Goal: Task Accomplishment & Management: Manage account settings

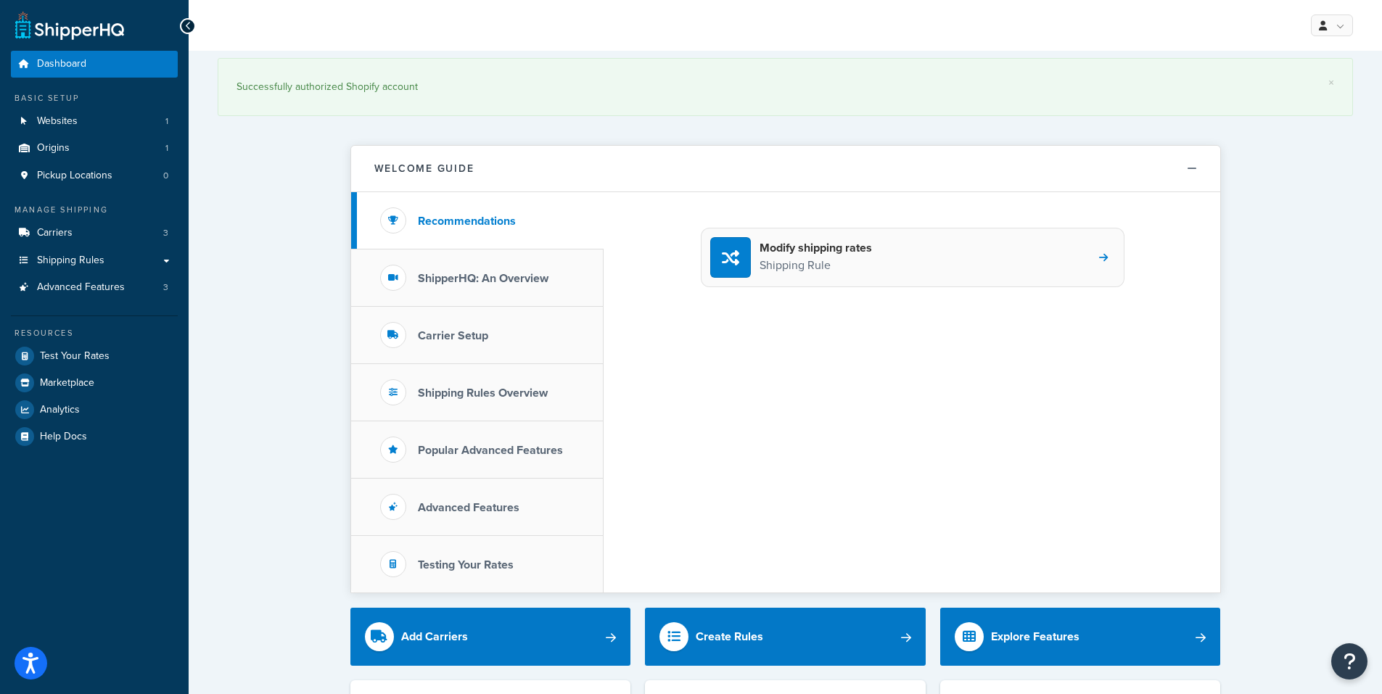
click at [818, 263] on p "Shipping Rule" at bounding box center [816, 265] width 112 height 19
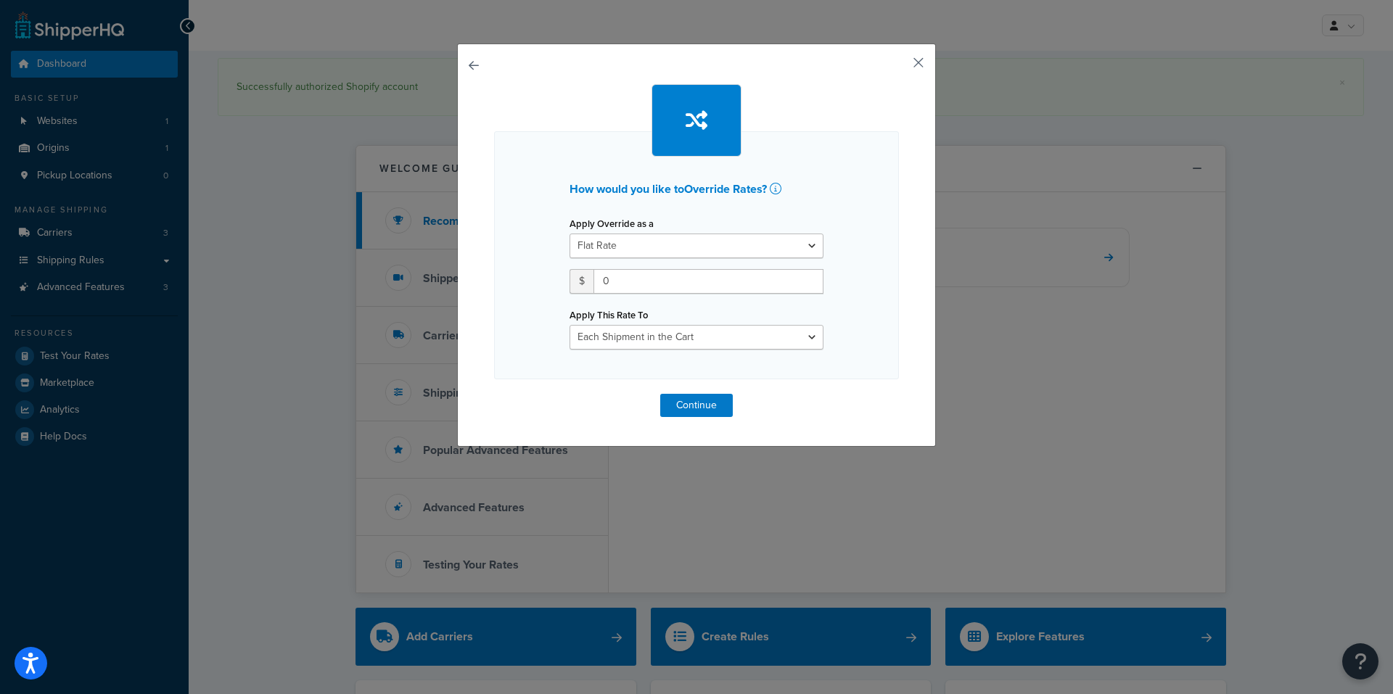
click at [899, 66] on button "button" at bounding box center [897, 68] width 4 height 4
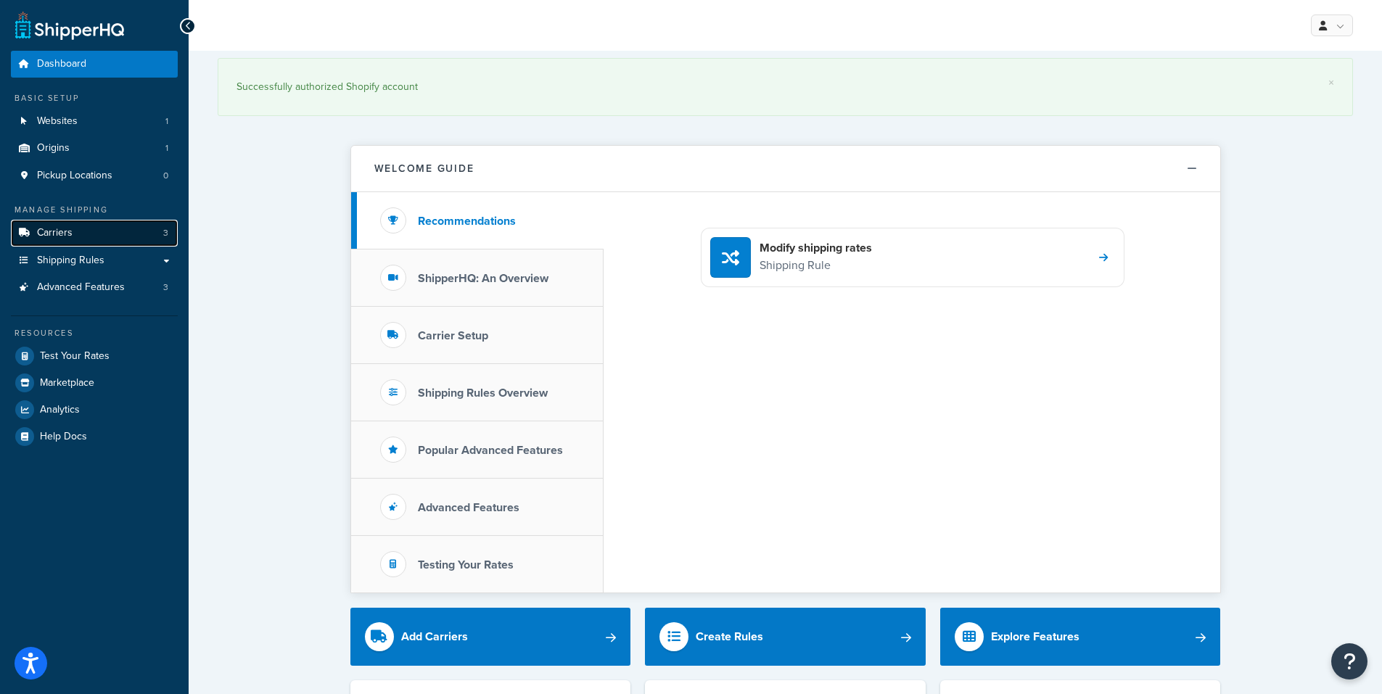
click at [59, 237] on span "Carriers" at bounding box center [55, 233] width 36 height 12
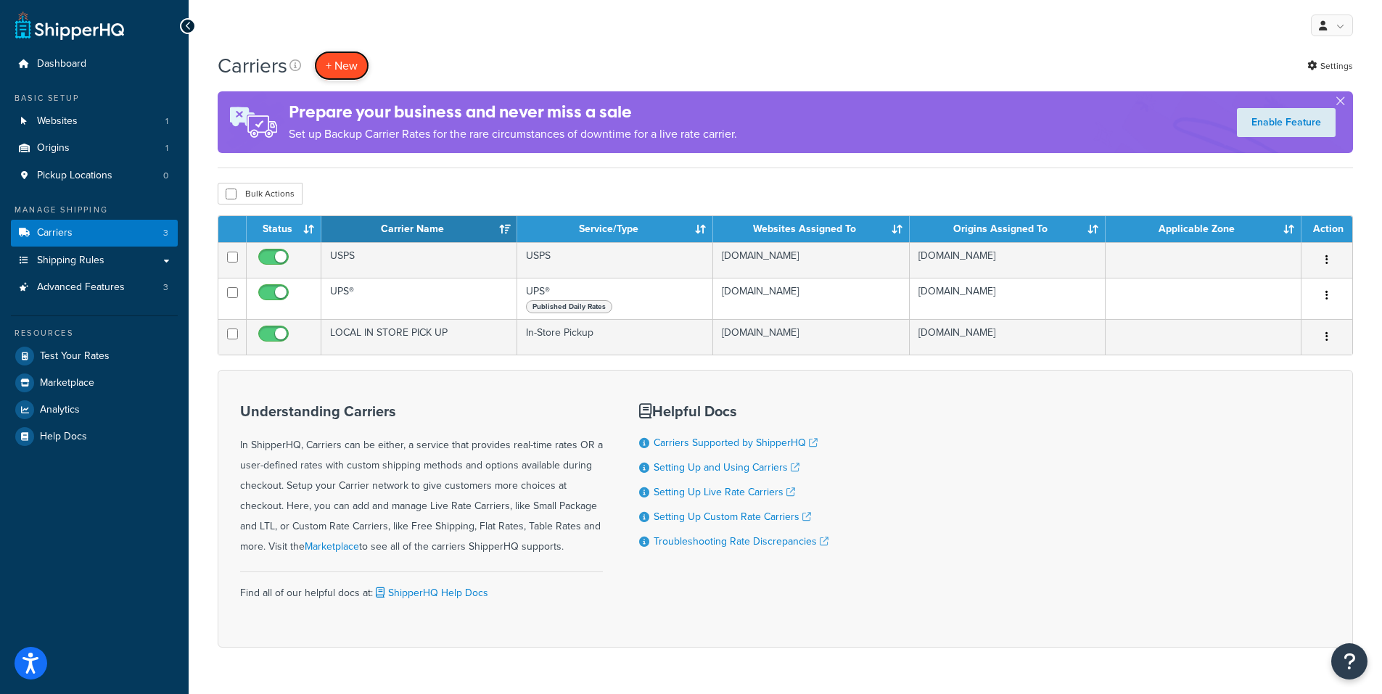
click at [352, 57] on button "+ New" at bounding box center [341, 66] width 55 height 30
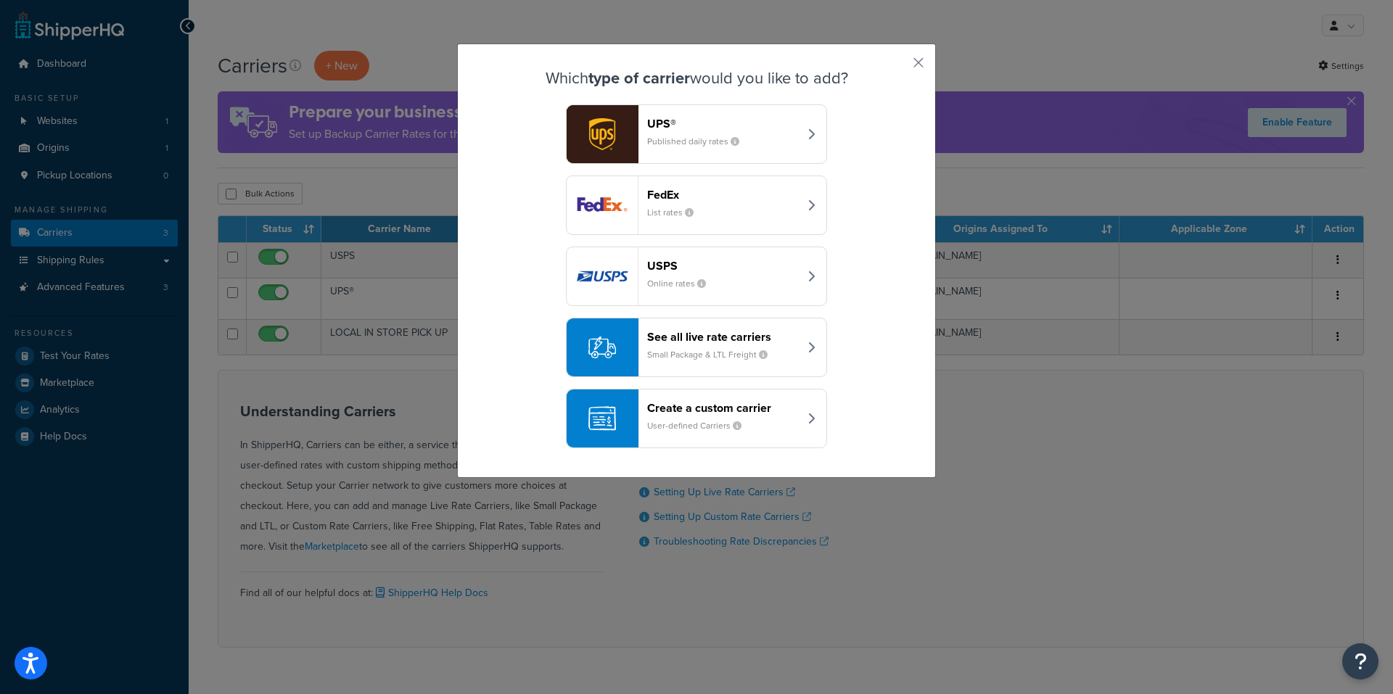
click at [700, 424] on small "User-defined Carriers" at bounding box center [700, 425] width 106 height 13
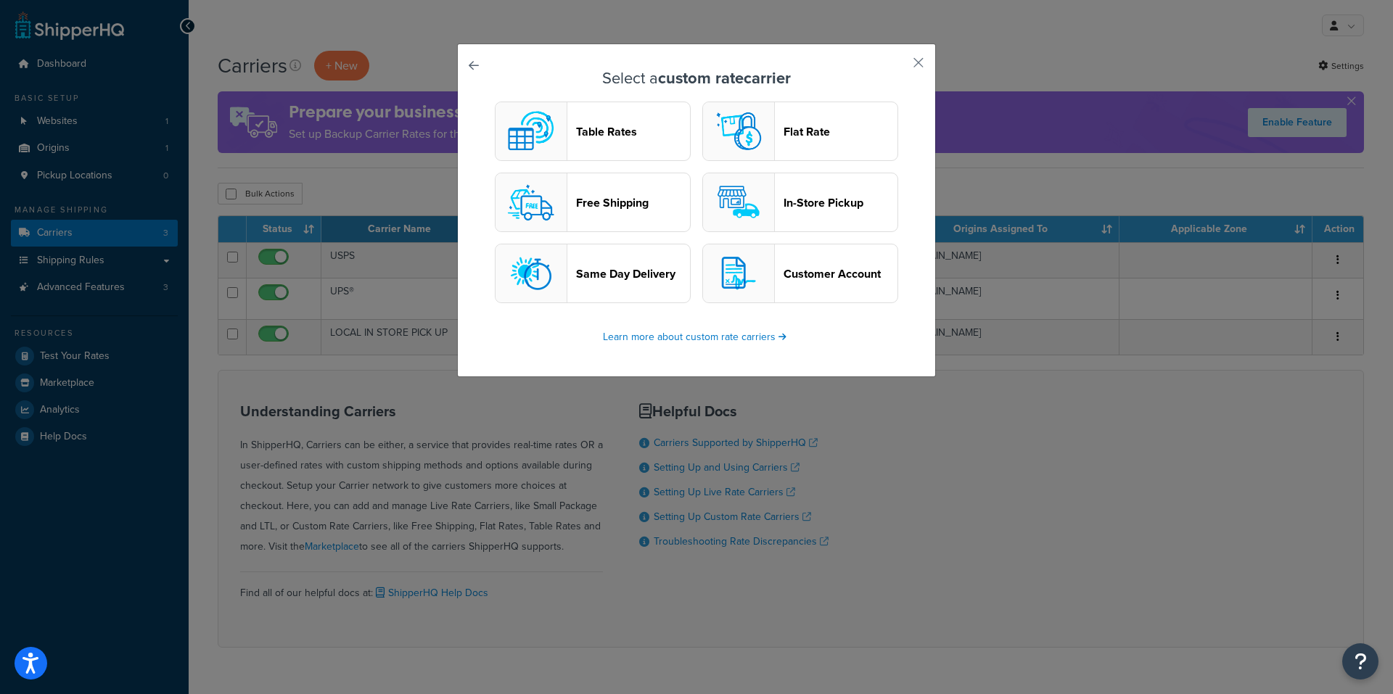
click at [616, 196] on header "Free Shipping" at bounding box center [633, 203] width 114 height 14
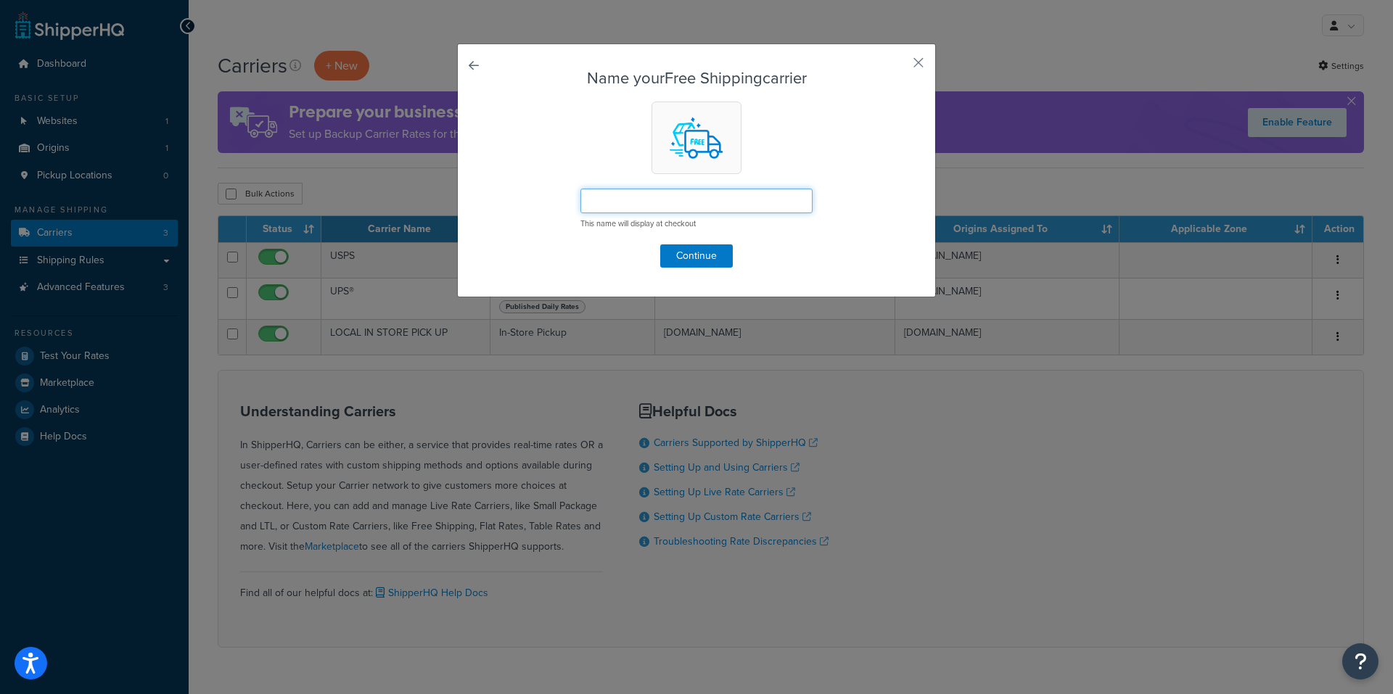
click at [615, 202] on input "text" at bounding box center [696, 201] width 232 height 25
type input "f"
type input "FREE SHIPPING $75+"
click at [675, 262] on button "Continue" at bounding box center [696, 255] width 73 height 23
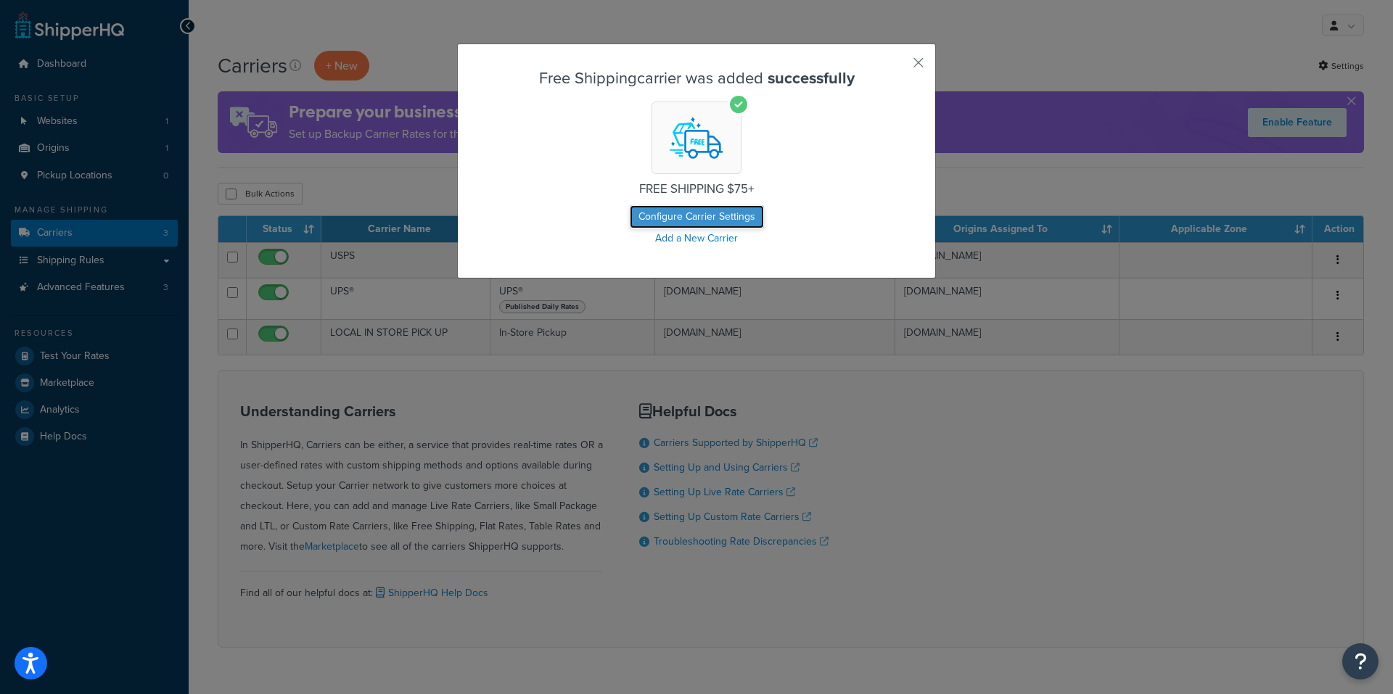
click at [702, 221] on button "Configure Carrier Settings" at bounding box center [697, 216] width 134 height 23
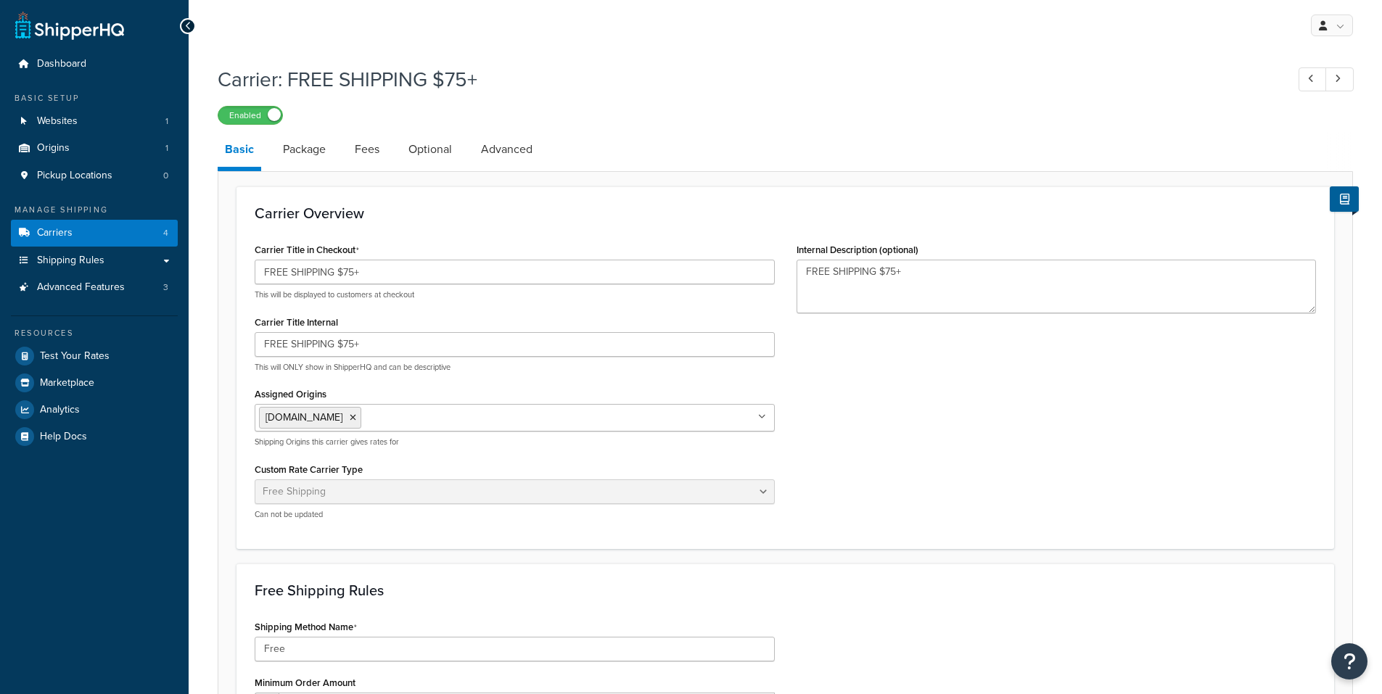
select select "free"
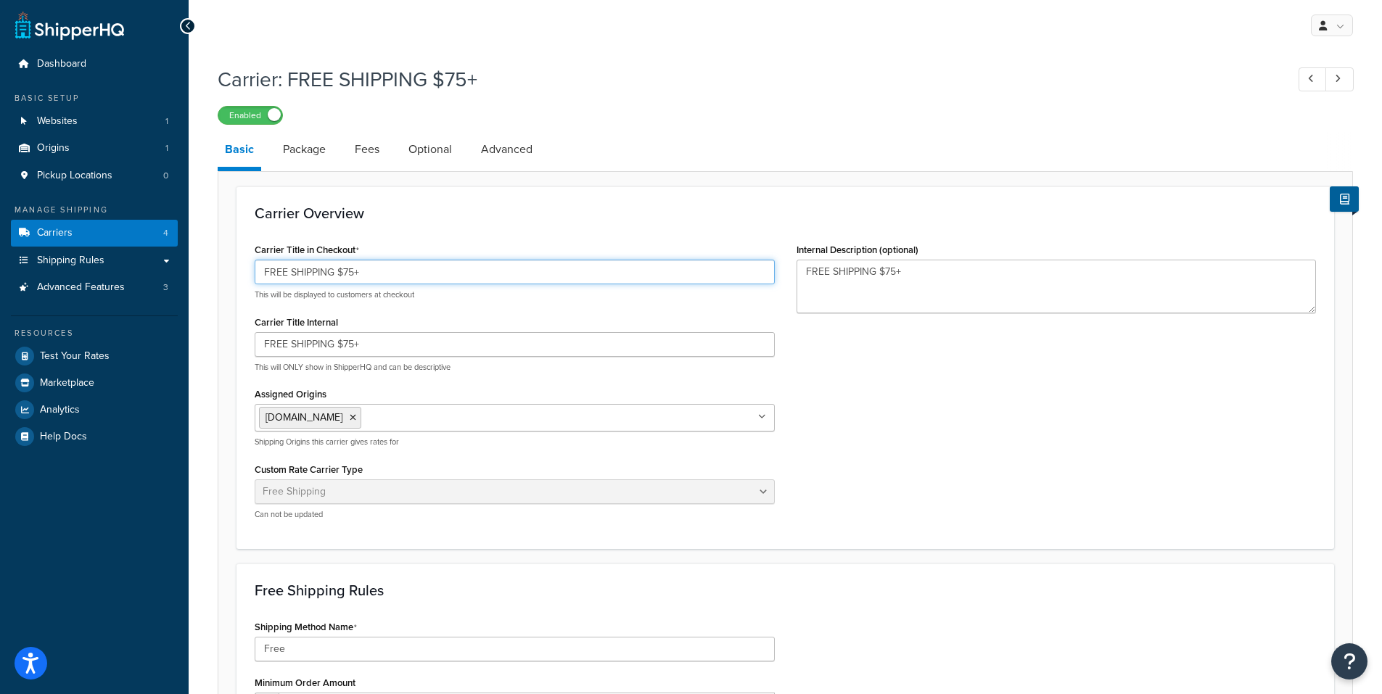
click at [263, 273] on input "FREE SHIPPING $75+" at bounding box center [515, 272] width 520 height 25
type input "FREE SHIPPING $75+"
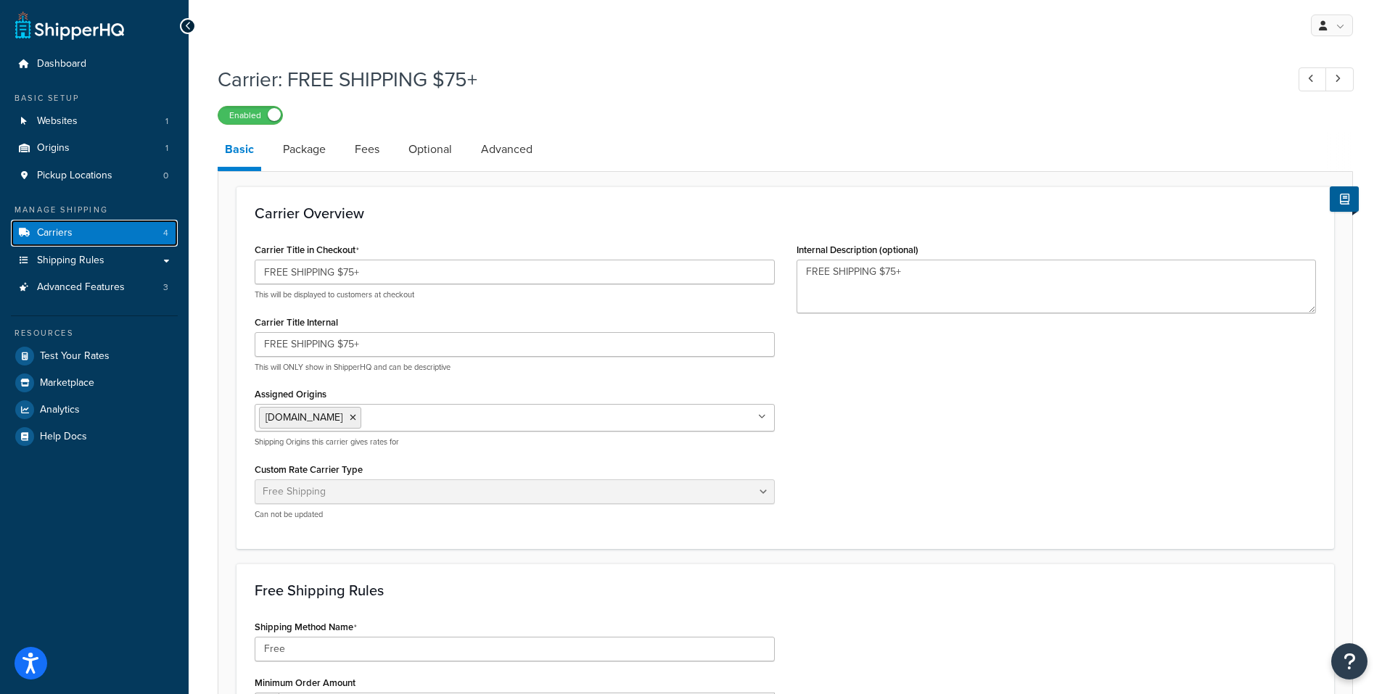
click at [113, 232] on link "Carriers 4" at bounding box center [94, 233] width 167 height 27
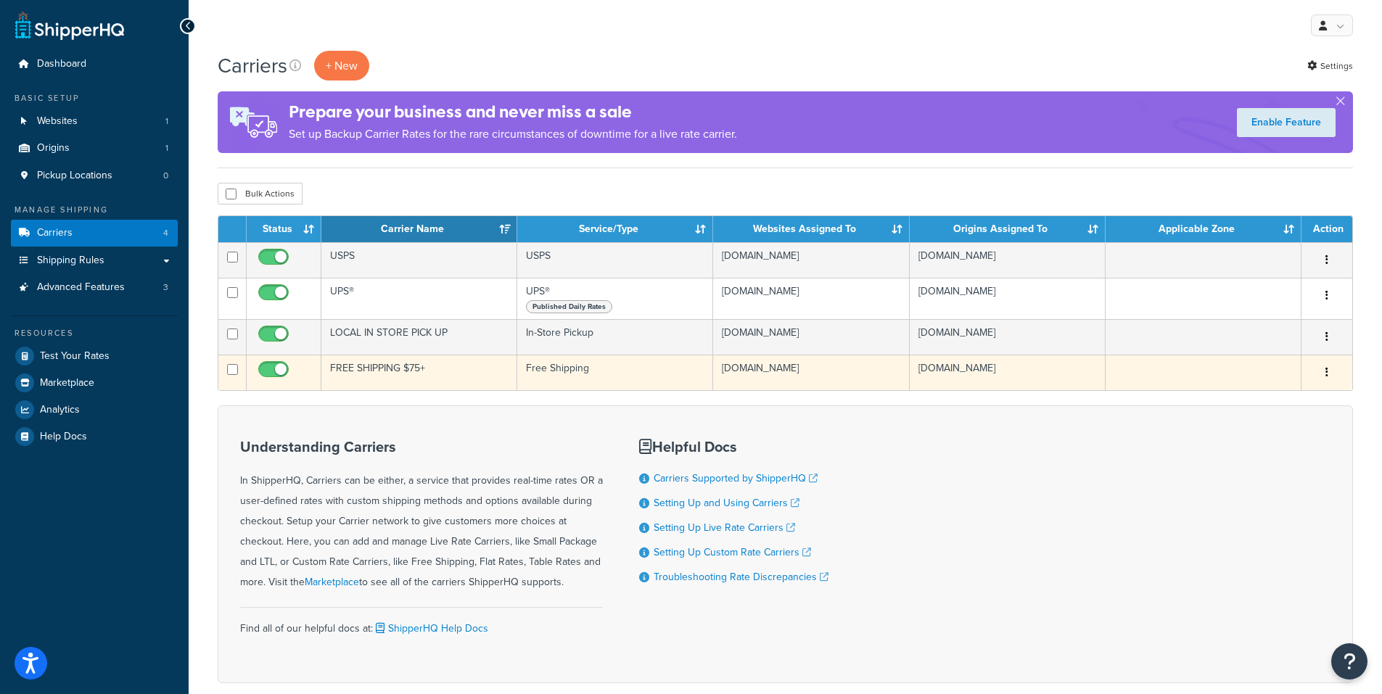
click at [1329, 376] on button "button" at bounding box center [1327, 372] width 20 height 23
click at [1294, 403] on link "Edit" at bounding box center [1268, 402] width 115 height 30
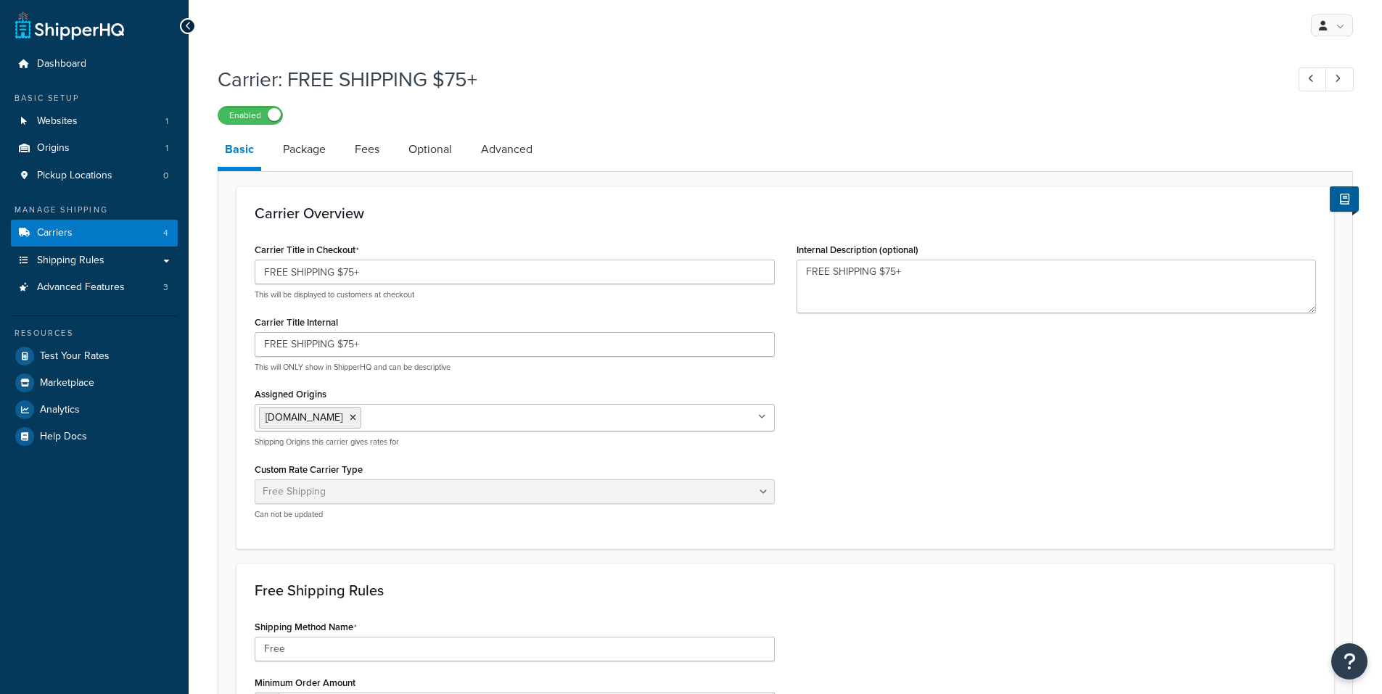
select select "free"
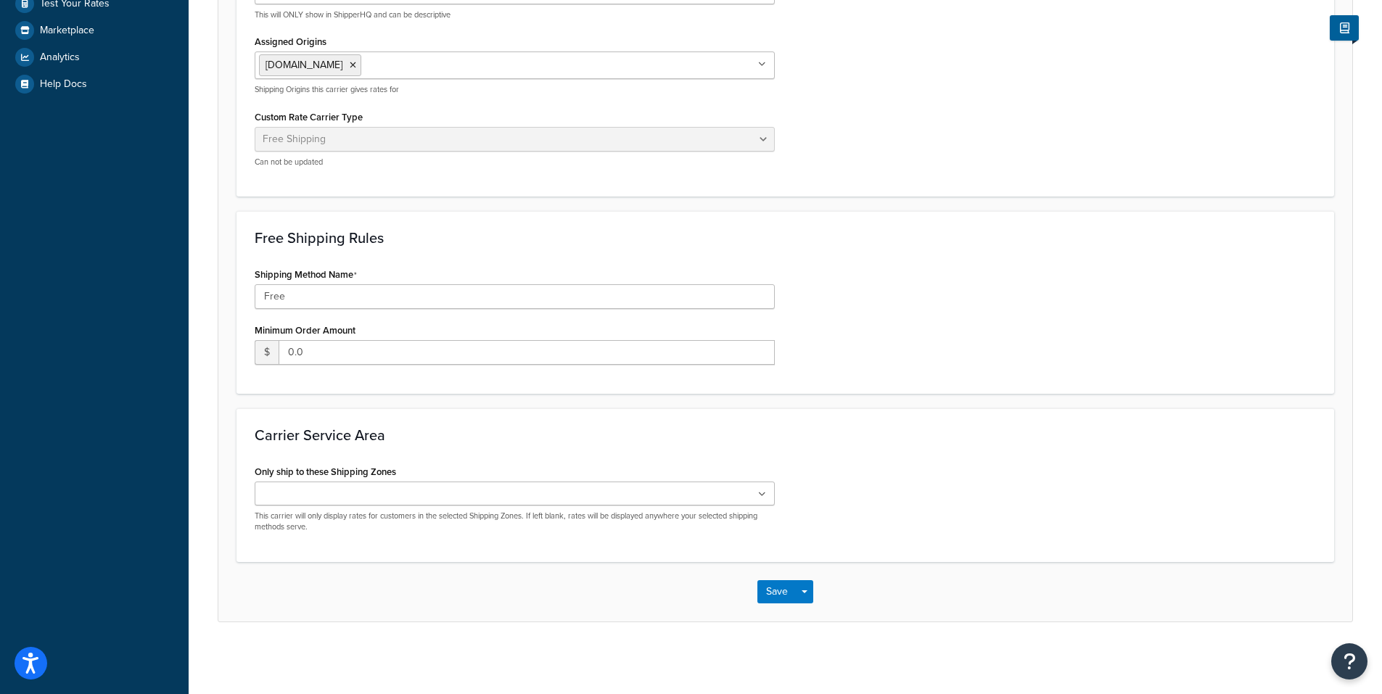
scroll to position [353, 0]
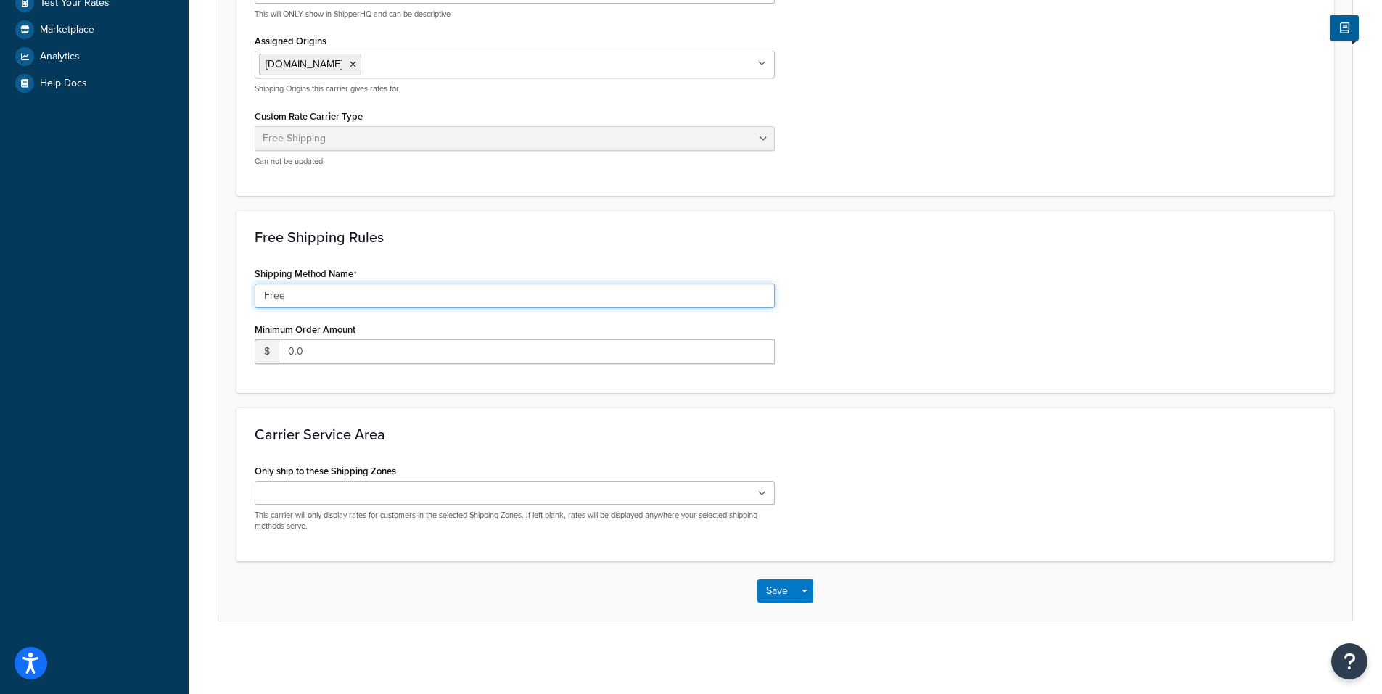
click at [433, 292] on input "Free" at bounding box center [515, 296] width 520 height 25
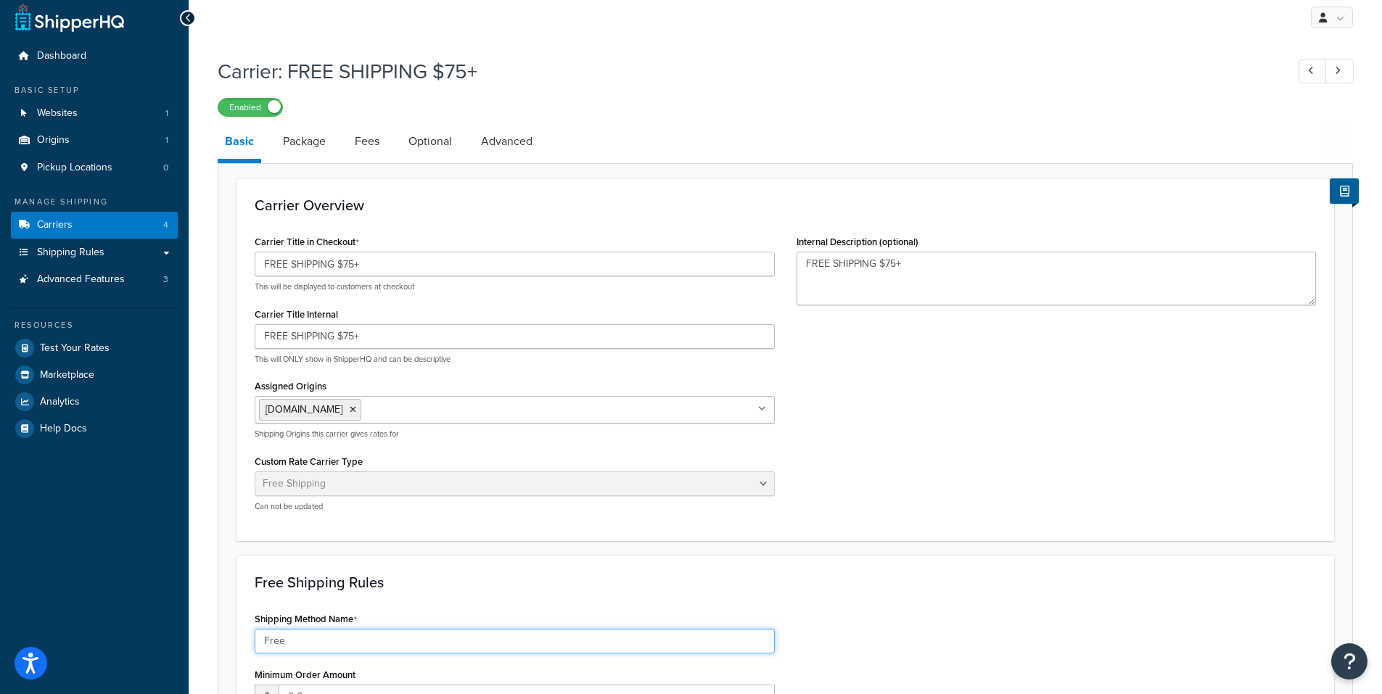
scroll to position [0, 0]
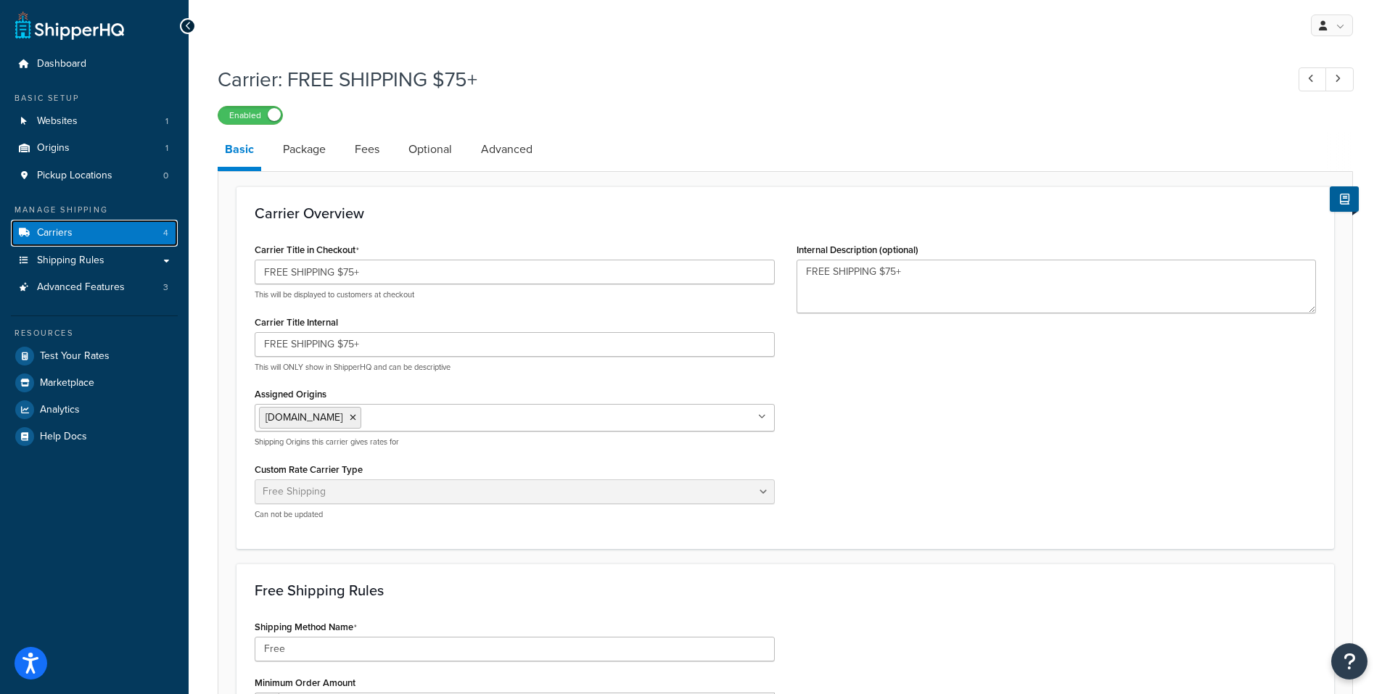
click at [96, 238] on link "Carriers 4" at bounding box center [94, 233] width 167 height 27
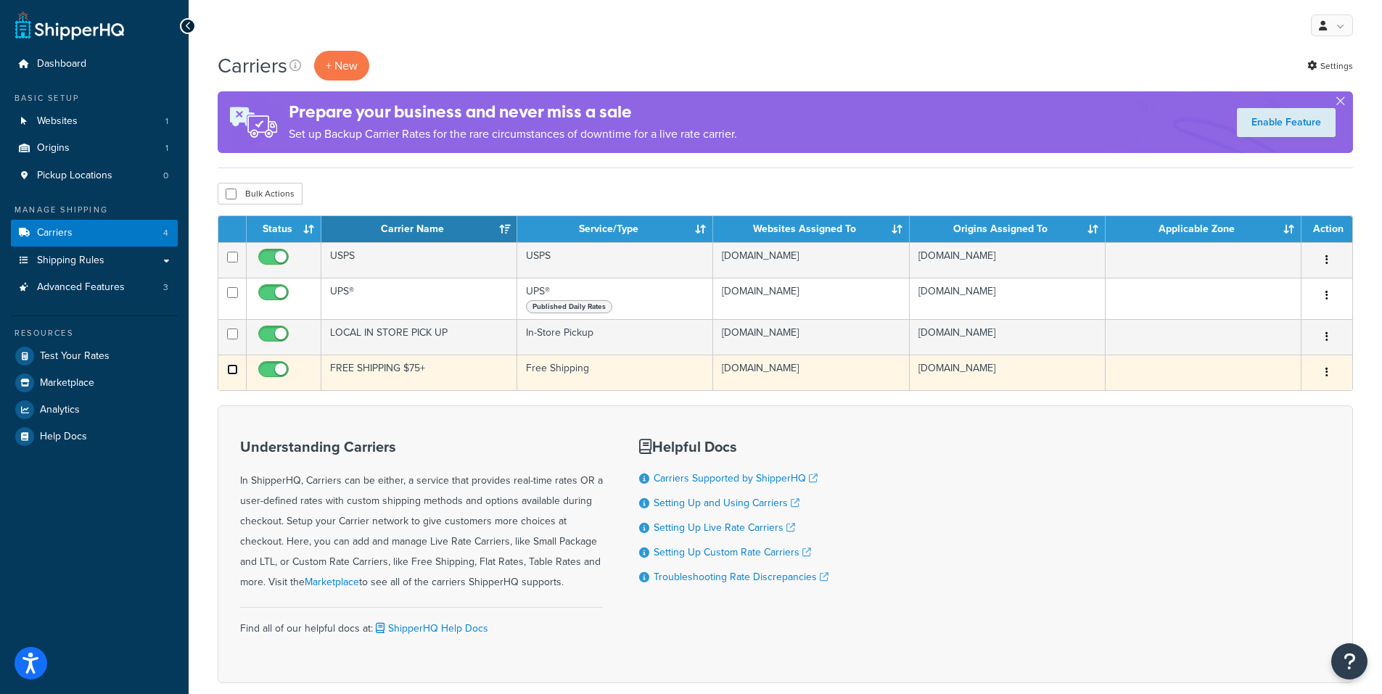
click at [230, 369] on input "checkbox" at bounding box center [232, 369] width 11 height 11
checkbox input "true"
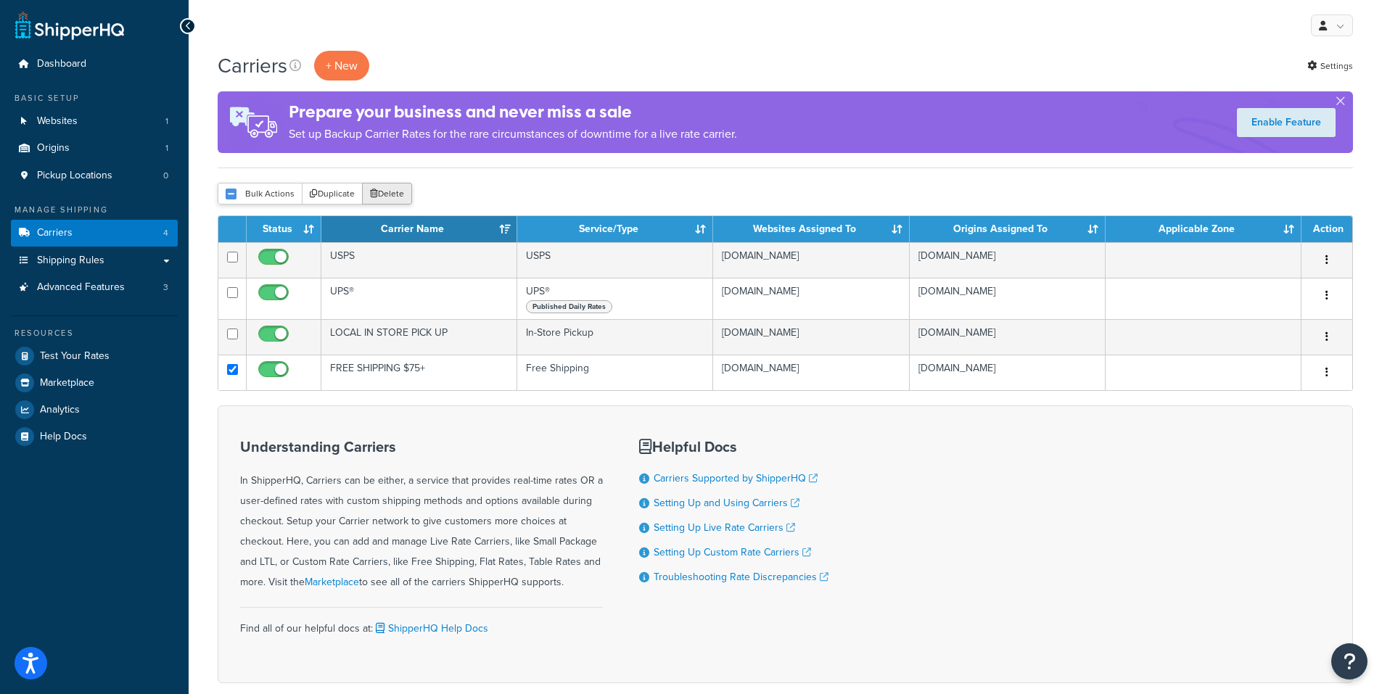
click at [396, 192] on button "Delete" at bounding box center [387, 194] width 50 height 22
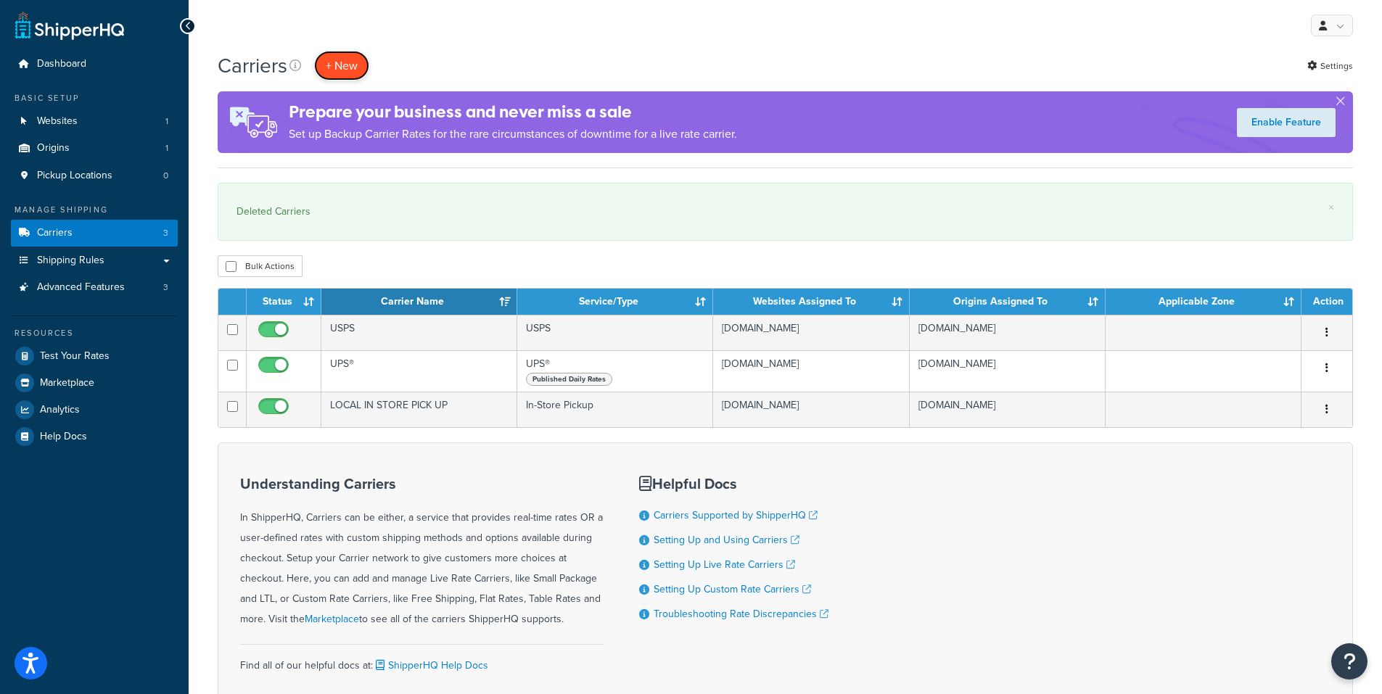
click at [353, 73] on button "+ New" at bounding box center [341, 66] width 55 height 30
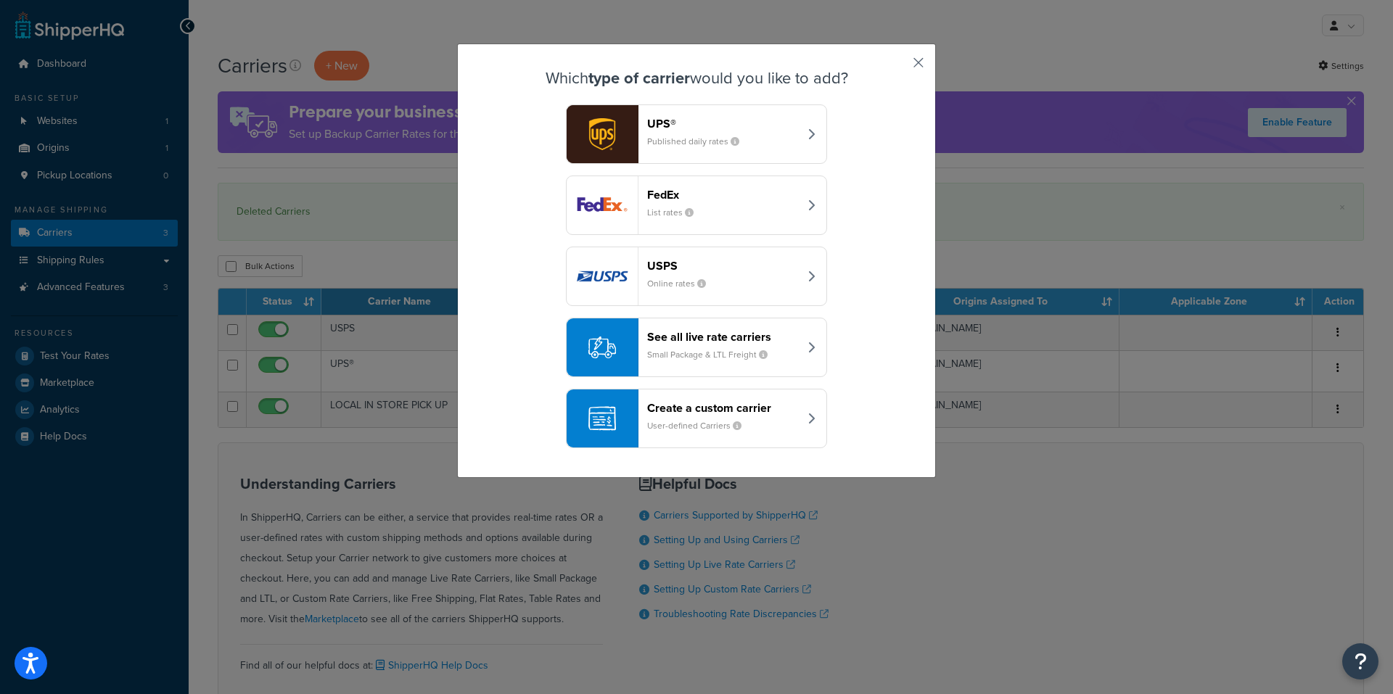
click at [899, 66] on button "button" at bounding box center [897, 68] width 4 height 4
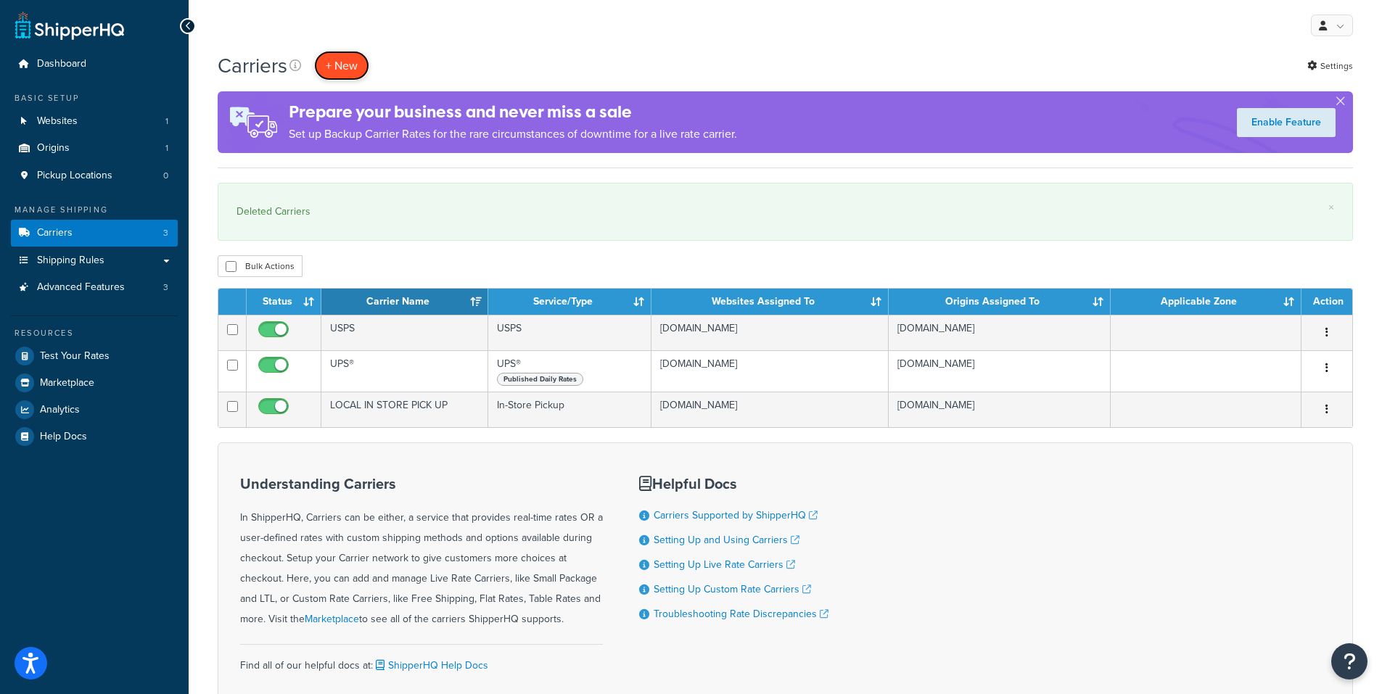
click at [353, 68] on button "+ New" at bounding box center [341, 66] width 55 height 30
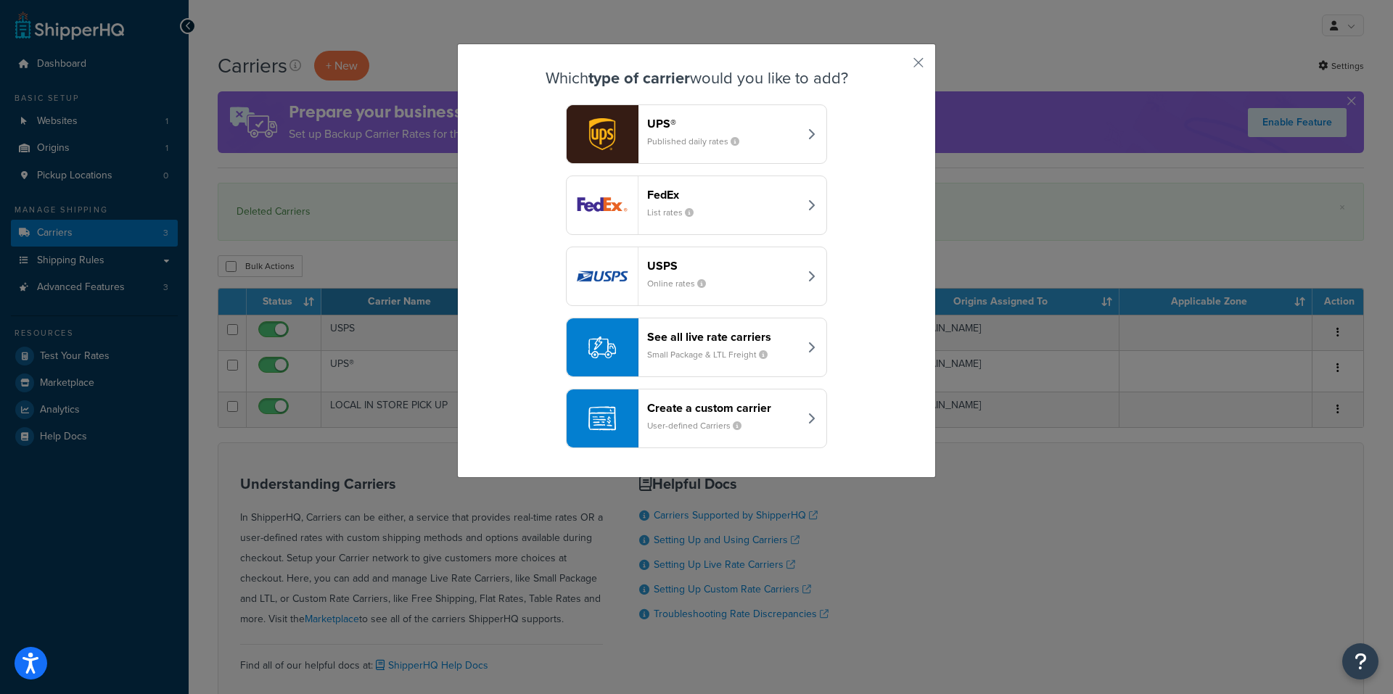
click at [673, 140] on small "Published daily rates" at bounding box center [699, 141] width 104 height 13
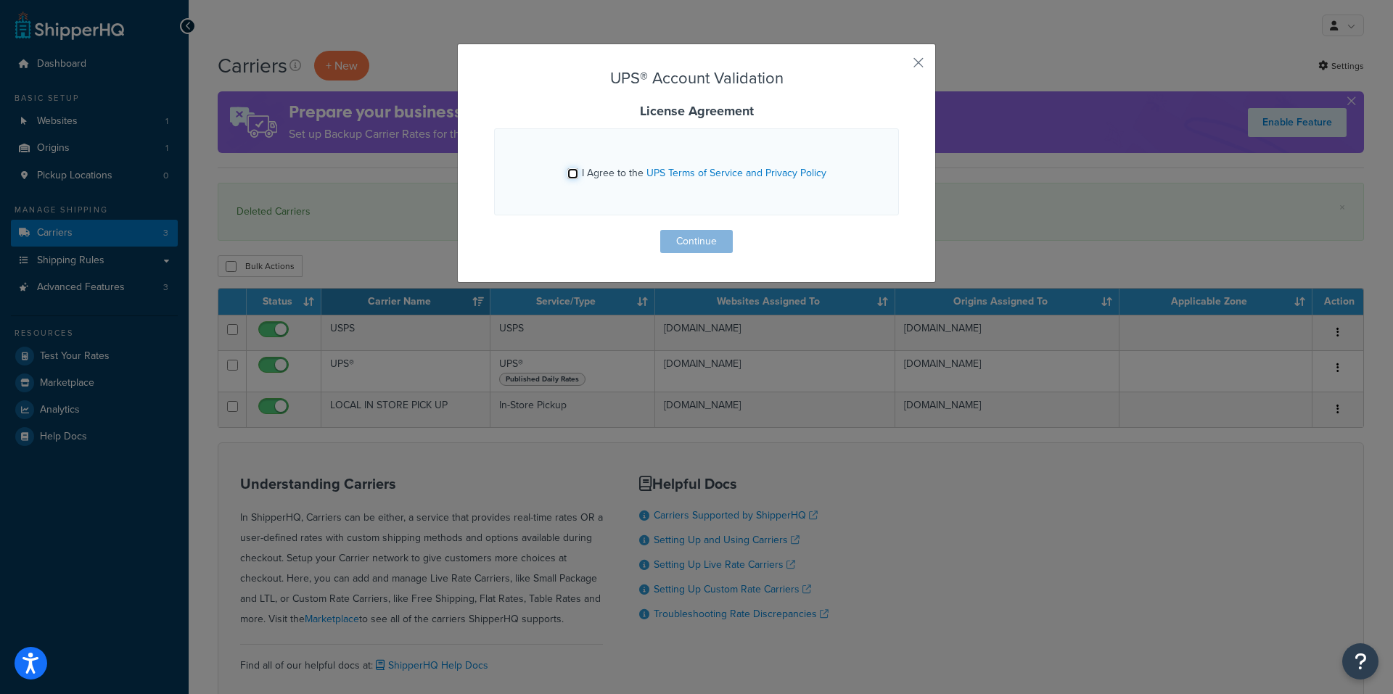
click at [569, 172] on input "I Agree to the UPS Terms of Service and Privacy Policy" at bounding box center [572, 173] width 11 height 11
checkbox input "true"
click at [682, 239] on button "Continue" at bounding box center [696, 241] width 73 height 23
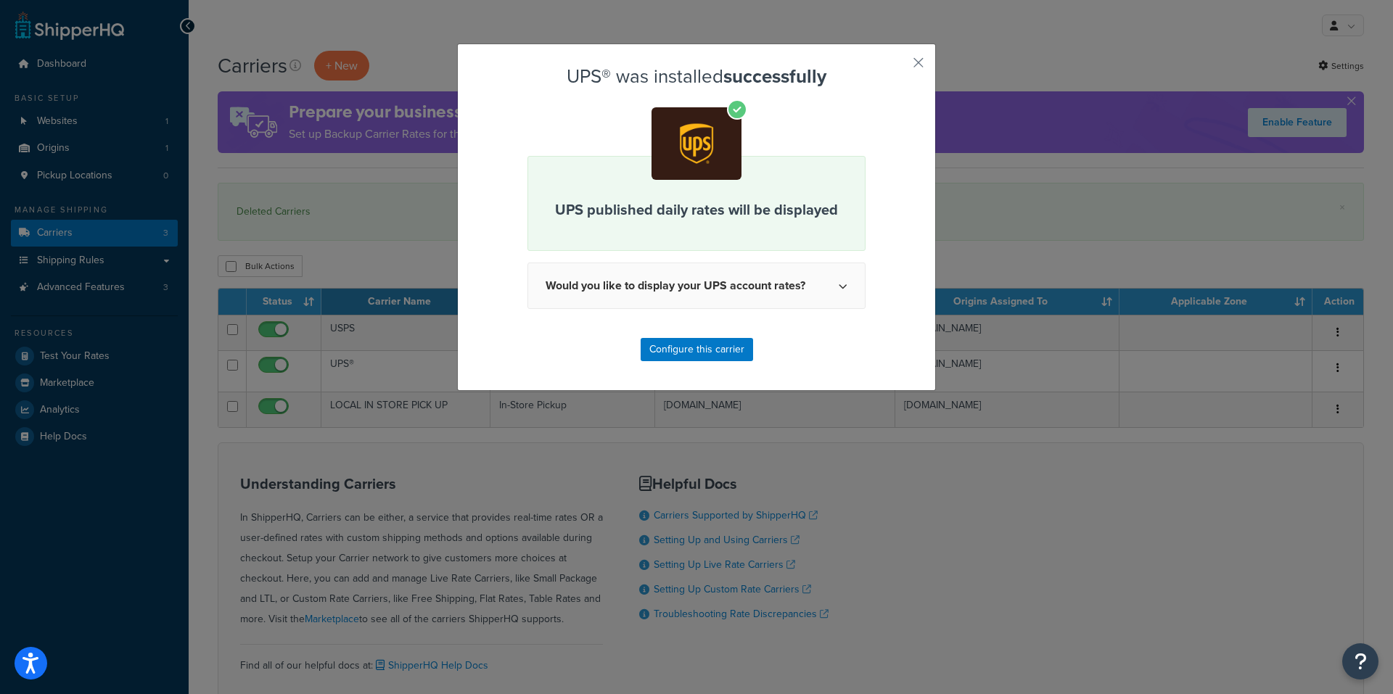
click at [691, 210] on p "UPS published daily rates will be displayed" at bounding box center [697, 210] width 302 height 22
click at [703, 353] on button "Configure this carrier" at bounding box center [697, 349] width 112 height 23
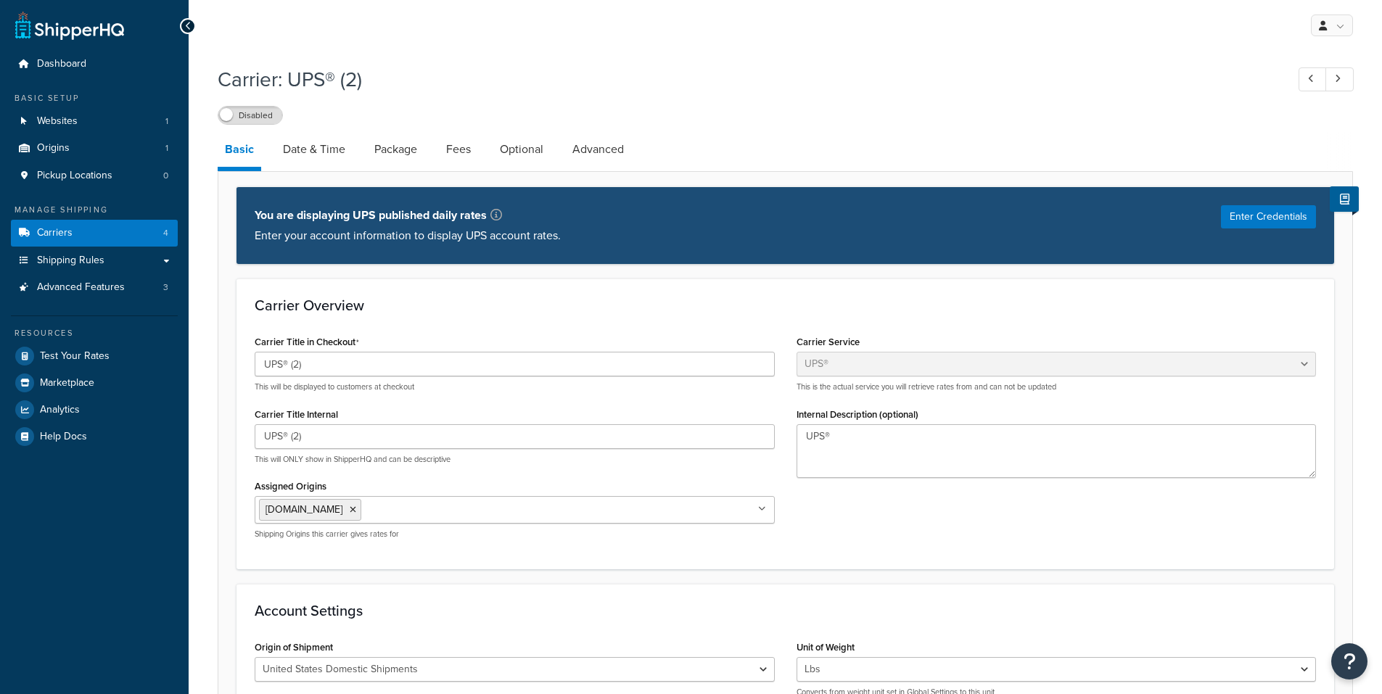
select select "ups"
click at [293, 371] on input "UPS® (2)" at bounding box center [515, 364] width 520 height 25
type input "u"
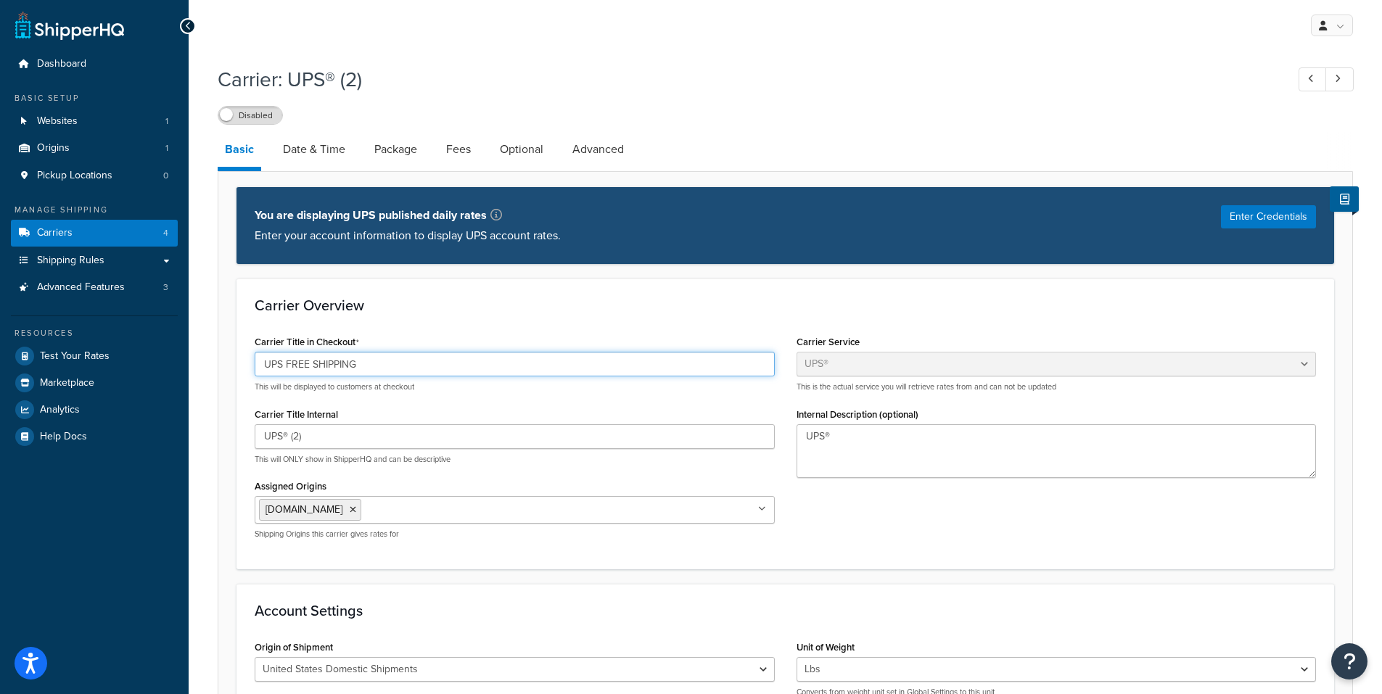
type input "UPS FREE SHIPPING"
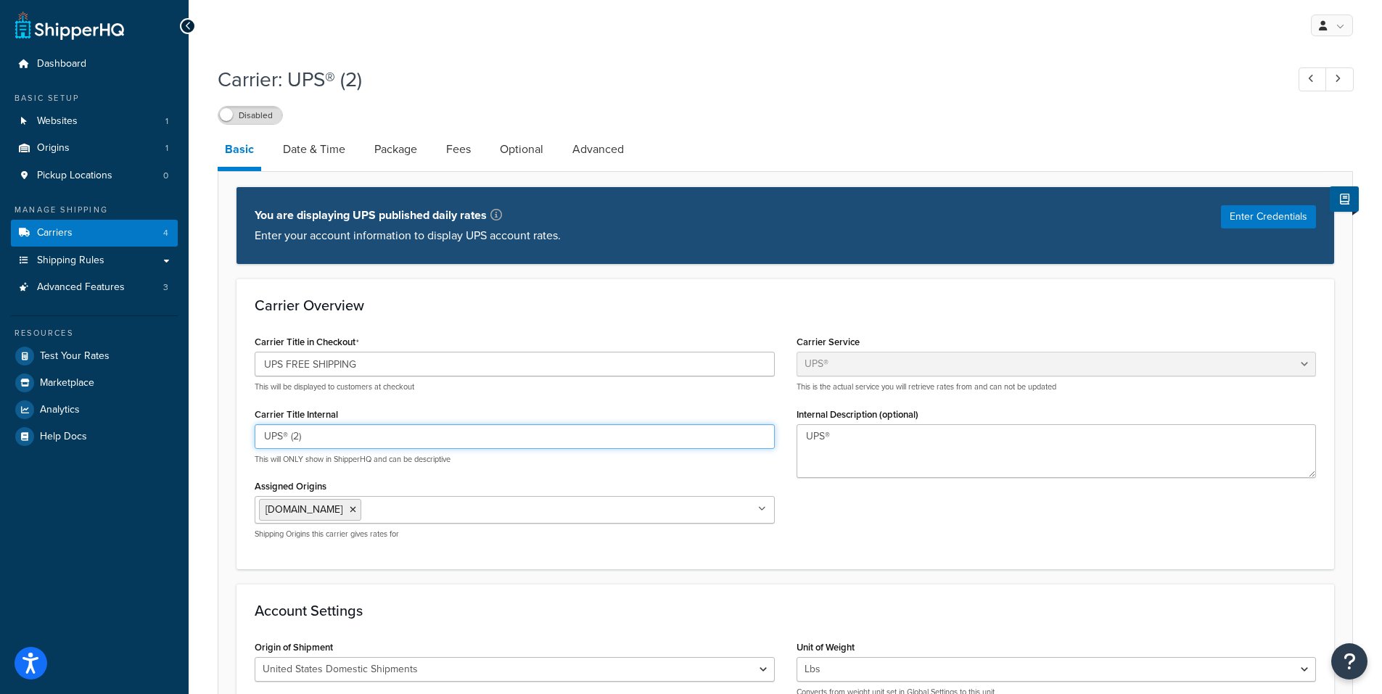
click at [317, 446] on input "UPS® (2)" at bounding box center [515, 436] width 520 height 25
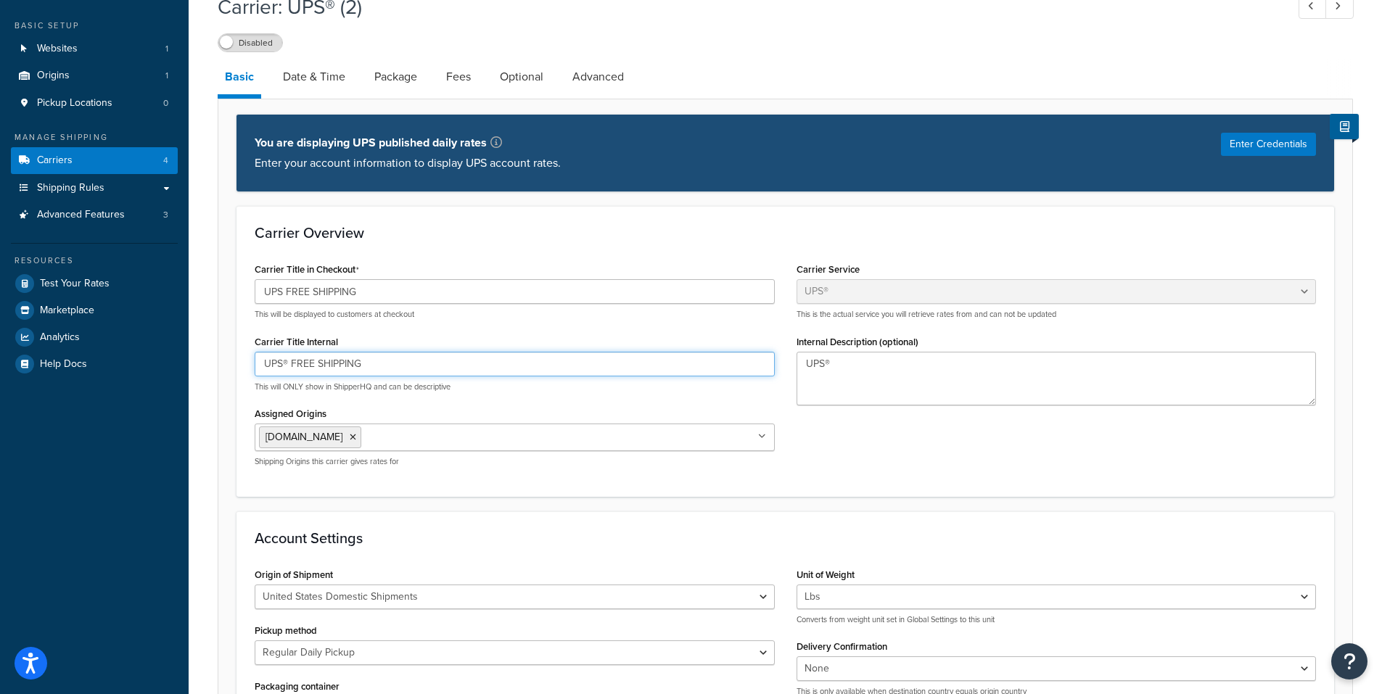
scroll to position [218, 0]
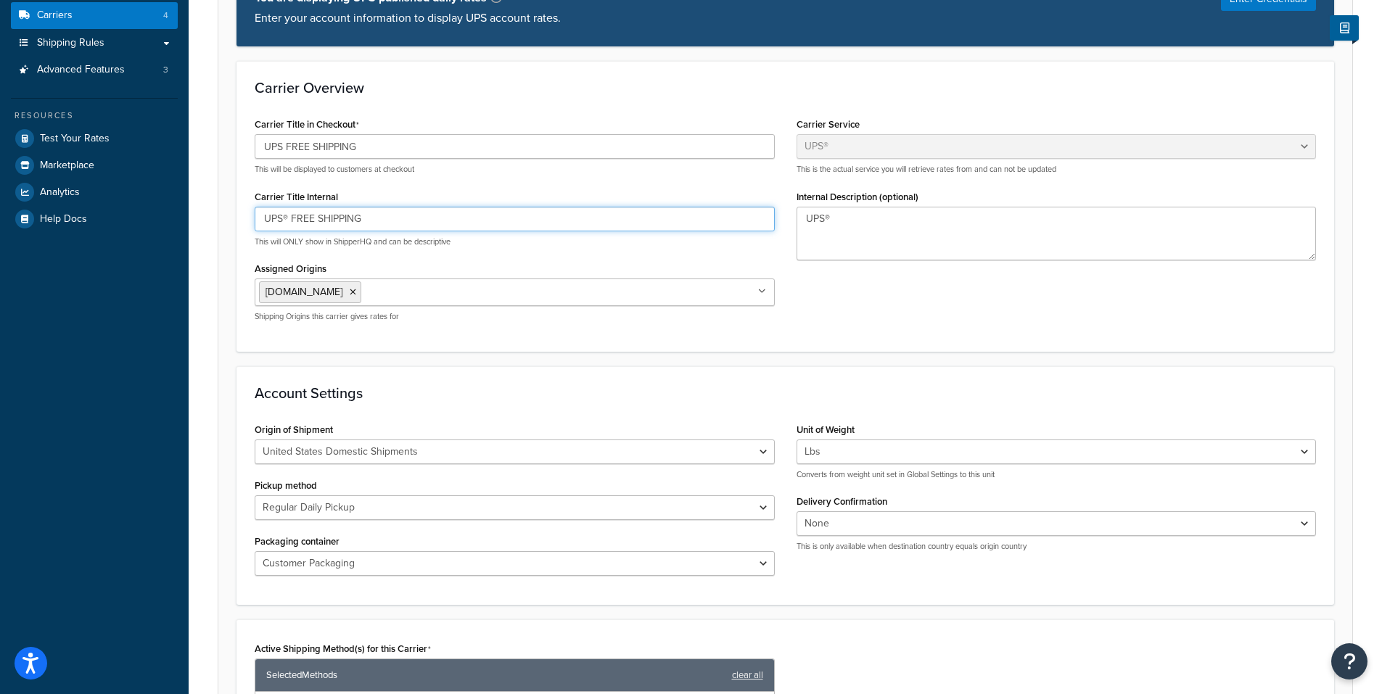
type input "UPS® FREE SHIPPING"
click at [657, 559] on select "Customer Packaging UPS Letter Envelope Customer Supplied Package UPS Tube UPS P…" at bounding box center [515, 563] width 520 height 25
click at [429, 566] on select "Customer Packaging UPS Letter Envelope Customer Supplied Package UPS Tube UPS P…" at bounding box center [515, 563] width 520 height 25
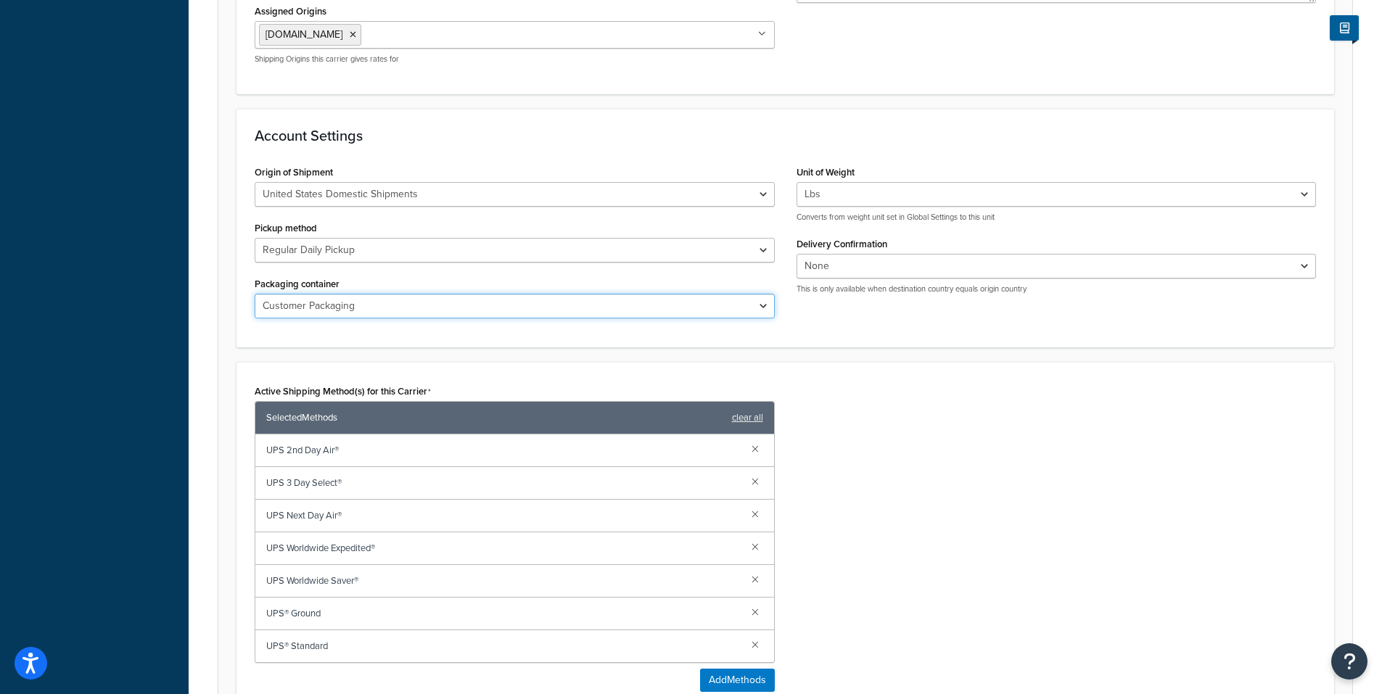
scroll to position [508, 0]
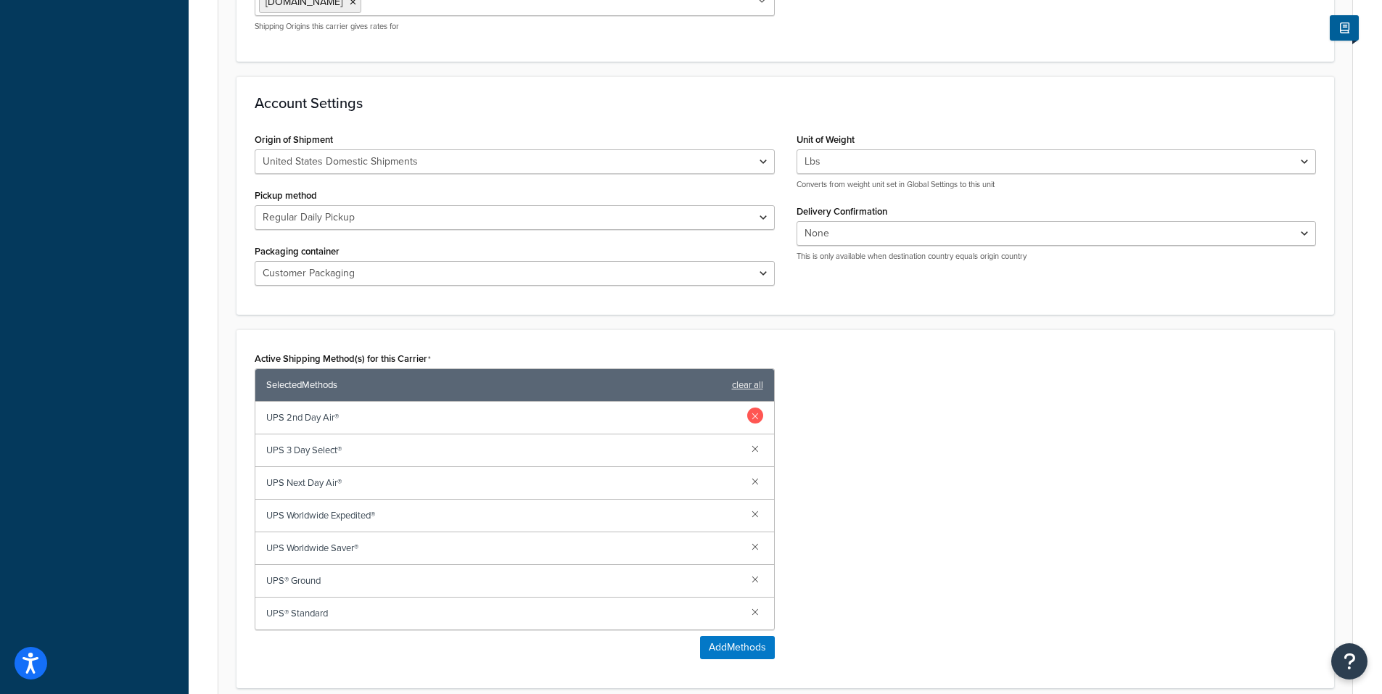
click at [751, 416] on link at bounding box center [755, 416] width 16 height 16
click at [759, 581] on link at bounding box center [755, 579] width 16 height 16
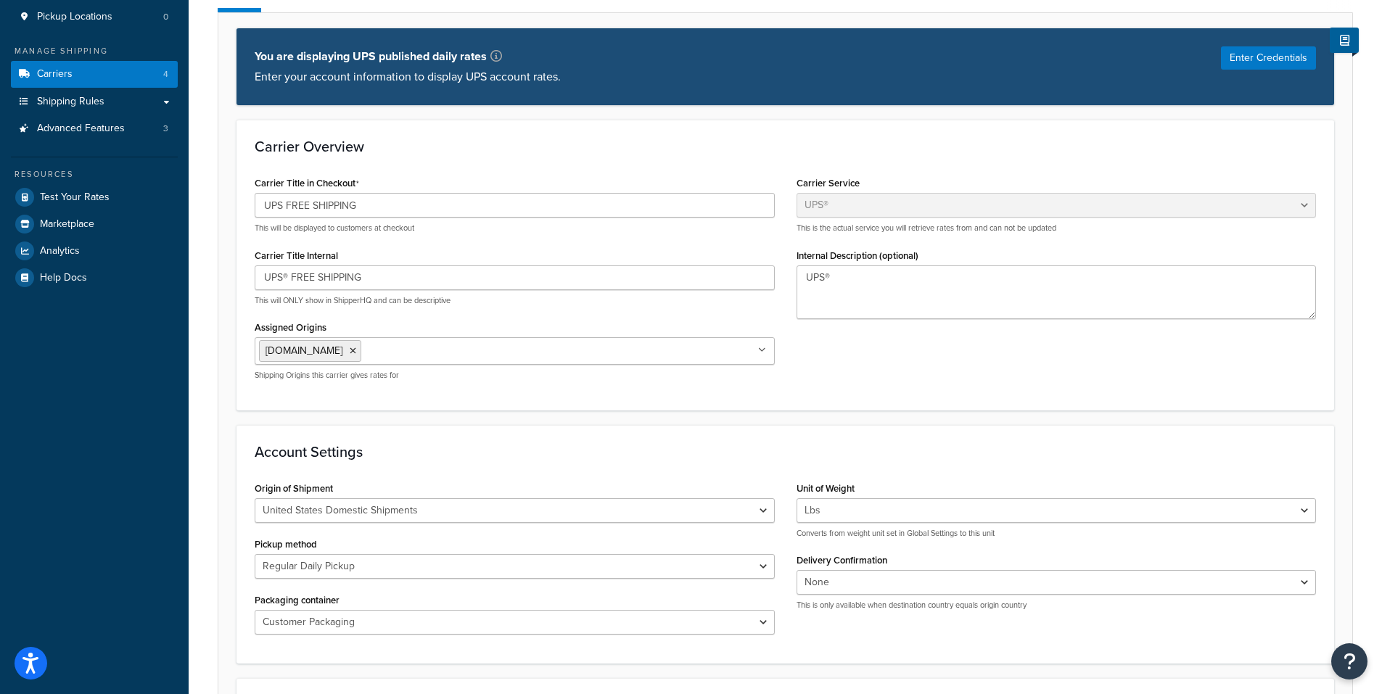
scroll to position [0, 0]
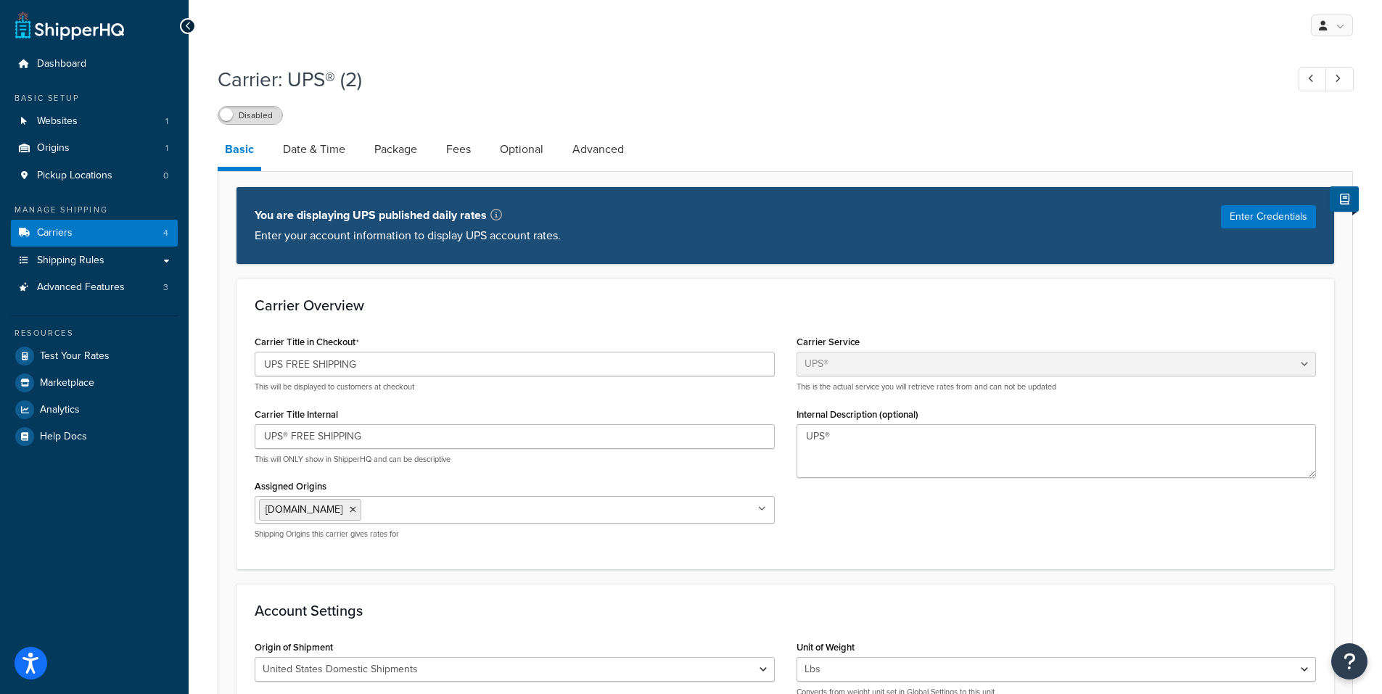
click at [232, 111] on span at bounding box center [226, 114] width 13 height 13
click at [607, 148] on link "Advanced" at bounding box center [598, 149] width 66 height 35
select select "false"
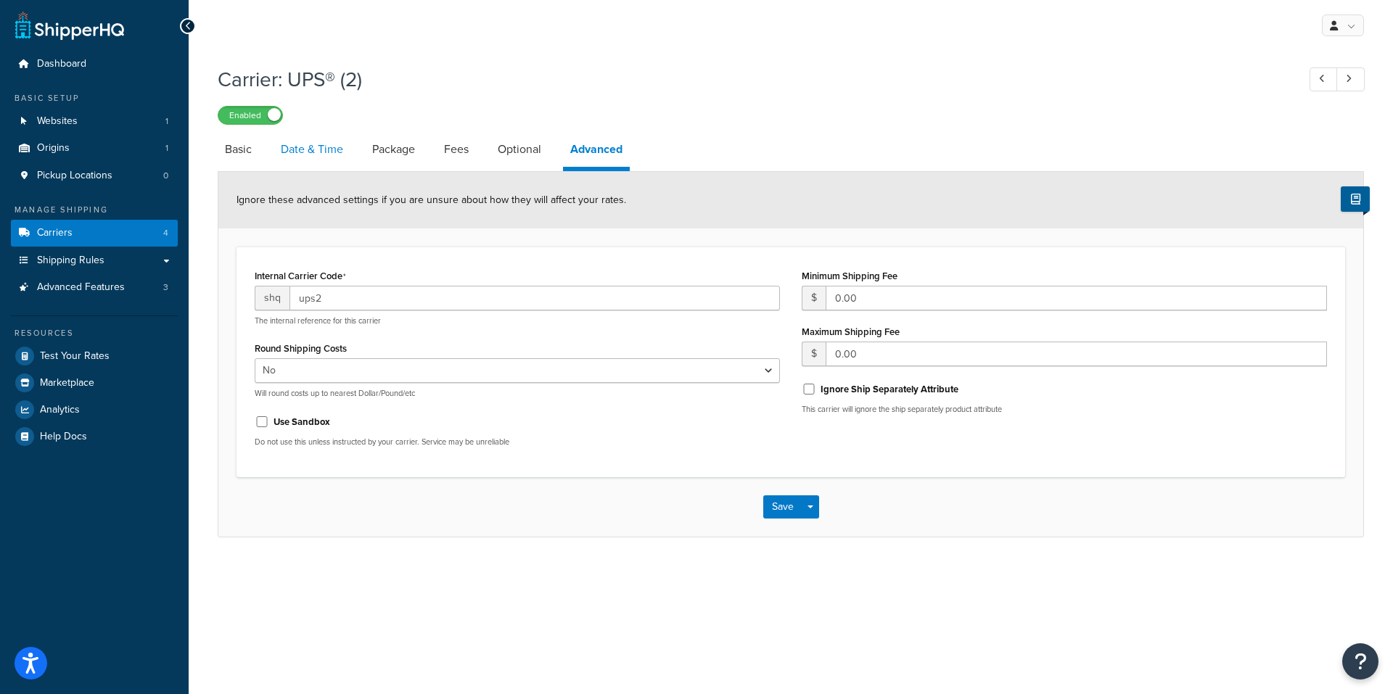
click at [324, 147] on link "Date & Time" at bounding box center [312, 149] width 77 height 35
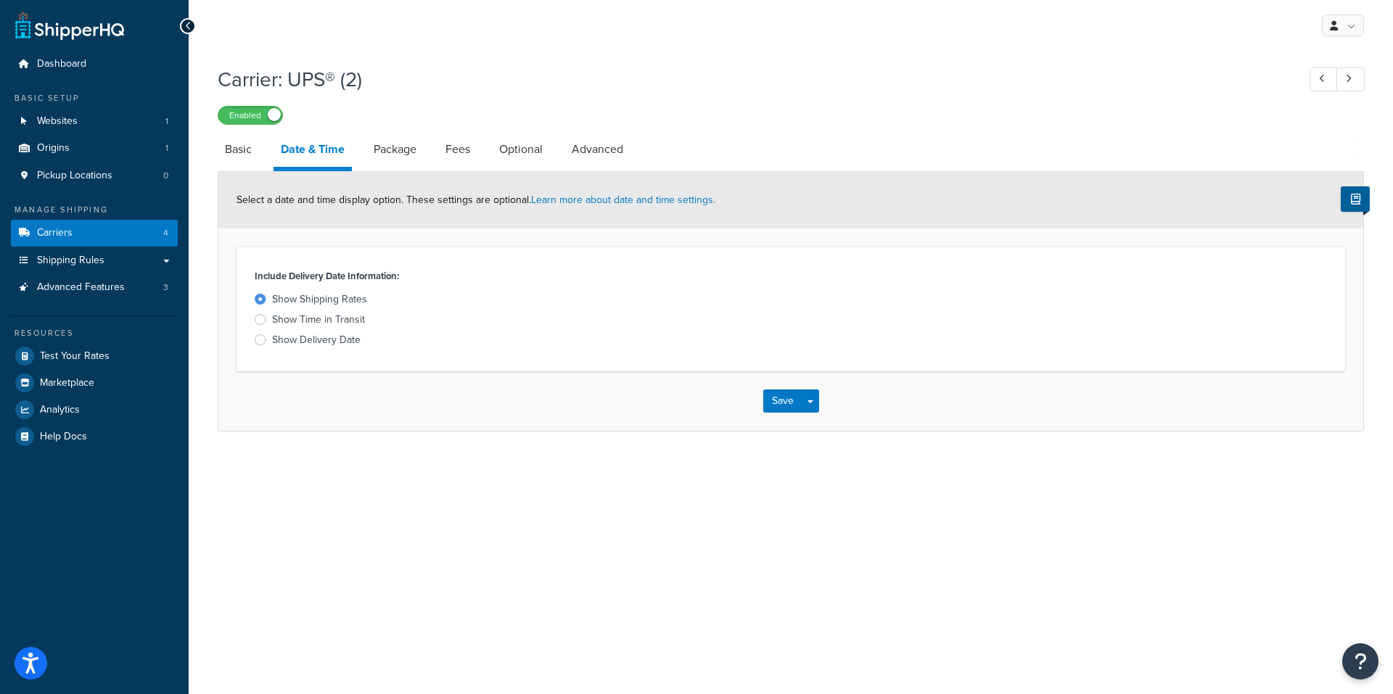
click at [260, 334] on label "Show Delivery Date" at bounding box center [517, 340] width 525 height 15
click at [0, 0] on input "Show Delivery Date" at bounding box center [0, 0] width 0 height 0
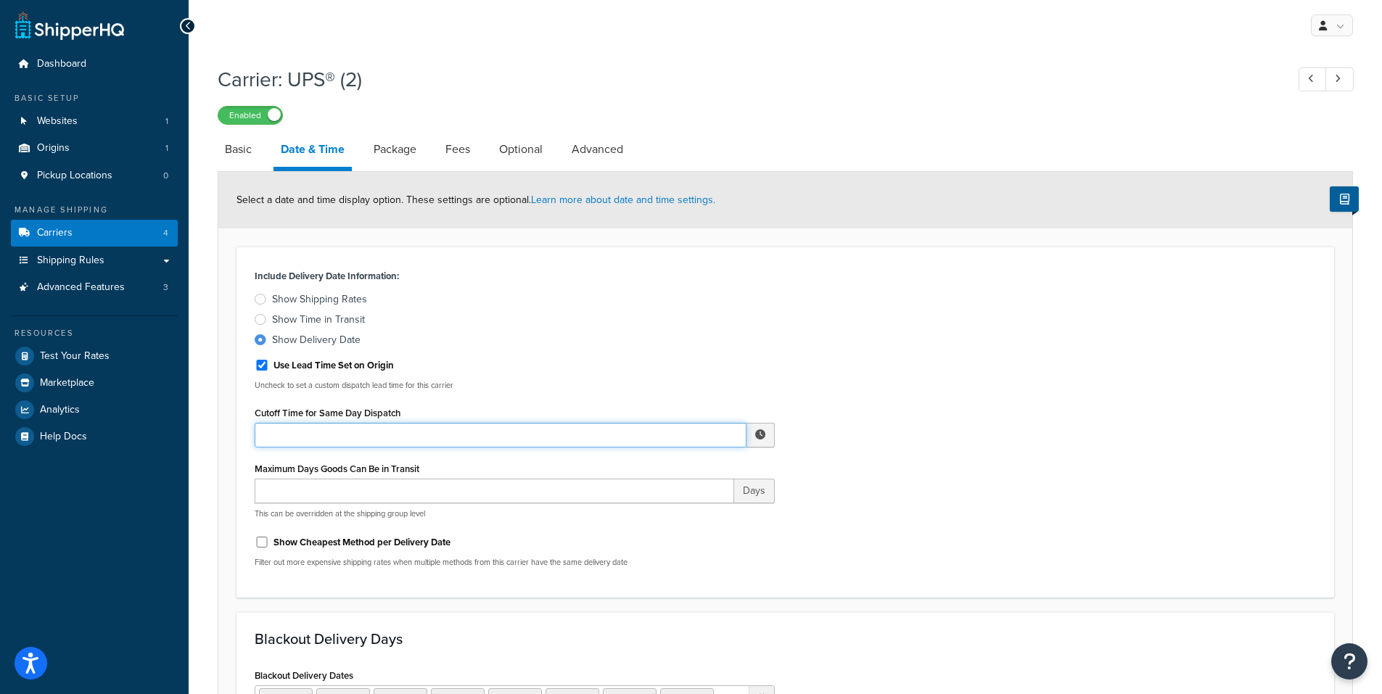
click at [380, 435] on input "Cutoff Time for Same Day Dispatch" at bounding box center [501, 435] width 492 height 25
click at [649, 509] on span "▼" at bounding box center [653, 510] width 29 height 29
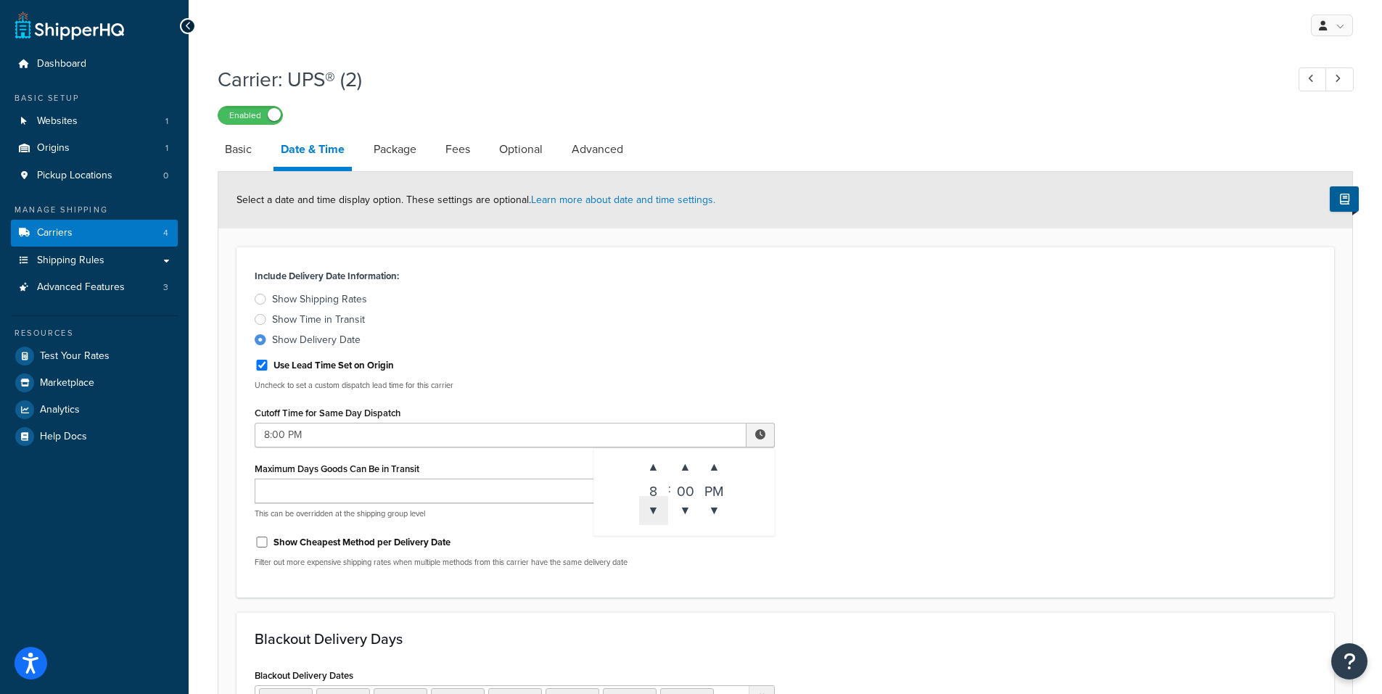
click at [649, 509] on span "▼" at bounding box center [653, 510] width 29 height 29
click at [649, 510] on span "▼" at bounding box center [653, 510] width 29 height 29
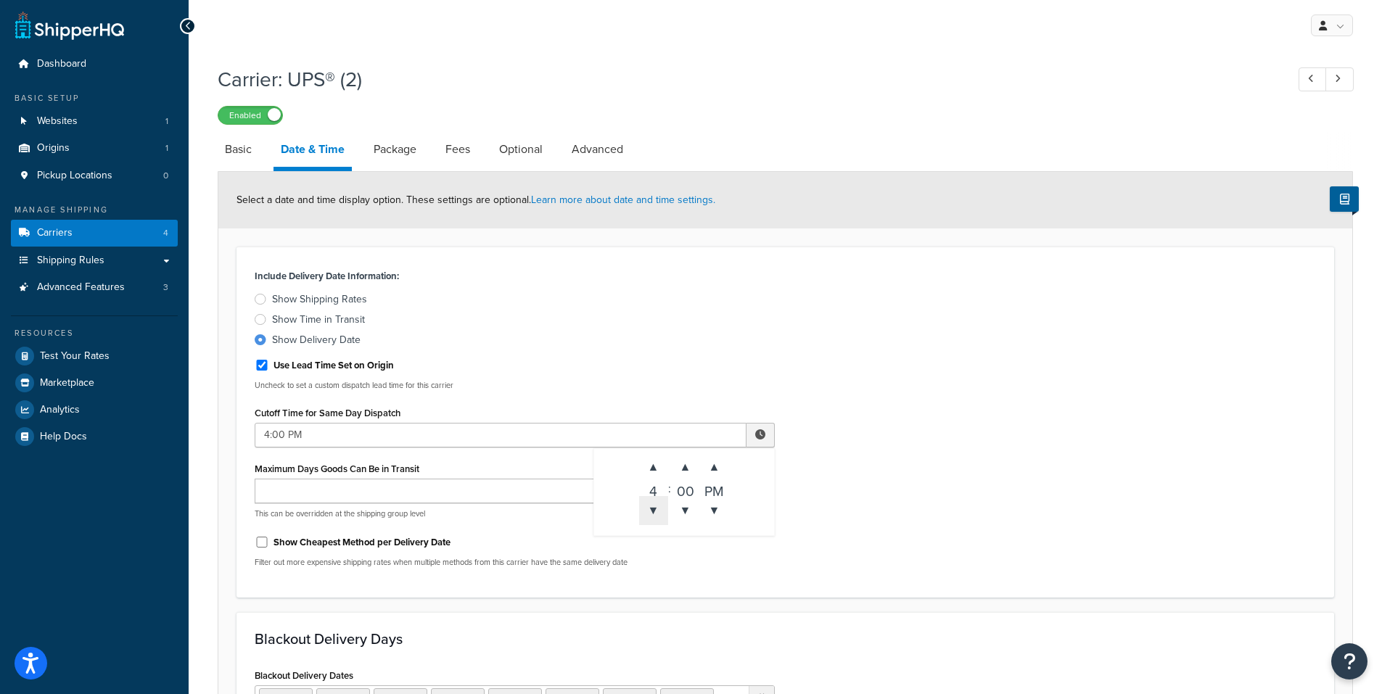
type input "3:00 PM"
click at [398, 149] on link "Package" at bounding box center [394, 149] width 57 height 35
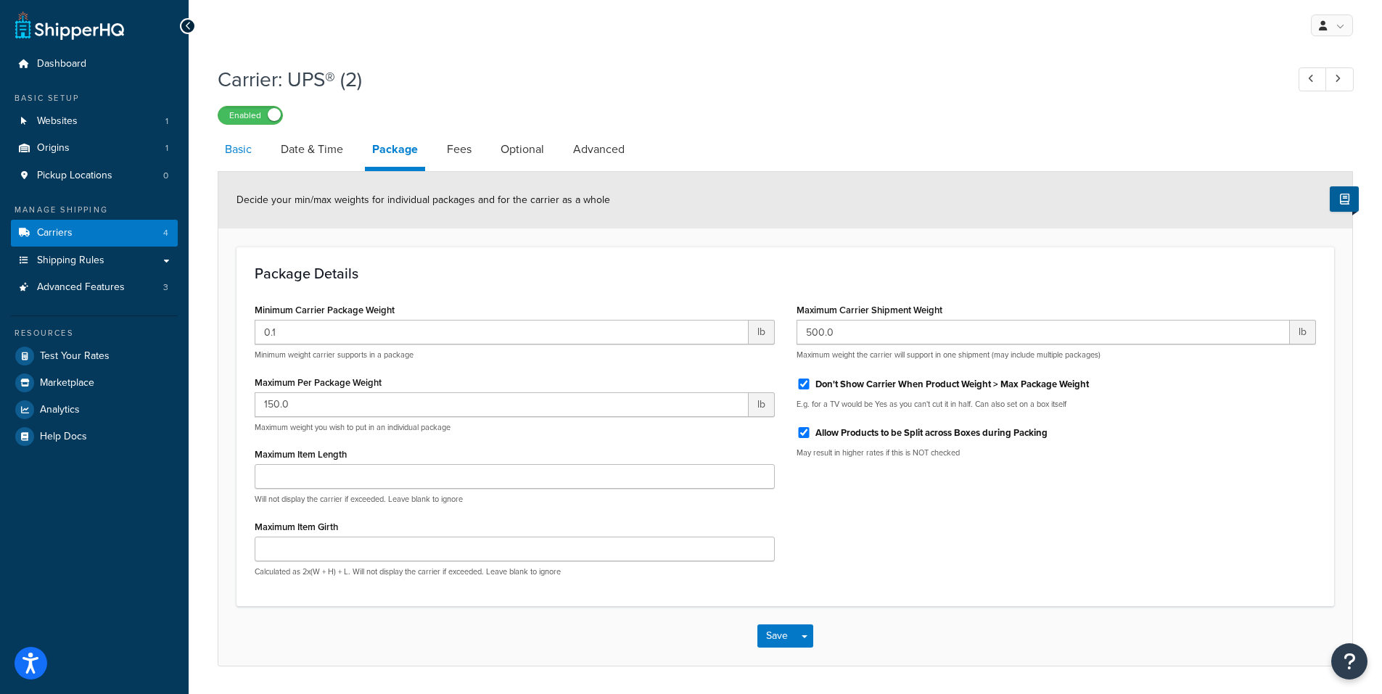
click at [231, 149] on link "Basic" at bounding box center [238, 149] width 41 height 35
select select "ups"
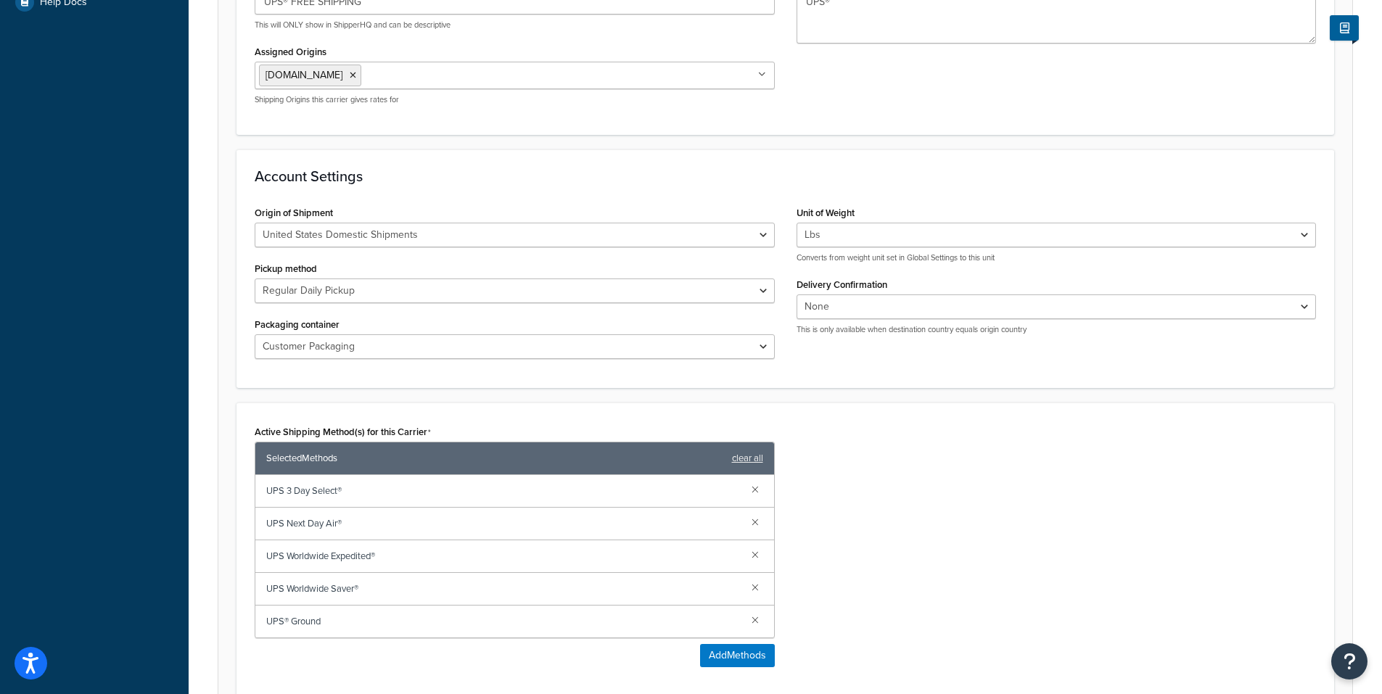
scroll to position [435, 0]
click at [751, 558] on link at bounding box center [755, 554] width 16 height 16
click at [754, 556] on link at bounding box center [755, 554] width 16 height 16
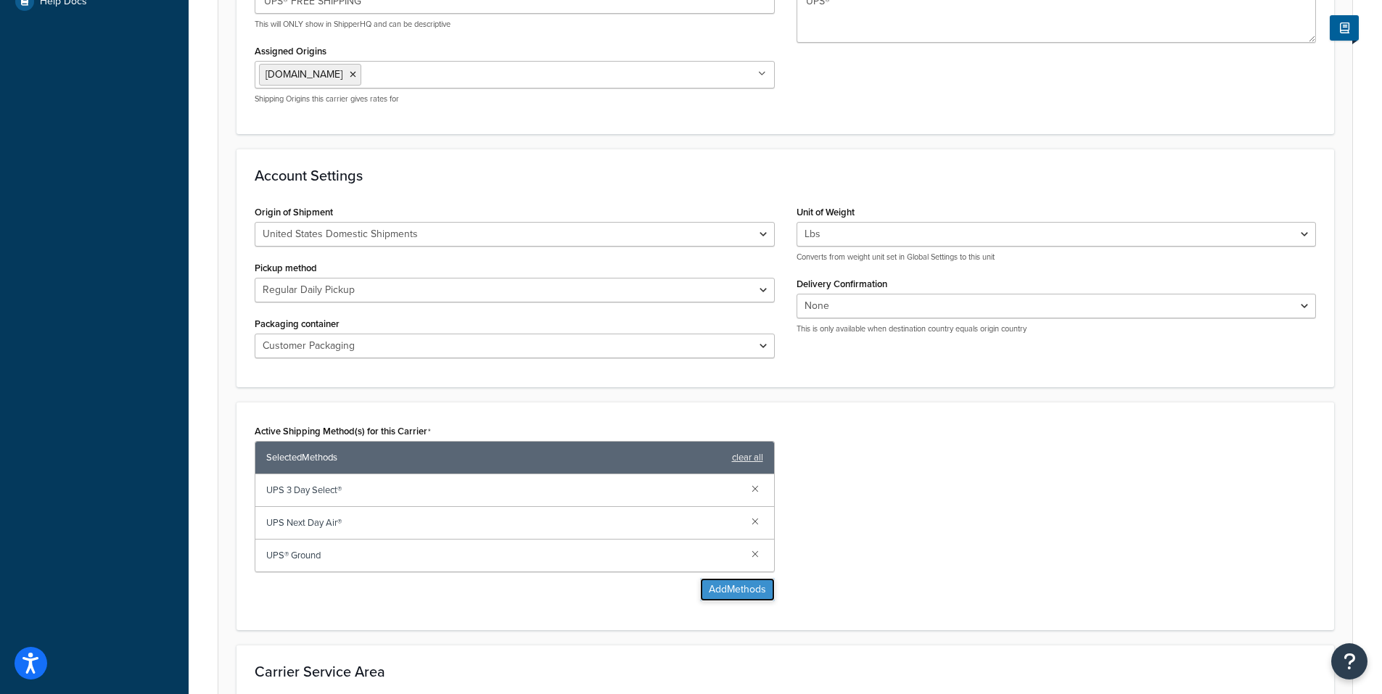
click at [736, 589] on button "Add Methods" at bounding box center [737, 589] width 75 height 23
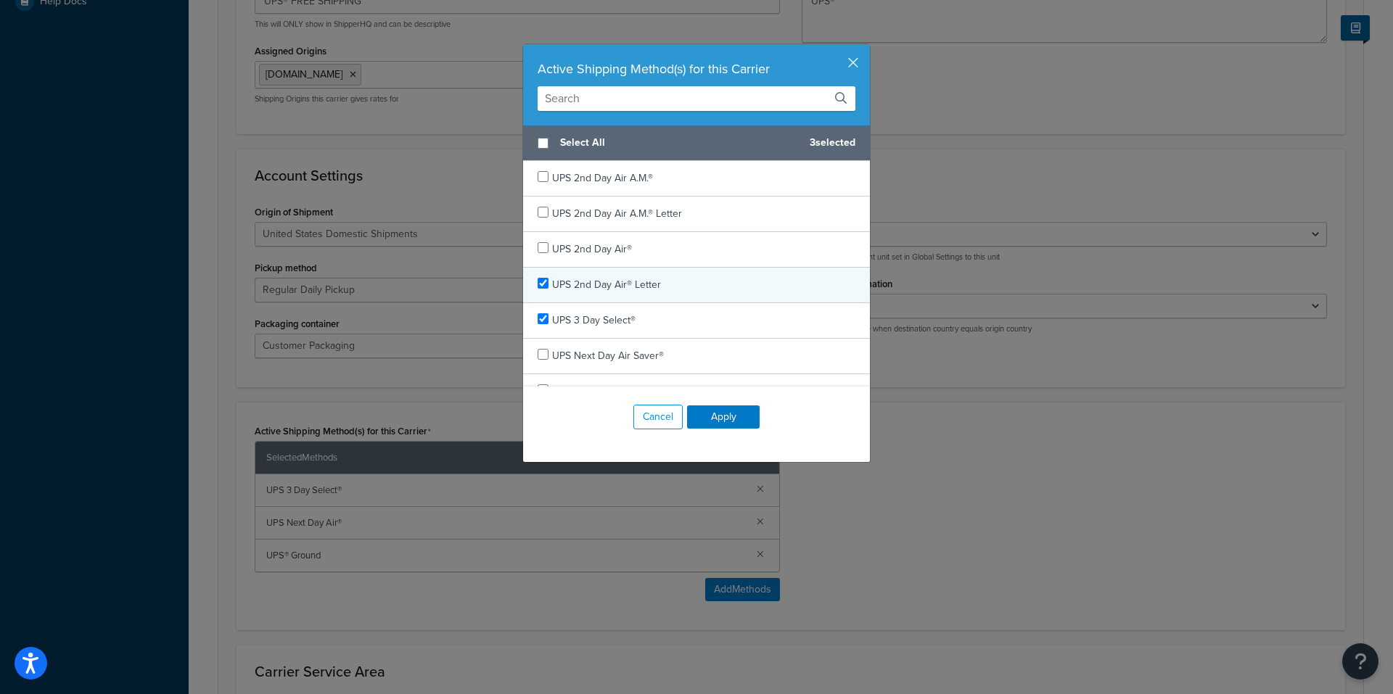
checkbox input "true"
click at [541, 276] on div "UPS 2nd Day Air® Letter" at bounding box center [696, 286] width 347 height 36
click at [726, 421] on button "Apply" at bounding box center [723, 417] width 73 height 23
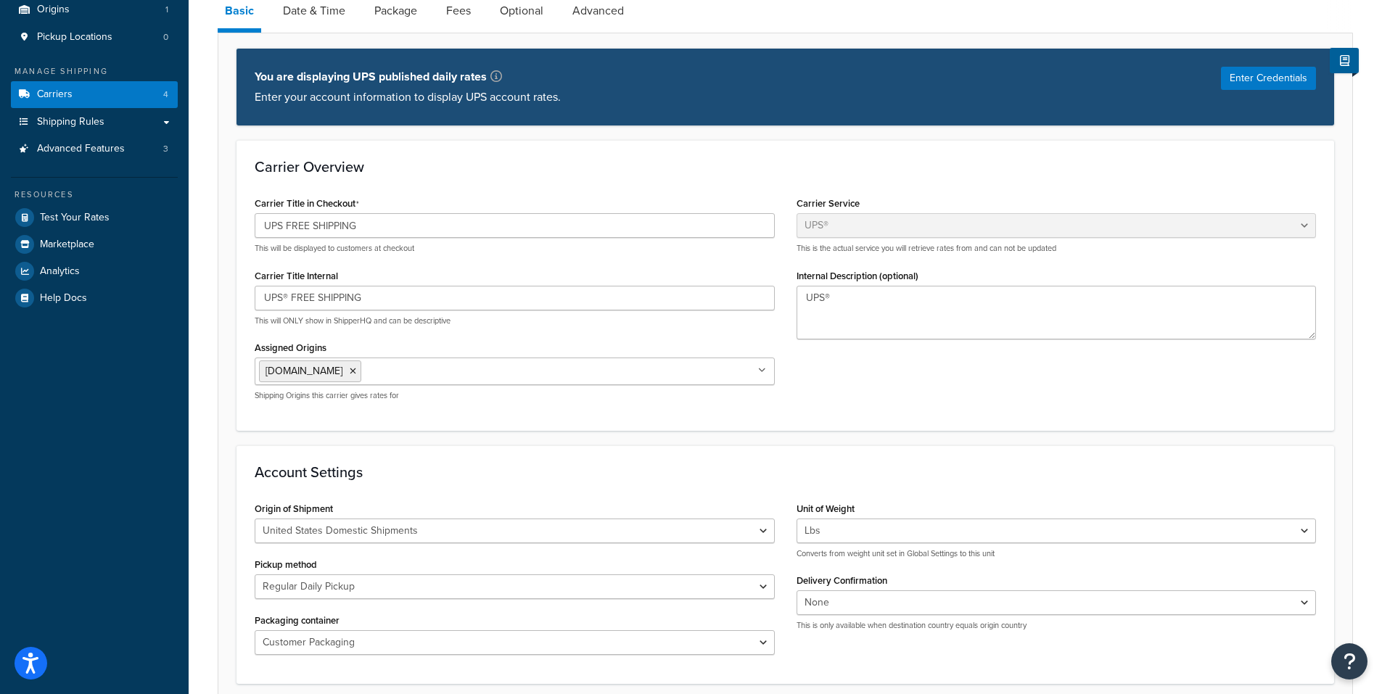
scroll to position [0, 0]
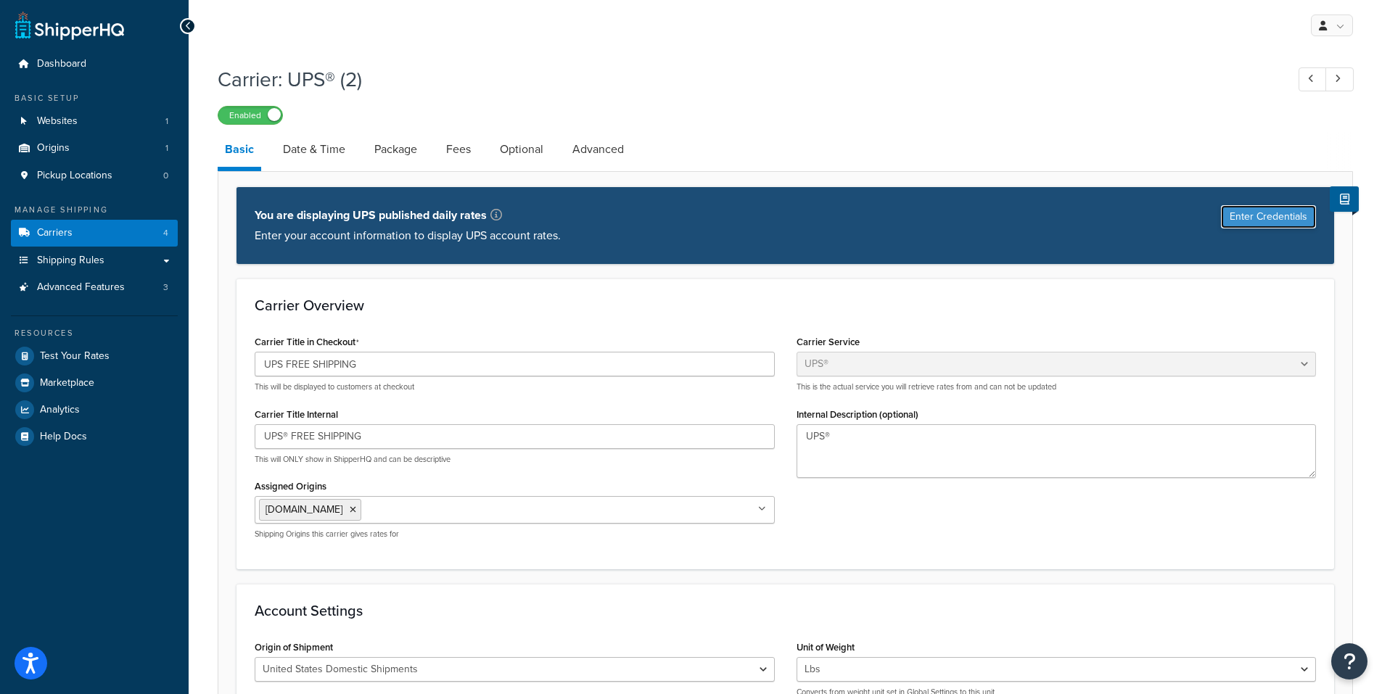
click at [1291, 215] on button "Enter Credentials" at bounding box center [1268, 216] width 95 height 23
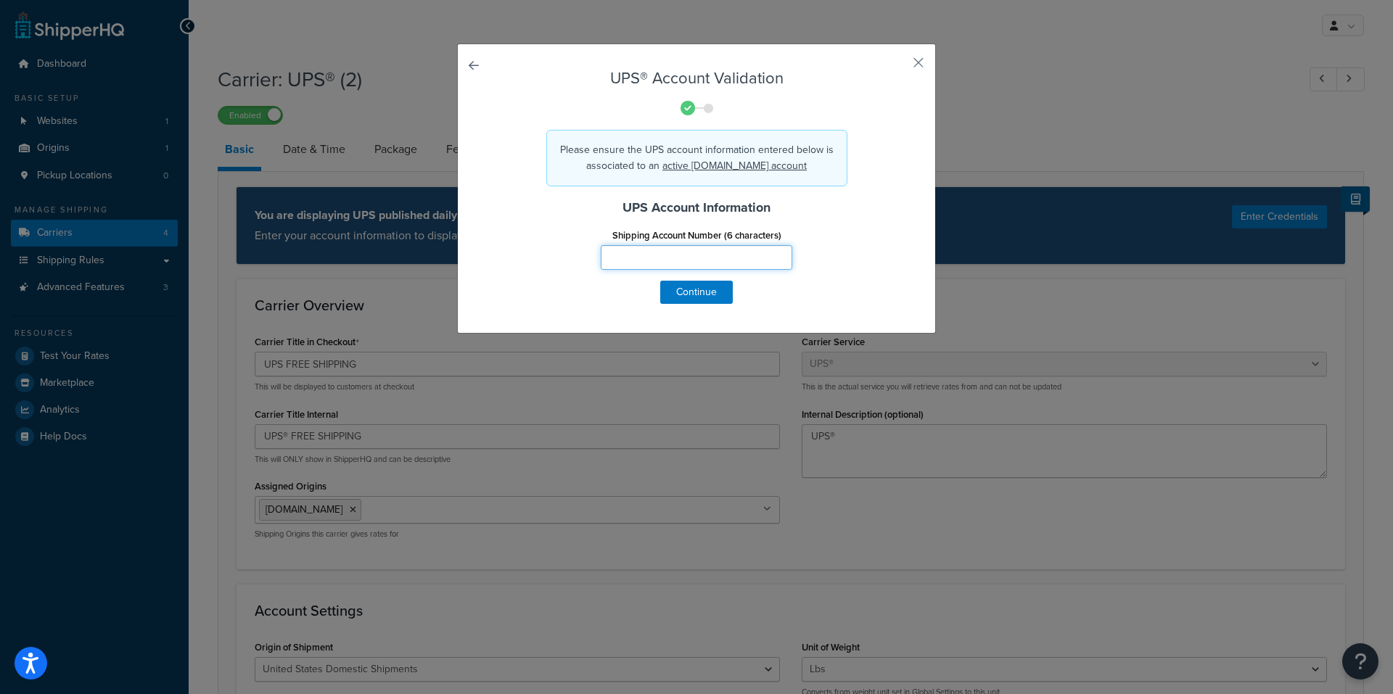
click at [666, 250] on input "Shipping Account Number (6 characters)" at bounding box center [697, 257] width 192 height 25
type input "a"
type input "A3Y545"
click at [694, 291] on button "Continue" at bounding box center [696, 292] width 73 height 23
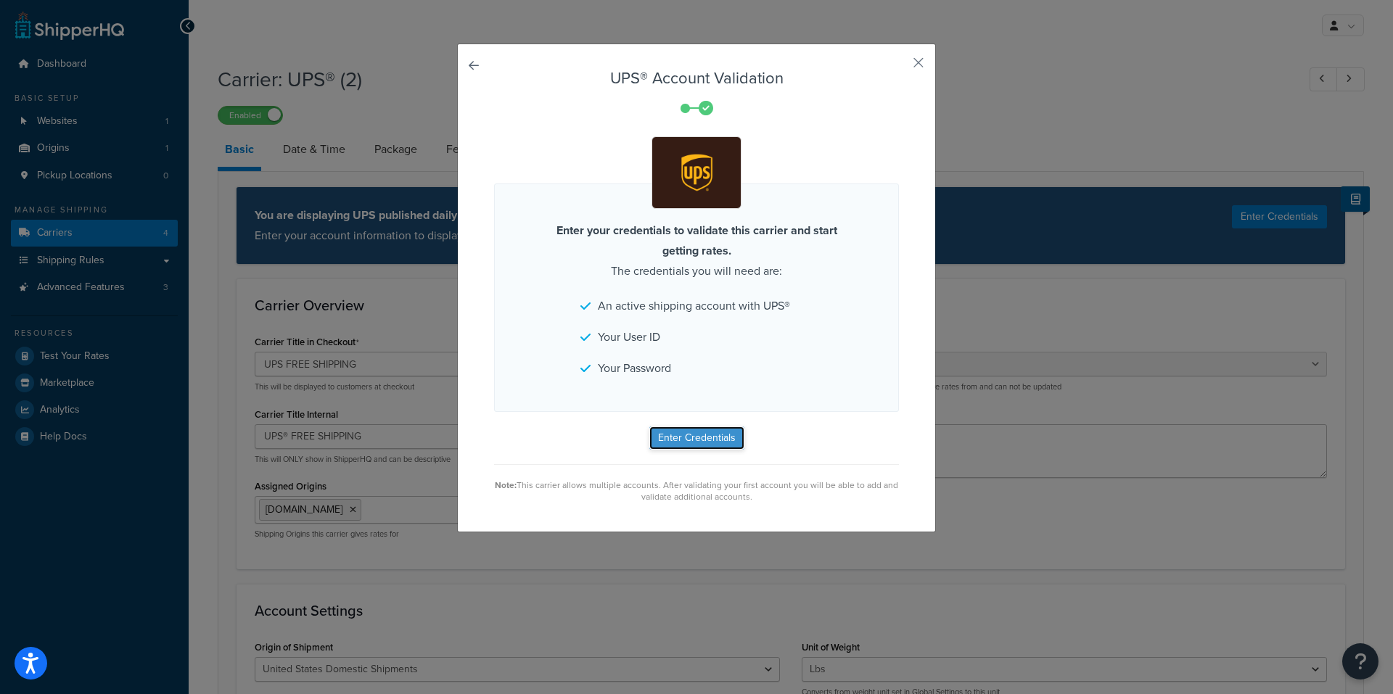
click at [699, 439] on button "Enter Credentials" at bounding box center [696, 438] width 95 height 23
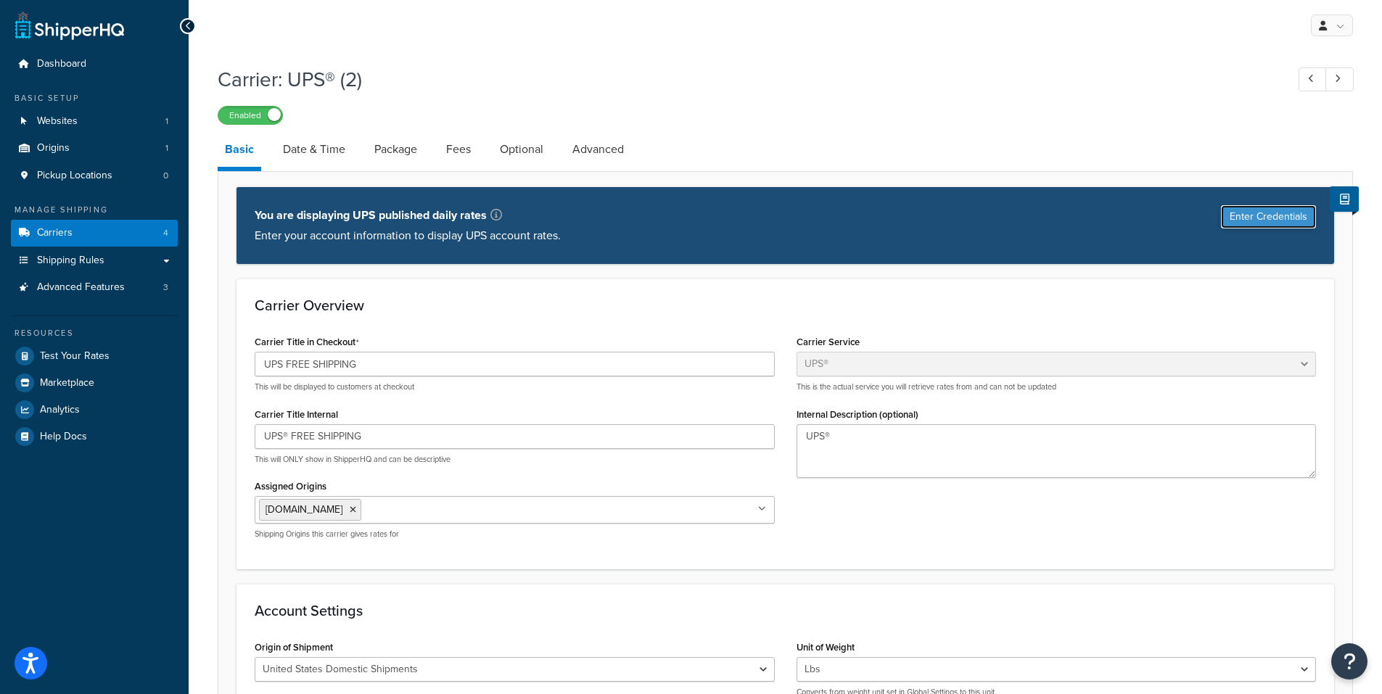
click at [1256, 207] on button "Enter Credentials" at bounding box center [1268, 216] width 95 height 23
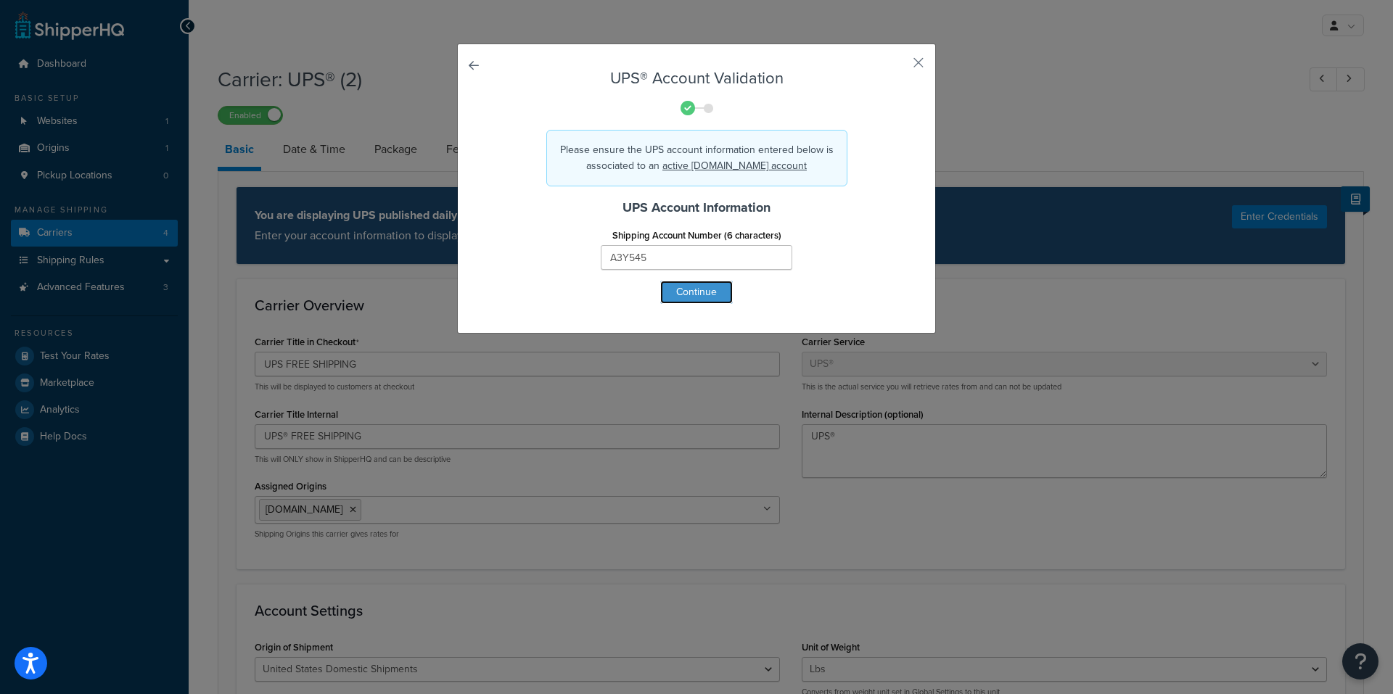
click at [696, 294] on button "Continue" at bounding box center [696, 292] width 73 height 23
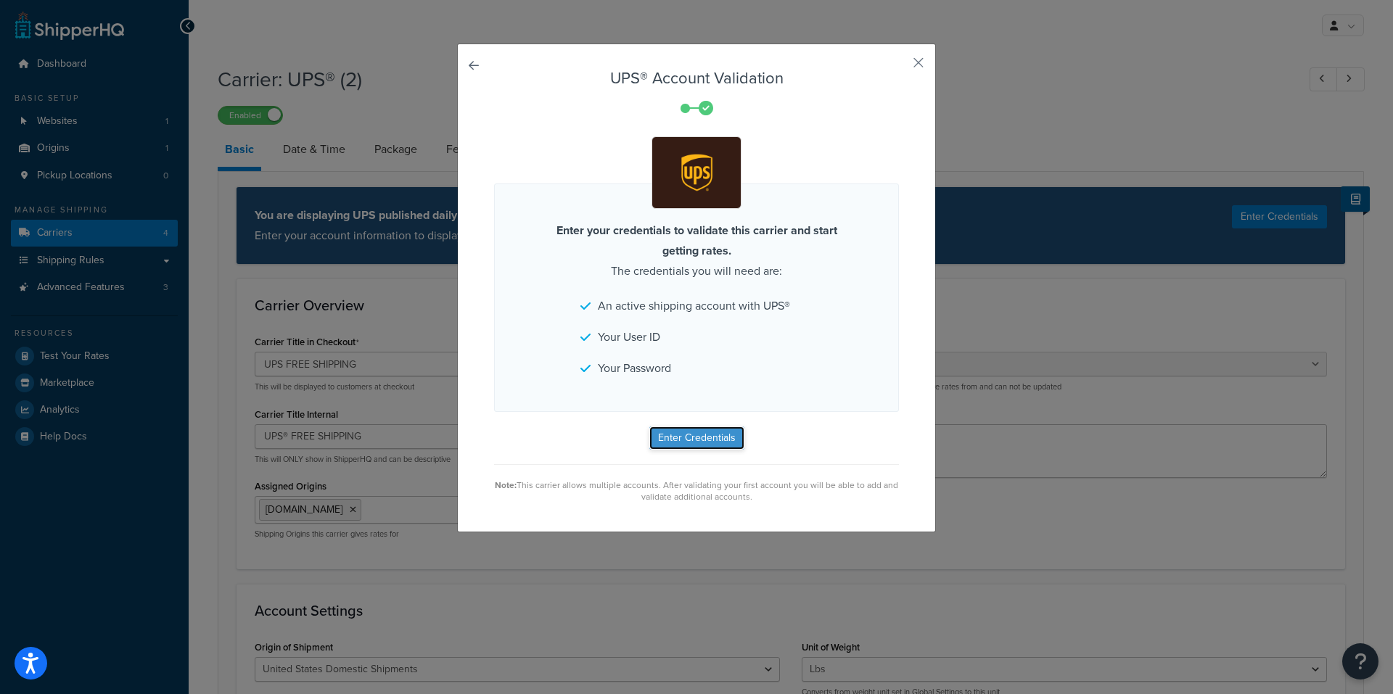
click at [695, 435] on button "Enter Credentials" at bounding box center [696, 438] width 95 height 23
click at [899, 66] on button "button" at bounding box center [897, 68] width 4 height 4
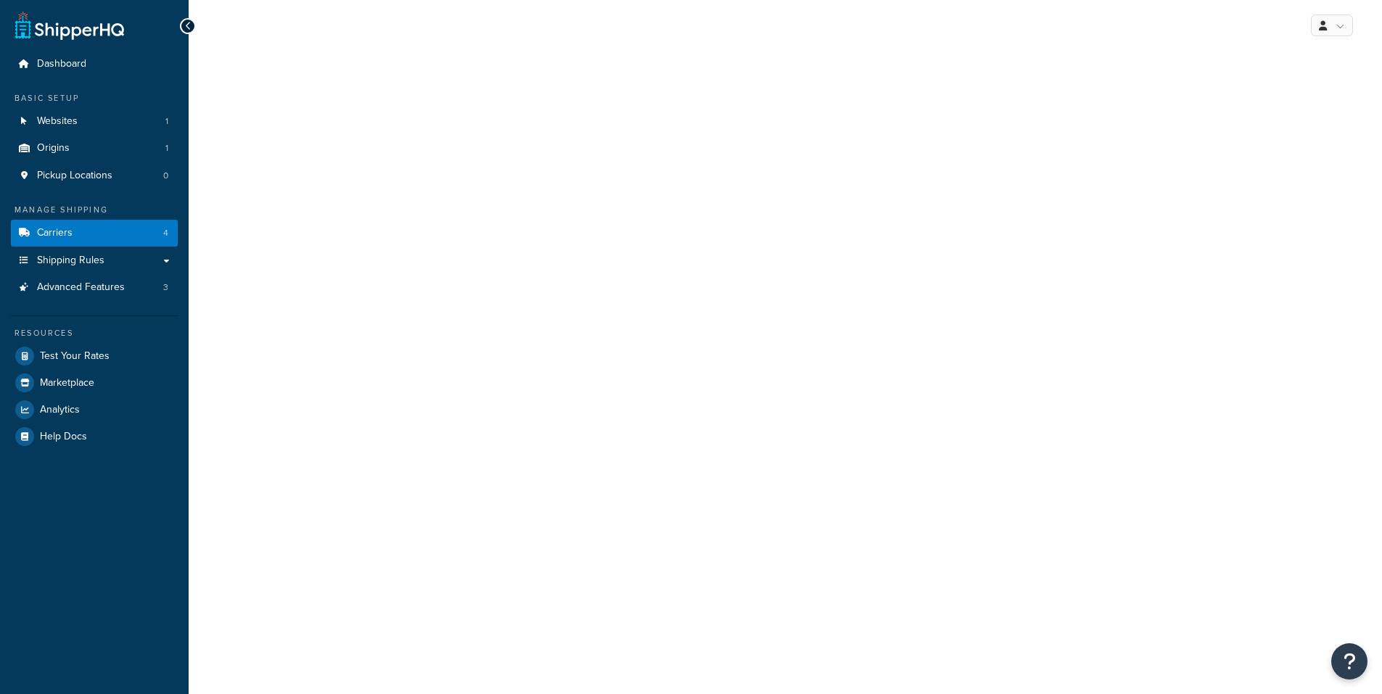
select select "ups"
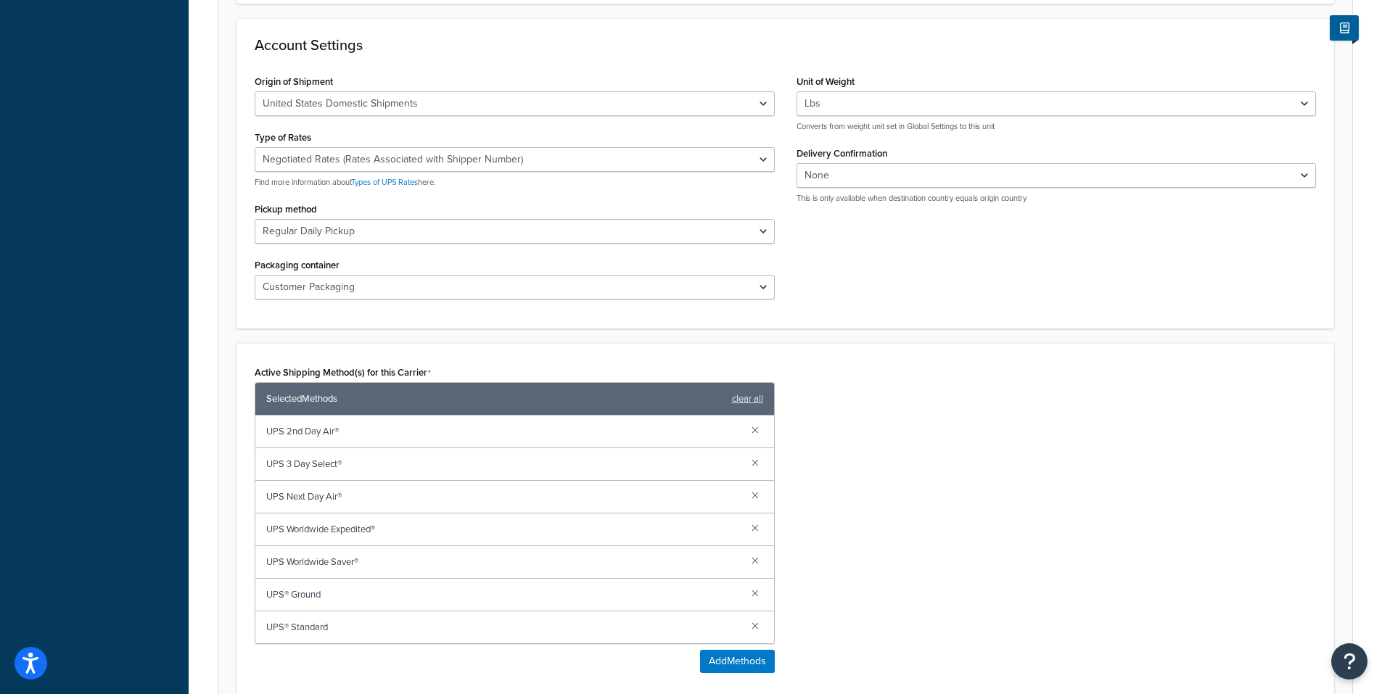
scroll to position [580, 0]
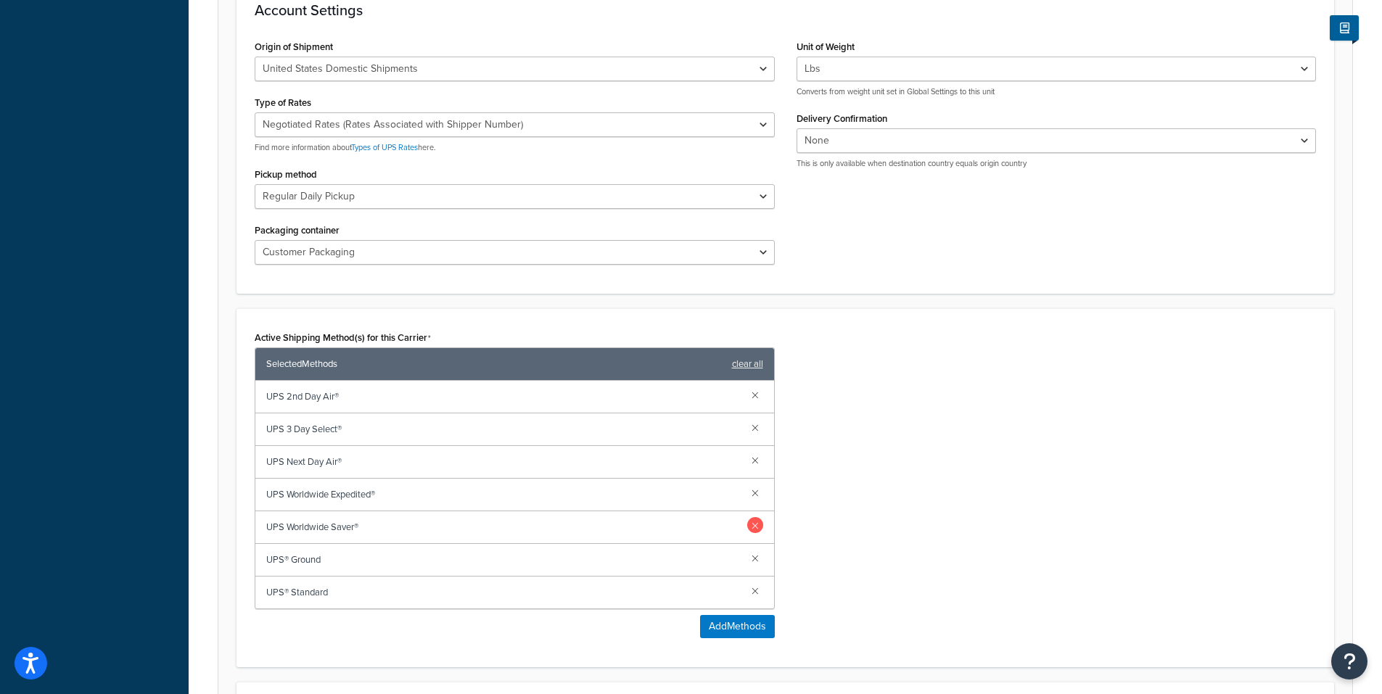
click at [760, 527] on link at bounding box center [755, 525] width 16 height 16
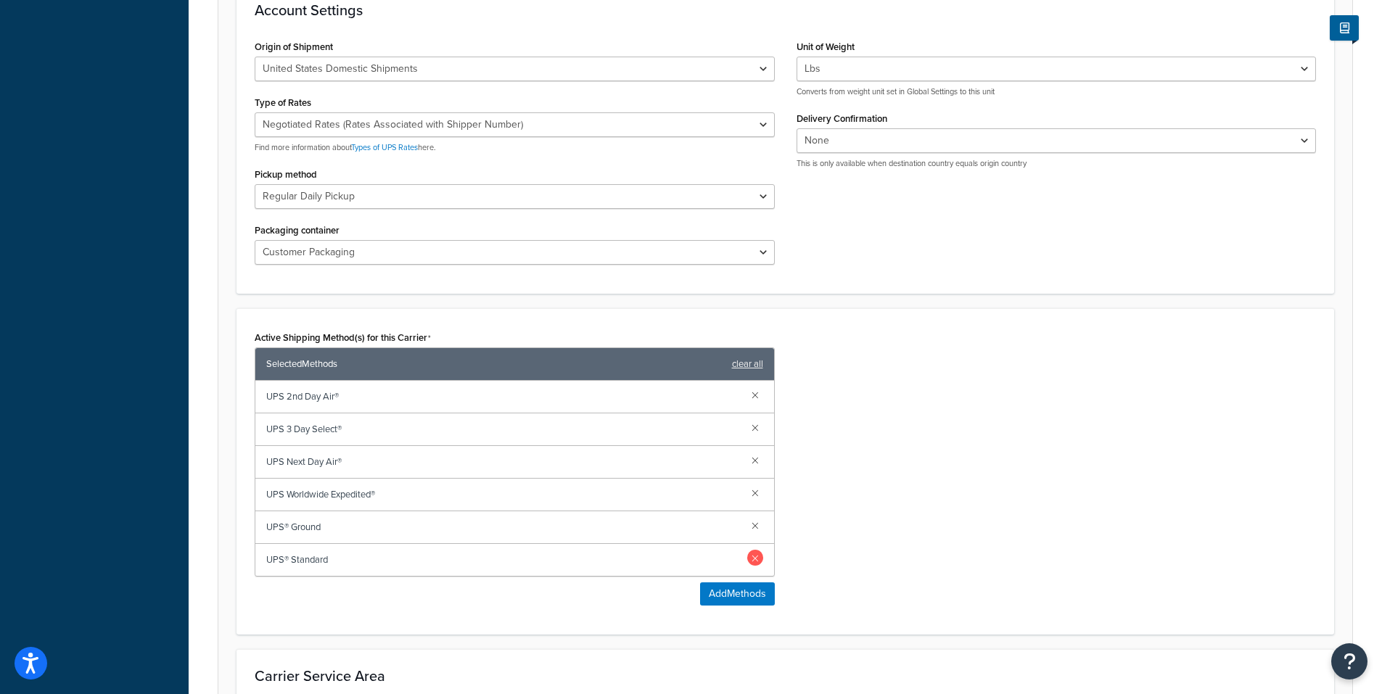
click at [757, 556] on link at bounding box center [755, 558] width 16 height 16
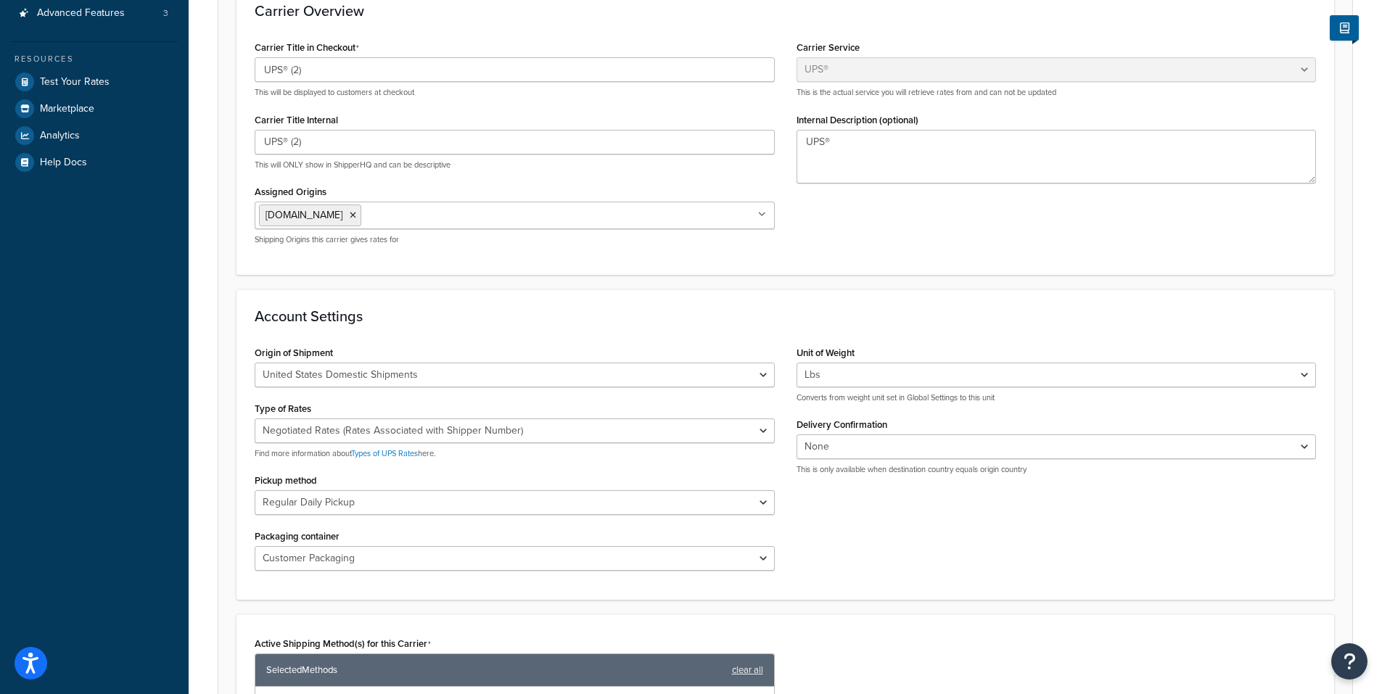
scroll to position [73, 0]
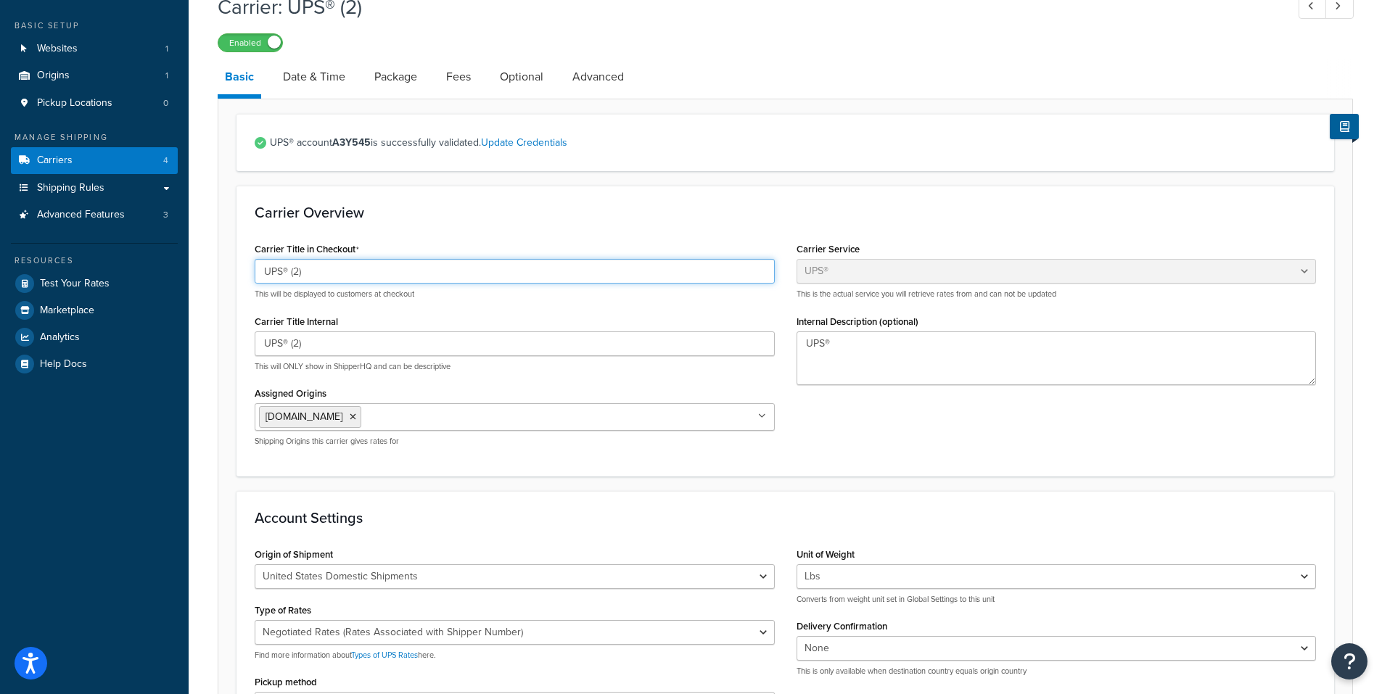
click at [318, 275] on input "UPS® (2)" at bounding box center [515, 271] width 520 height 25
type input "u"
type input "UPS GROUND FREE SHIPPING"
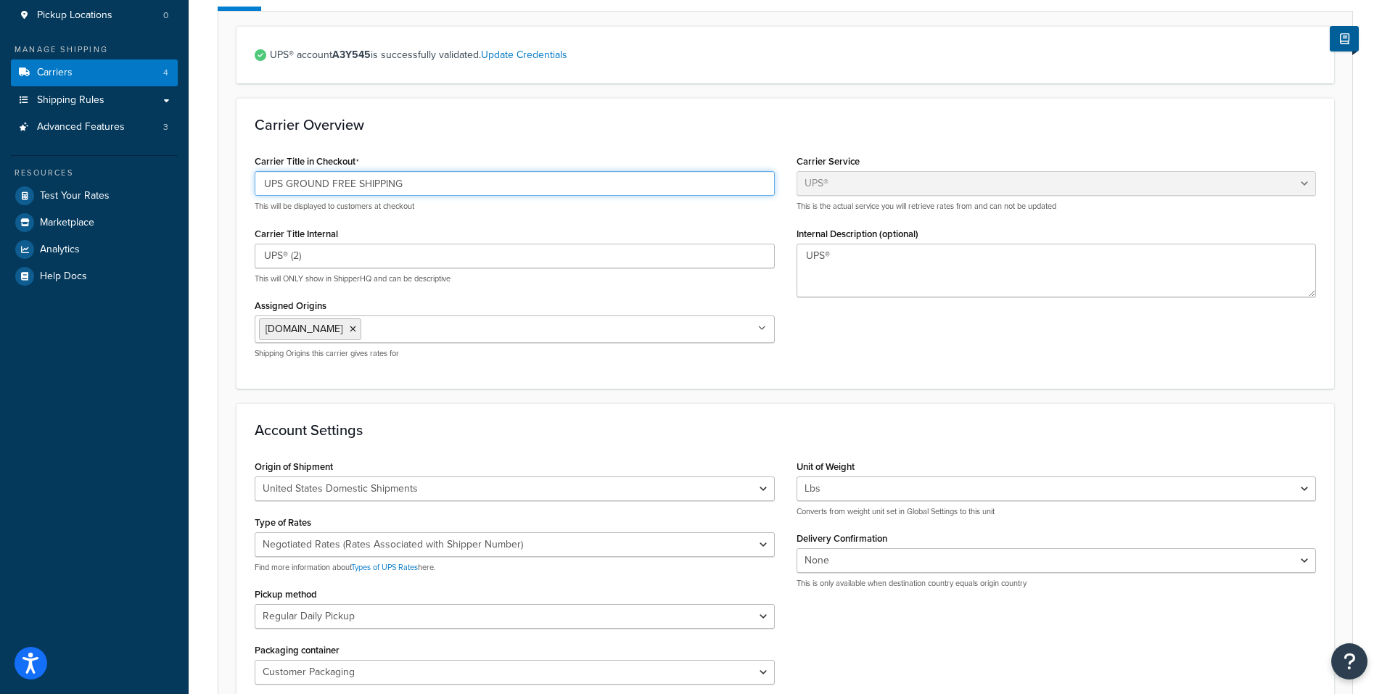
scroll to position [0, 0]
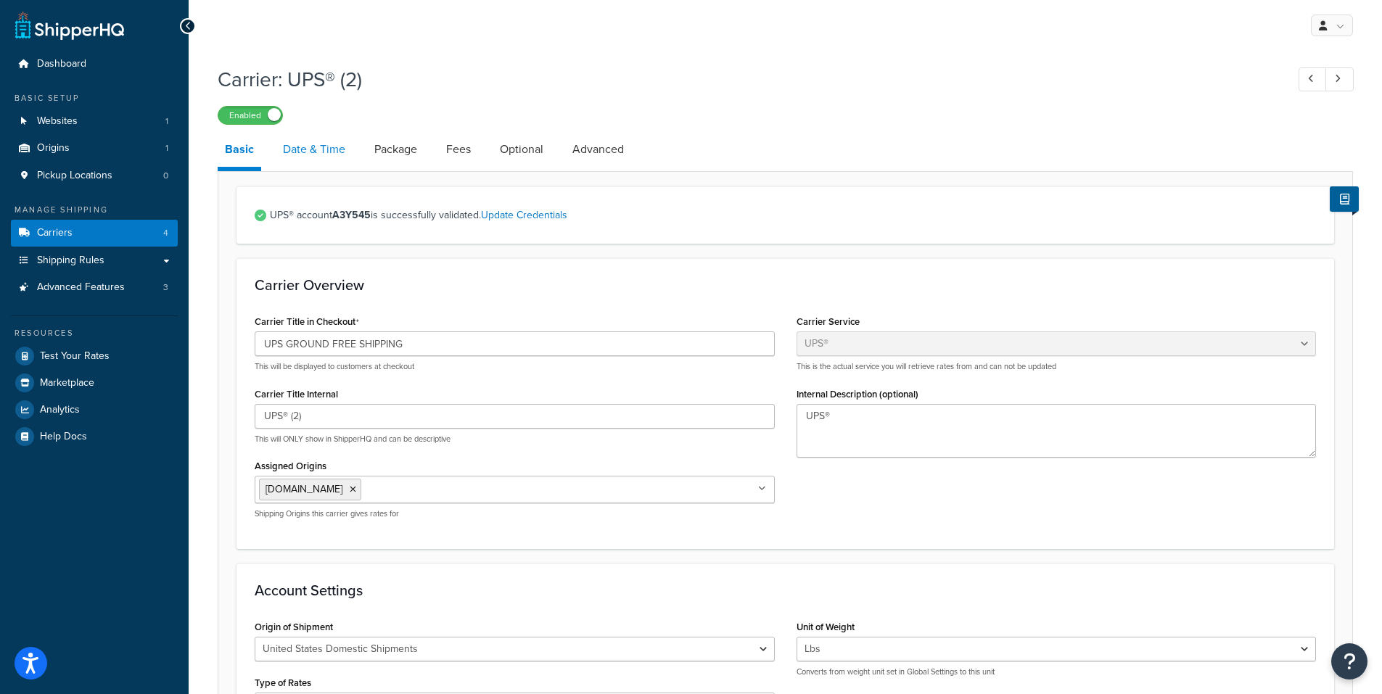
click at [312, 148] on link "Date & Time" at bounding box center [314, 149] width 77 height 35
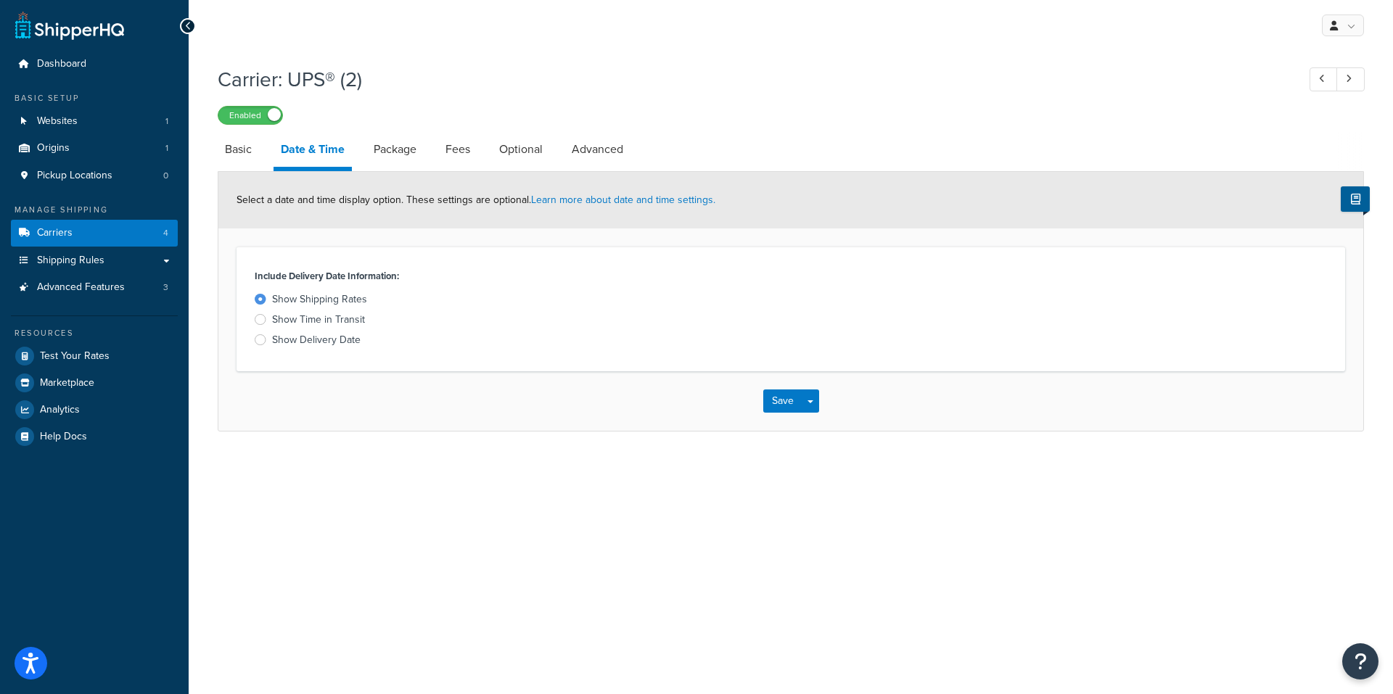
click at [261, 339] on div at bounding box center [261, 339] width 12 height 11
click at [0, 0] on input "Show Delivery Date" at bounding box center [0, 0] width 0 height 0
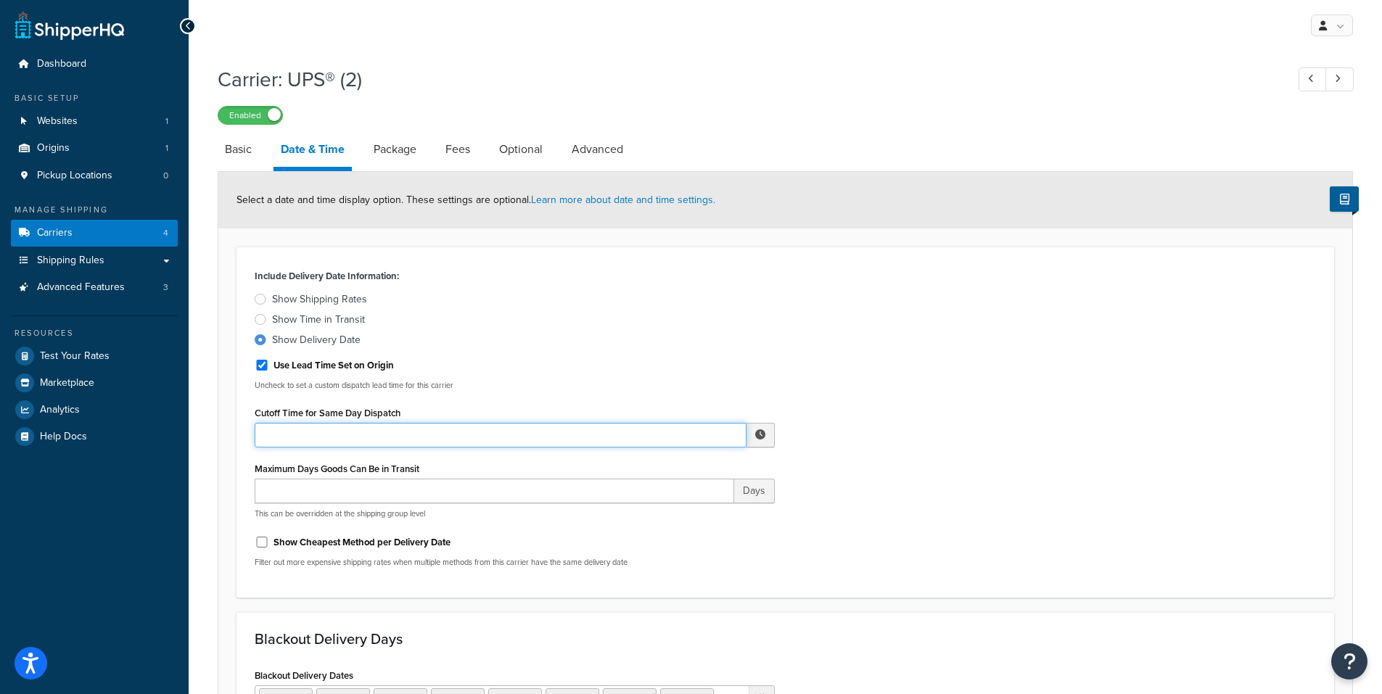
click at [316, 437] on input "Cutoff Time for Same Day Dispatch" at bounding box center [501, 435] width 492 height 25
click at [659, 509] on span "▼" at bounding box center [653, 510] width 29 height 29
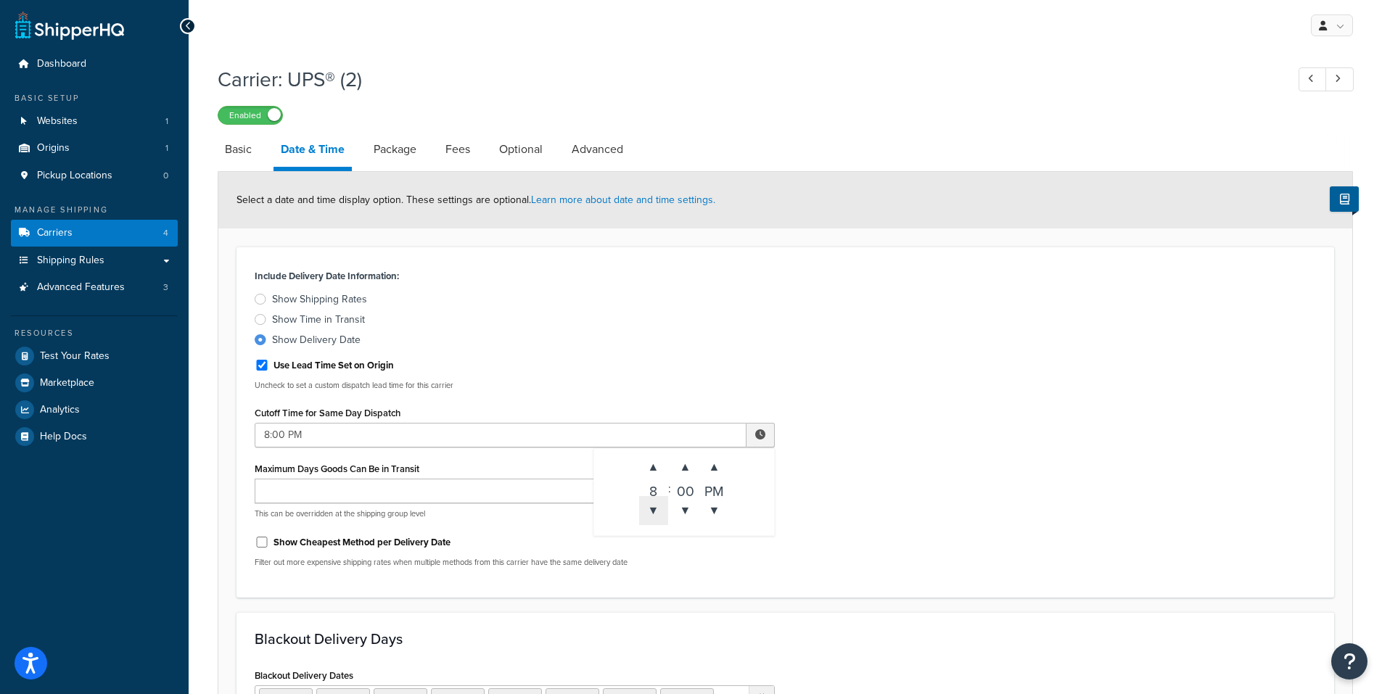
click at [659, 509] on span "▼" at bounding box center [653, 510] width 29 height 29
click at [659, 508] on span "▼" at bounding box center [653, 510] width 29 height 29
click at [660, 508] on span "▼" at bounding box center [653, 510] width 29 height 29
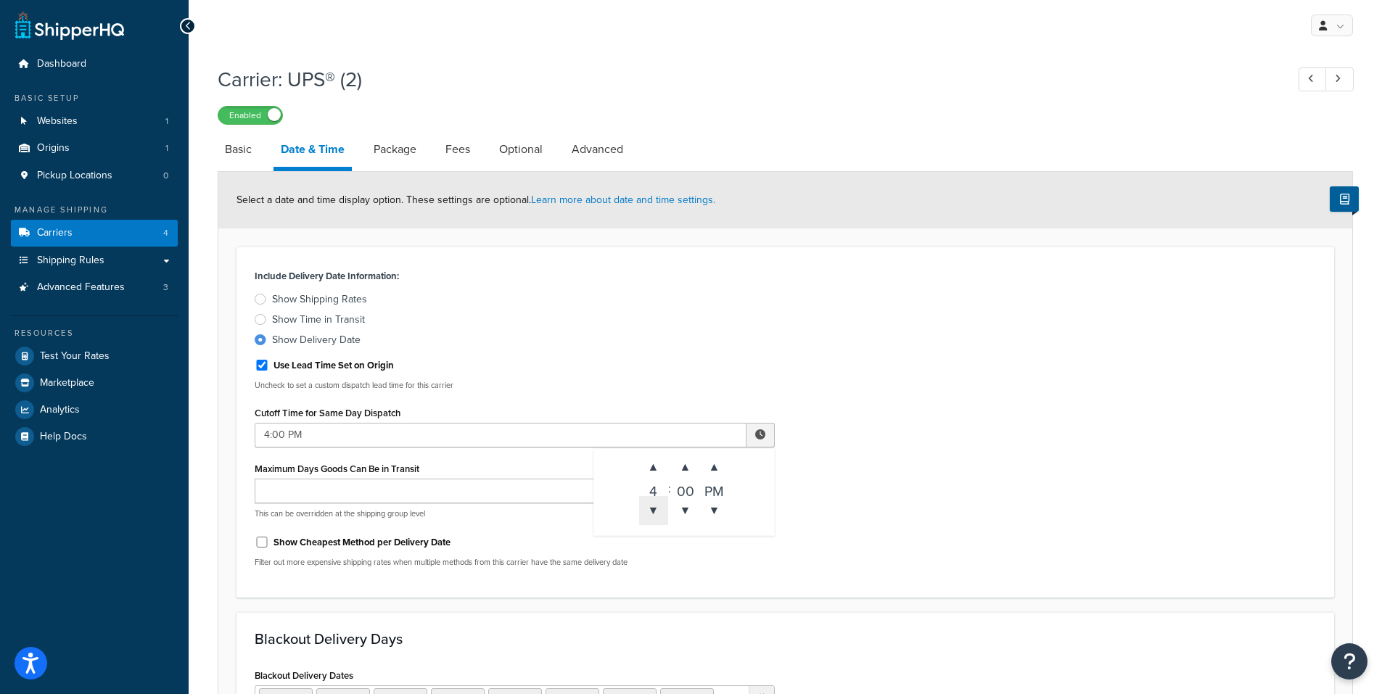
type input "3:00 PM"
click at [517, 534] on div "Show Cheapest Method per Delivery Date" at bounding box center [515, 541] width 520 height 22
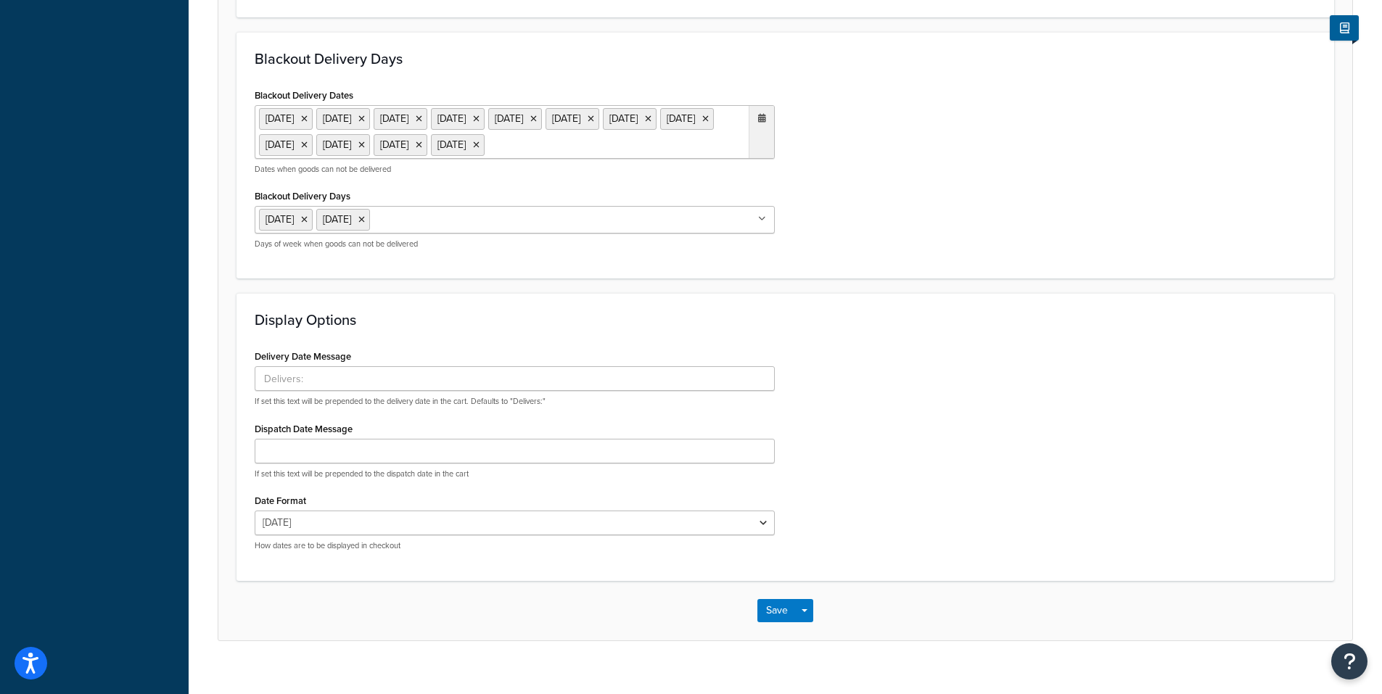
scroll to position [626, 0]
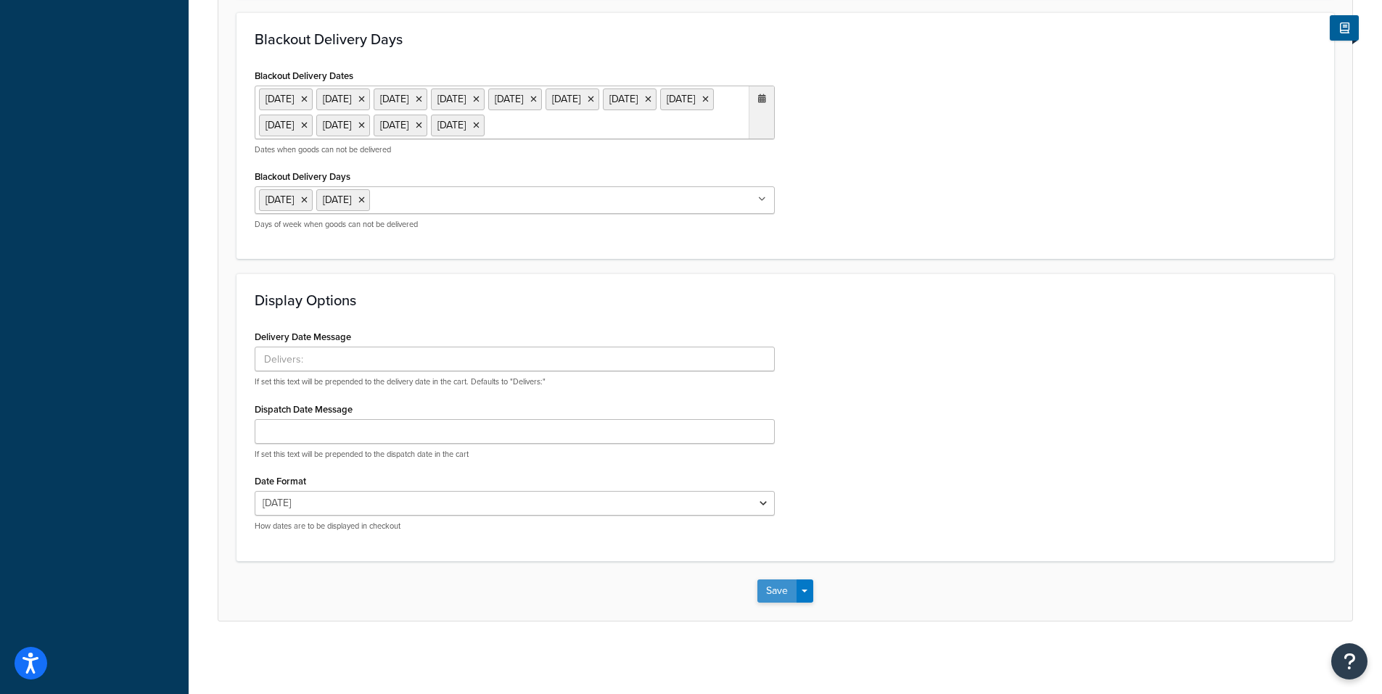
click at [776, 600] on button "Save" at bounding box center [776, 591] width 39 height 23
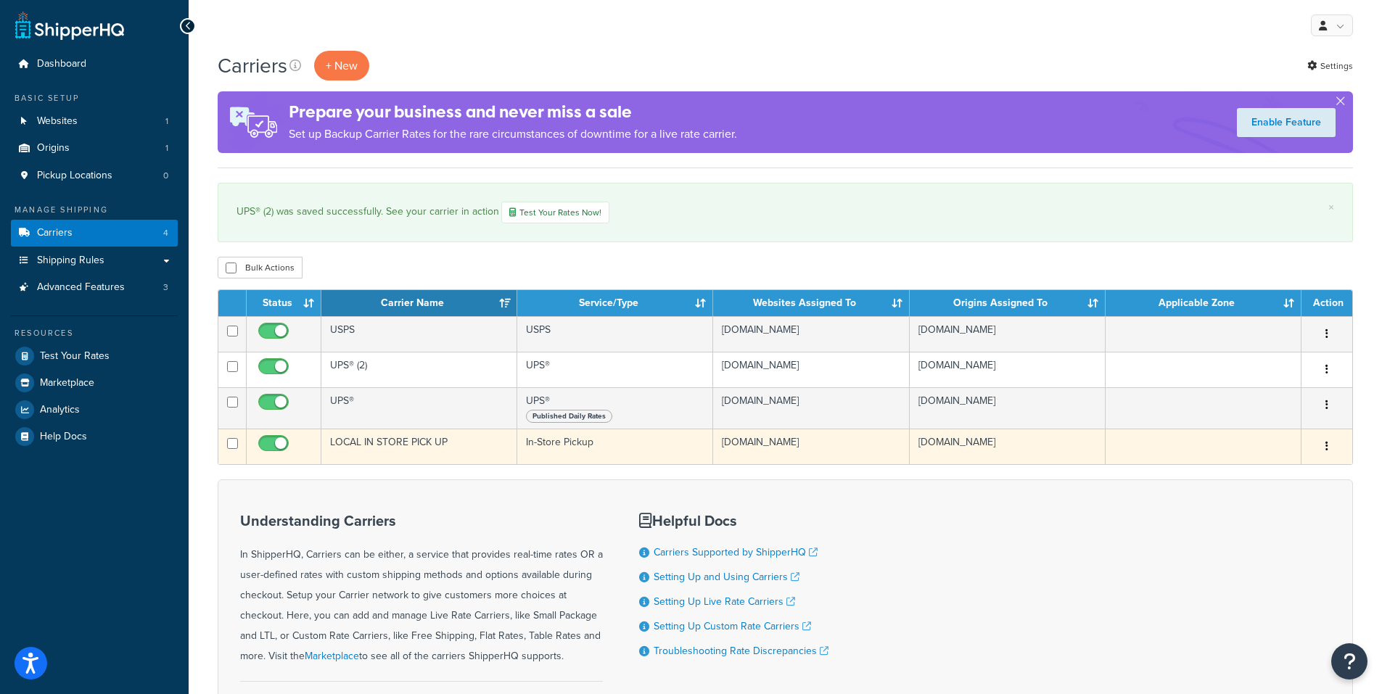
click at [1324, 442] on button "button" at bounding box center [1327, 446] width 20 height 23
click at [1233, 477] on link "Edit" at bounding box center [1268, 476] width 115 height 30
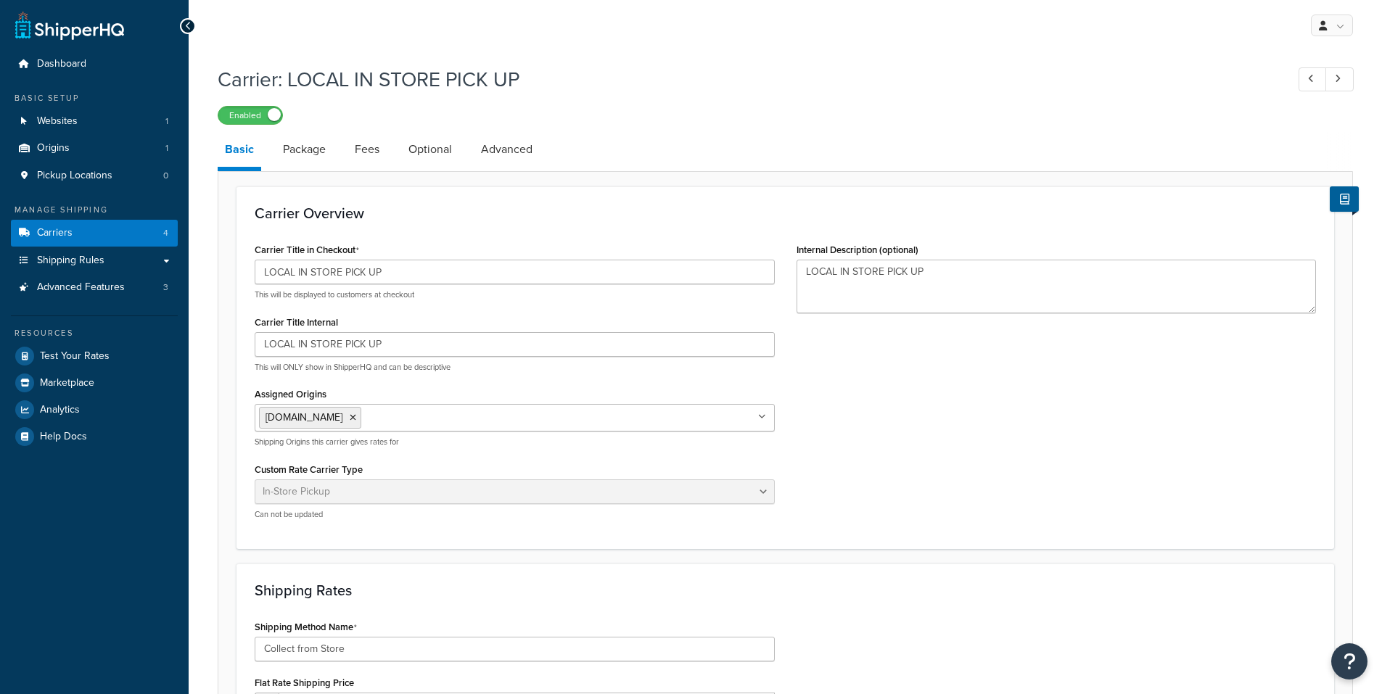
select select "pickup"
click at [276, 152] on link "Package" at bounding box center [304, 149] width 57 height 35
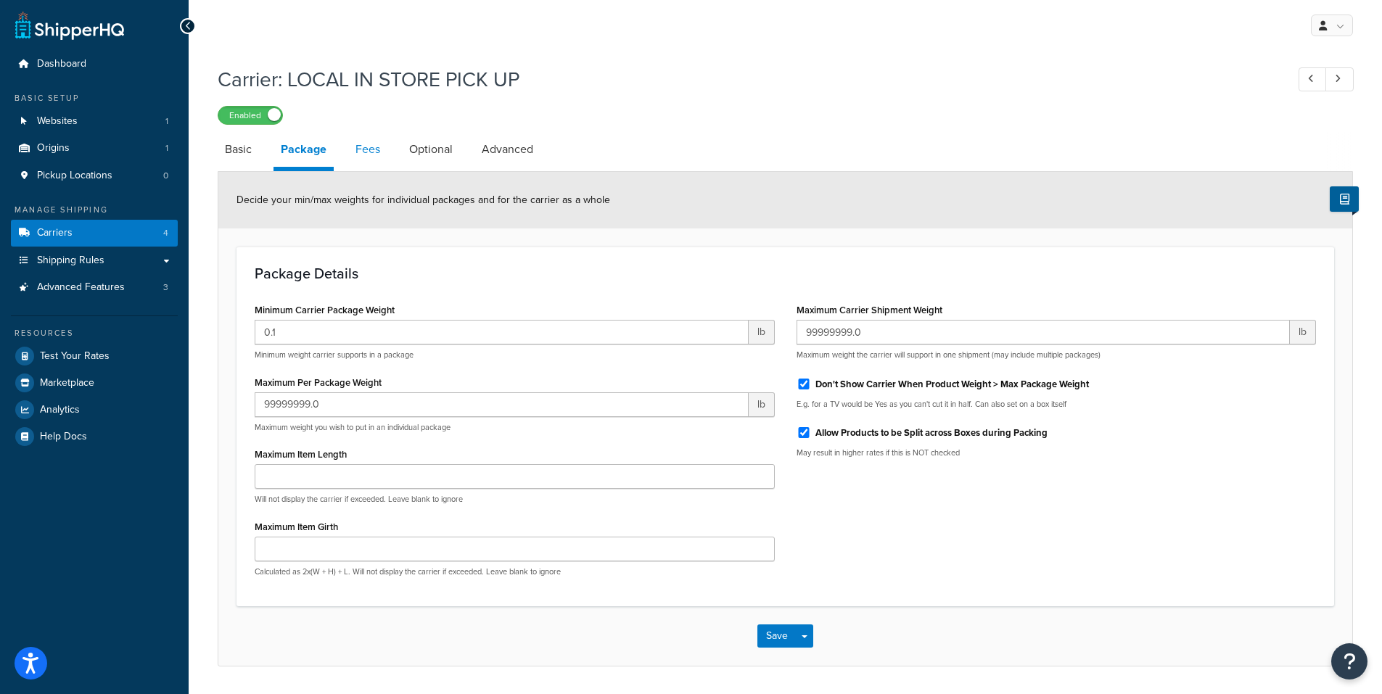
click at [367, 155] on link "Fees" at bounding box center [367, 149] width 39 height 35
select select "AFTER"
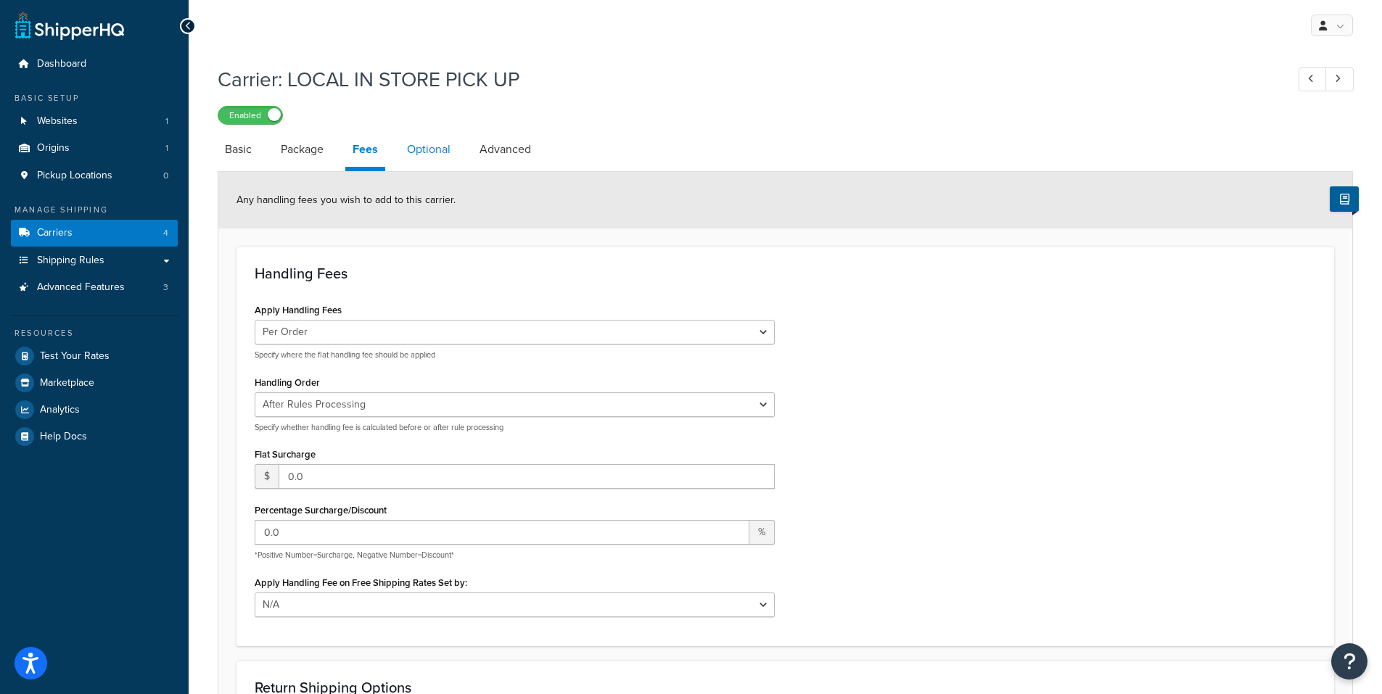
click at [440, 152] on link "Optional" at bounding box center [429, 149] width 58 height 35
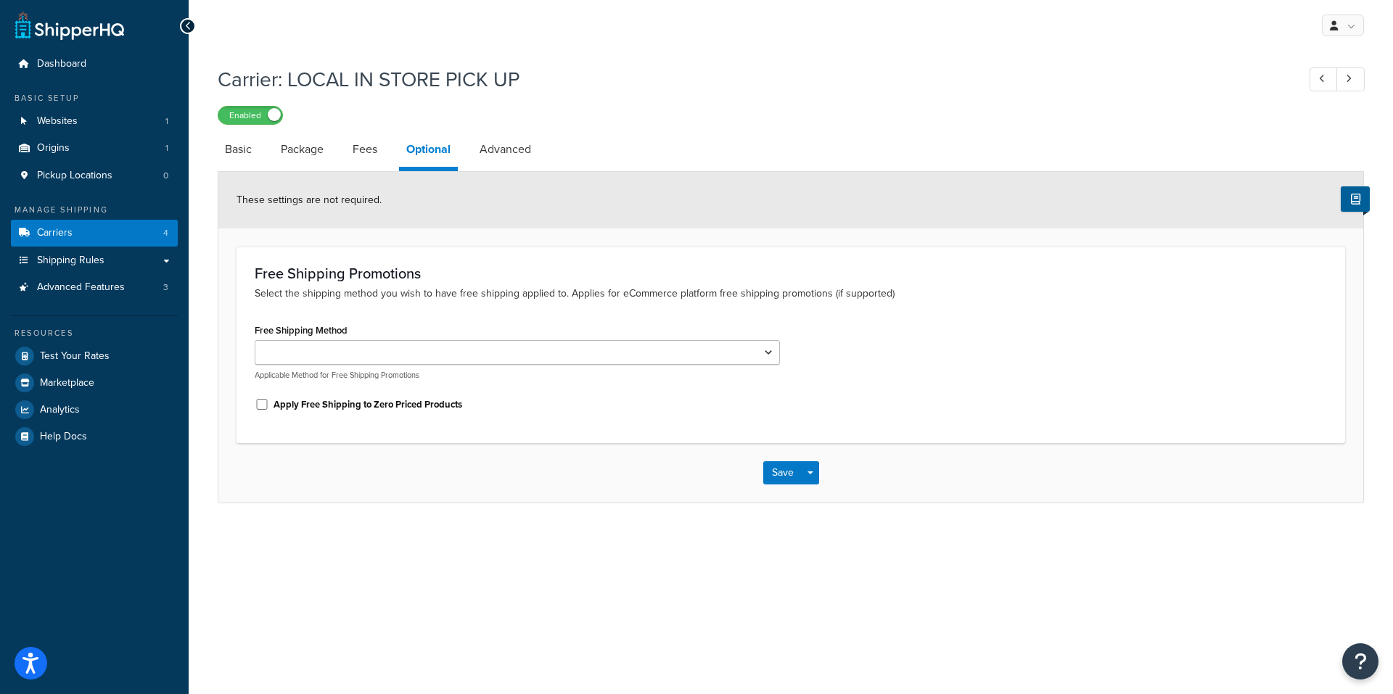
click at [362, 340] on div "Free Shipping Method Collect from Store Applicable Method for Free Shipping Pro…" at bounding box center [517, 350] width 525 height 61
click at [362, 346] on select "Collect from Store" at bounding box center [517, 352] width 525 height 25
click at [363, 345] on select "Collect from Store" at bounding box center [517, 352] width 525 height 25
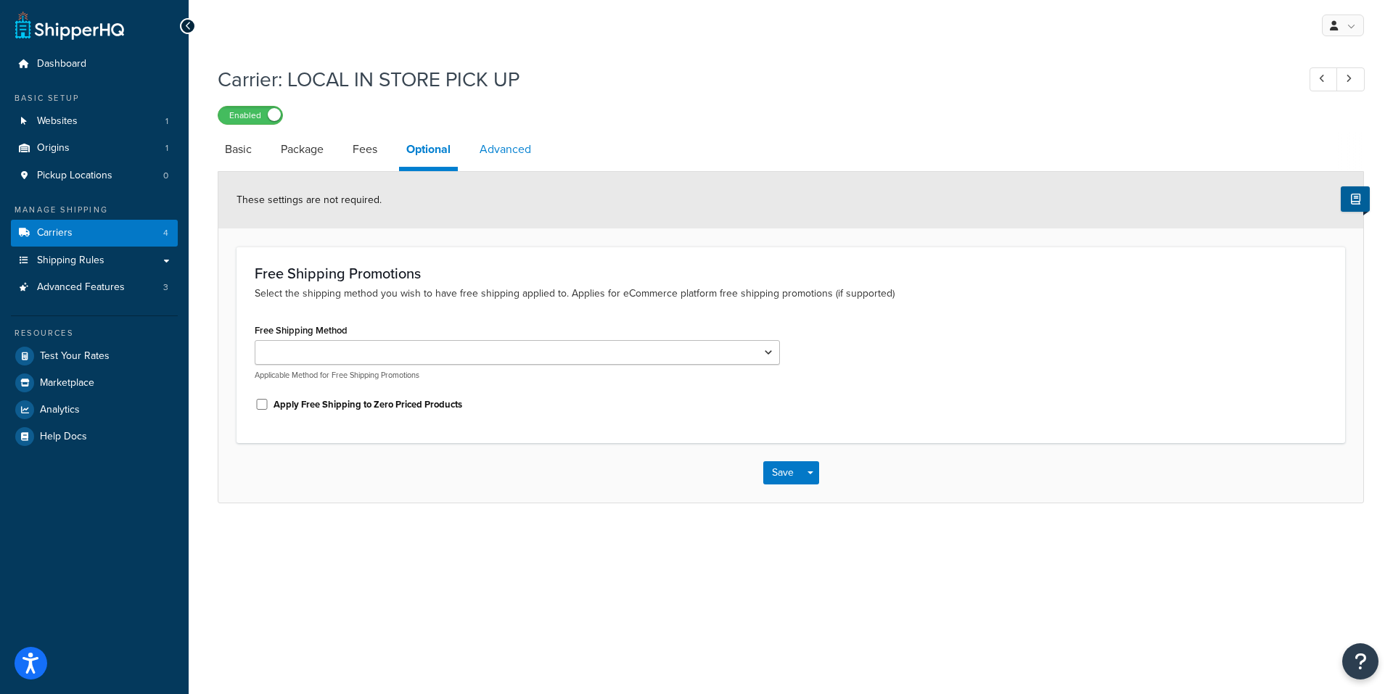
click at [518, 151] on link "Advanced" at bounding box center [505, 149] width 66 height 35
select select "false"
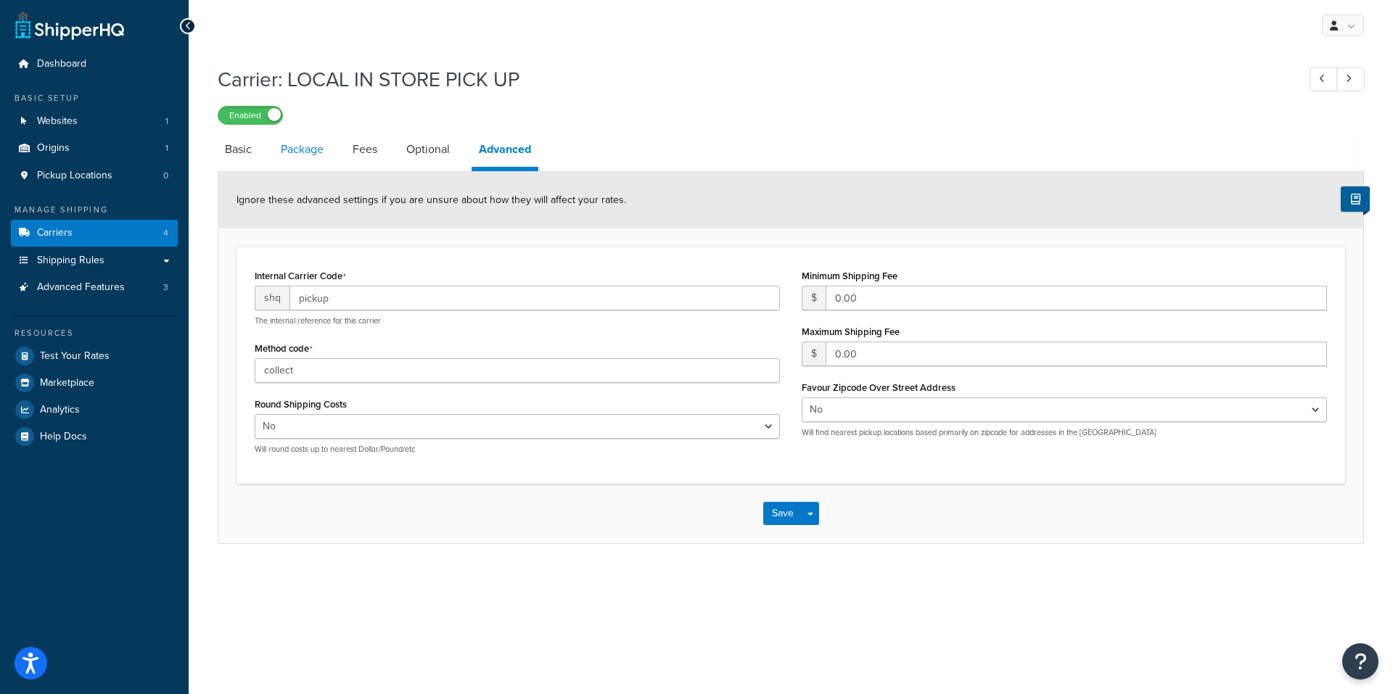
click at [298, 151] on link "Package" at bounding box center [302, 149] width 57 height 35
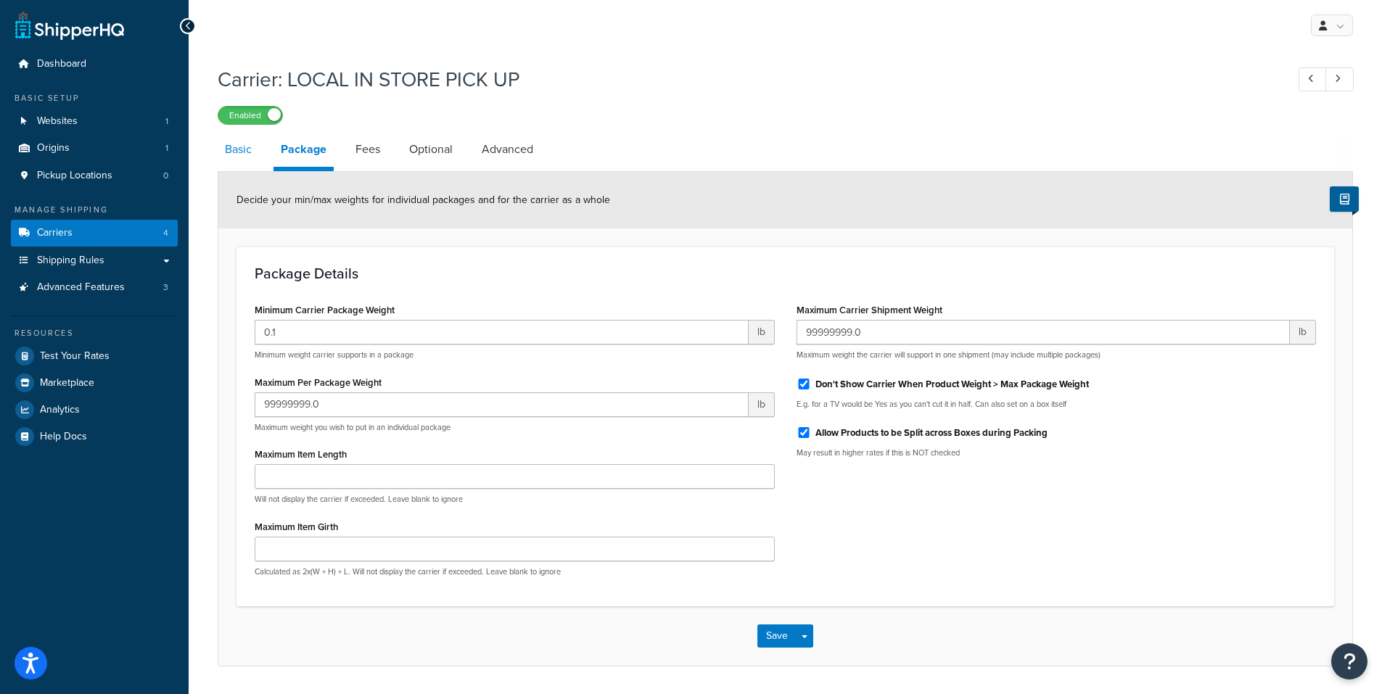
click at [247, 153] on link "Basic" at bounding box center [238, 149] width 41 height 35
select select "pickup"
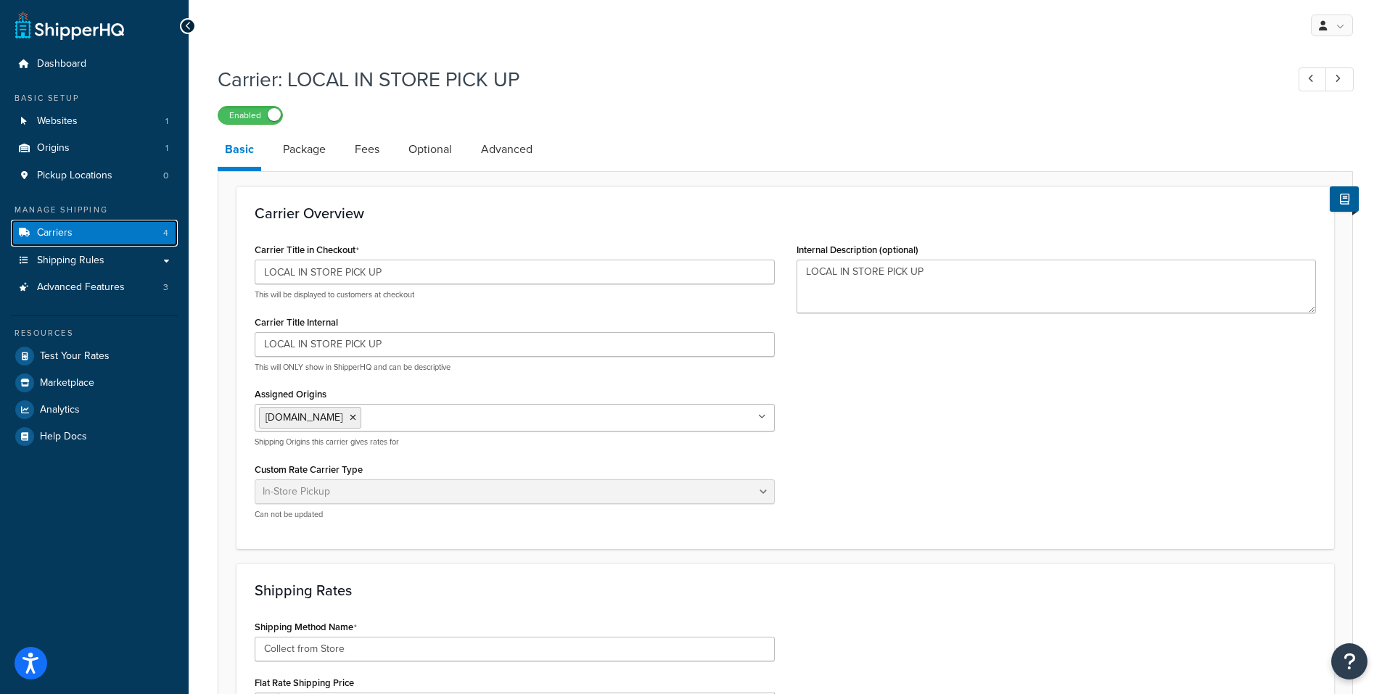
click at [74, 244] on link "Carriers 4" at bounding box center [94, 233] width 167 height 27
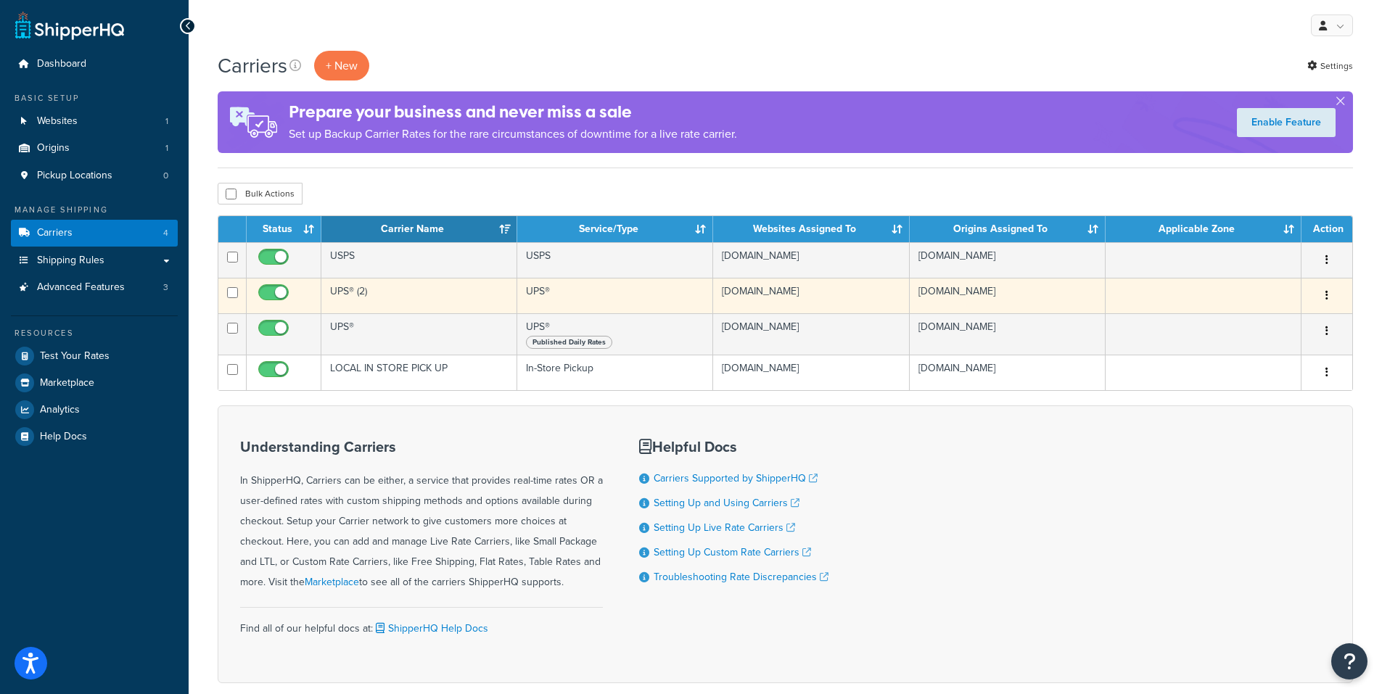
click at [1328, 298] on icon "button" at bounding box center [1327, 295] width 3 height 10
click at [1259, 320] on link "Edit" at bounding box center [1268, 325] width 115 height 30
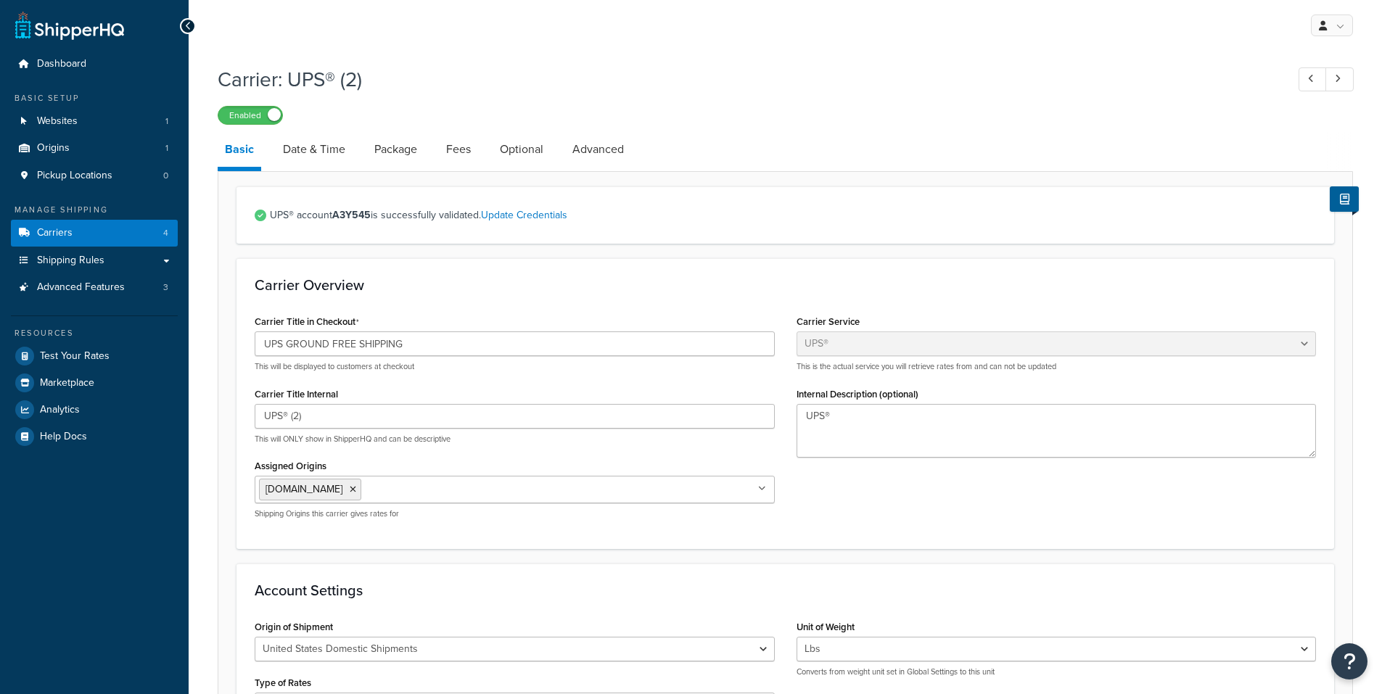
select select "ups"
click at [67, 229] on span "Carriers" at bounding box center [55, 233] width 36 height 12
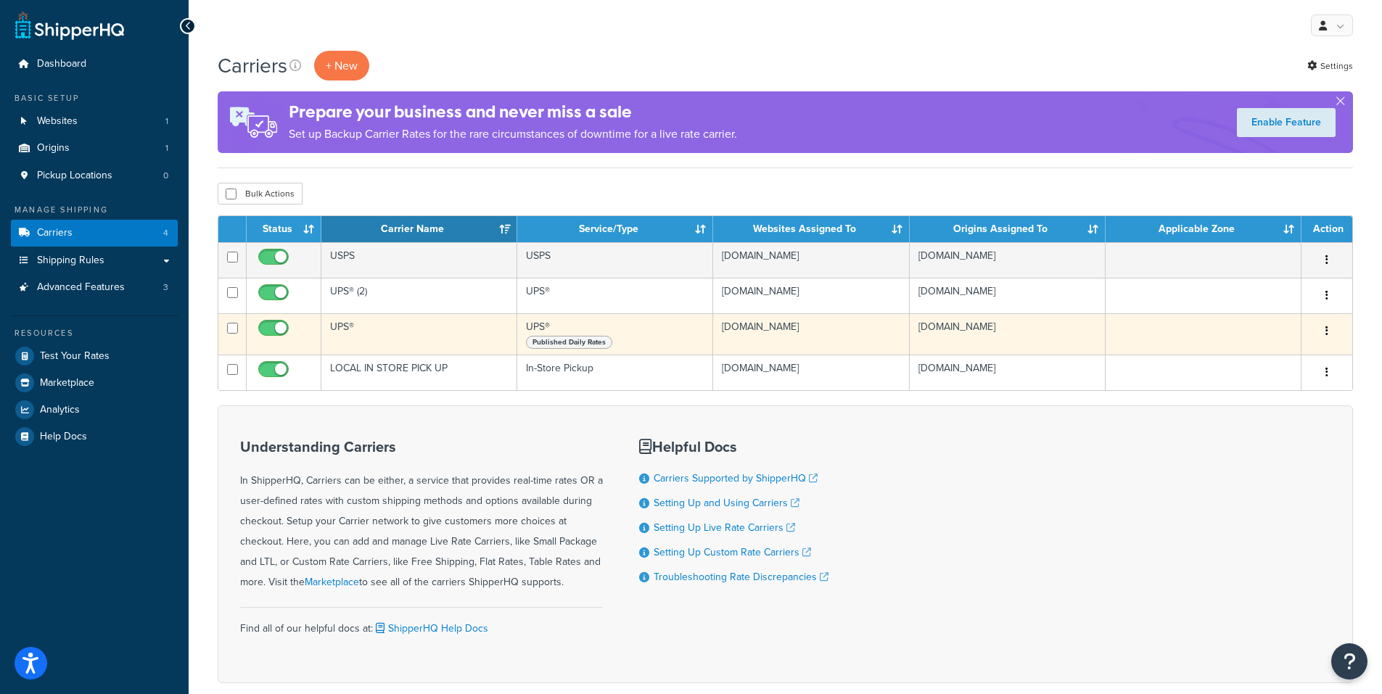
click at [391, 340] on td "UPS®" at bounding box center [419, 333] width 196 height 41
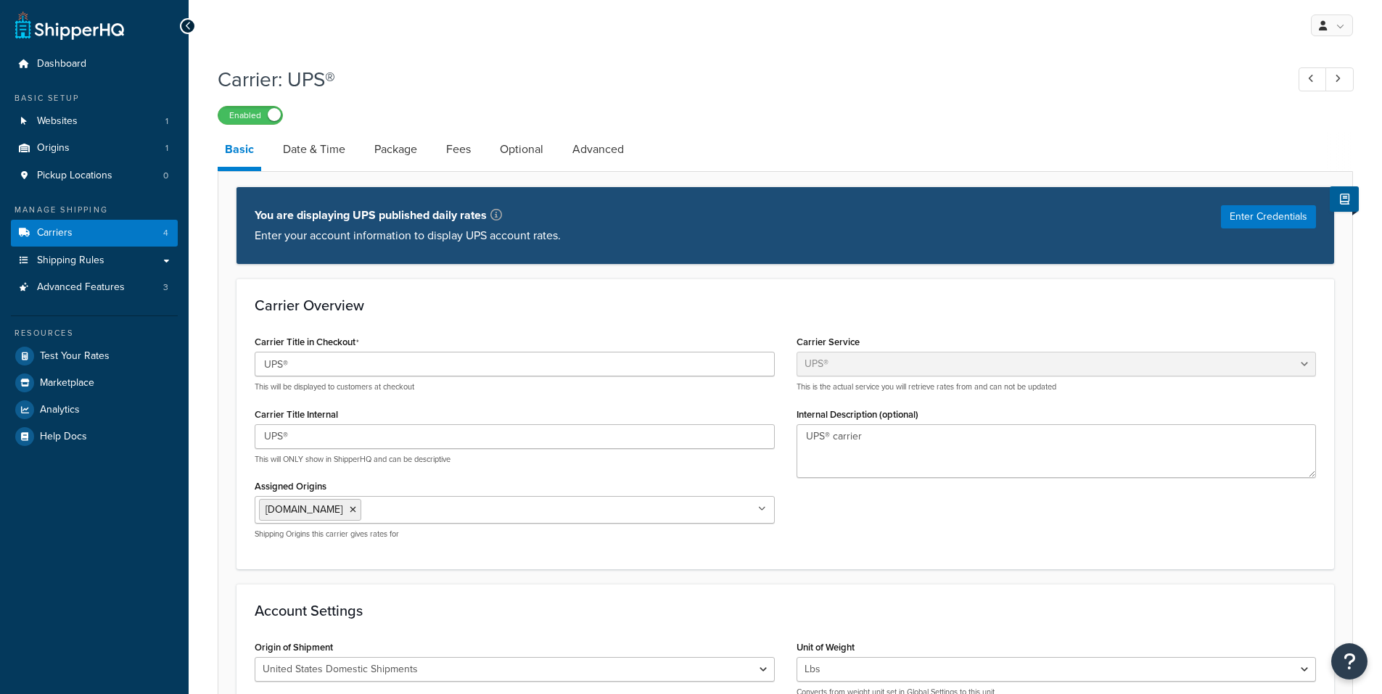
select select "ups"
click at [1267, 219] on button "Enter Credentials" at bounding box center [1268, 216] width 95 height 23
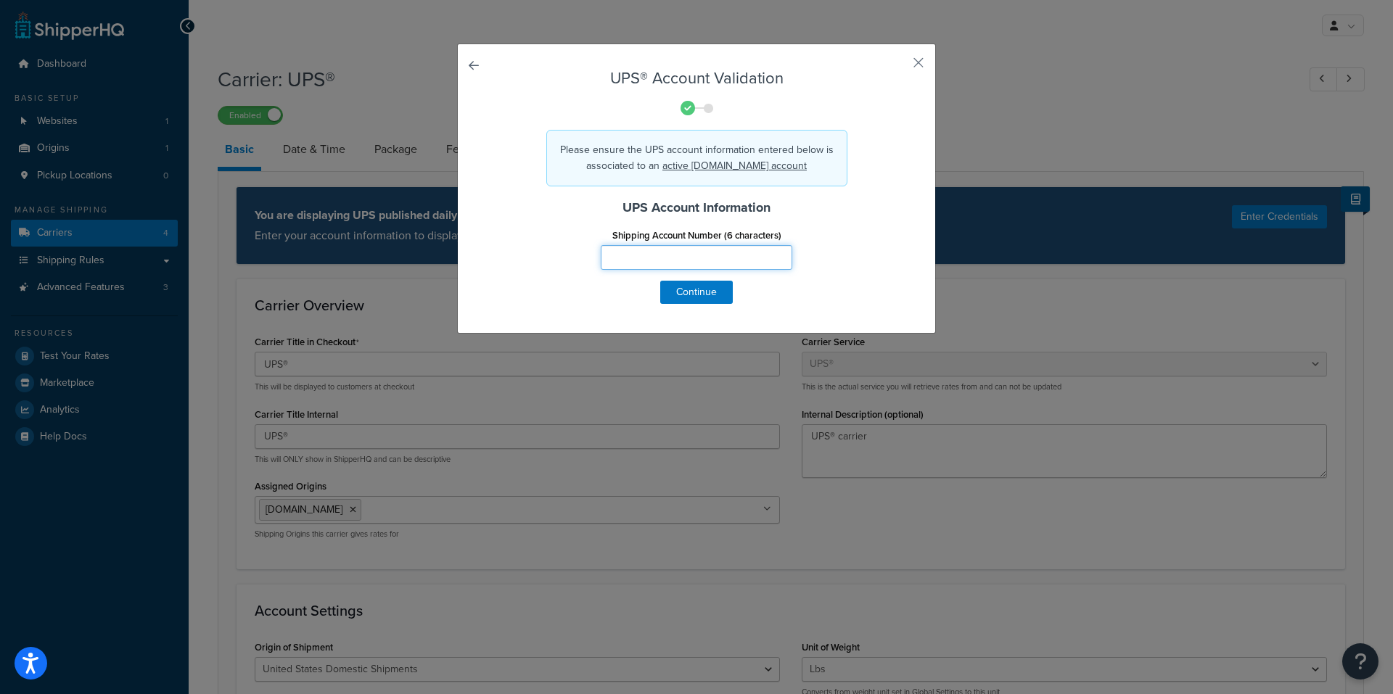
click at [646, 250] on input "Shipping Account Number (6 characters)" at bounding box center [697, 257] width 192 height 25
type input "A3Y545"
click at [683, 292] on button "Continue" at bounding box center [696, 292] width 73 height 23
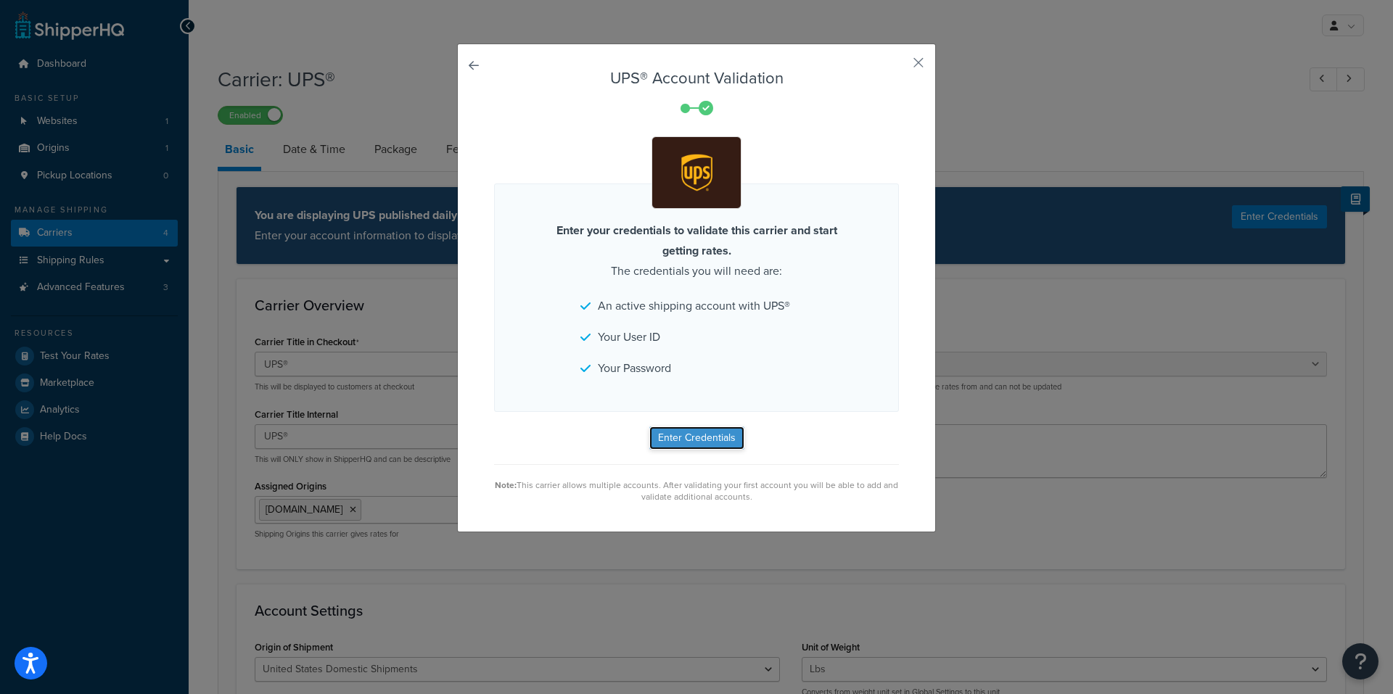
click at [690, 434] on button "Enter Credentials" at bounding box center [696, 438] width 95 height 23
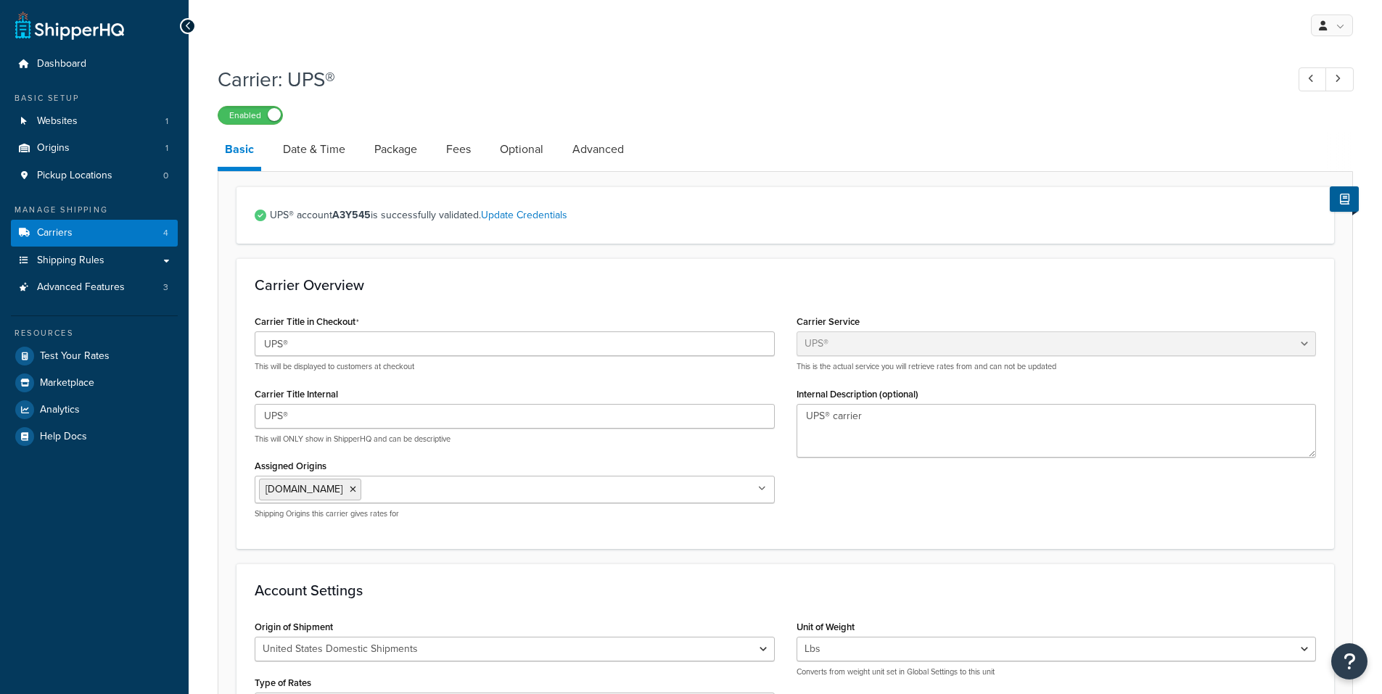
select select "ups"
click at [451, 148] on link "Fees" at bounding box center [458, 149] width 39 height 35
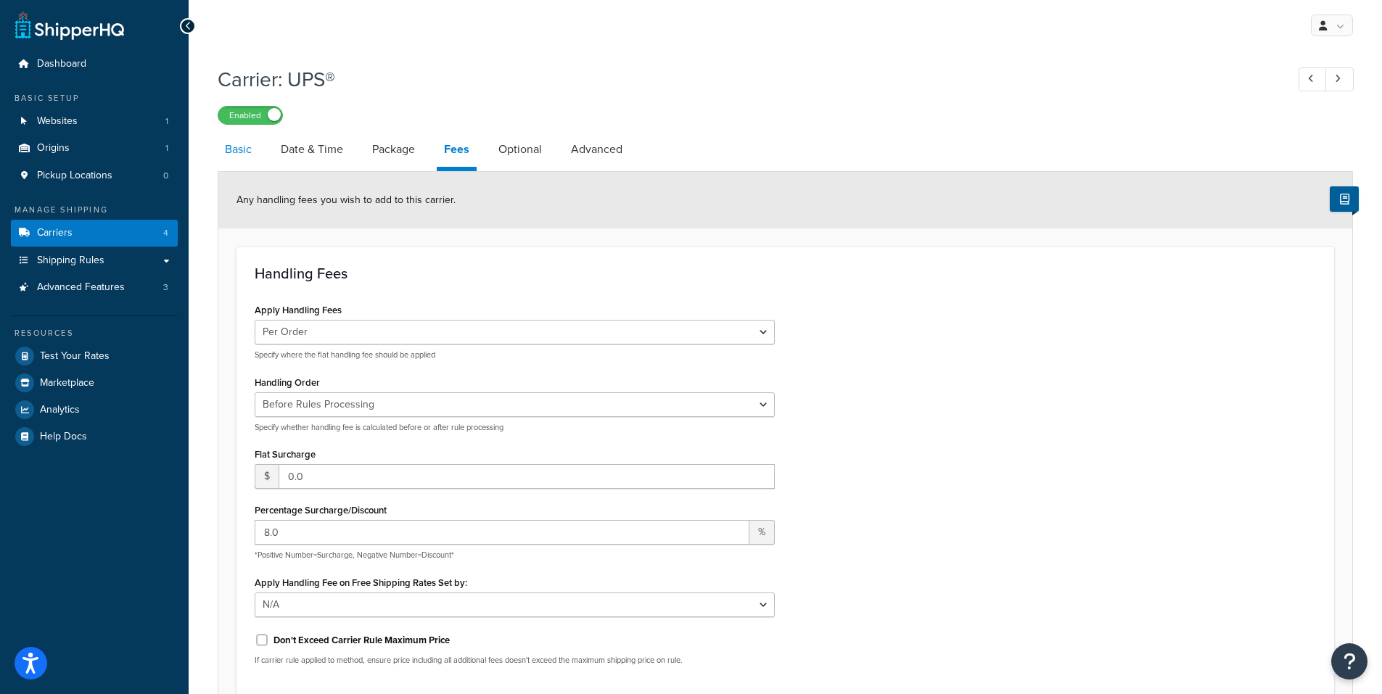
click at [250, 152] on link "Basic" at bounding box center [238, 149] width 41 height 35
select select "ups"
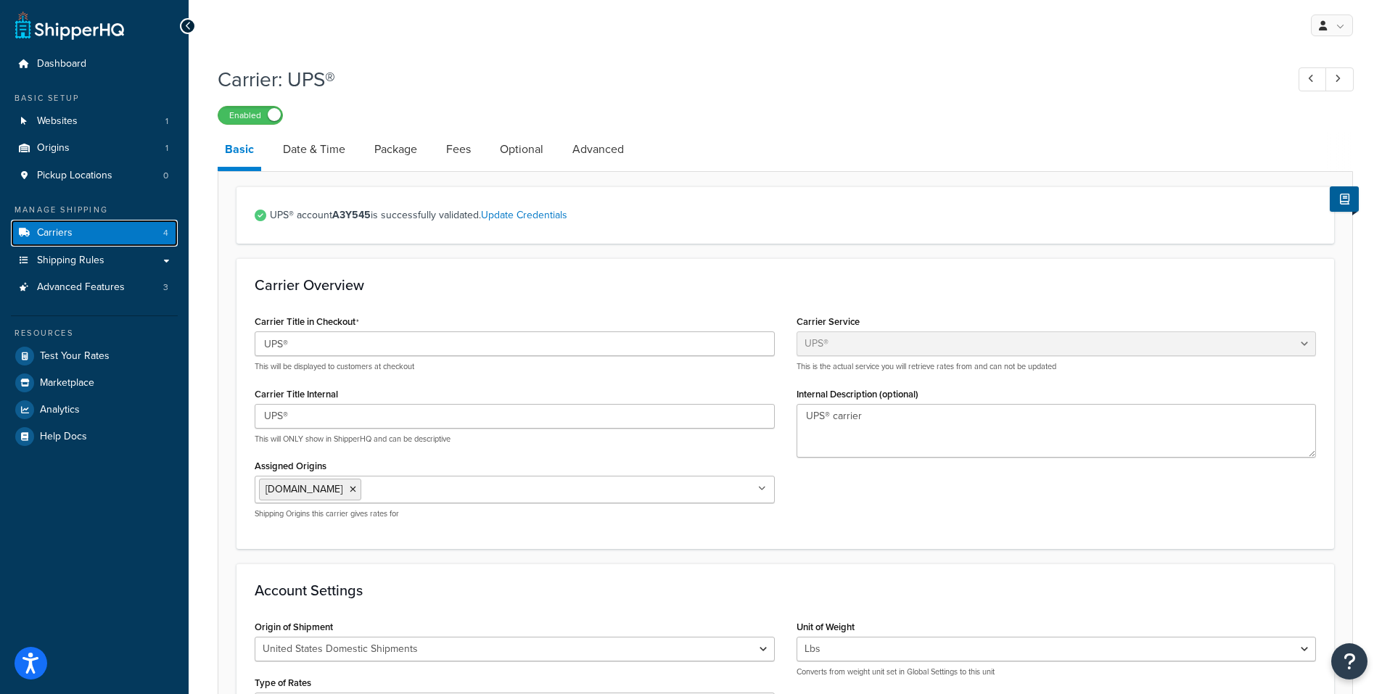
click at [63, 227] on span "Carriers" at bounding box center [55, 233] width 36 height 12
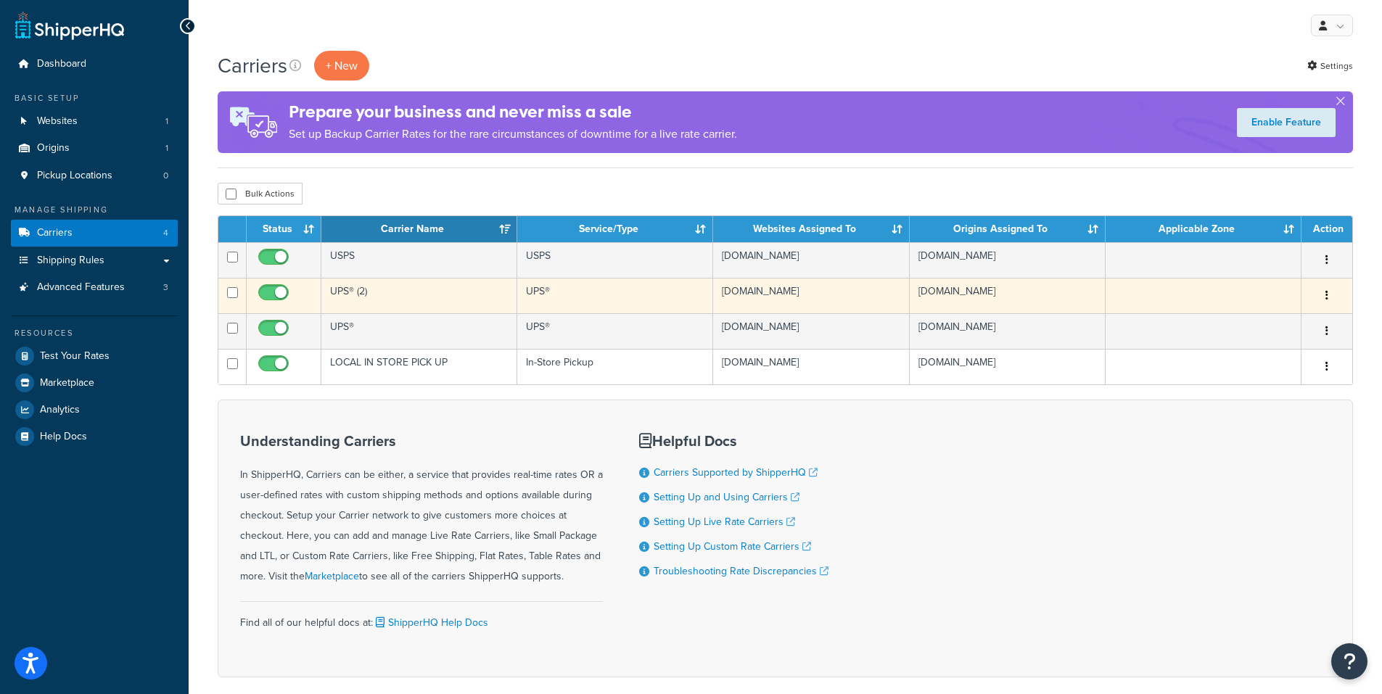
click at [363, 301] on td "UPS® (2)" at bounding box center [419, 296] width 196 height 36
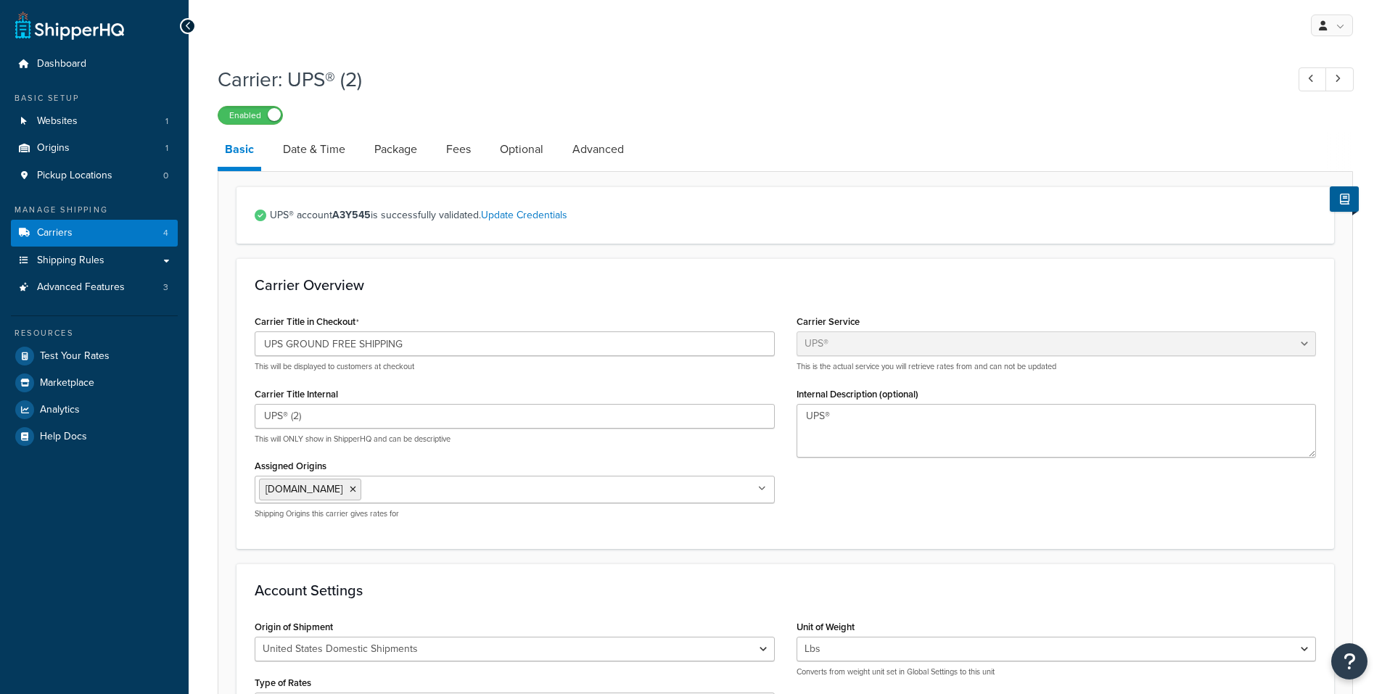
select select "ups"
click at [311, 420] on input "UPS® (2)" at bounding box center [515, 416] width 520 height 25
click at [295, 416] on input "UPS® (2)" at bounding box center [515, 416] width 520 height 25
drag, startPoint x: 292, startPoint y: 418, endPoint x: 317, endPoint y: 417, distance: 25.4
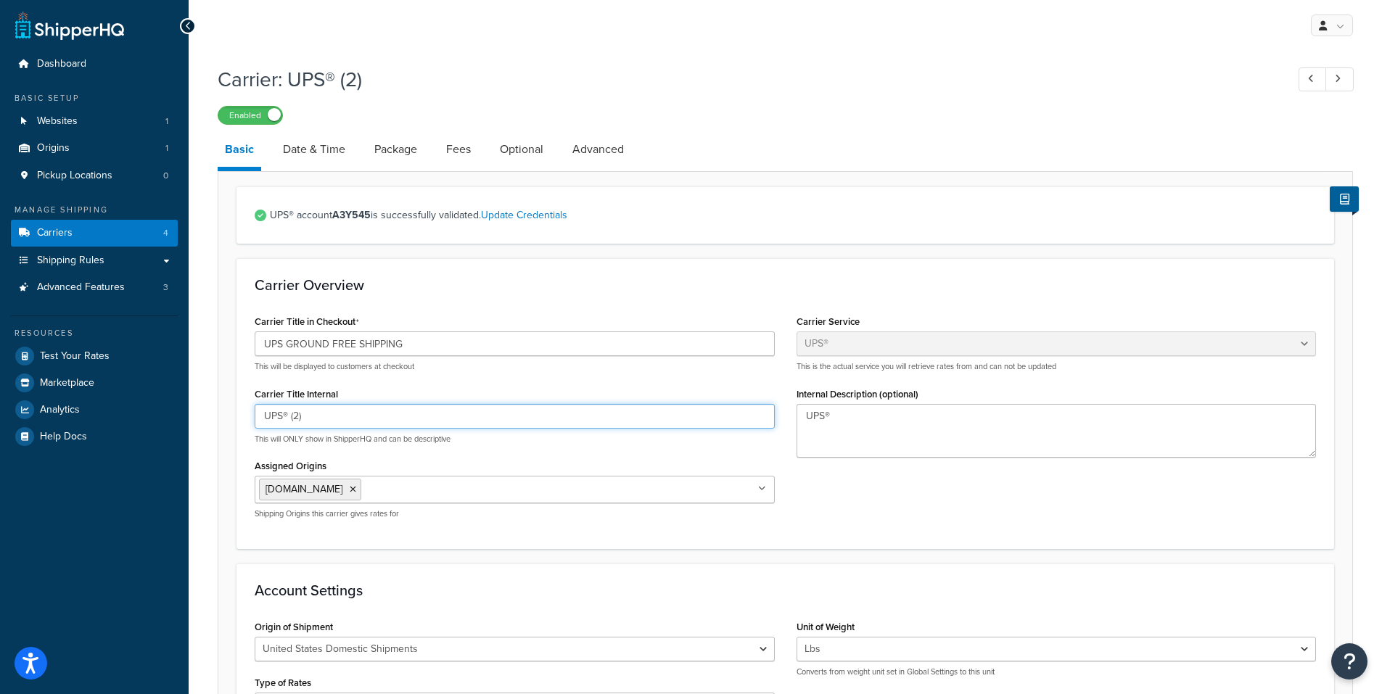
click at [317, 417] on input "UPS® (2)" at bounding box center [515, 416] width 520 height 25
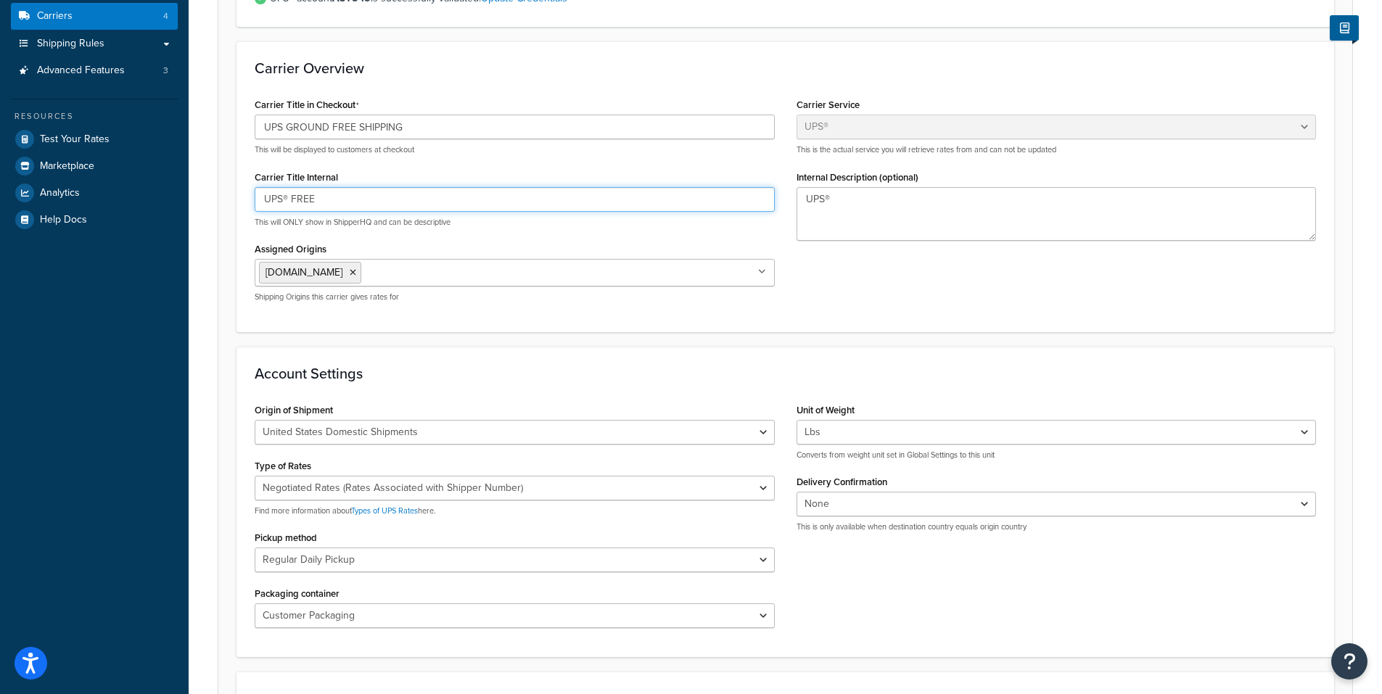
scroll to position [218, 0]
type input "UPS® FREE"
click at [500, 437] on select "United States Domestic Shipments Shipments Originating in [GEOGRAPHIC_DATA] Shi…" at bounding box center [515, 431] width 520 height 25
click at [500, 437] on select "United States Domestic Shipments Shipments Originating in United States Shipmen…" at bounding box center [515, 431] width 520 height 25
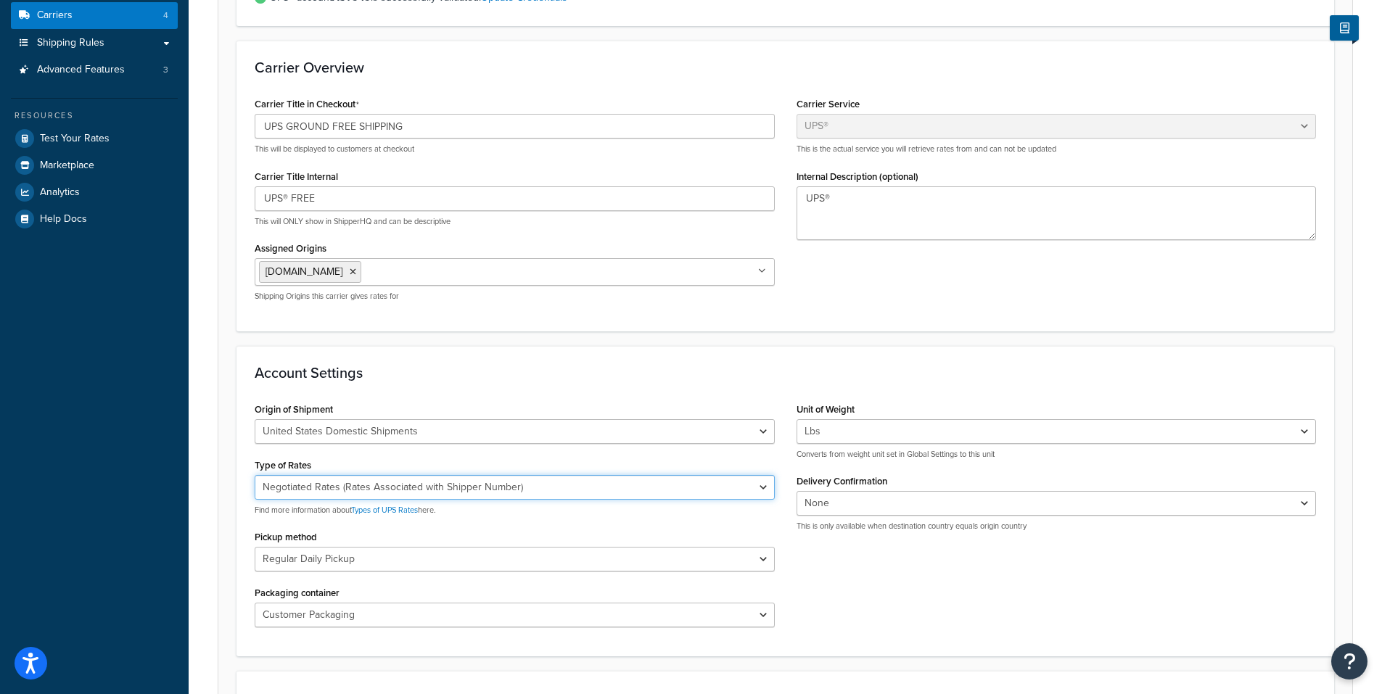
click at [549, 488] on select "Negotiated Rates (Rates Associated with Shipper Number) Daily Rates Retail Rate…" at bounding box center [515, 487] width 520 height 25
select select "01"
click at [255, 475] on select "Negotiated Rates (Rates Associated with Shipper Number) Daily Rates Retail Rate…" at bounding box center [515, 487] width 520 height 25
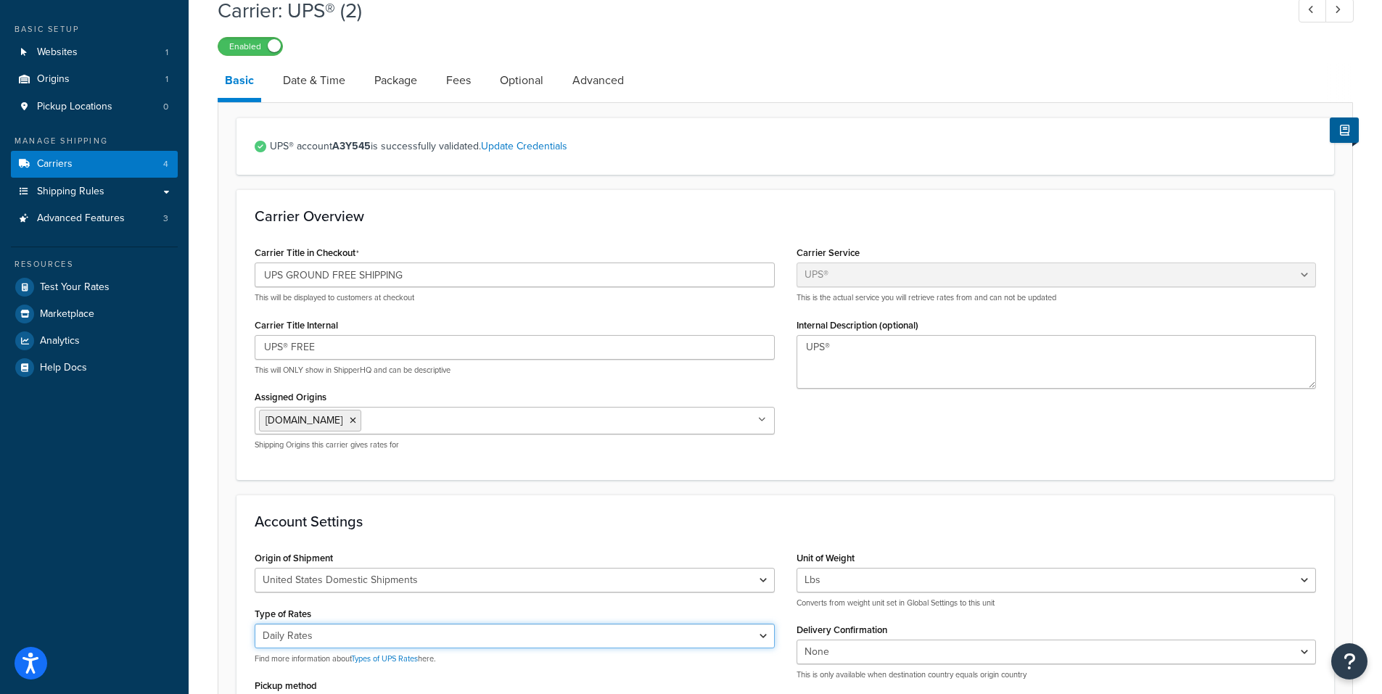
scroll to position [0, 0]
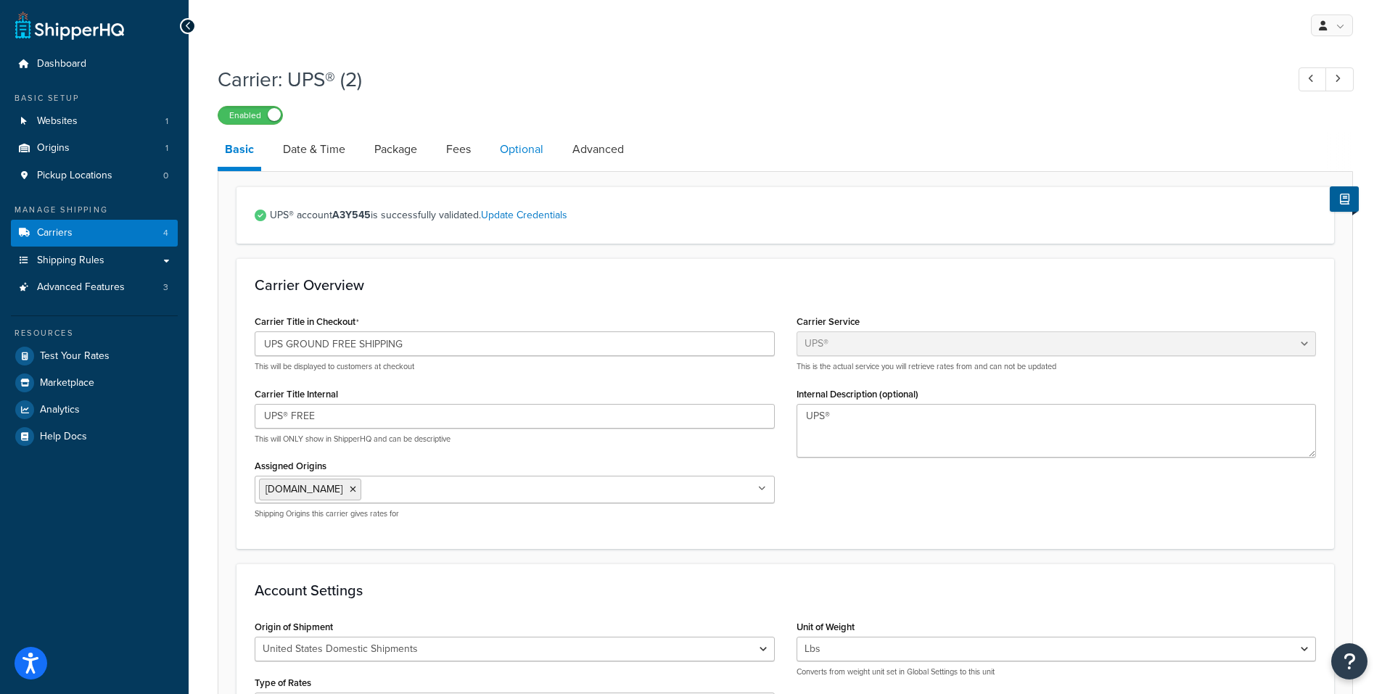
click at [527, 146] on link "Optional" at bounding box center [522, 149] width 58 height 35
select select "business"
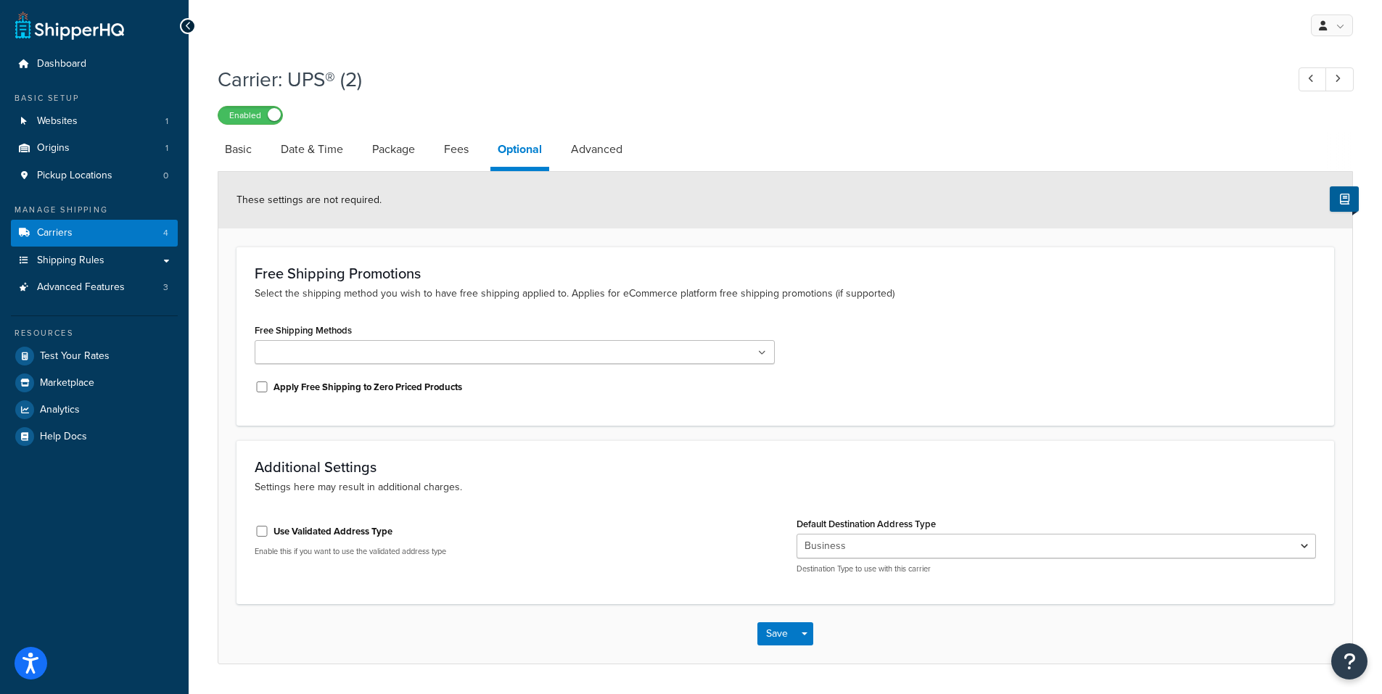
click at [353, 358] on input "Free Shipping Methods" at bounding box center [323, 353] width 128 height 16
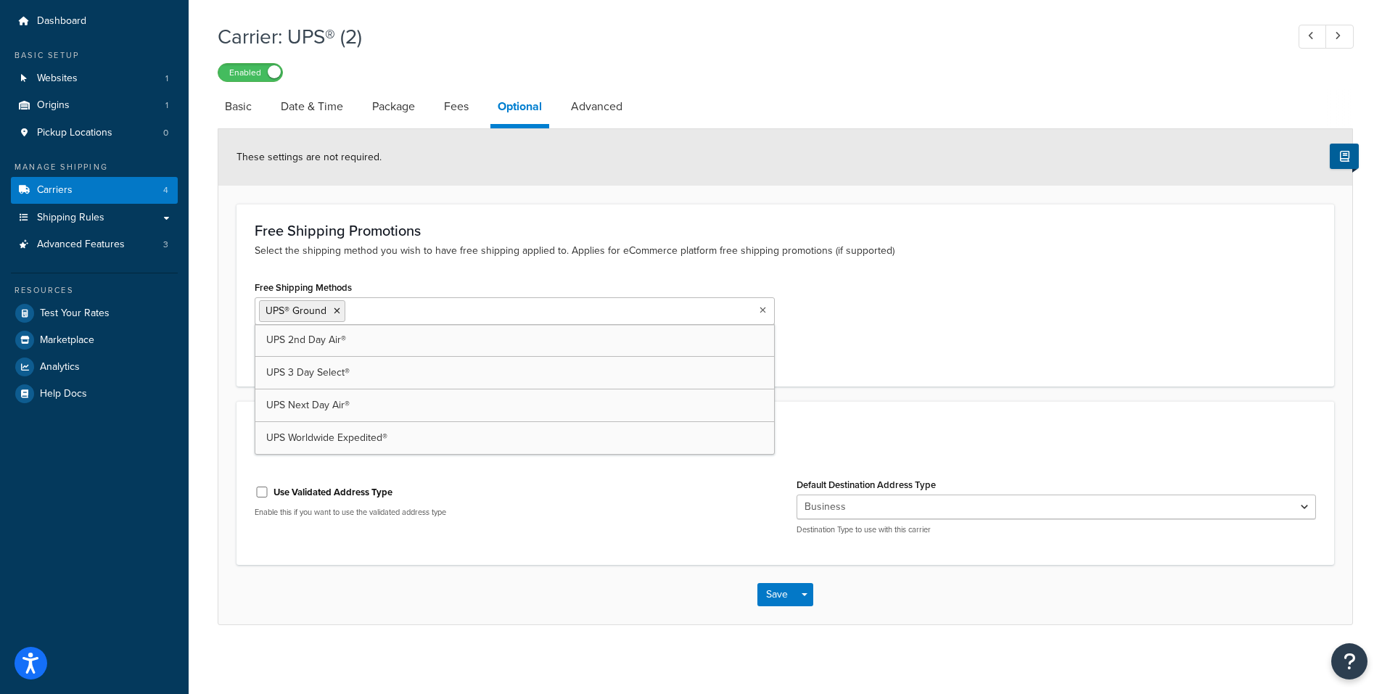
click at [899, 358] on div "Free Shipping Methods UPS® Ground UPS 2nd Day Air® UPS 3 Day Select® UPS Next D…" at bounding box center [785, 322] width 1083 height 91
click at [260, 493] on input "Use Validated Address Type" at bounding box center [262, 492] width 15 height 11
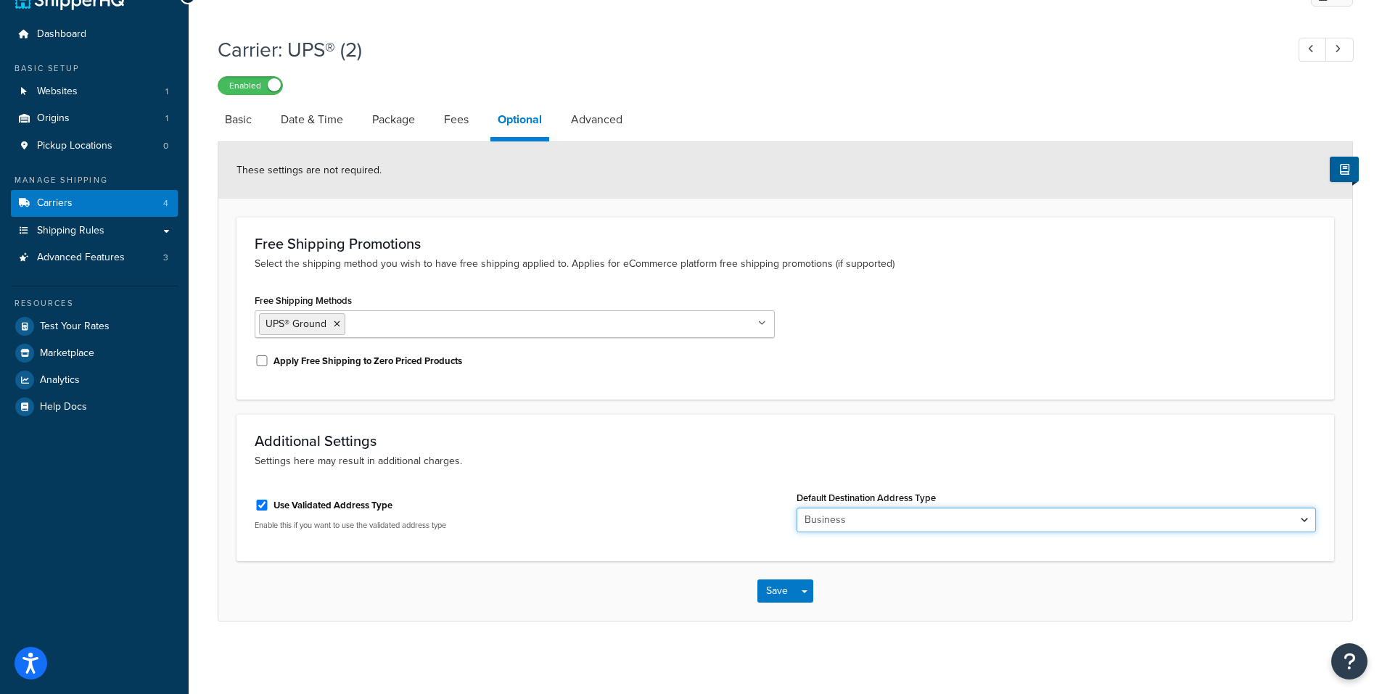
click at [871, 527] on select "Business Residential" at bounding box center [1057, 520] width 520 height 25
click at [258, 509] on input "Use Validated Address Type" at bounding box center [262, 505] width 15 height 11
checkbox input "false"
select select "business"
click at [479, 512] on div "Use Validated Address Type" at bounding box center [515, 504] width 520 height 22
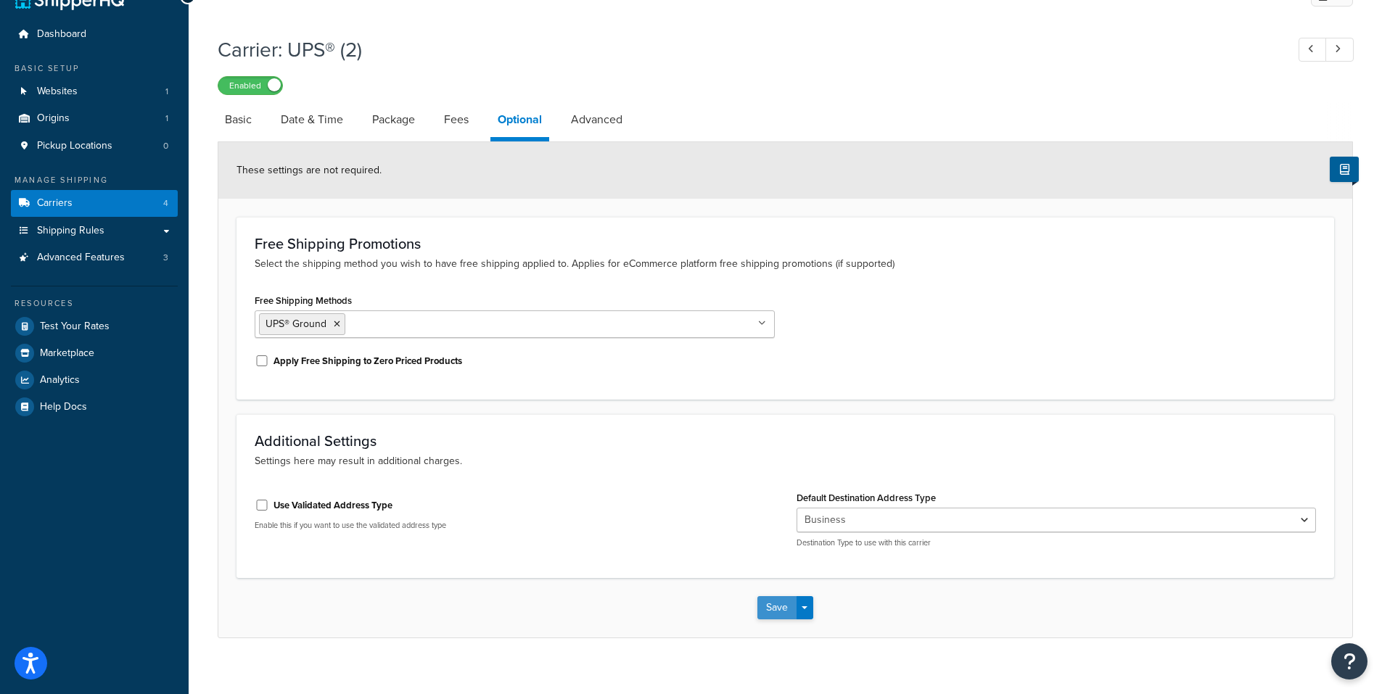
click at [785, 609] on button "Save" at bounding box center [776, 607] width 39 height 23
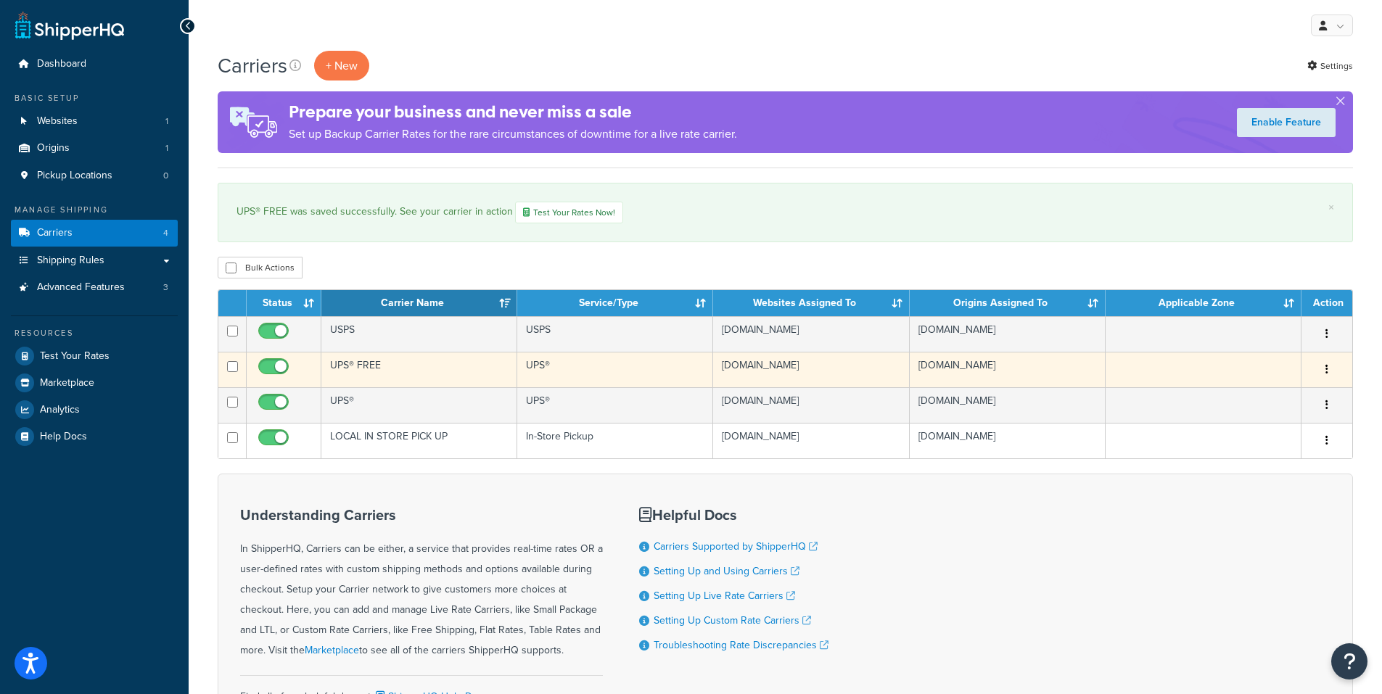
click at [1321, 365] on button "button" at bounding box center [1327, 369] width 20 height 23
click at [1246, 398] on link "Edit" at bounding box center [1268, 399] width 115 height 30
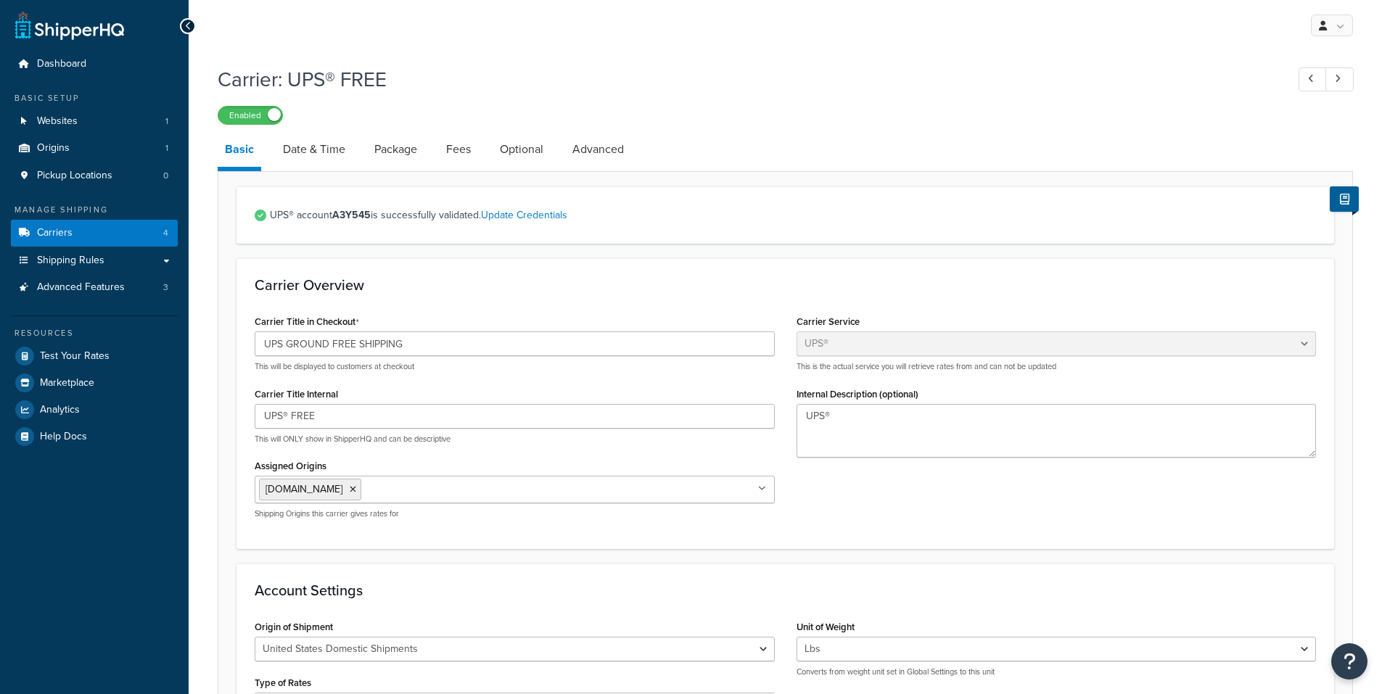
select select "ups"
select select "01"
click at [352, 417] on input "UPS® FREE" at bounding box center [515, 416] width 520 height 25
type input "UPS® FREE SHIPPING"
click at [570, 308] on div "Carrier Overview Carrier Title in Checkout UPS GROUND FREE SHIPPING This will b…" at bounding box center [786, 403] width 1098 height 290
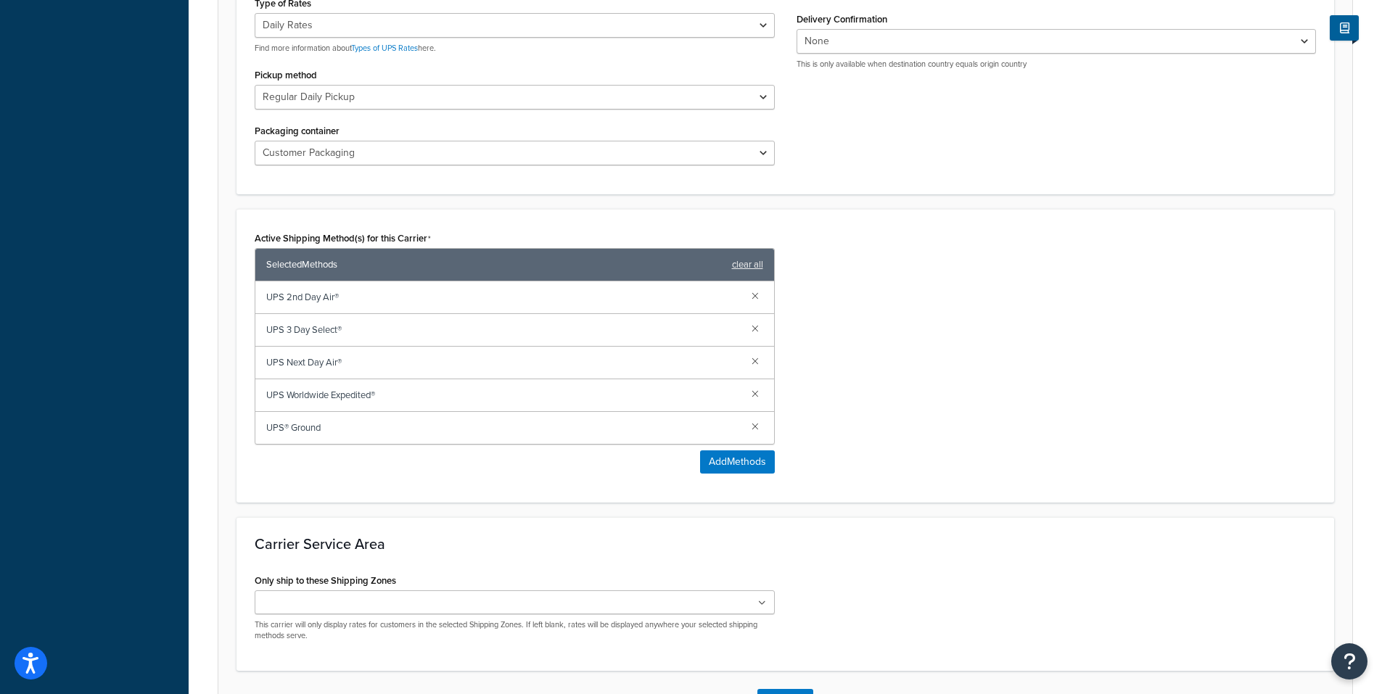
scroll to position [789, 0]
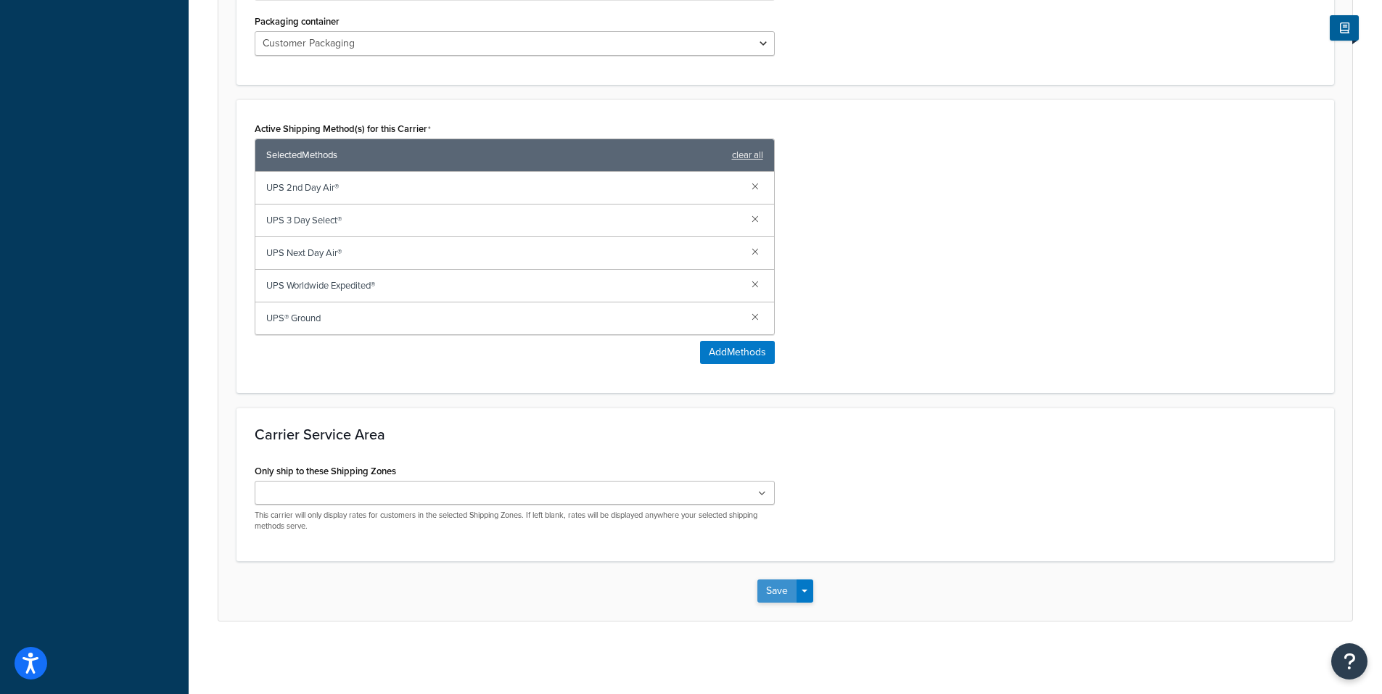
click at [789, 591] on button "Save" at bounding box center [776, 591] width 39 height 23
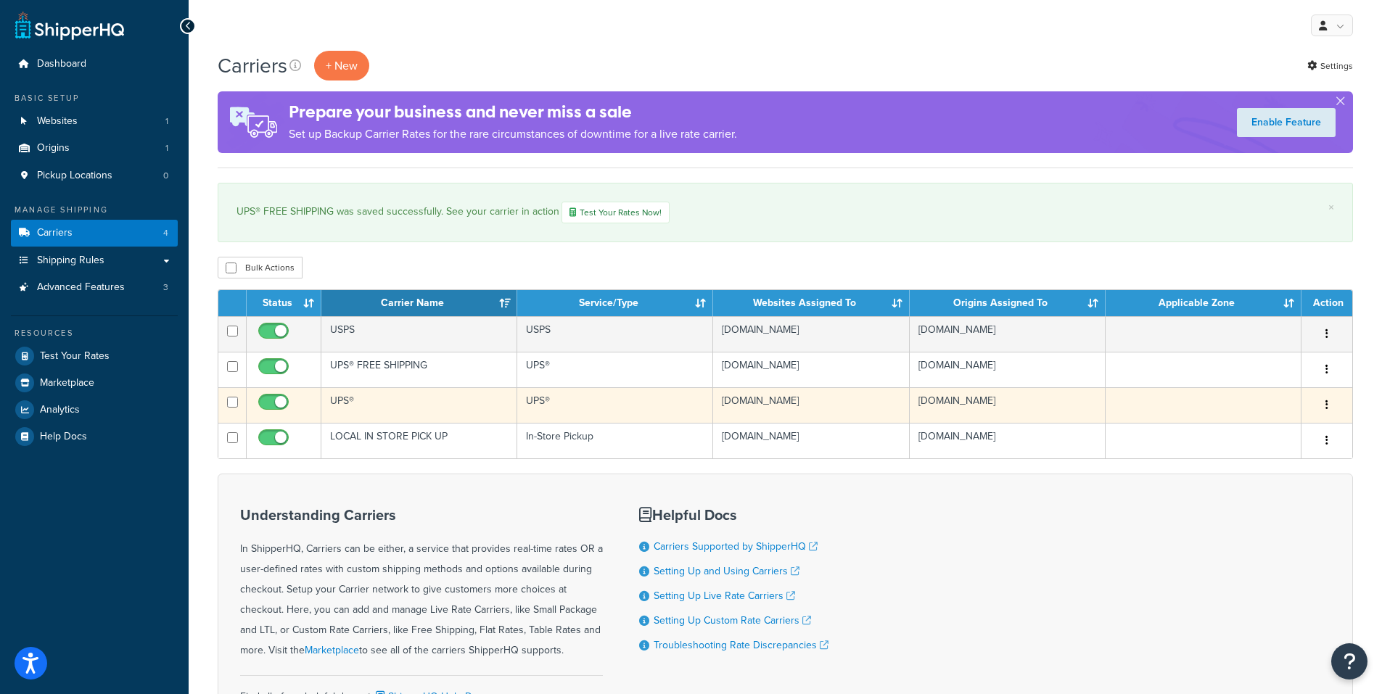
click at [1323, 405] on button "button" at bounding box center [1327, 405] width 20 height 23
click at [1267, 434] on link "Edit" at bounding box center [1268, 434] width 115 height 30
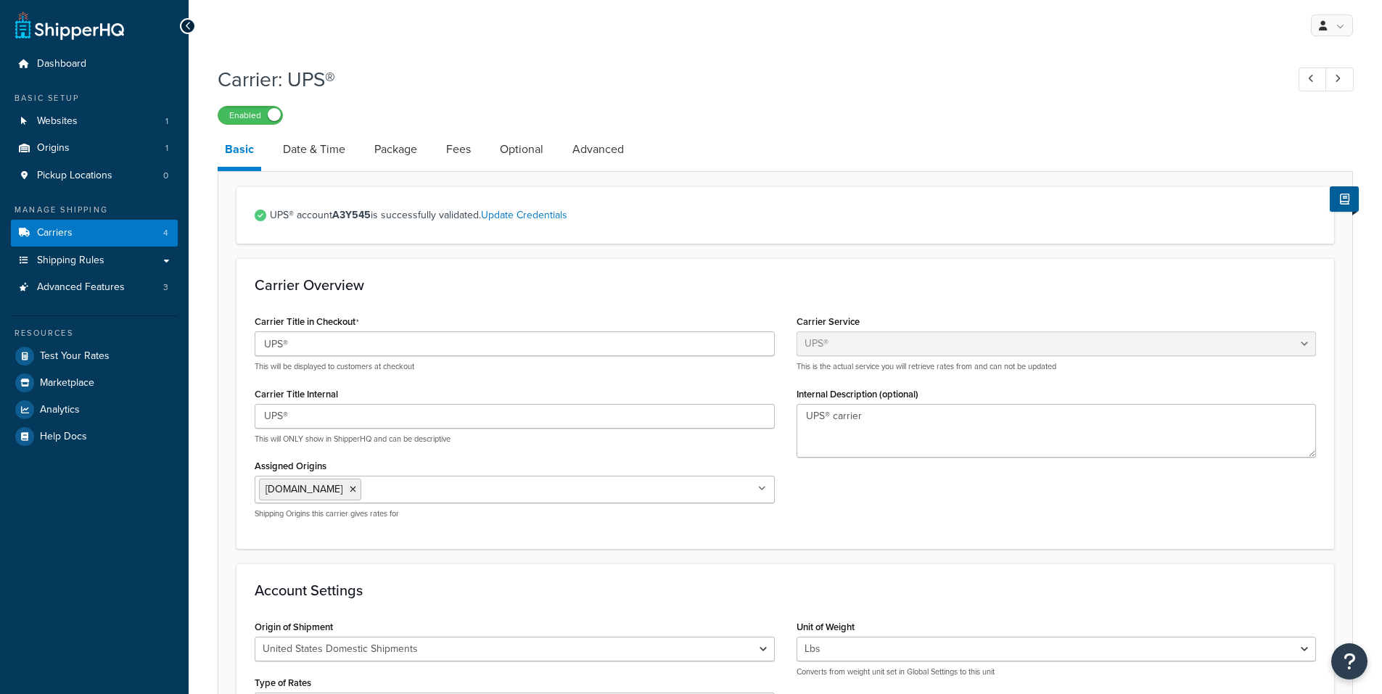
select select "ups"
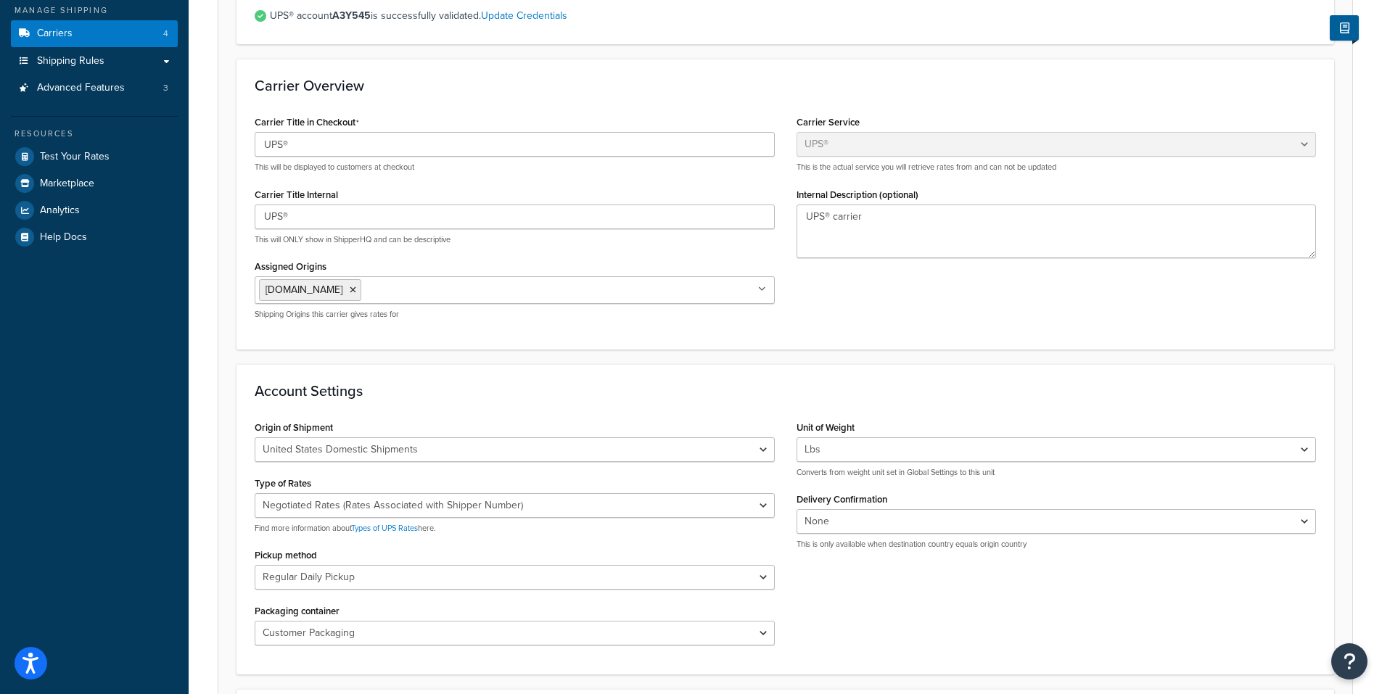
scroll to position [290, 0]
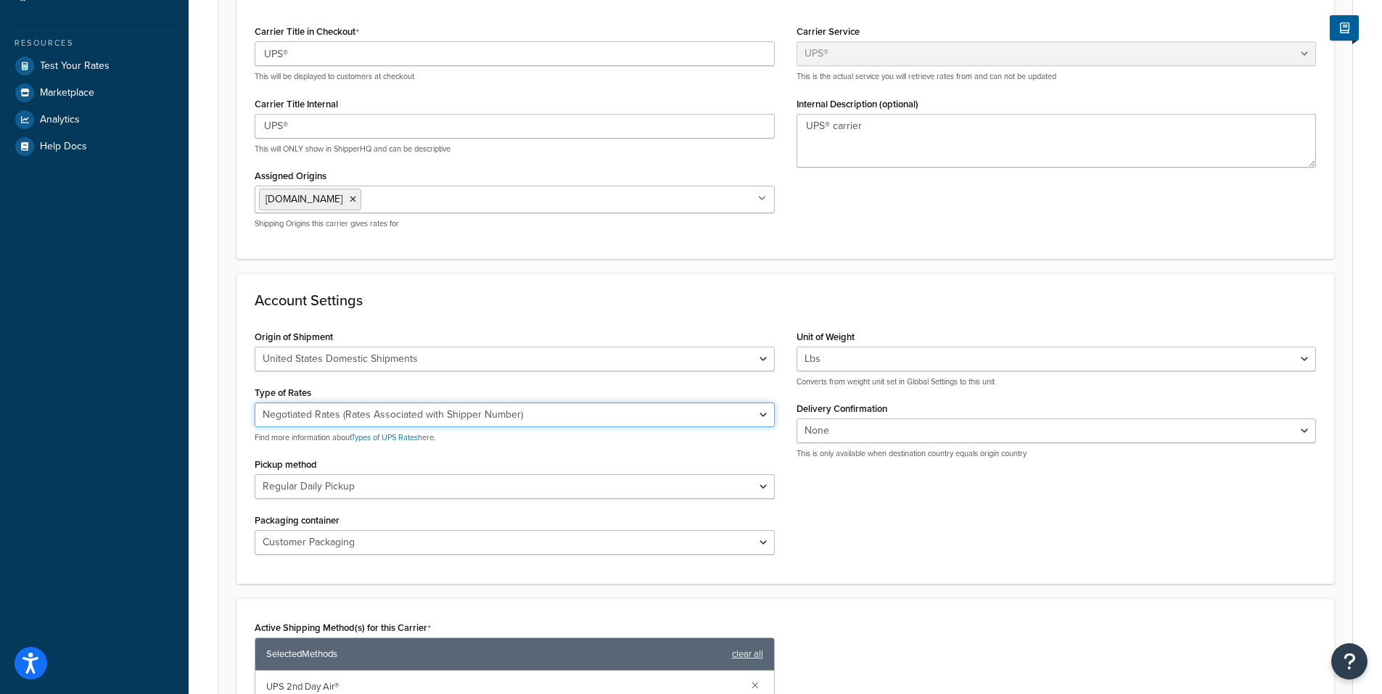
click at [760, 414] on select "Negotiated Rates (Rates Associated with Shipper Number) Daily Rates Retail Rate…" at bounding box center [515, 415] width 520 height 25
select select "01"
click at [255, 403] on select "Negotiated Rates (Rates Associated with Shipper Number) Daily Rates Retail Rate…" at bounding box center [515, 415] width 520 height 25
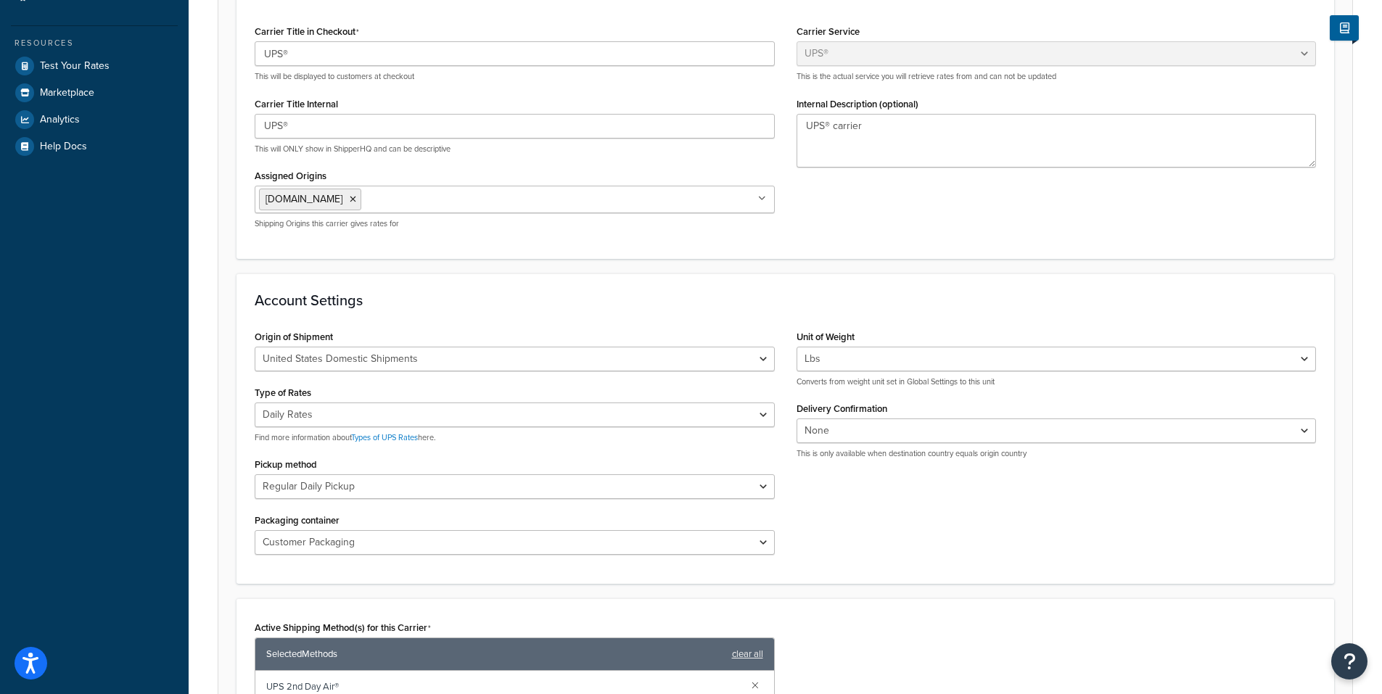
click at [636, 463] on div "Pickup method Regular Daily Pickup Customer Counter One Time Pickup On Call Air…" at bounding box center [515, 476] width 520 height 45
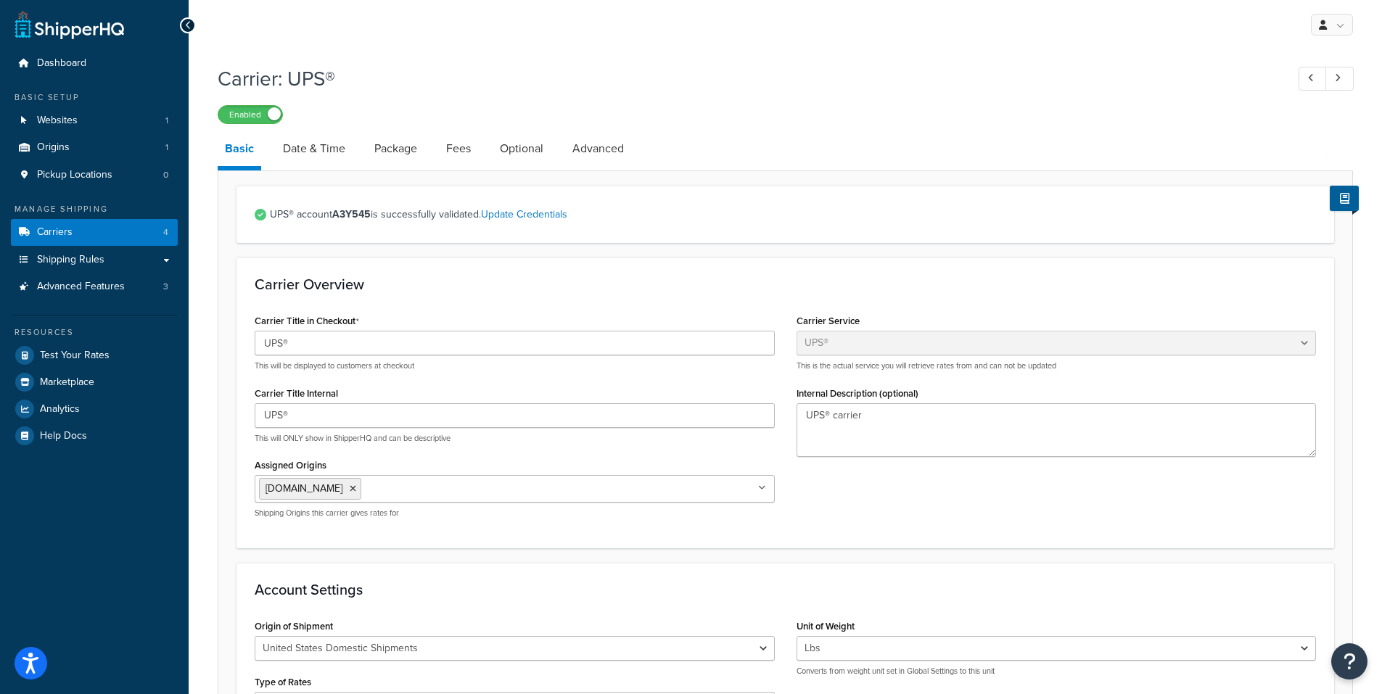
scroll to position [0, 0]
click at [313, 147] on link "Date & Time" at bounding box center [314, 149] width 77 height 35
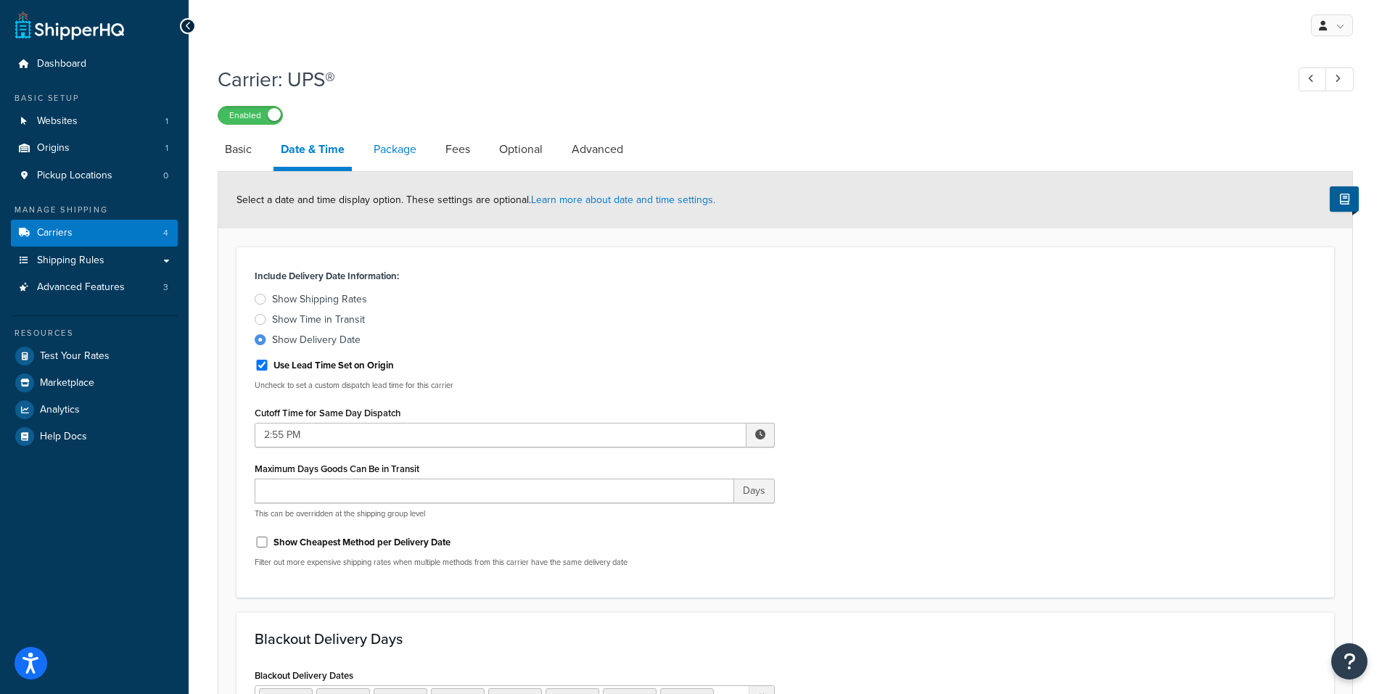
click at [396, 149] on link "Package" at bounding box center [394, 149] width 57 height 35
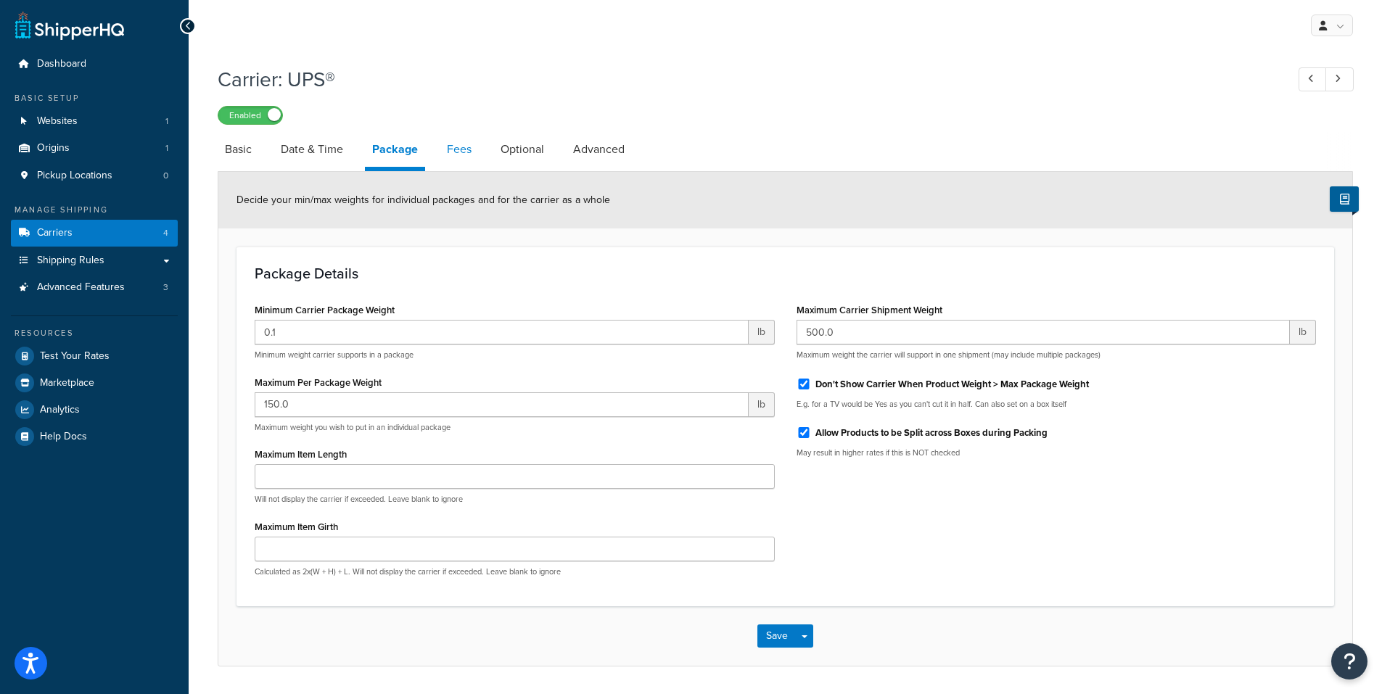
click at [464, 155] on link "Fees" at bounding box center [459, 149] width 39 height 35
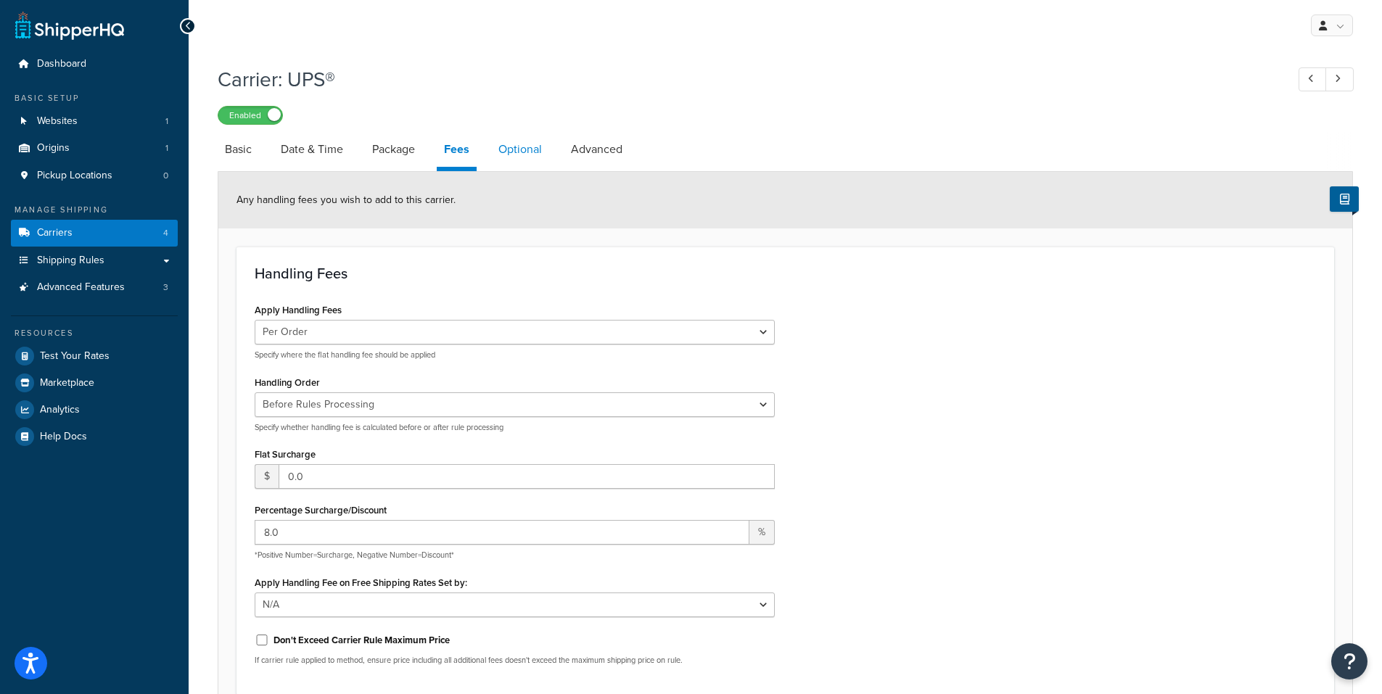
click at [530, 158] on link "Optional" at bounding box center [520, 149] width 58 height 35
select select "business"
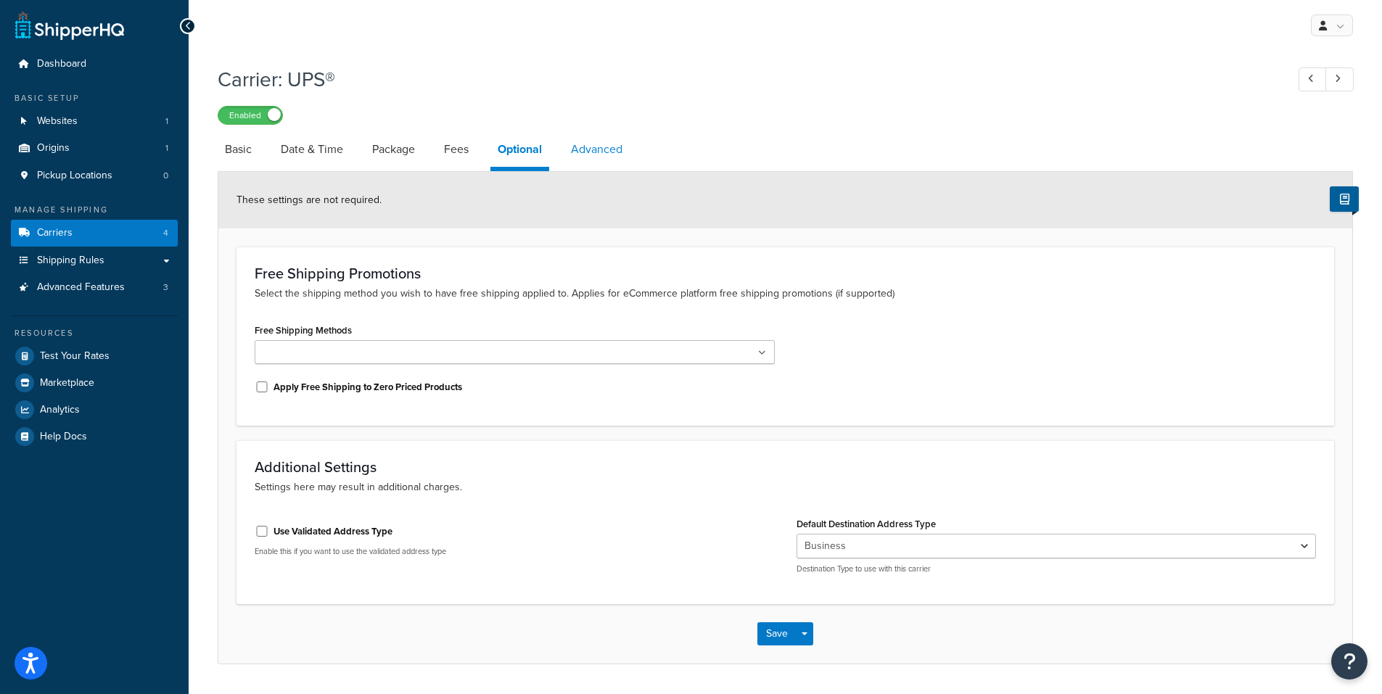
click at [596, 157] on link "Advanced" at bounding box center [597, 149] width 66 height 35
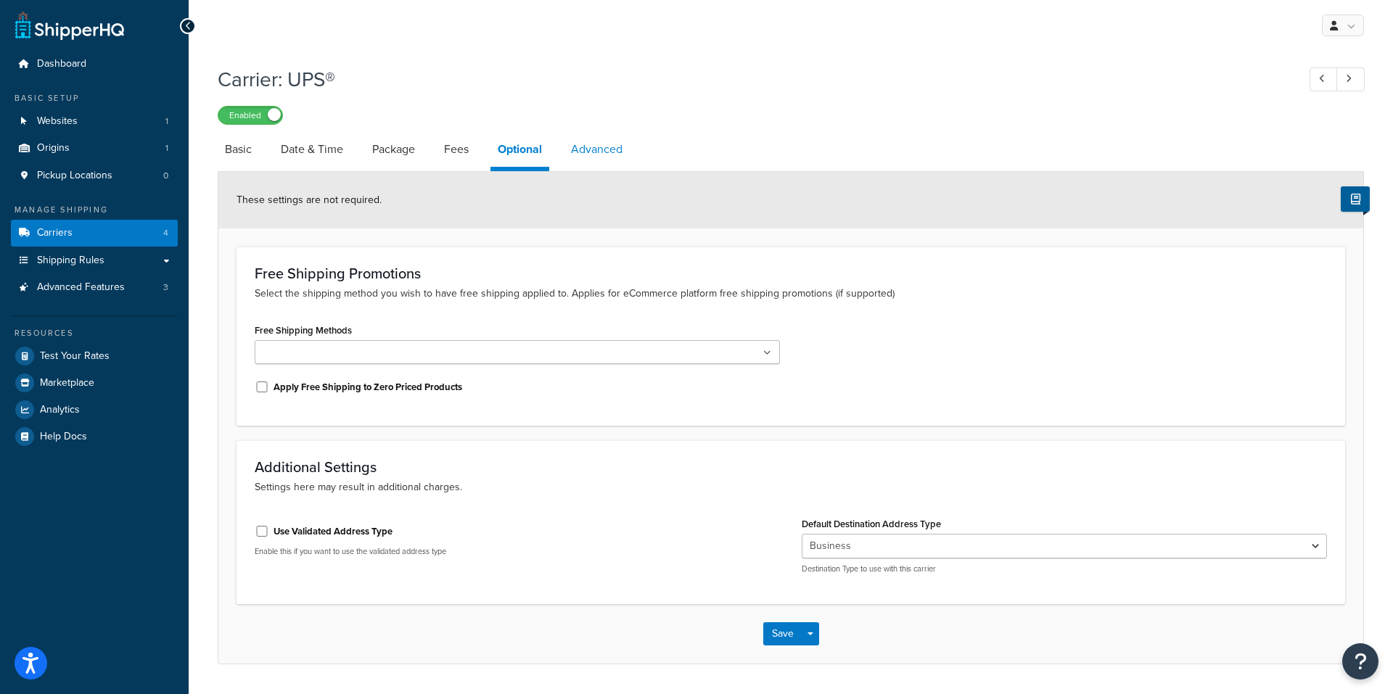
select select "false"
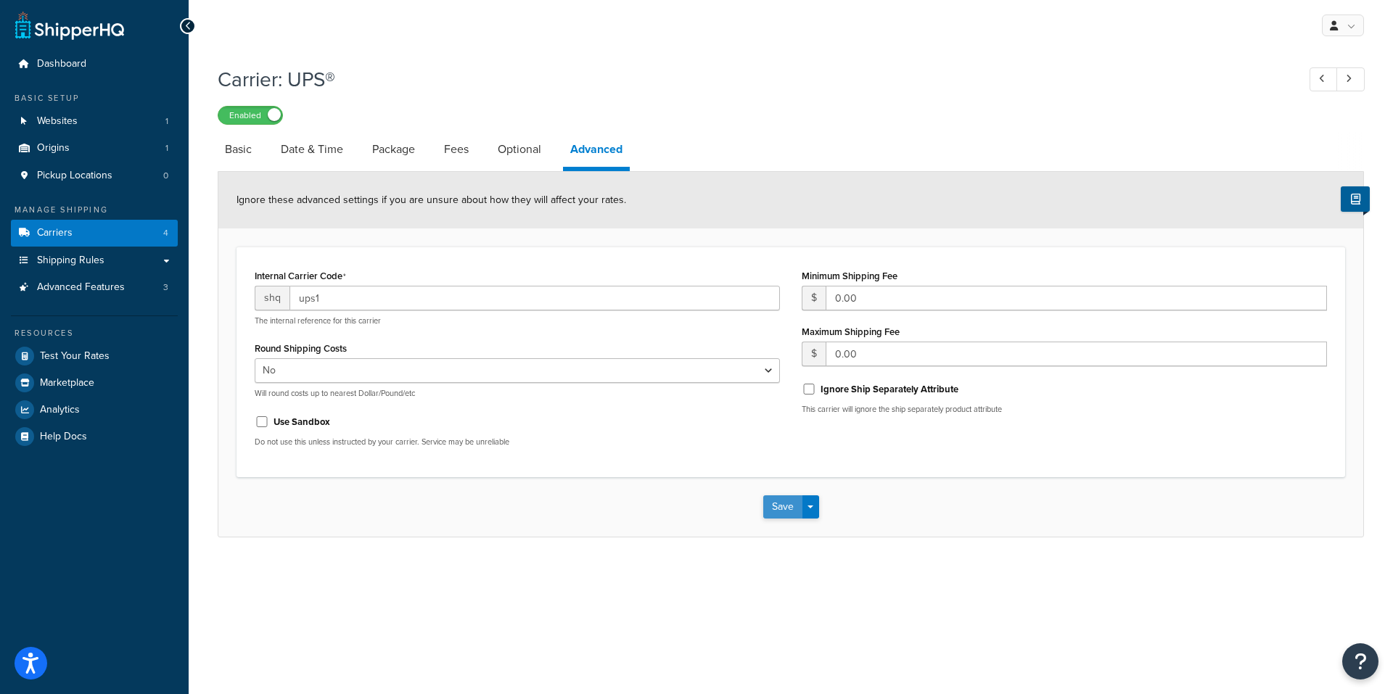
click at [797, 502] on button "Save" at bounding box center [782, 507] width 39 height 23
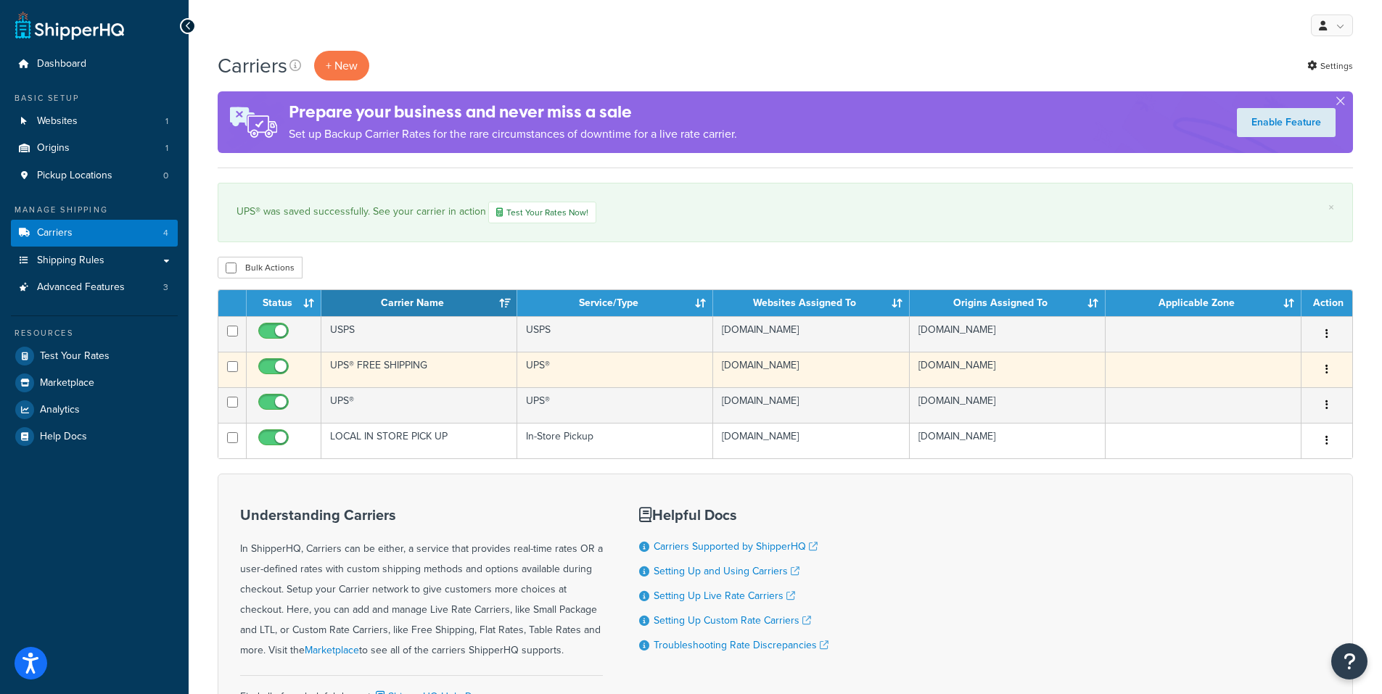
click at [280, 367] on input "checkbox" at bounding box center [275, 370] width 40 height 18
checkbox input "false"
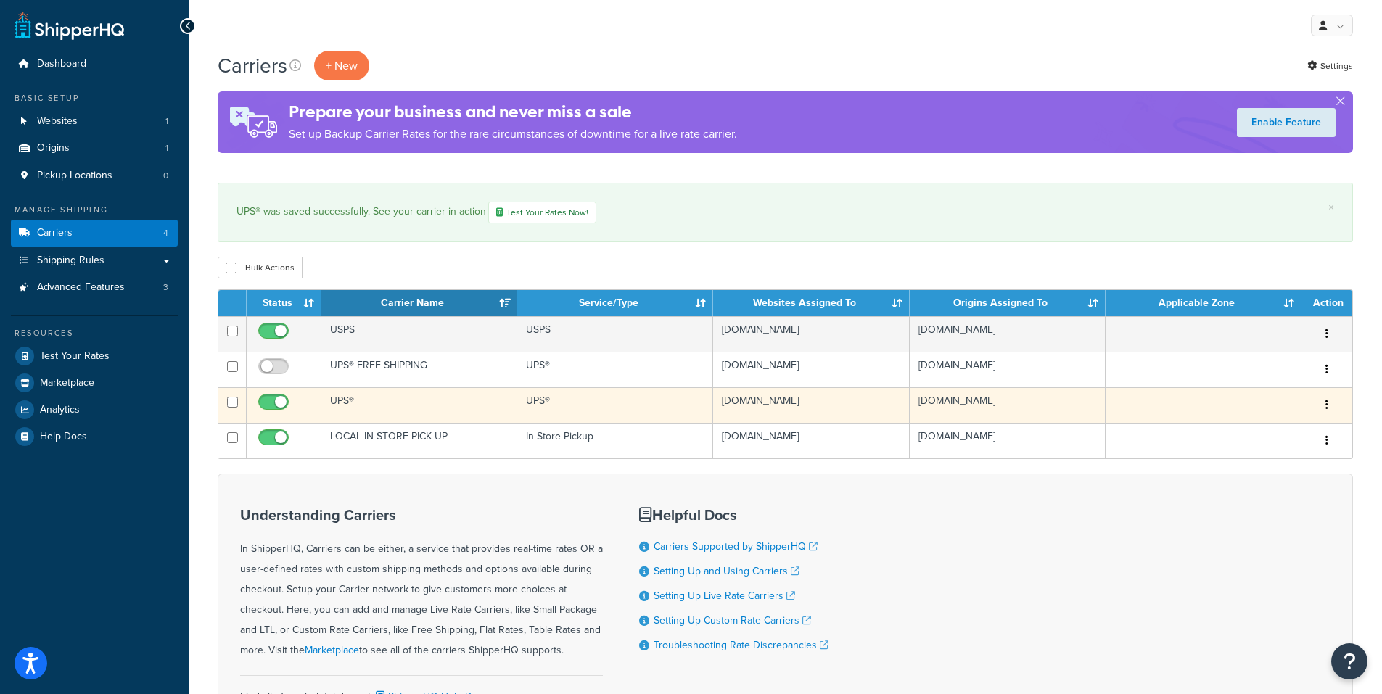
click at [1326, 407] on icon "button" at bounding box center [1327, 405] width 3 height 10
click at [1256, 437] on link "Edit" at bounding box center [1268, 434] width 115 height 30
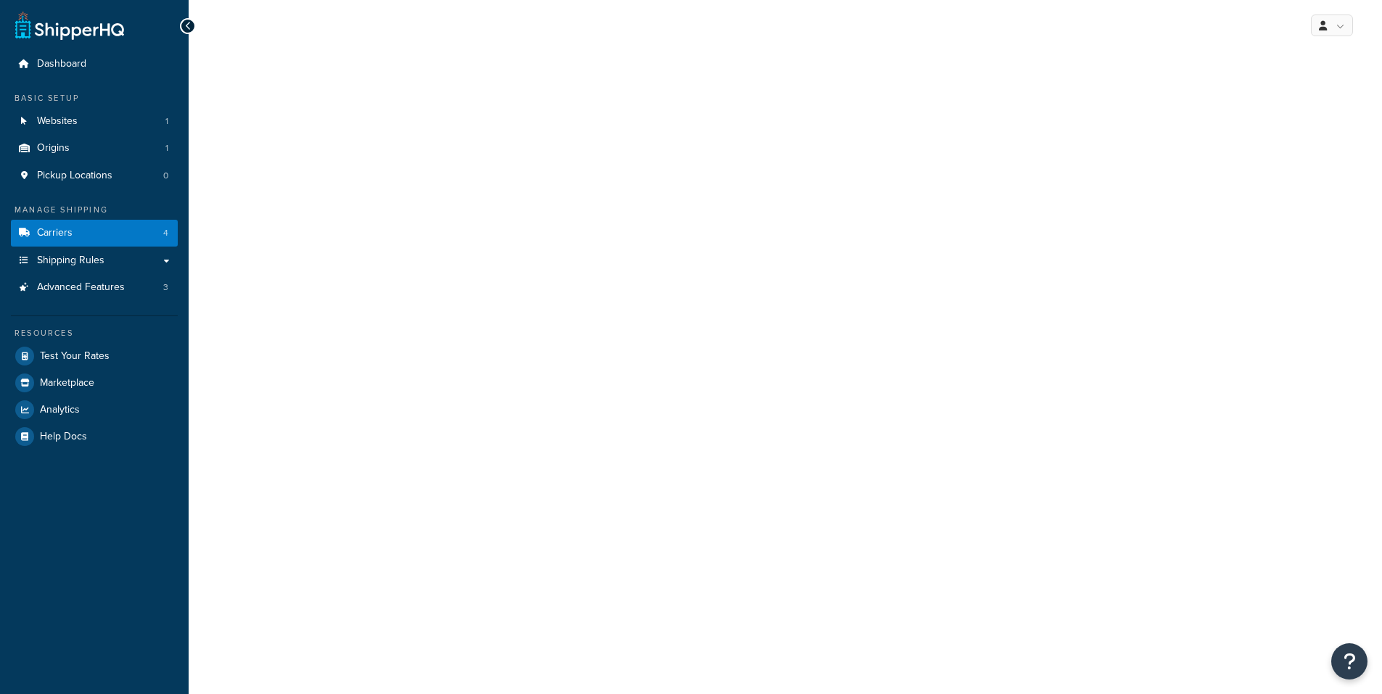
select select "ups"
select select "01"
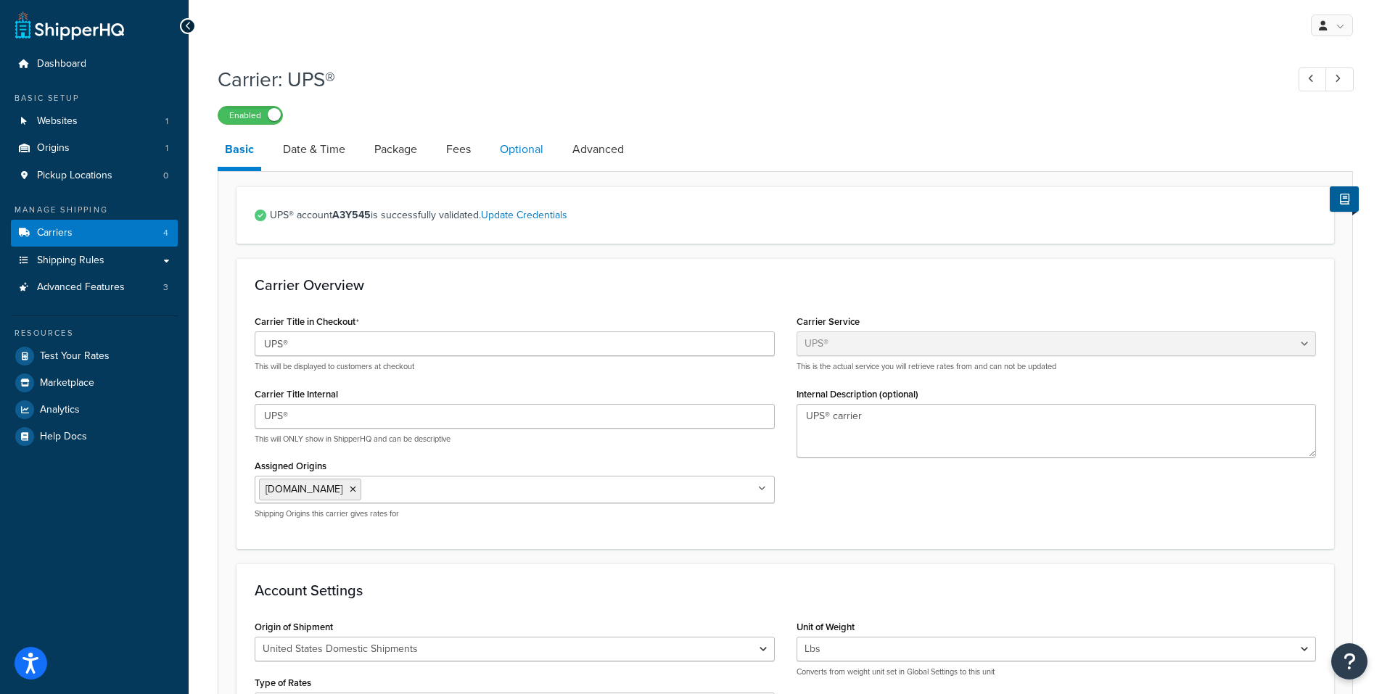
click at [523, 153] on link "Optional" at bounding box center [522, 149] width 58 height 35
select select "business"
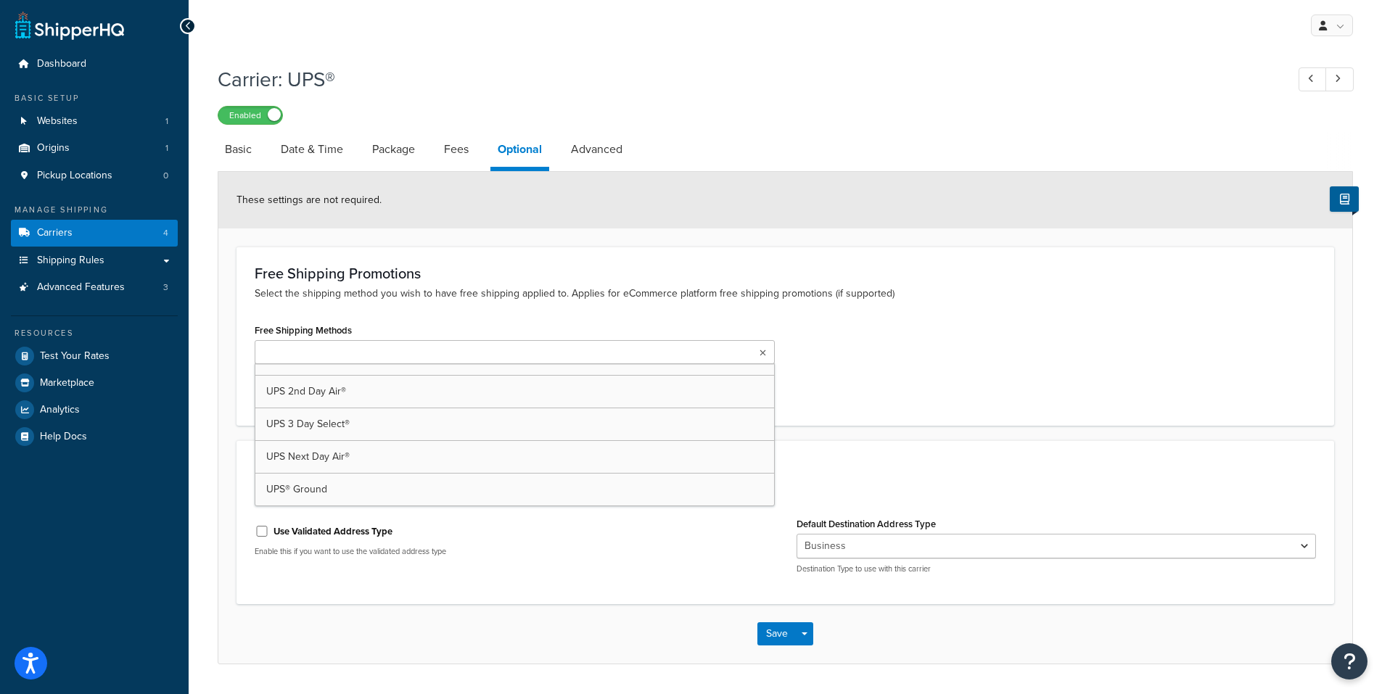
click at [345, 354] on input "Free Shipping Methods" at bounding box center [323, 353] width 128 height 16
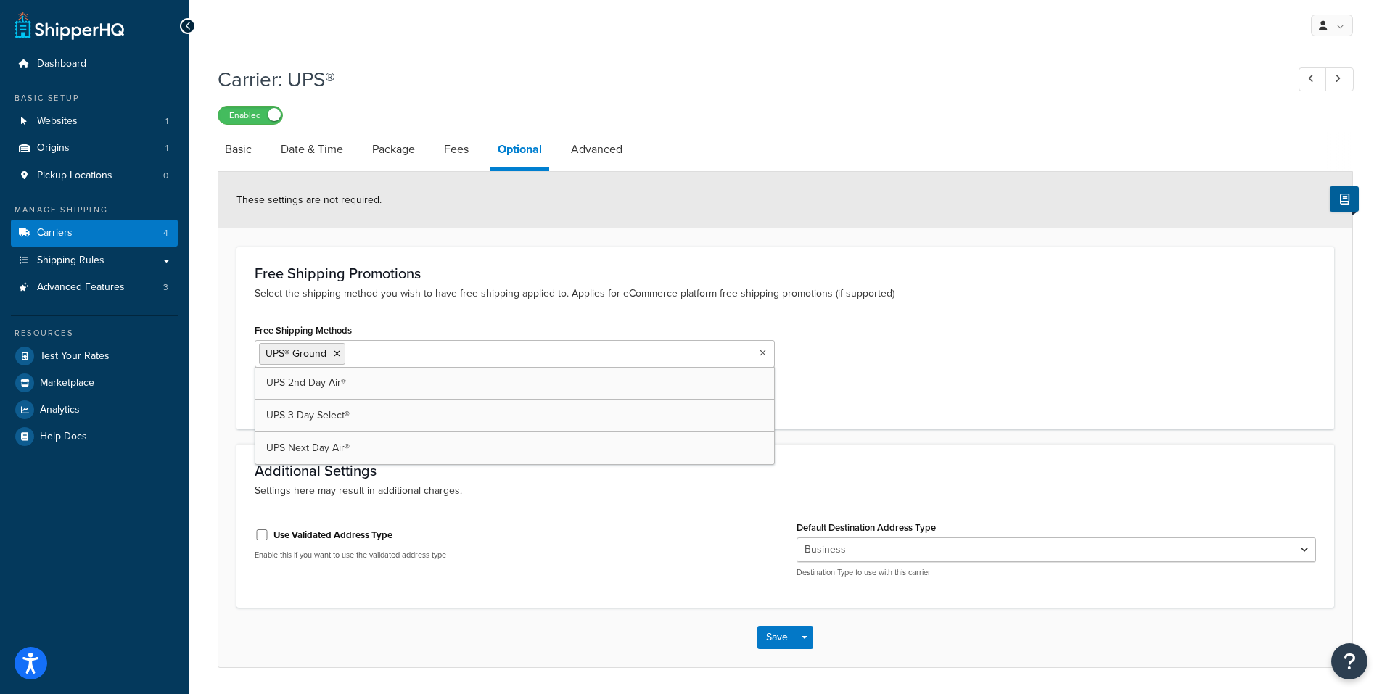
click at [530, 321] on div "Free Shipping Methods UPS® Ground UPS 2nd Day Air® UPS 3 Day Select® UPS Next D…" at bounding box center [515, 344] width 520 height 48
click at [771, 641] on button "Save" at bounding box center [776, 637] width 39 height 23
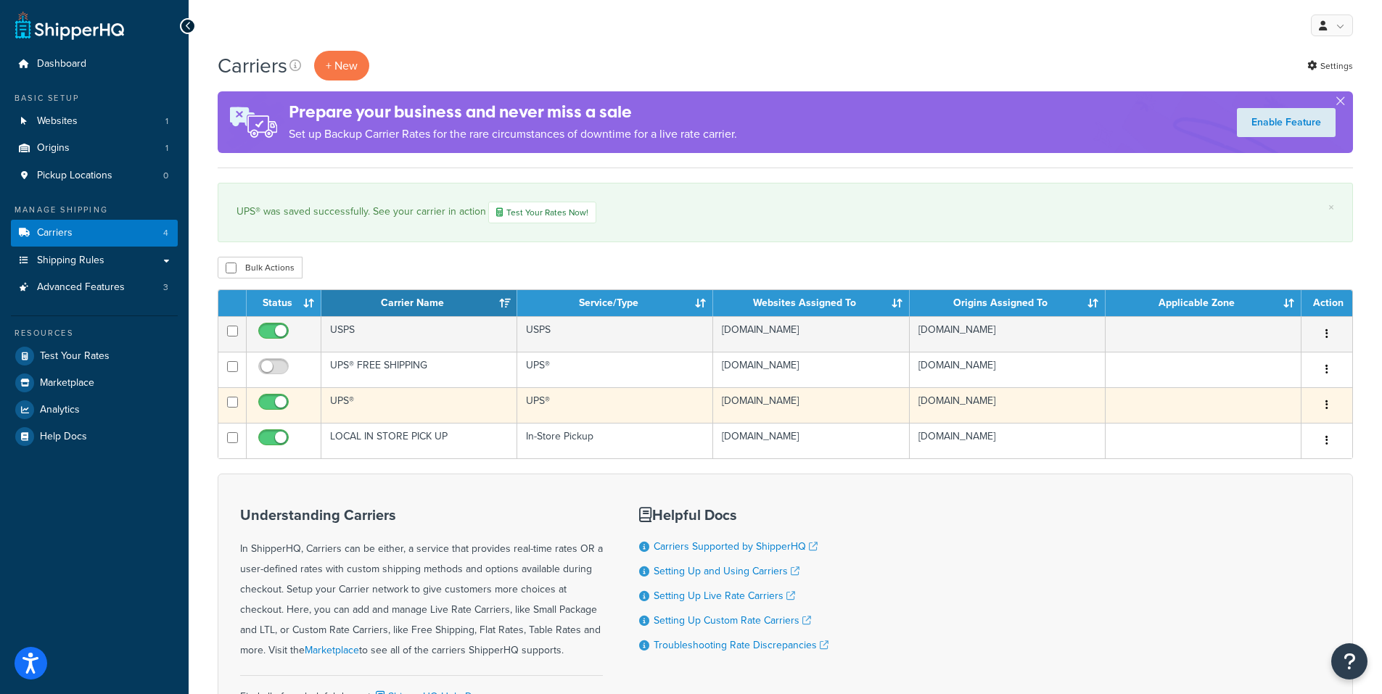
click at [441, 407] on td "UPS®" at bounding box center [419, 405] width 196 height 36
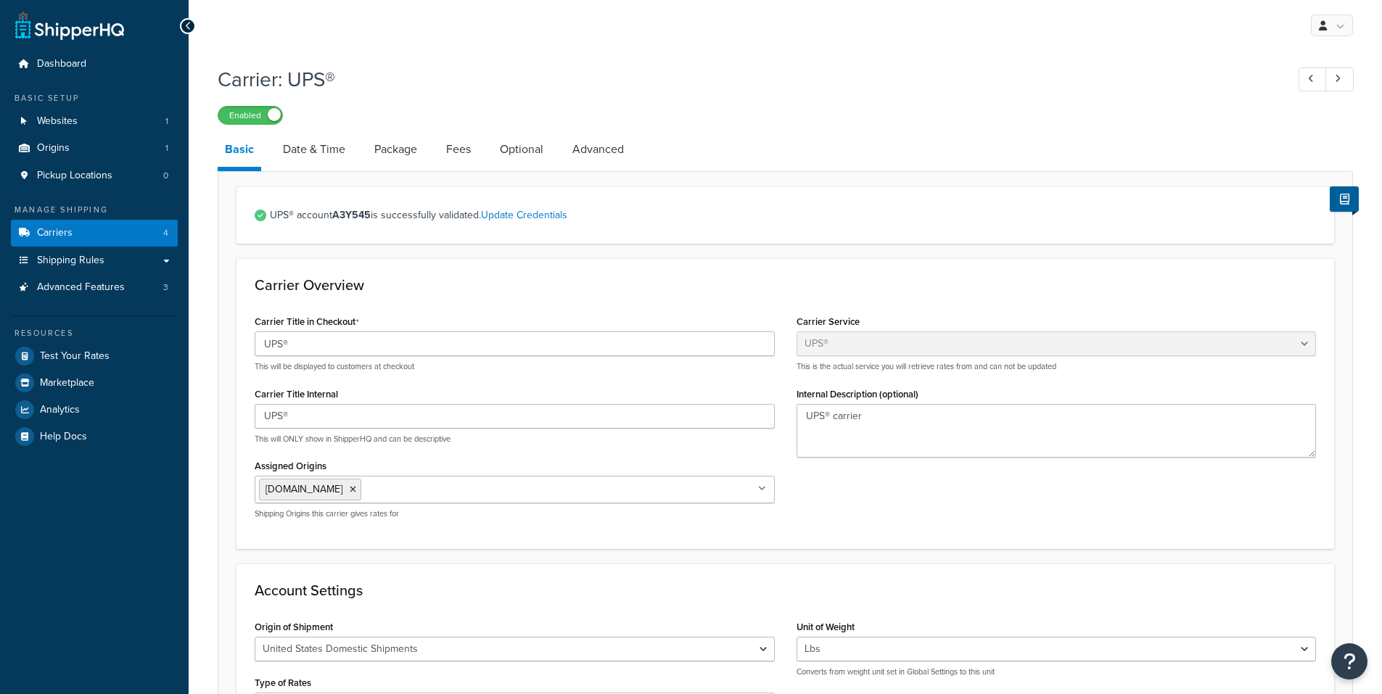
select select "ups"
select select "01"
click at [456, 149] on link "Fees" at bounding box center [458, 149] width 39 height 35
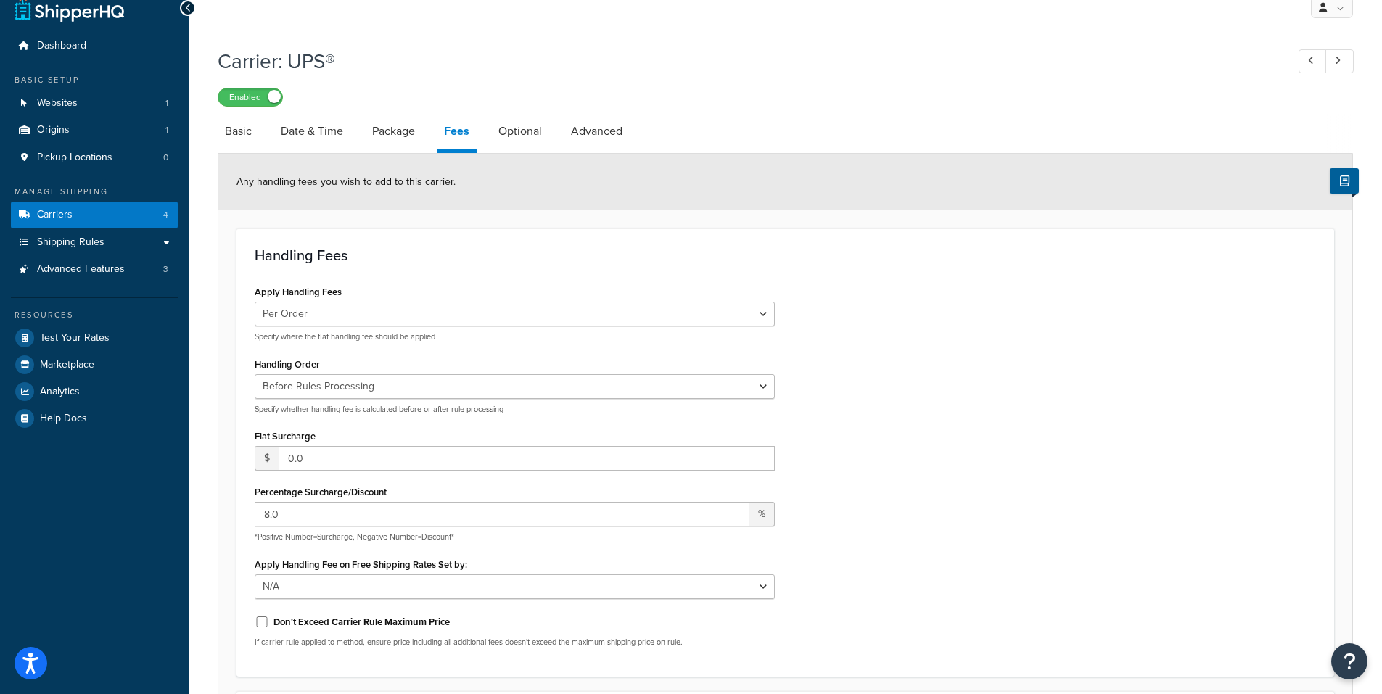
scroll to position [73, 0]
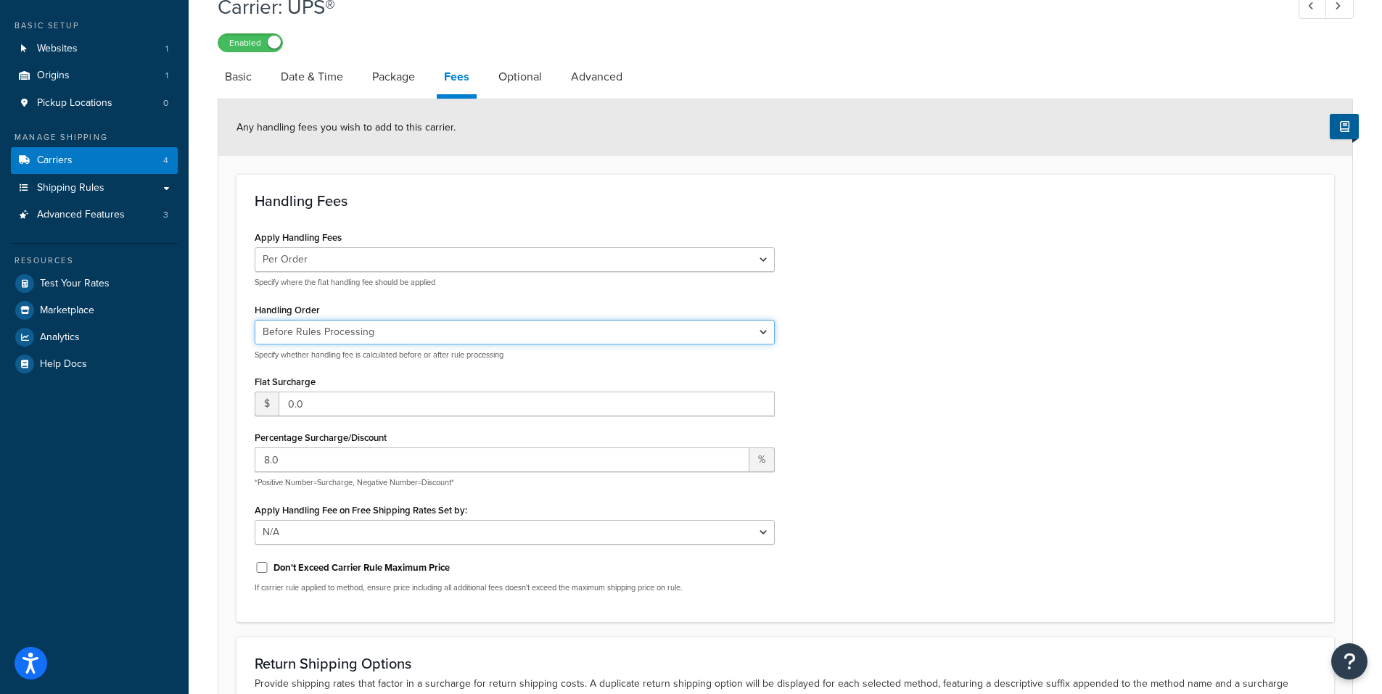
click at [448, 337] on select "Before Rules Processing After Rules Processing" at bounding box center [515, 332] width 520 height 25
click at [255, 320] on select "Before Rules Processing After Rules Processing" at bounding box center [515, 332] width 520 height 25
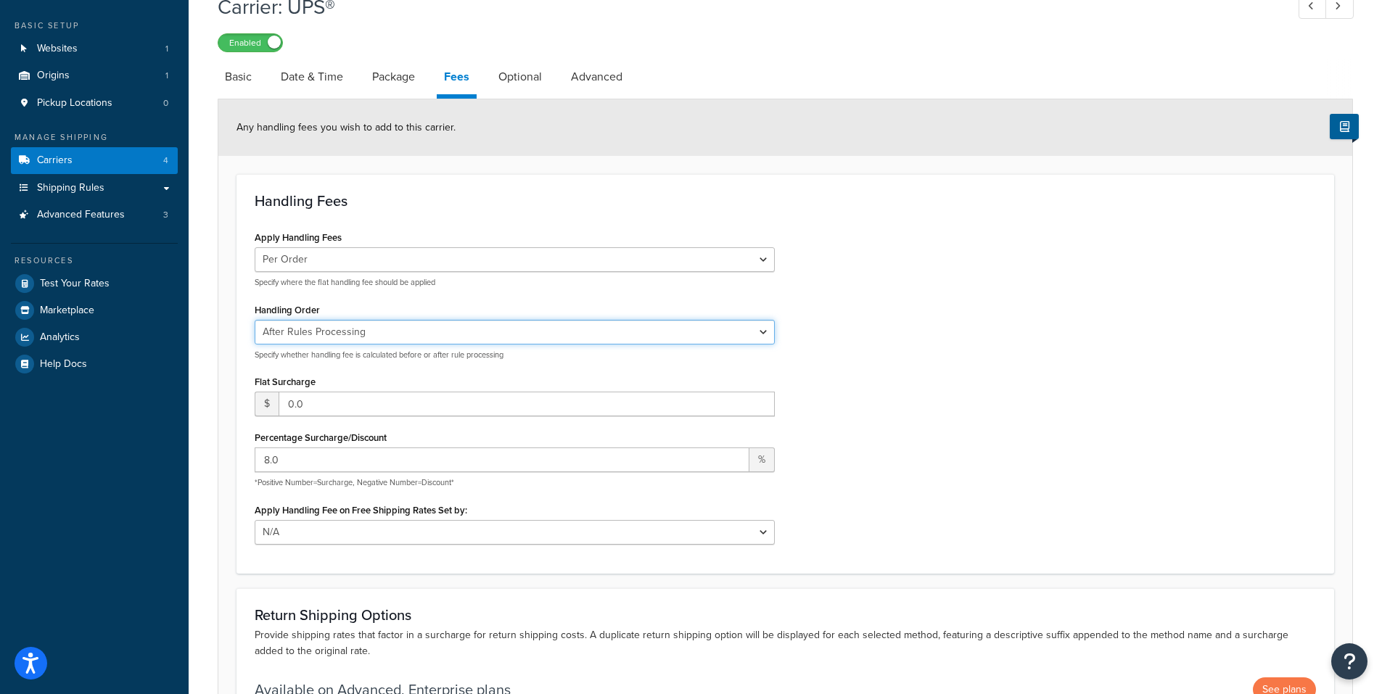
click at [422, 333] on select "Before Rules Processing After Rules Processing" at bounding box center [515, 332] width 520 height 25
select select "BEFORE"
click at [255, 320] on select "Before Rules Processing After Rules Processing" at bounding box center [515, 332] width 520 height 25
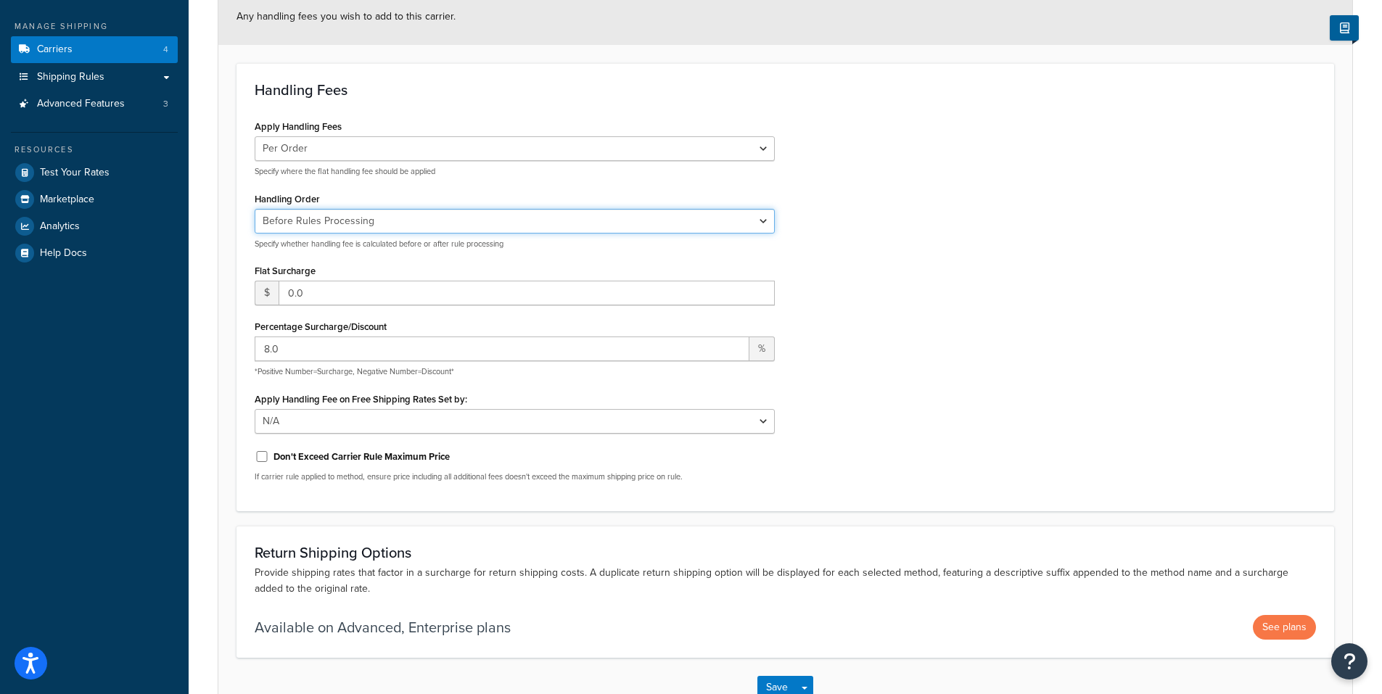
scroll to position [218, 0]
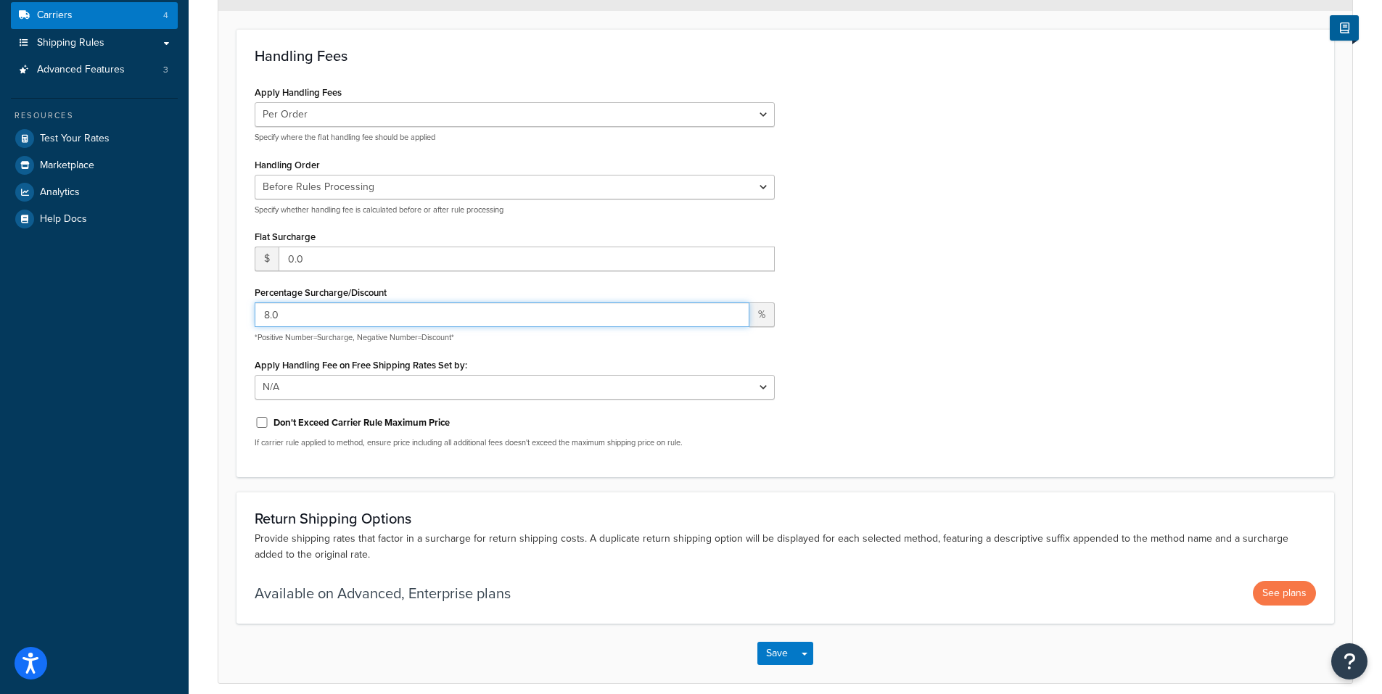
click at [304, 316] on input "8.0" at bounding box center [502, 315] width 495 height 25
click at [311, 315] on input "8.0" at bounding box center [502, 315] width 495 height 25
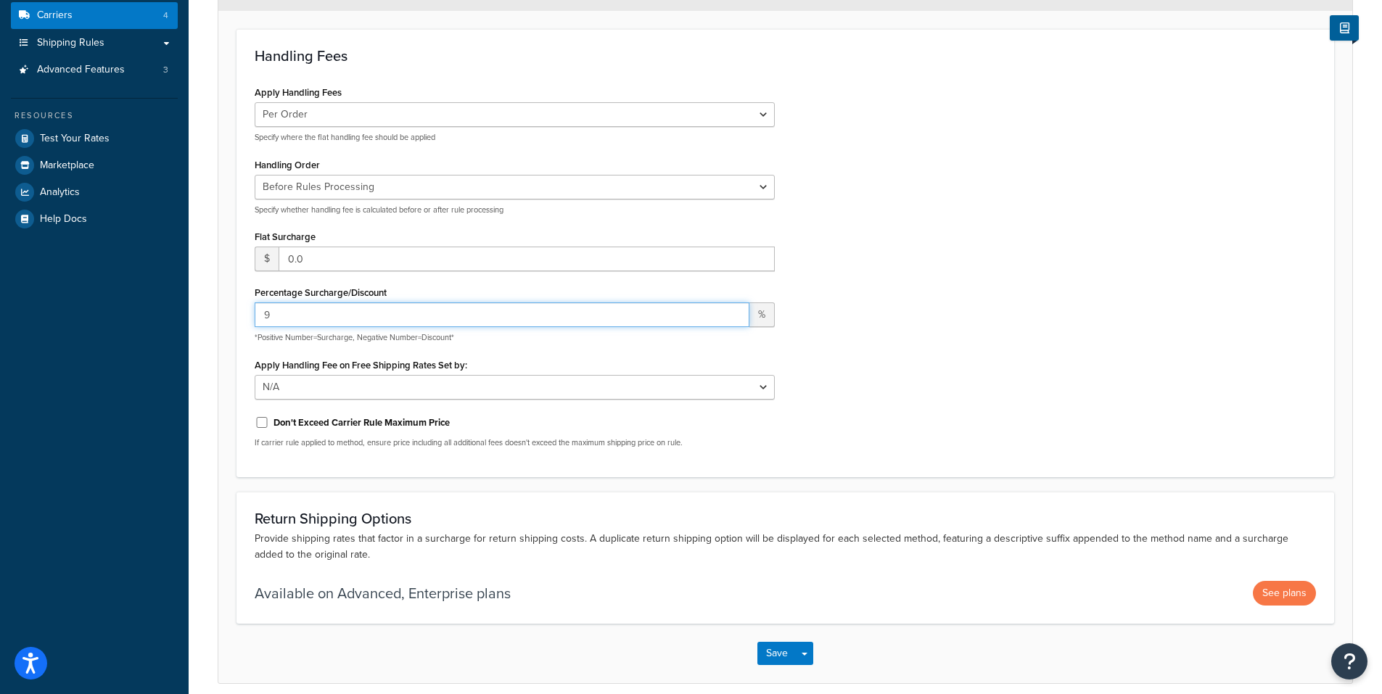
click at [287, 316] on input "9" at bounding box center [502, 315] width 495 height 25
type input "12"
click at [509, 363] on div "Apply Handling Fee on Free Shipping Rates Set by: N/A Fixed/Free Shipping Metho…" at bounding box center [515, 377] width 520 height 45
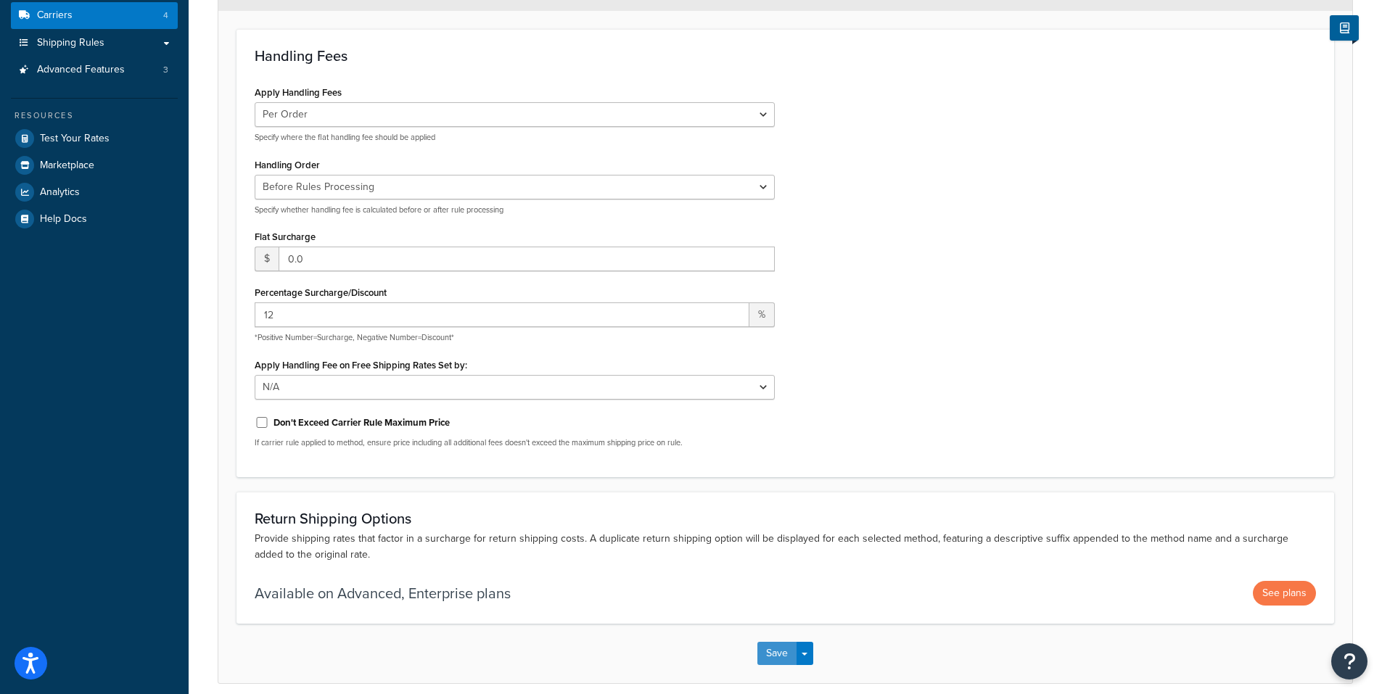
click at [772, 651] on button "Save" at bounding box center [776, 653] width 39 height 23
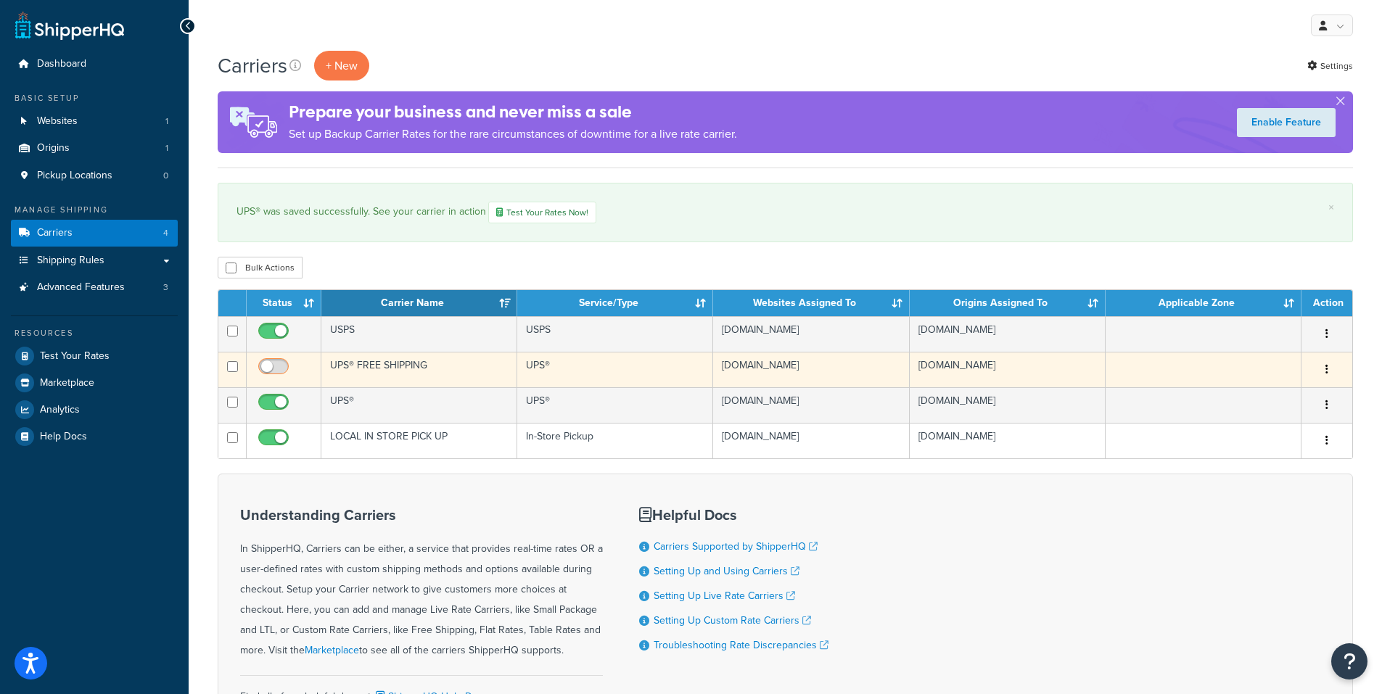
click at [269, 368] on input "checkbox" at bounding box center [275, 370] width 40 height 18
checkbox input "true"
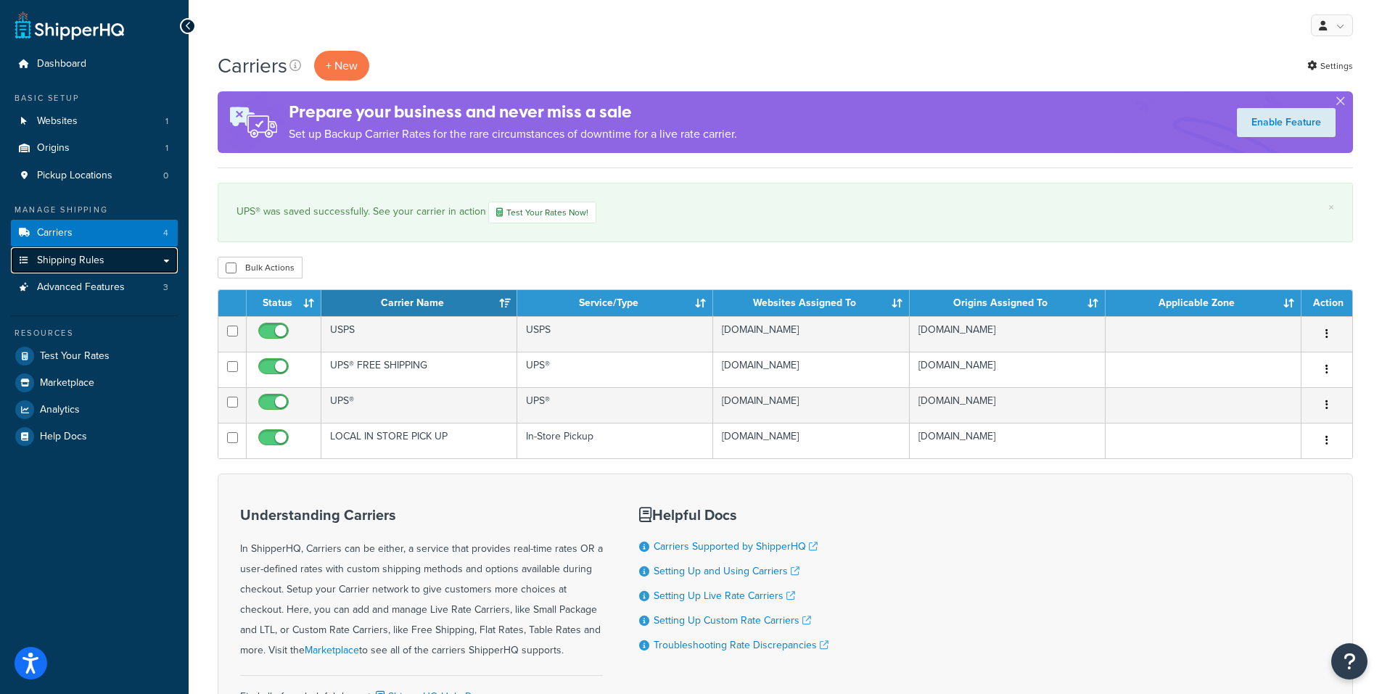
click at [114, 264] on link "Shipping Rules" at bounding box center [94, 260] width 167 height 27
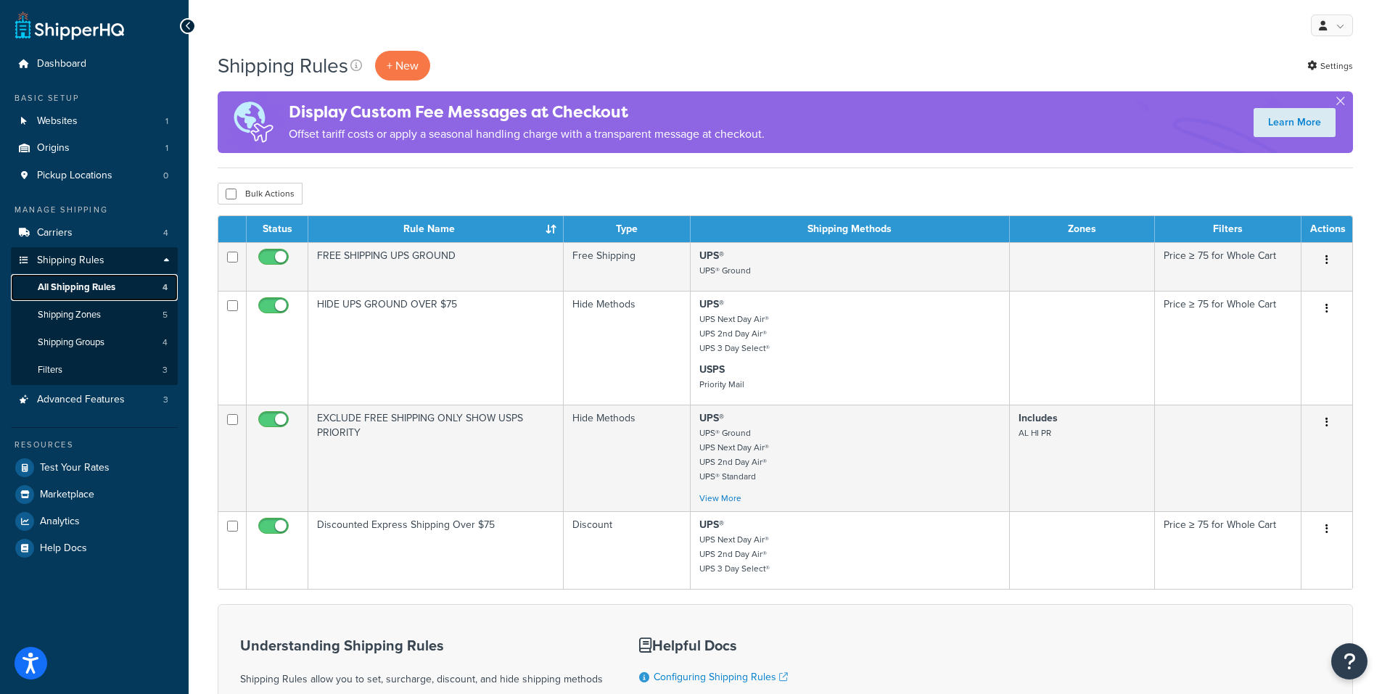
click at [70, 282] on span "All Shipping Rules" at bounding box center [77, 287] width 78 height 12
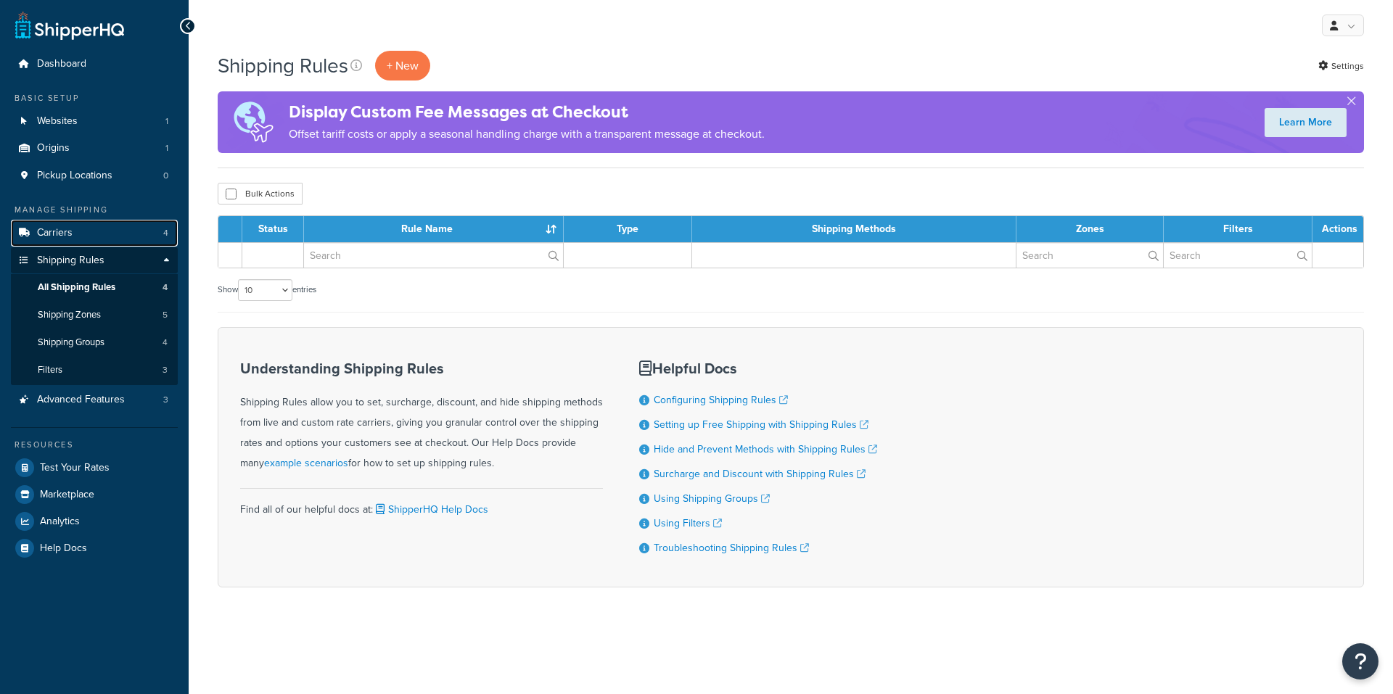
click at [73, 238] on link "Carriers 4" at bounding box center [94, 233] width 167 height 27
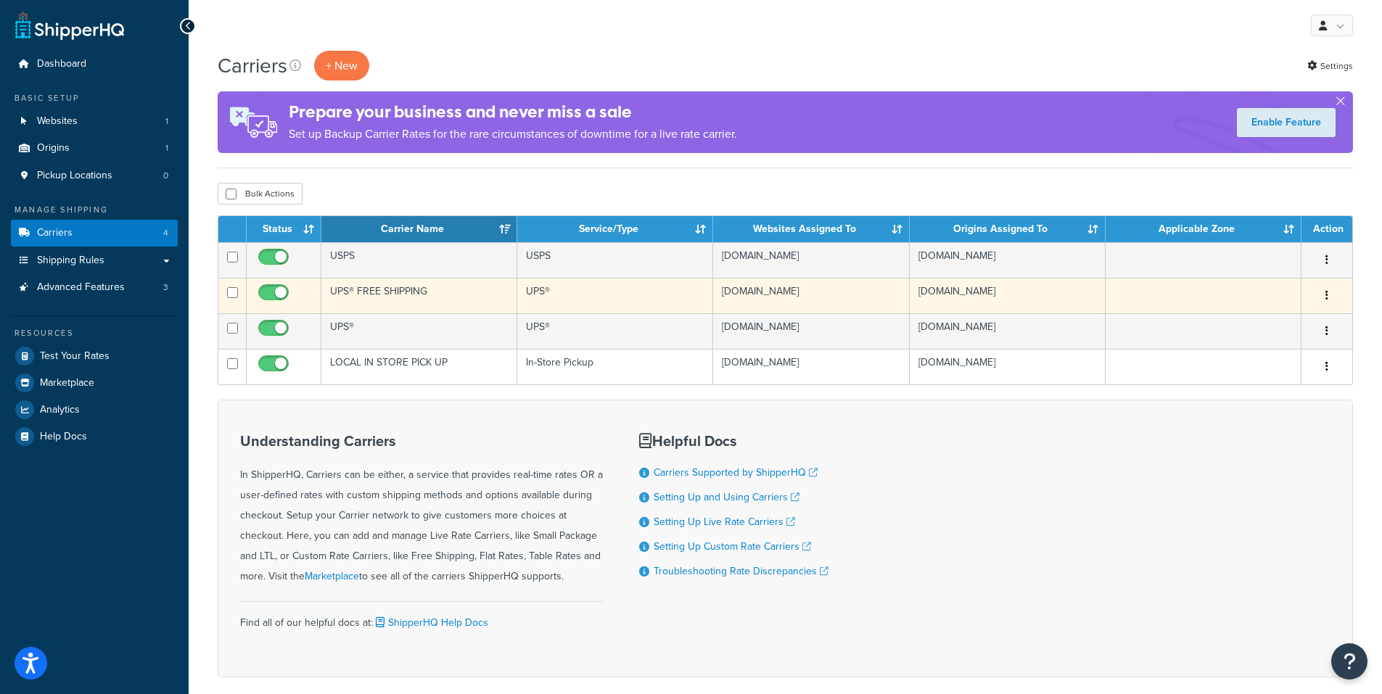
click at [285, 295] on input "checkbox" at bounding box center [275, 296] width 40 height 18
checkbox input "false"
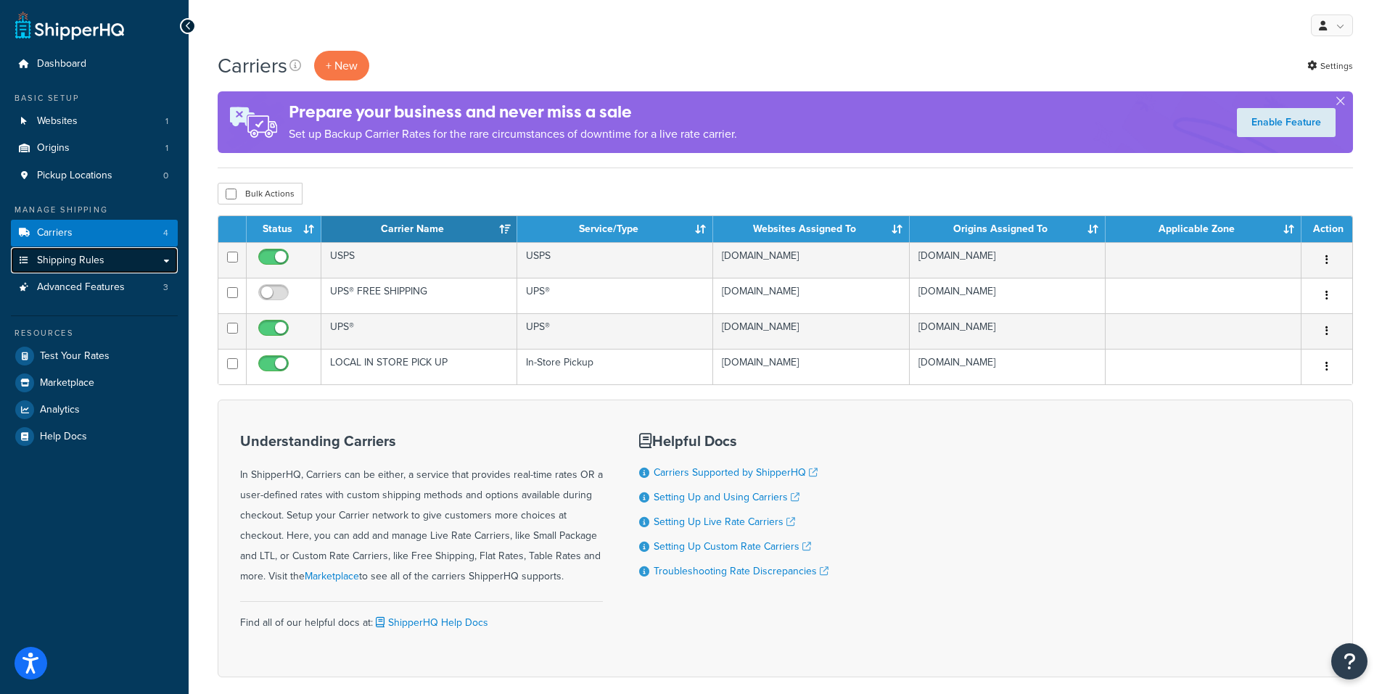
click at [97, 263] on span "Shipping Rules" at bounding box center [70, 261] width 67 height 12
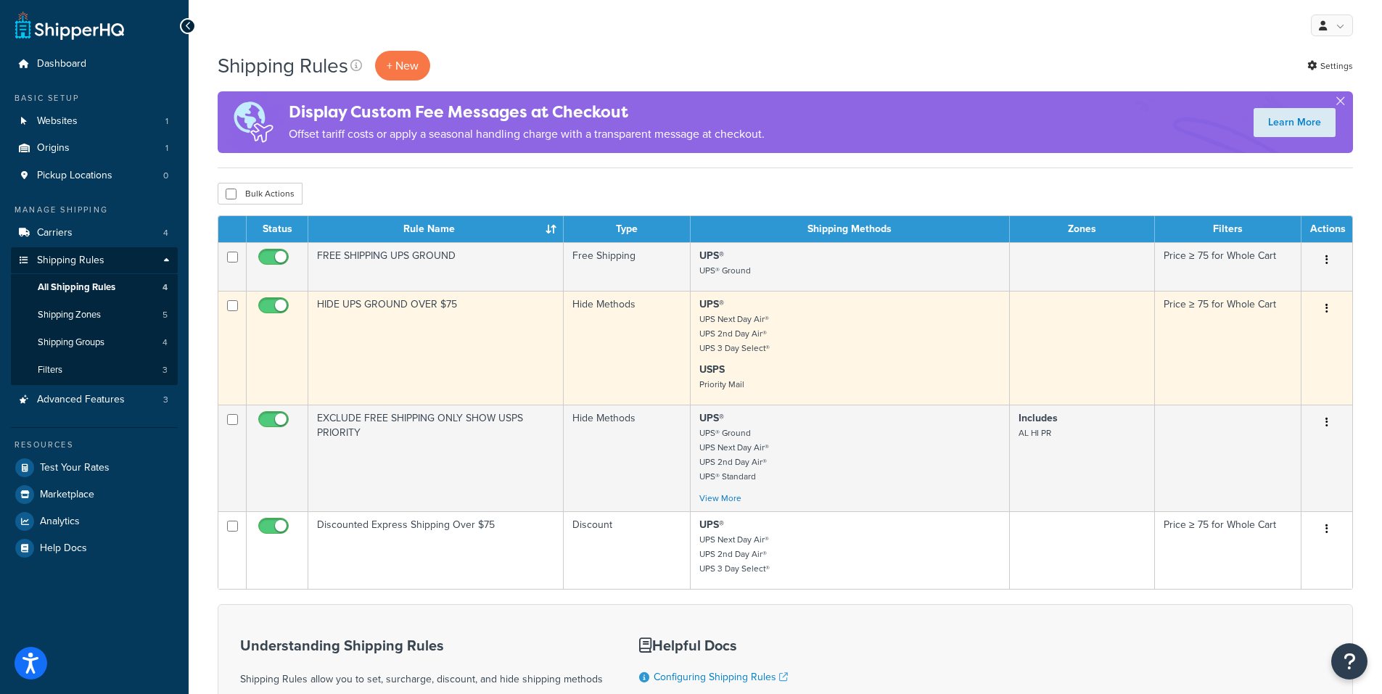
click at [1326, 308] on icon "button" at bounding box center [1327, 308] width 3 height 10
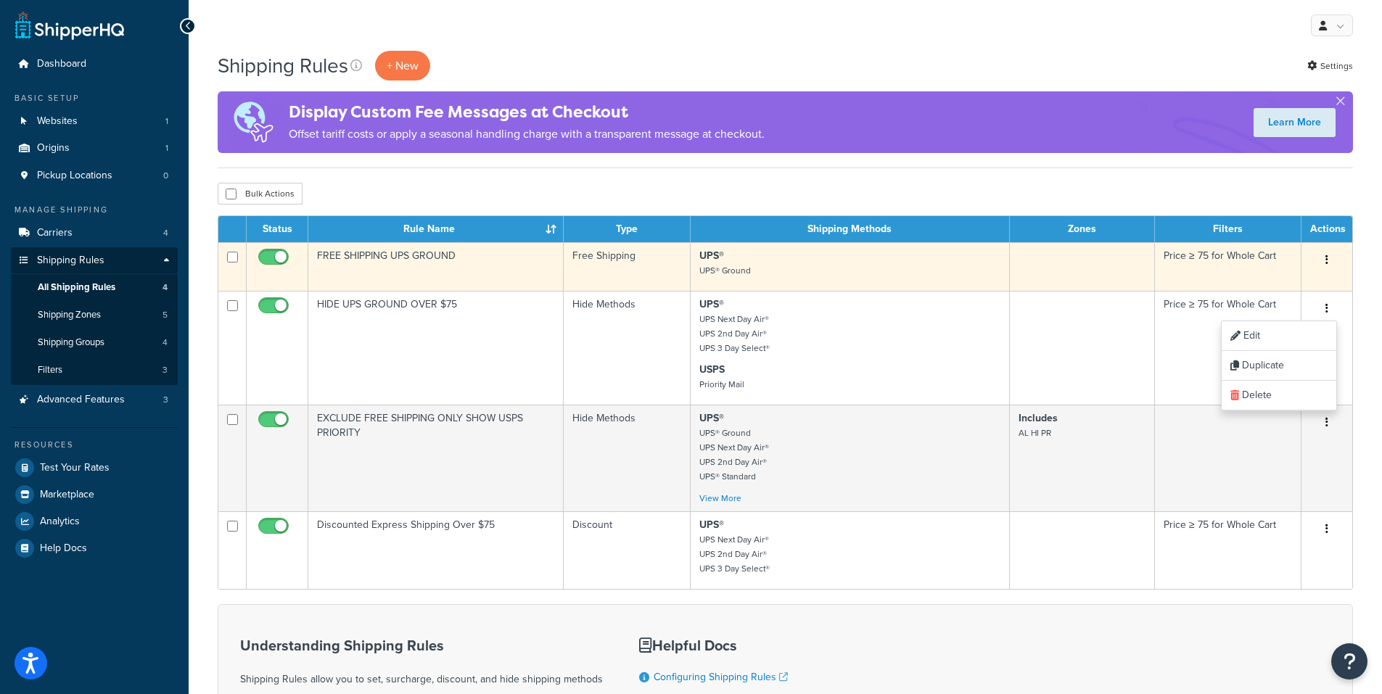
click at [906, 264] on p "UPS® UPS® Ground" at bounding box center [849, 263] width 301 height 29
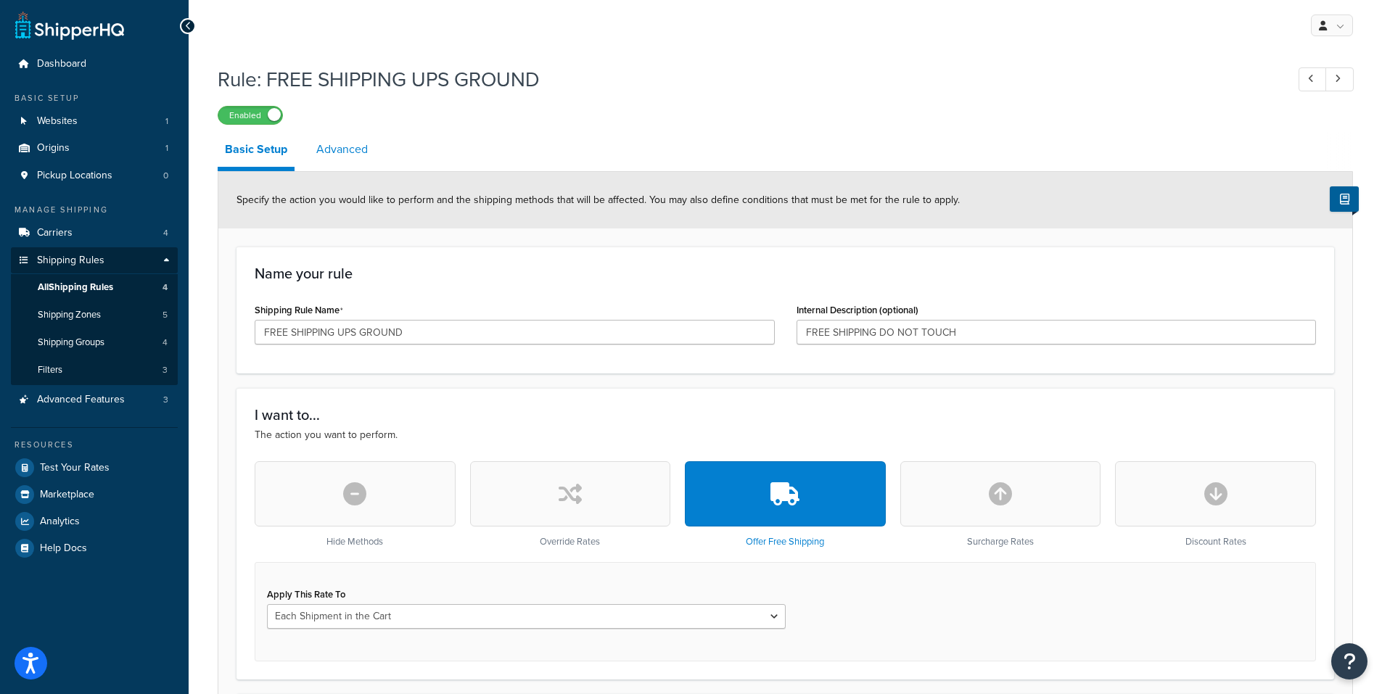
click at [348, 153] on link "Advanced" at bounding box center [342, 149] width 66 height 35
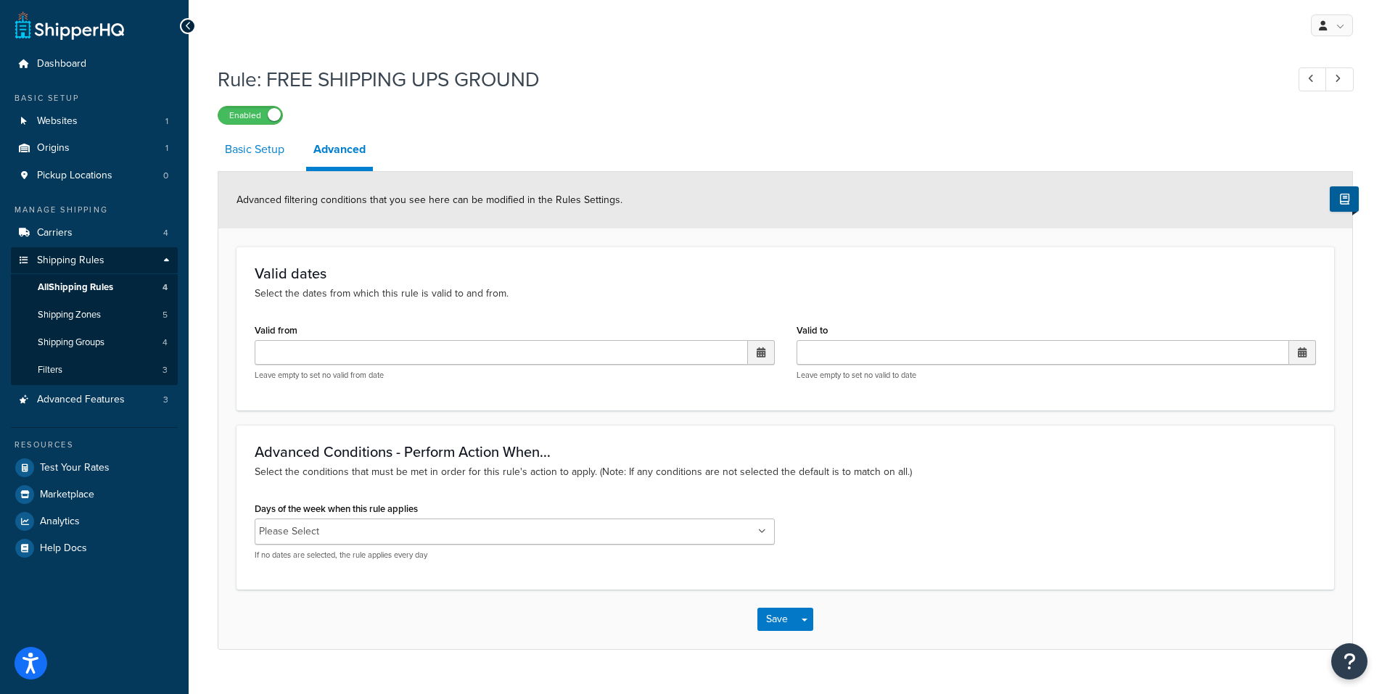
click at [245, 152] on link "Basic Setup" at bounding box center [255, 149] width 74 height 35
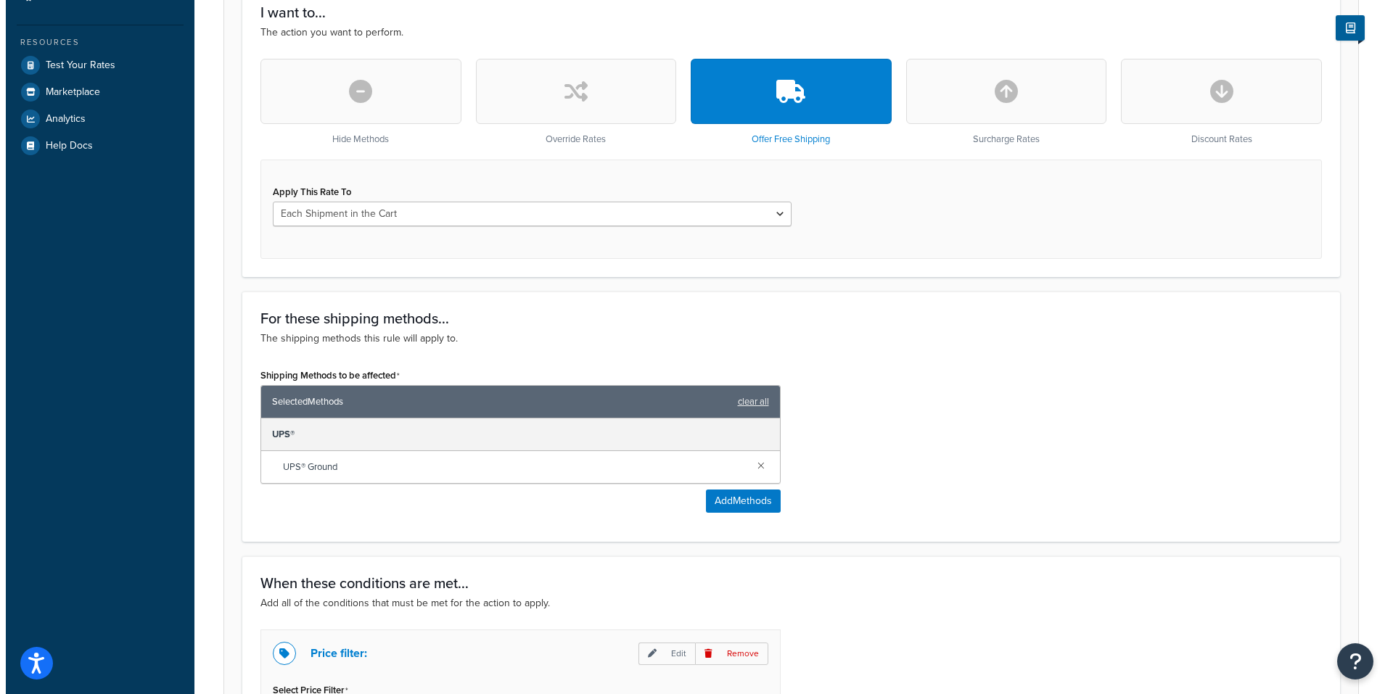
scroll to position [435, 0]
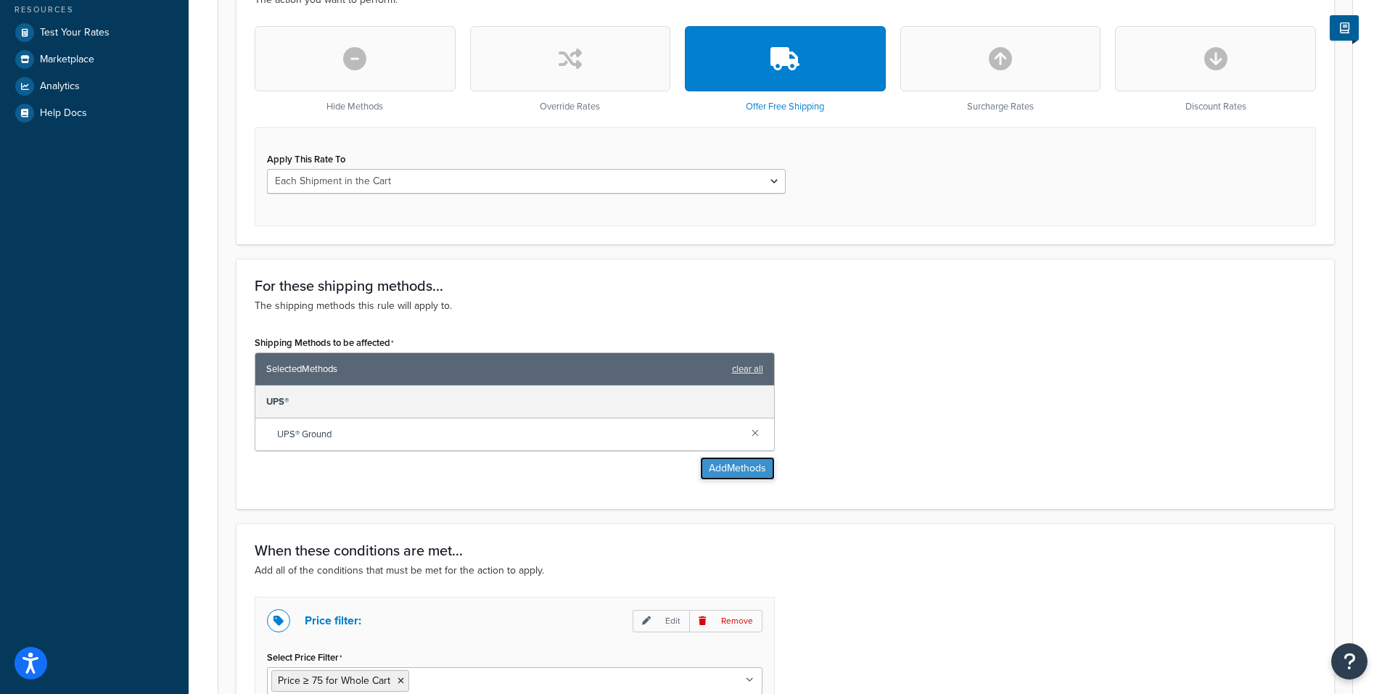
click at [728, 476] on button "Add Methods" at bounding box center [737, 468] width 75 height 23
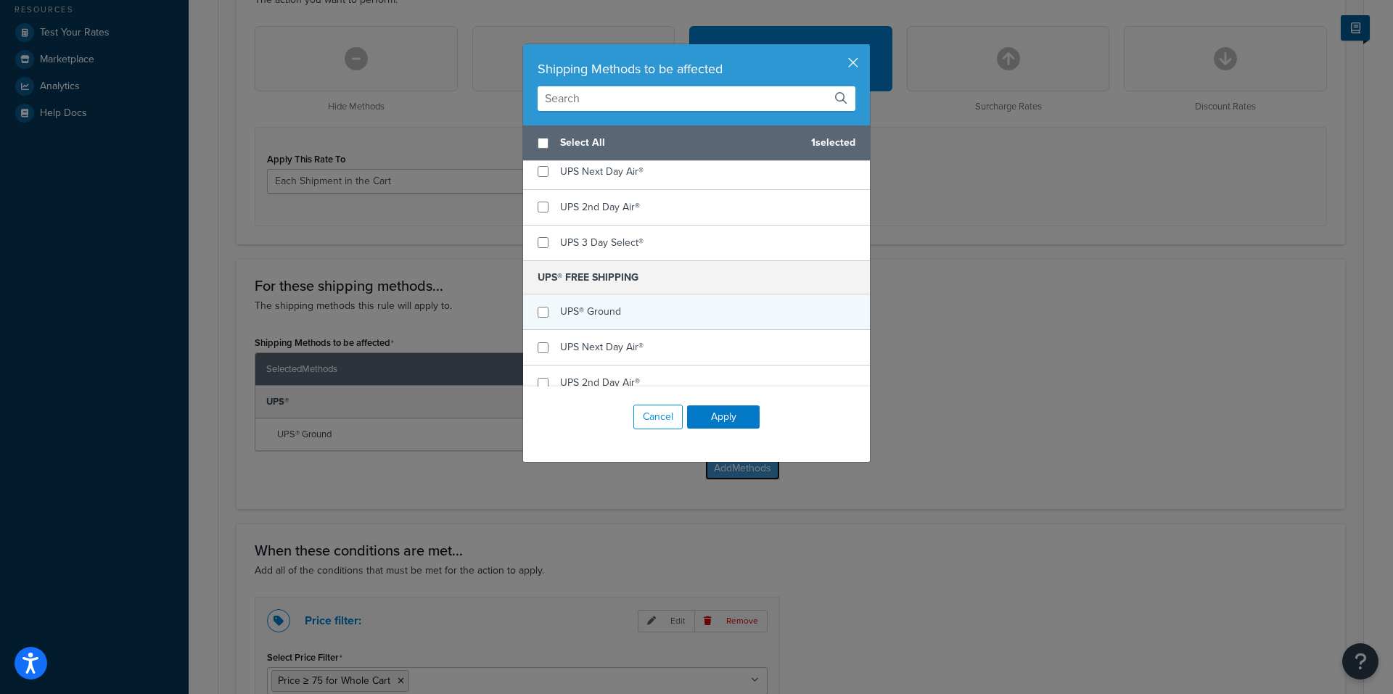
scroll to position [73, 0]
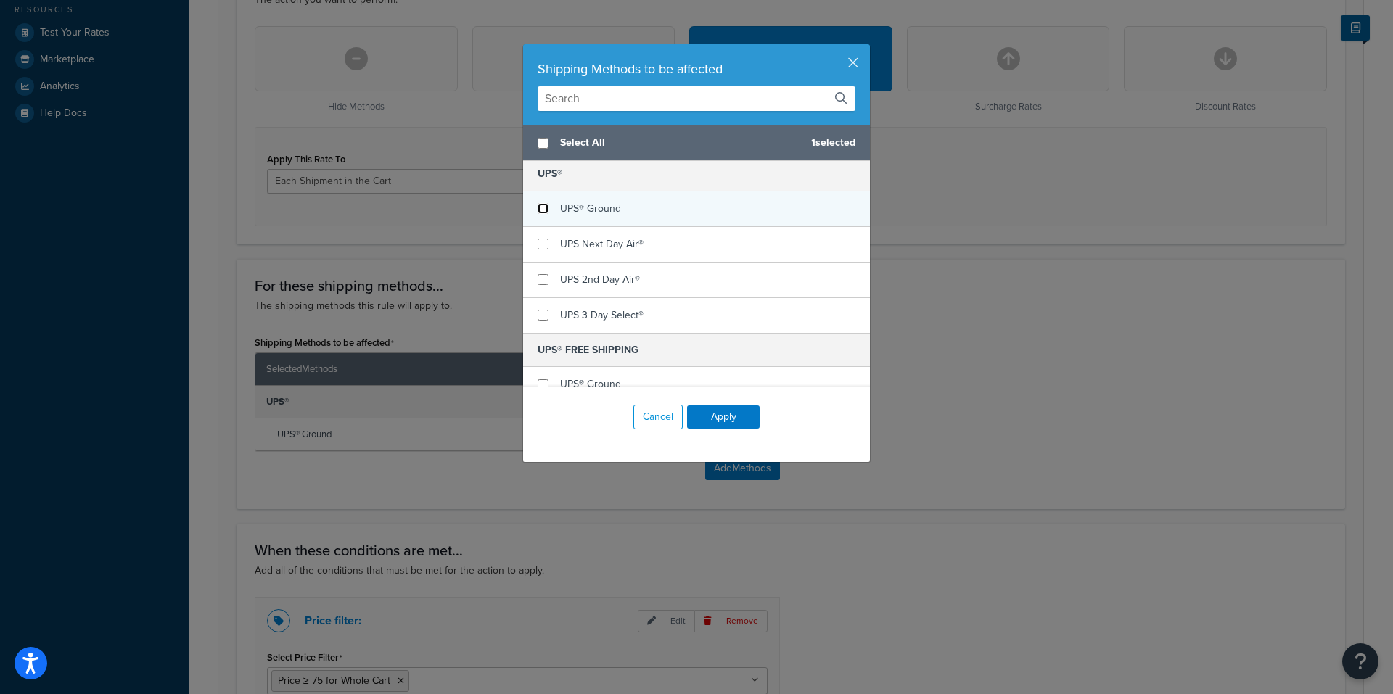
click at [541, 210] on input "checkbox" at bounding box center [543, 208] width 11 height 11
checkbox input "false"
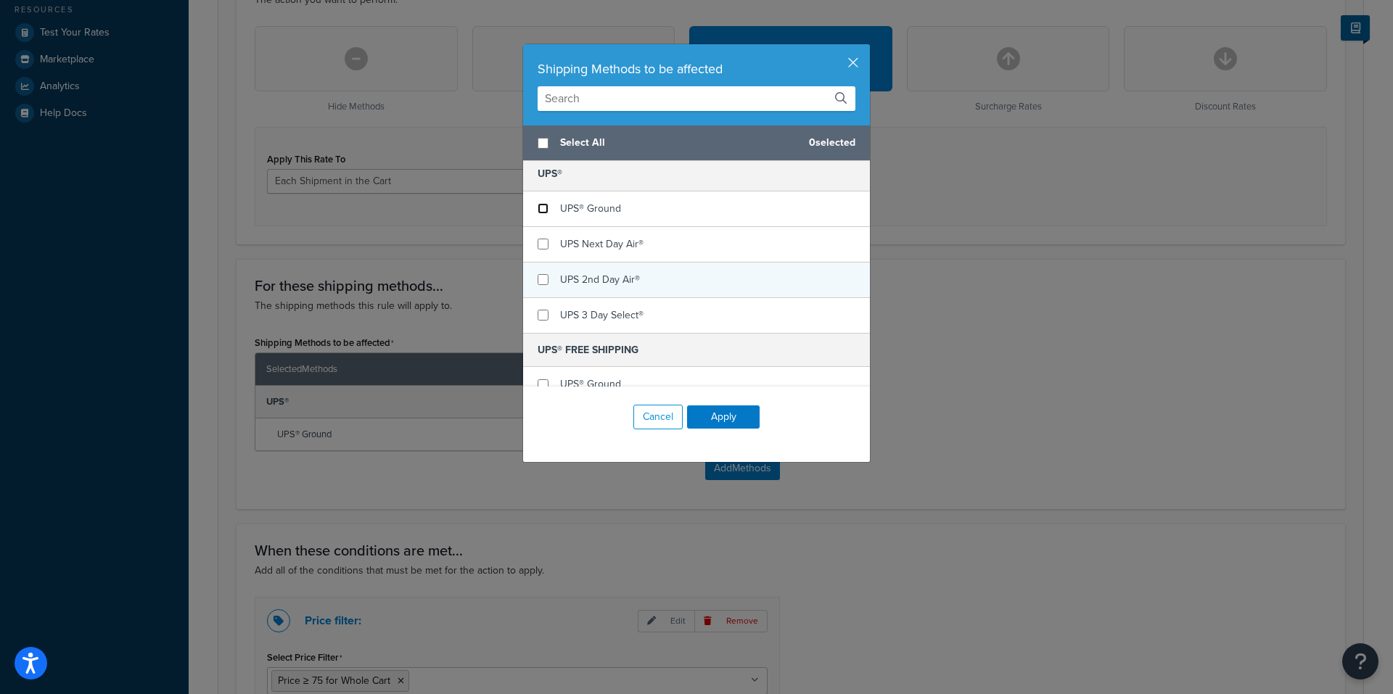
scroll to position [145, 0]
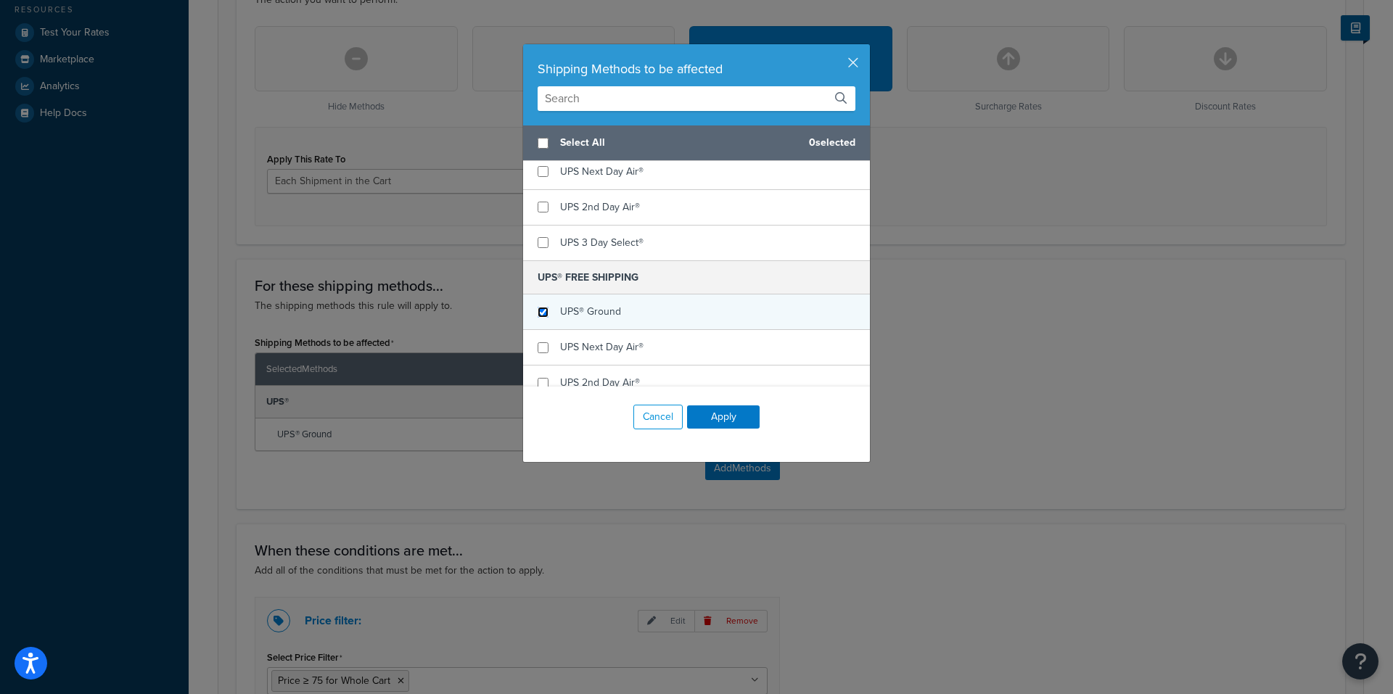
click at [538, 311] on input "checkbox" at bounding box center [543, 312] width 11 height 11
checkbox input "true"
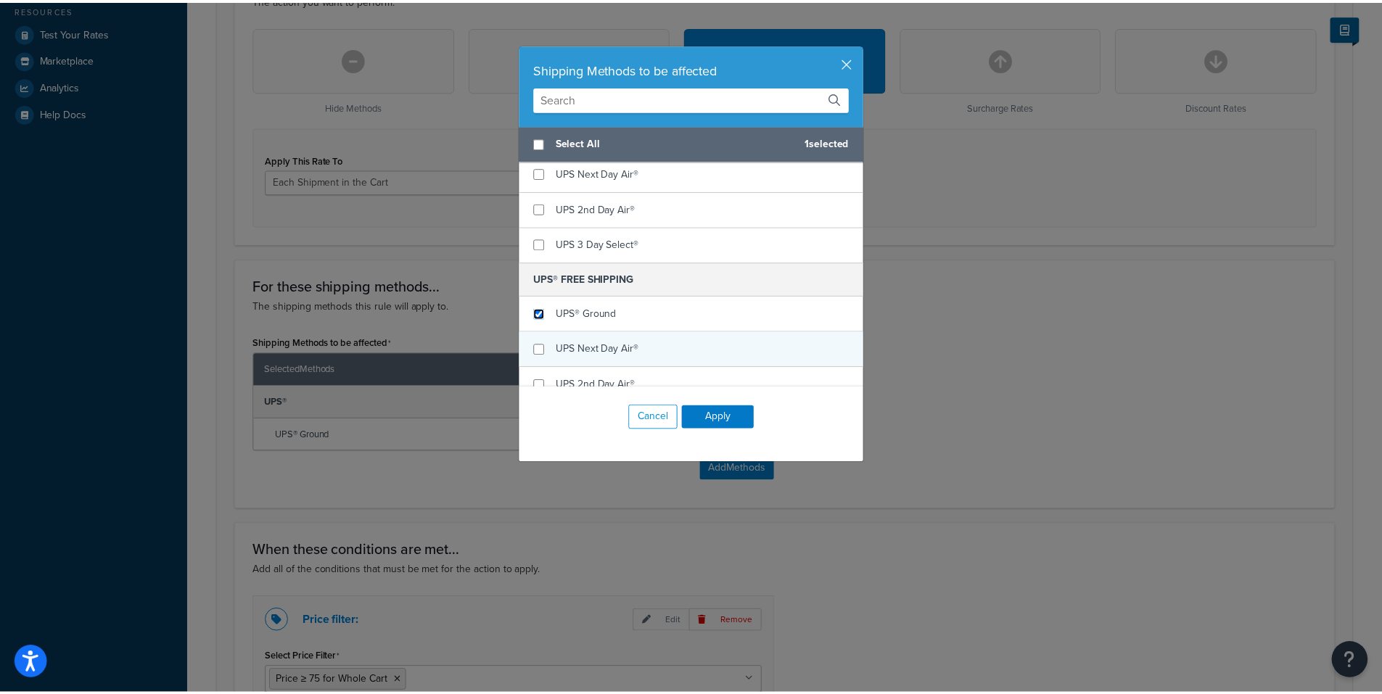
scroll to position [73, 0]
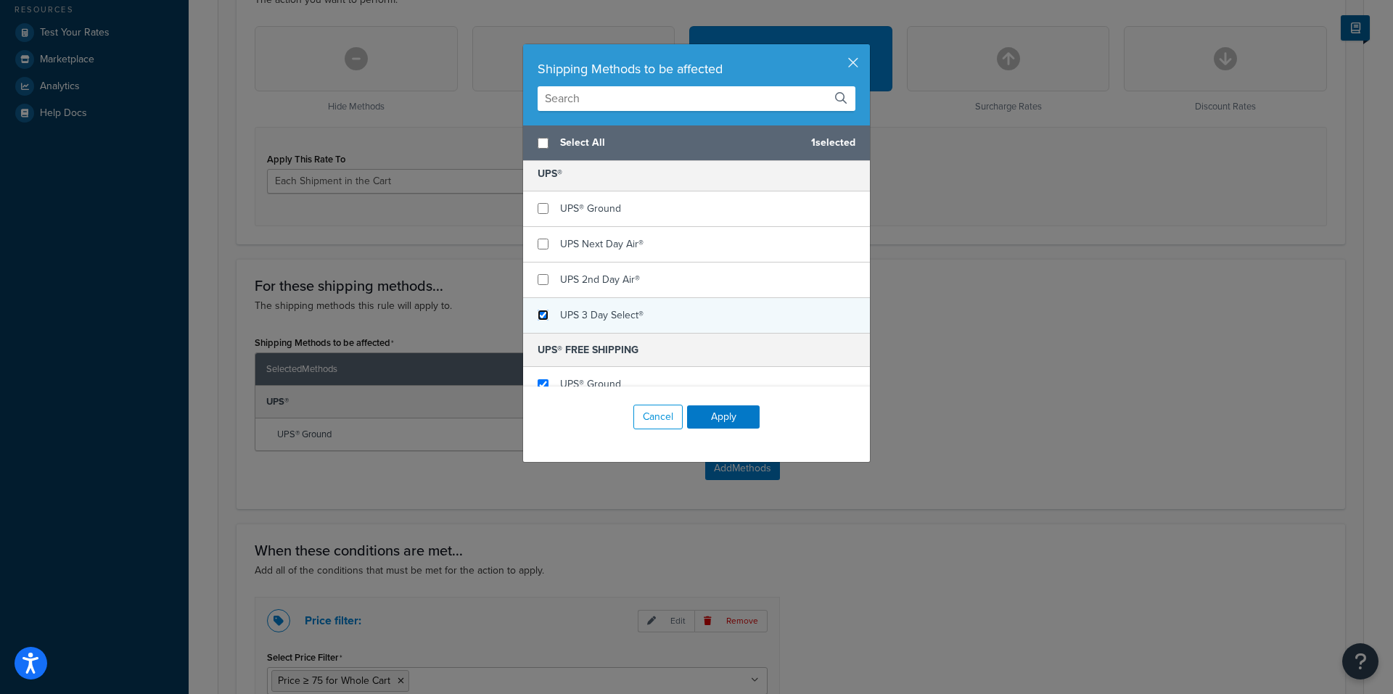
click at [538, 315] on input "checkbox" at bounding box center [543, 315] width 11 height 11
checkbox input "true"
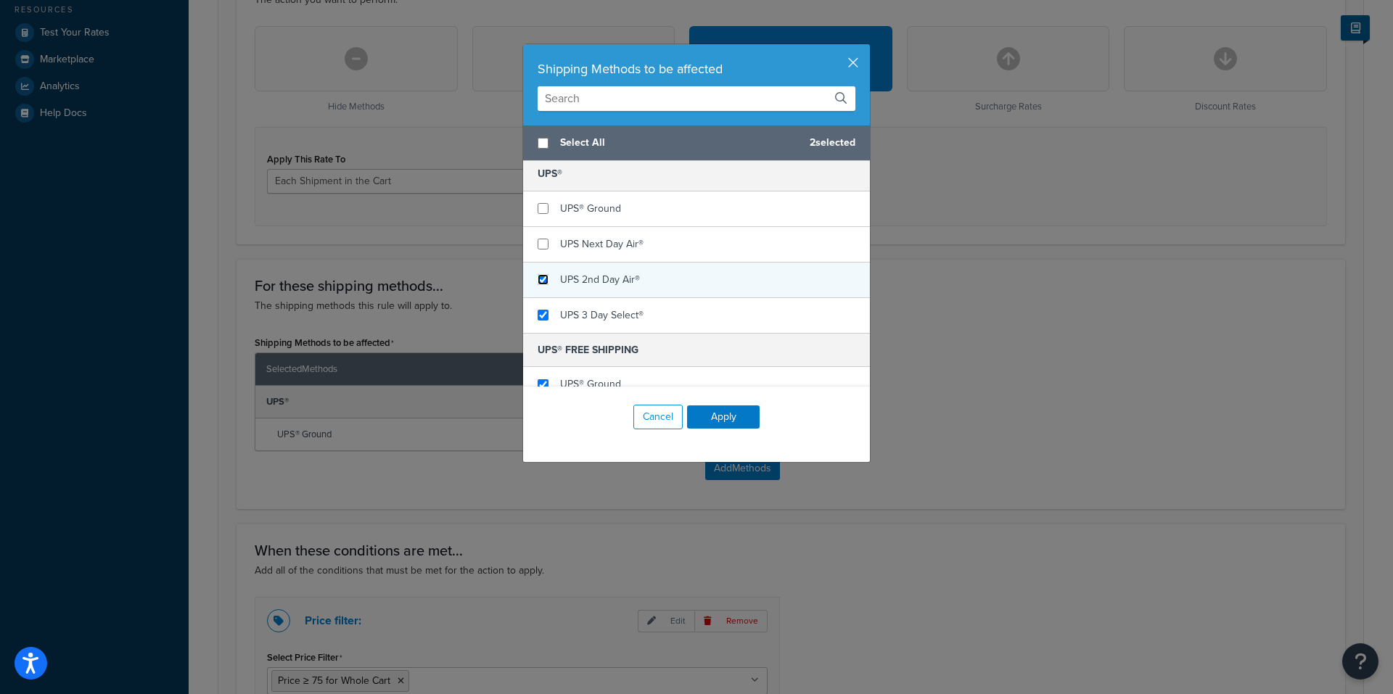
click at [538, 279] on input "checkbox" at bounding box center [543, 279] width 11 height 11
checkbox input "true"
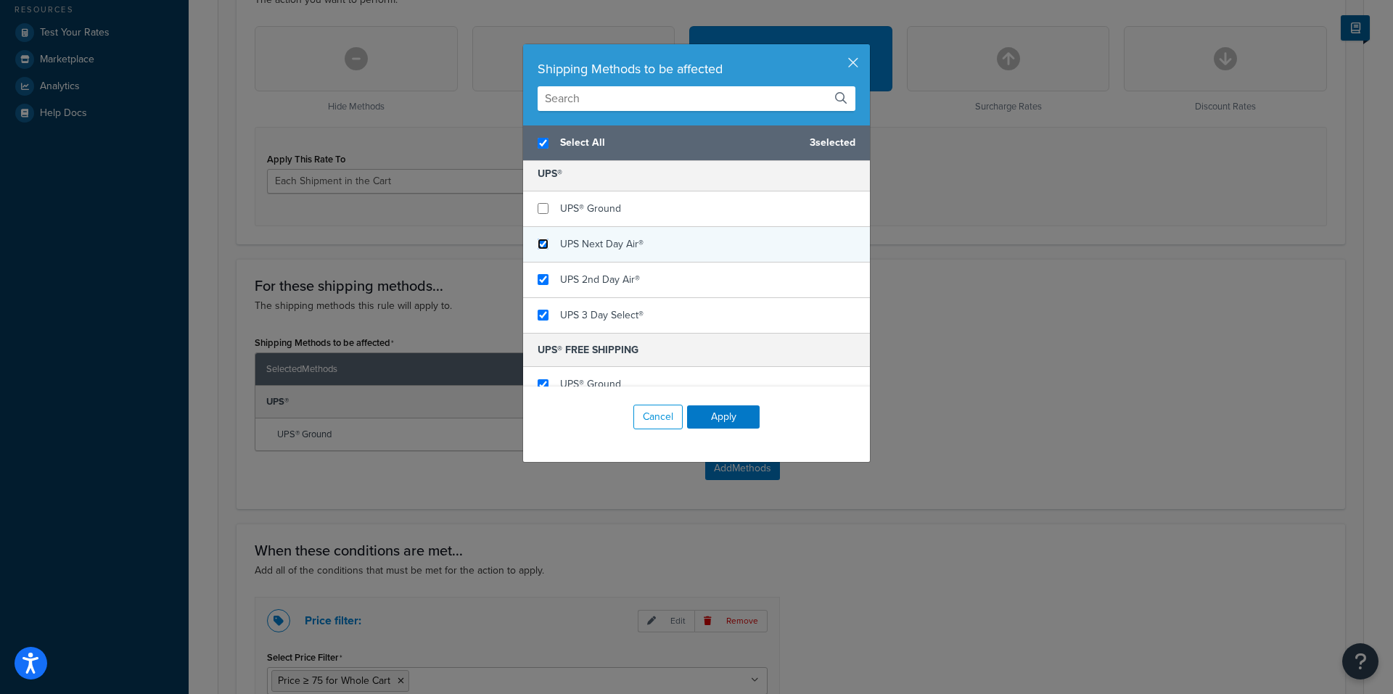
checkbox input "true"
click at [540, 243] on input "checkbox" at bounding box center [543, 244] width 11 height 11
checkbox input "true"
click at [726, 422] on button "Apply" at bounding box center [723, 417] width 73 height 23
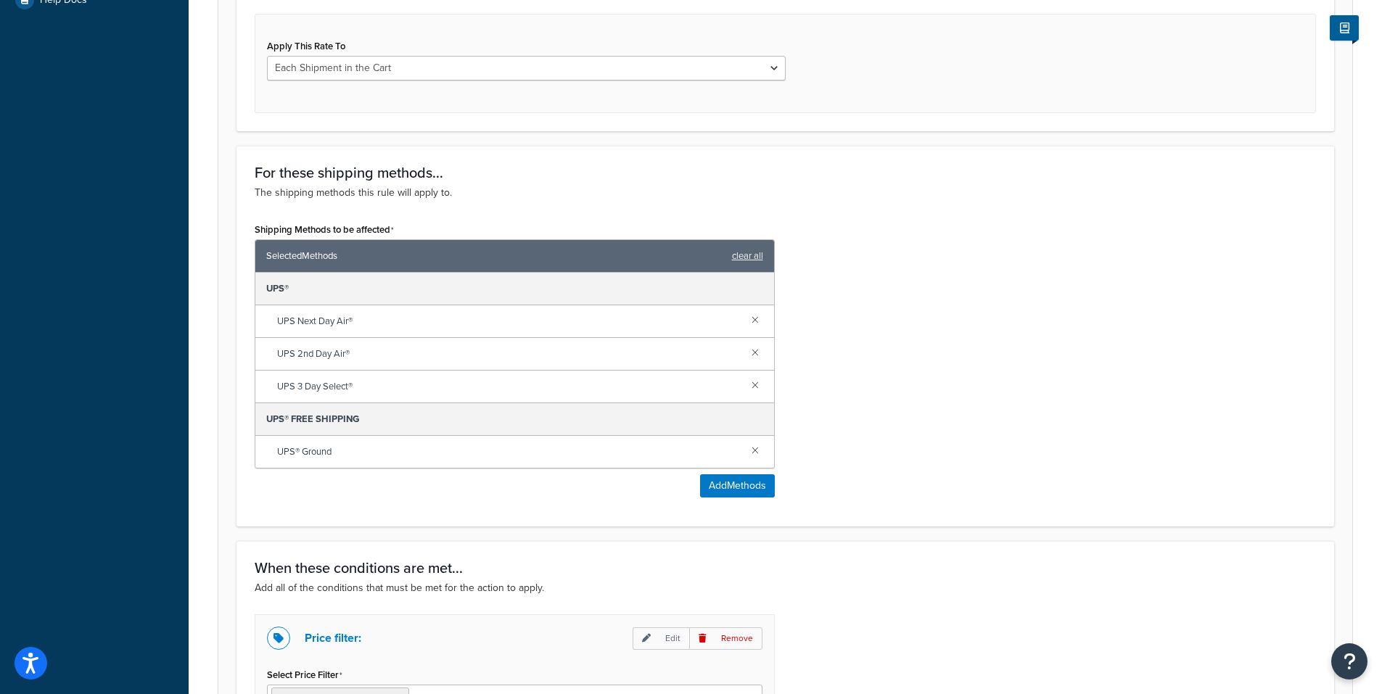
scroll to position [773, 0]
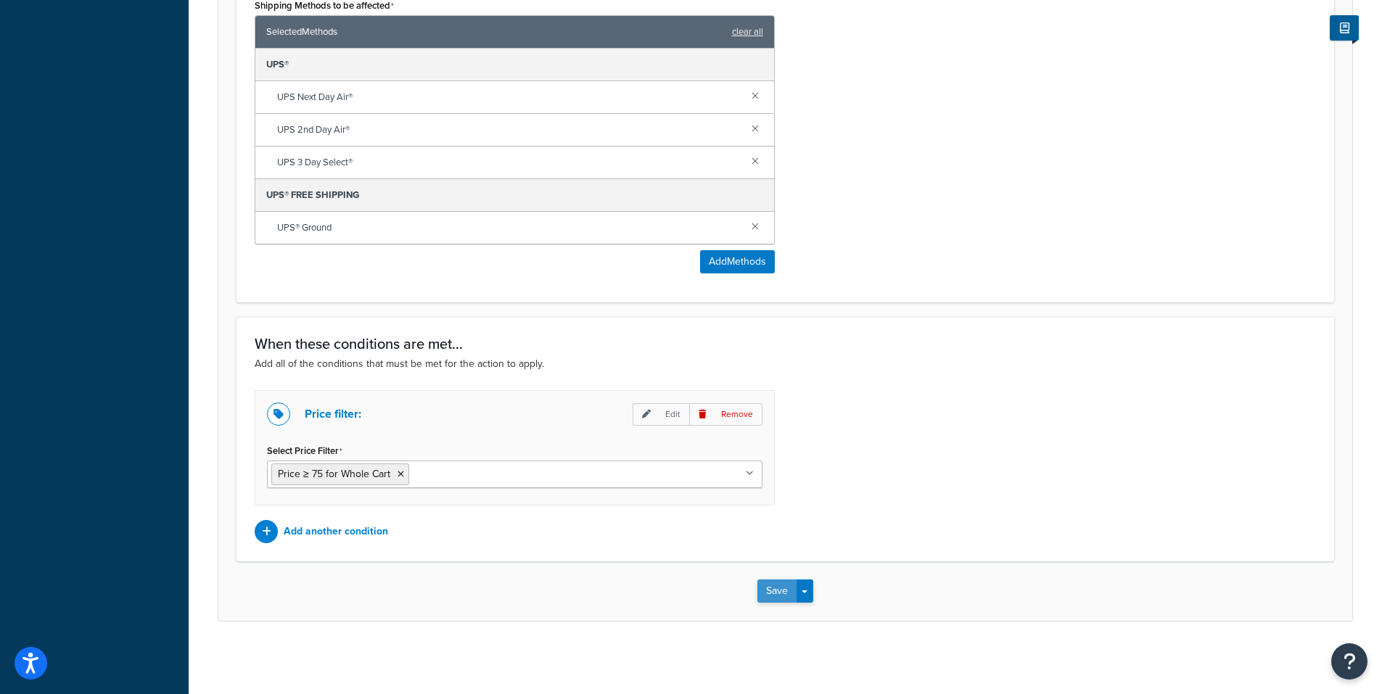
click at [767, 590] on button "Save" at bounding box center [776, 591] width 39 height 23
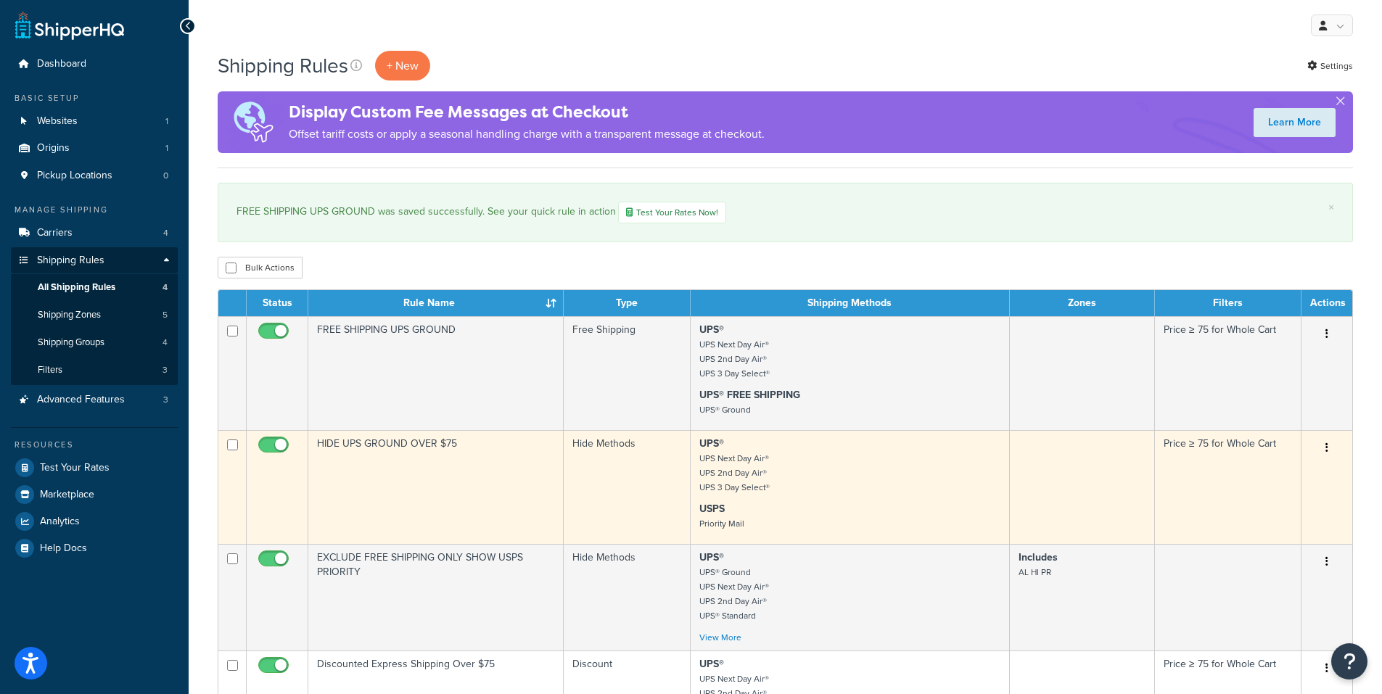
click at [281, 440] on input "checkbox" at bounding box center [275, 449] width 40 height 18
checkbox input "false"
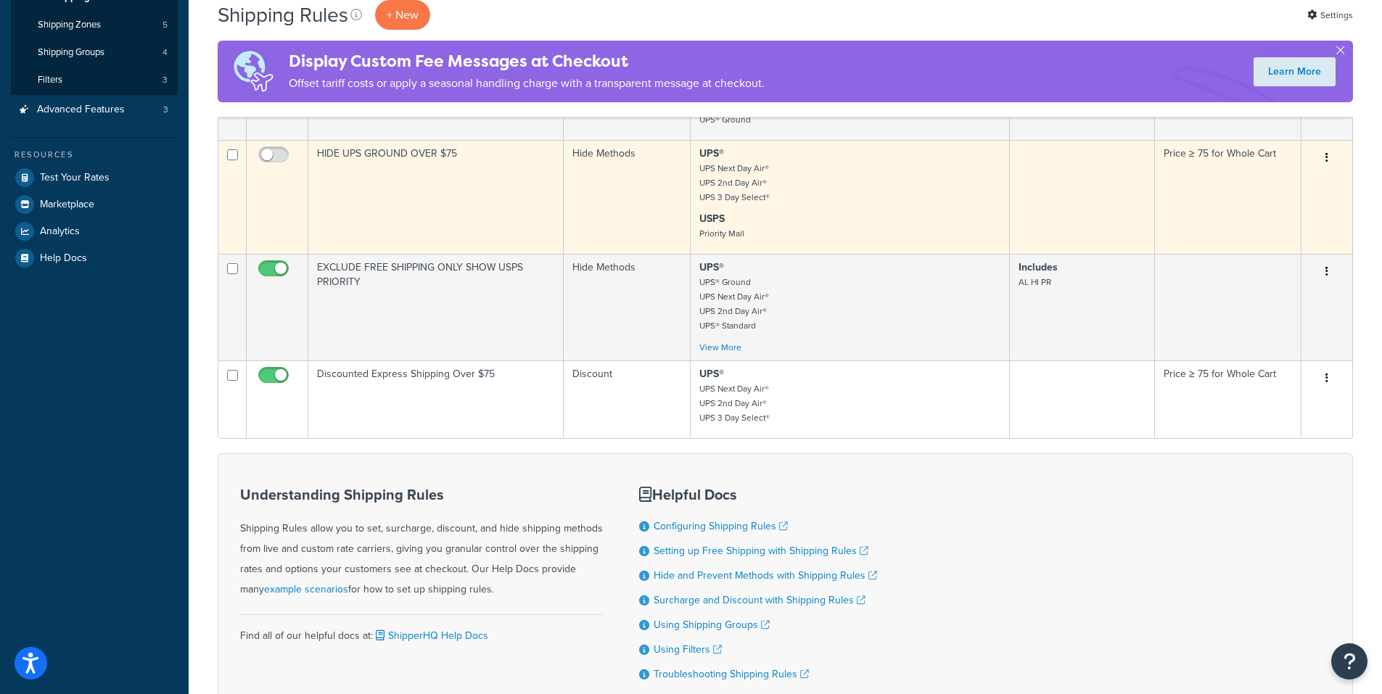
scroll to position [145, 0]
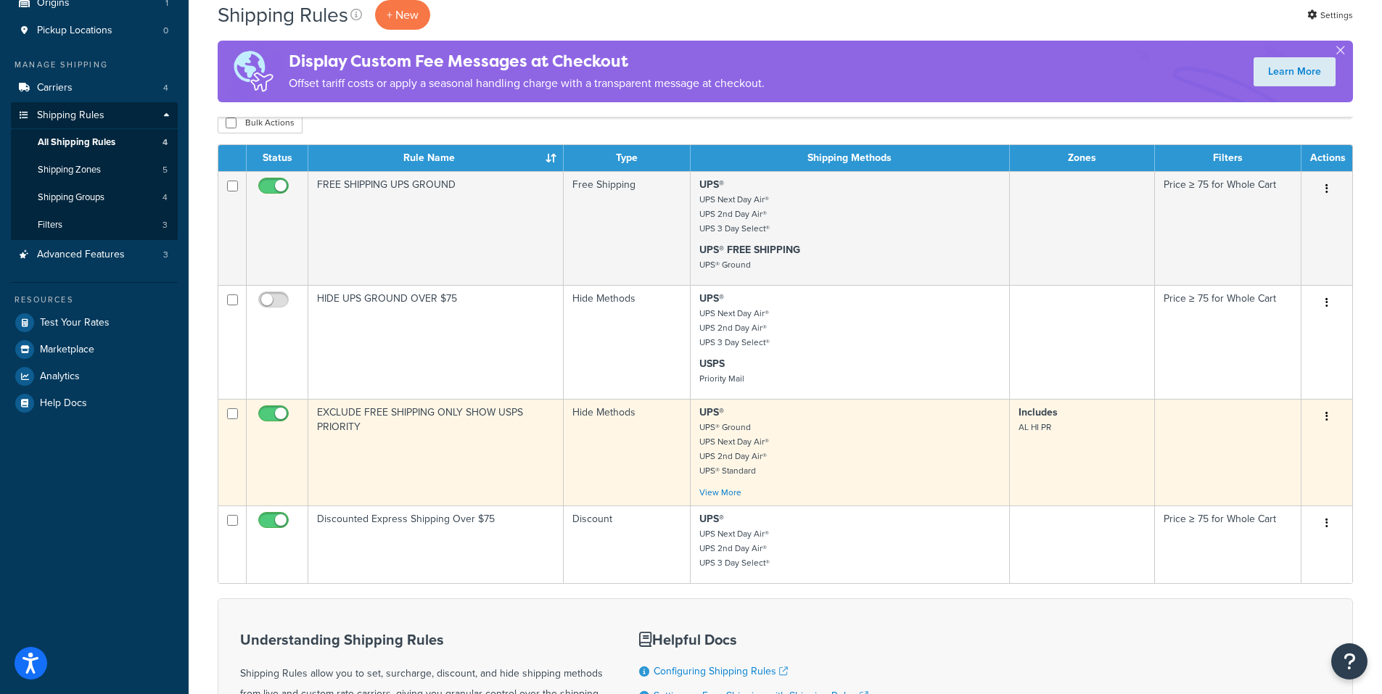
click at [1325, 422] on button "button" at bounding box center [1327, 417] width 20 height 23
click at [1274, 445] on link "Edit" at bounding box center [1279, 445] width 115 height 30
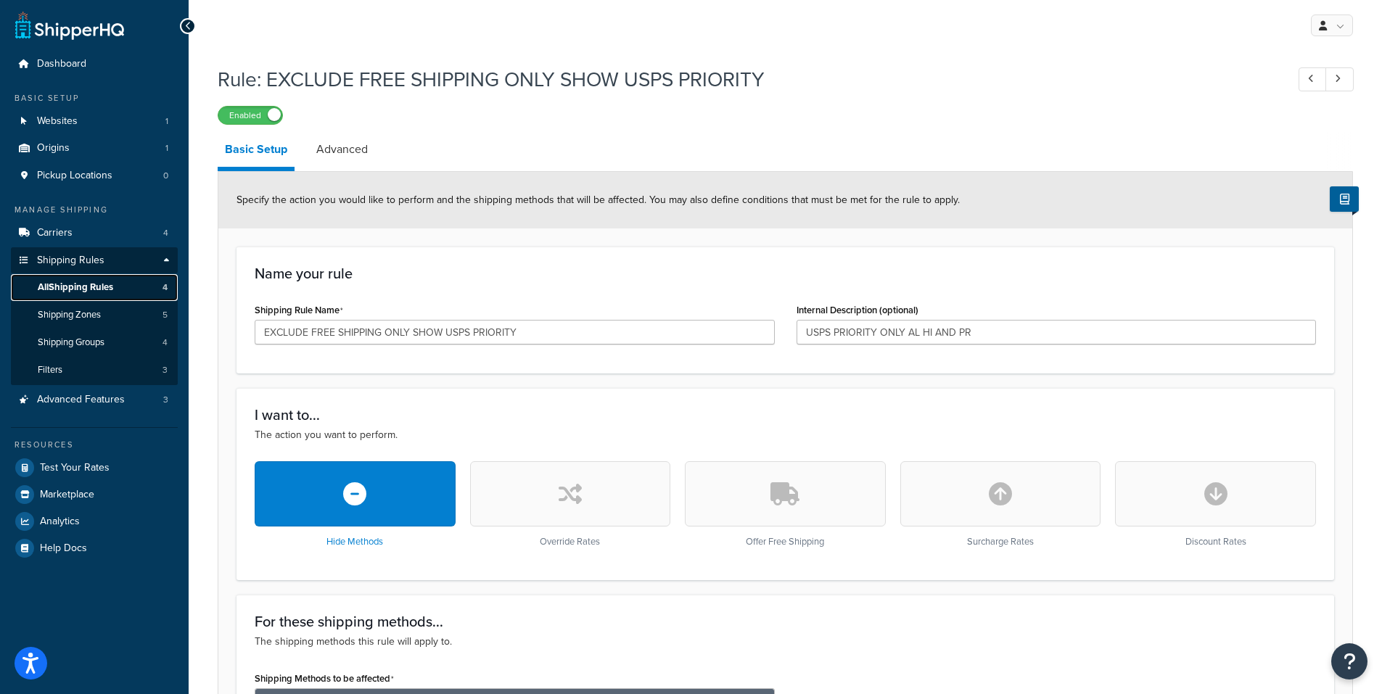
click at [70, 287] on span "All Shipping Rules" at bounding box center [75, 287] width 75 height 12
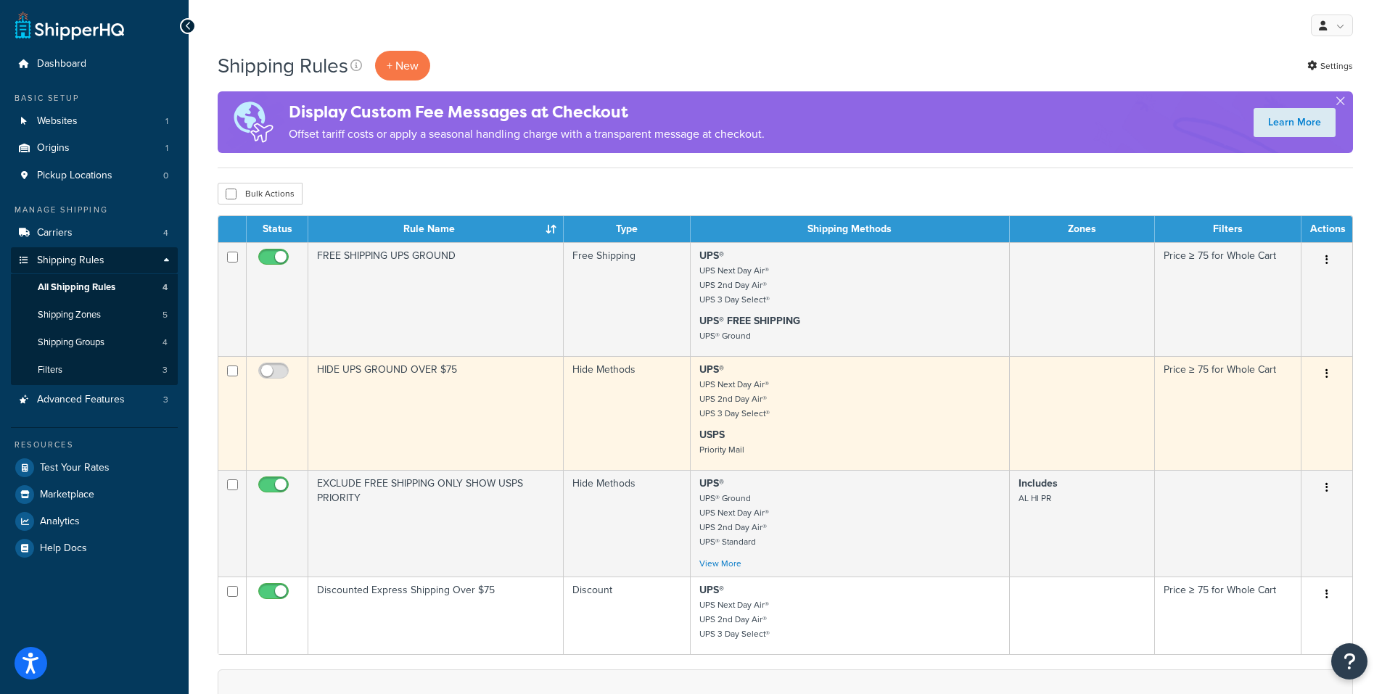
click at [1329, 374] on button "button" at bounding box center [1327, 374] width 20 height 23
click at [1291, 403] on link "Edit" at bounding box center [1279, 402] width 115 height 30
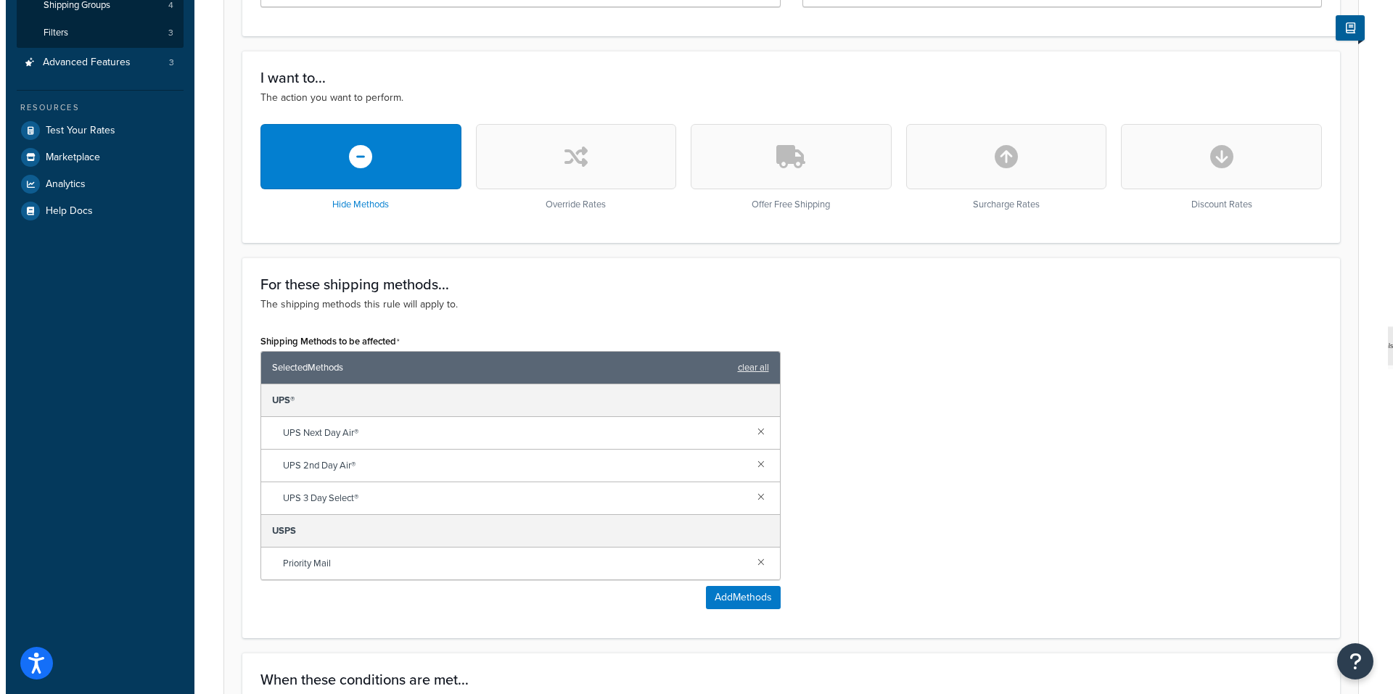
scroll to position [363, 0]
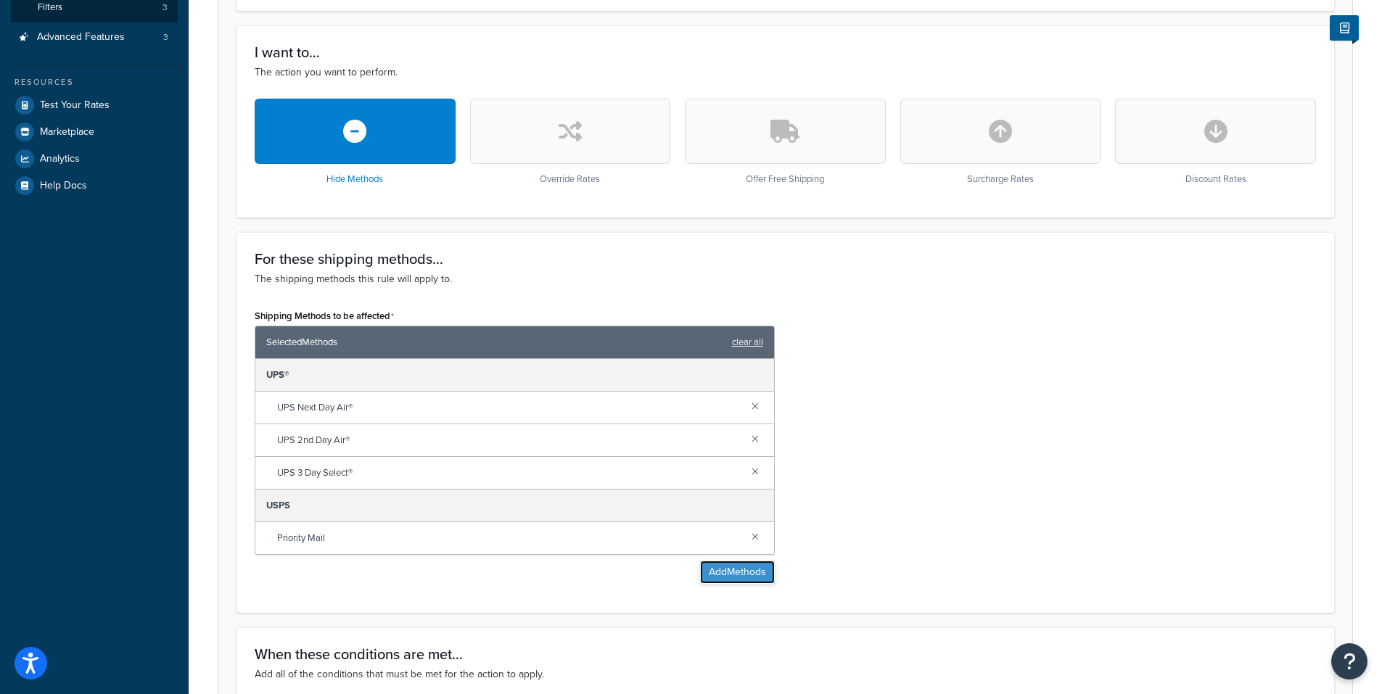
click at [718, 573] on button "Add Methods" at bounding box center [737, 572] width 75 height 23
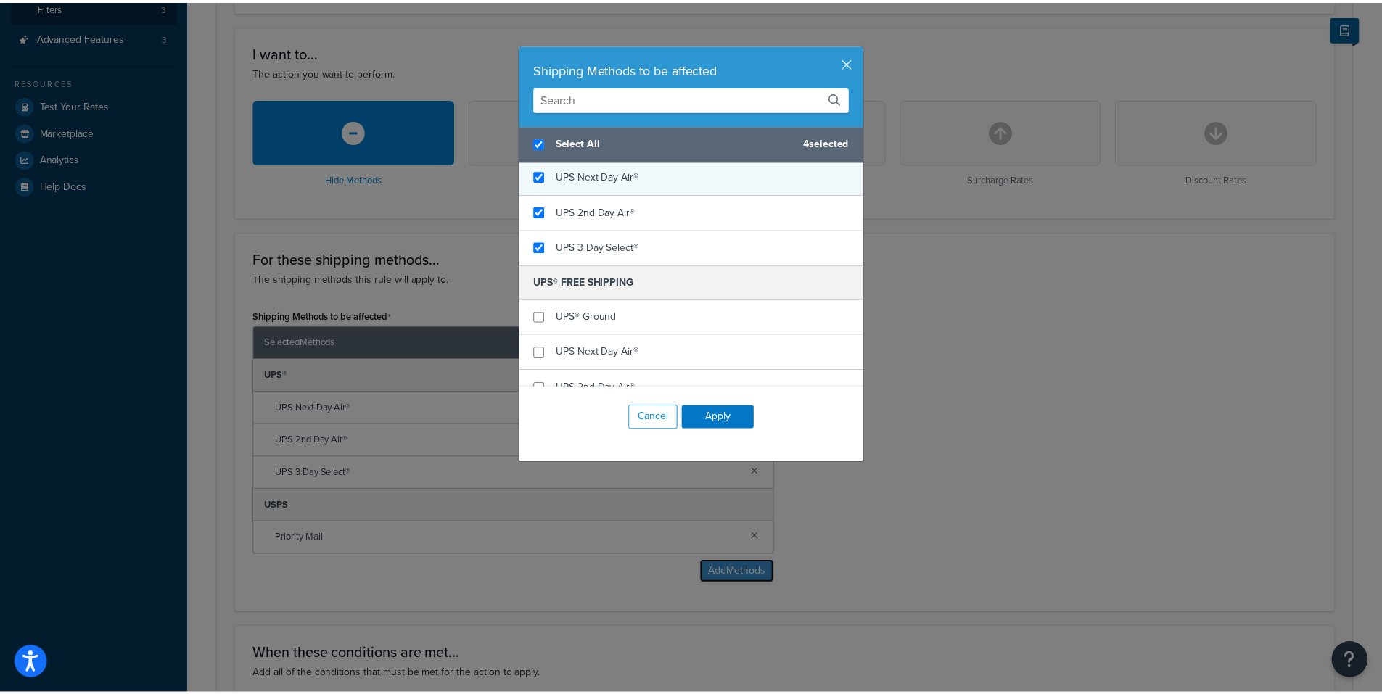
scroll to position [145, 0]
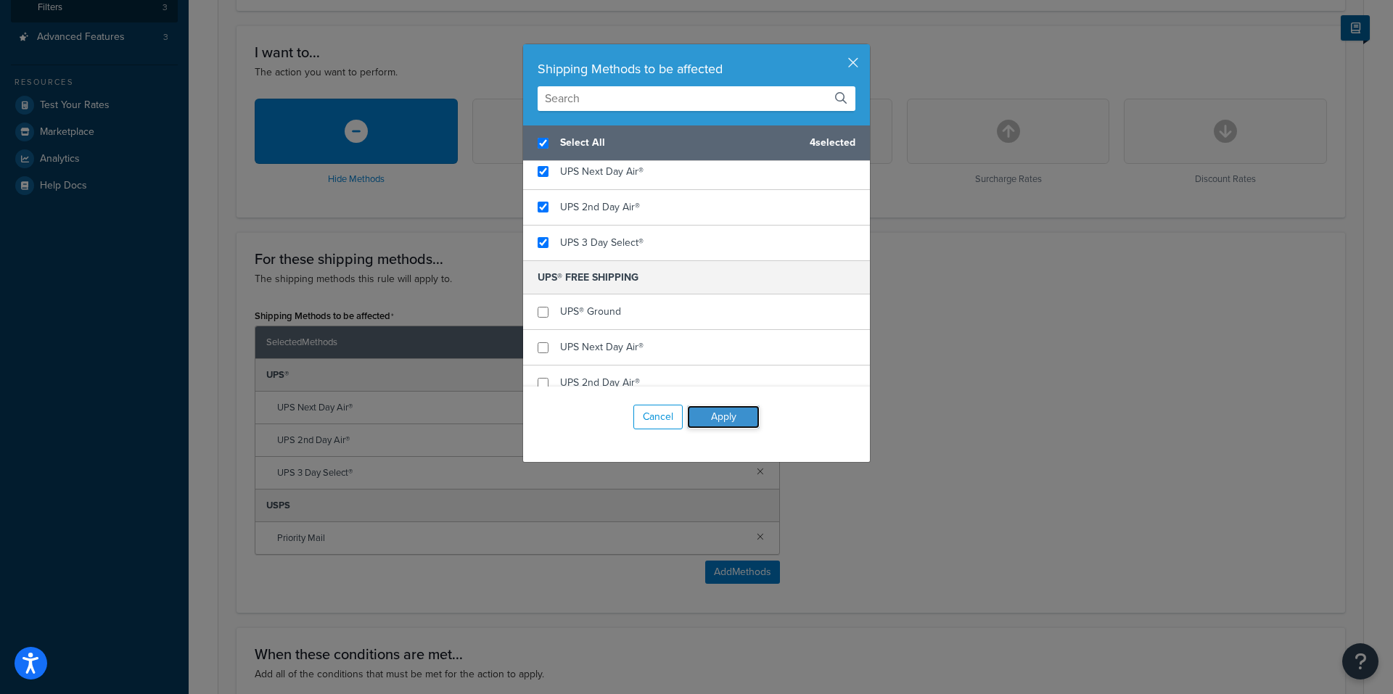
click at [722, 419] on button "Apply" at bounding box center [723, 417] width 73 height 23
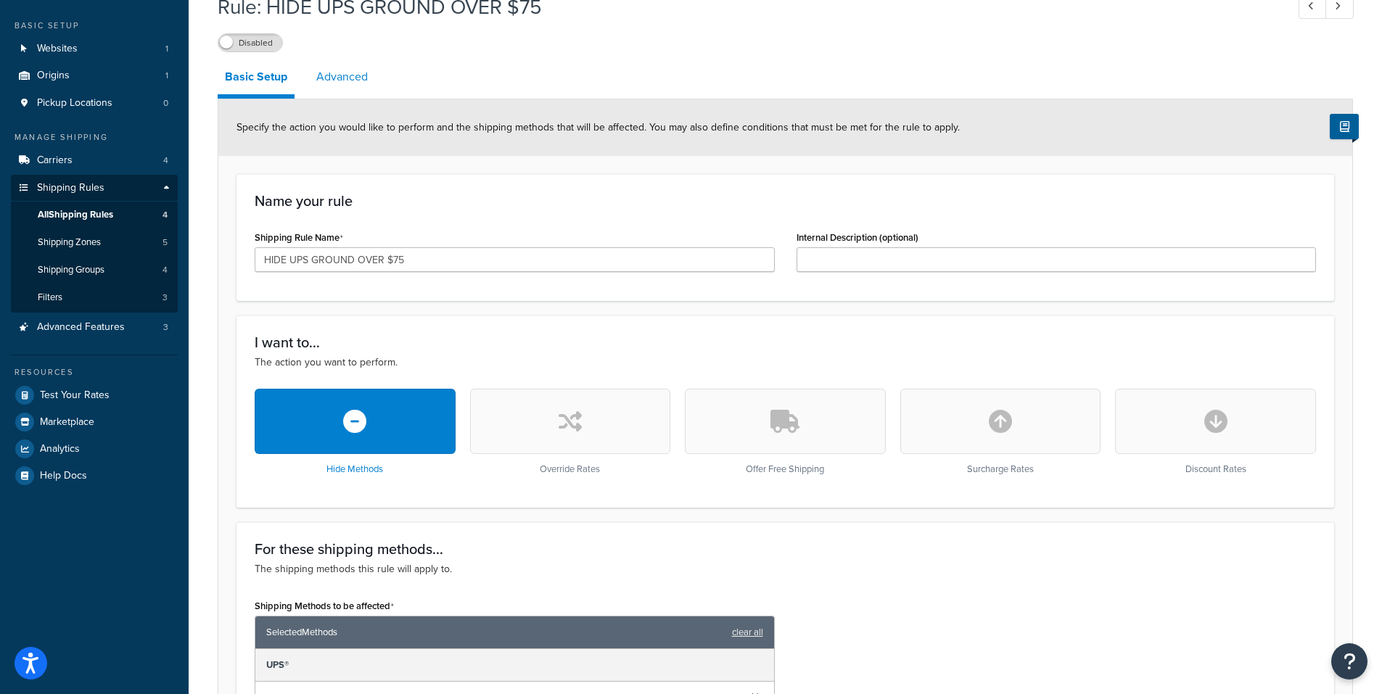
click at [316, 62] on link "Advanced" at bounding box center [342, 76] width 66 height 35
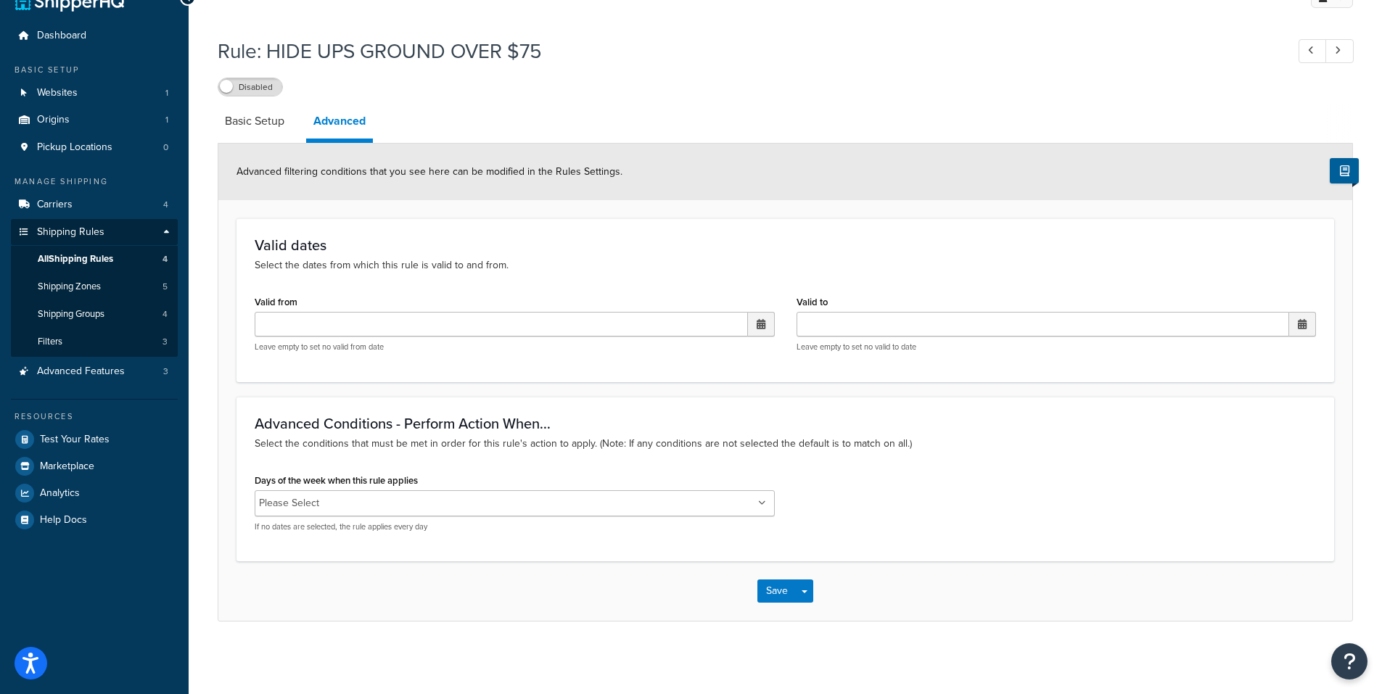
scroll to position [28, 0]
click at [258, 124] on link "Basic Setup" at bounding box center [255, 121] width 74 height 35
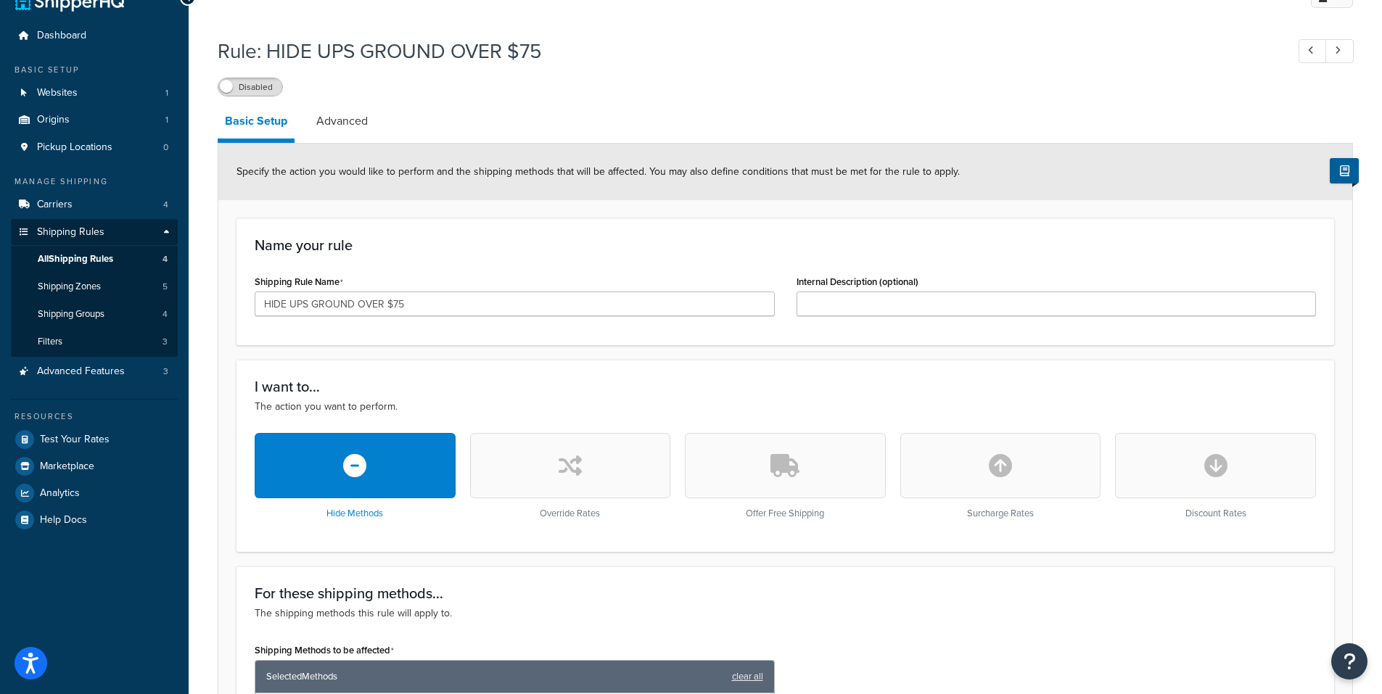
click at [223, 87] on span at bounding box center [226, 86] width 13 height 13
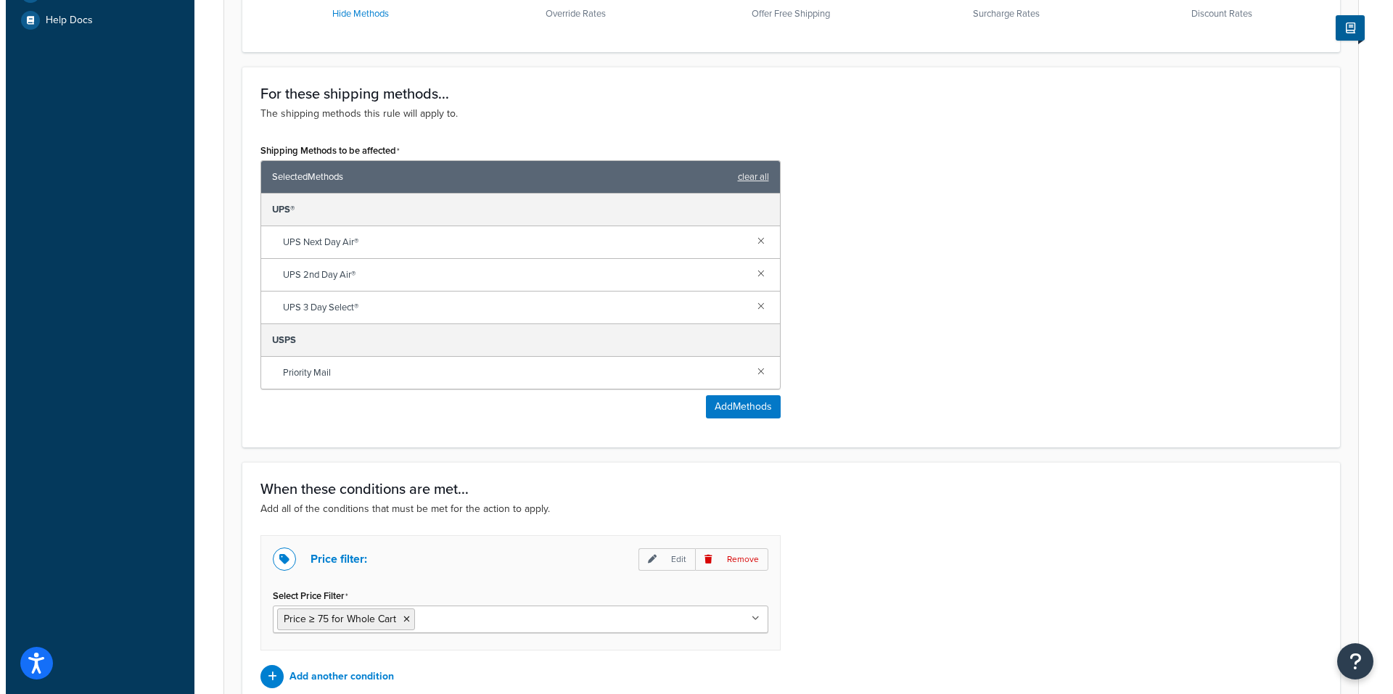
scroll to position [536, 0]
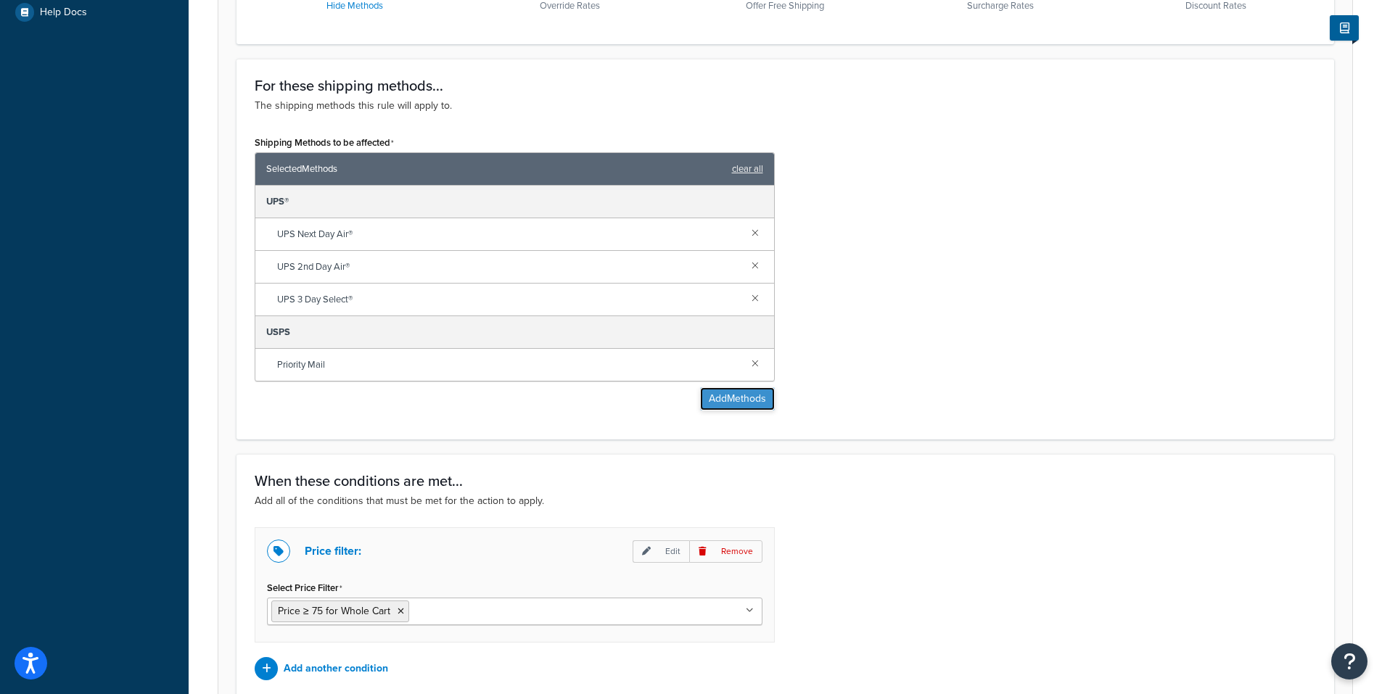
click at [723, 400] on button "Add Methods" at bounding box center [737, 398] width 75 height 23
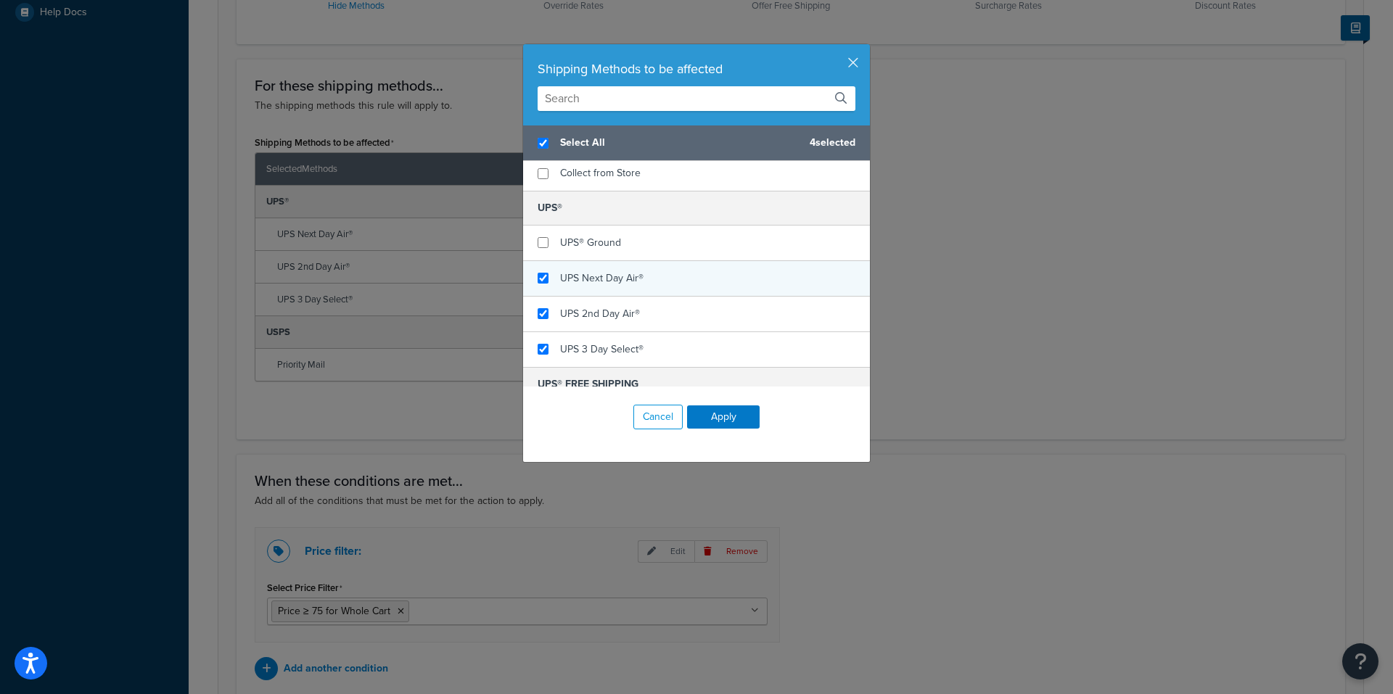
scroll to position [73, 0]
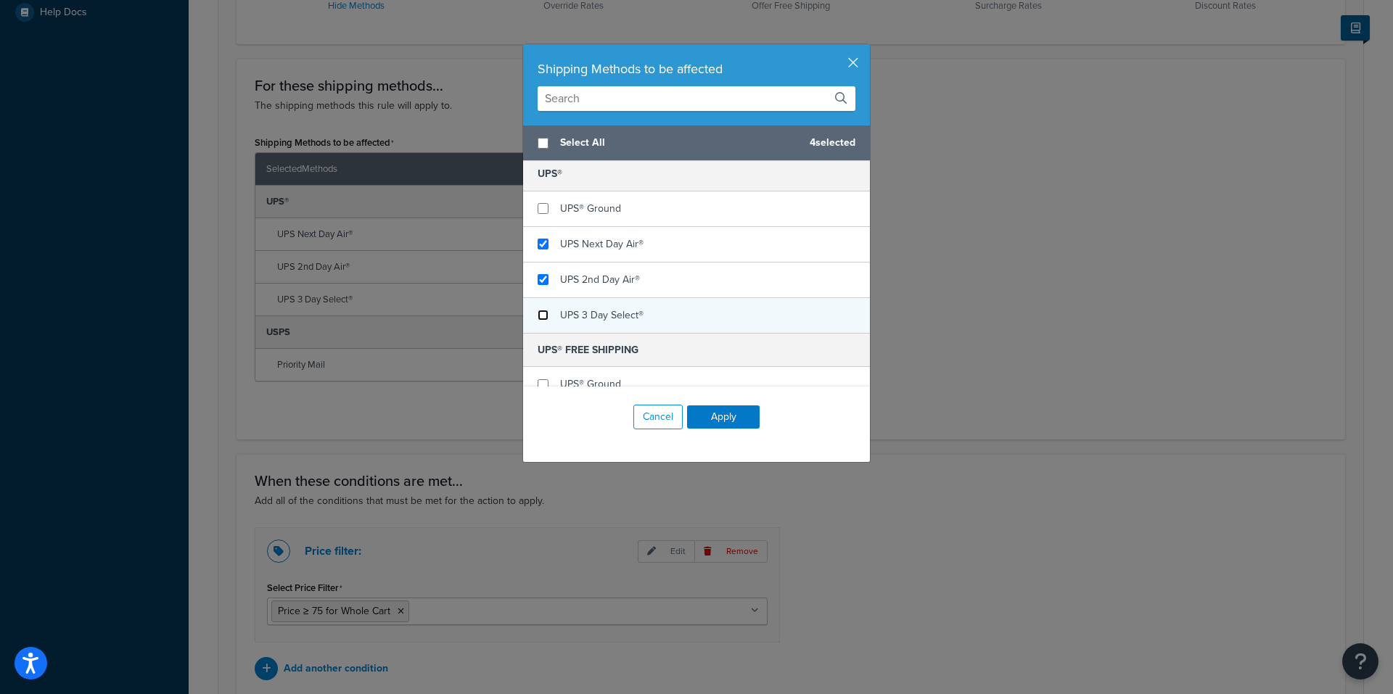
checkbox input "false"
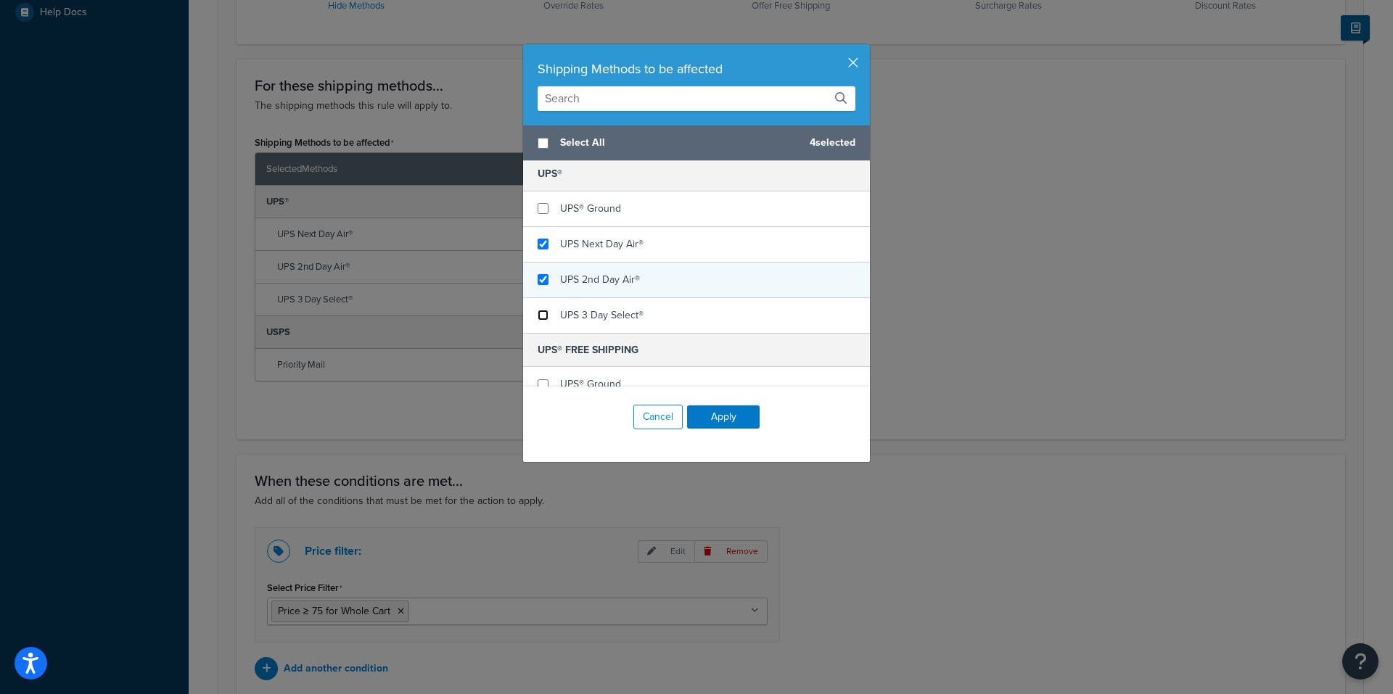
drag, startPoint x: 532, startPoint y: 313, endPoint x: 533, endPoint y: 292, distance: 20.4
click at [538, 312] on input "checkbox" at bounding box center [543, 315] width 11 height 11
checkbox input "false"
click at [538, 279] on input "checkbox" at bounding box center [543, 279] width 11 height 11
checkbox input "false"
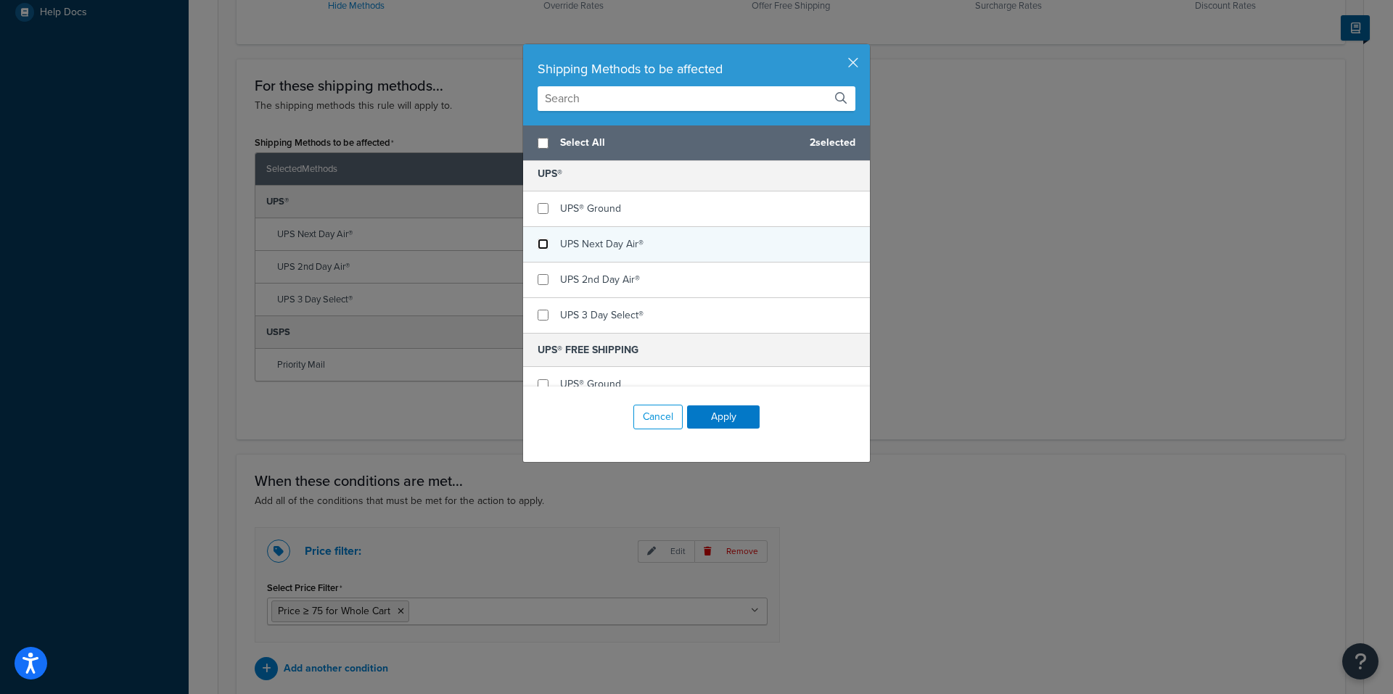
click at [538, 242] on input "checkbox" at bounding box center [543, 244] width 11 height 11
checkbox input "false"
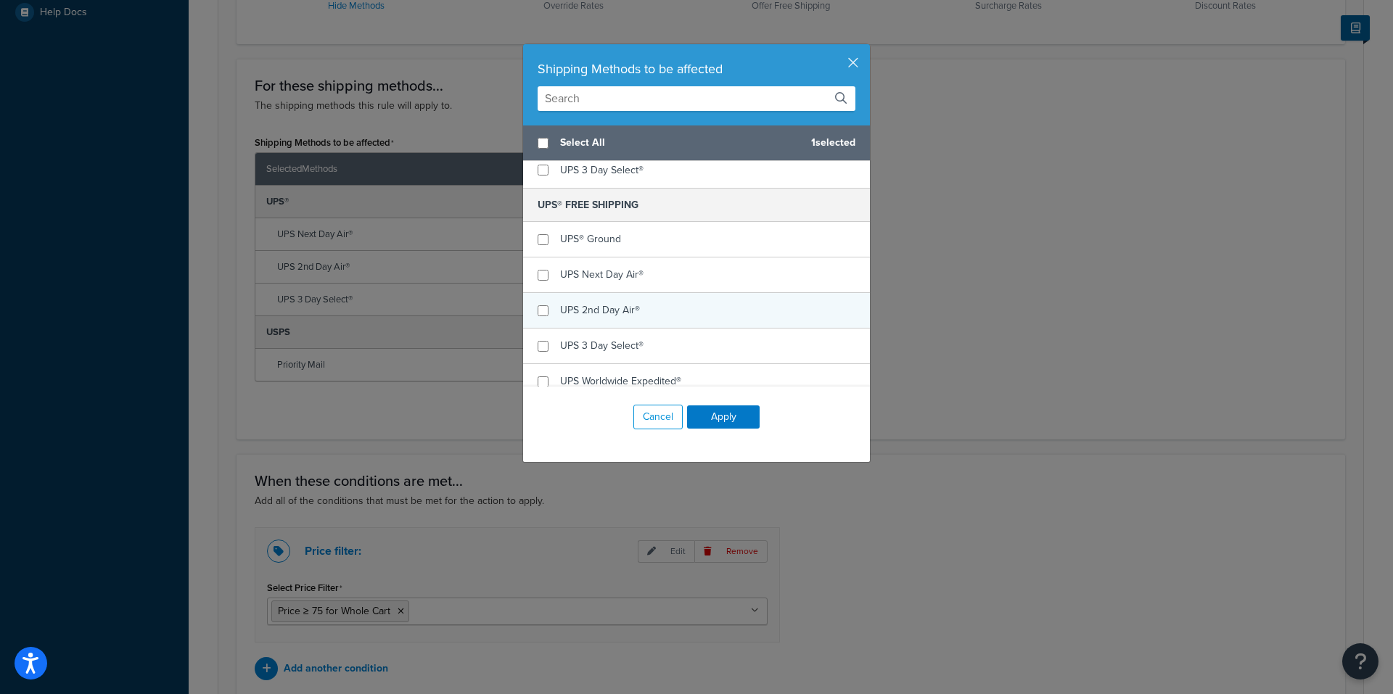
scroll to position [290, 0]
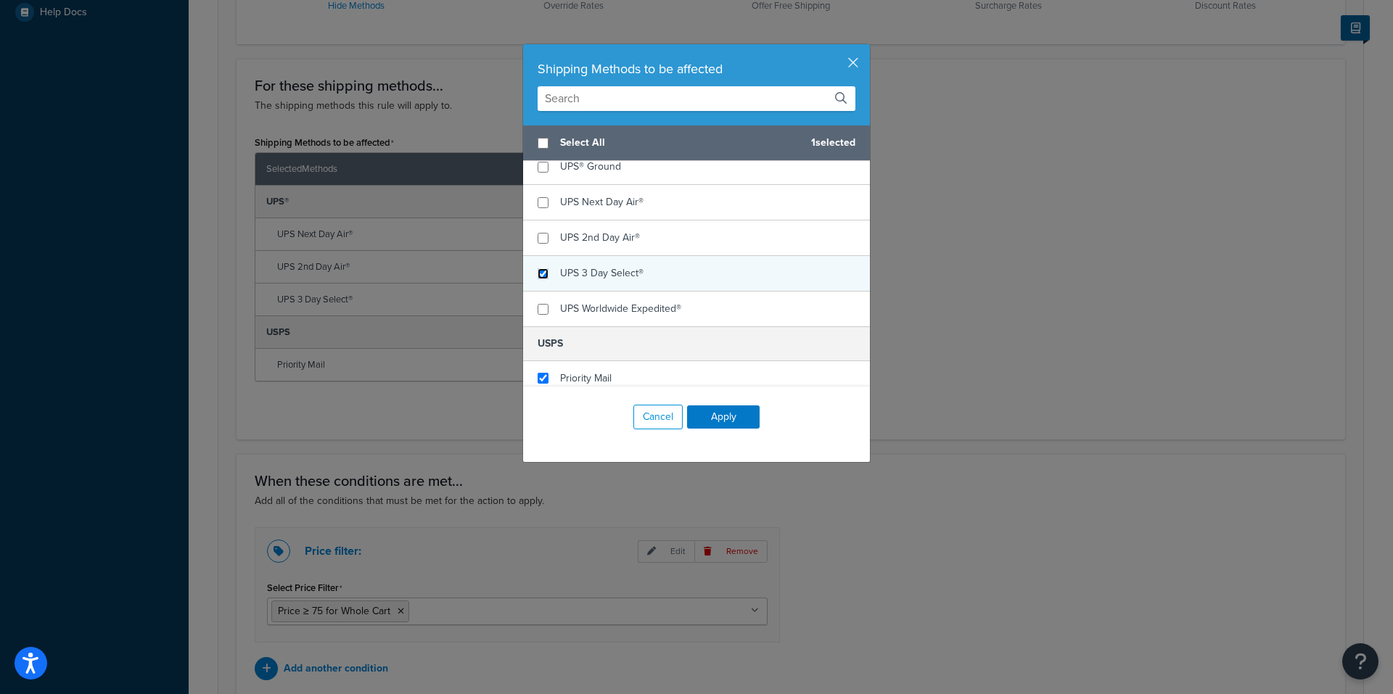
click at [538, 274] on input "checkbox" at bounding box center [543, 273] width 11 height 11
checkbox input "true"
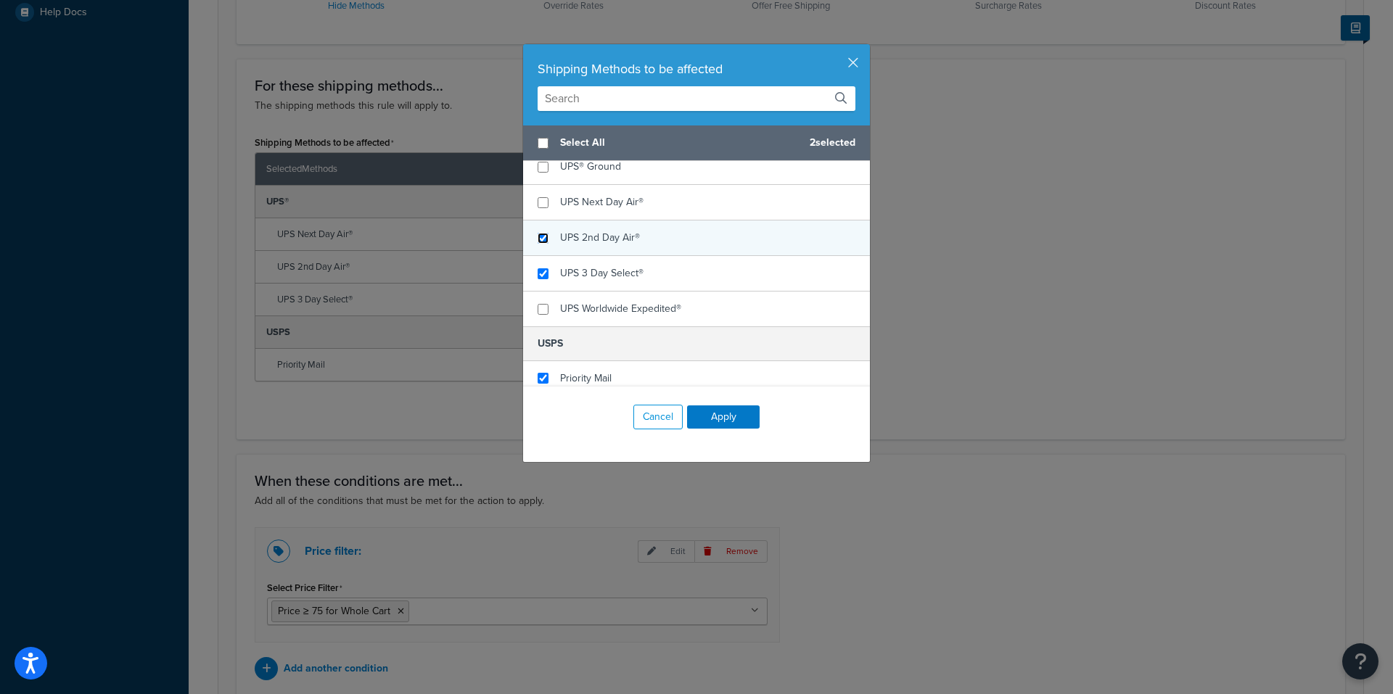
click at [538, 237] on input "checkbox" at bounding box center [543, 238] width 11 height 11
checkbox input "true"
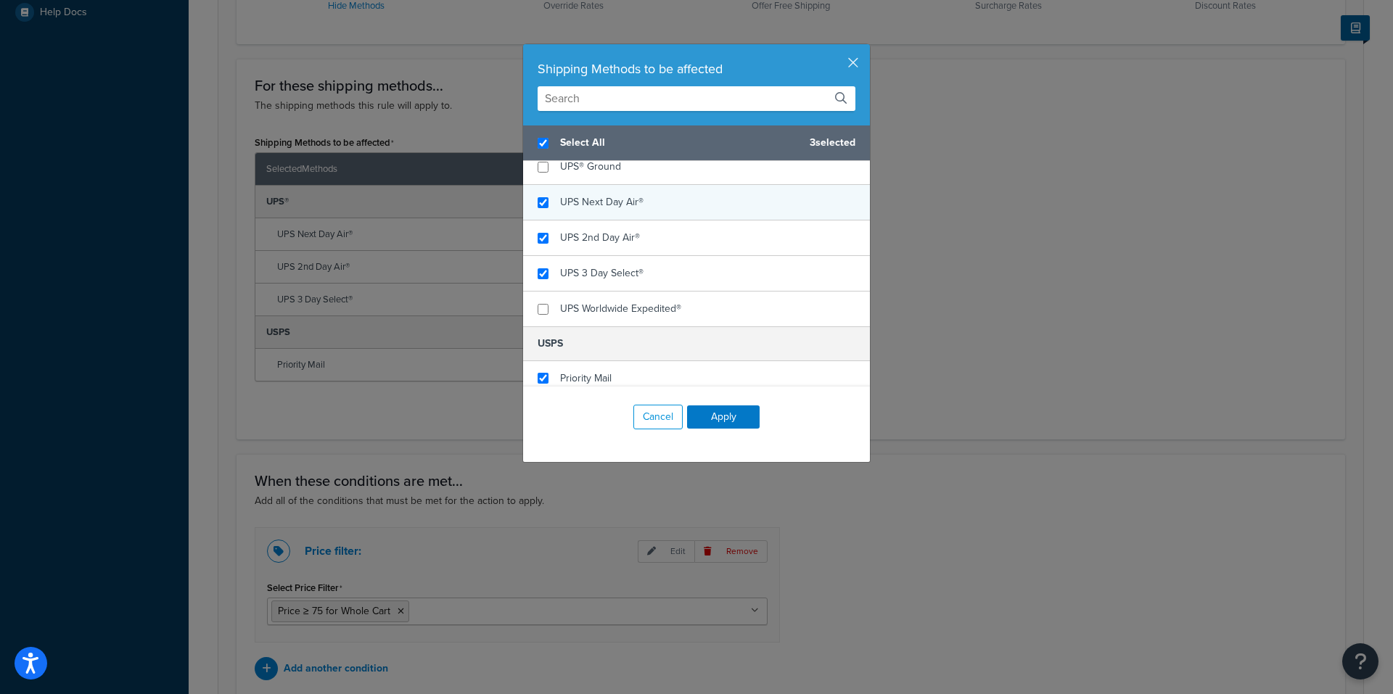
checkbox input "true"
click at [538, 194] on div "UPS Next Day Air®" at bounding box center [696, 203] width 347 height 36
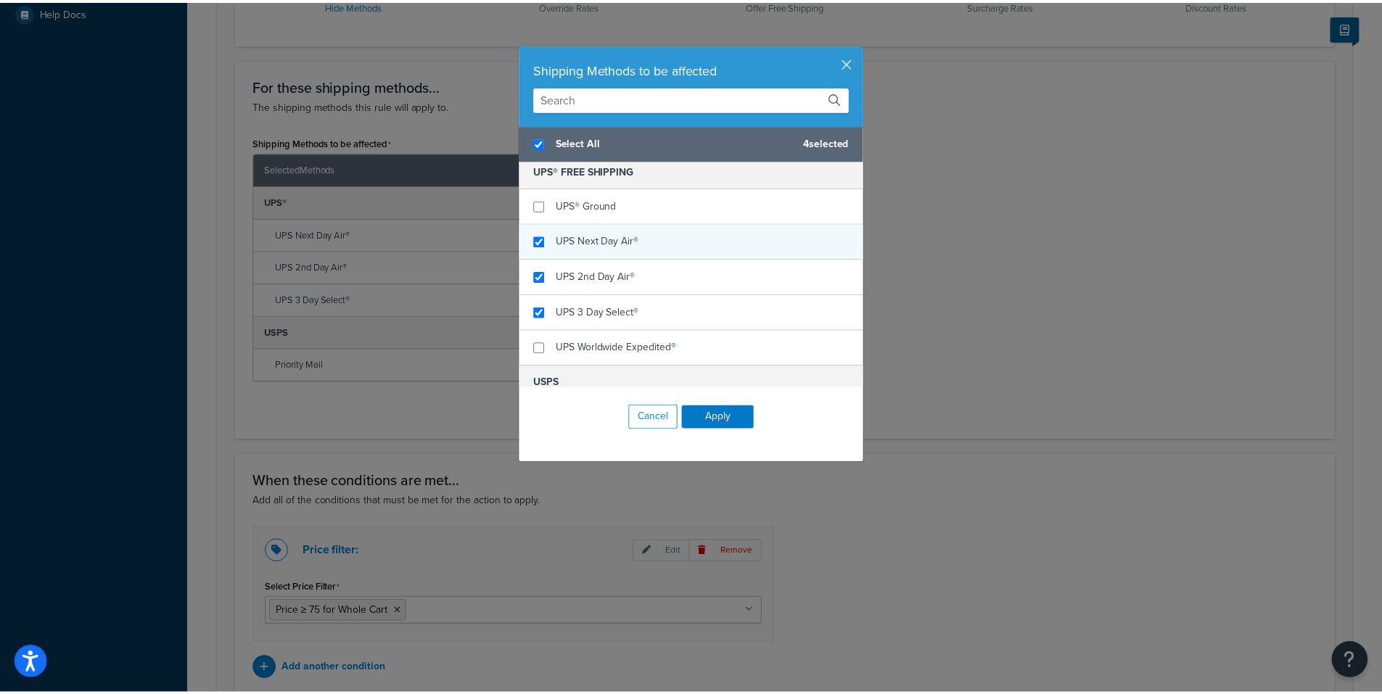
scroll to position [218, 0]
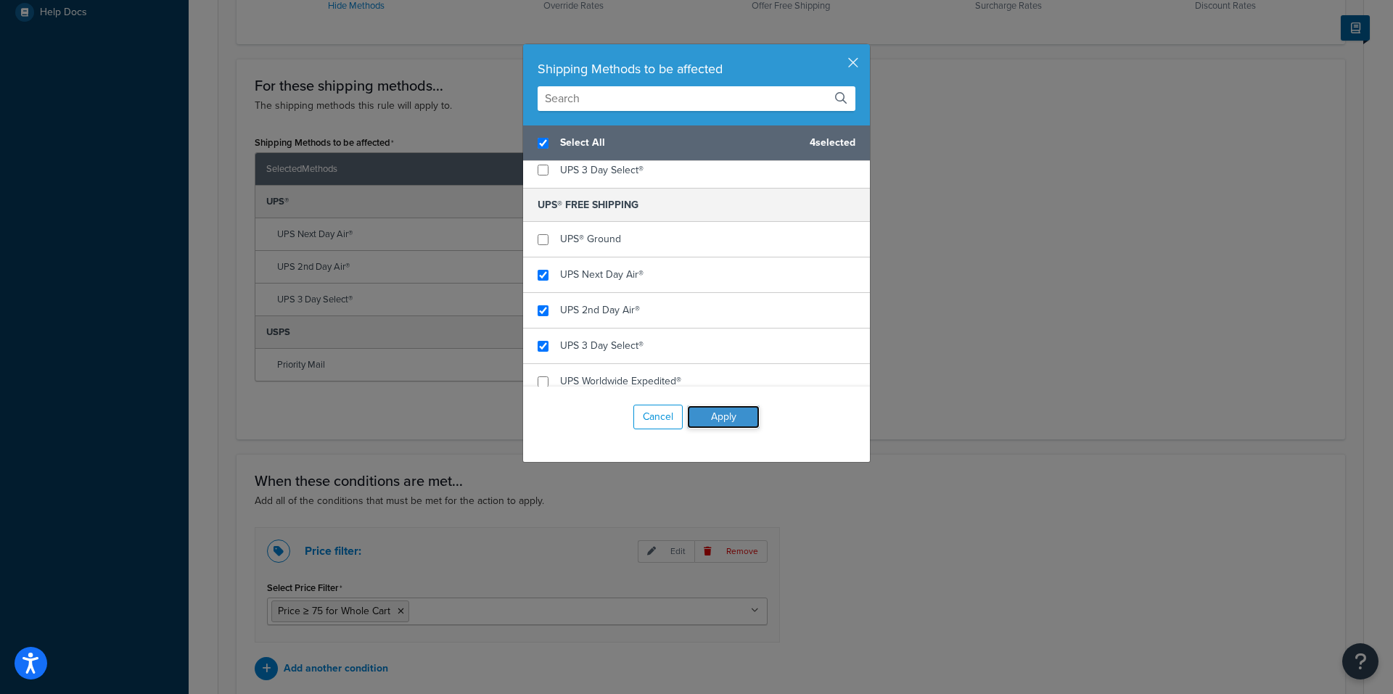
click at [717, 423] on button "Apply" at bounding box center [723, 417] width 73 height 23
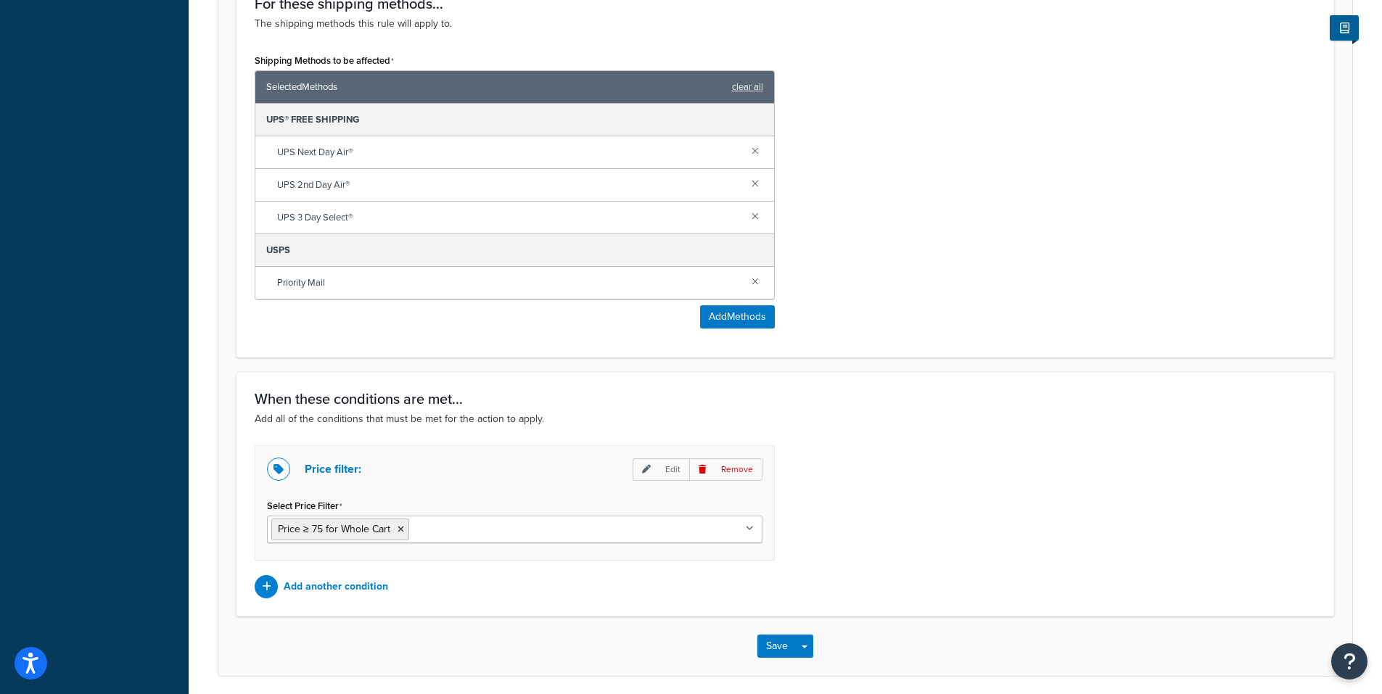
scroll to position [673, 0]
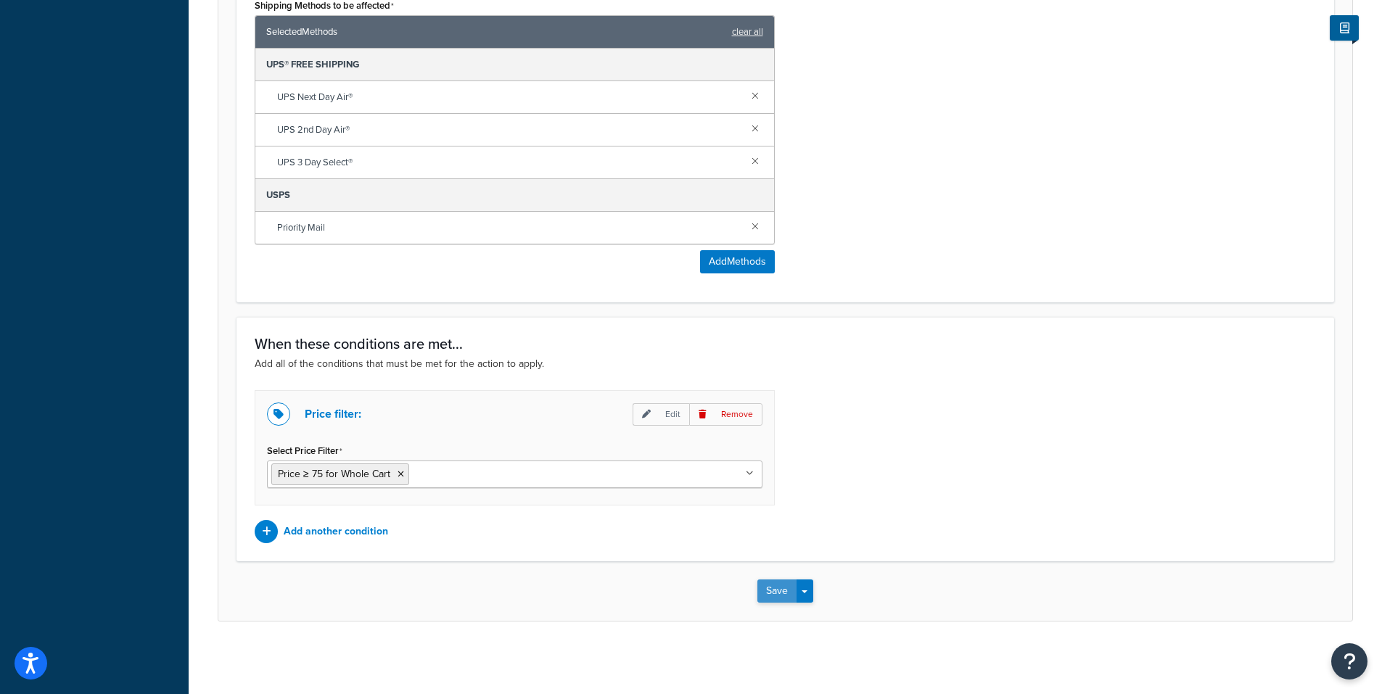
click at [778, 596] on button "Save" at bounding box center [776, 591] width 39 height 23
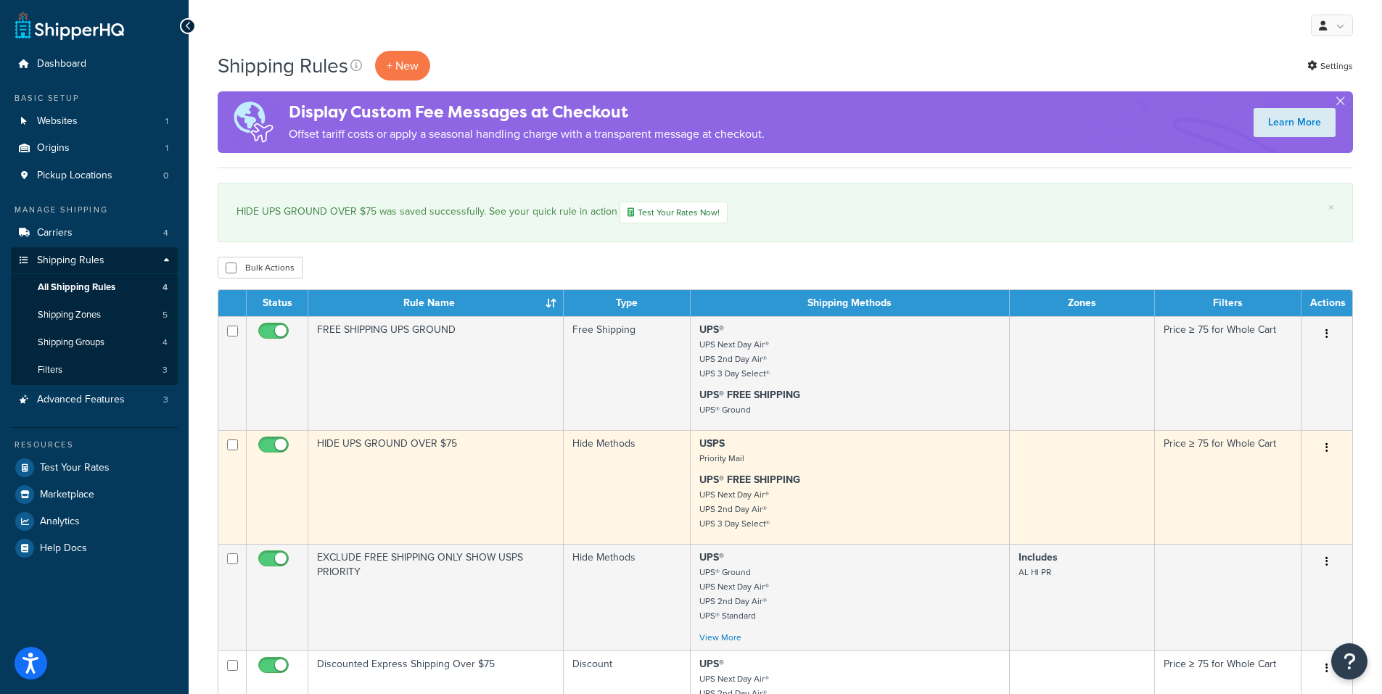
click at [1326, 445] on icon "button" at bounding box center [1327, 448] width 3 height 10
click at [1265, 475] on link "Edit" at bounding box center [1279, 476] width 115 height 30
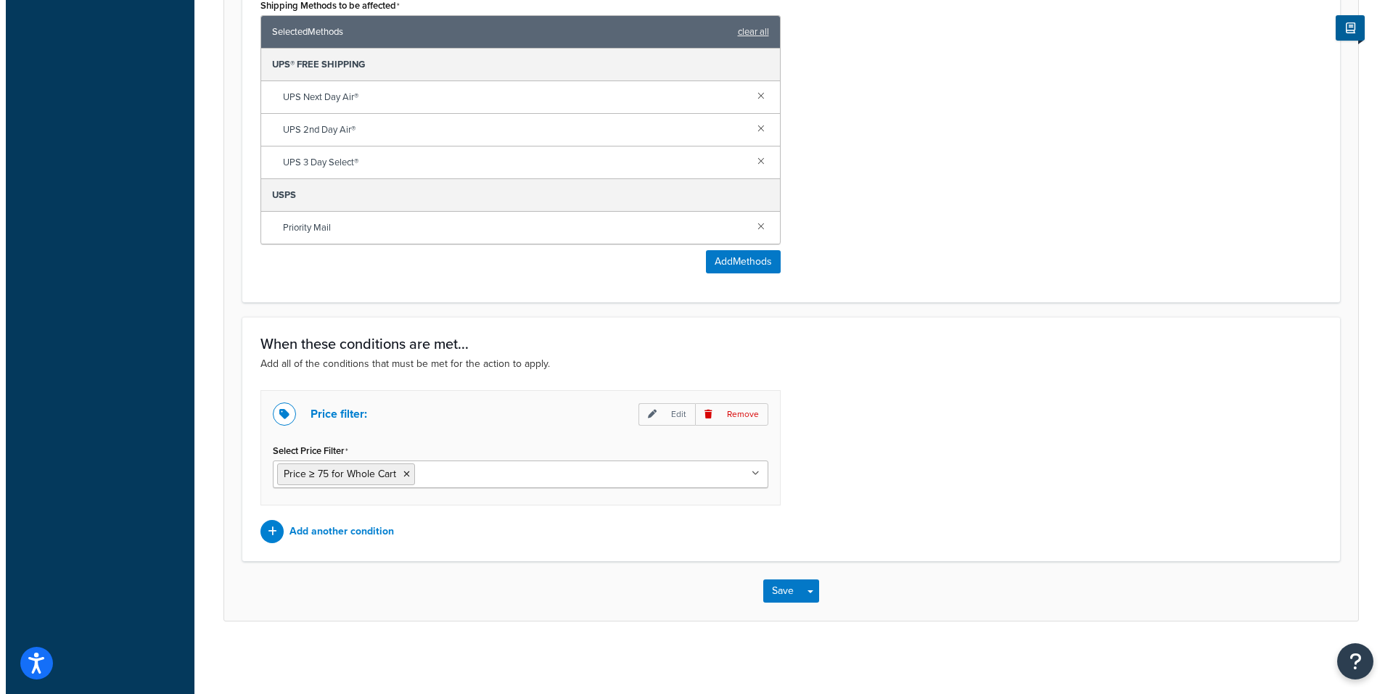
scroll to position [383, 0]
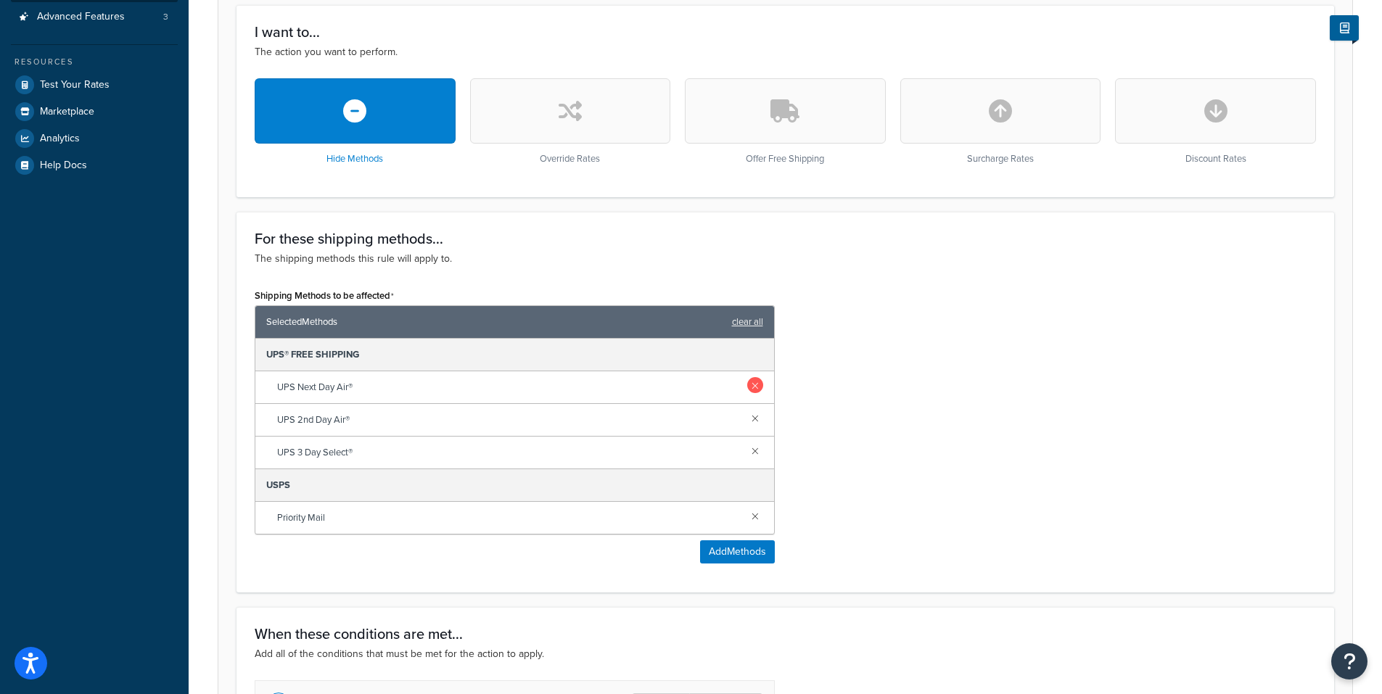
click at [755, 385] on link at bounding box center [755, 385] width 16 height 16
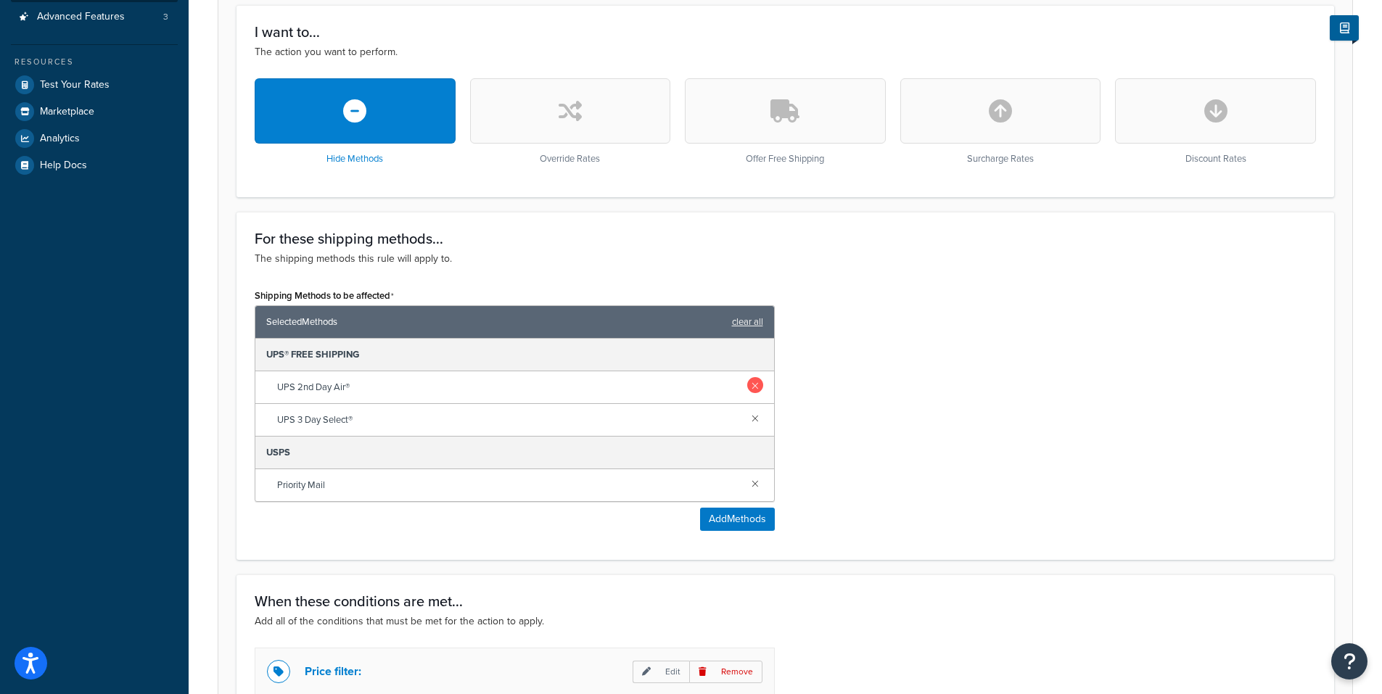
click at [754, 385] on link at bounding box center [755, 385] width 16 height 16
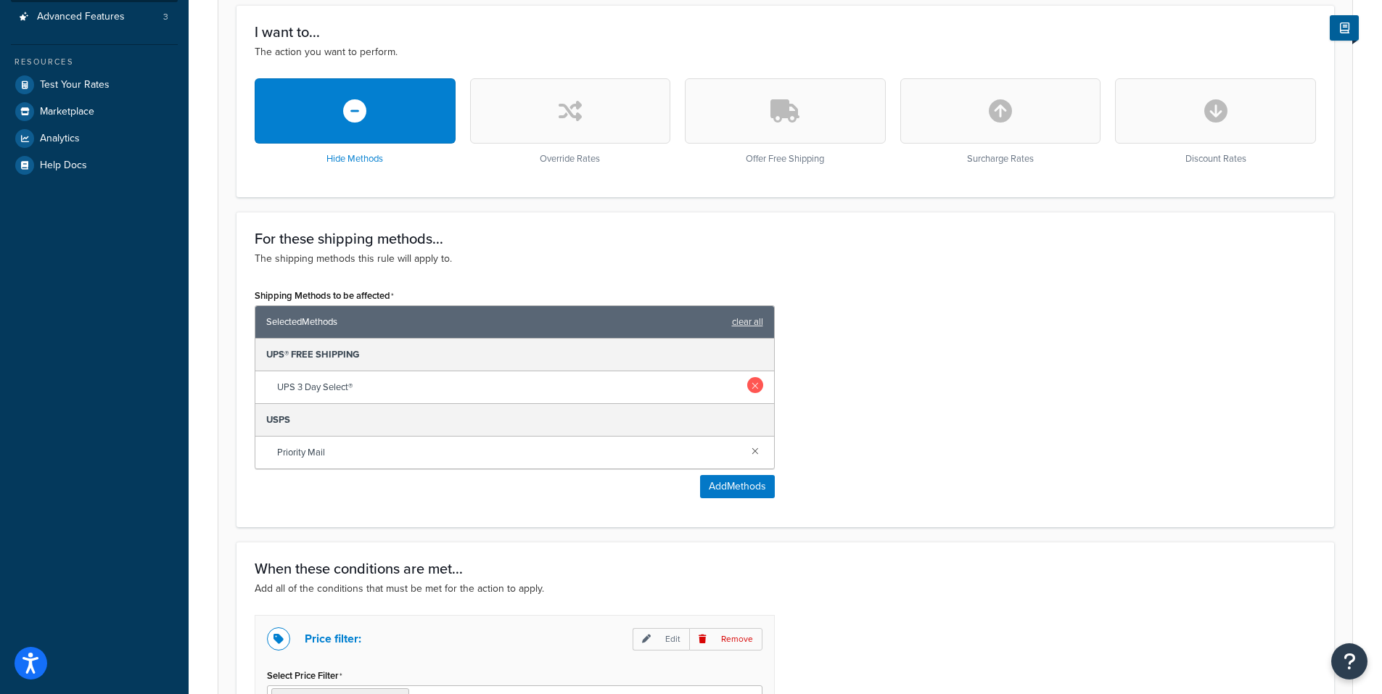
click at [755, 386] on link at bounding box center [755, 385] width 16 height 16
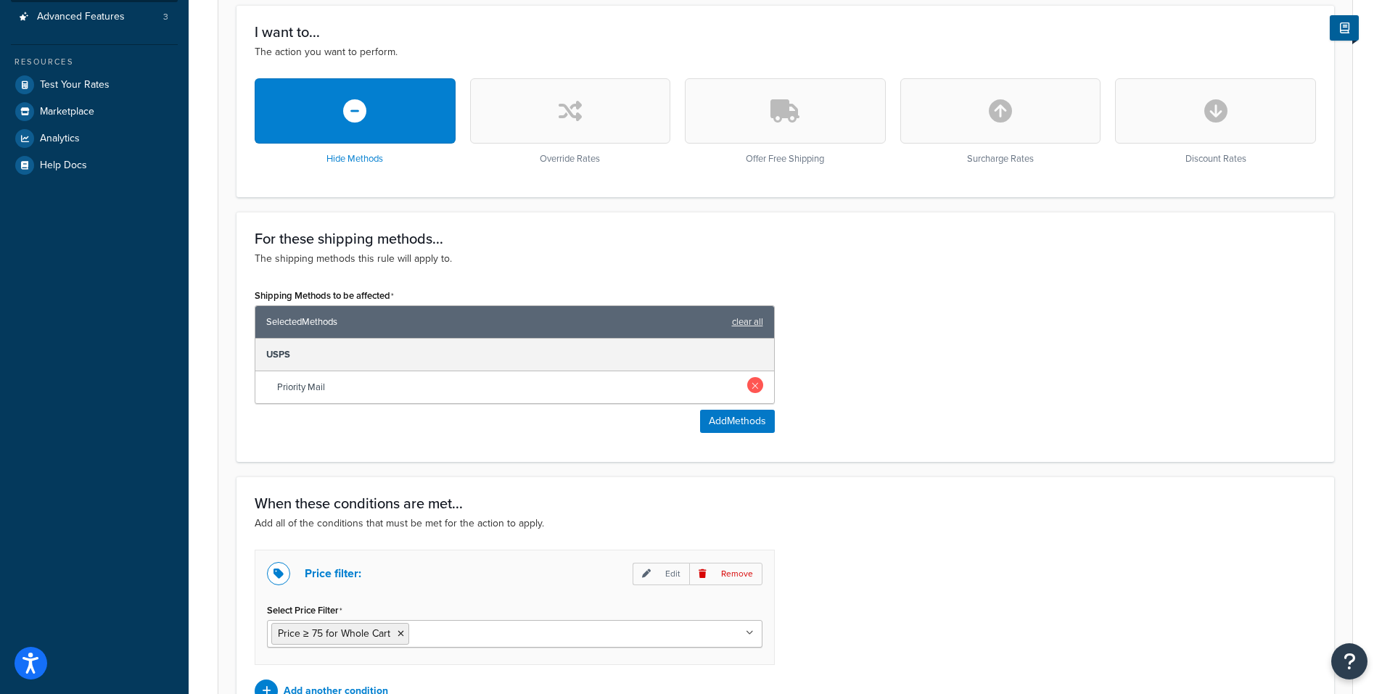
click at [757, 385] on link at bounding box center [755, 385] width 16 height 16
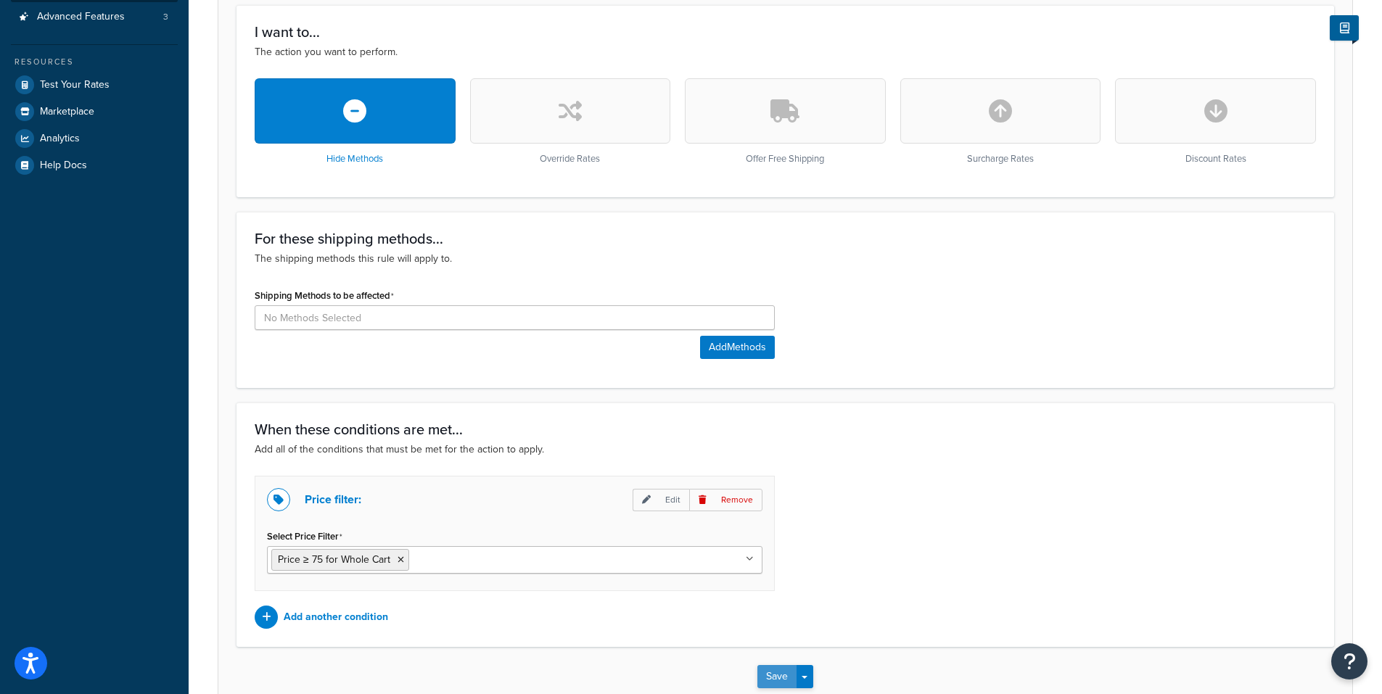
click at [779, 677] on button "Save" at bounding box center [776, 676] width 39 height 23
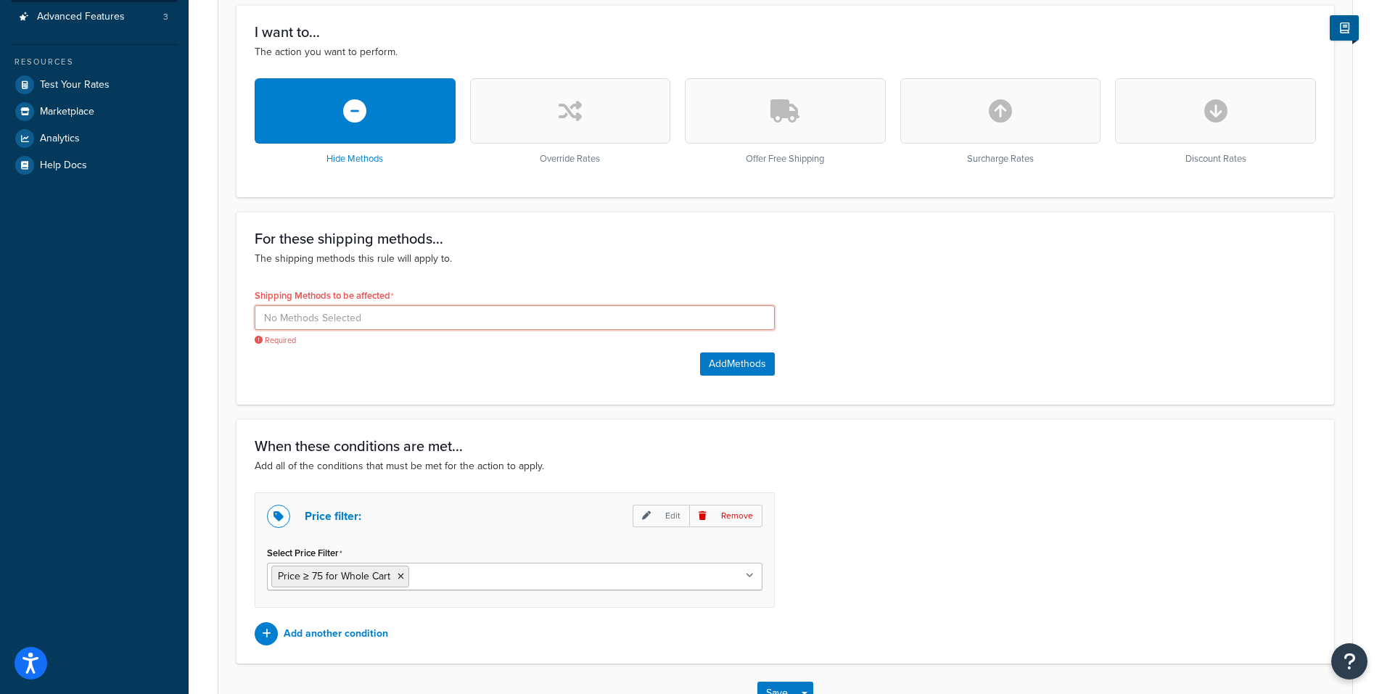
click at [374, 321] on input at bounding box center [515, 317] width 520 height 25
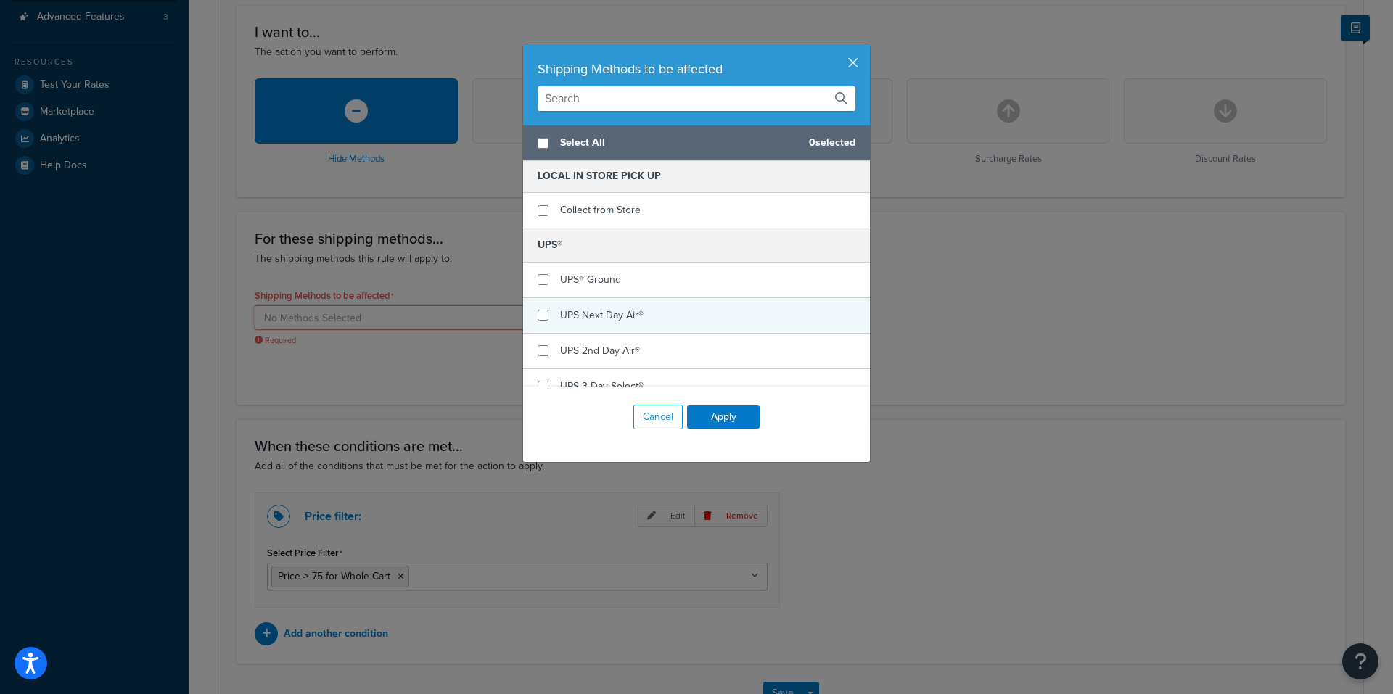
scroll to position [0, 0]
click at [539, 317] on input "checkbox" at bounding box center [543, 316] width 11 height 11
checkbox input "true"
click at [540, 352] on input "checkbox" at bounding box center [543, 352] width 11 height 11
checkbox input "true"
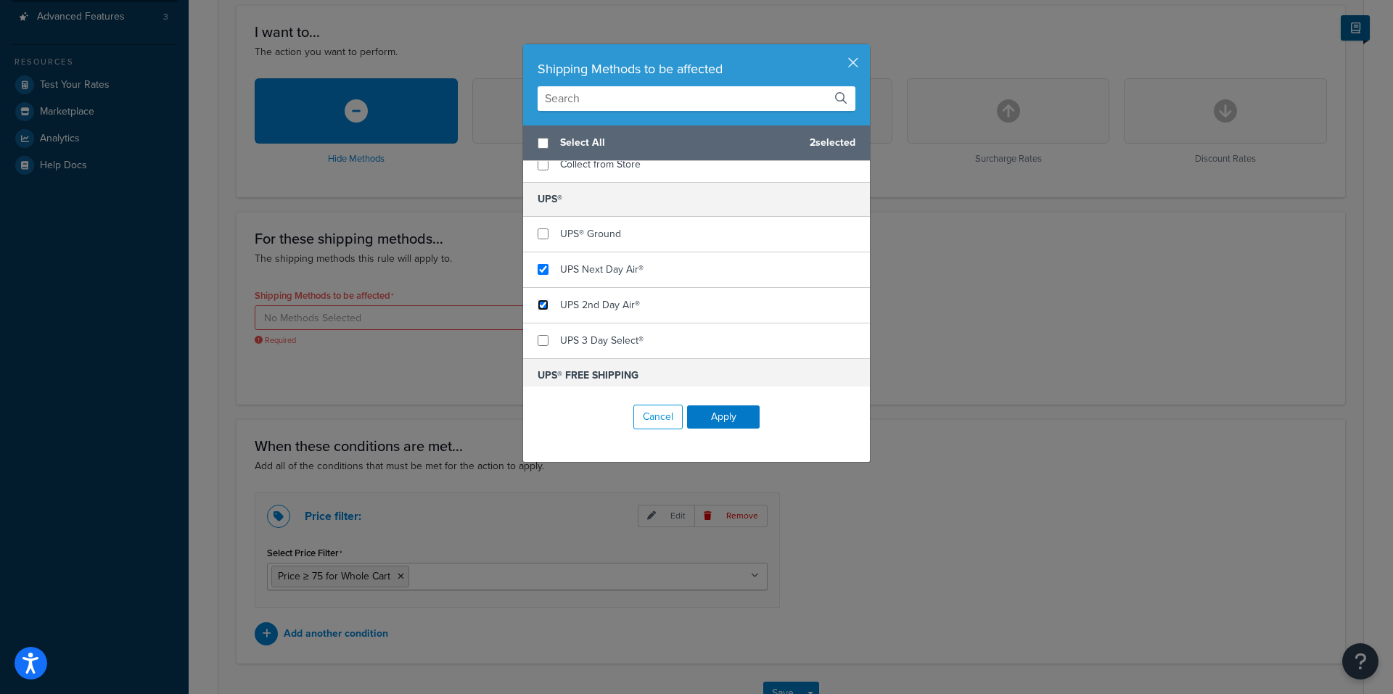
scroll to position [73, 0]
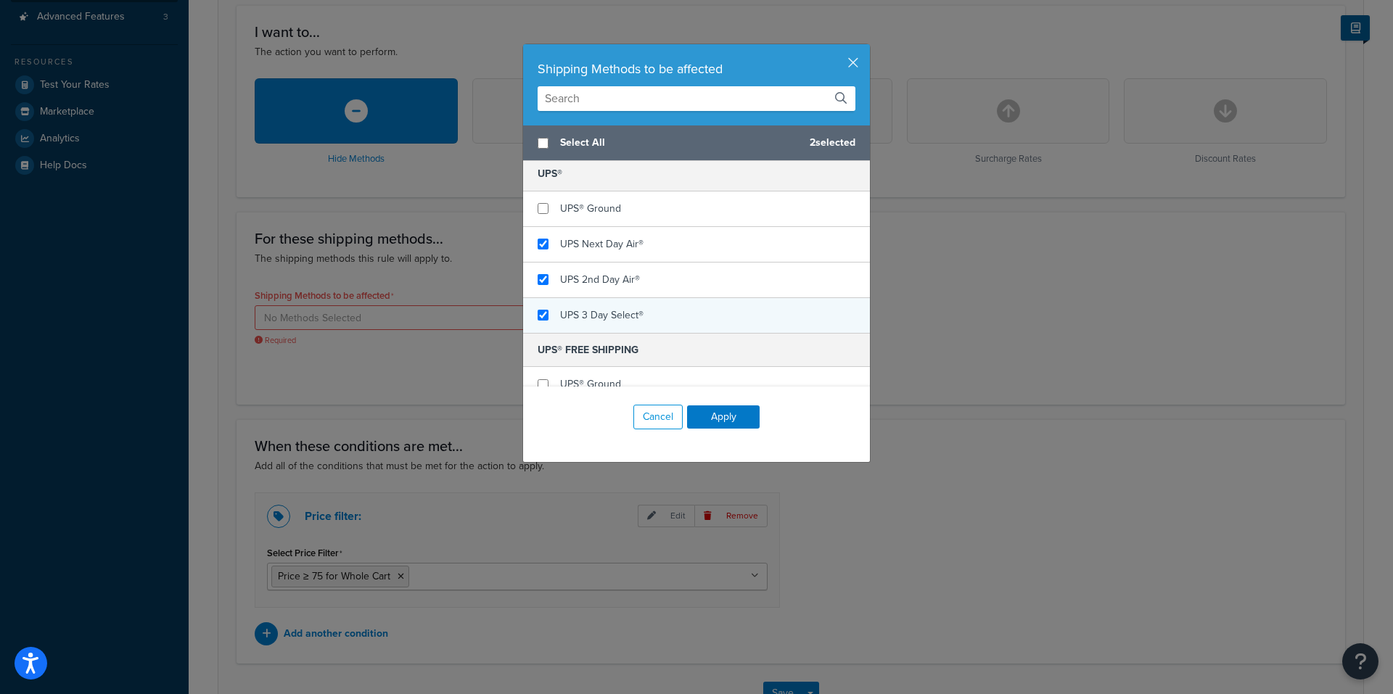
click at [543, 316] on div "UPS 3 Day Select®" at bounding box center [696, 315] width 347 height 35
checkbox input "false"
click at [546, 313] on div "UPS 3 Day Select®" at bounding box center [696, 315] width 347 height 35
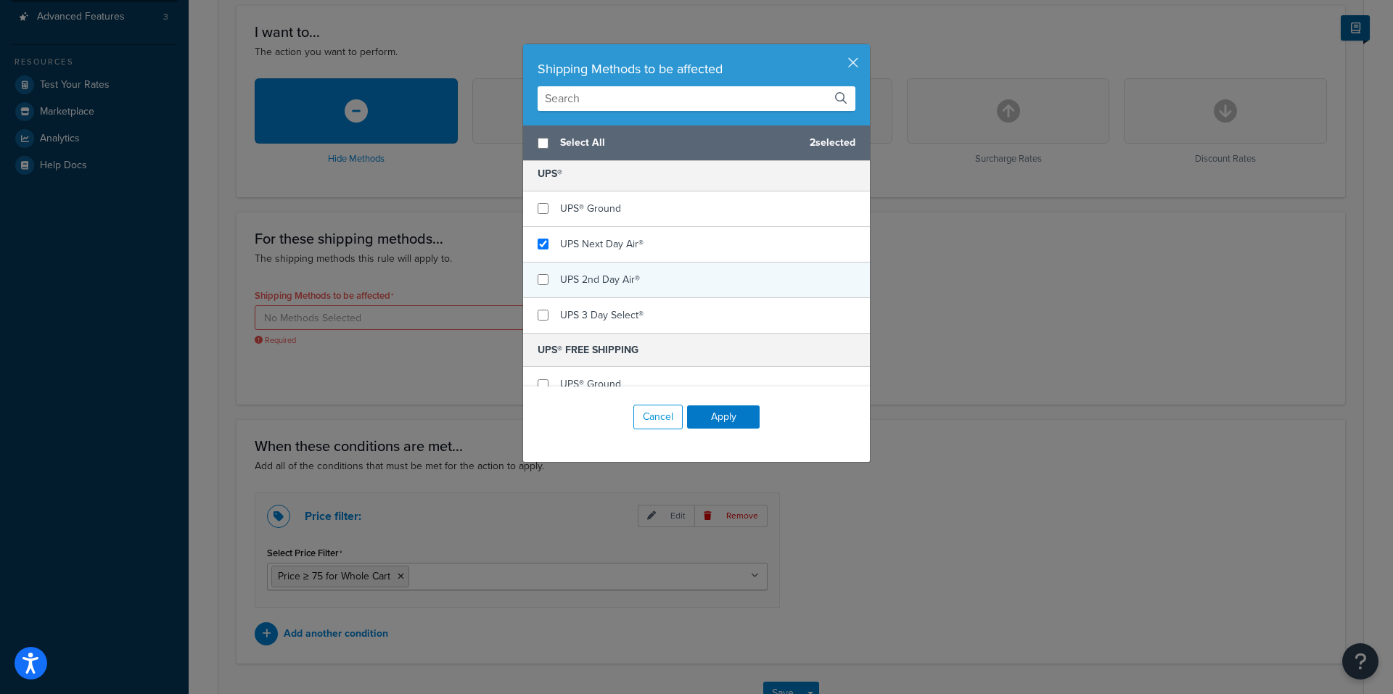
checkbox input "false"
click at [541, 274] on div "UPS 2nd Day Air®" at bounding box center [696, 281] width 347 height 36
click at [538, 239] on input "checkbox" at bounding box center [543, 244] width 11 height 11
checkbox input "false"
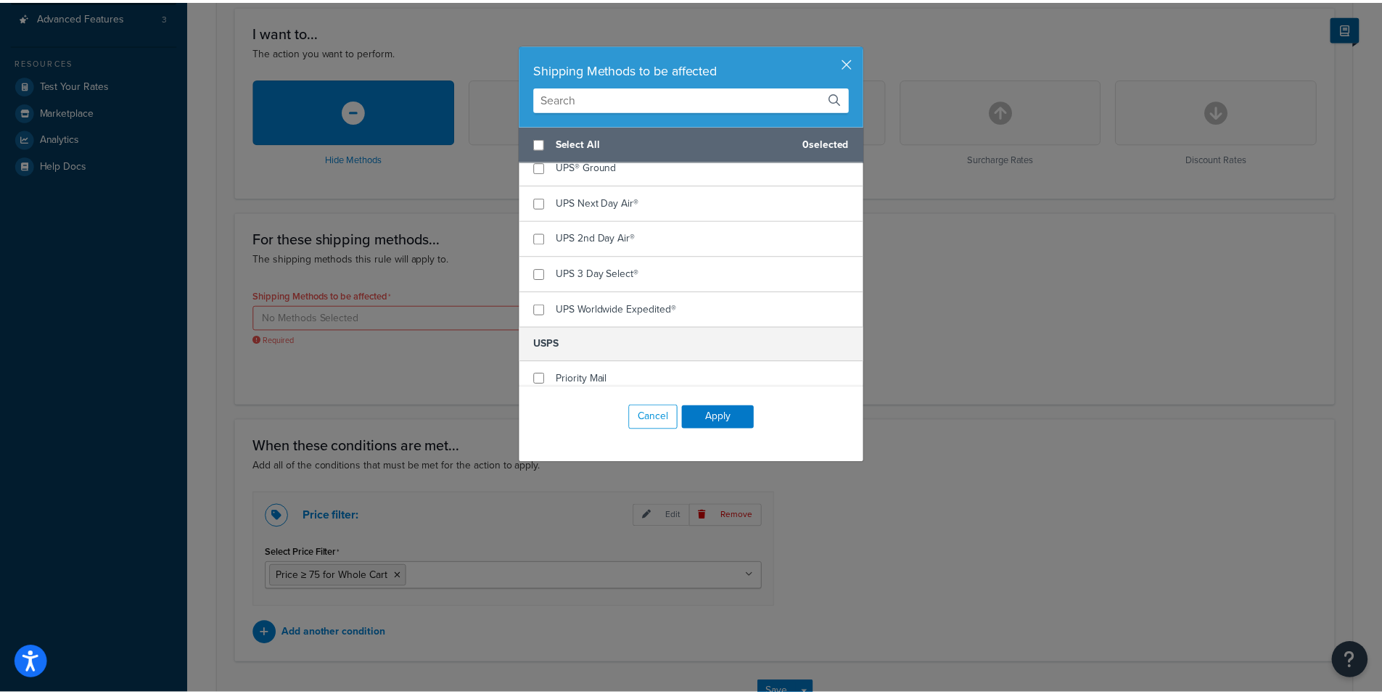
scroll to position [300, 0]
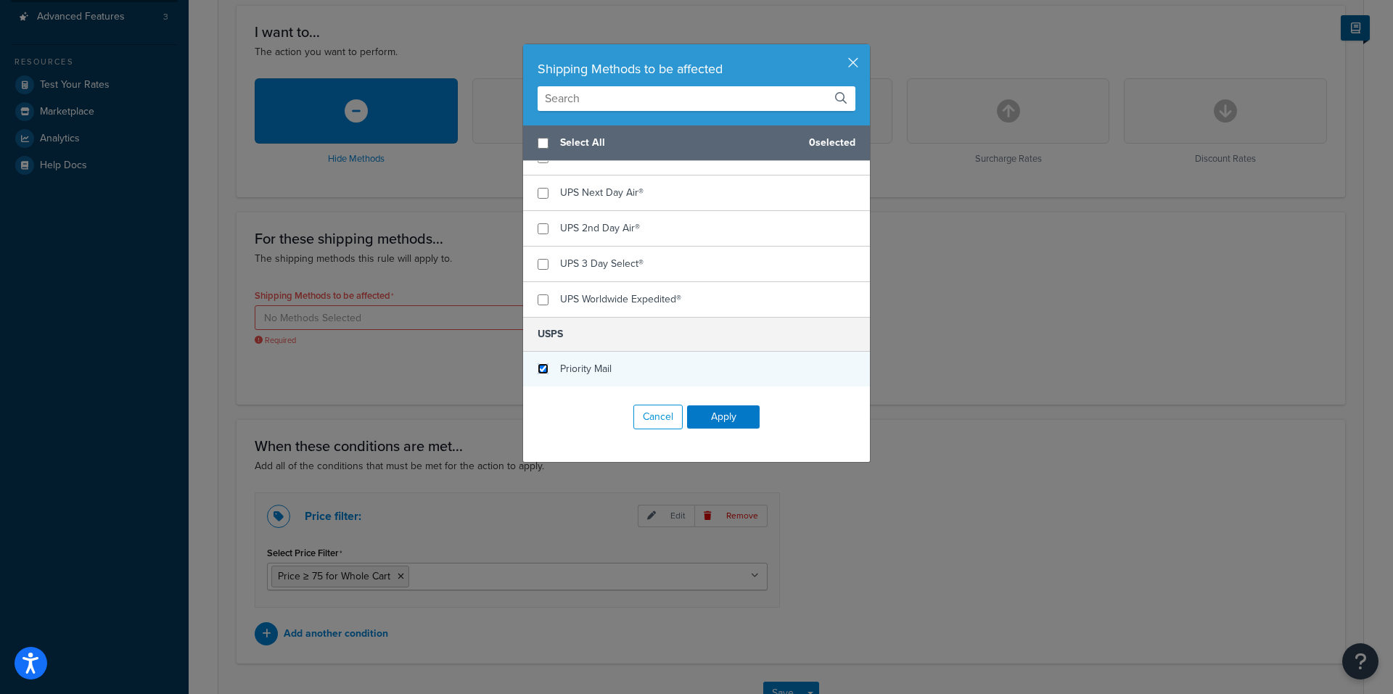
click at [541, 369] on input "checkbox" at bounding box center [543, 368] width 11 height 11
checkbox input "true"
click at [733, 422] on button "Apply" at bounding box center [723, 417] width 73 height 23
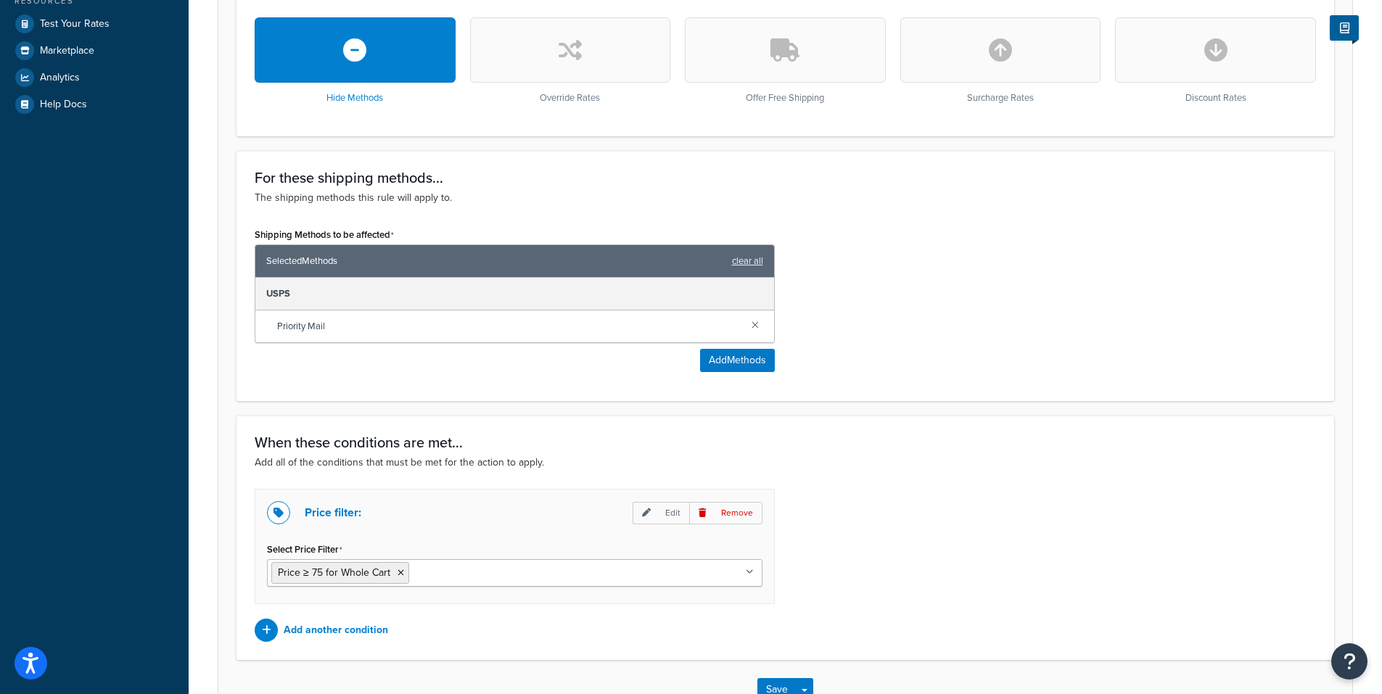
scroll to position [543, 0]
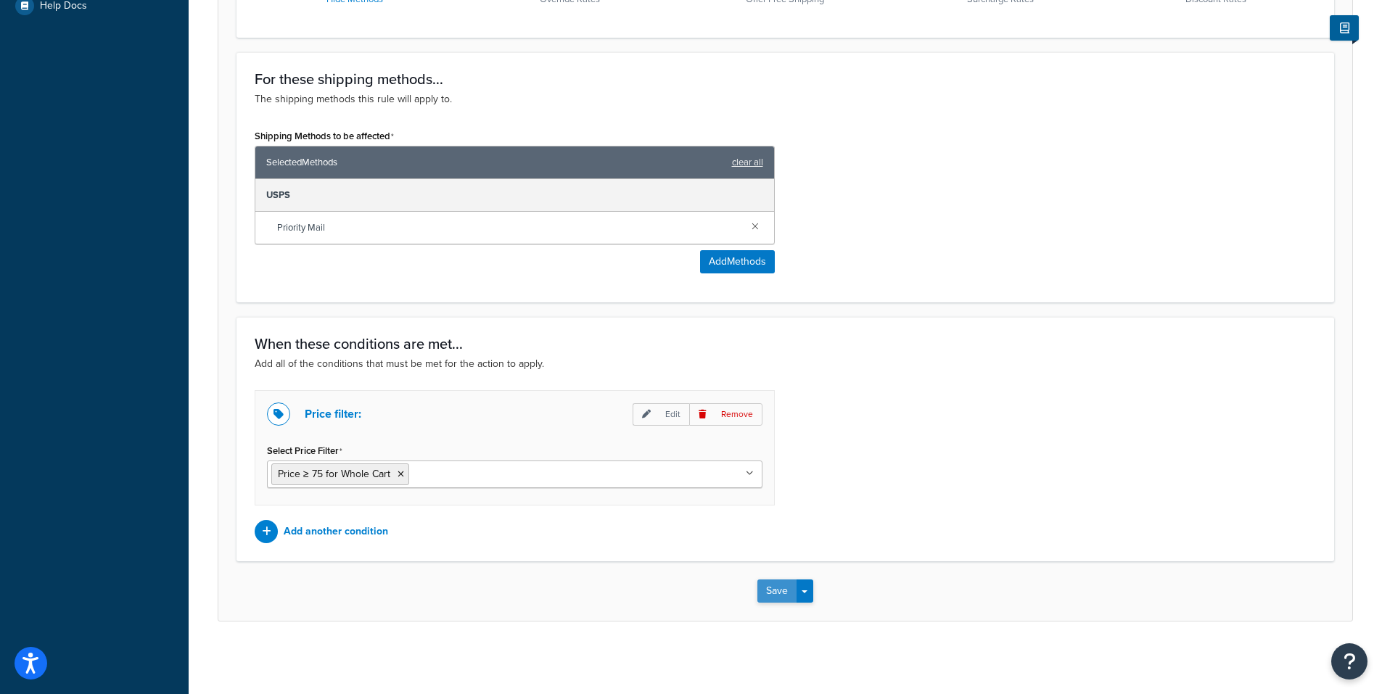
click at [768, 591] on button "Save" at bounding box center [776, 591] width 39 height 23
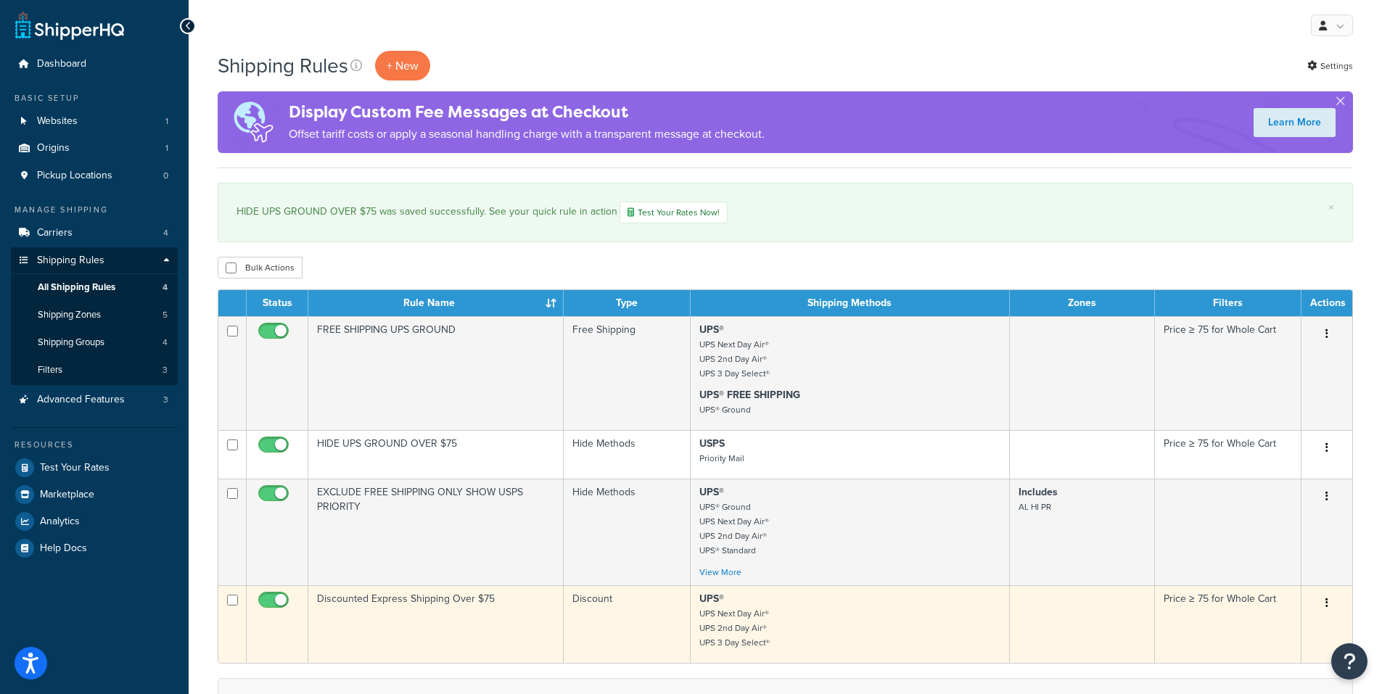
click at [1324, 599] on button "button" at bounding box center [1327, 603] width 20 height 23
click at [1241, 628] on link "Edit" at bounding box center [1279, 631] width 115 height 30
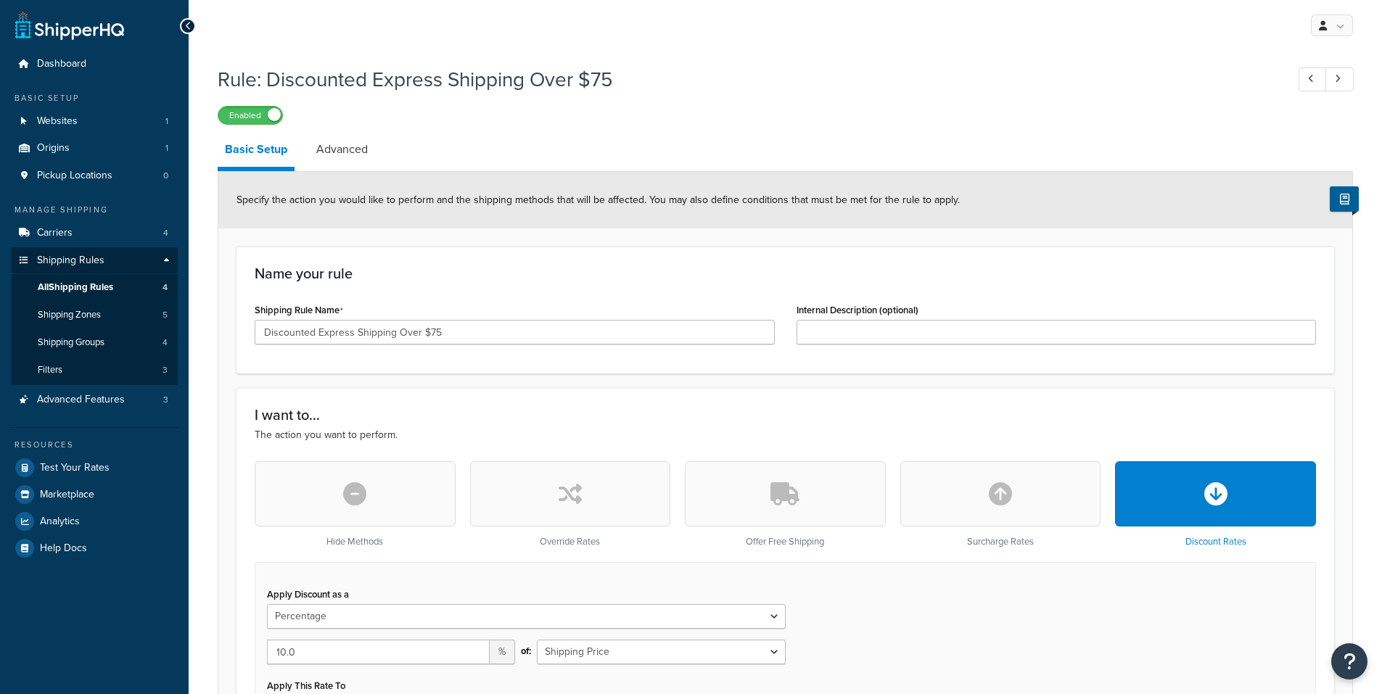
select select "PERCENTAGE"
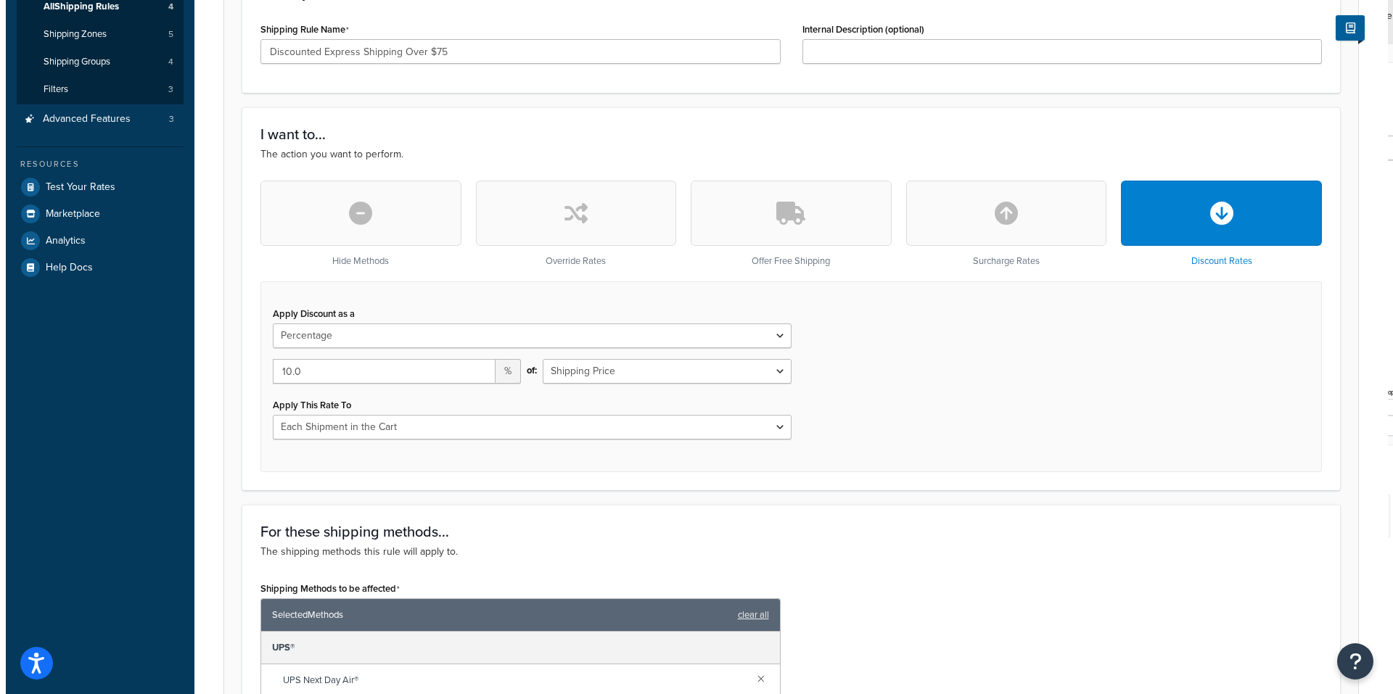
scroll to position [508, 0]
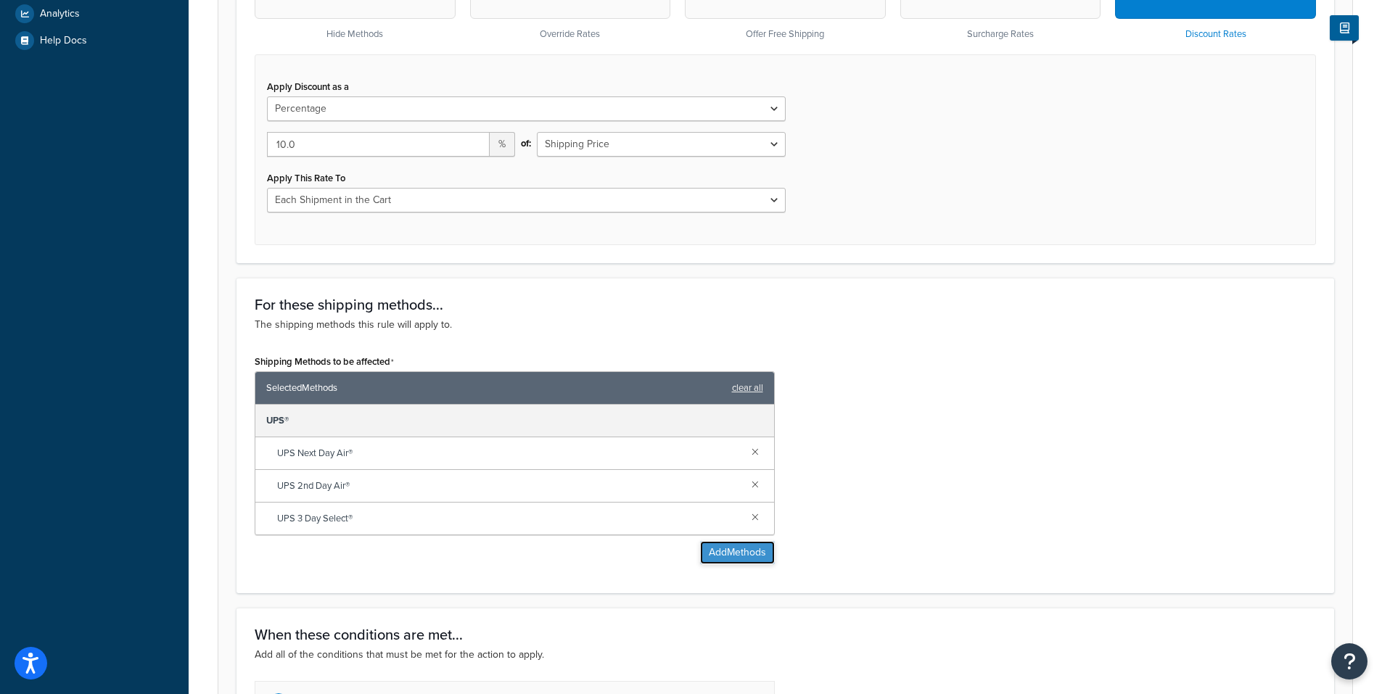
click at [723, 548] on button "Add Methods" at bounding box center [737, 552] width 75 height 23
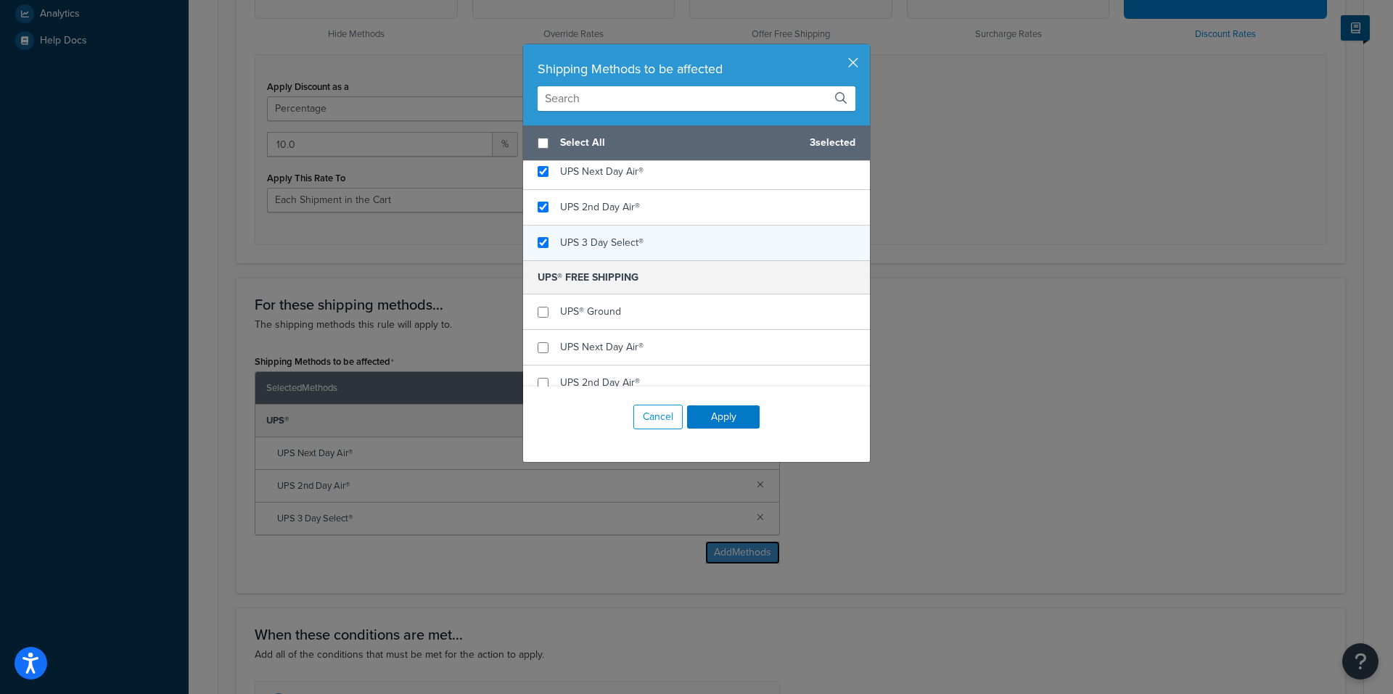
scroll to position [218, 0]
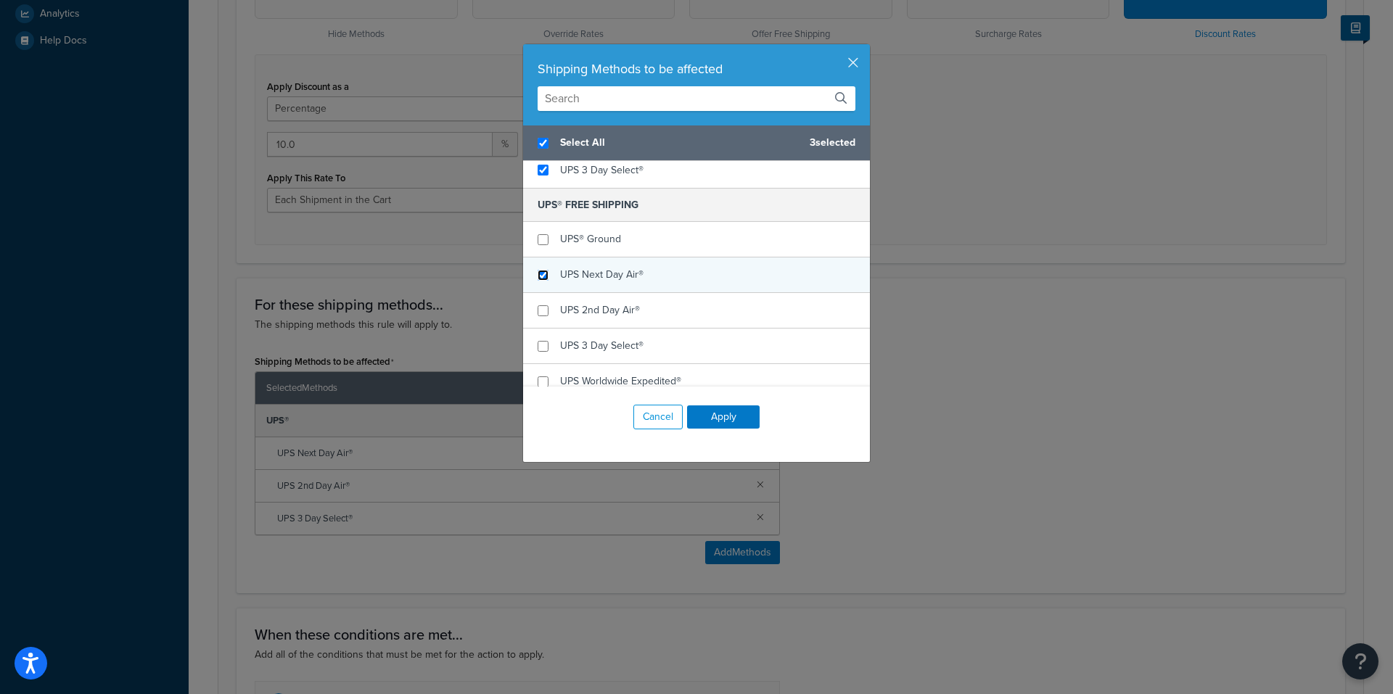
checkbox input "true"
click at [538, 280] on input "checkbox" at bounding box center [543, 275] width 11 height 11
checkbox input "true"
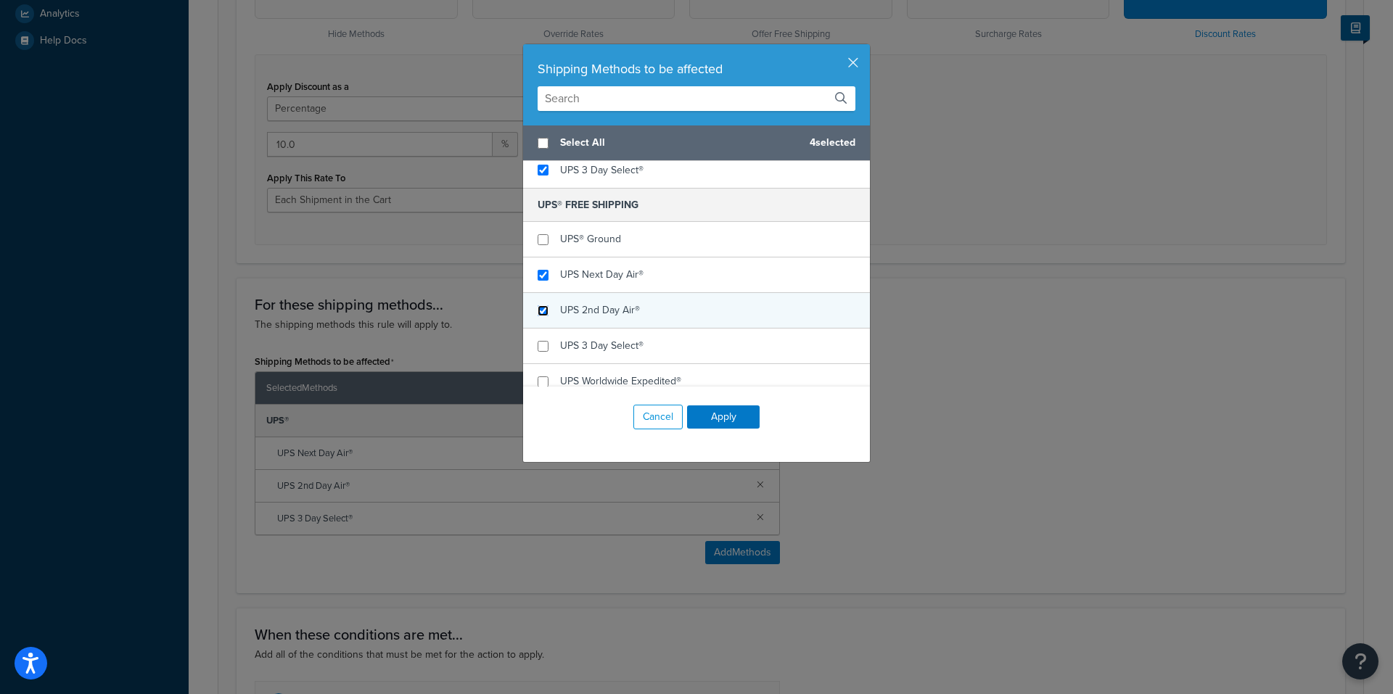
checkbox input "false"
click at [538, 306] on input "checkbox" at bounding box center [543, 310] width 11 height 11
checkbox input "true"
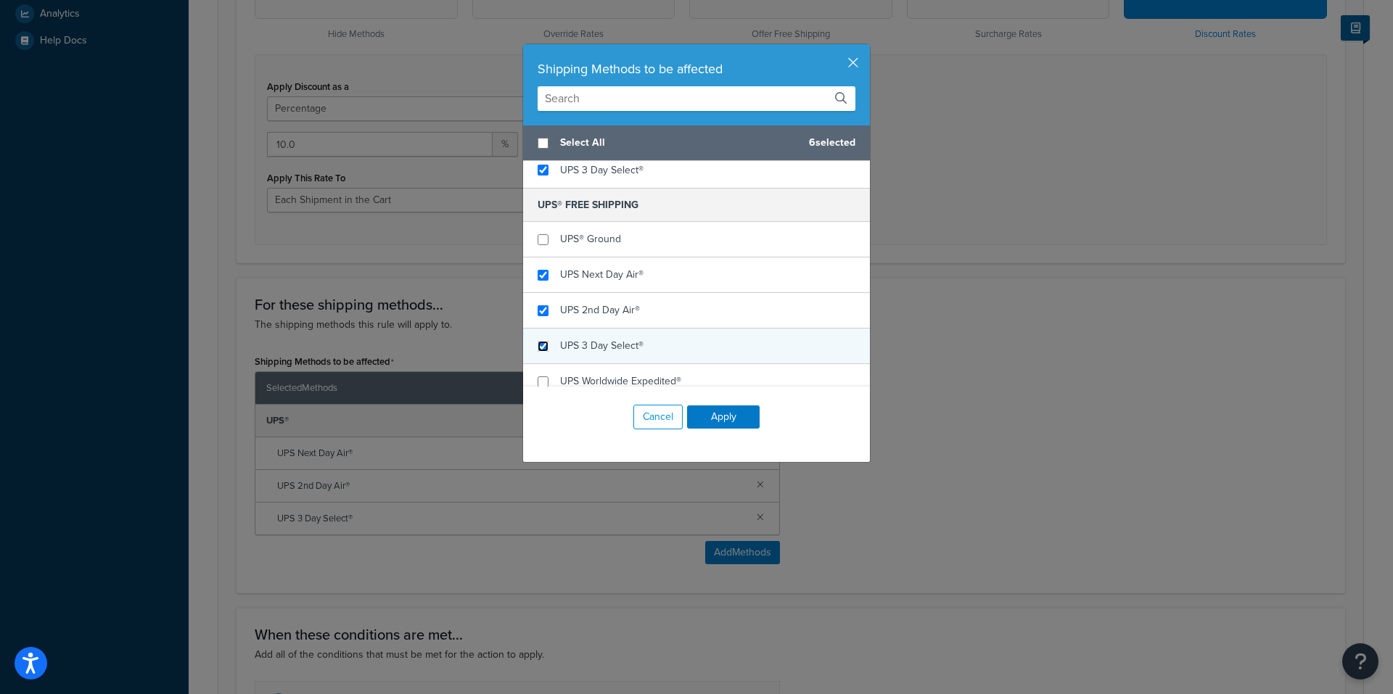
click at [540, 341] on input "checkbox" at bounding box center [543, 346] width 11 height 11
checkbox input "true"
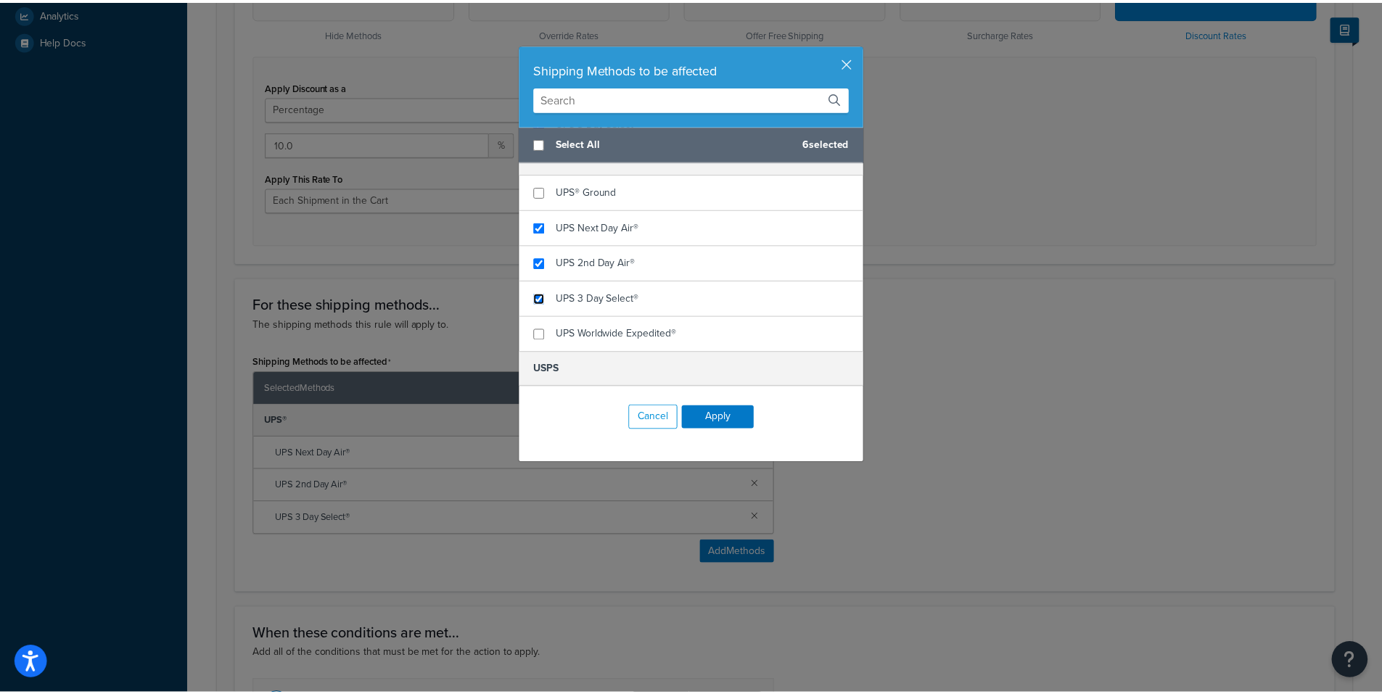
scroll to position [290, 0]
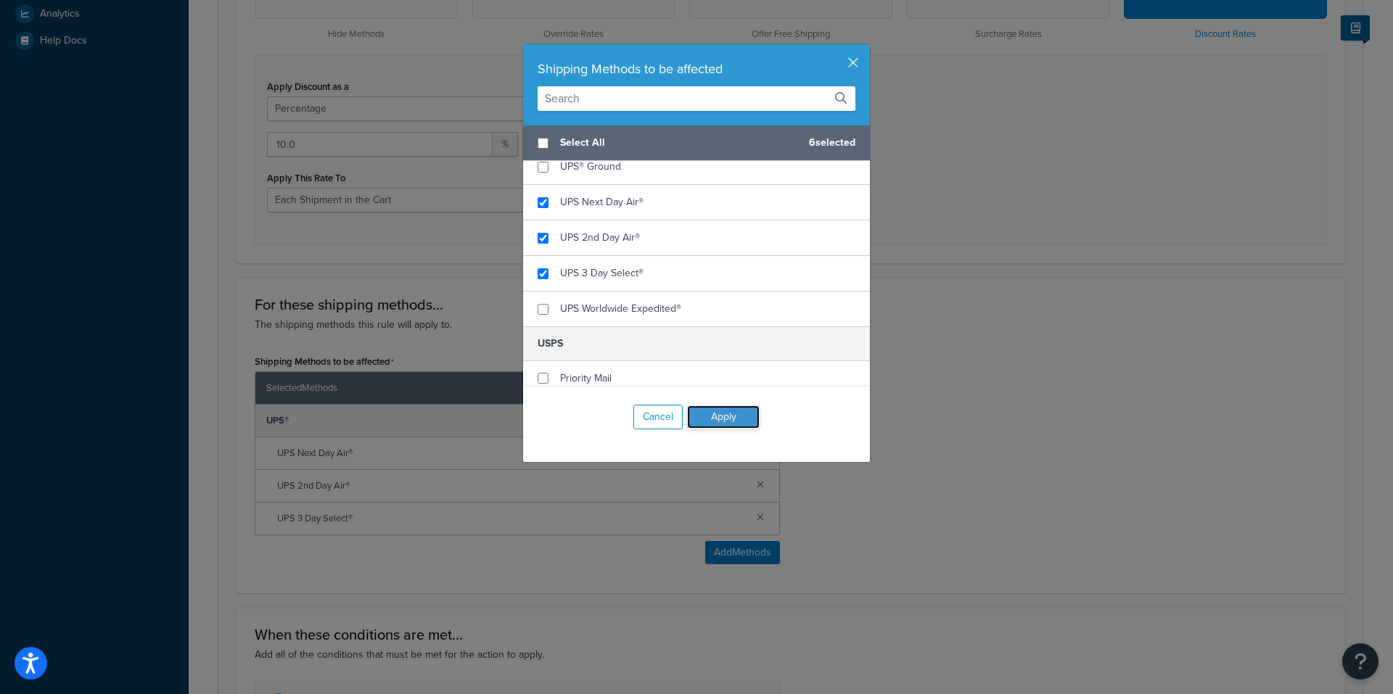
click at [721, 416] on button "Apply" at bounding box center [723, 417] width 73 height 23
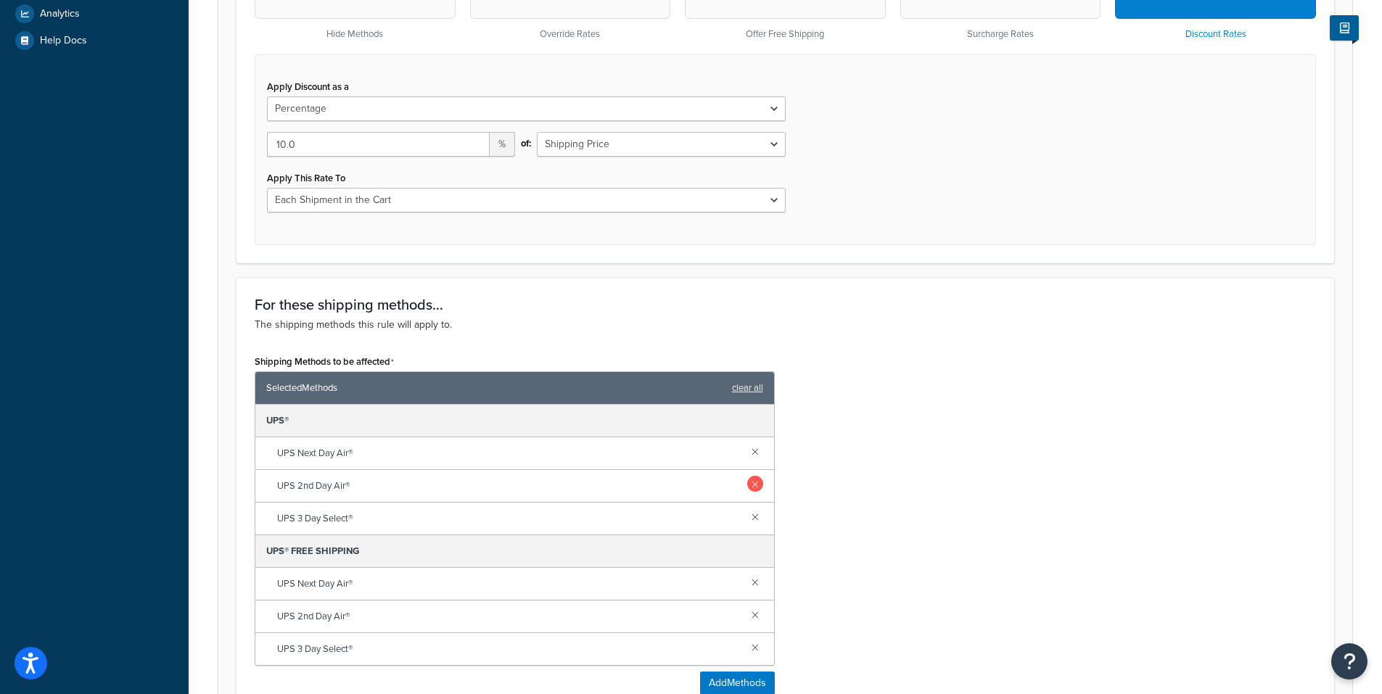
click at [754, 450] on link at bounding box center [755, 451] width 16 height 16
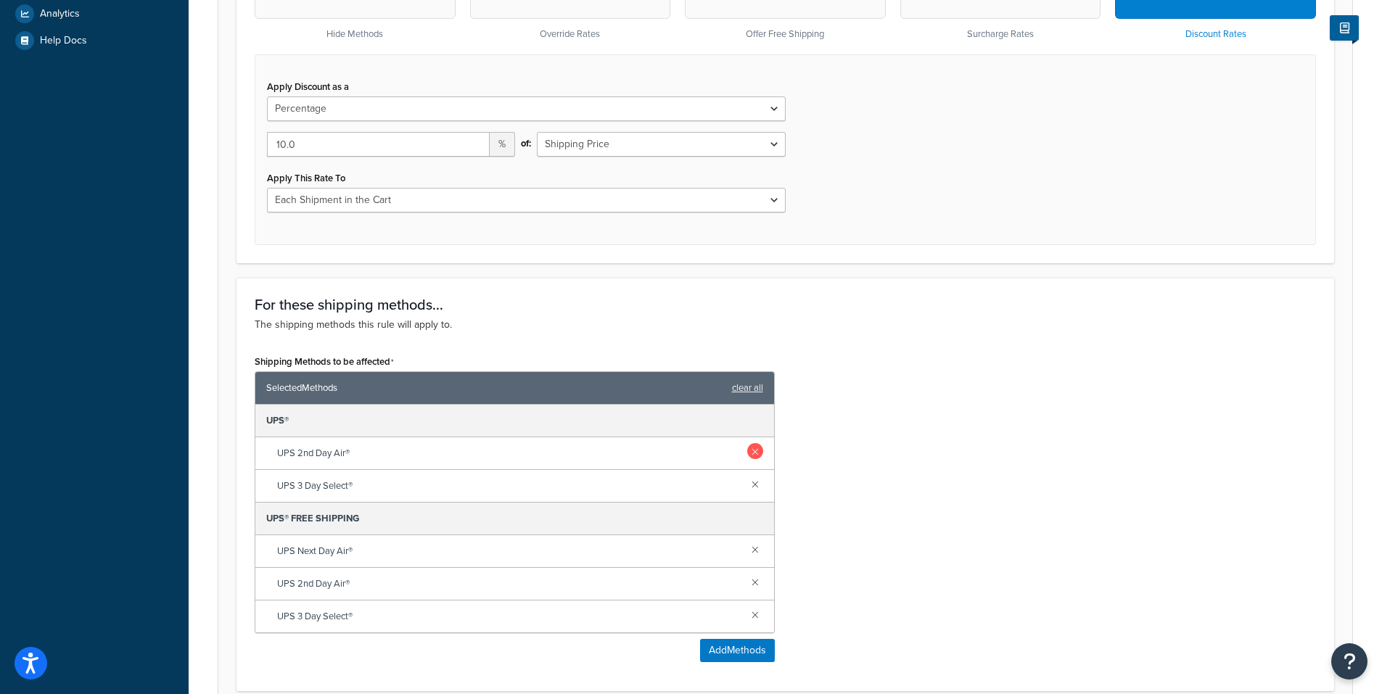
click at [752, 453] on link at bounding box center [755, 451] width 16 height 16
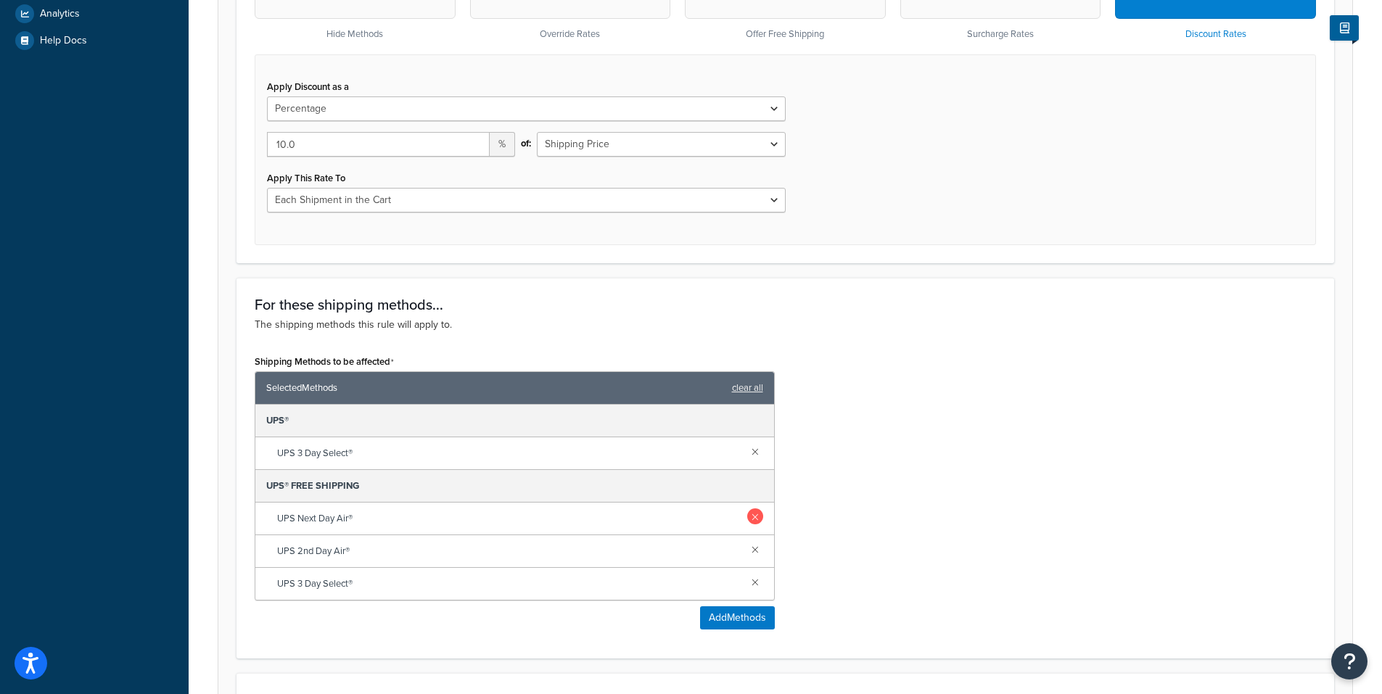
click at [752, 451] on link at bounding box center [755, 451] width 16 height 16
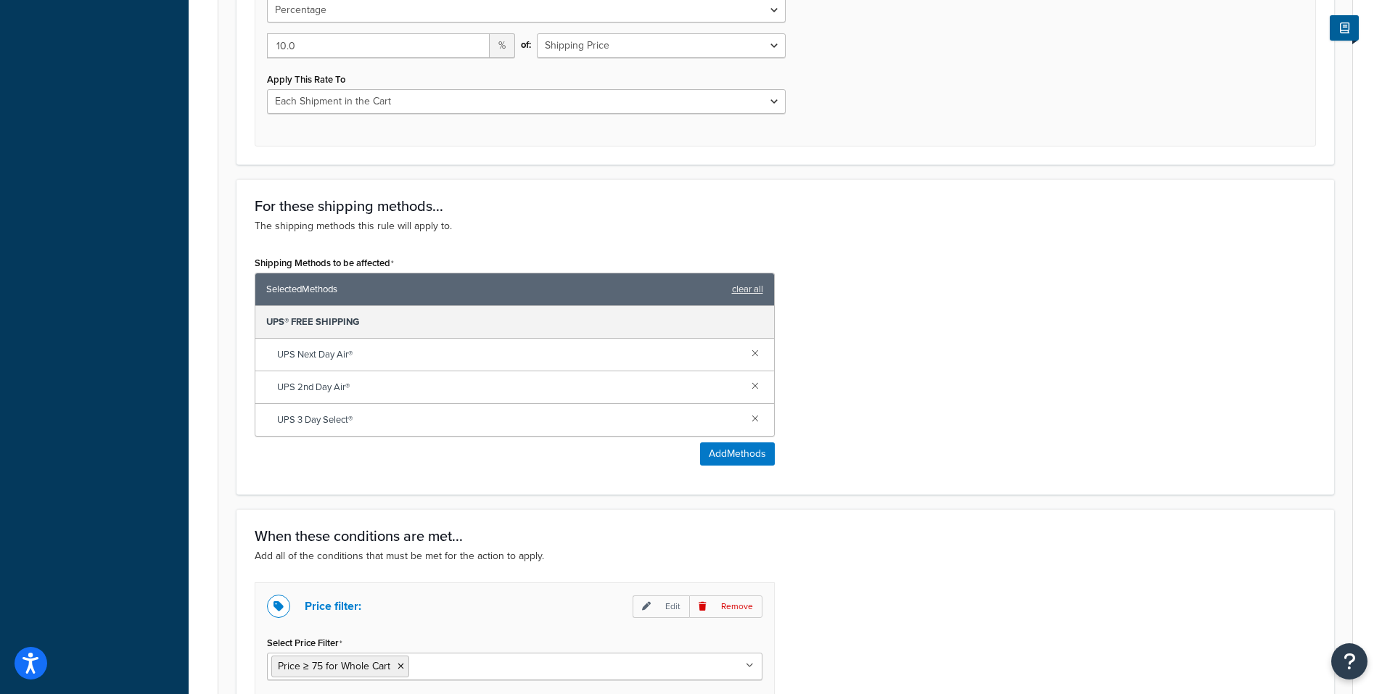
scroll to position [799, 0]
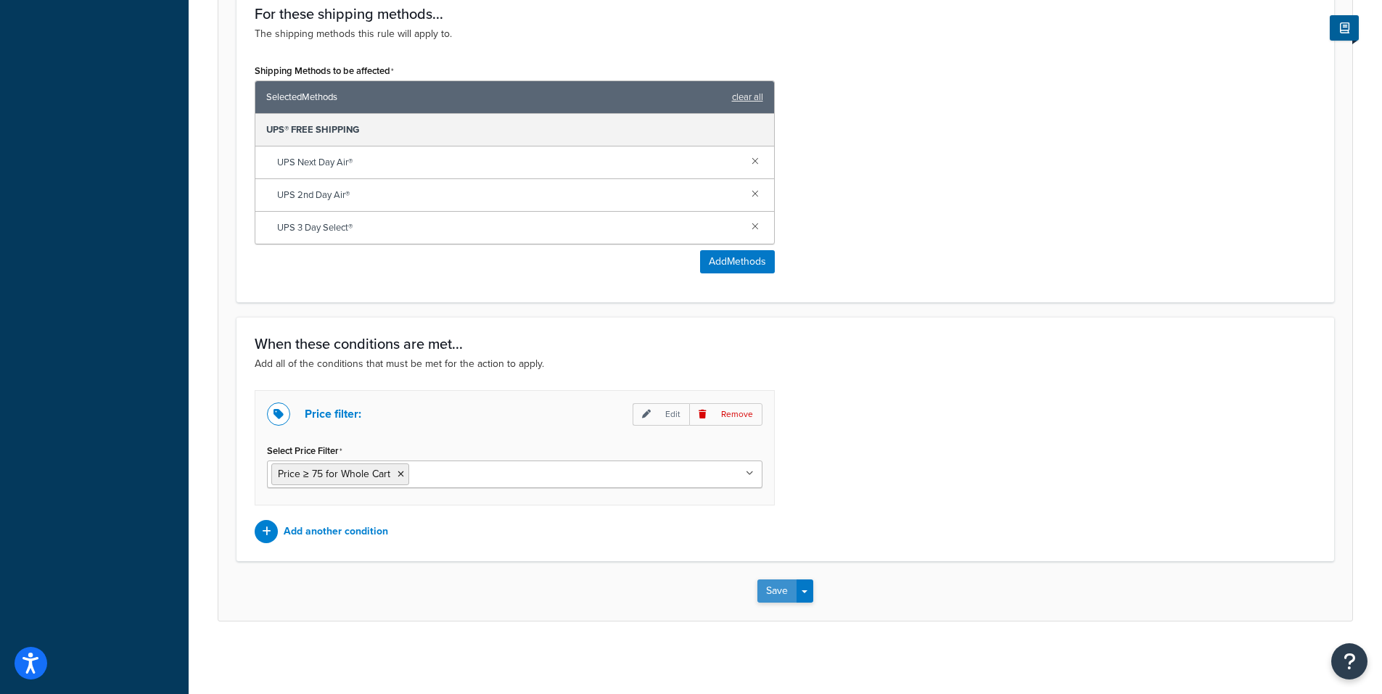
click at [772, 588] on button "Save" at bounding box center [776, 591] width 39 height 23
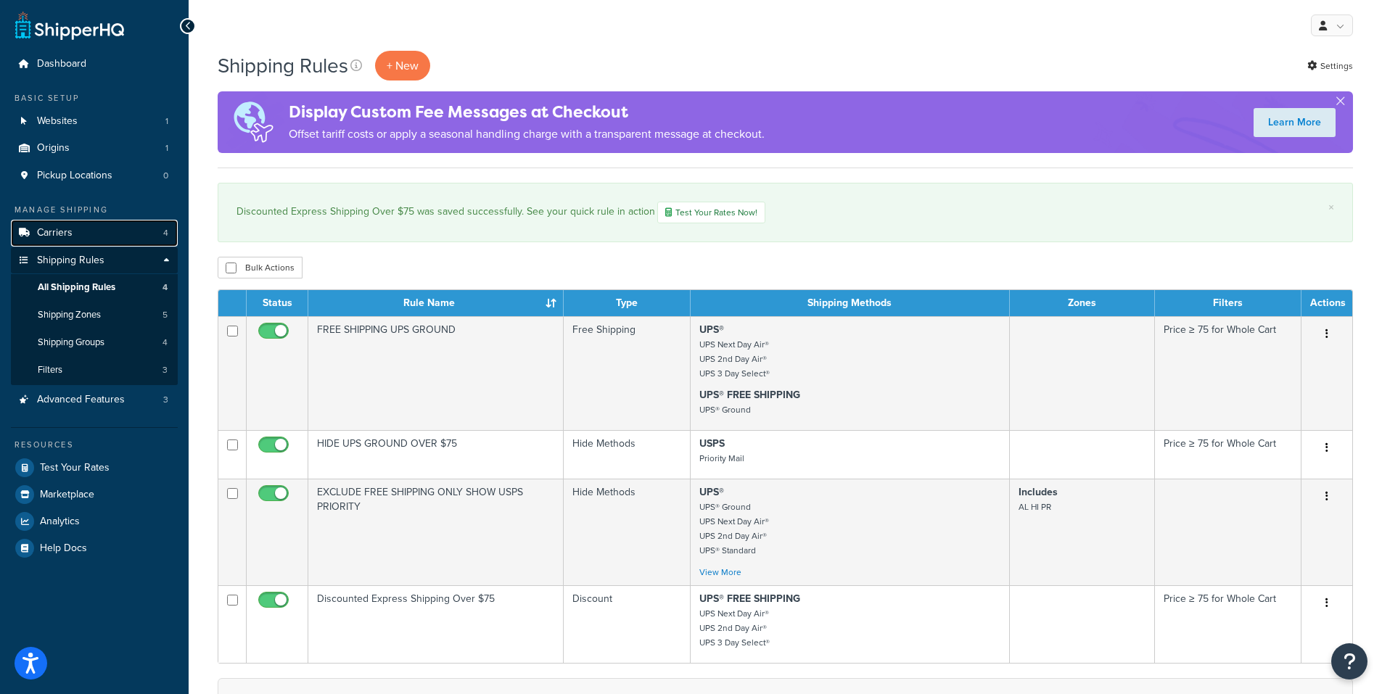
click at [75, 231] on link "Carriers 4" at bounding box center [94, 233] width 167 height 27
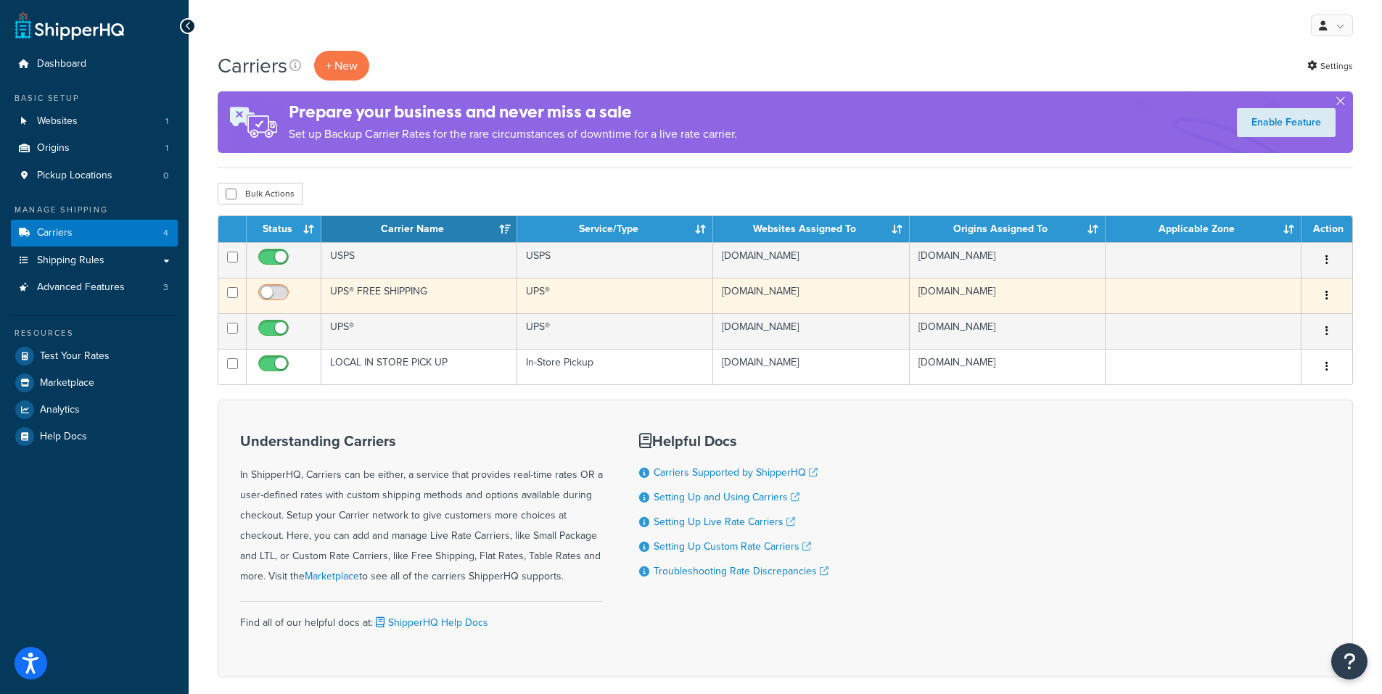
click at [265, 289] on input "checkbox" at bounding box center [275, 296] width 40 height 18
checkbox input "true"
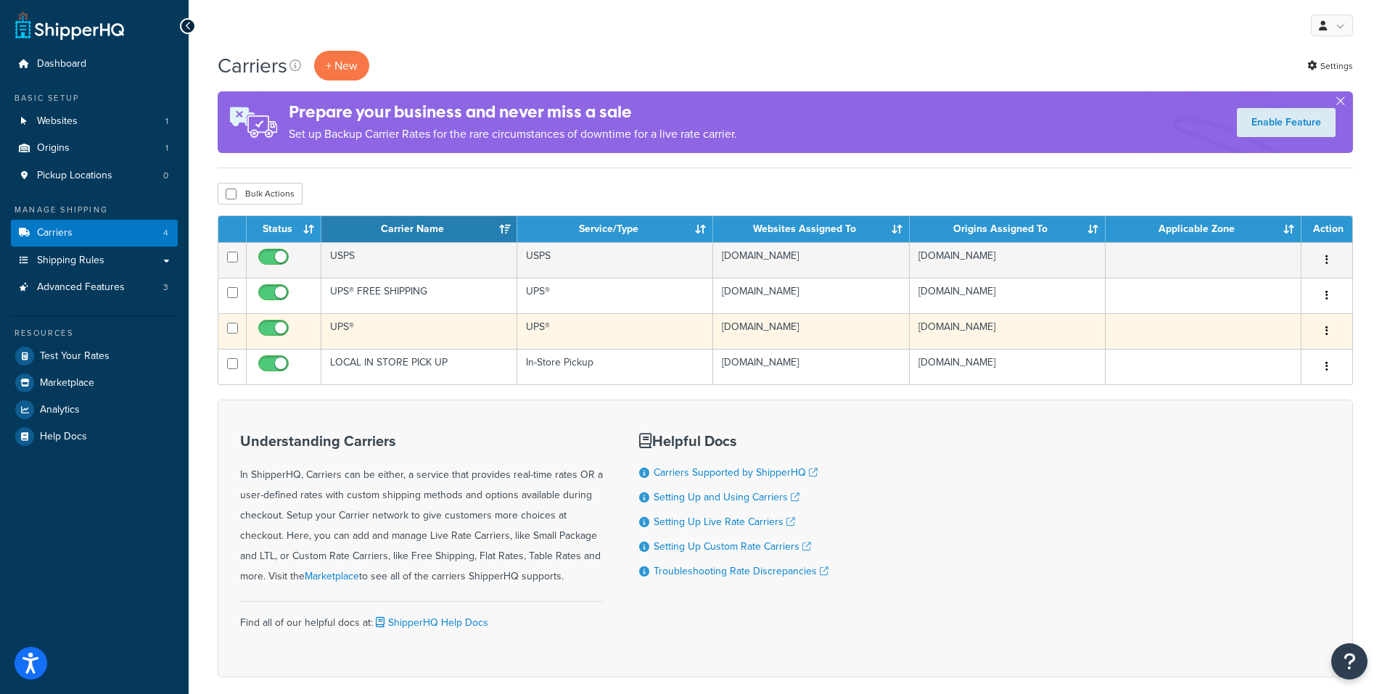
click at [277, 326] on input "checkbox" at bounding box center [275, 332] width 40 height 18
click at [266, 327] on input "checkbox" at bounding box center [275, 332] width 40 height 18
checkbox input "true"
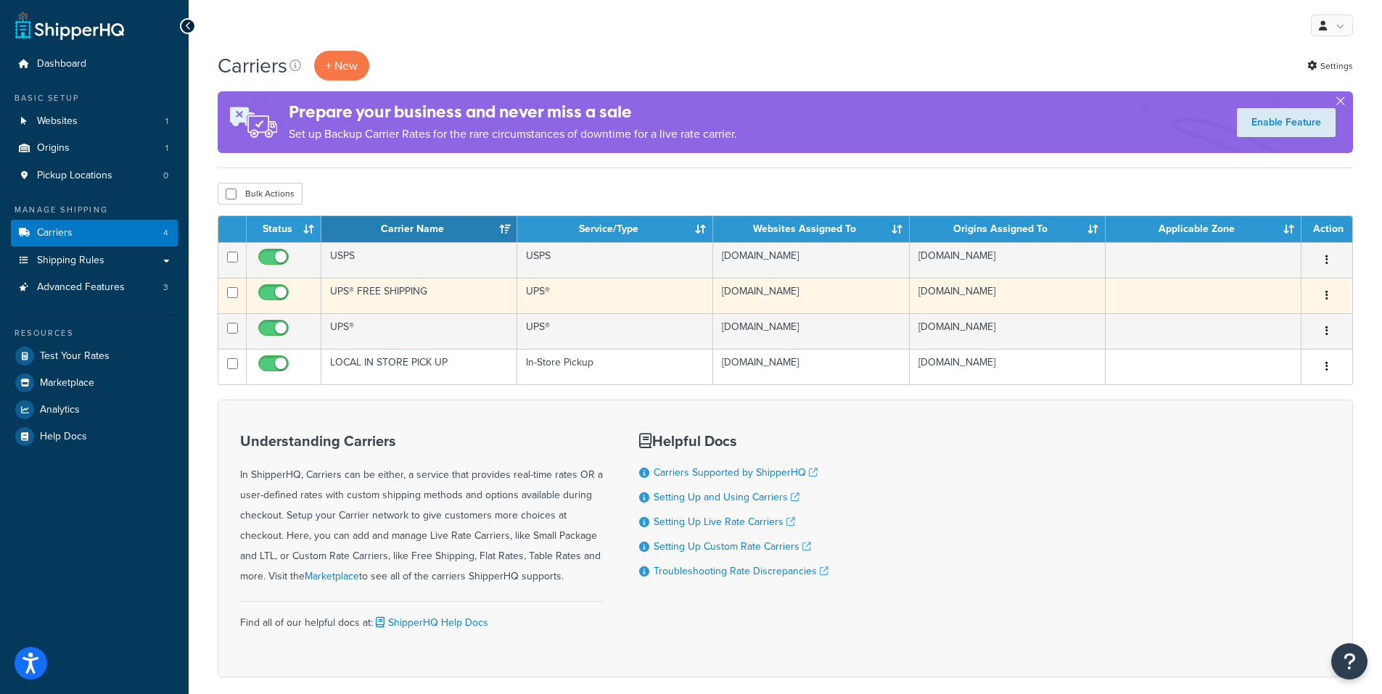
click at [281, 292] on input "checkbox" at bounding box center [275, 296] width 40 height 18
checkbox input "false"
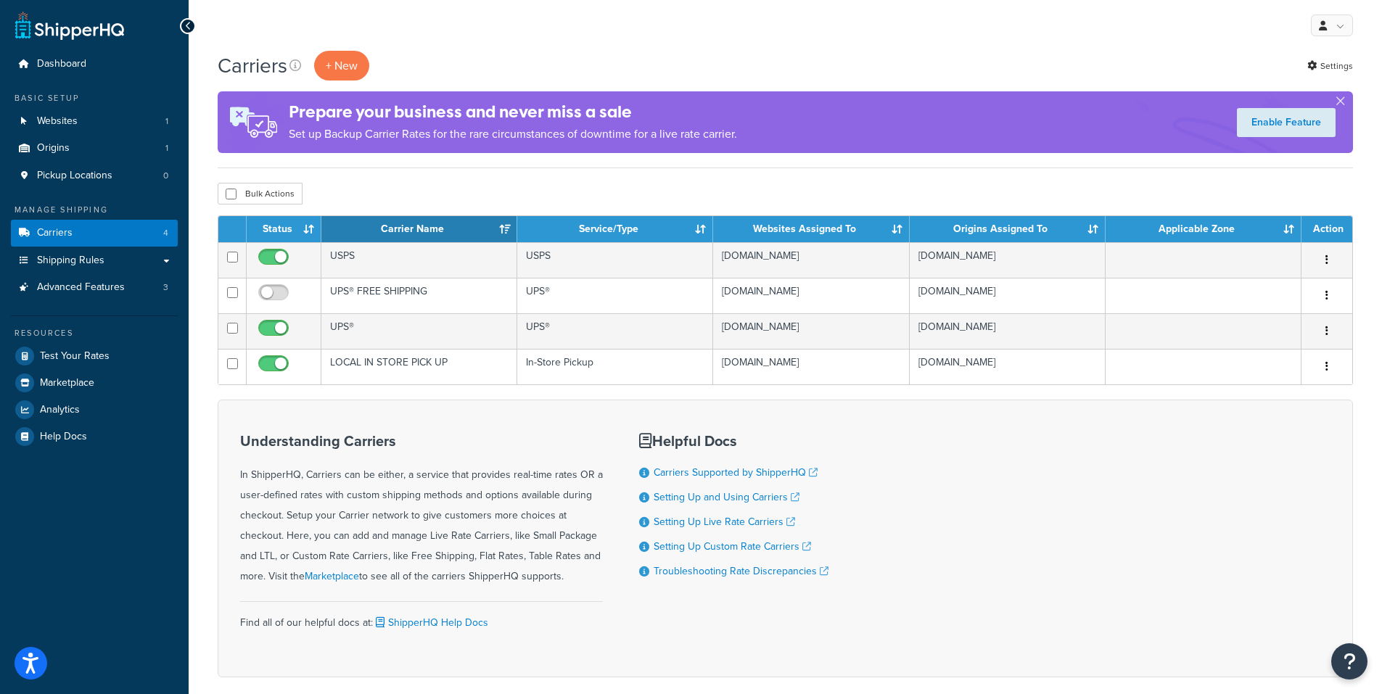
click at [562, 433] on h3 "Understanding Carriers" at bounding box center [421, 441] width 363 height 16
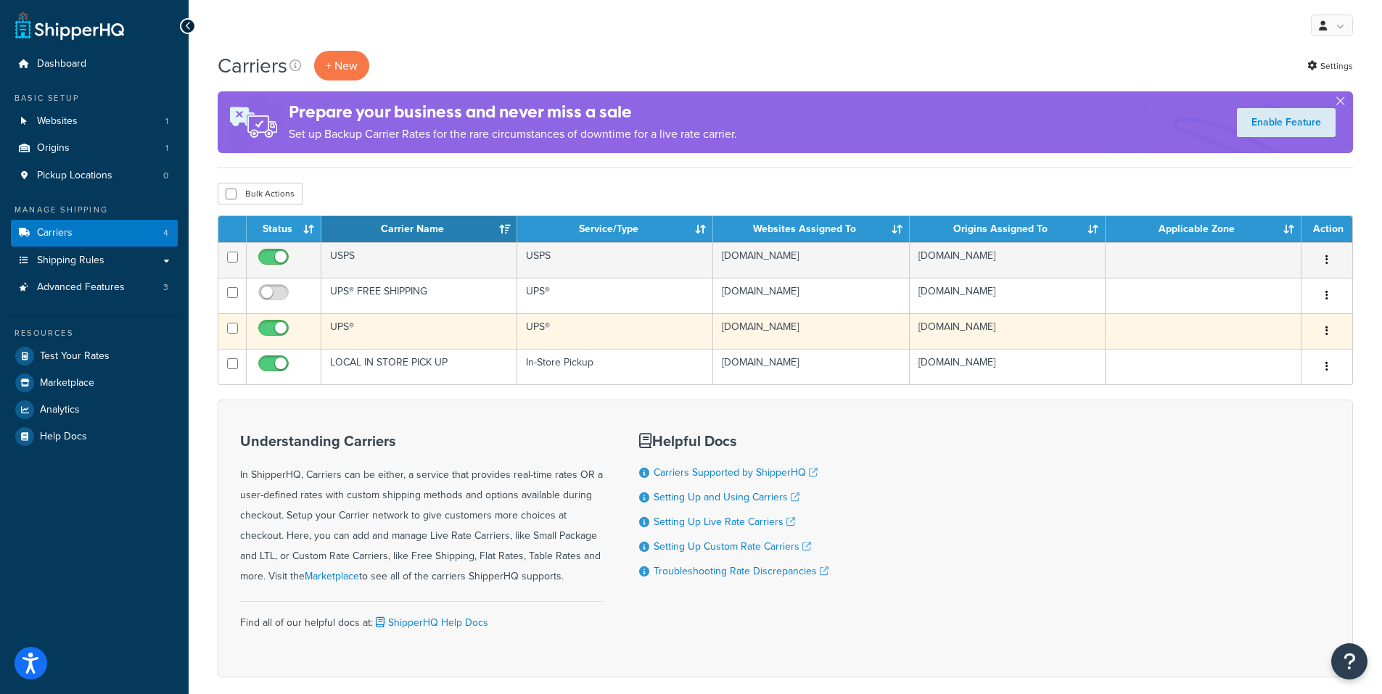
click at [284, 332] on input "checkbox" at bounding box center [275, 332] width 40 height 18
checkbox input "false"
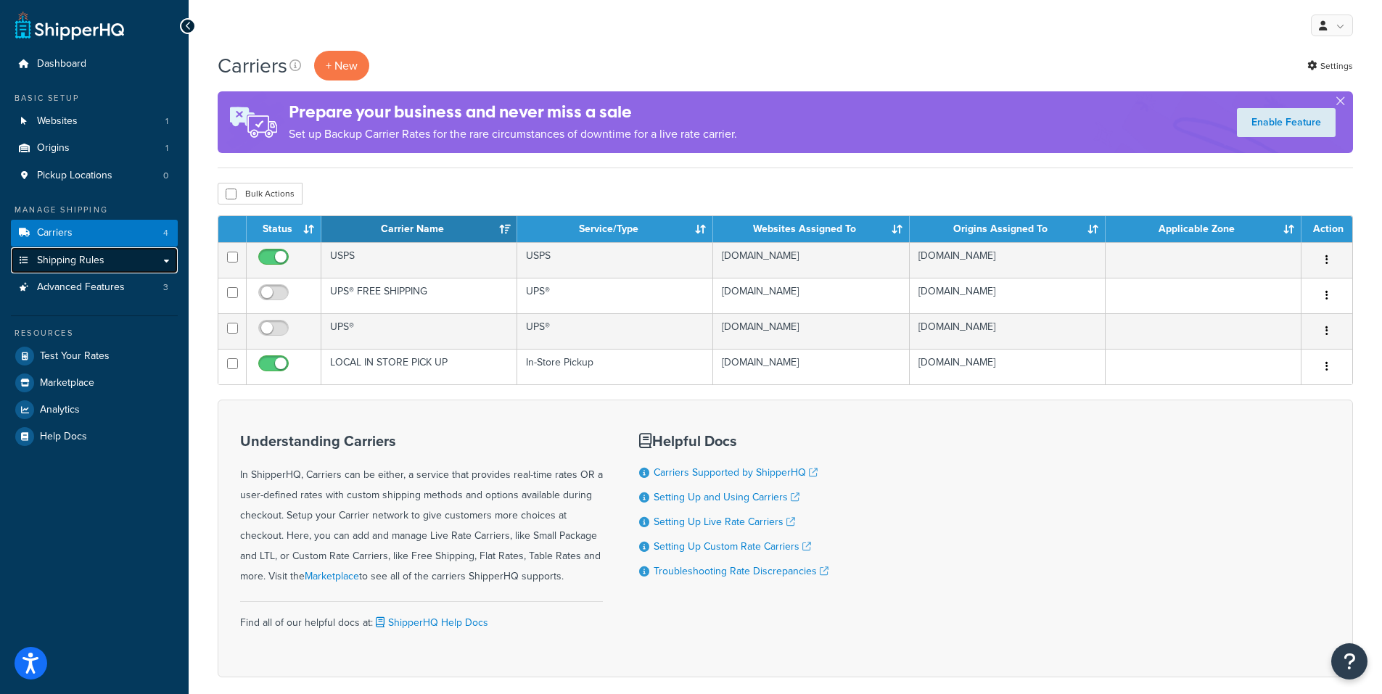
click at [96, 261] on span "Shipping Rules" at bounding box center [70, 261] width 67 height 12
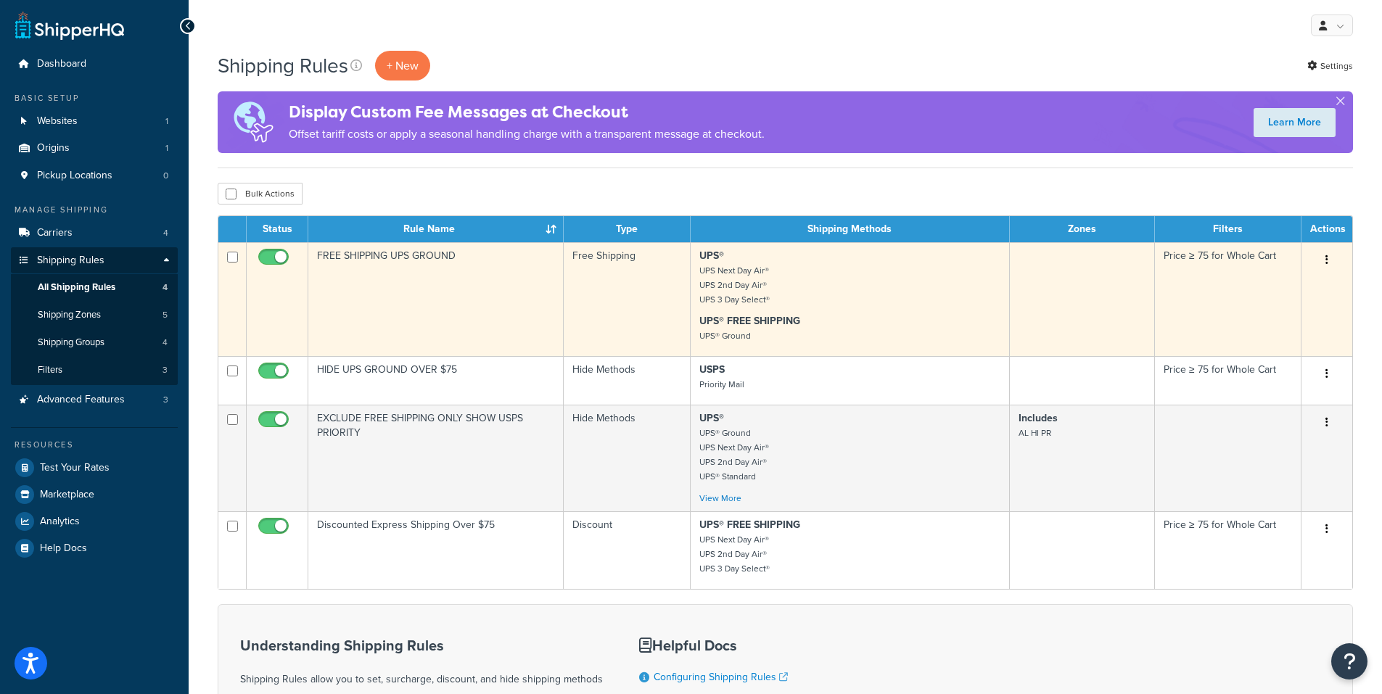
click at [1328, 255] on icon "button" at bounding box center [1327, 260] width 3 height 10
click at [1238, 284] on icon at bounding box center [1235, 287] width 10 height 10
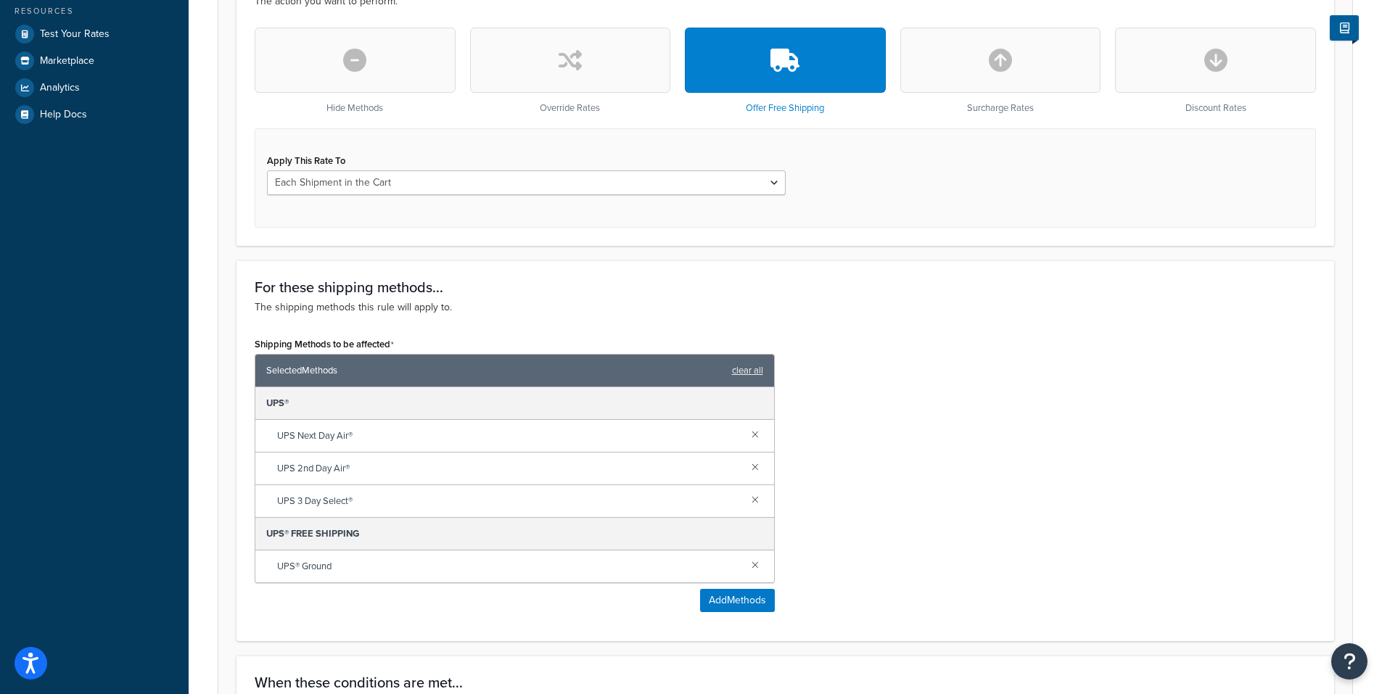
scroll to position [435, 0]
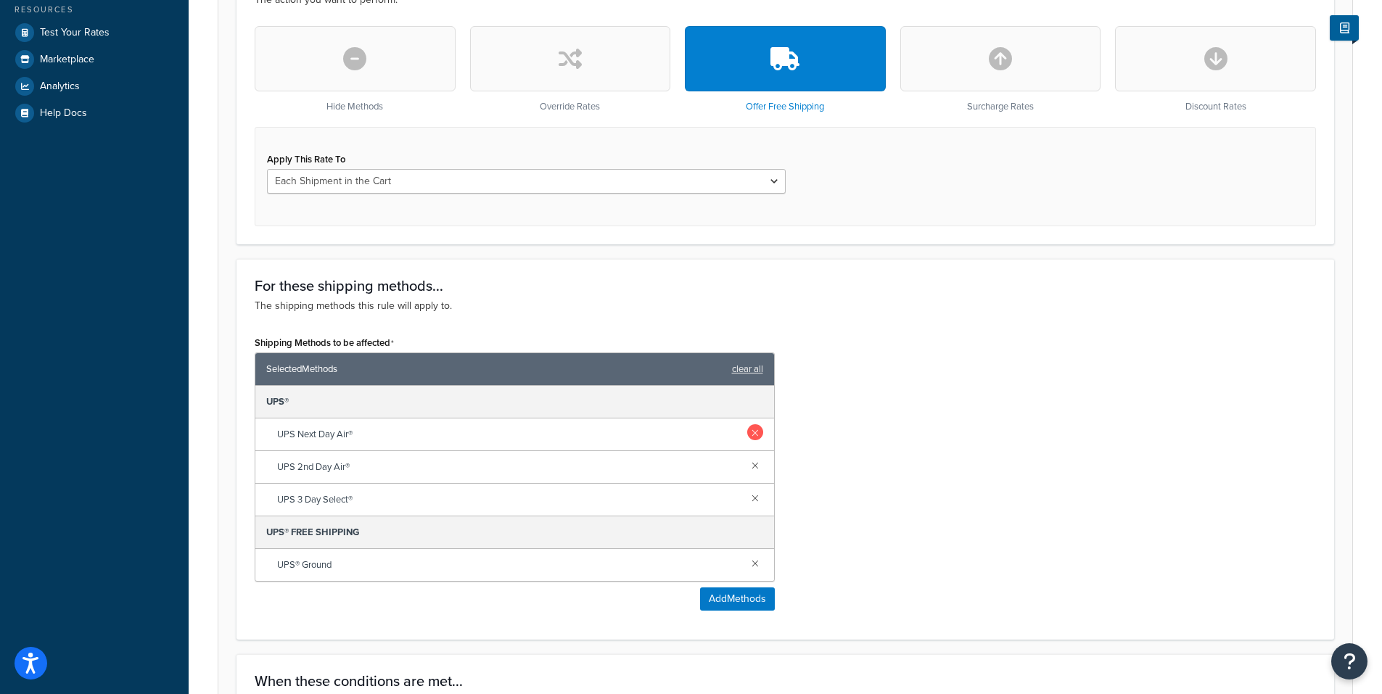
click at [757, 434] on link at bounding box center [755, 432] width 16 height 16
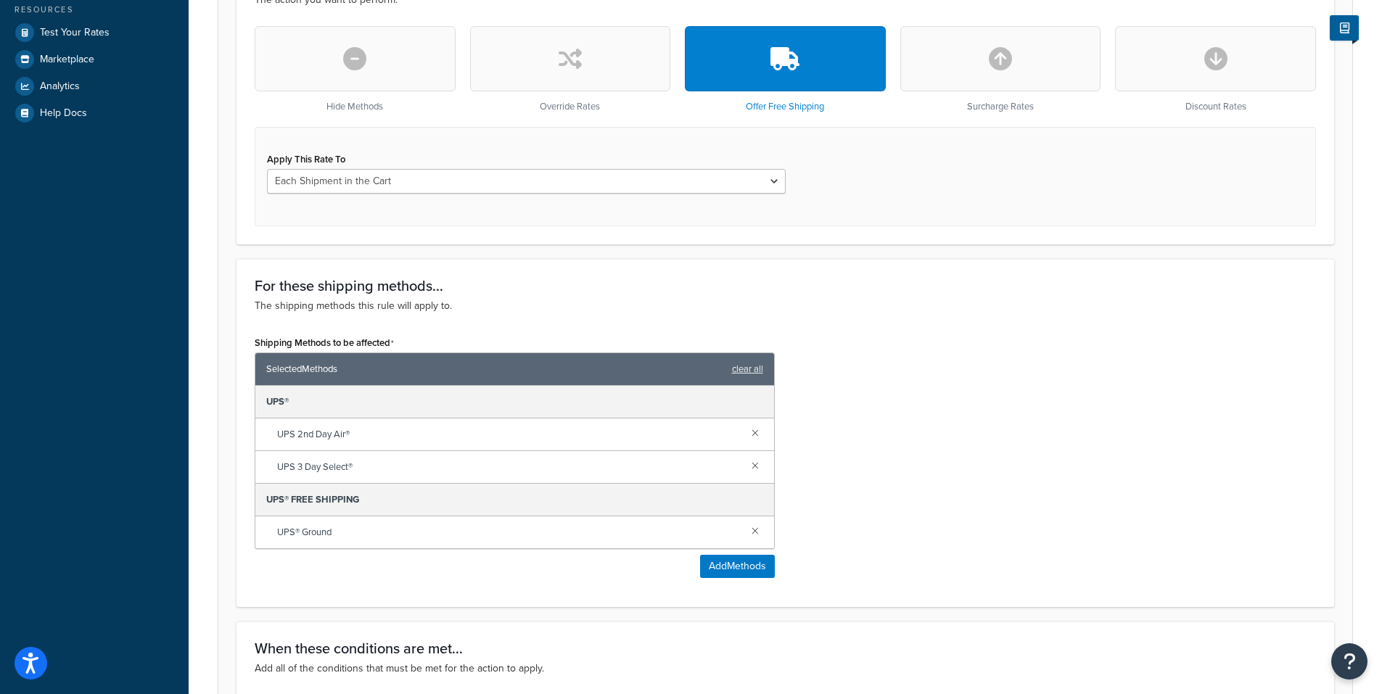
click at [757, 434] on link at bounding box center [755, 432] width 16 height 16
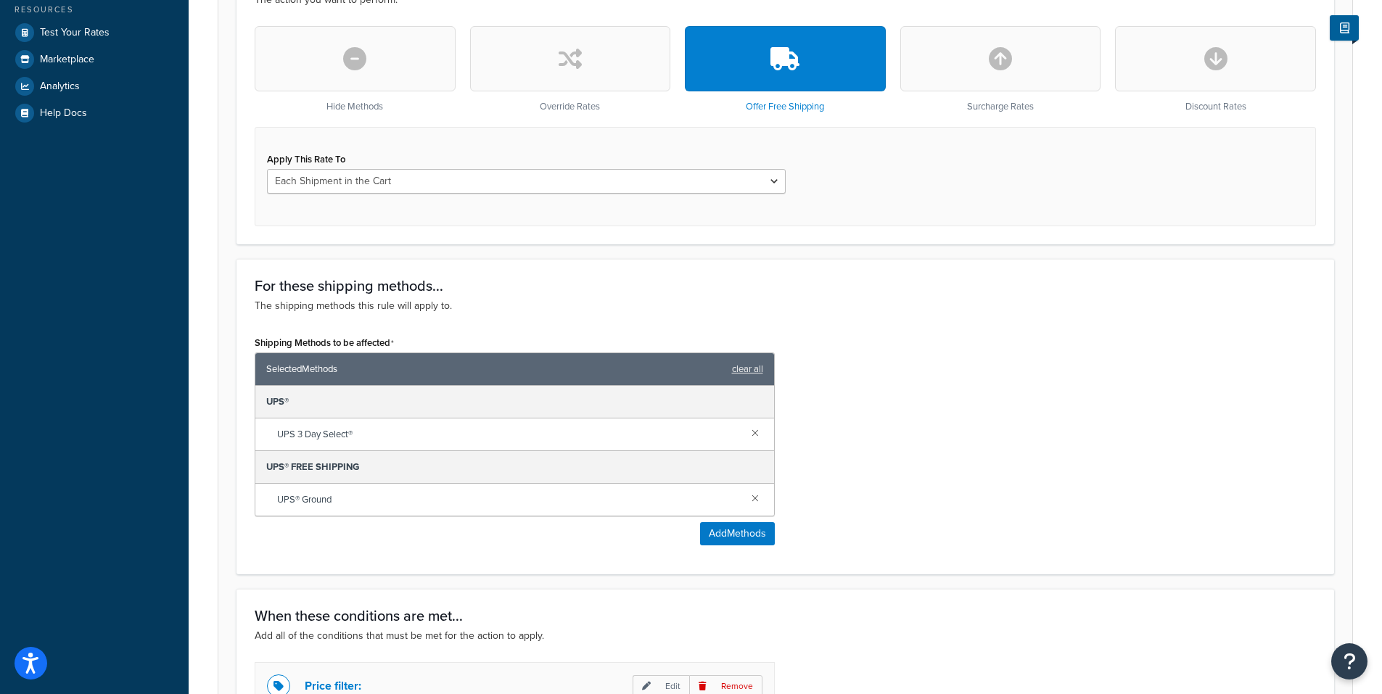
click at [757, 434] on link at bounding box center [755, 432] width 16 height 16
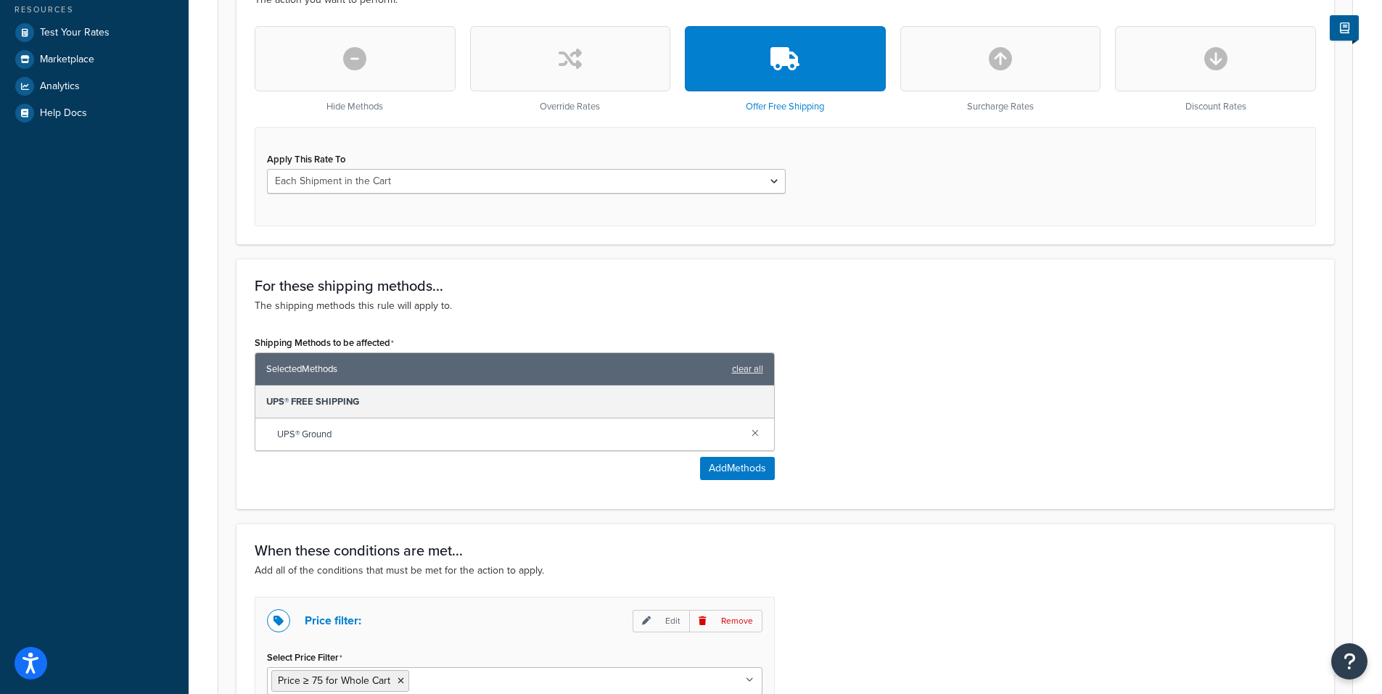
click at [951, 453] on div "Shipping Methods to be affected Selected Methods clear all UPS® FREE SHIPPING U…" at bounding box center [785, 411] width 1083 height 159
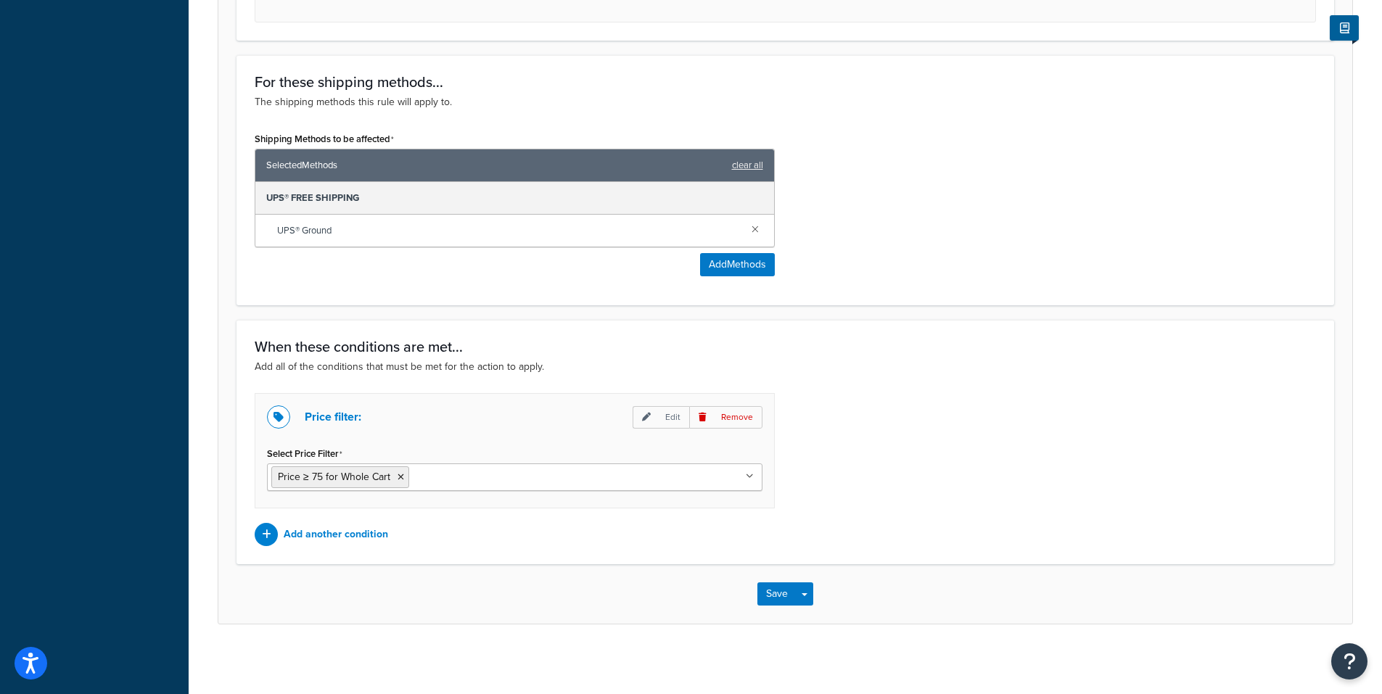
scroll to position [642, 0]
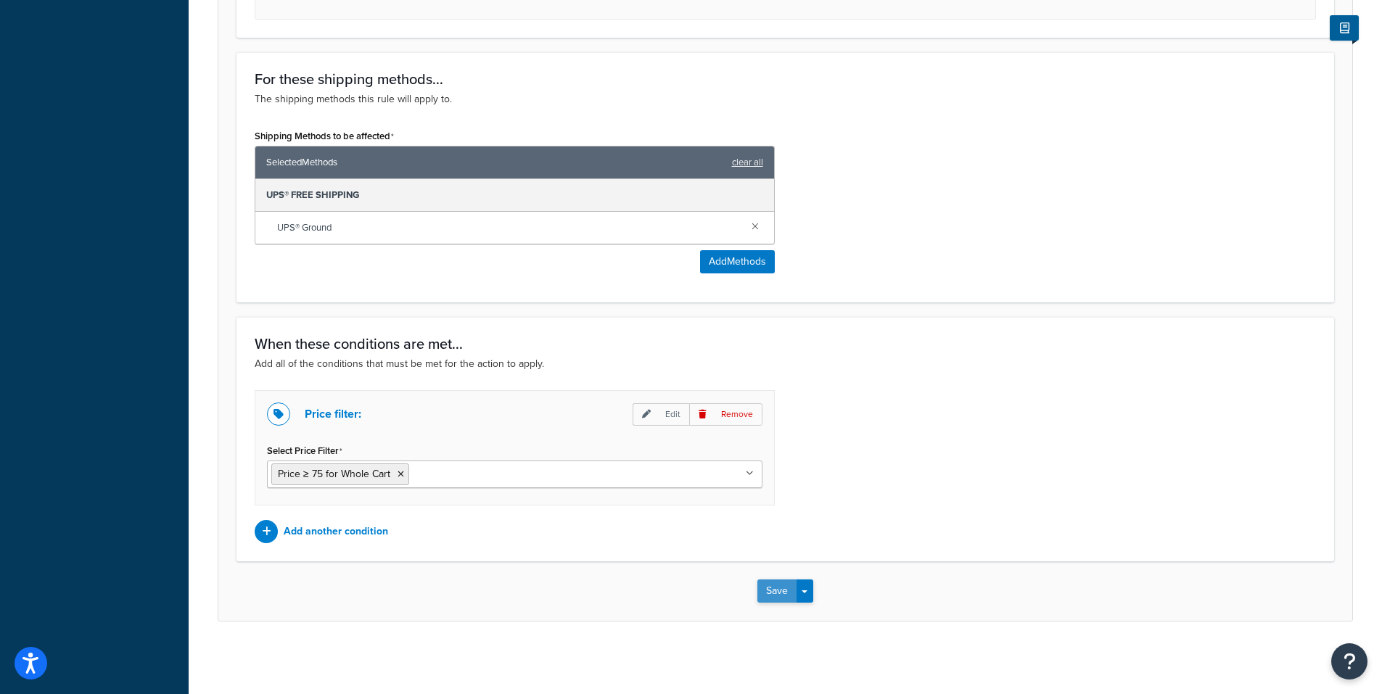
click at [777, 593] on button "Save" at bounding box center [776, 591] width 39 height 23
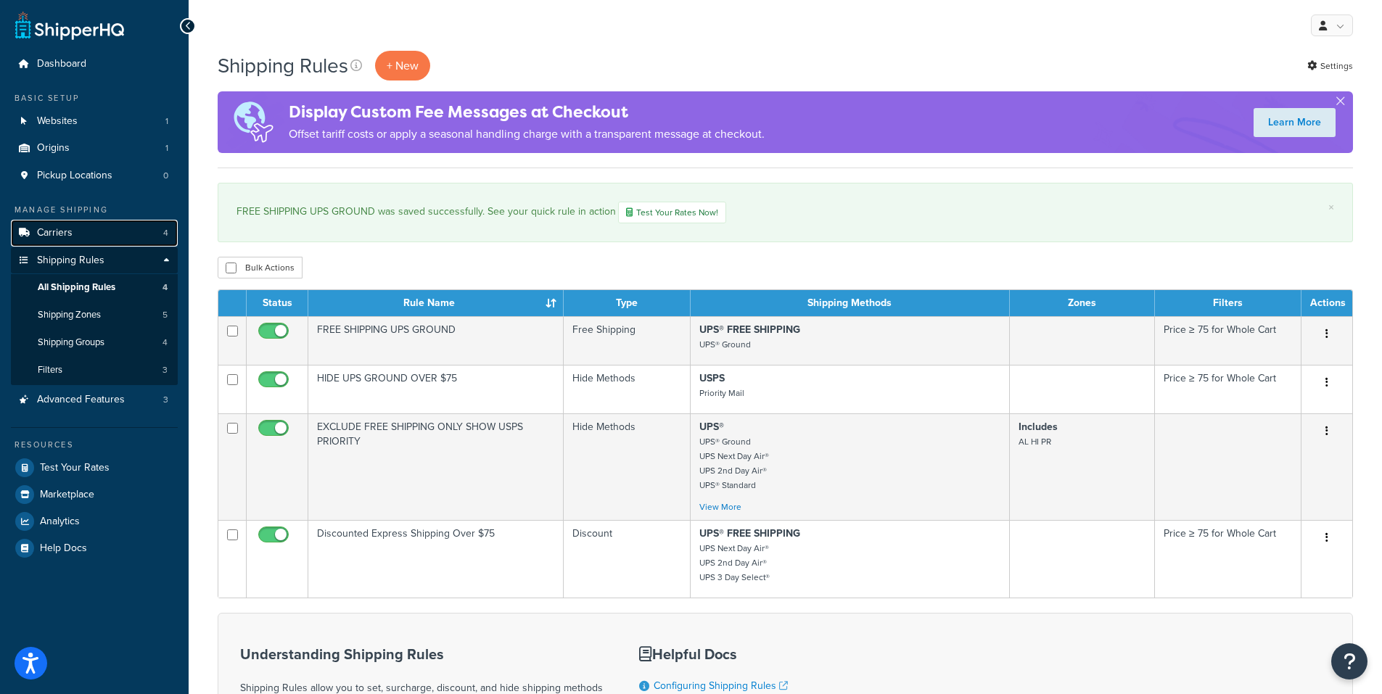
click at [65, 236] on span "Carriers" at bounding box center [55, 233] width 36 height 12
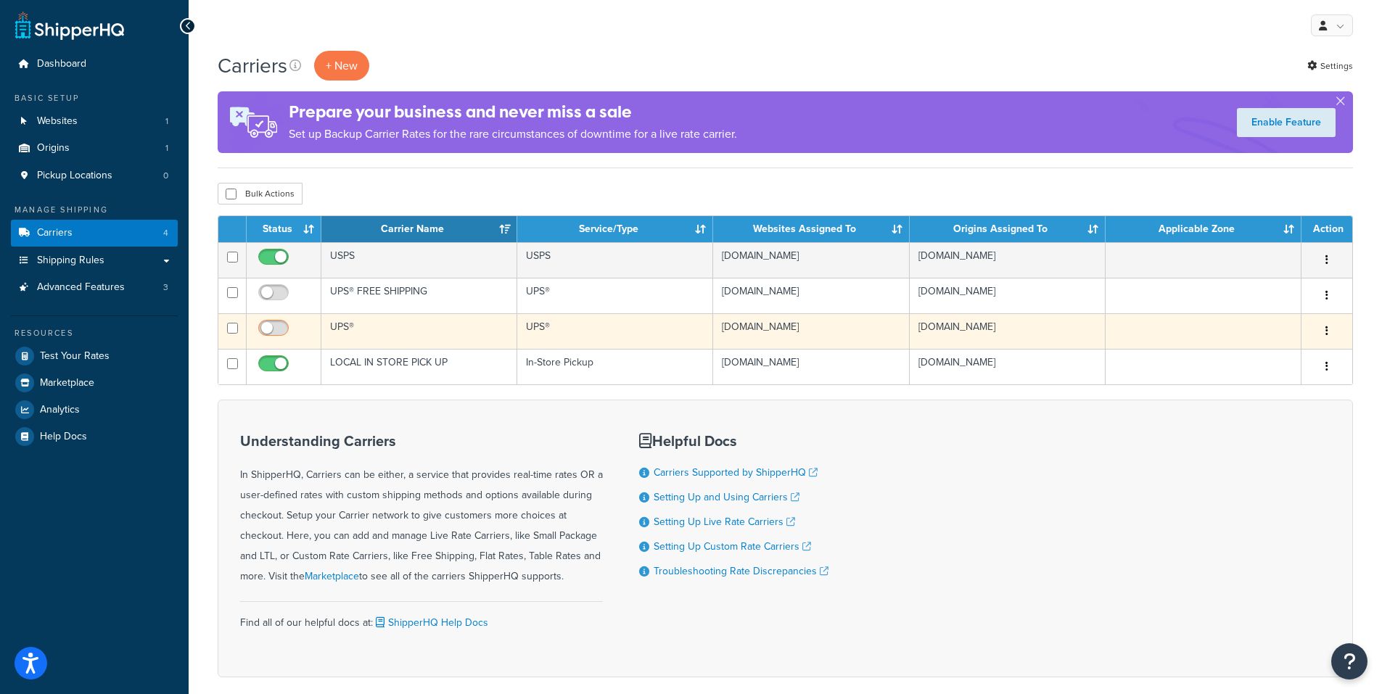
click at [274, 326] on input "checkbox" at bounding box center [275, 332] width 40 height 18
checkbox input "true"
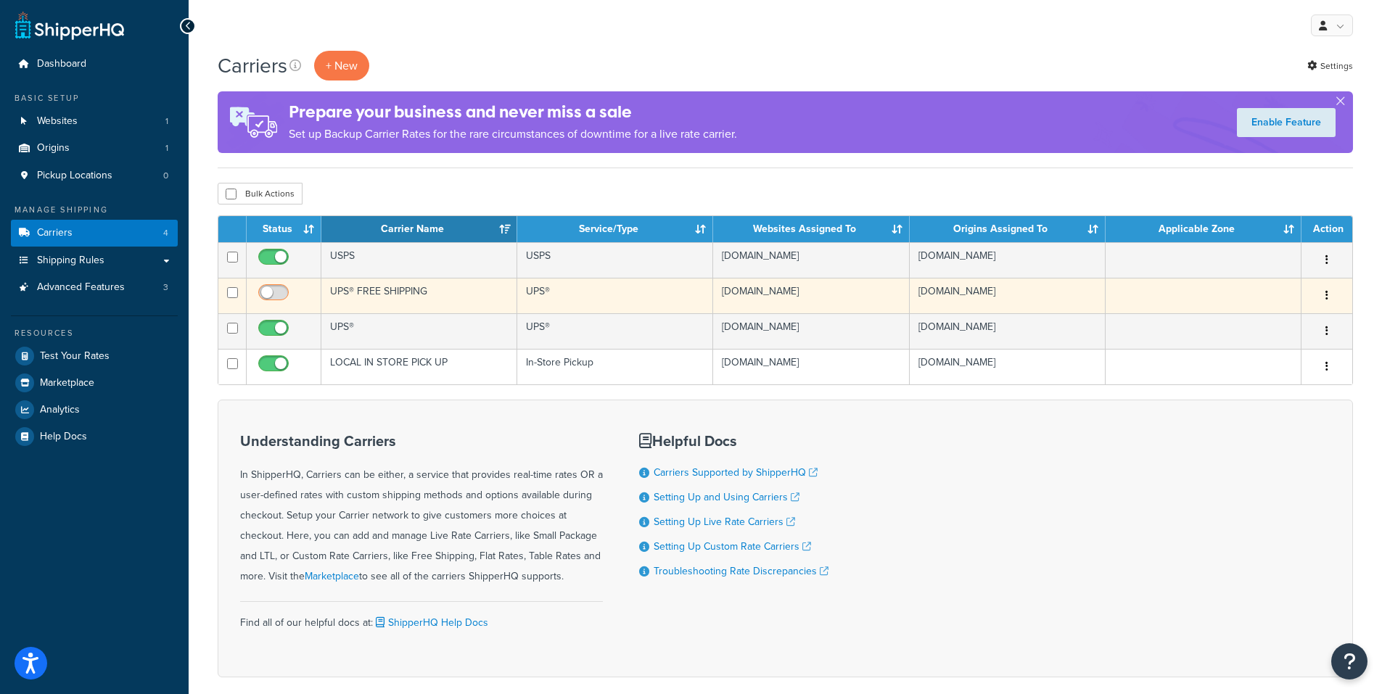
click at [261, 293] on input "checkbox" at bounding box center [275, 296] width 40 height 18
checkbox input "true"
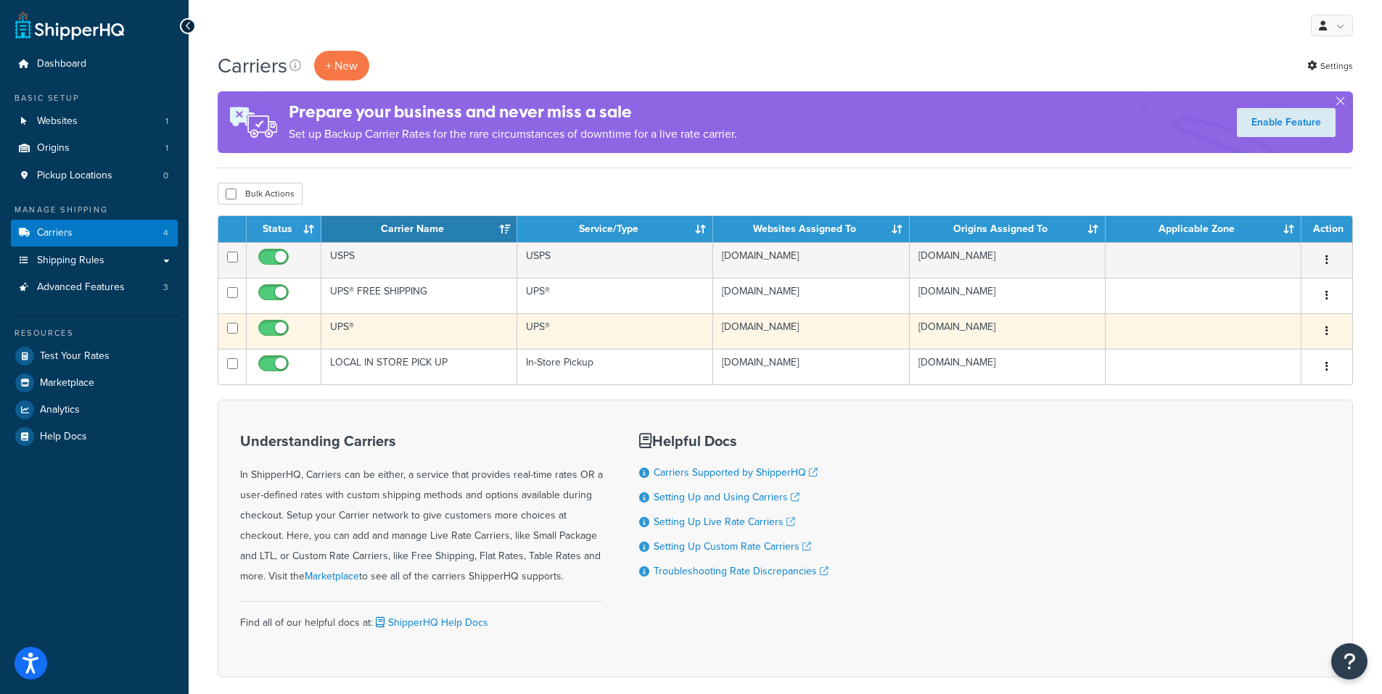
click at [274, 324] on input "checkbox" at bounding box center [275, 332] width 40 height 18
checkbox input "false"
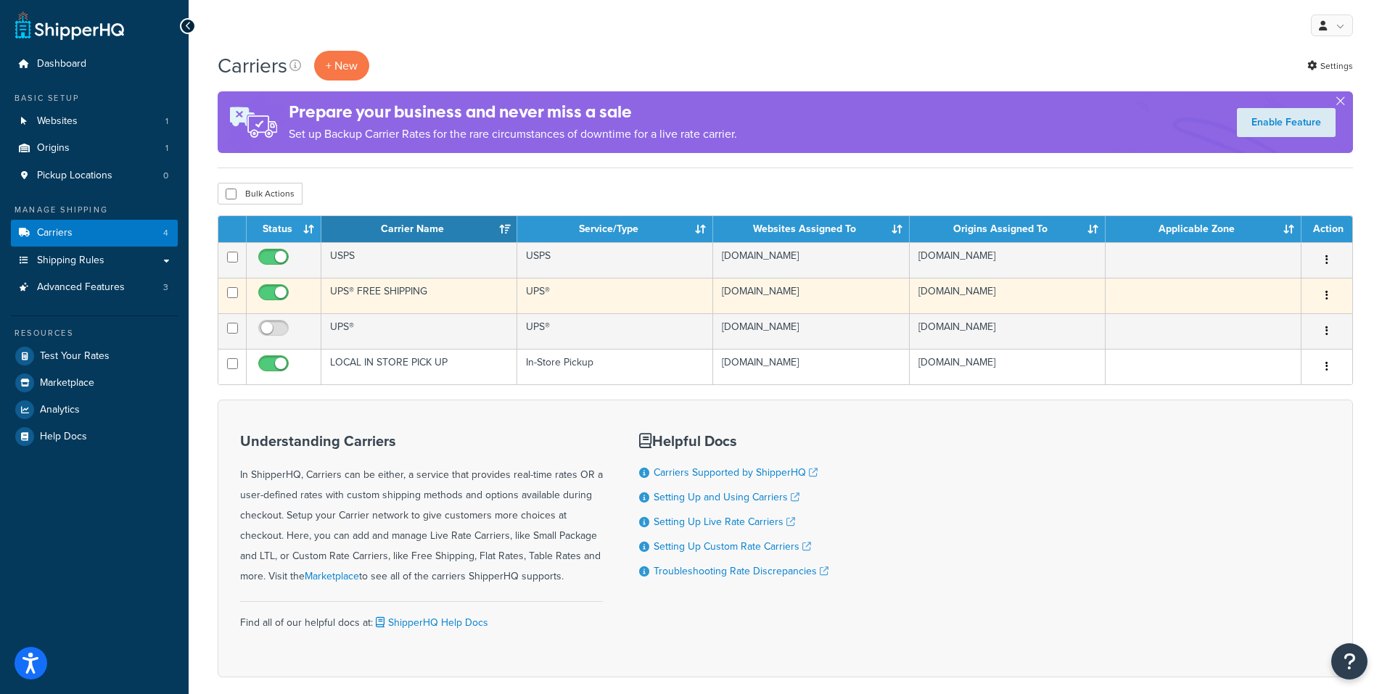
click at [1326, 298] on icon "button" at bounding box center [1327, 295] width 3 height 10
click at [1270, 323] on link "Edit" at bounding box center [1268, 325] width 115 height 30
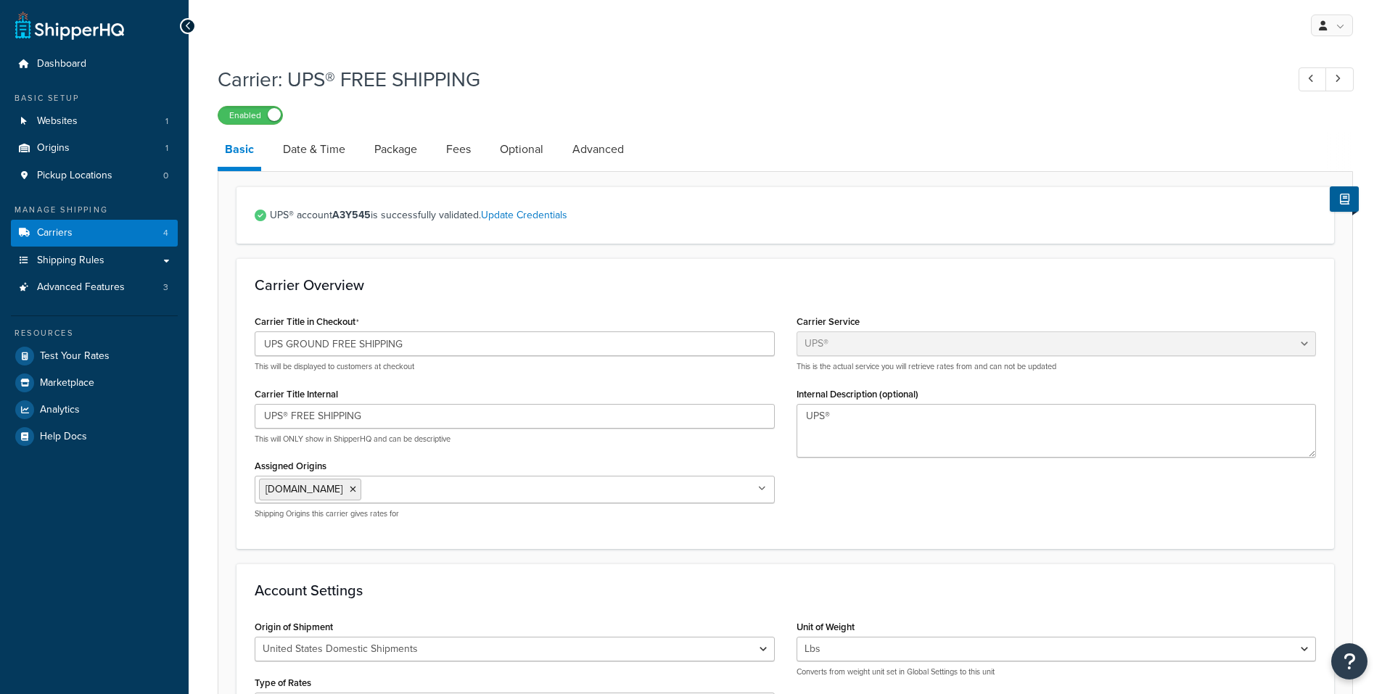
select select "ups"
select select "01"
click at [526, 152] on link "Optional" at bounding box center [522, 149] width 58 height 35
select select "business"
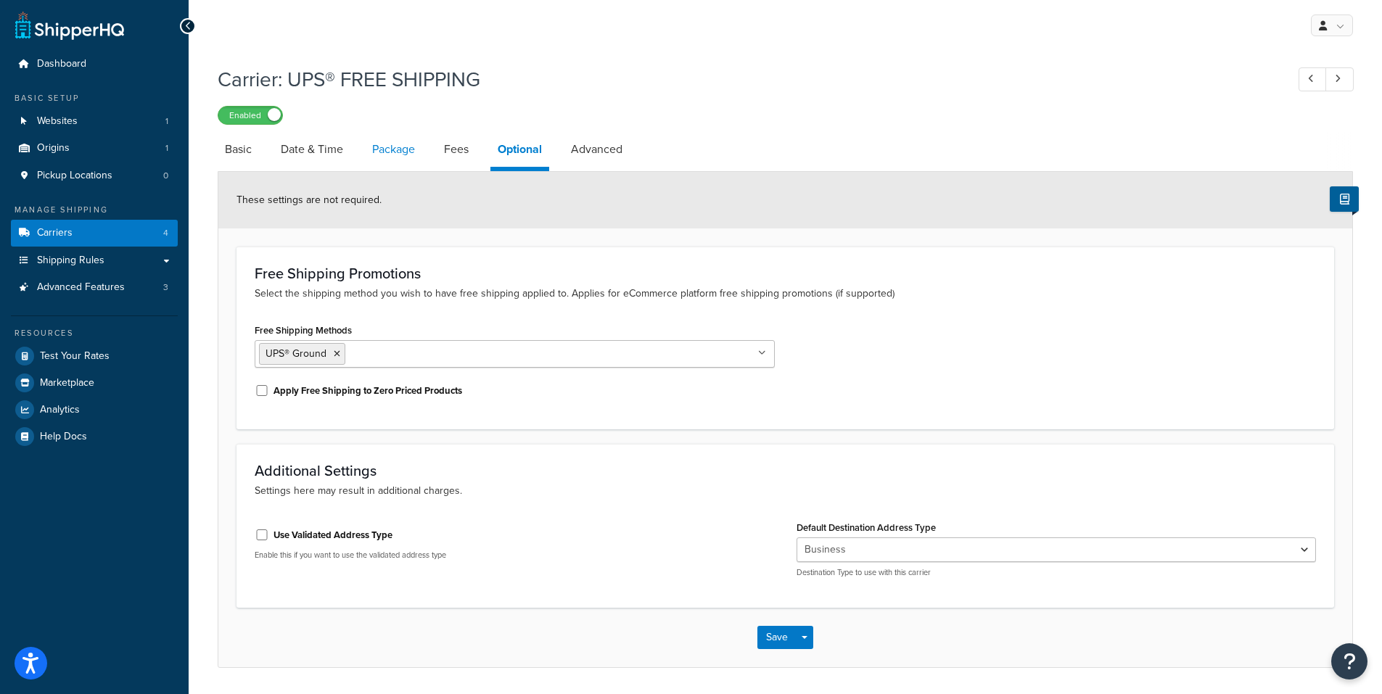
click at [395, 147] on link "Package" at bounding box center [393, 149] width 57 height 35
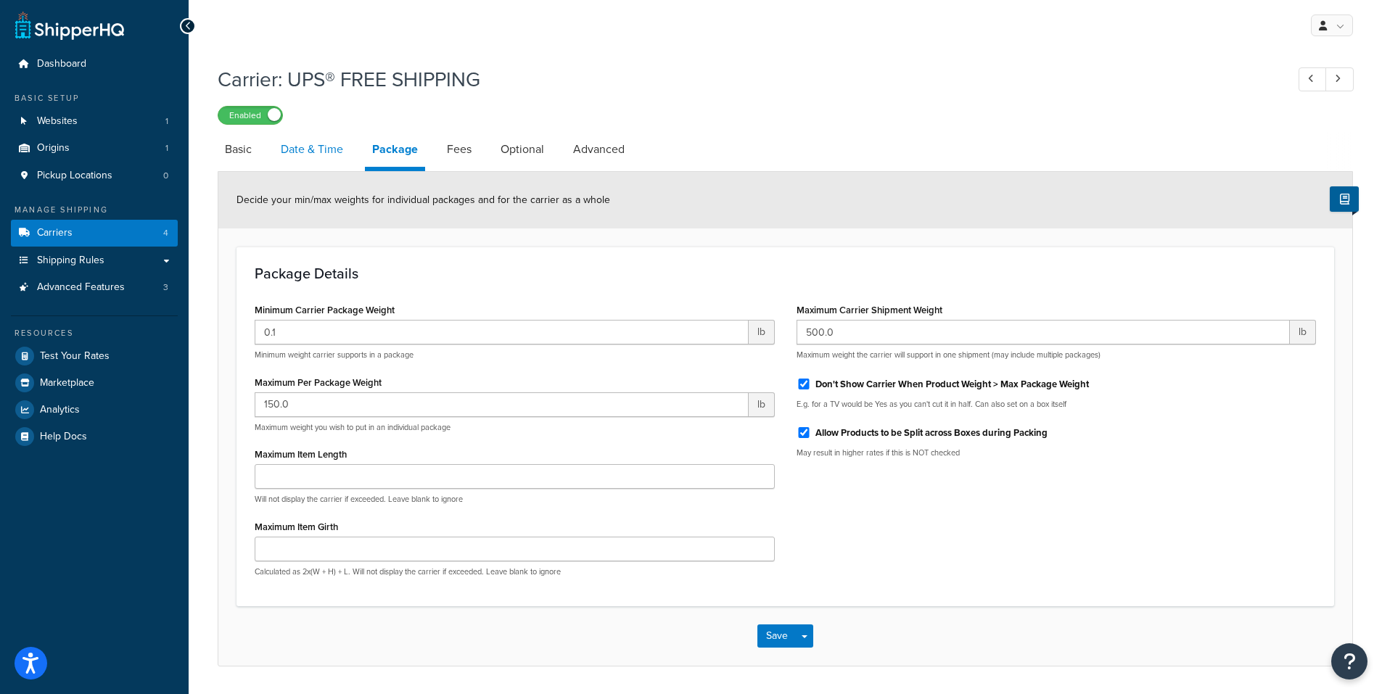
click at [329, 150] on link "Date & Time" at bounding box center [312, 149] width 77 height 35
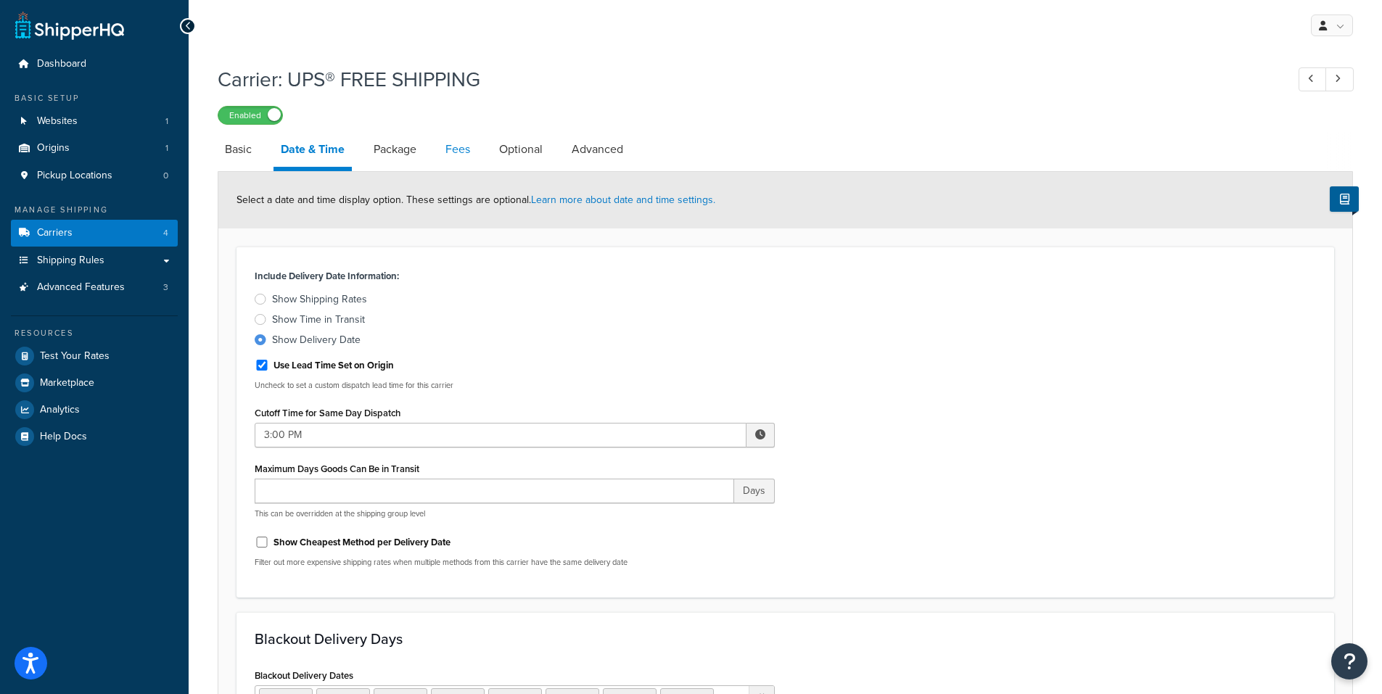
click at [450, 152] on link "Fees" at bounding box center [457, 149] width 39 height 35
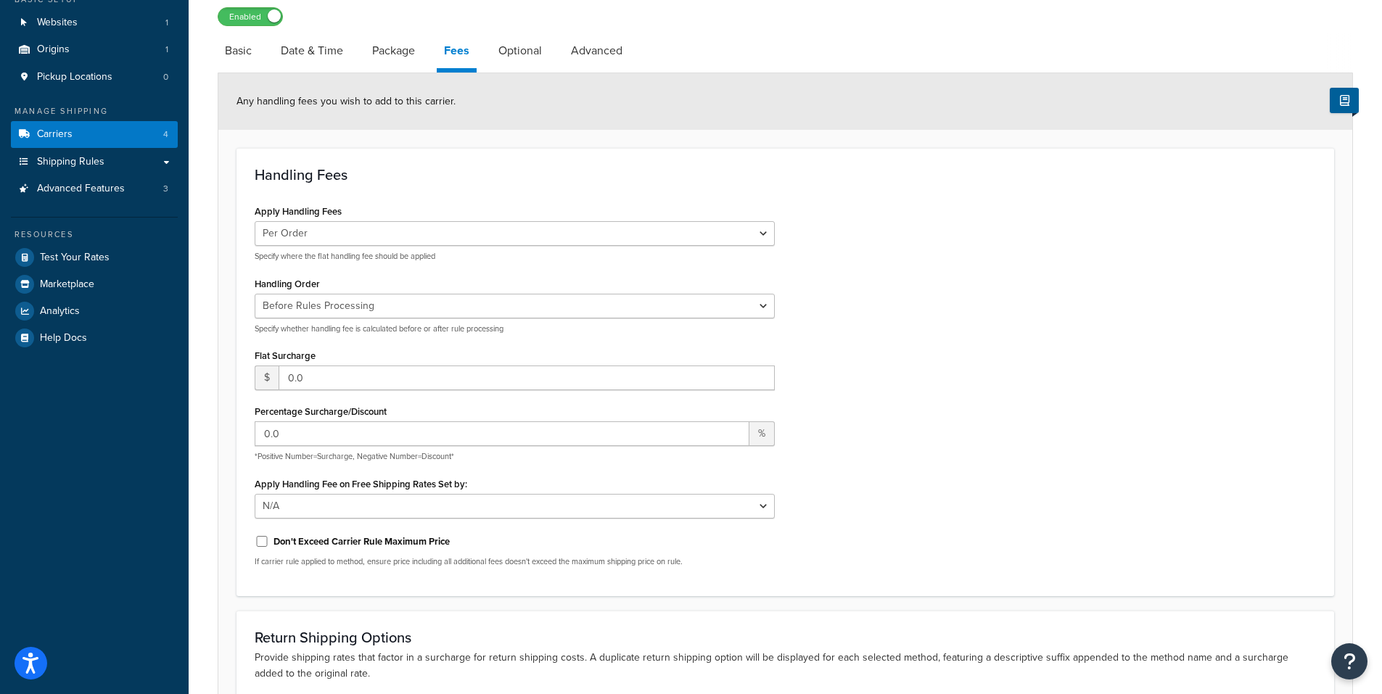
scroll to position [145, 0]
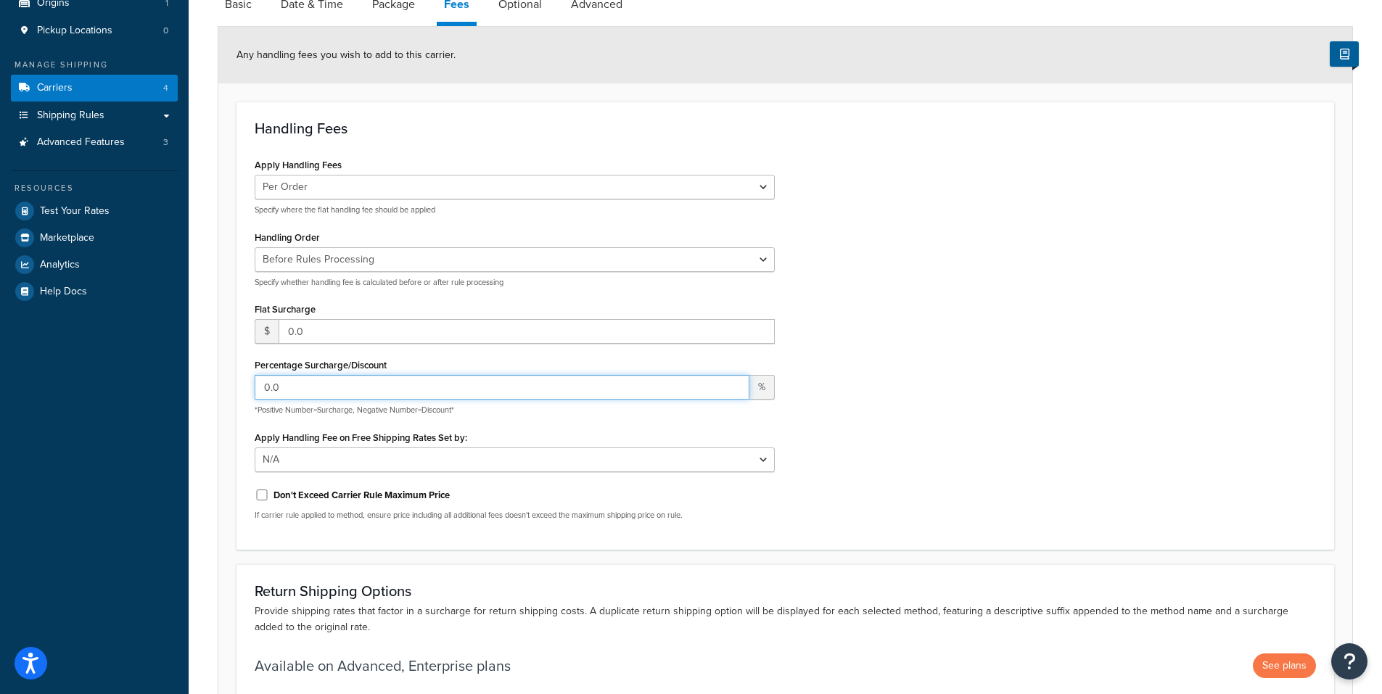
click at [311, 387] on input "0.0" at bounding box center [502, 387] width 495 height 25
click at [289, 380] on input "10" at bounding box center [502, 387] width 495 height 25
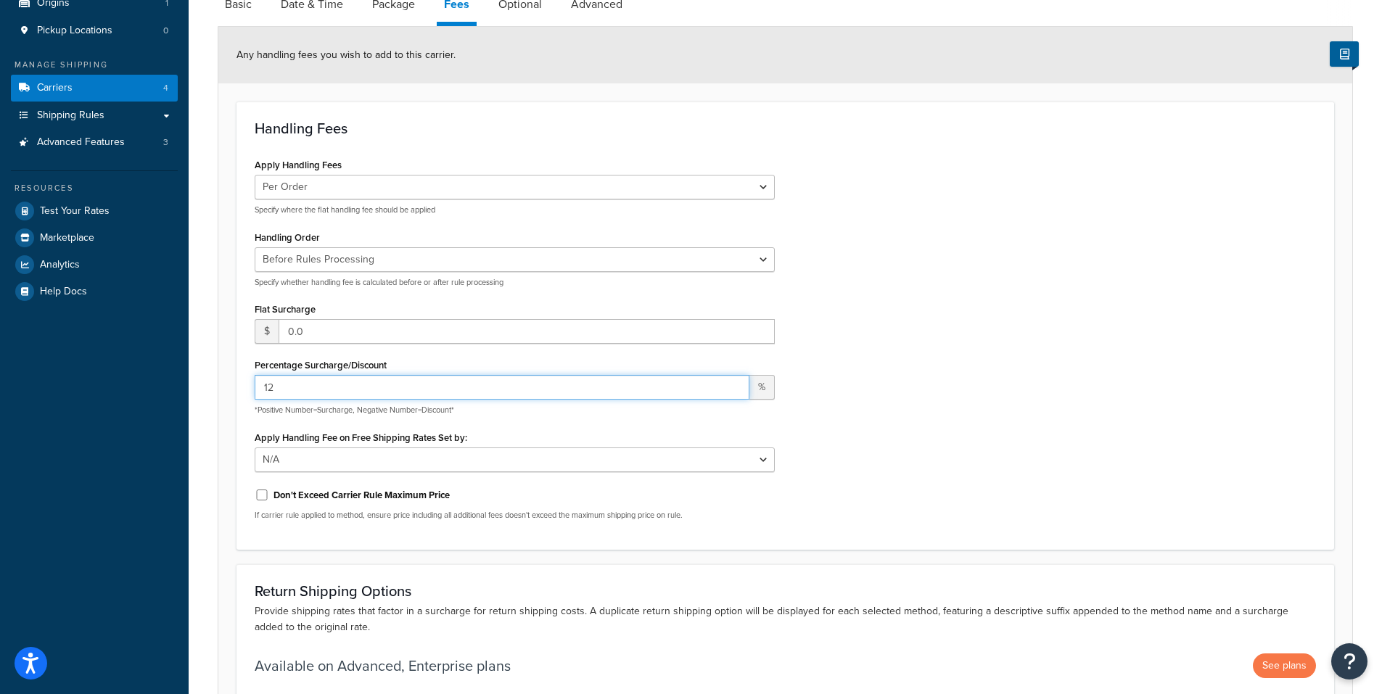
type input "12"
click at [995, 422] on div "Apply Handling Fees Per Order Per Item Per Package Specify where the flat handl…" at bounding box center [785, 343] width 1083 height 377
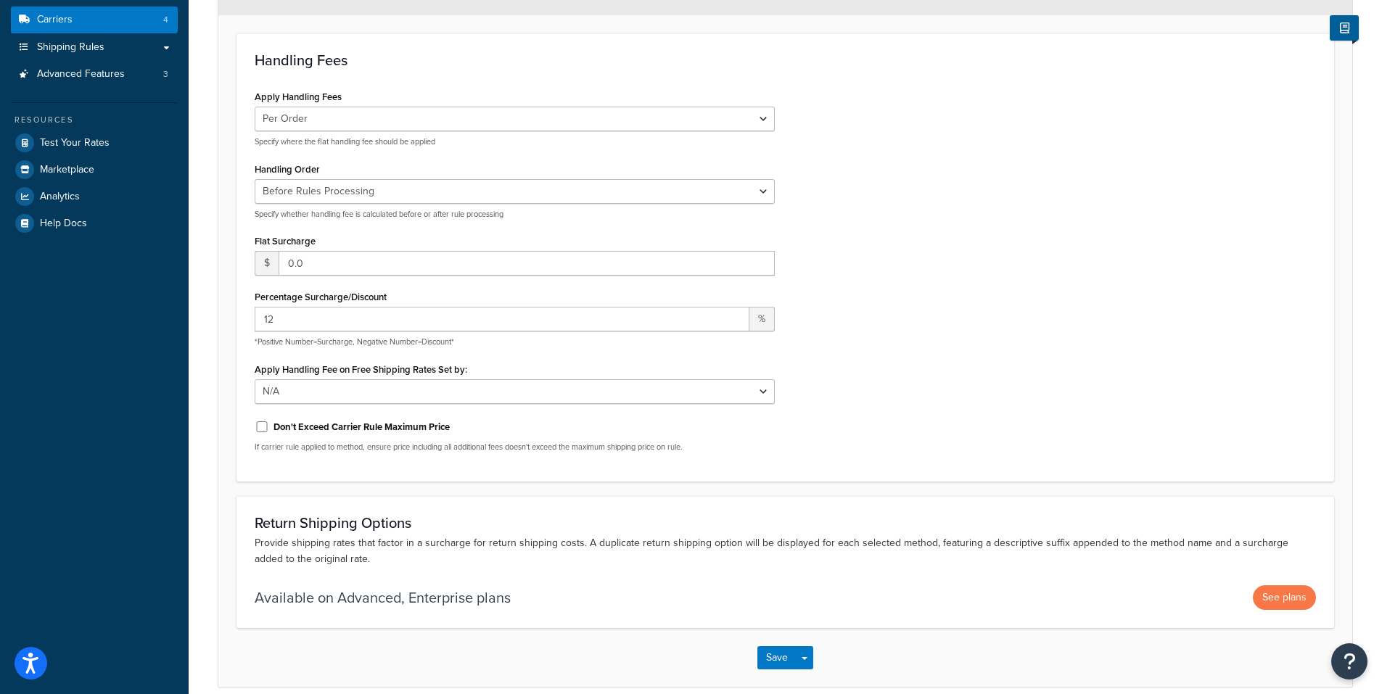
scroll to position [280, 0]
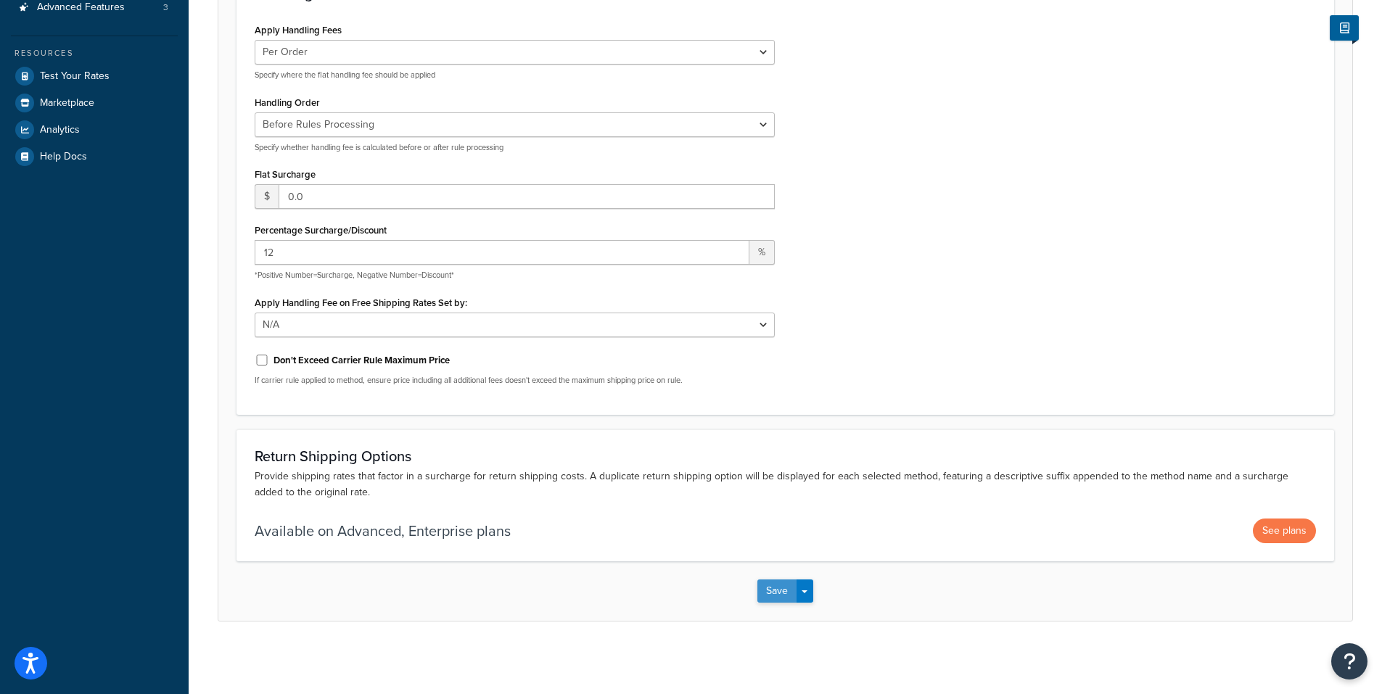
click at [789, 593] on button "Save" at bounding box center [776, 591] width 39 height 23
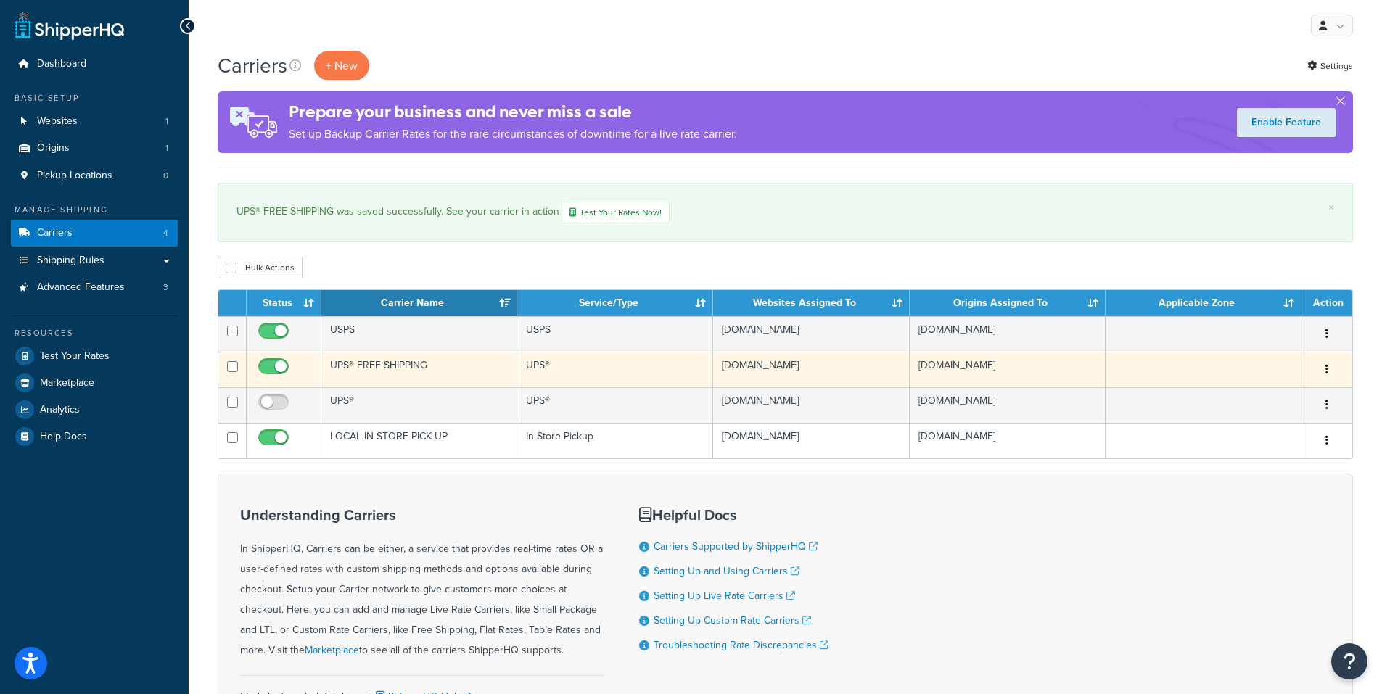
click at [283, 361] on span at bounding box center [273, 366] width 30 height 17
click at [283, 361] on input "checkbox" at bounding box center [275, 370] width 40 height 18
checkbox input "false"
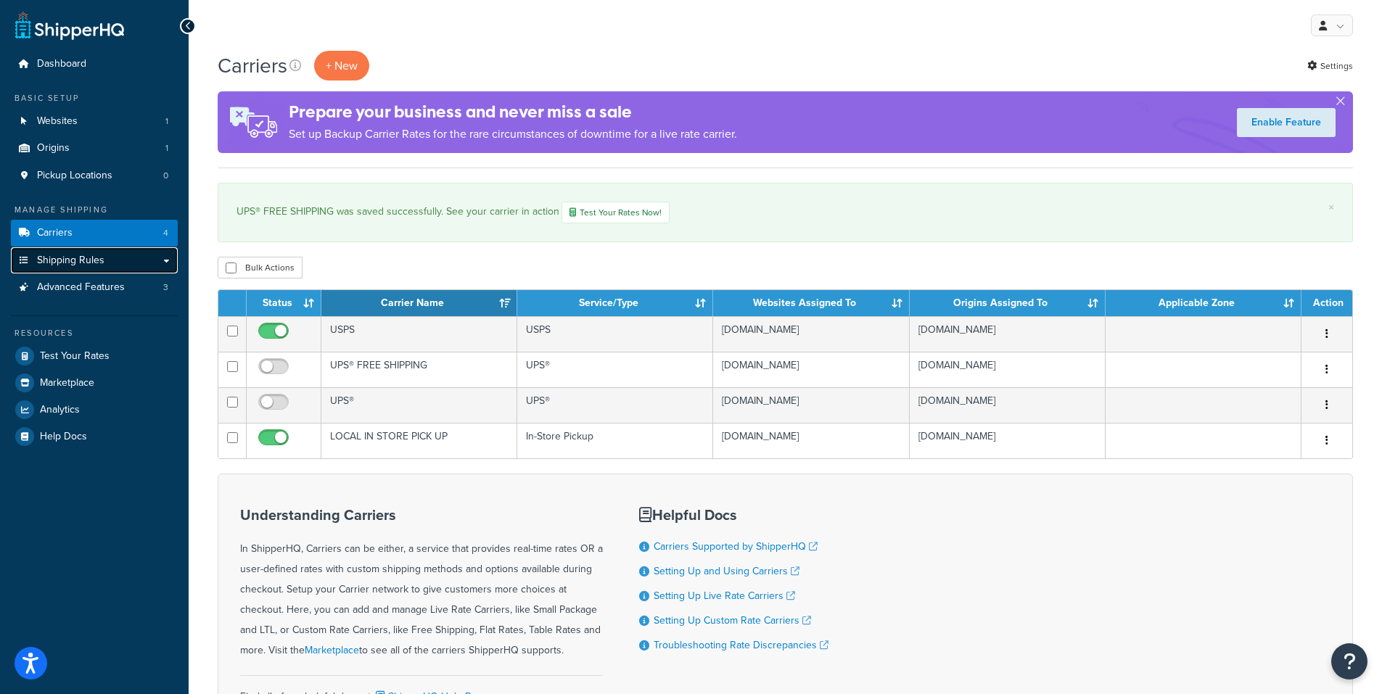
click at [108, 265] on link "Shipping Rules" at bounding box center [94, 260] width 167 height 27
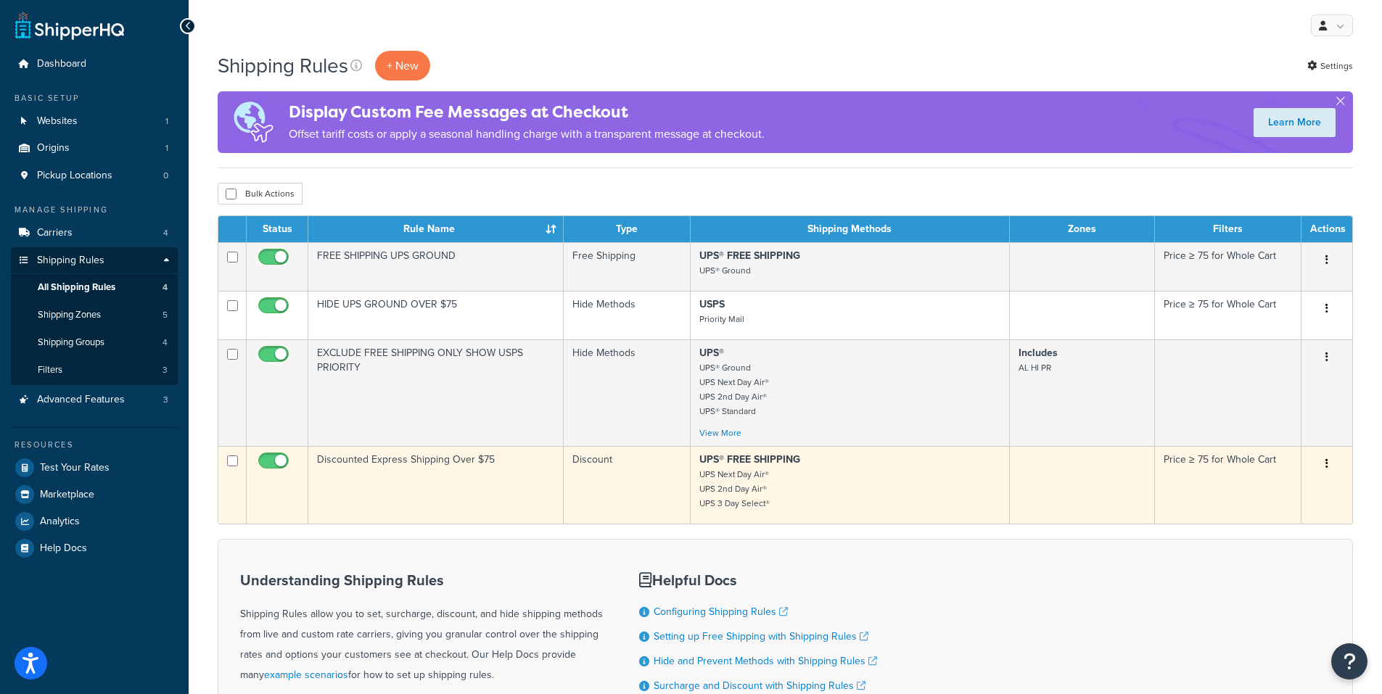
click at [1328, 464] on button "button" at bounding box center [1327, 464] width 20 height 23
click at [1269, 488] on link "Edit" at bounding box center [1279, 492] width 115 height 30
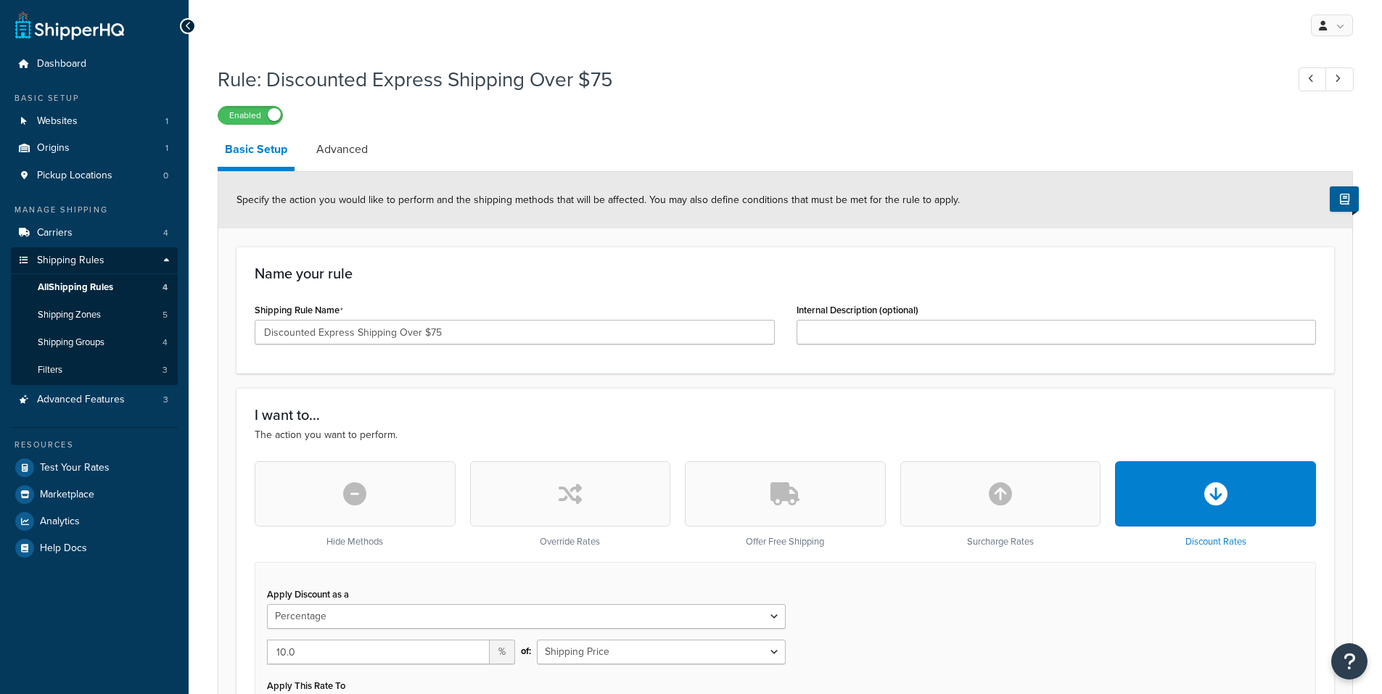
select select "PERCENTAGE"
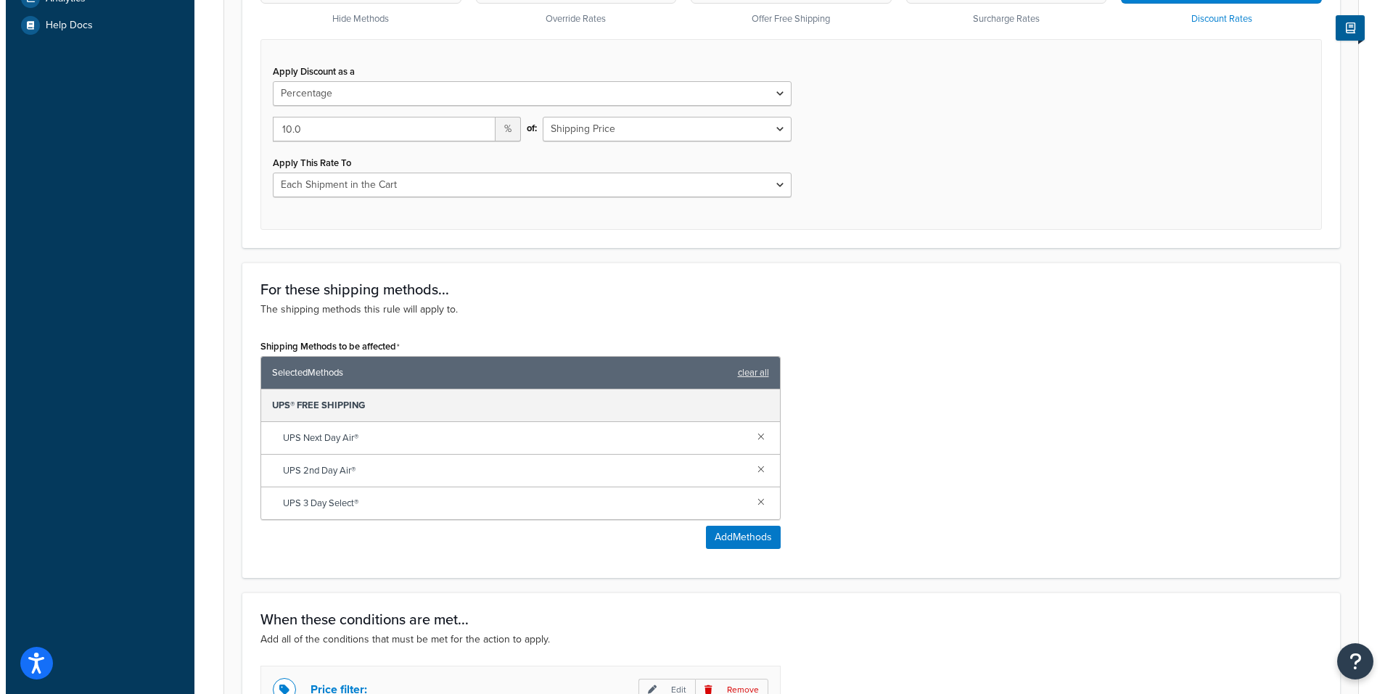
scroll to position [580, 0]
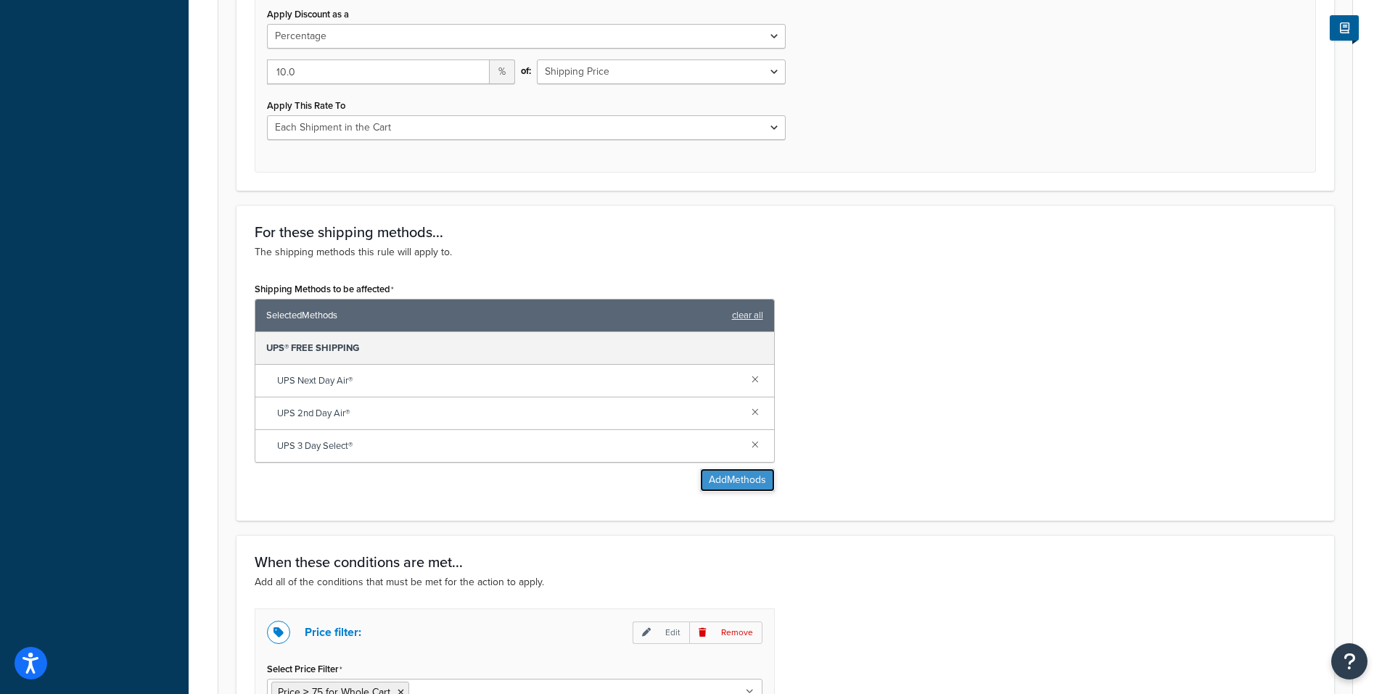
click at [726, 476] on button "Add Methods" at bounding box center [737, 480] width 75 height 23
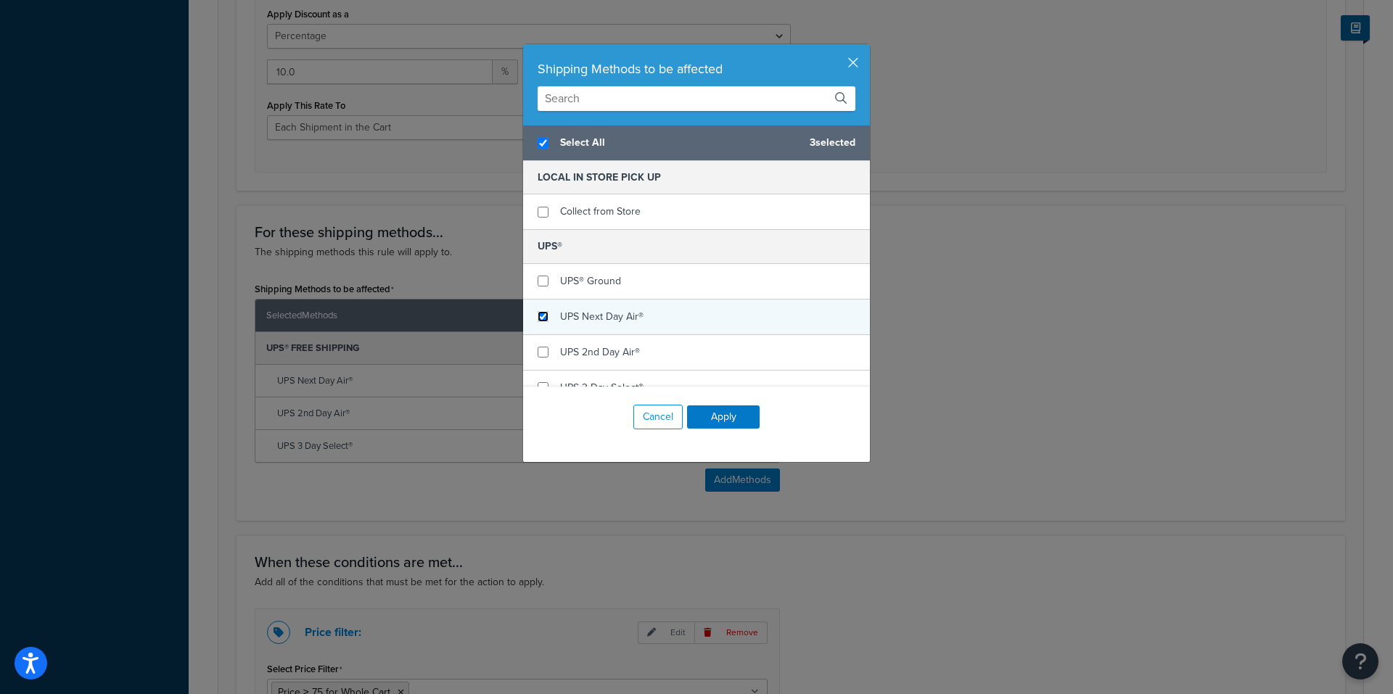
checkbox input "true"
click at [538, 316] on input "checkbox" at bounding box center [543, 316] width 11 height 11
checkbox input "true"
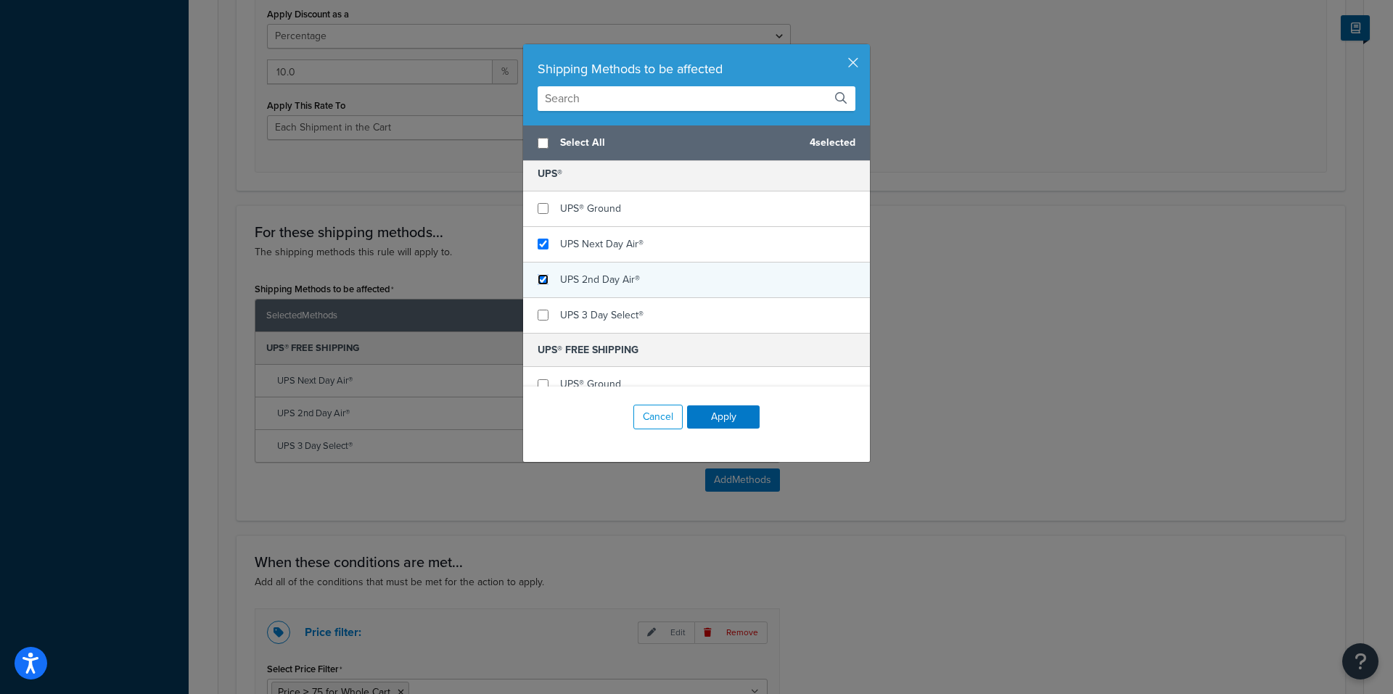
checkbox input "false"
click at [540, 279] on input "checkbox" at bounding box center [543, 279] width 11 height 11
checkbox input "true"
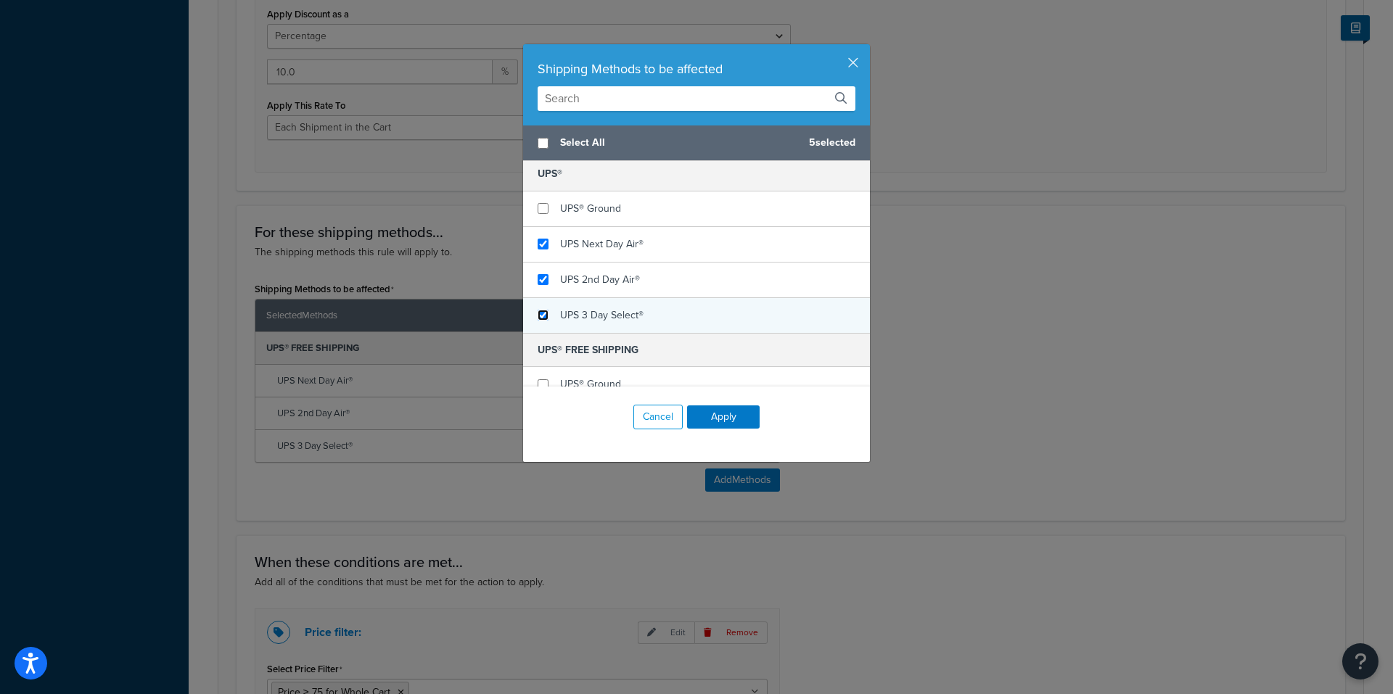
click at [538, 315] on input "checkbox" at bounding box center [543, 315] width 11 height 11
checkbox input "true"
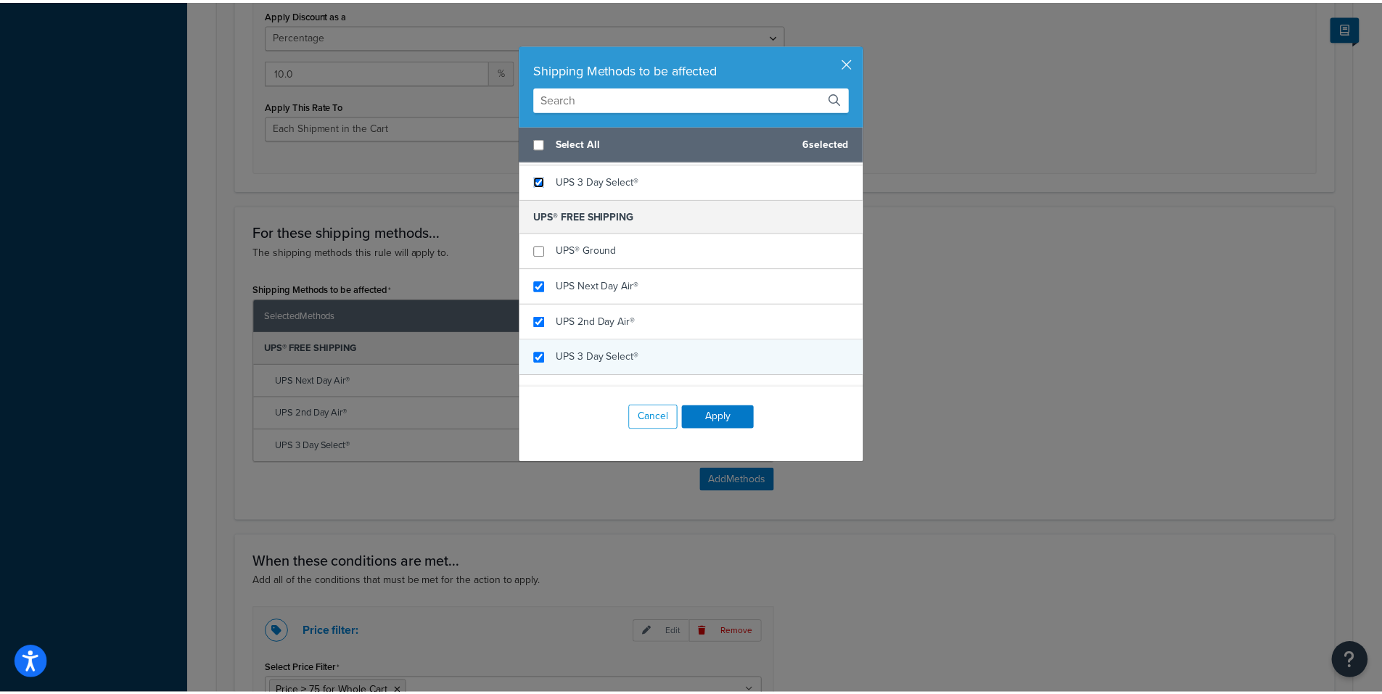
scroll to position [218, 0]
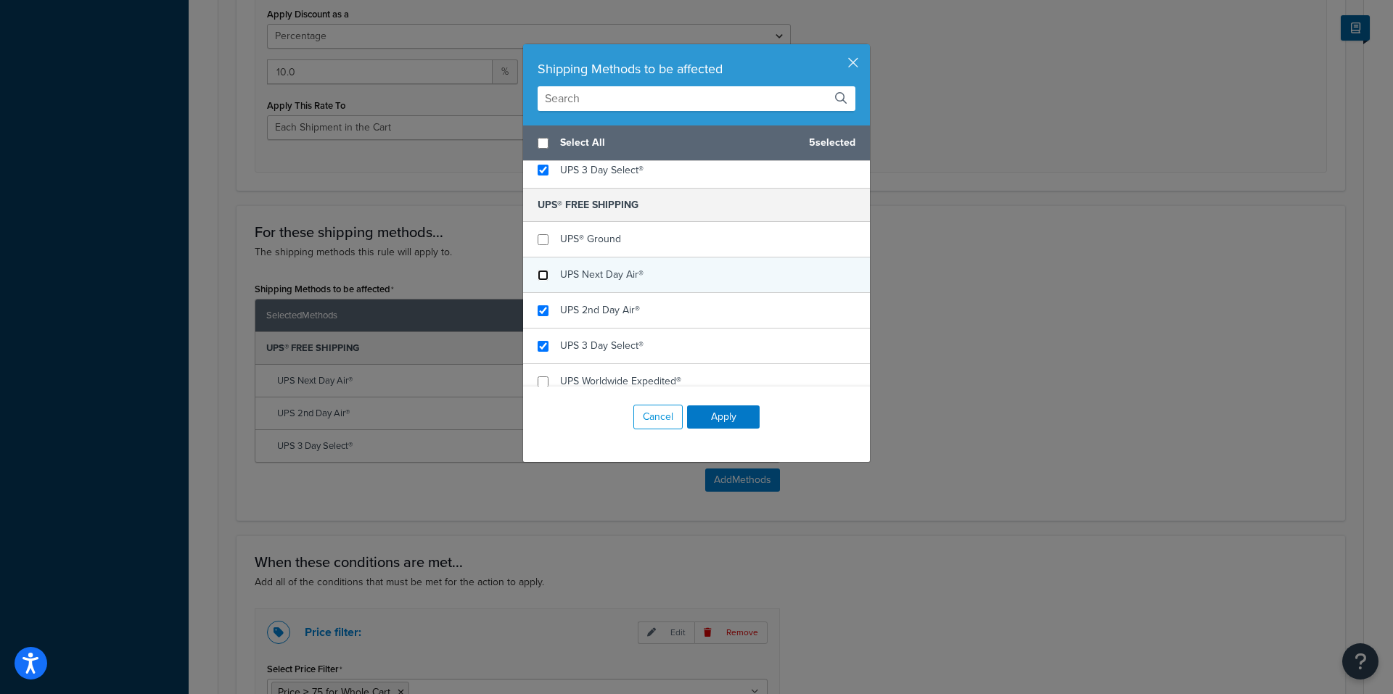
click at [541, 279] on input "checkbox" at bounding box center [543, 275] width 11 height 11
checkbox input "false"
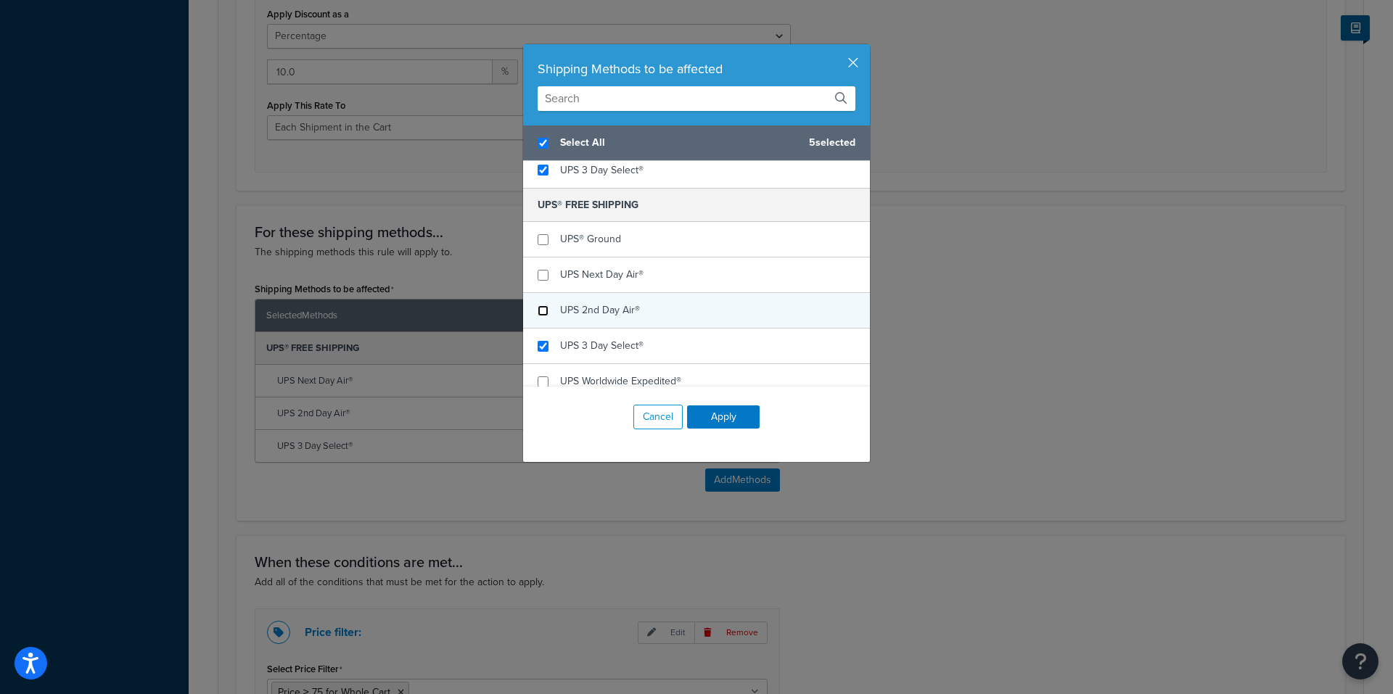
checkbox input "true"
click at [538, 308] on input "checkbox" at bounding box center [543, 310] width 11 height 11
checkbox input "false"
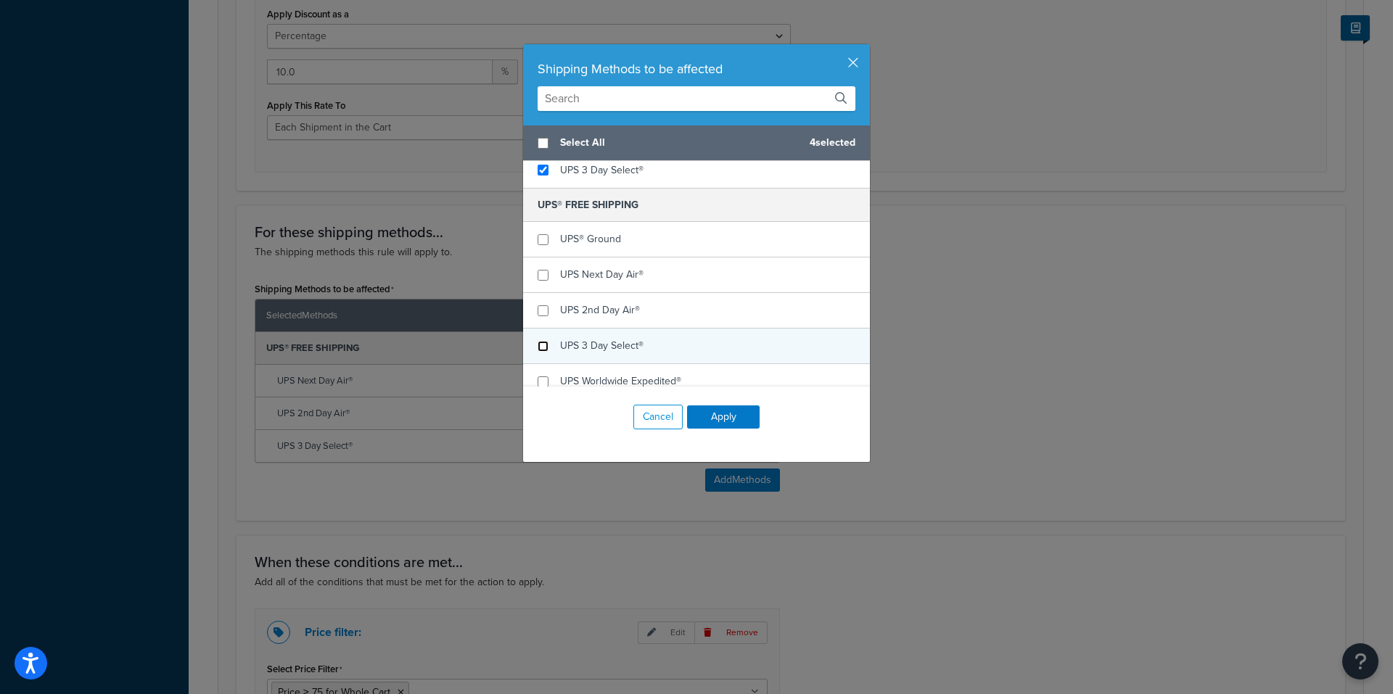
checkbox input "false"
click at [538, 344] on input "checkbox" at bounding box center [543, 346] width 11 height 11
checkbox input "false"
click at [725, 417] on button "Apply" at bounding box center [723, 417] width 73 height 23
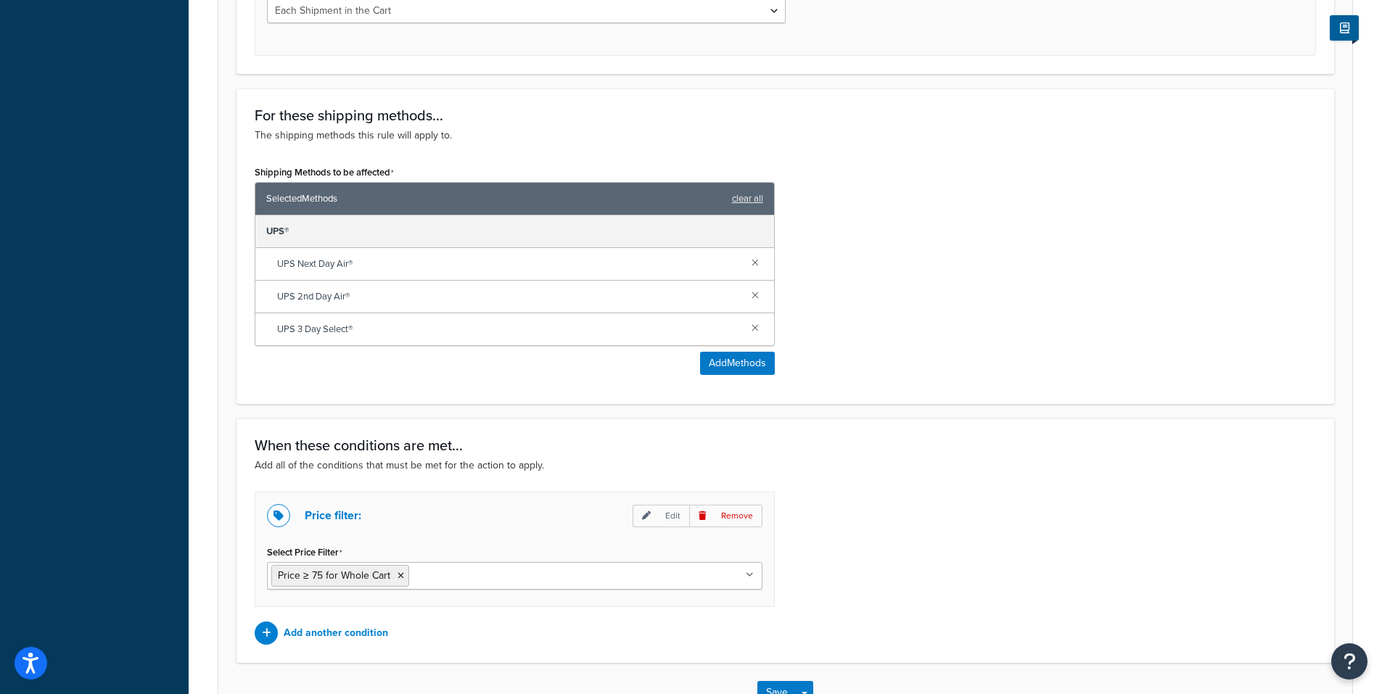
scroll to position [799, 0]
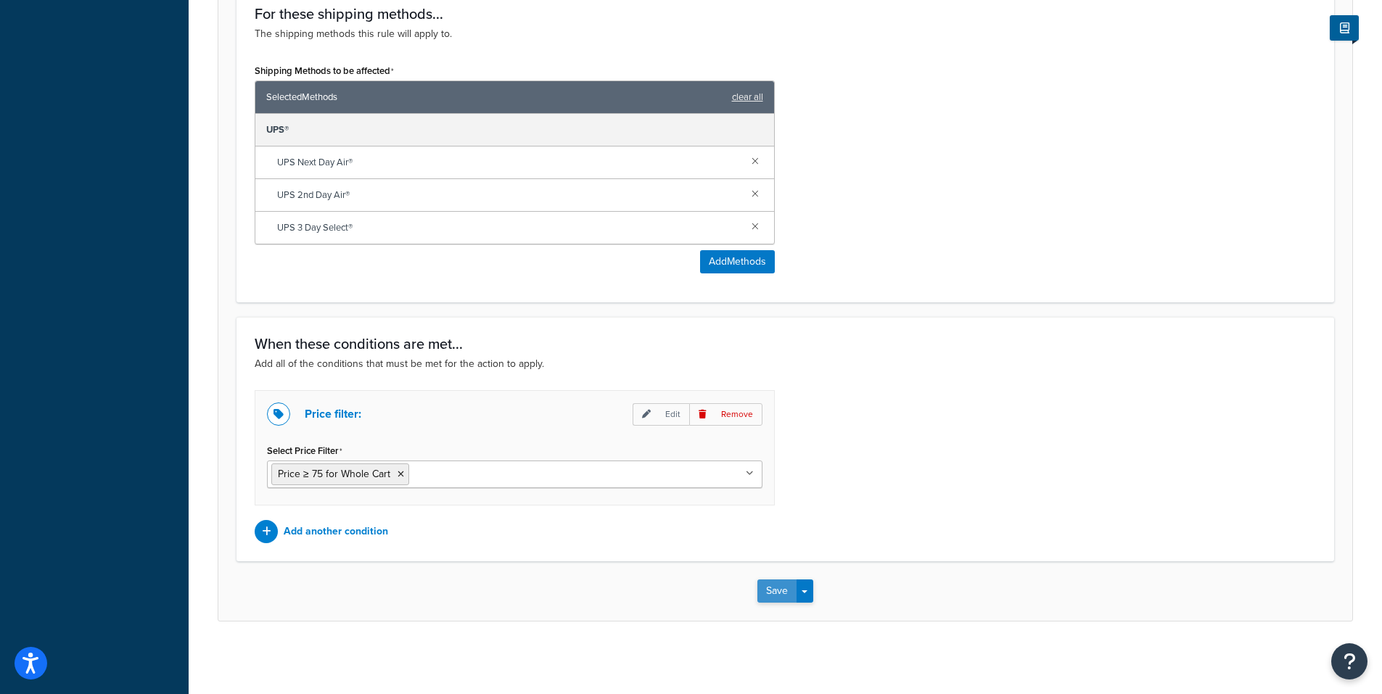
click at [777, 587] on button "Save" at bounding box center [776, 591] width 39 height 23
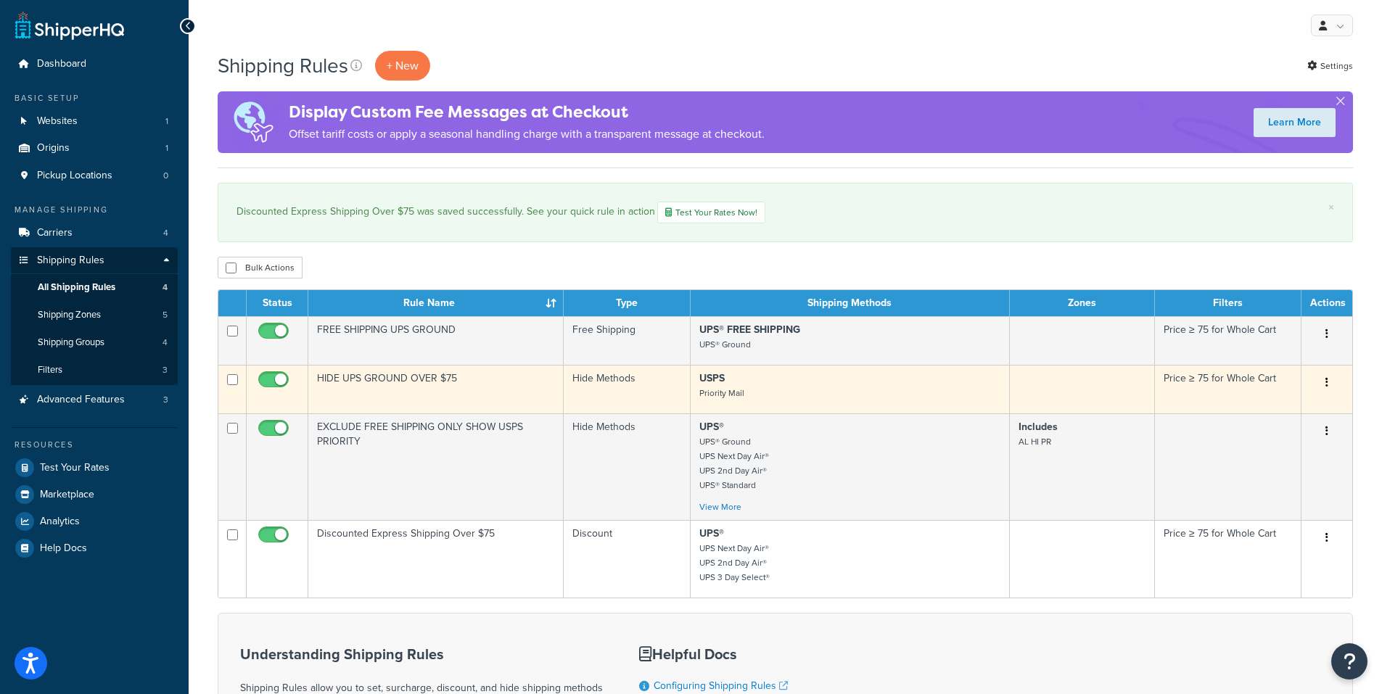
click at [283, 382] on input "checkbox" at bounding box center [275, 383] width 40 height 18
checkbox input "false"
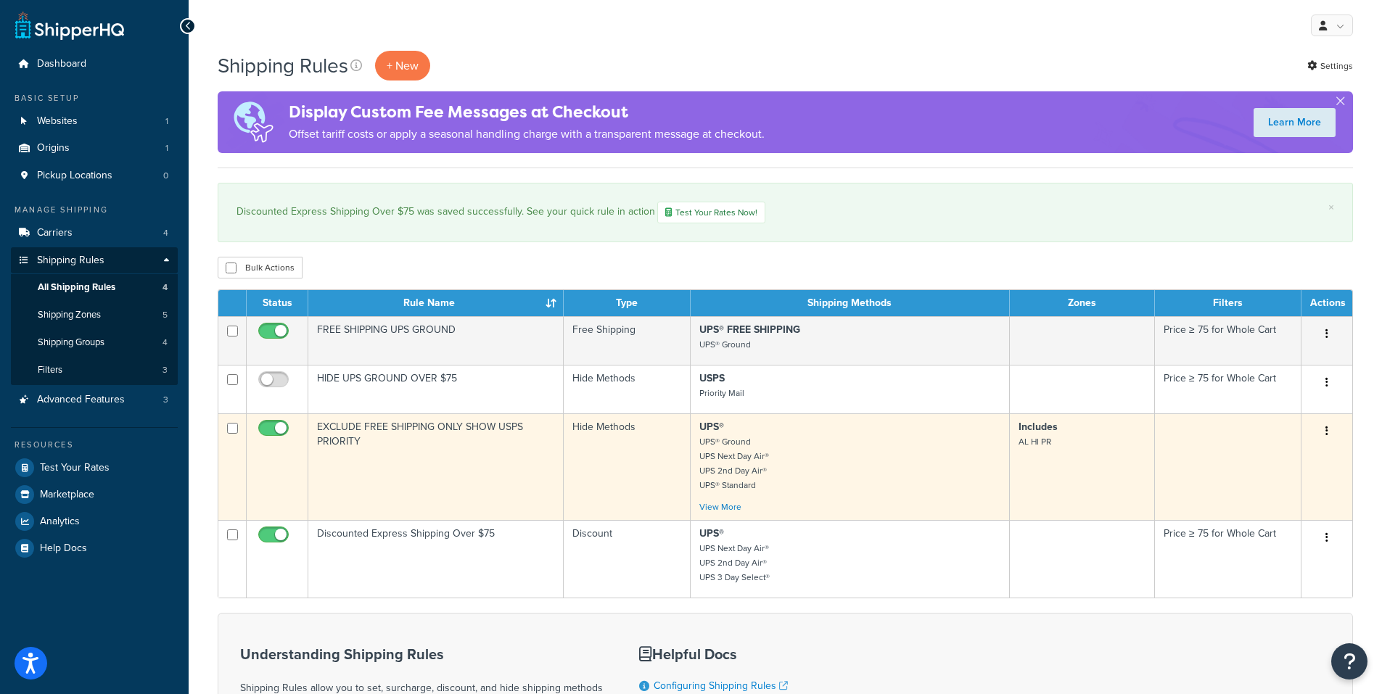
click at [287, 421] on span at bounding box center [273, 428] width 30 height 17
click at [287, 423] on input "checkbox" at bounding box center [275, 432] width 40 height 18
checkbox input "false"
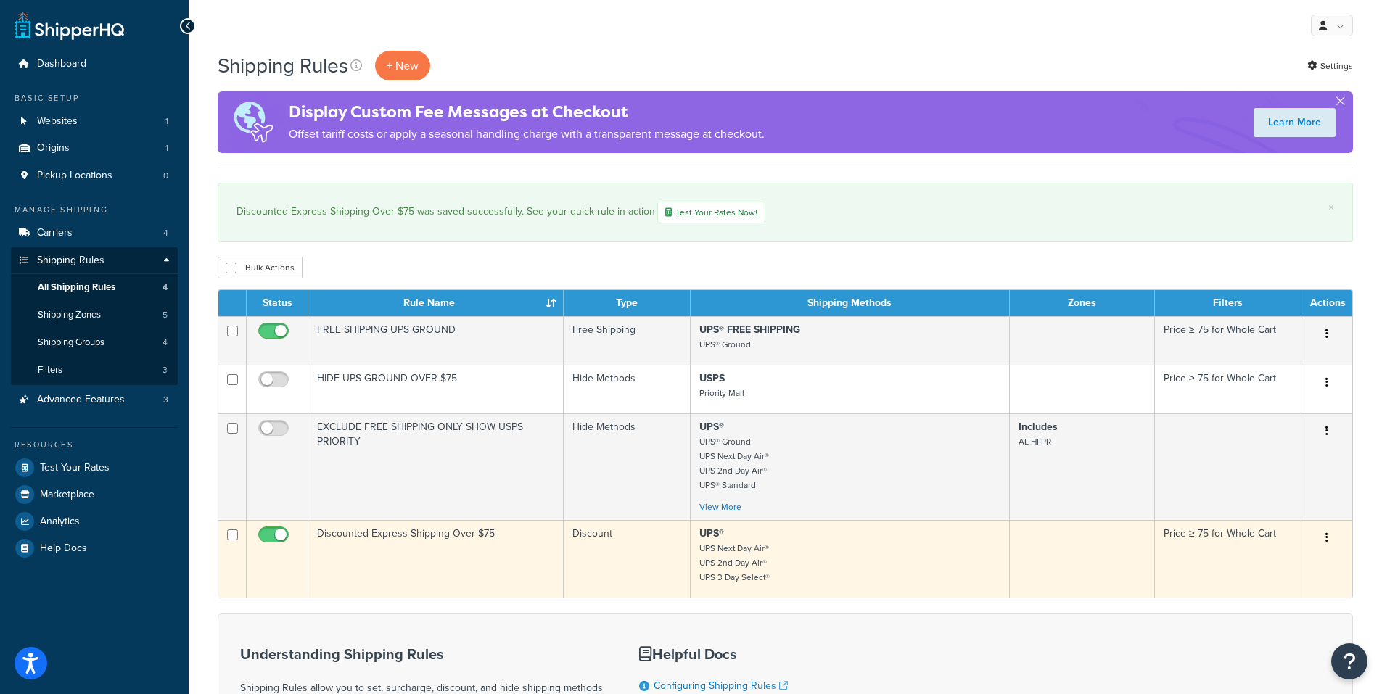
click at [270, 538] on input "checkbox" at bounding box center [275, 539] width 40 height 18
checkbox input "false"
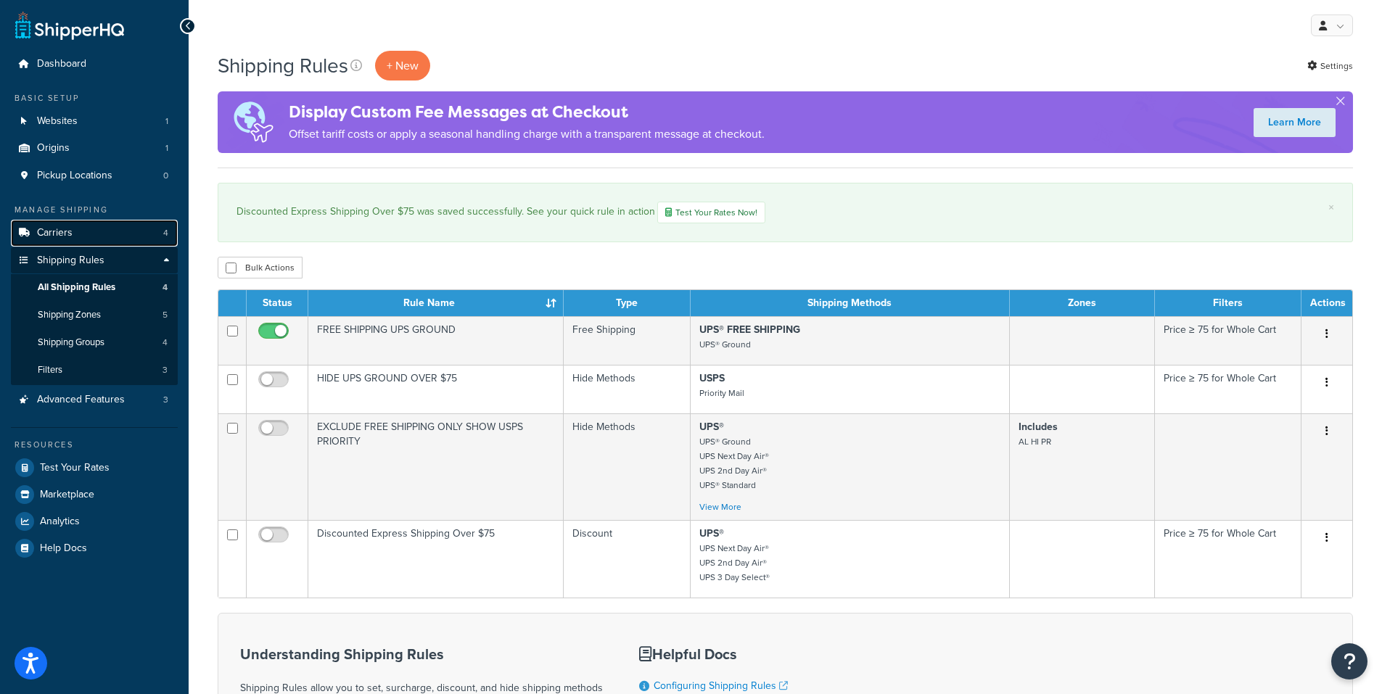
click at [70, 234] on span "Carriers" at bounding box center [55, 233] width 36 height 12
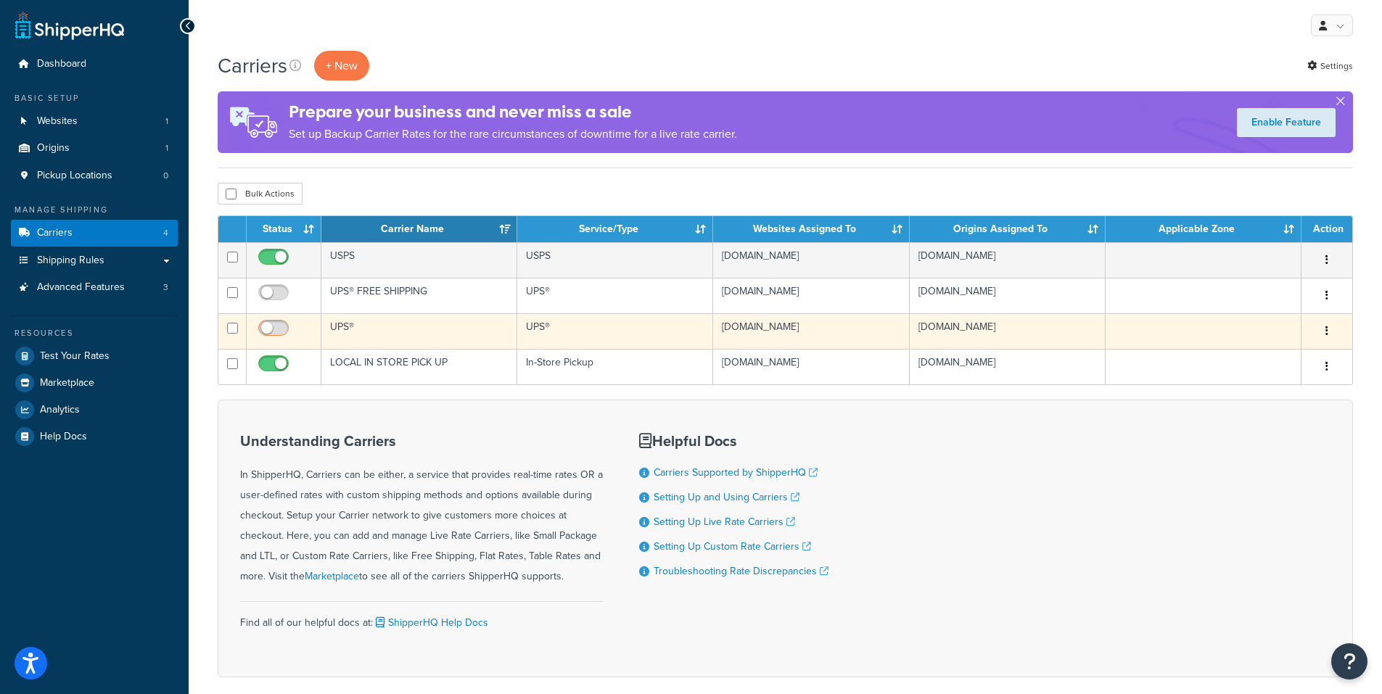
click at [268, 329] on input "checkbox" at bounding box center [275, 332] width 40 height 18
checkbox input "true"
click at [1328, 327] on icon "button" at bounding box center [1327, 331] width 3 height 10
click at [1265, 362] on link "Edit" at bounding box center [1268, 360] width 115 height 30
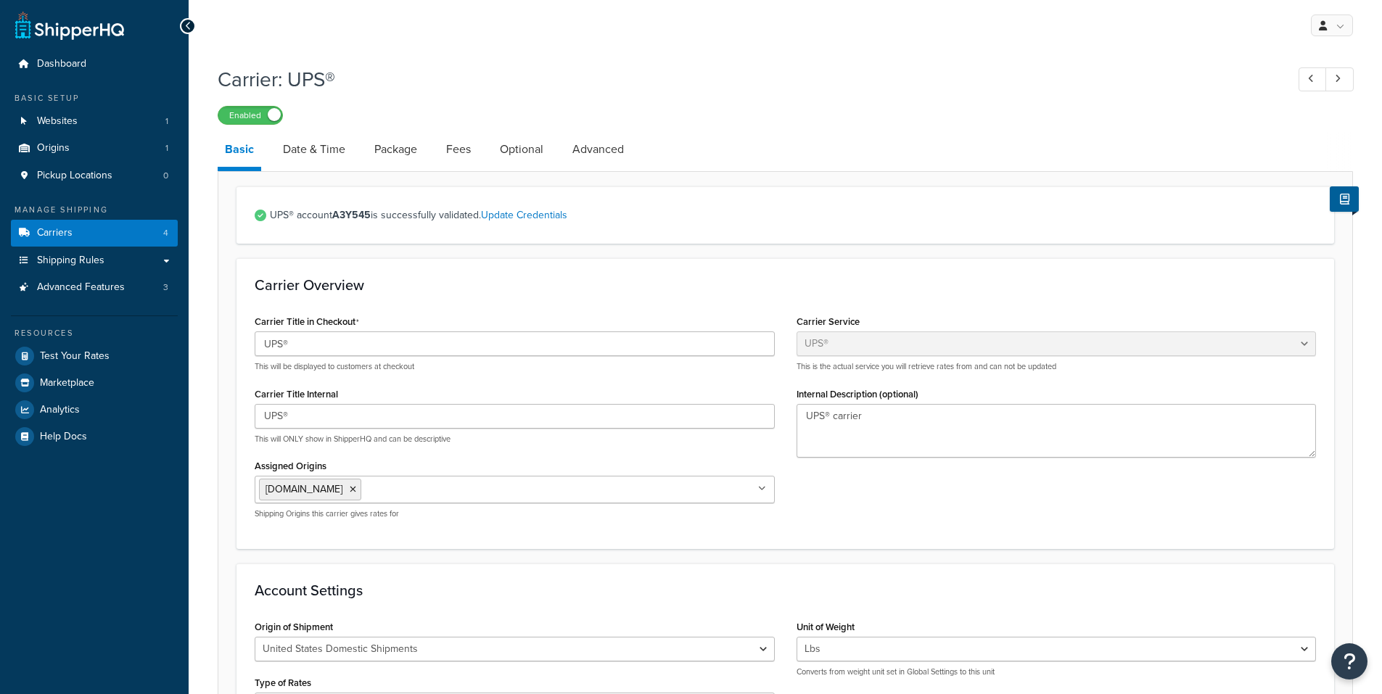
select select "ups"
select select "01"
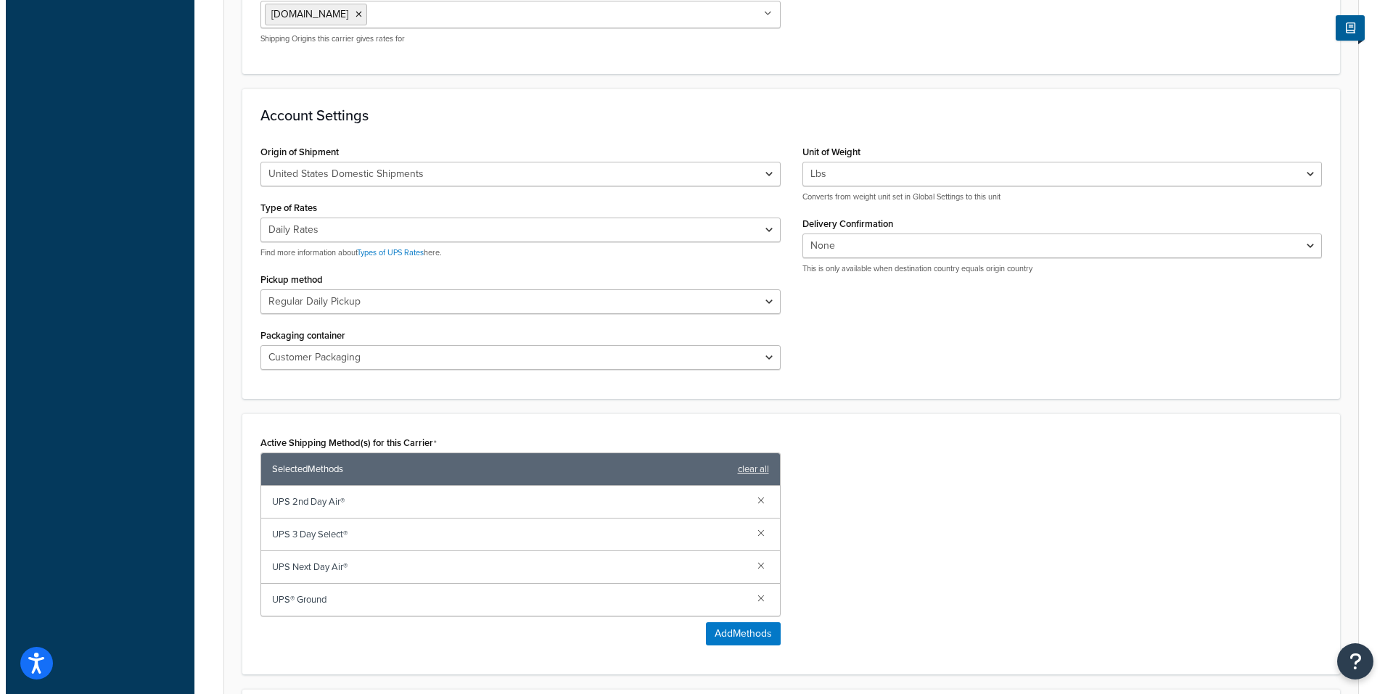
scroll to position [508, 0]
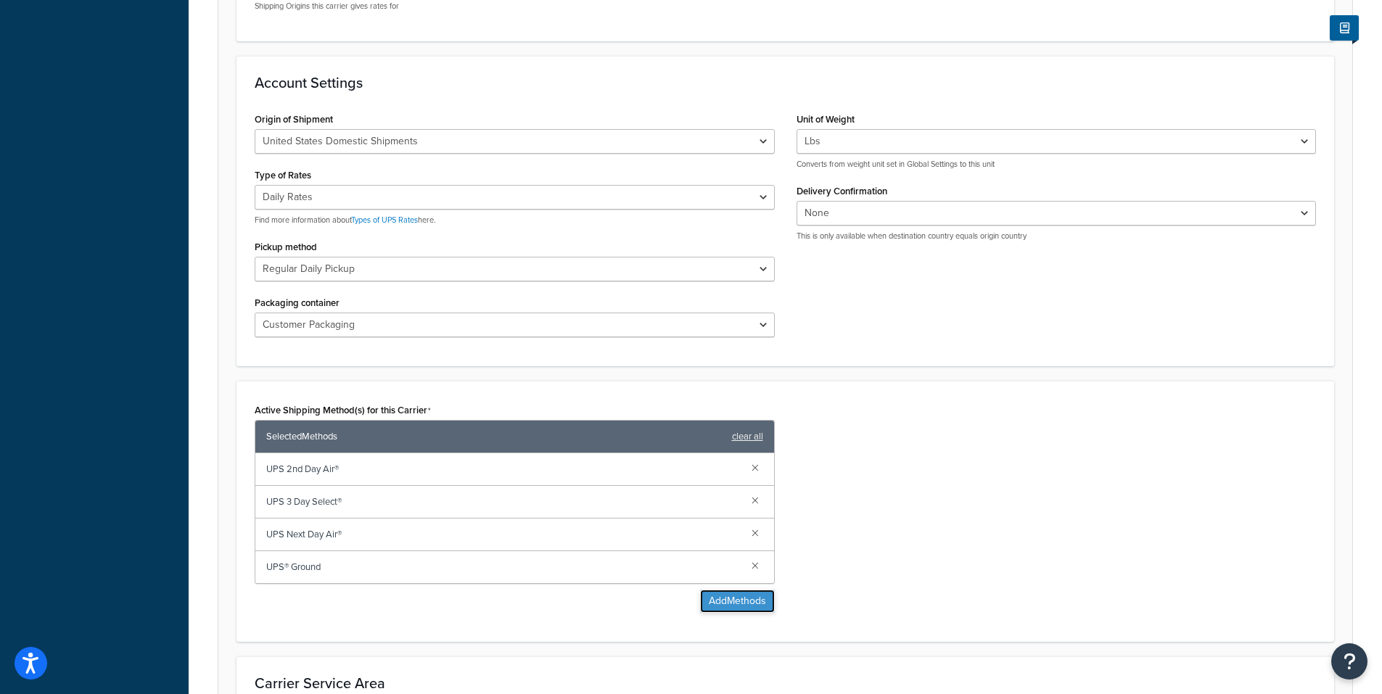
click at [735, 601] on button "Add Methods" at bounding box center [737, 601] width 75 height 23
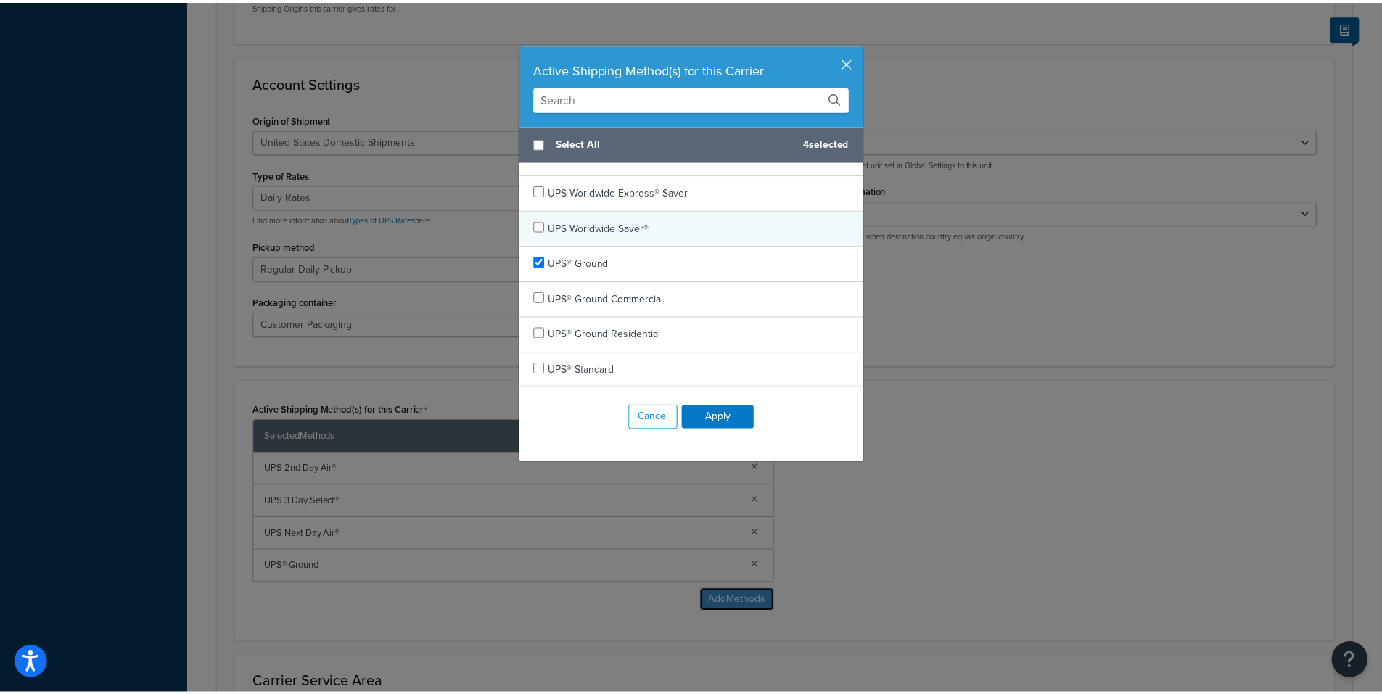
scroll to position [840, 0]
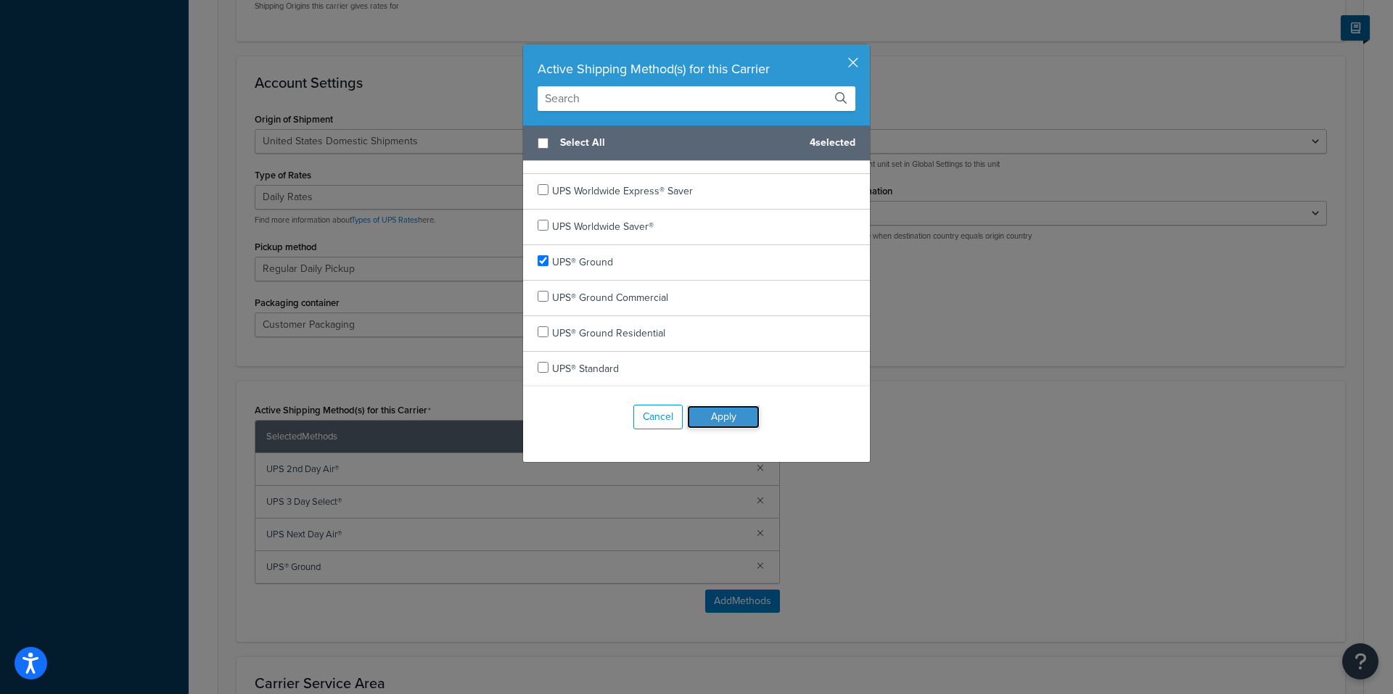
click at [733, 417] on button "Apply" at bounding box center [723, 417] width 73 height 23
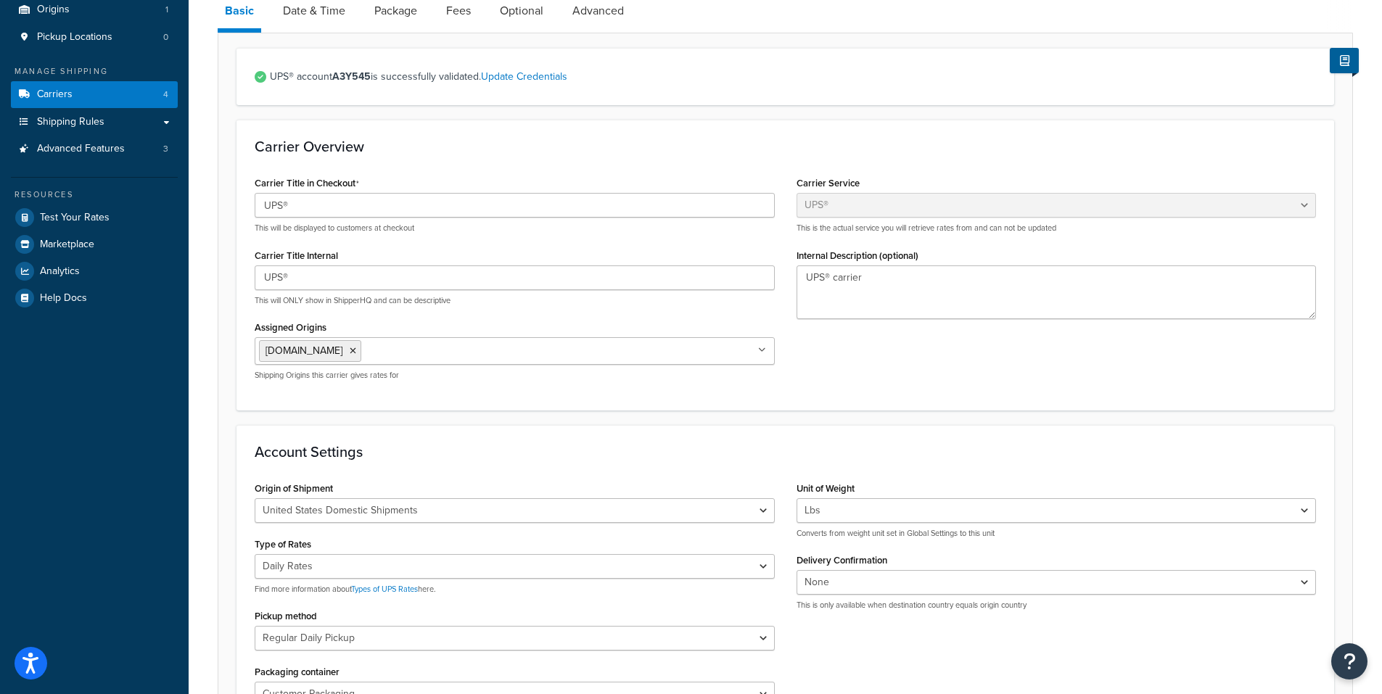
scroll to position [0, 0]
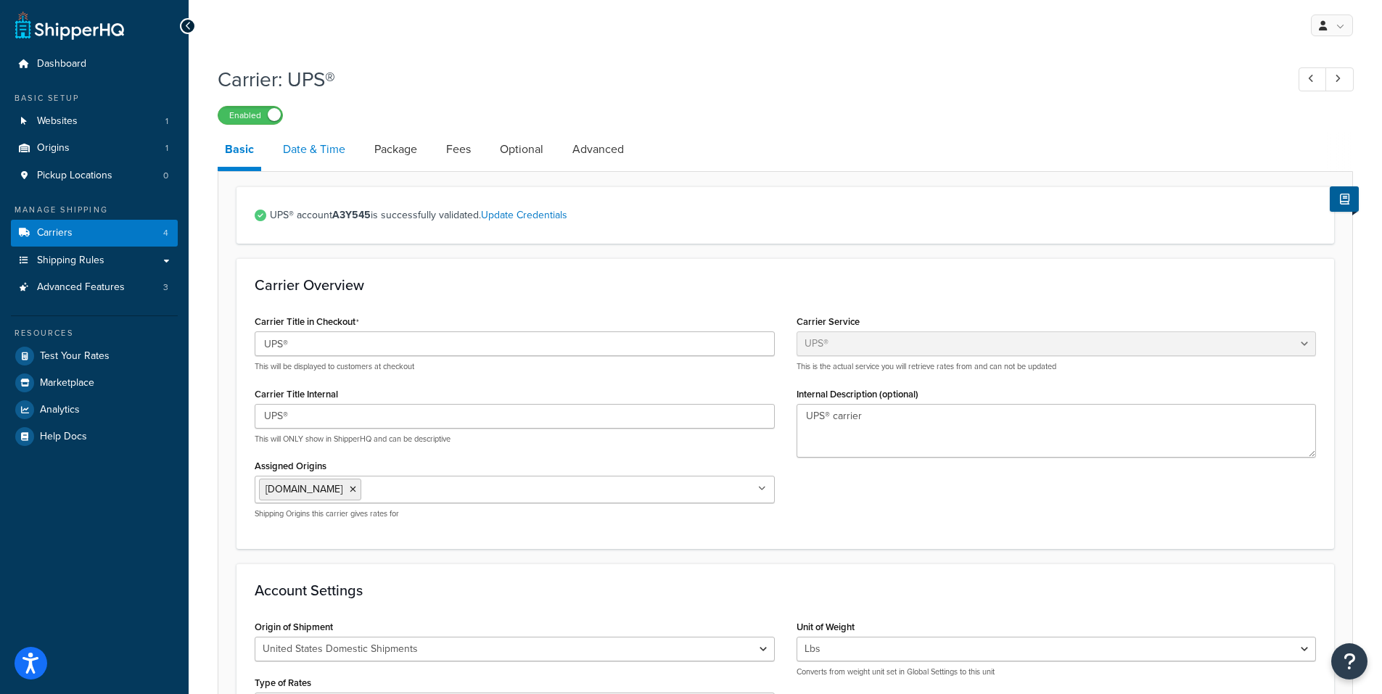
click at [335, 151] on link "Date & Time" at bounding box center [314, 149] width 77 height 35
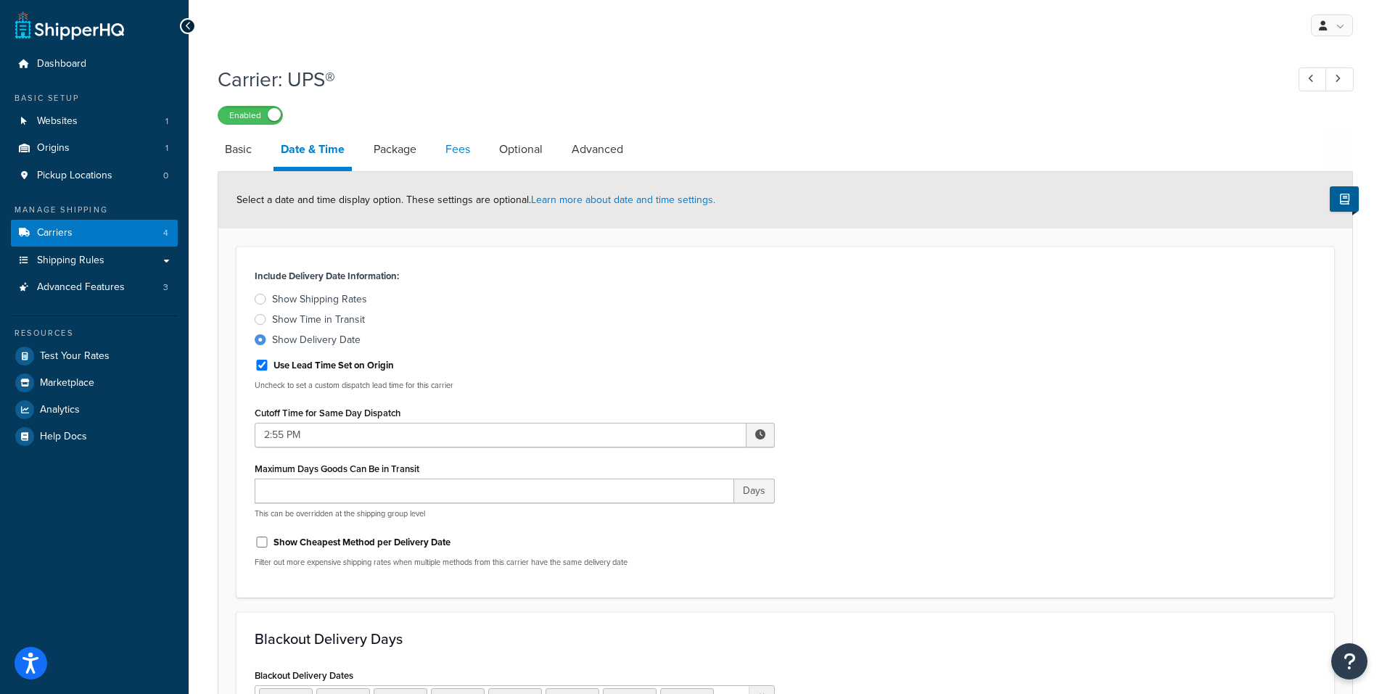
click at [457, 148] on link "Fees" at bounding box center [457, 149] width 39 height 35
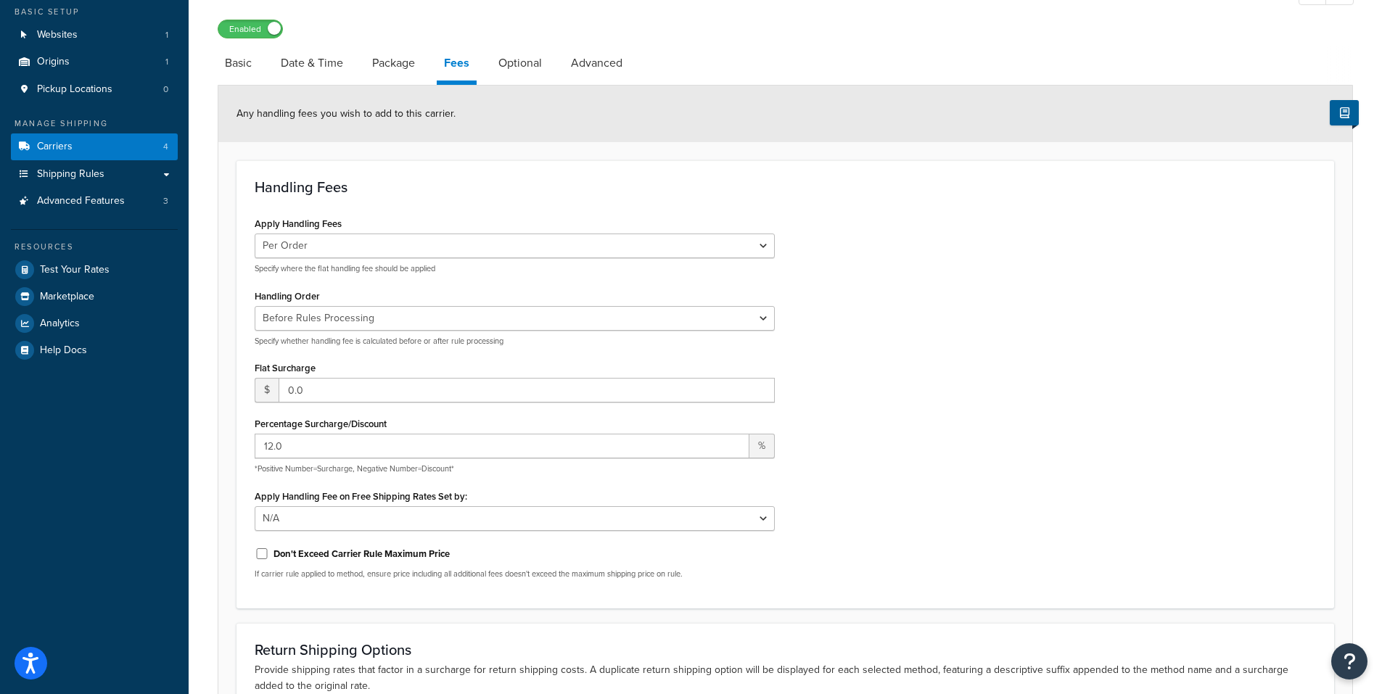
scroll to position [280, 0]
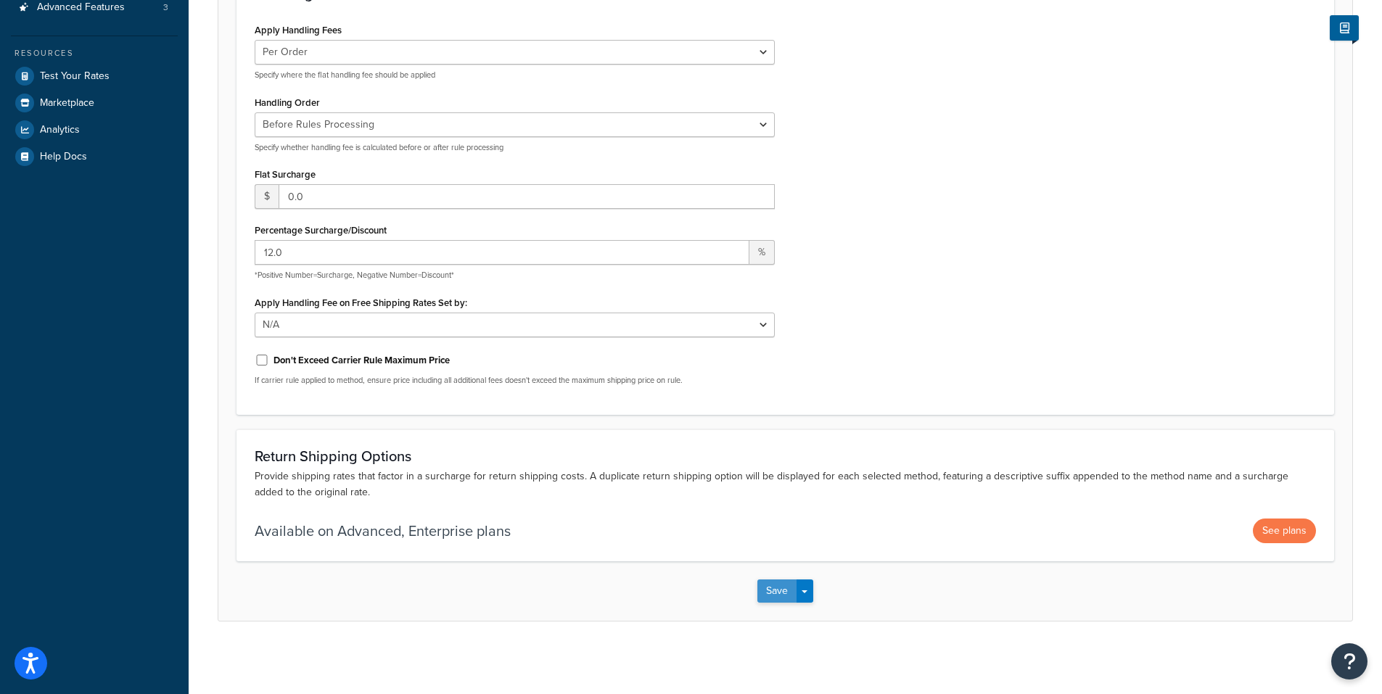
click at [768, 594] on button "Save" at bounding box center [776, 591] width 39 height 23
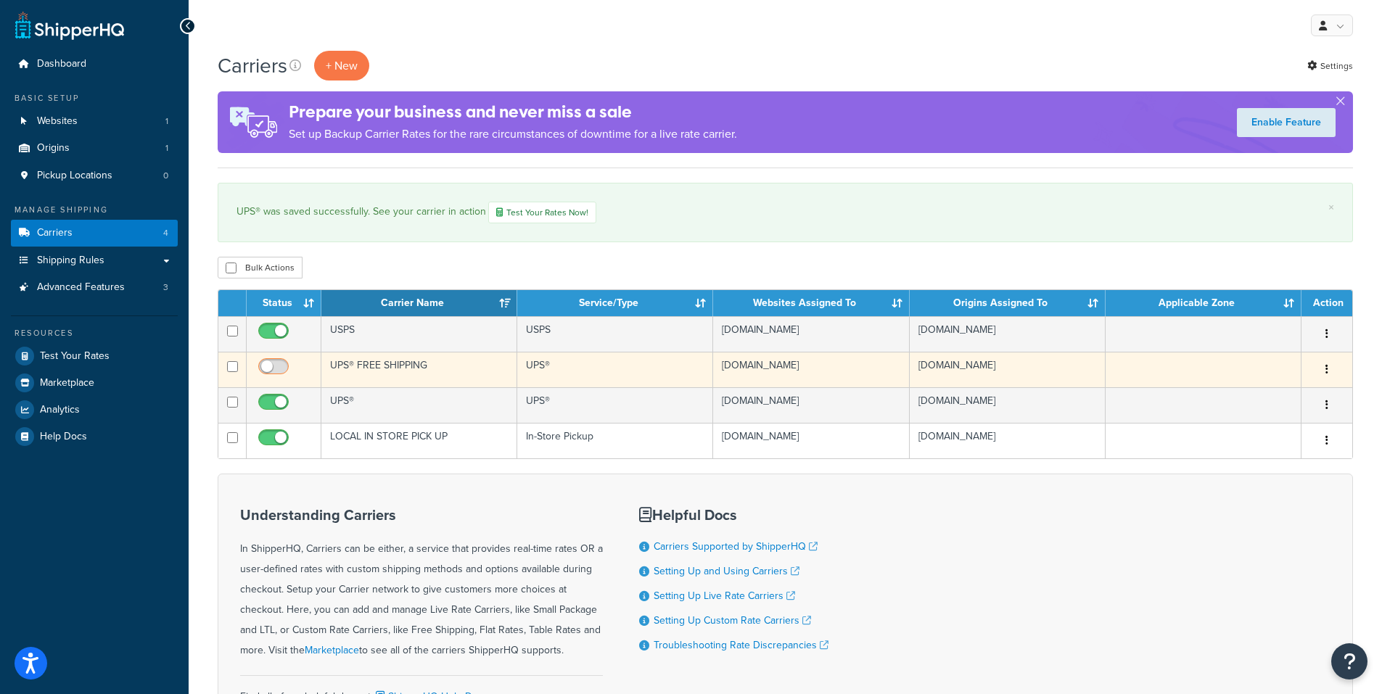
click at [268, 366] on input "checkbox" at bounding box center [275, 370] width 40 height 18
checkbox input "true"
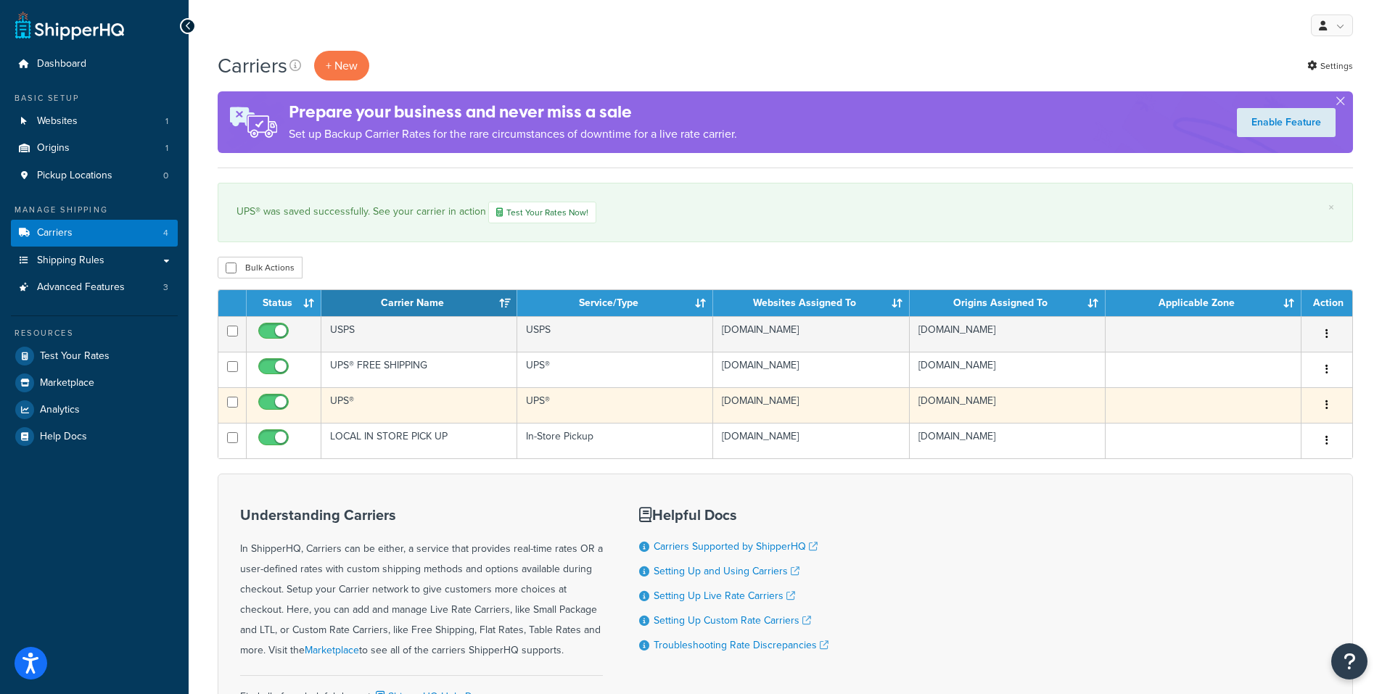
click at [1326, 408] on icon "button" at bounding box center [1327, 405] width 3 height 10
click at [1249, 488] on link "Delete" at bounding box center [1268, 494] width 115 height 30
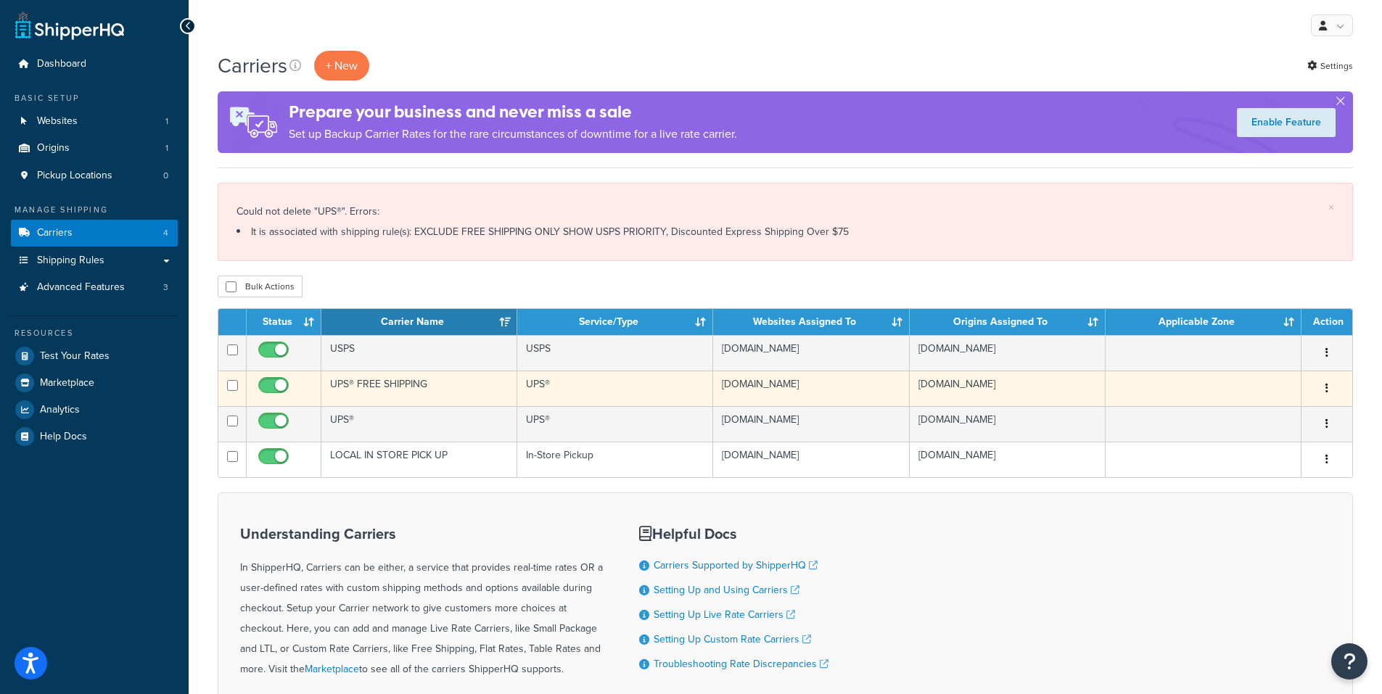
click at [1330, 388] on button "button" at bounding box center [1327, 388] width 20 height 23
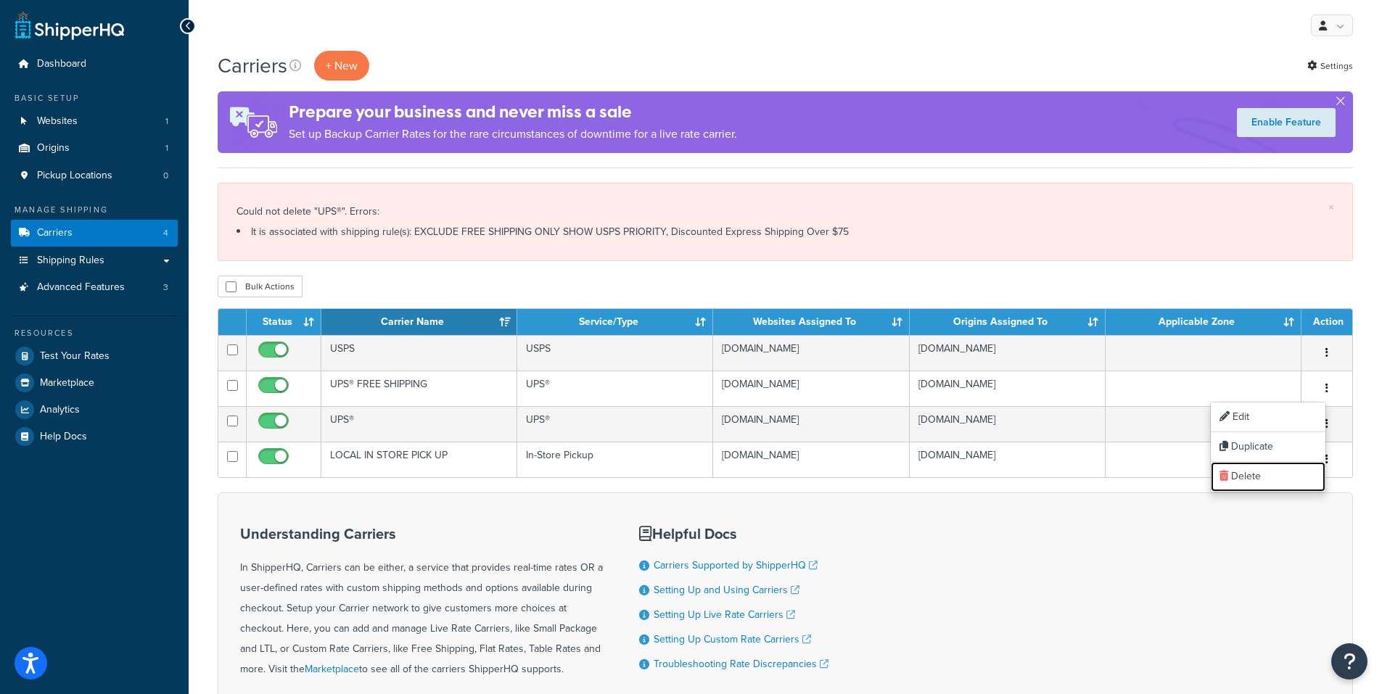
click at [1233, 471] on link "Delete" at bounding box center [1268, 477] width 115 height 30
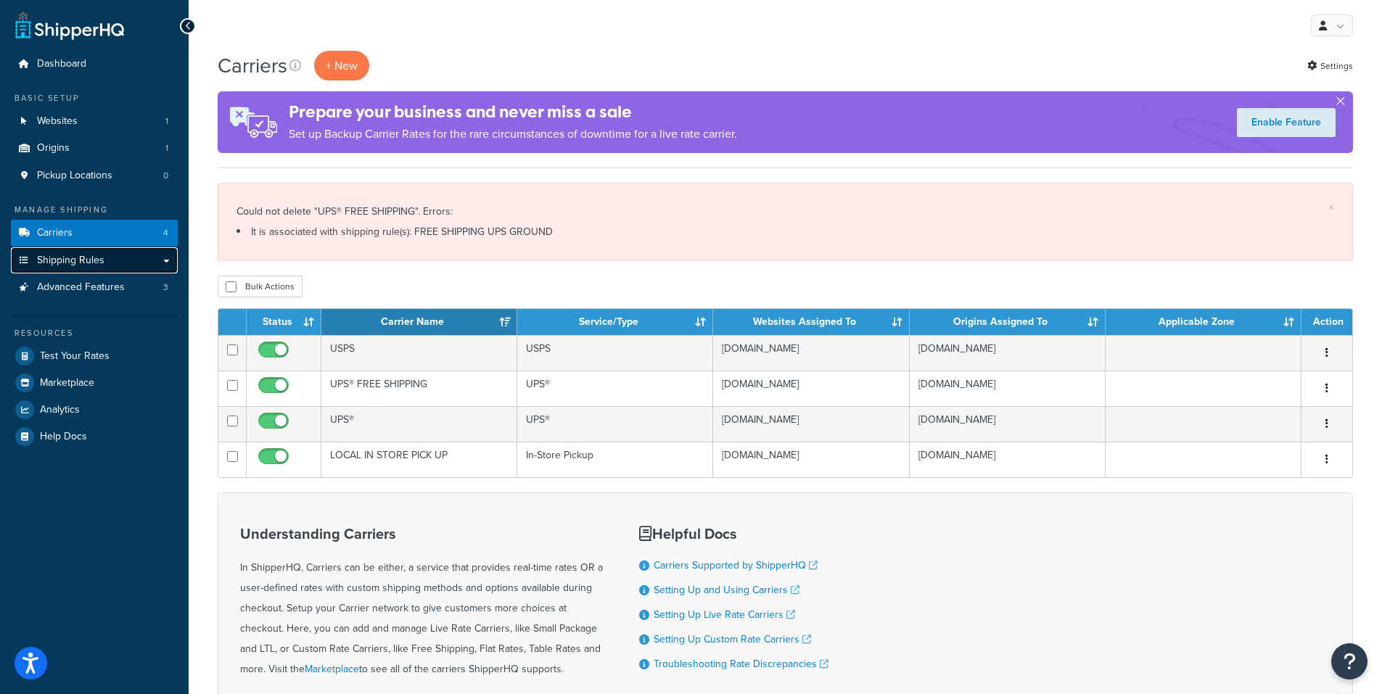
click at [61, 261] on span "Shipping Rules" at bounding box center [70, 261] width 67 height 12
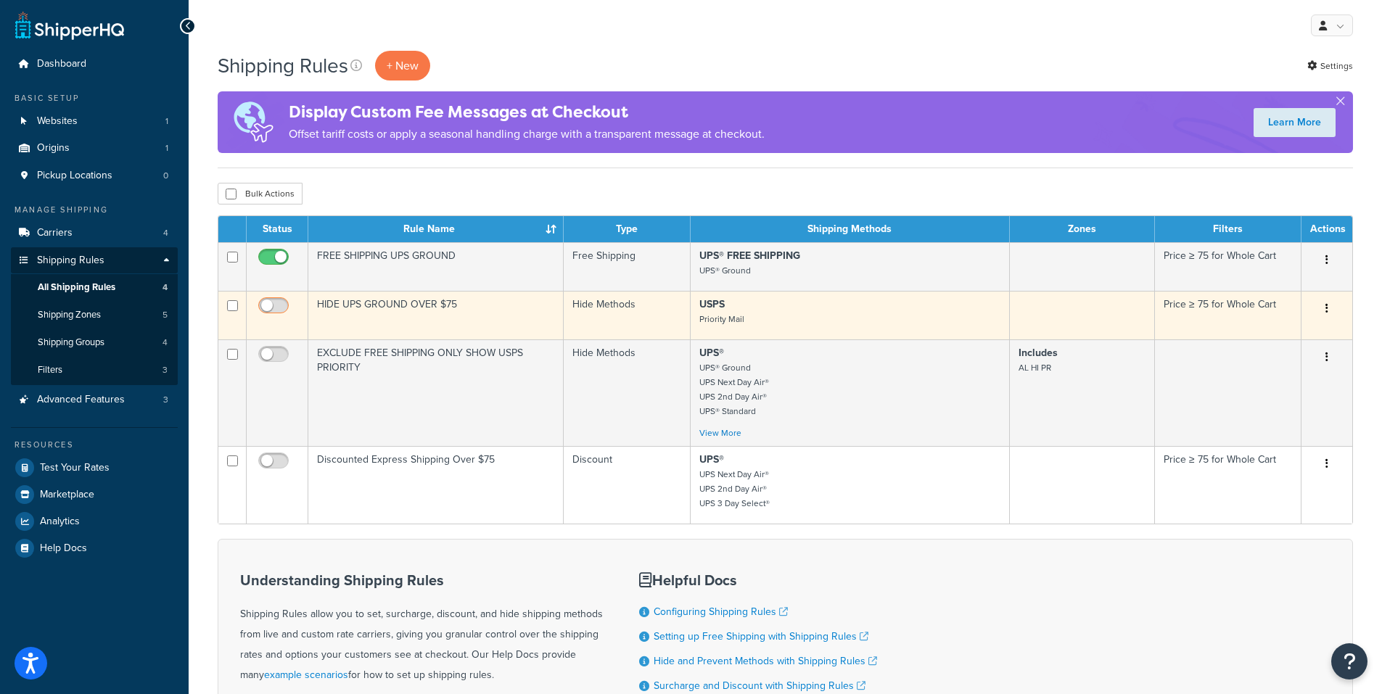
click at [270, 300] on span at bounding box center [273, 305] width 30 height 17
click at [270, 300] on input "checkbox" at bounding box center [275, 309] width 40 height 18
checkbox input "true"
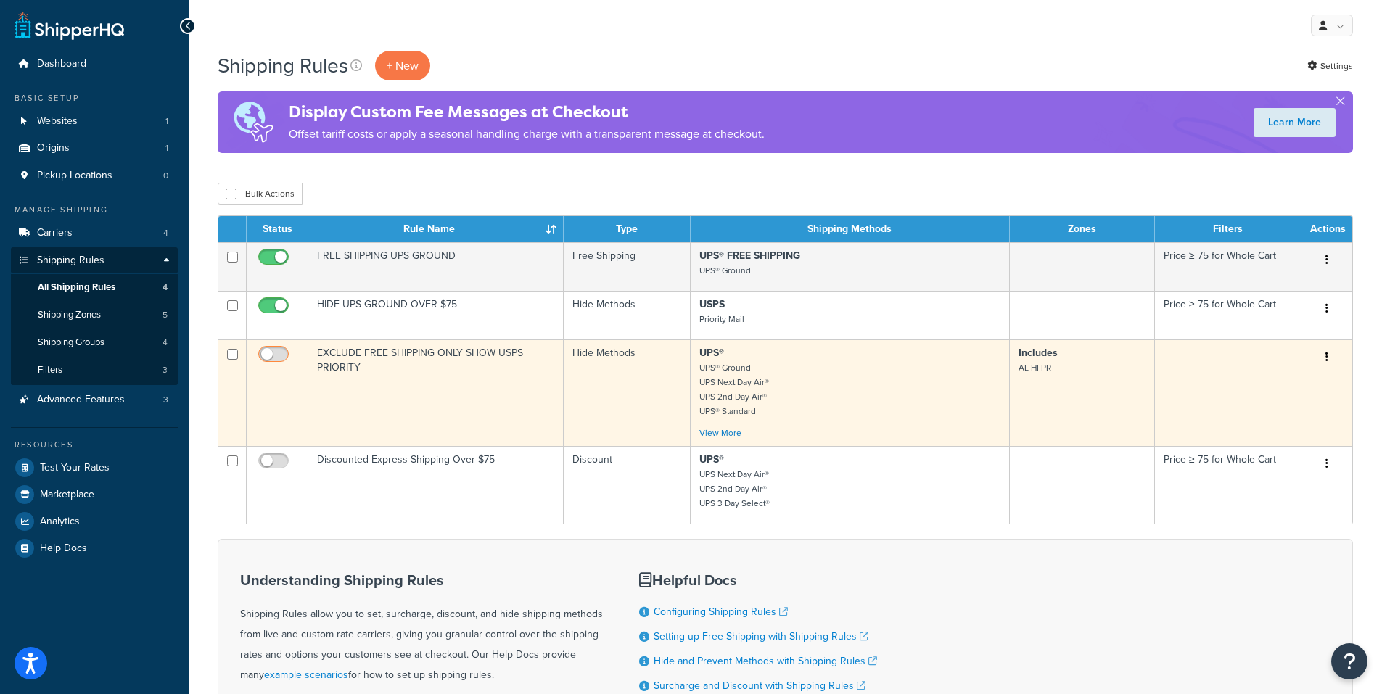
click at [271, 348] on span at bounding box center [273, 354] width 30 height 17
click at [271, 349] on input "checkbox" at bounding box center [275, 358] width 40 height 18
checkbox input "true"
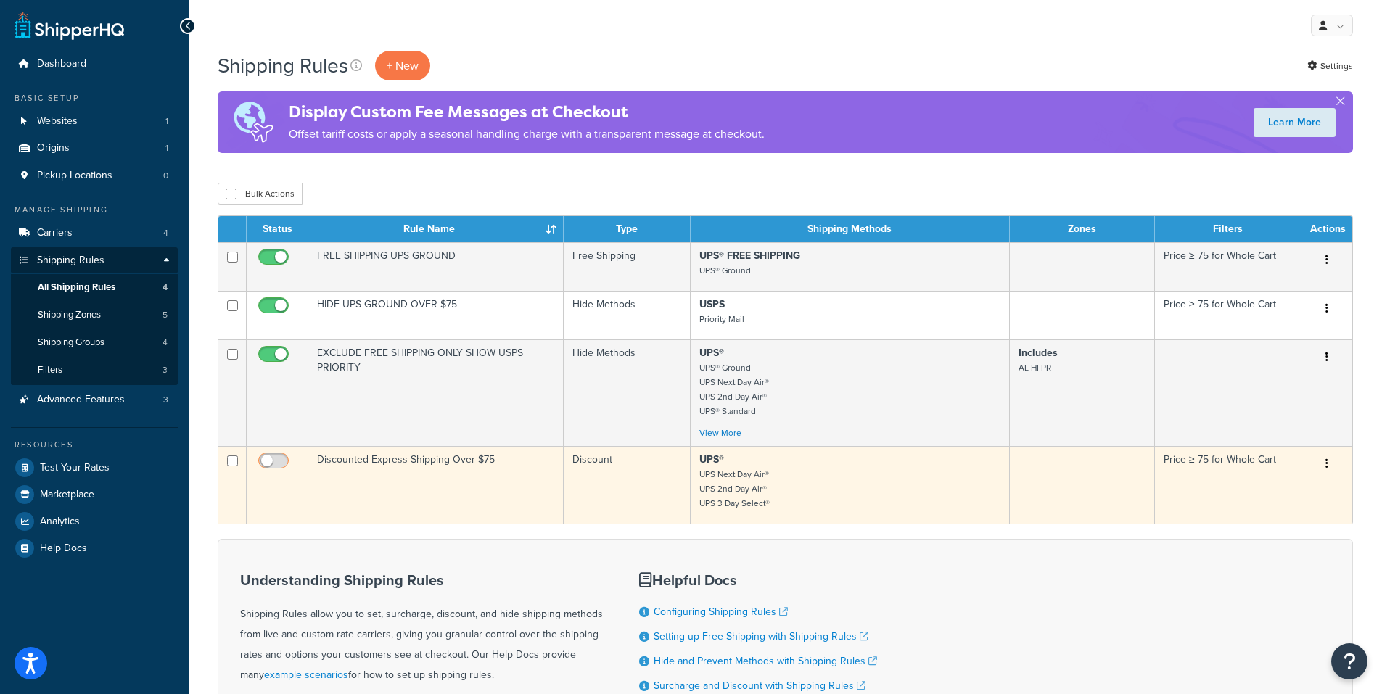
click at [266, 462] on input "checkbox" at bounding box center [275, 465] width 40 height 18
checkbox input "true"
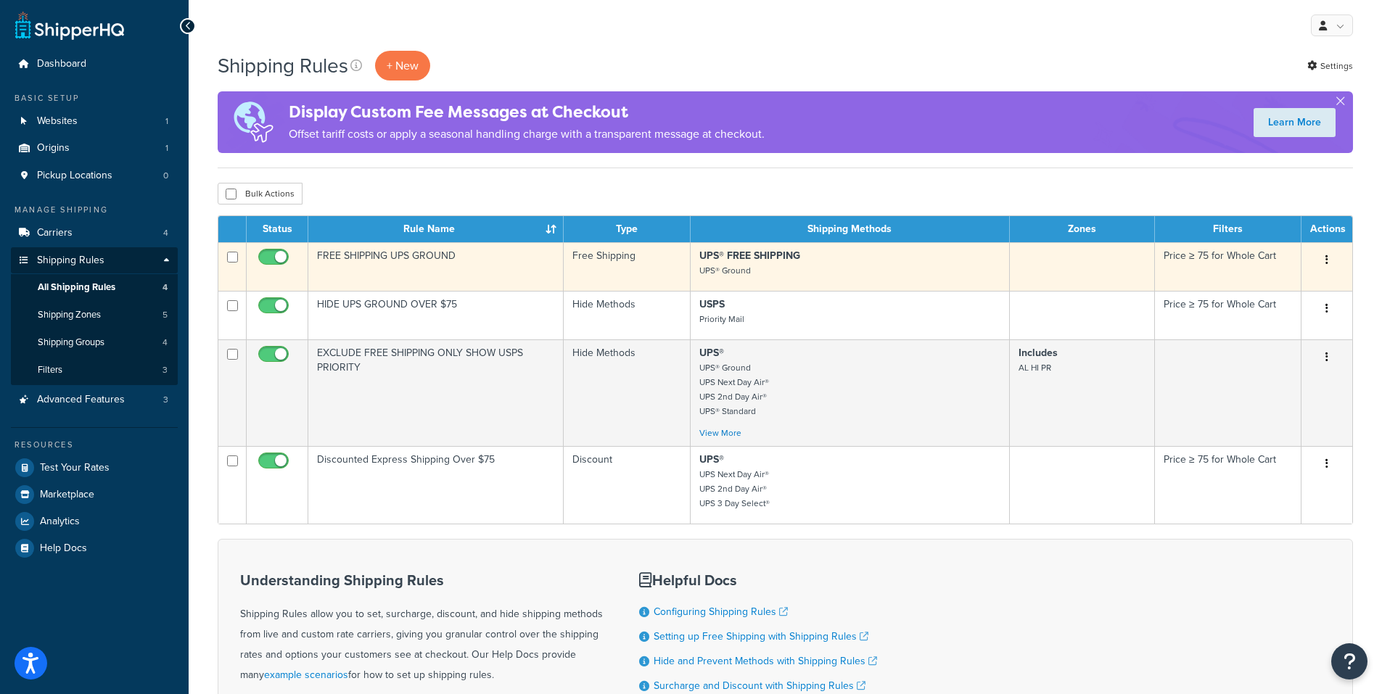
click at [286, 252] on input "checkbox" at bounding box center [275, 261] width 40 height 18
checkbox input "false"
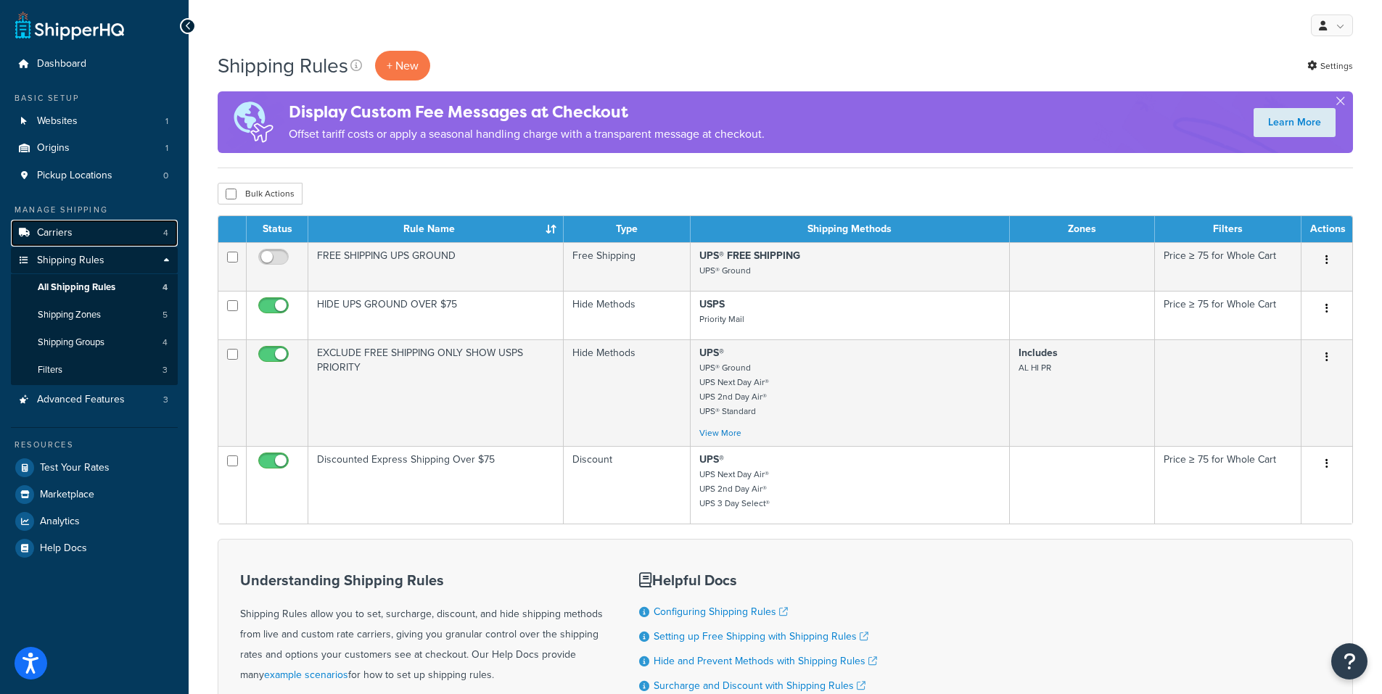
click at [133, 232] on link "Carriers 4" at bounding box center [94, 233] width 167 height 27
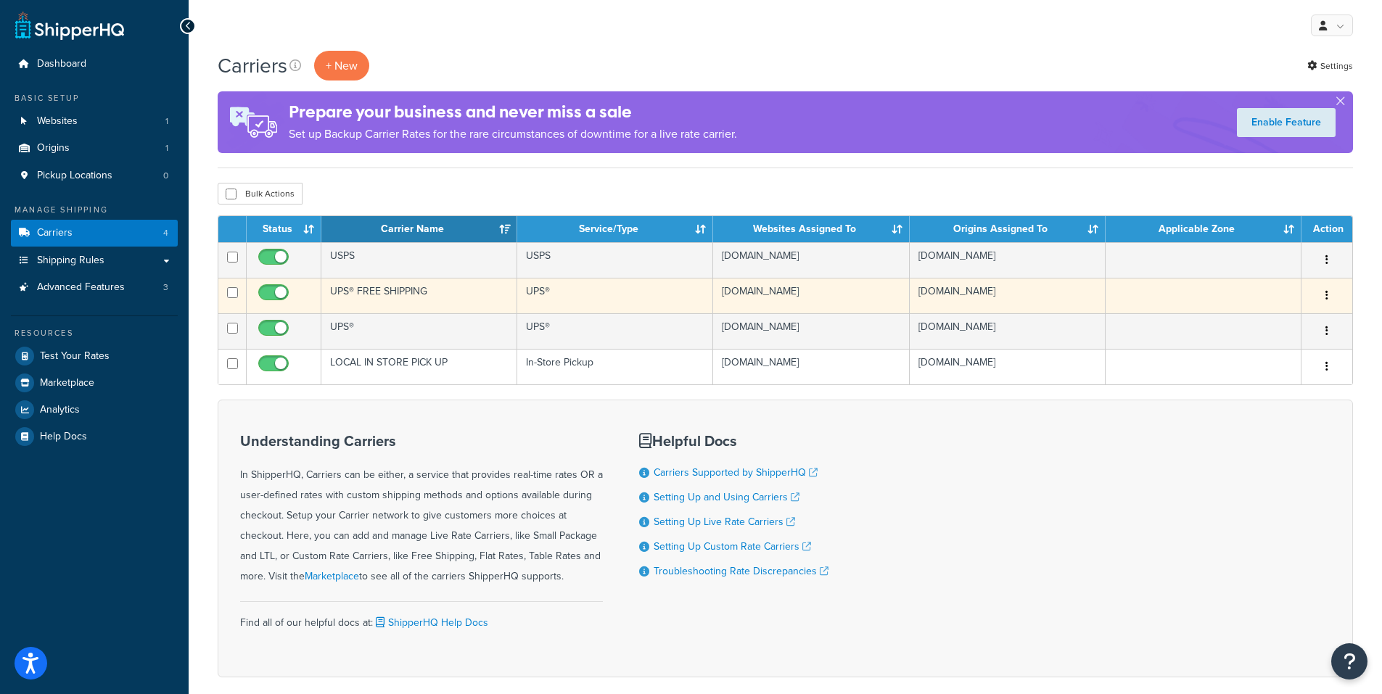
click at [275, 292] on input "checkbox" at bounding box center [275, 296] width 40 height 18
checkbox input "false"
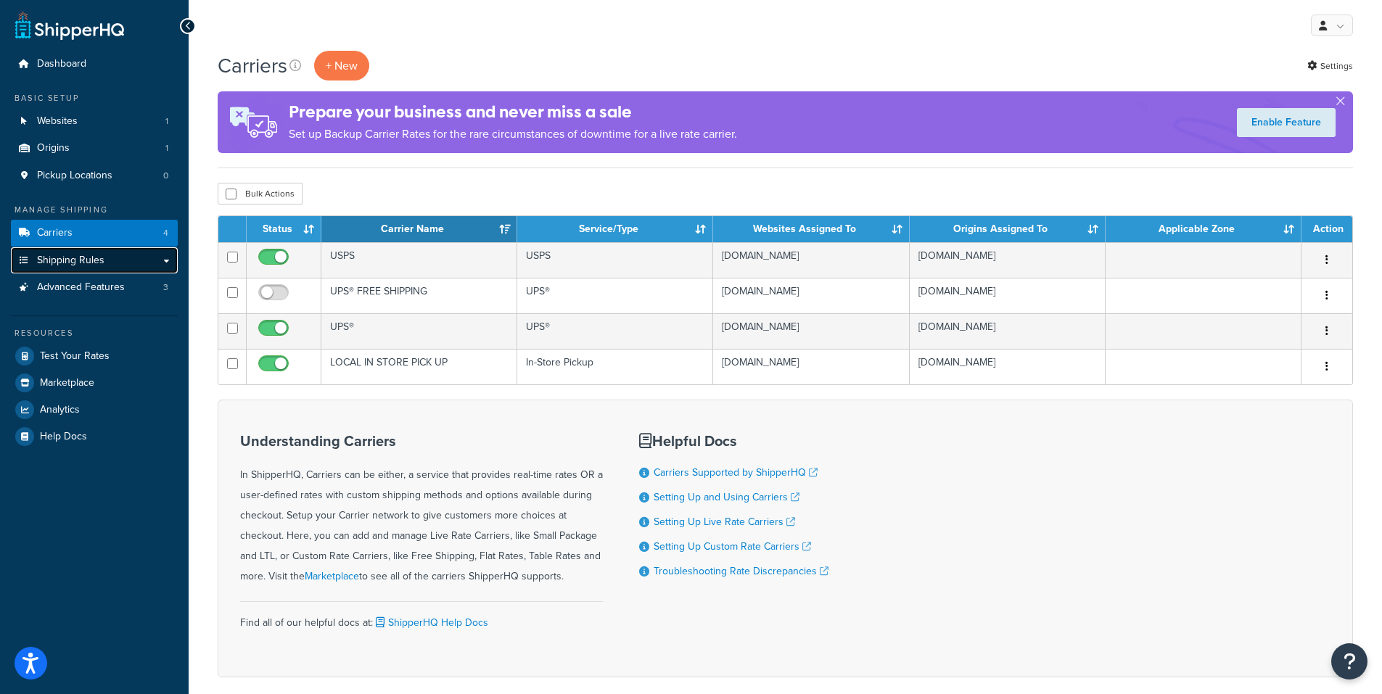
click at [67, 260] on span "Shipping Rules" at bounding box center [70, 261] width 67 height 12
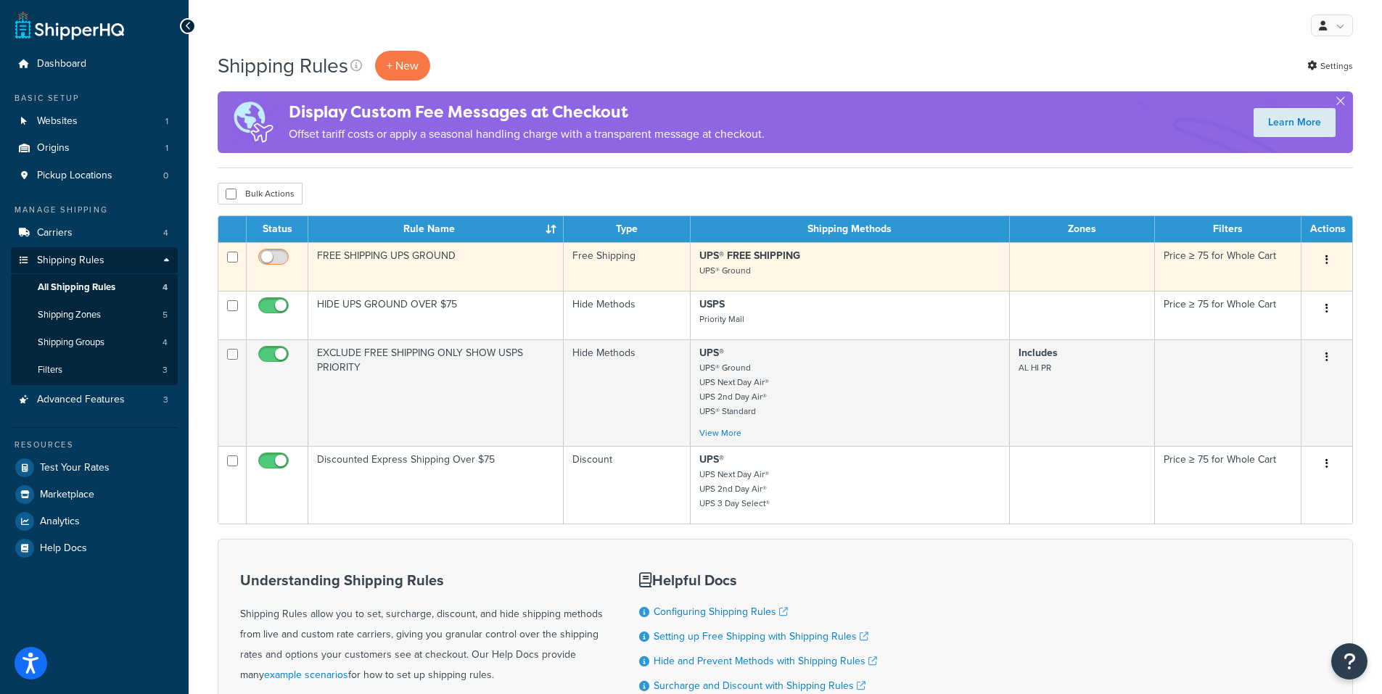
click at [271, 255] on input "checkbox" at bounding box center [275, 261] width 40 height 18
checkbox input "true"
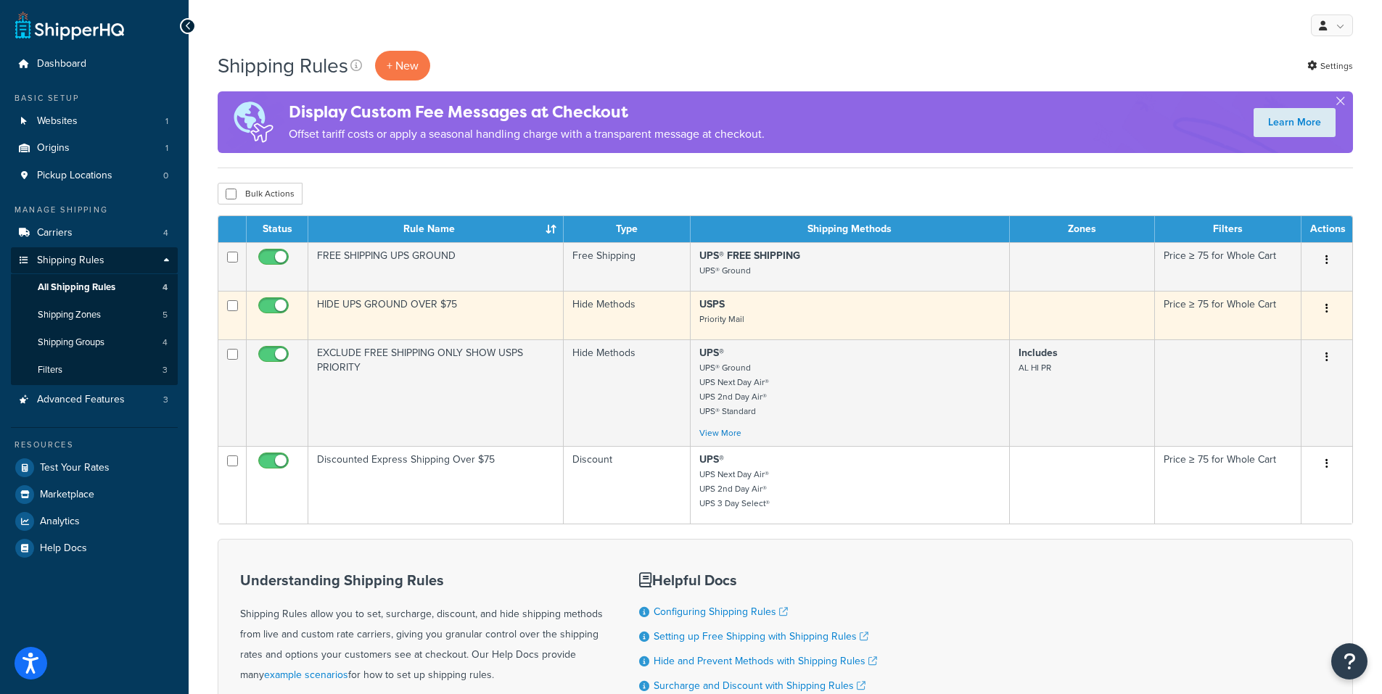
click at [1325, 308] on button "button" at bounding box center [1327, 308] width 20 height 23
click at [1267, 340] on link "Edit" at bounding box center [1279, 336] width 115 height 30
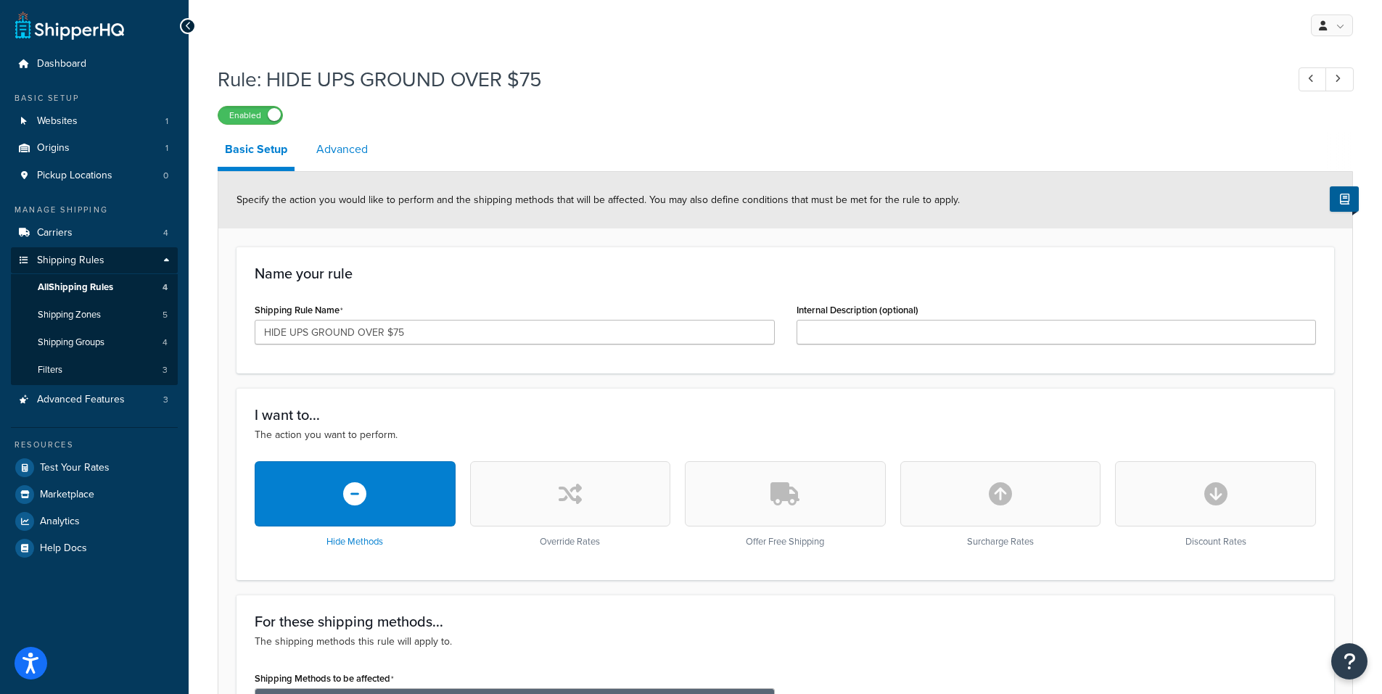
click at [353, 155] on link "Advanced" at bounding box center [342, 149] width 66 height 35
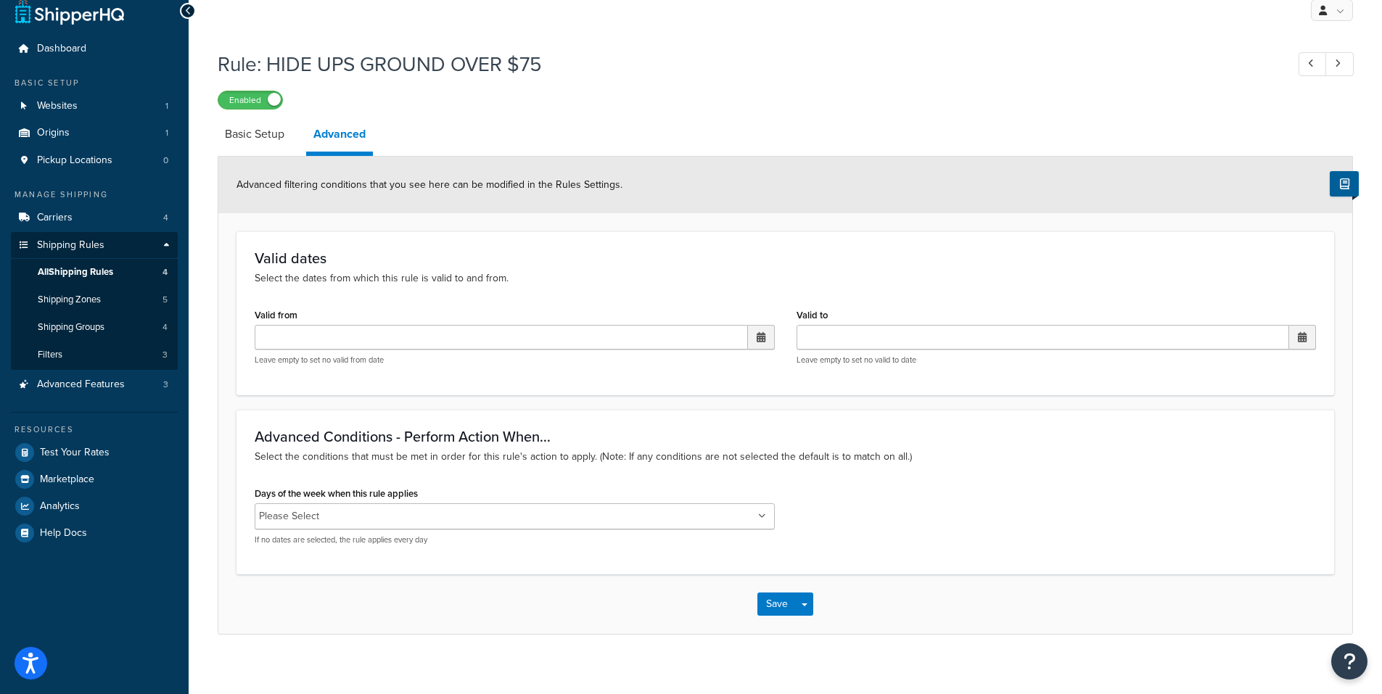
scroll to position [28, 0]
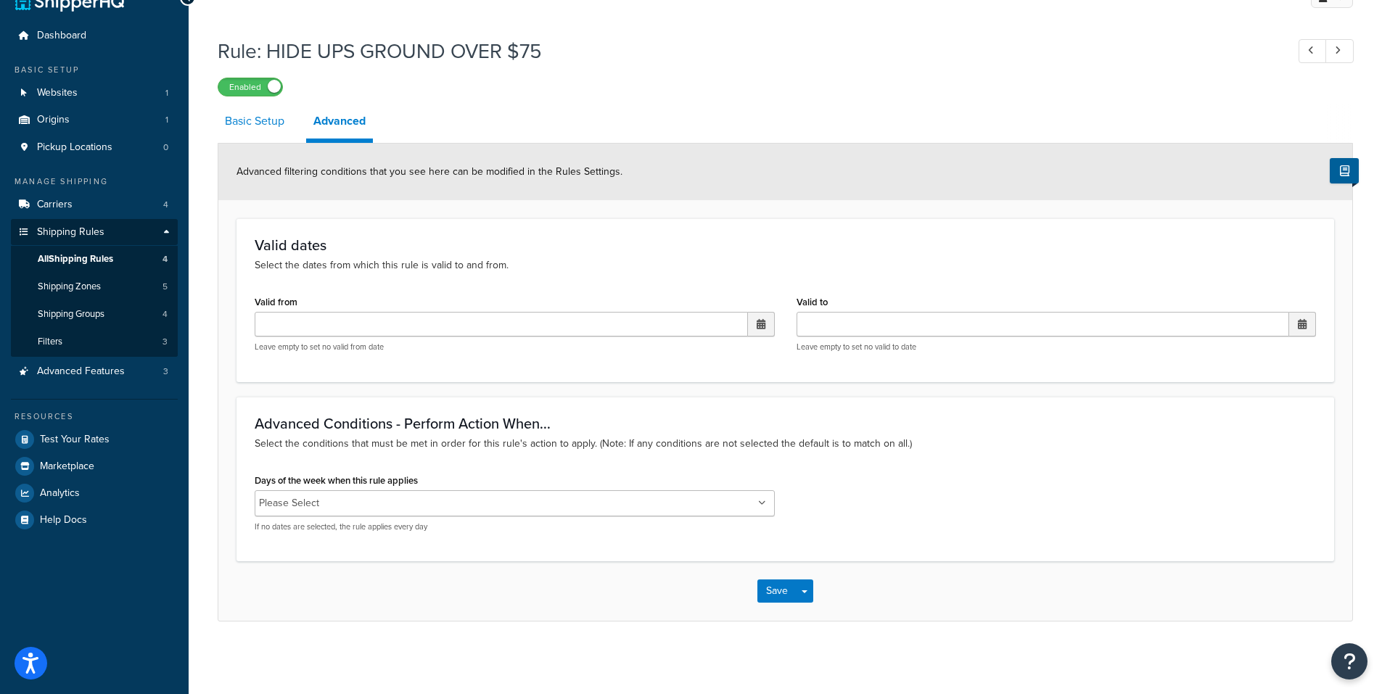
click at [254, 121] on link "Basic Setup" at bounding box center [255, 121] width 74 height 35
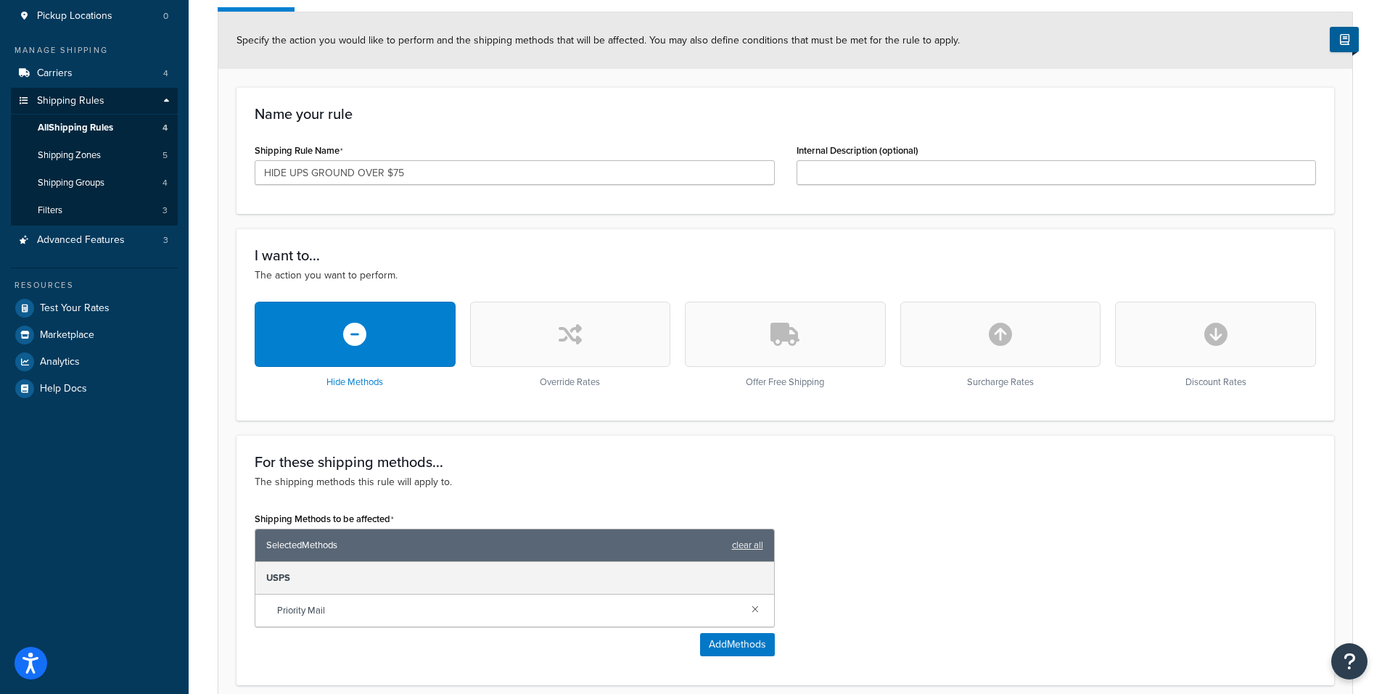
scroll to position [73, 0]
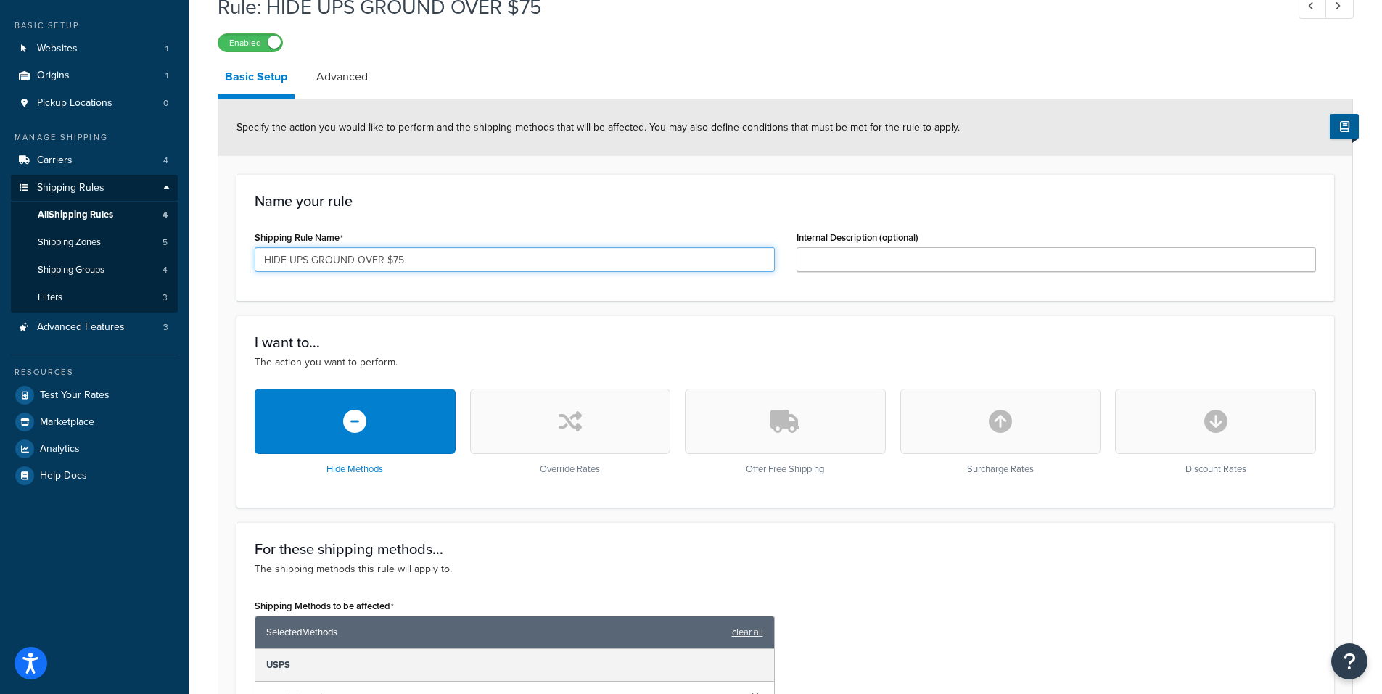
click at [308, 258] on input "HIDE UPS GROUND OVER $75" at bounding box center [515, 259] width 520 height 25
click at [334, 255] on input "HIDE USPS GROUND OVER $75" at bounding box center [515, 259] width 520 height 25
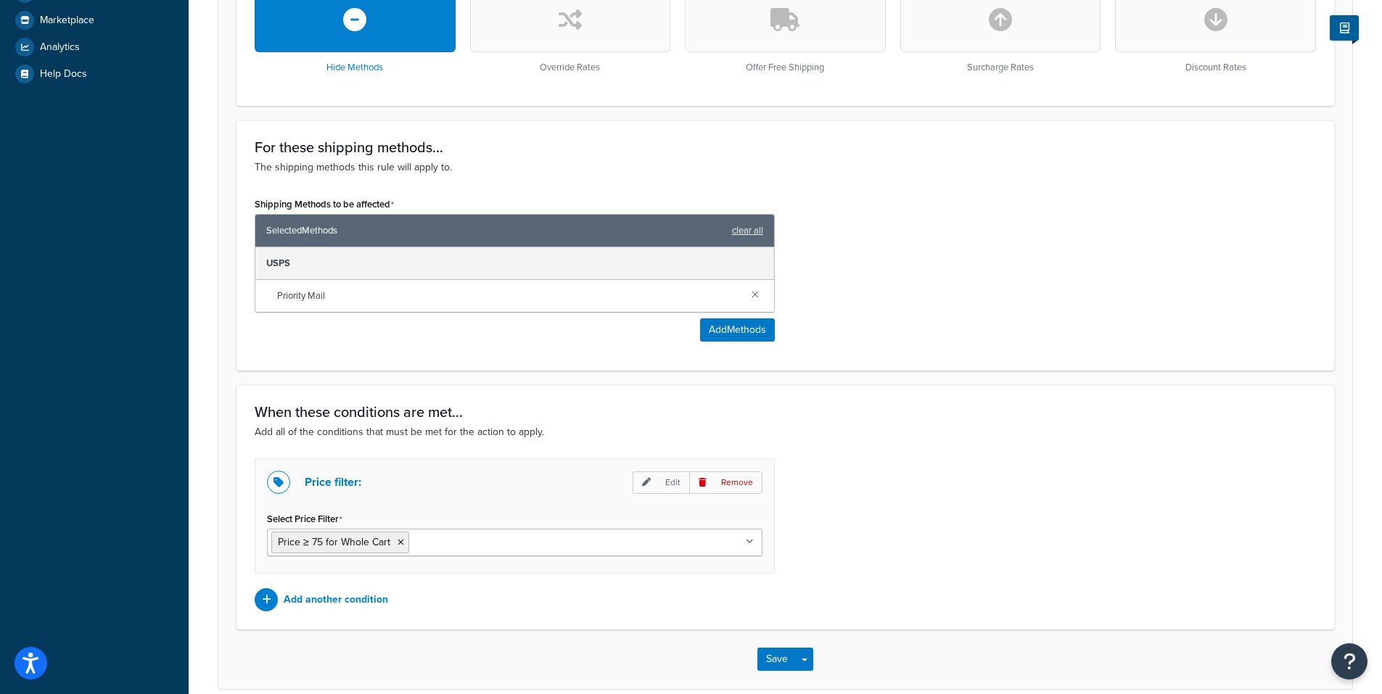
scroll to position [543, 0]
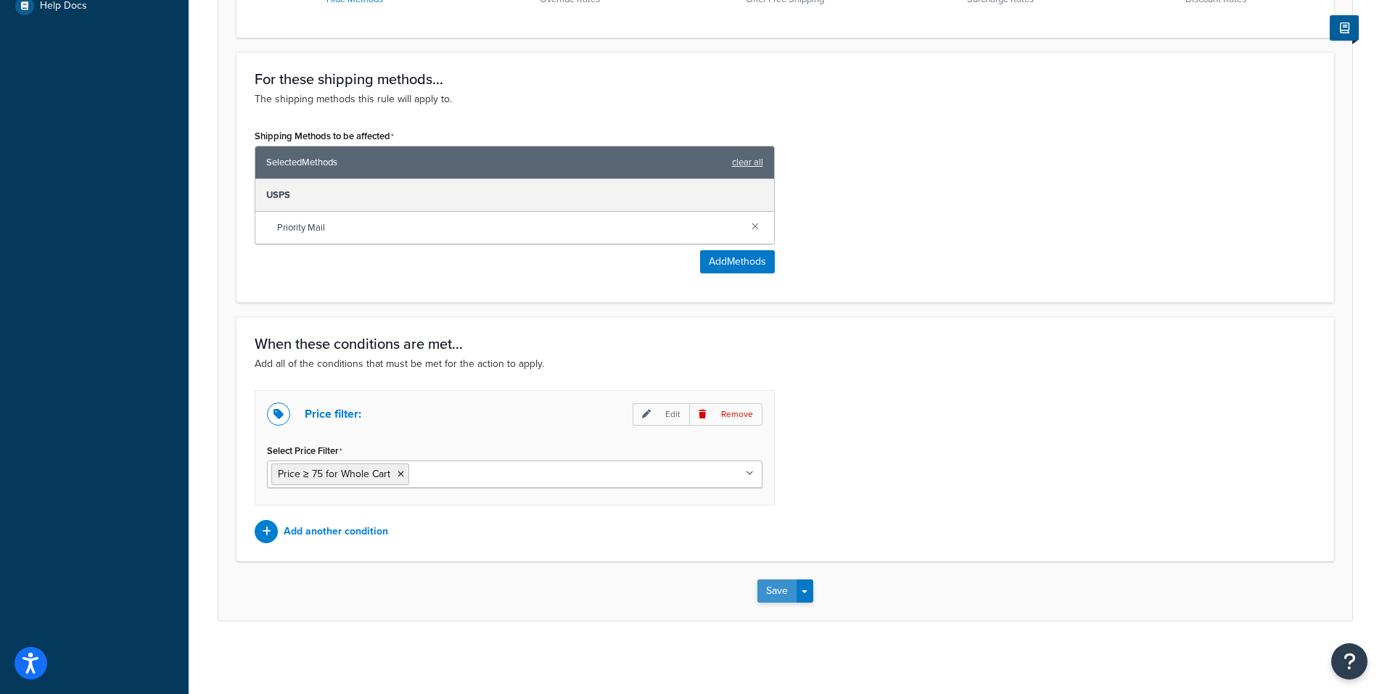
type input "HIDE USPS OVER $75"
click at [790, 587] on button "Save" at bounding box center [776, 591] width 39 height 23
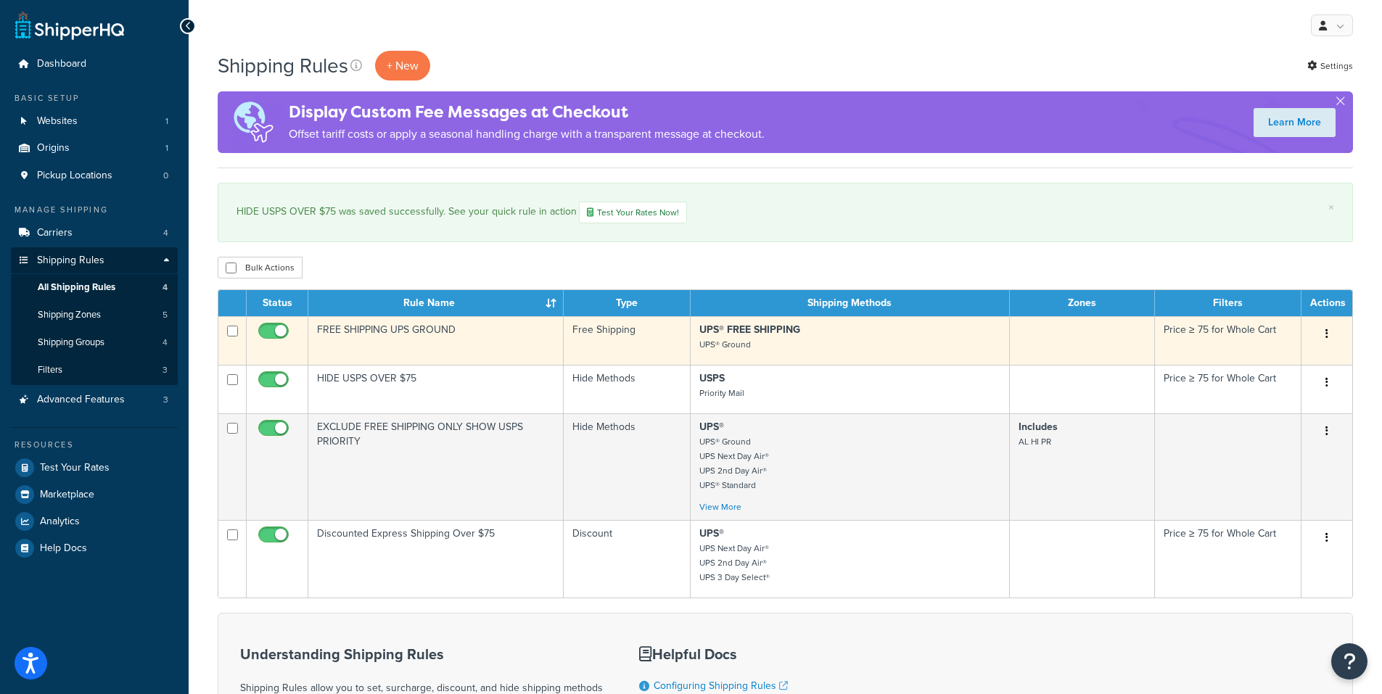
click at [1330, 334] on button "button" at bounding box center [1327, 334] width 20 height 23
click at [1272, 422] on link "Delete" at bounding box center [1279, 421] width 115 height 30
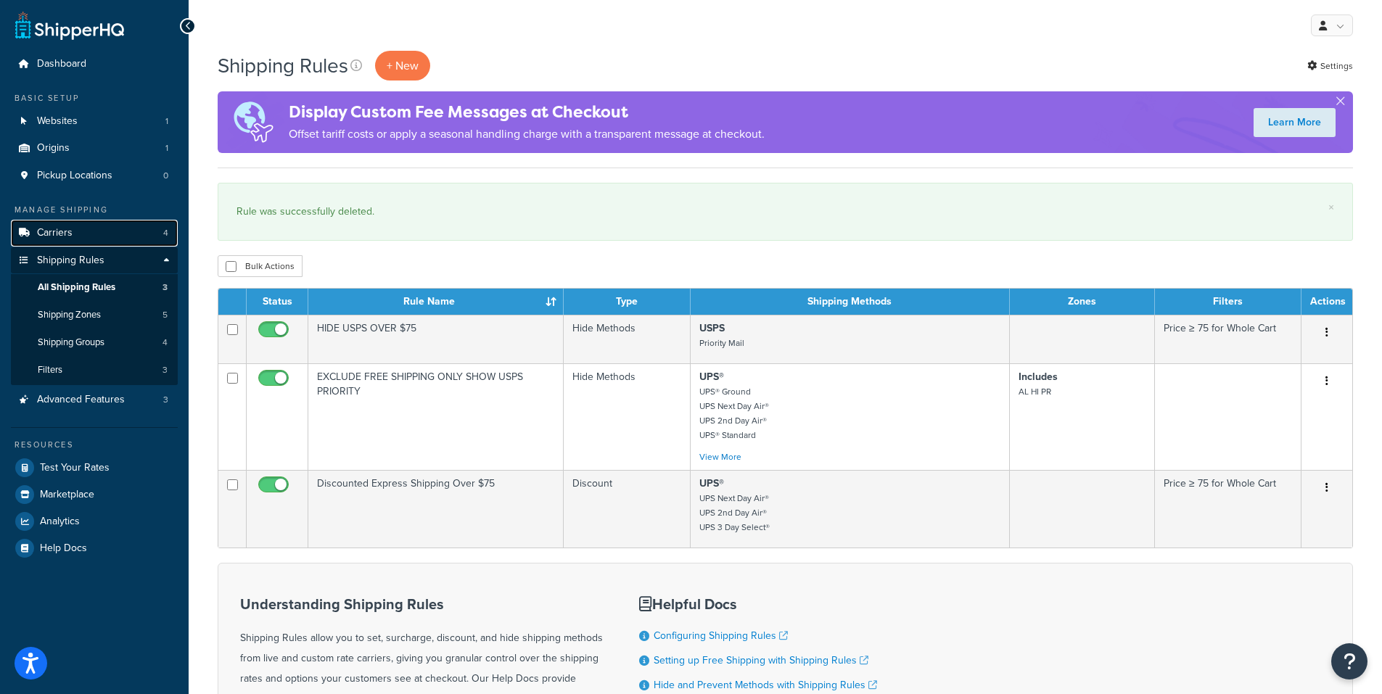
click at [66, 230] on span "Carriers" at bounding box center [55, 233] width 36 height 12
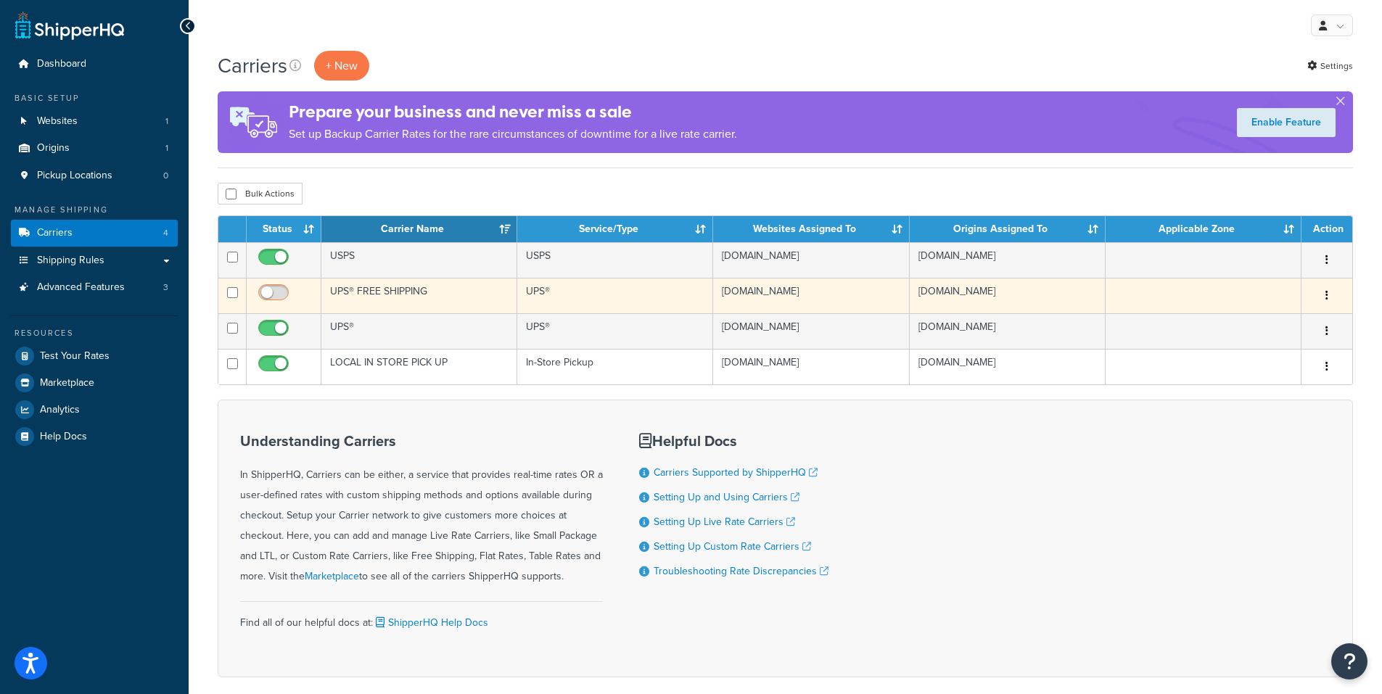
click at [261, 292] on input "checkbox" at bounding box center [275, 296] width 40 height 18
checkbox input "true"
click at [1327, 292] on icon "button" at bounding box center [1327, 295] width 3 height 10
click at [1257, 382] on link "Delete" at bounding box center [1268, 384] width 115 height 30
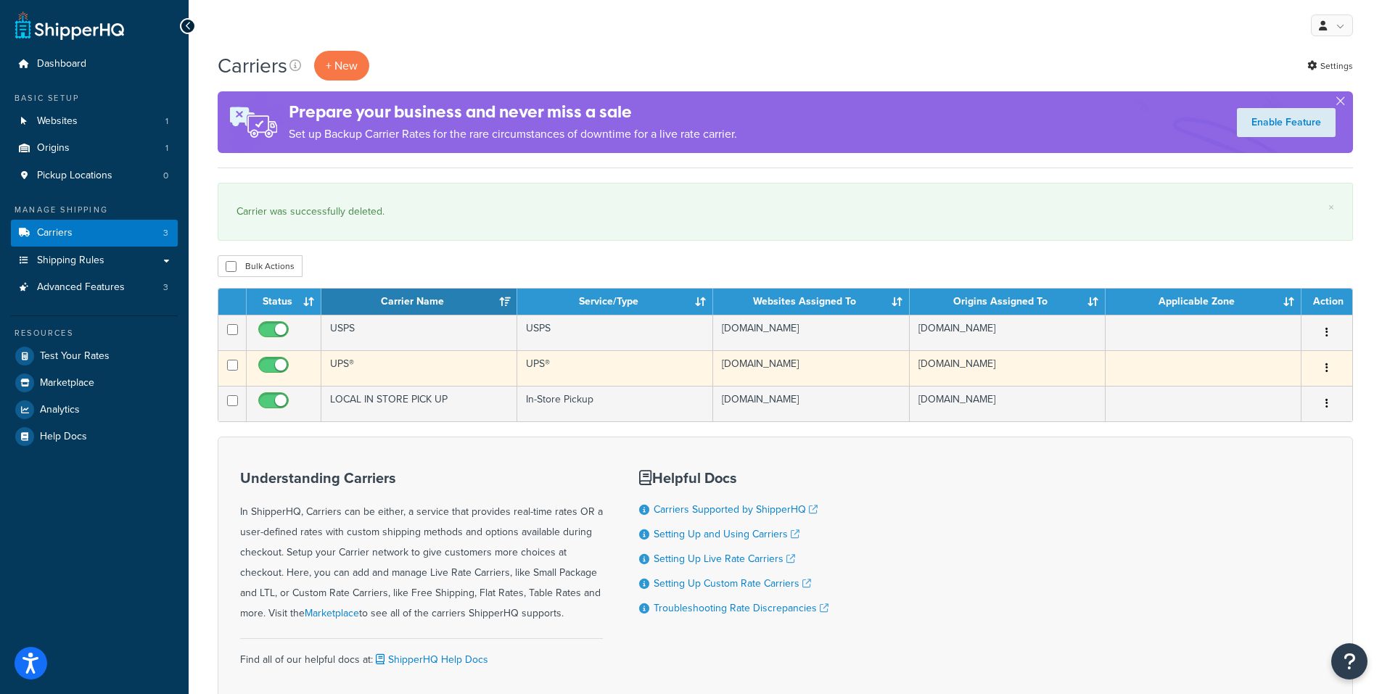
click at [1322, 366] on button "button" at bounding box center [1327, 368] width 20 height 23
click at [1256, 461] on link "Delete" at bounding box center [1268, 457] width 115 height 30
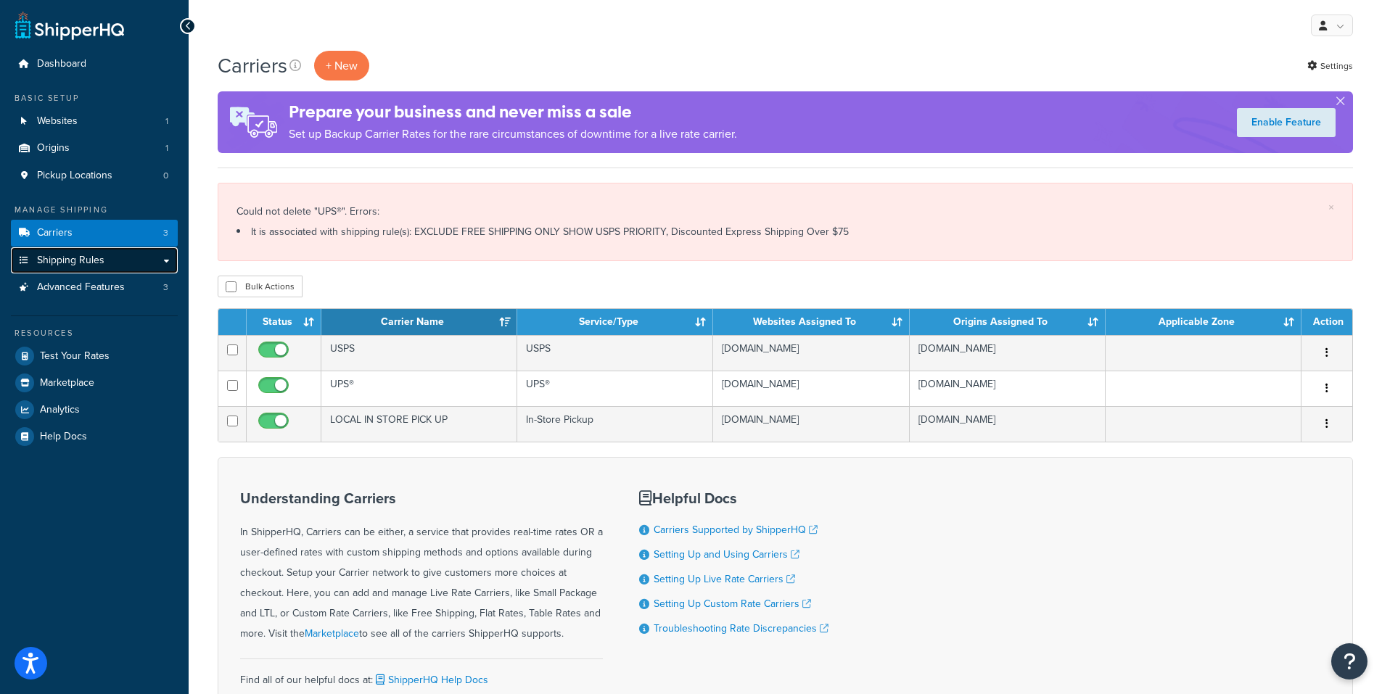
click at [88, 257] on span "Shipping Rules" at bounding box center [70, 261] width 67 height 12
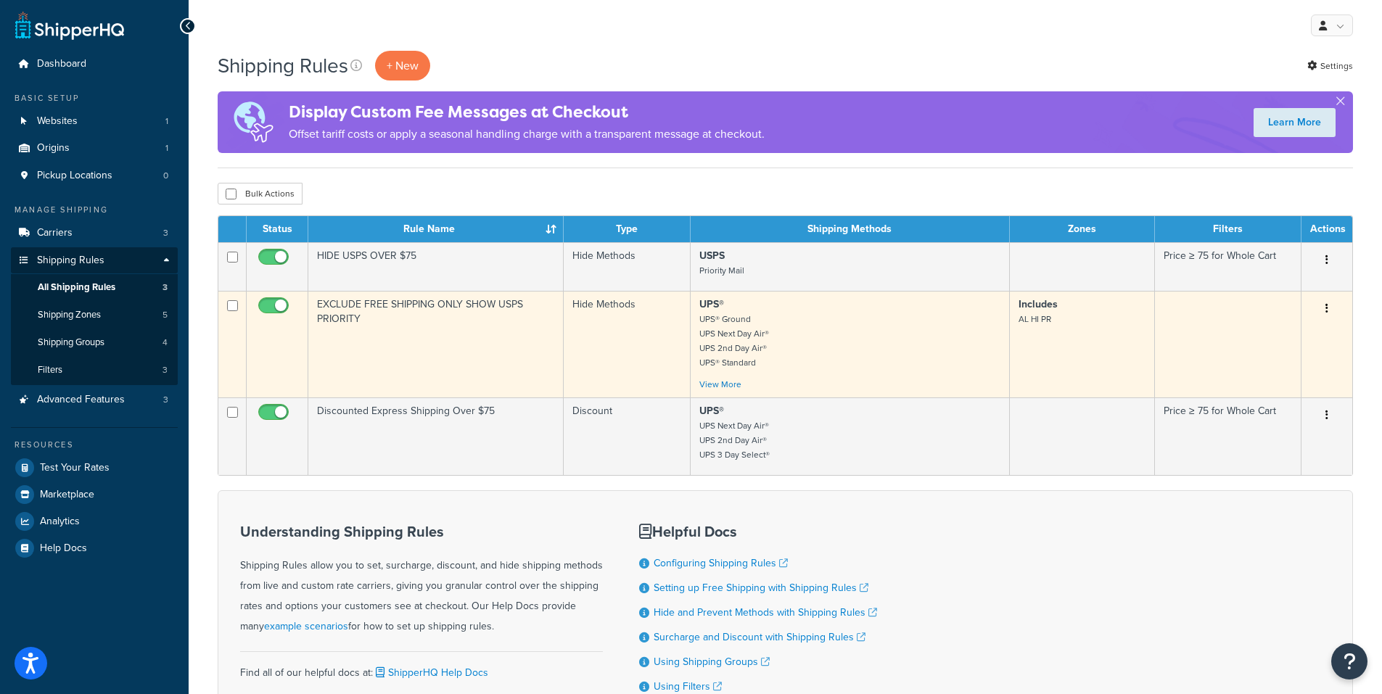
click at [1328, 308] on button "button" at bounding box center [1327, 308] width 20 height 23
click at [1293, 335] on link "Edit" at bounding box center [1279, 336] width 115 height 30
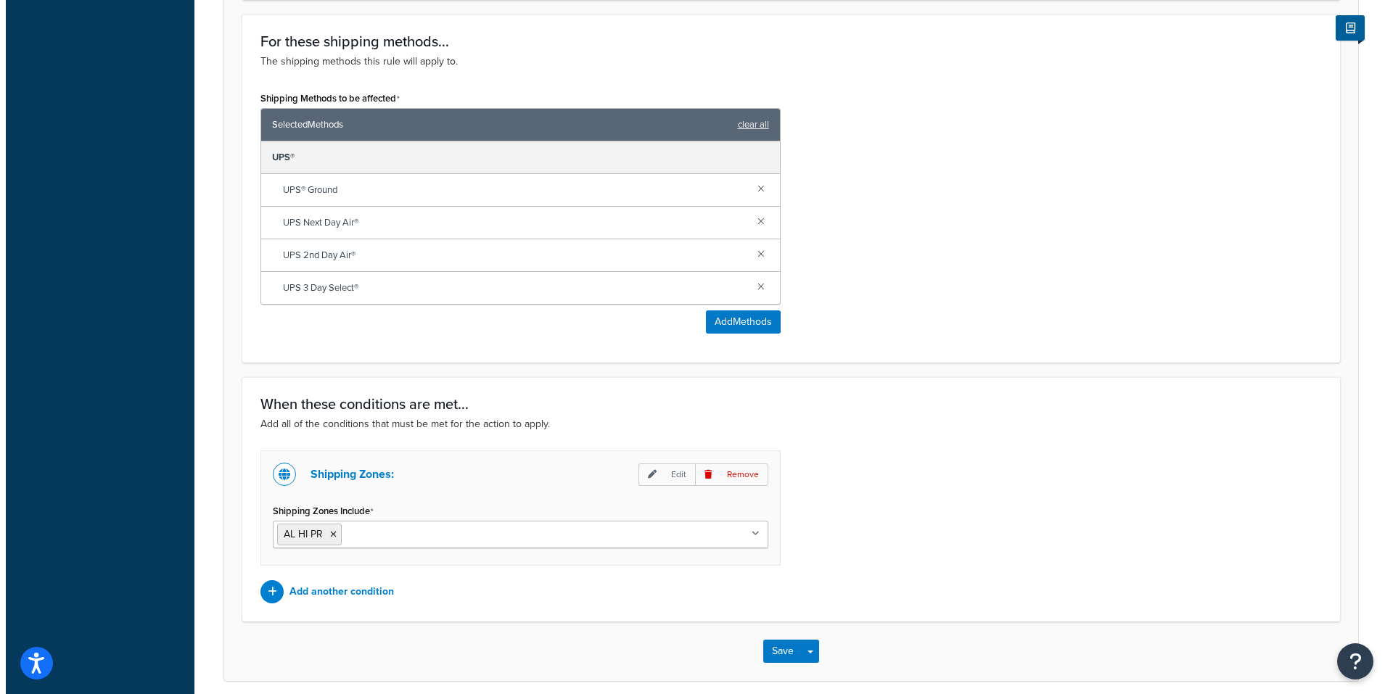
scroll to position [508, 0]
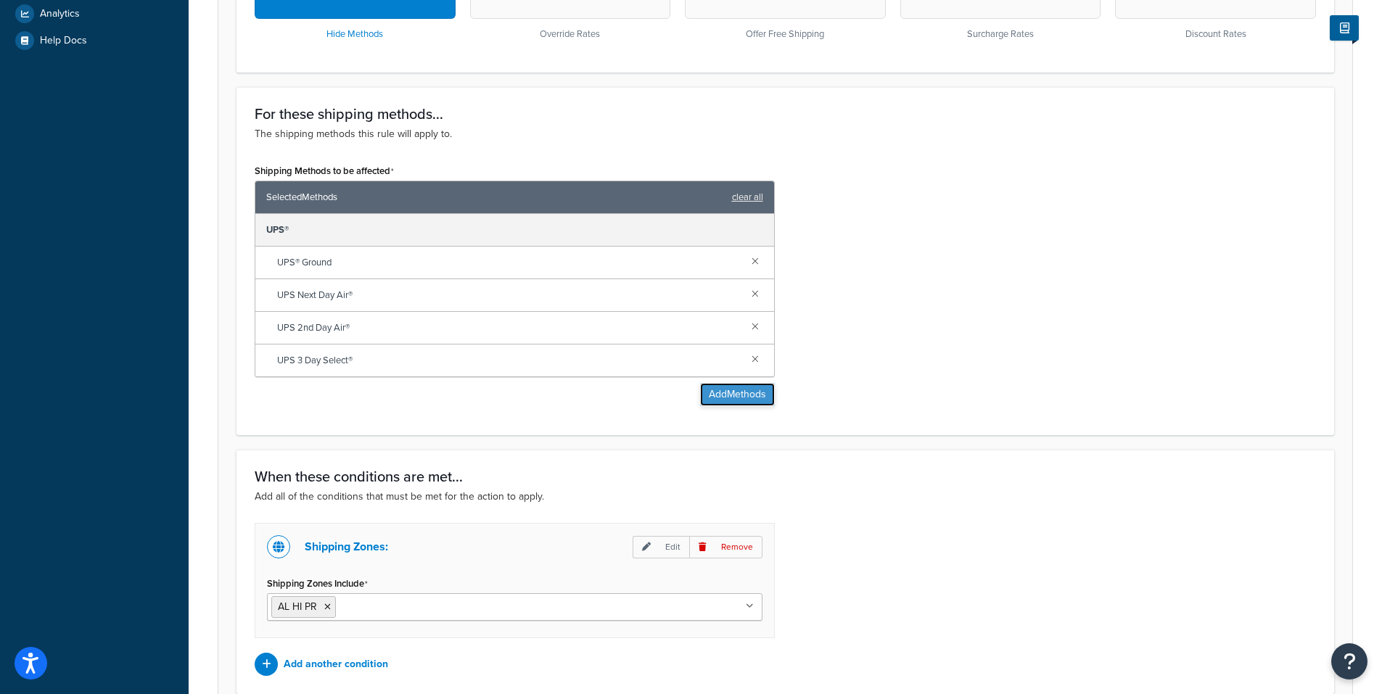
click at [724, 395] on button "Add Methods" at bounding box center [737, 394] width 75 height 23
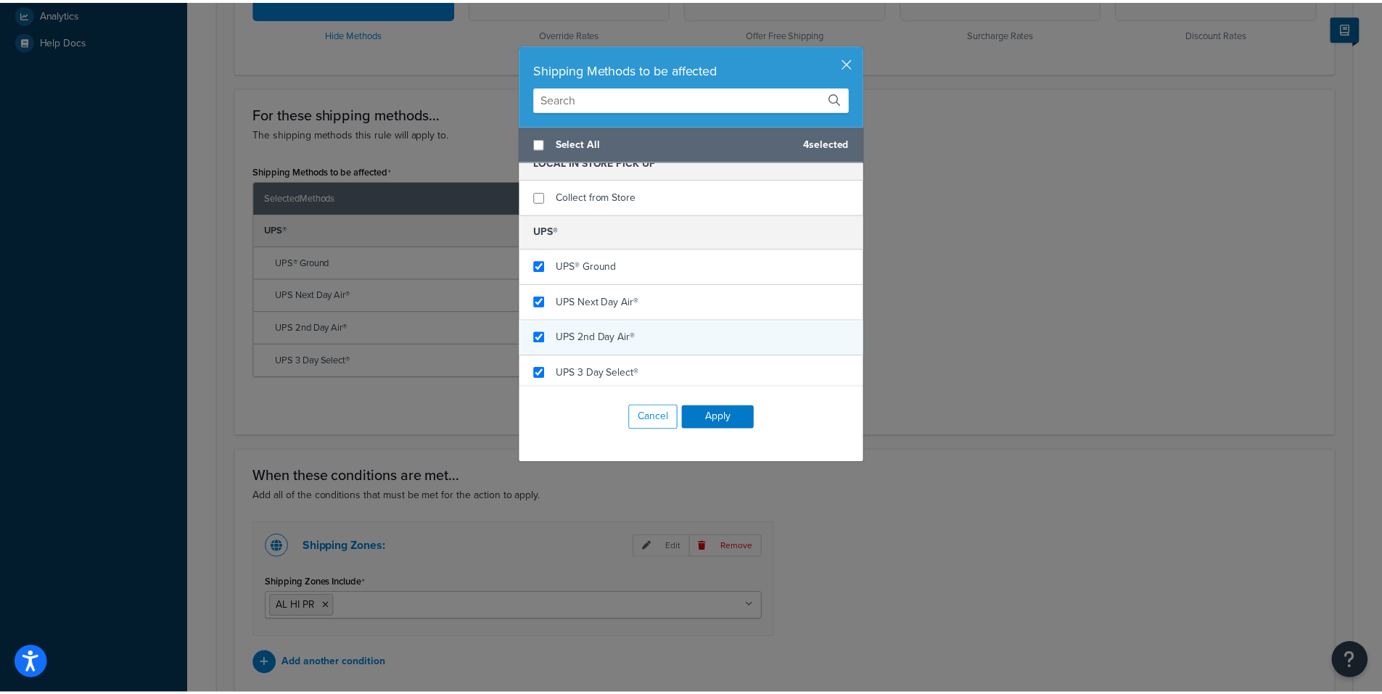
scroll to position [0, 0]
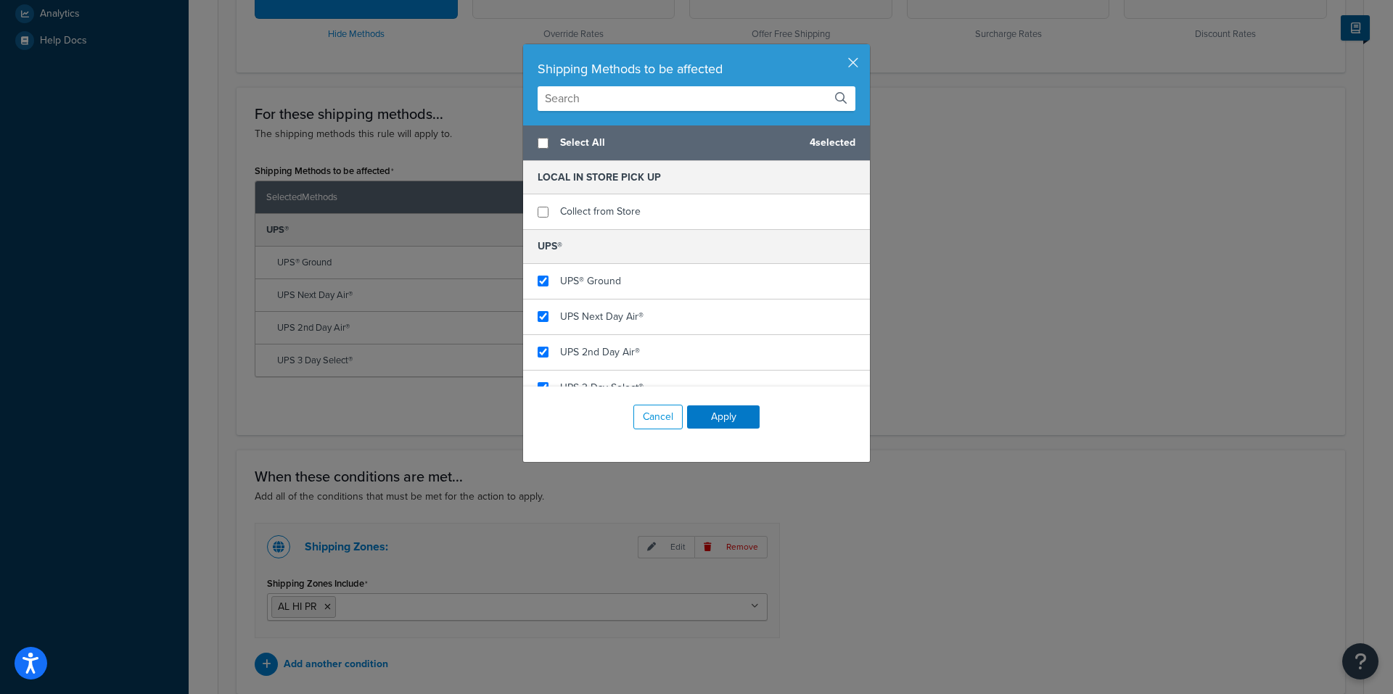
click at [841, 59] on div "Shipping Methods to be affected" at bounding box center [697, 69] width 318 height 20
click at [866, 48] on button "button" at bounding box center [868, 46] width 4 height 4
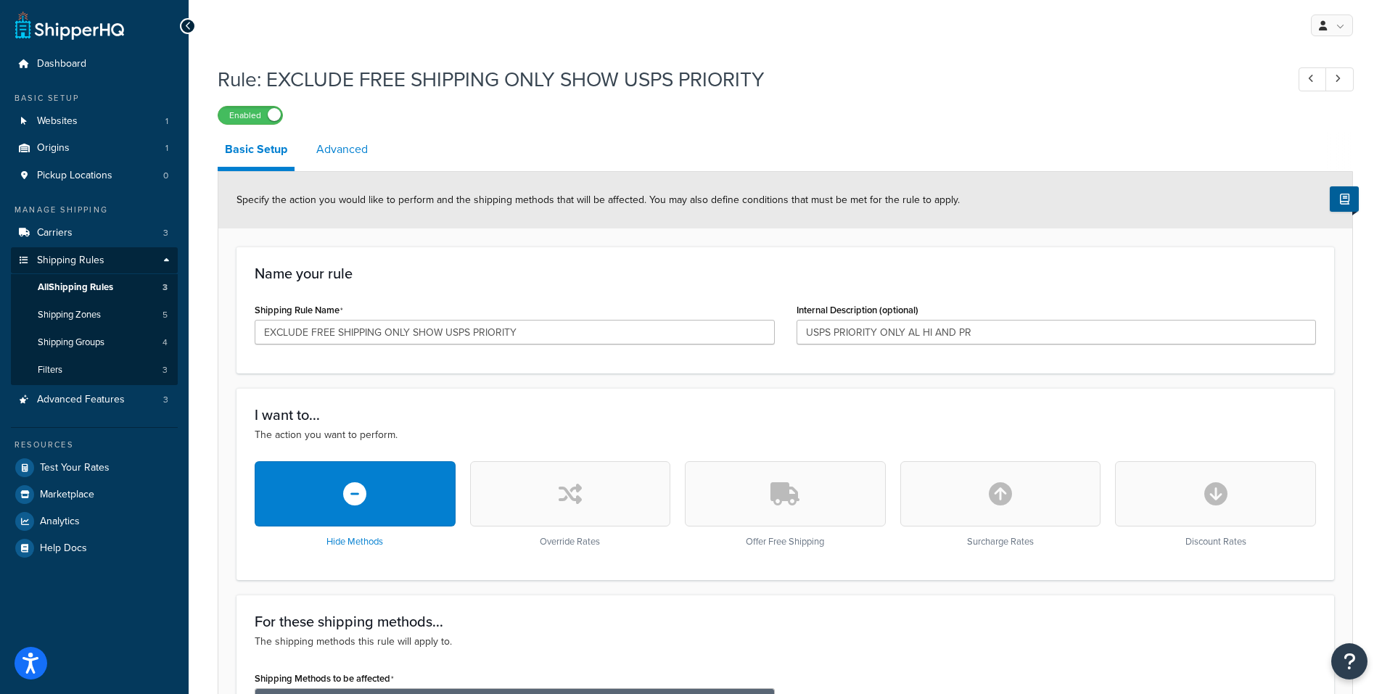
click at [341, 141] on link "Advanced" at bounding box center [342, 149] width 66 height 35
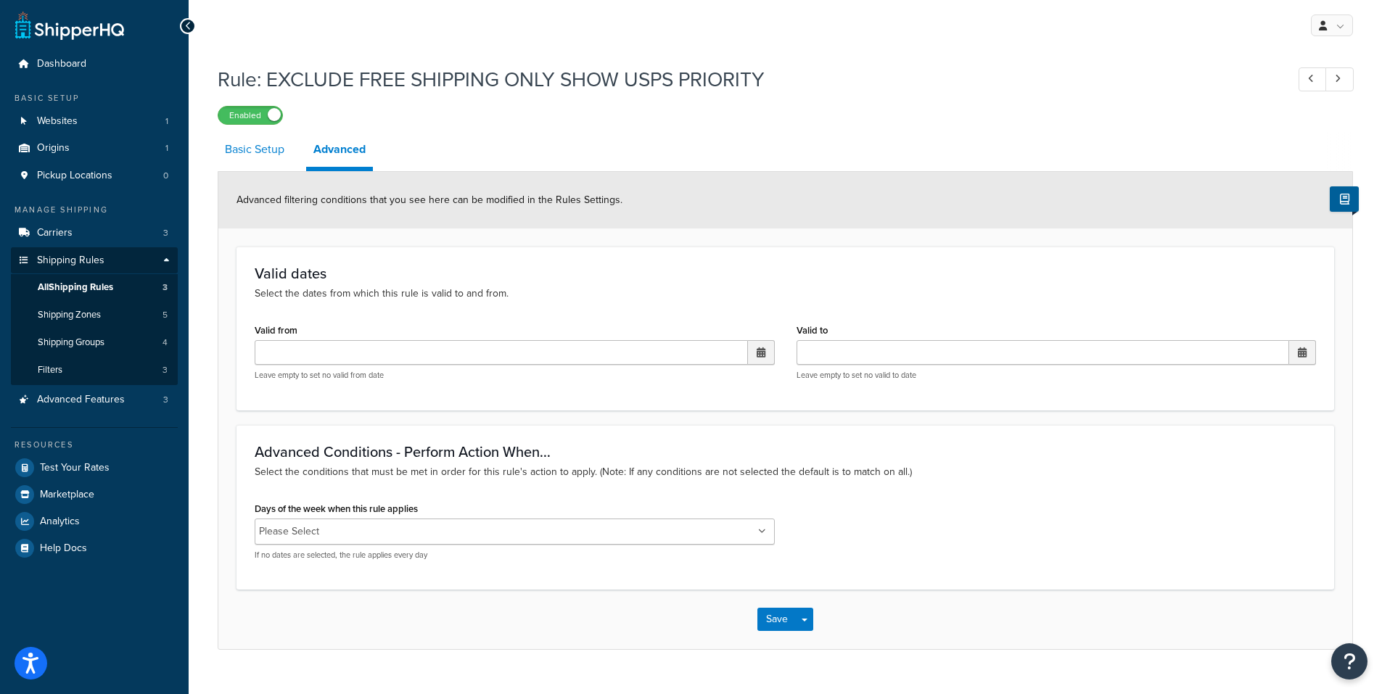
click at [244, 142] on link "Basic Setup" at bounding box center [255, 149] width 74 height 35
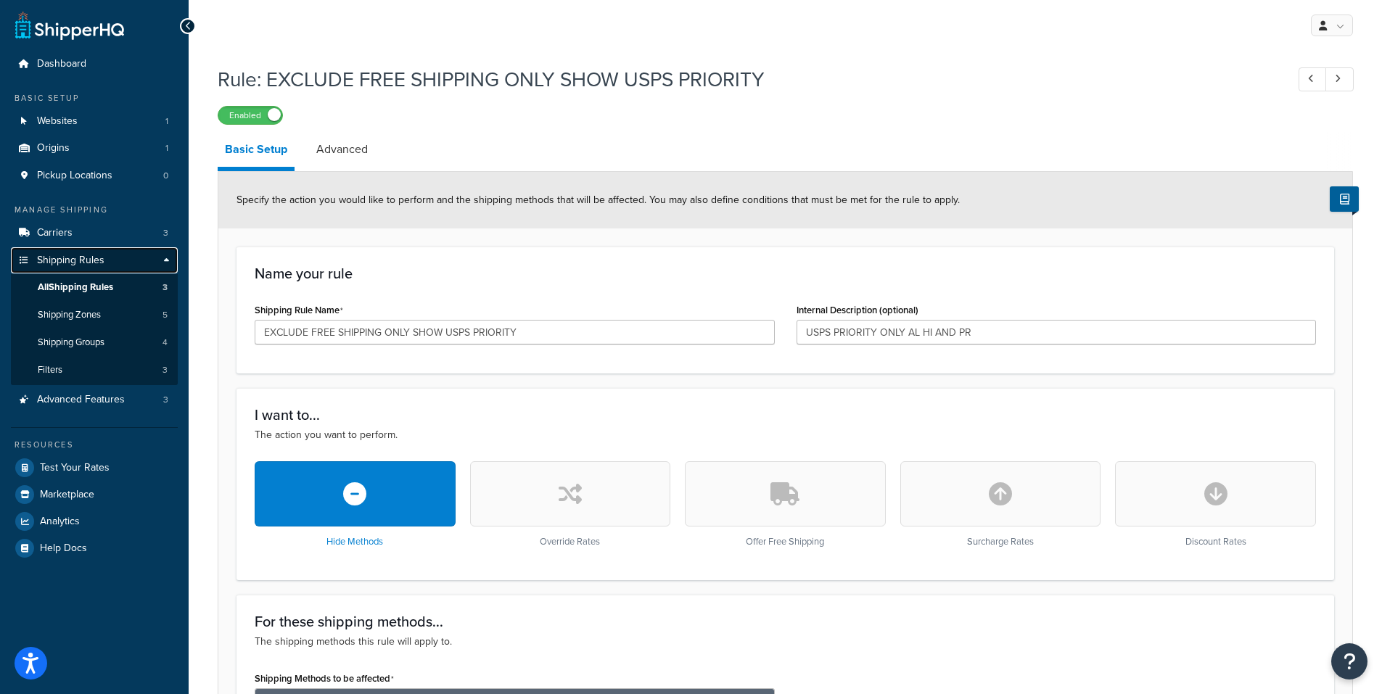
click at [78, 260] on span "Shipping Rules" at bounding box center [70, 261] width 67 height 12
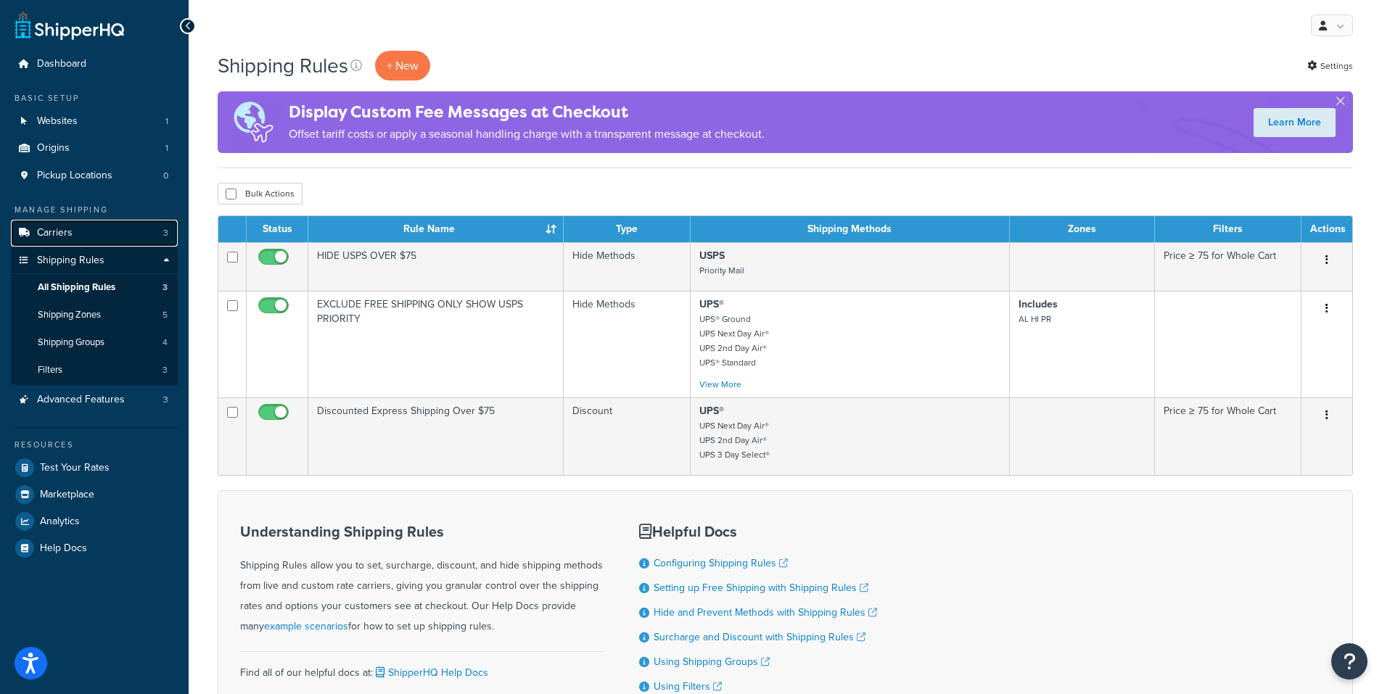
click at [40, 227] on span "Carriers" at bounding box center [55, 233] width 36 height 12
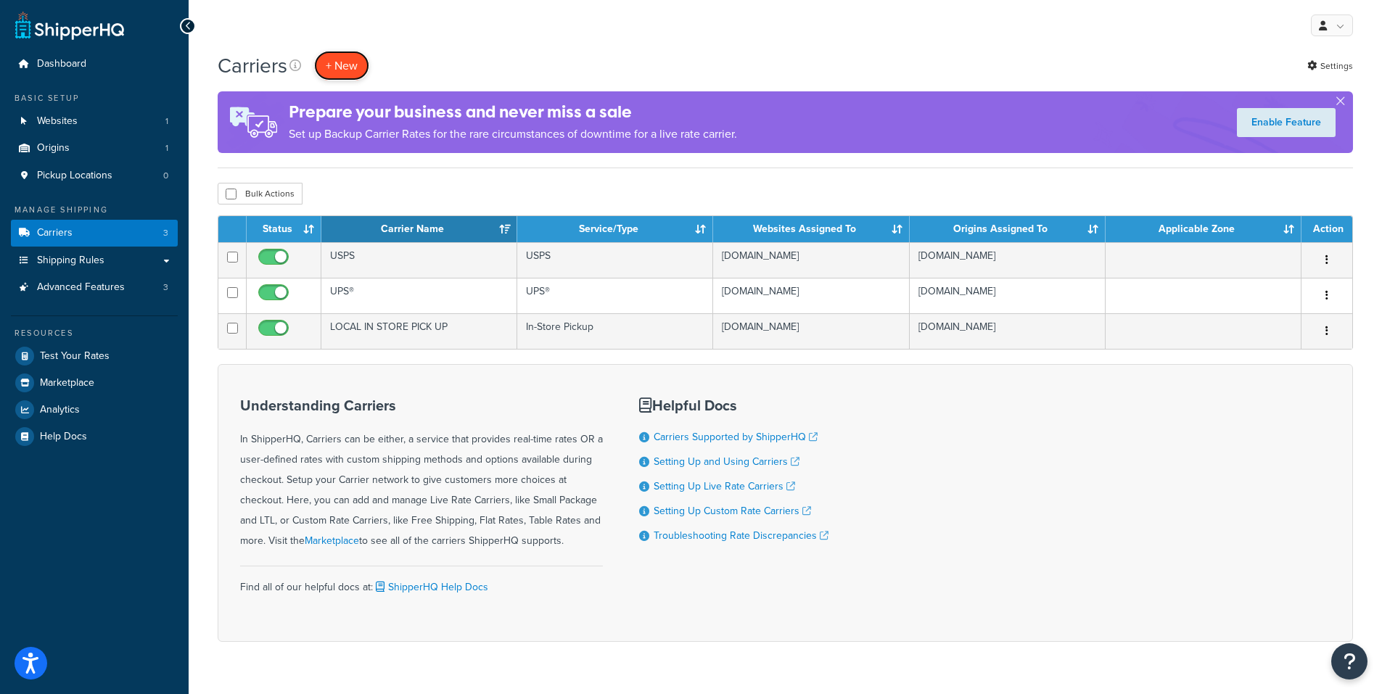
click at [338, 69] on button "+ New" at bounding box center [341, 66] width 55 height 30
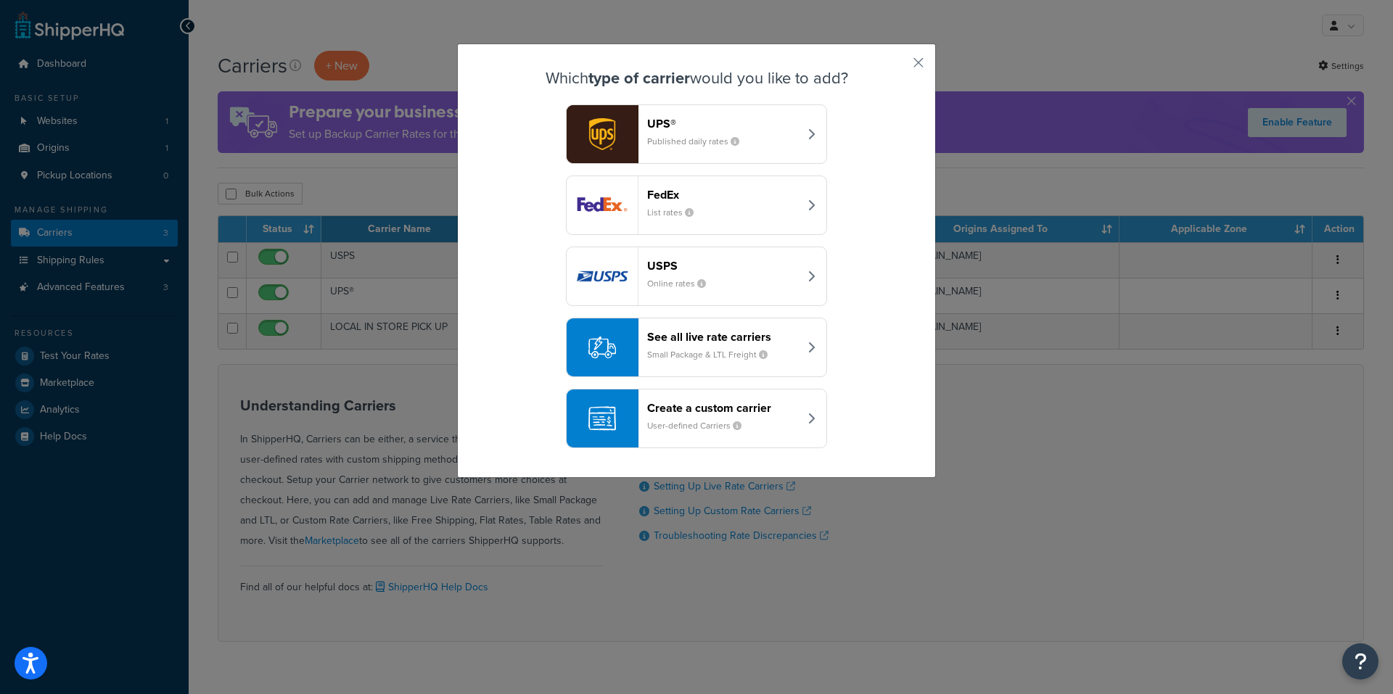
click at [685, 136] on small "Published daily rates" at bounding box center [699, 141] width 104 height 13
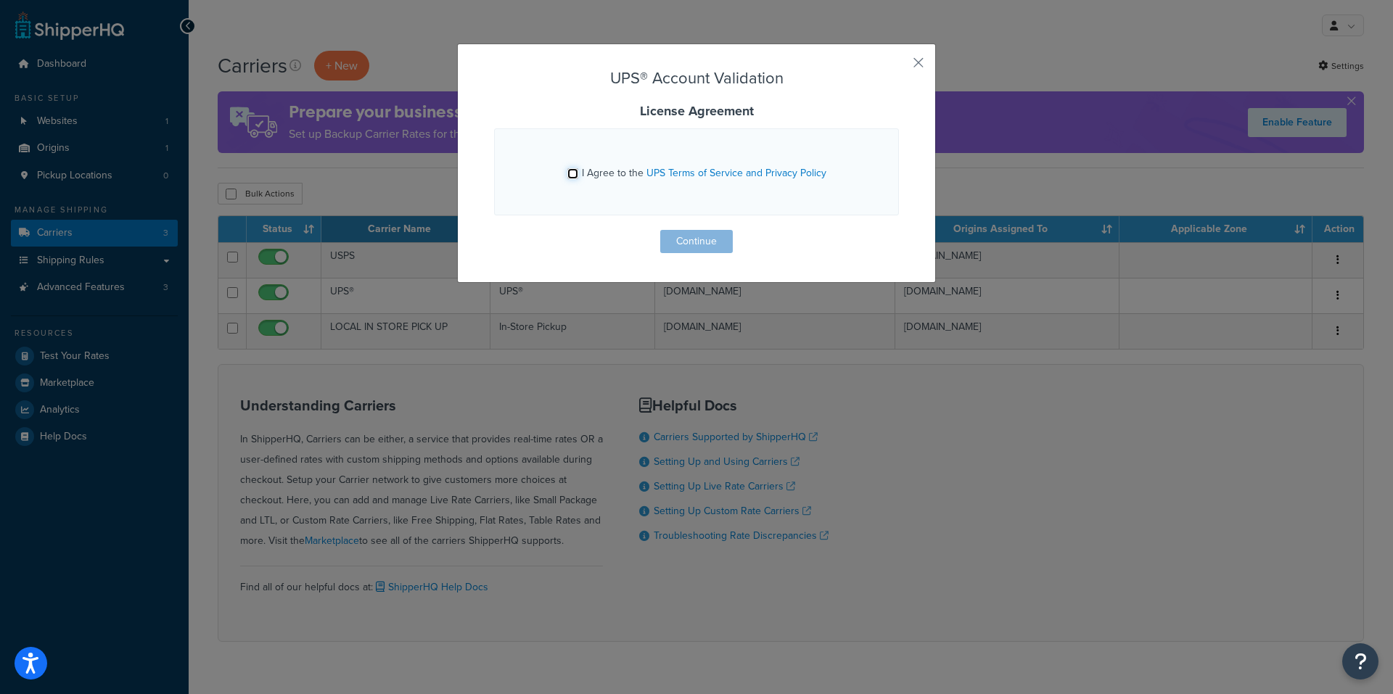
click at [568, 170] on input "I Agree to the UPS Terms of Service and Privacy Policy" at bounding box center [572, 173] width 11 height 11
checkbox input "true"
click at [667, 242] on button "Continue" at bounding box center [696, 241] width 73 height 23
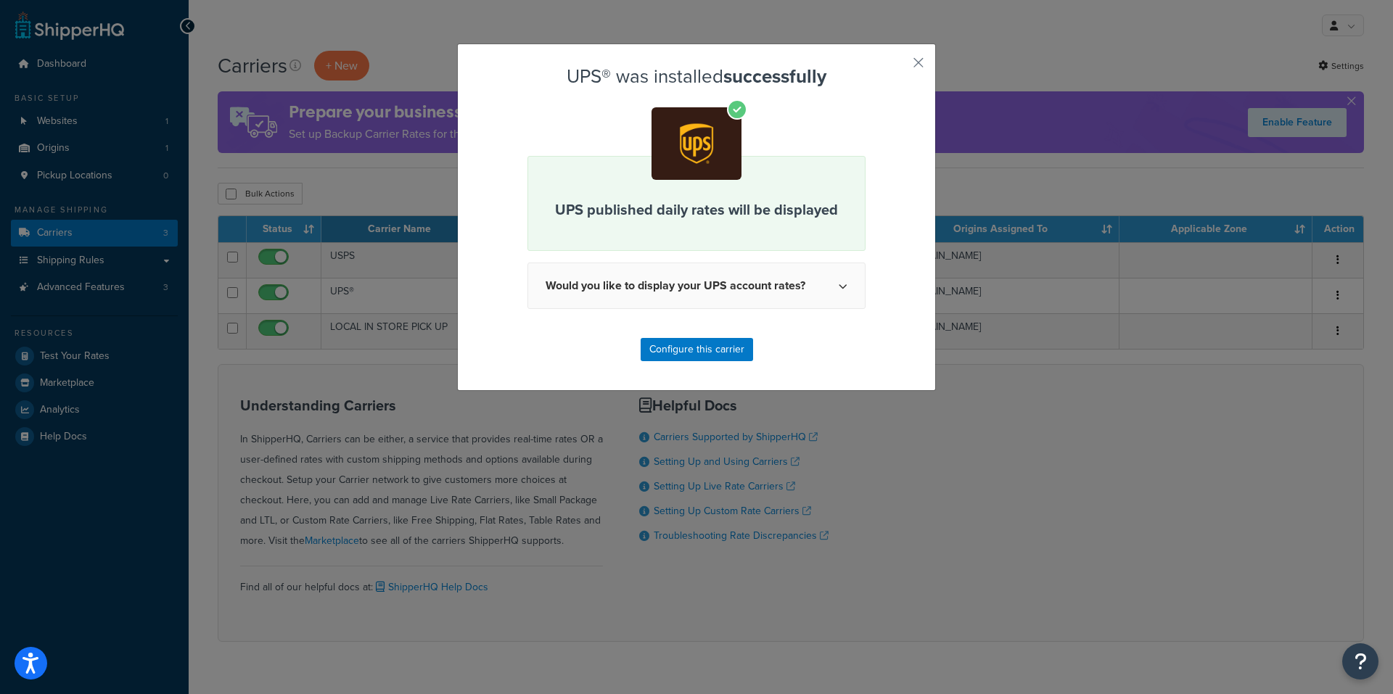
click at [689, 221] on div "UPS published daily rates will be displayed" at bounding box center [696, 203] width 338 height 95
click at [692, 350] on button "Configure this carrier" at bounding box center [697, 349] width 112 height 23
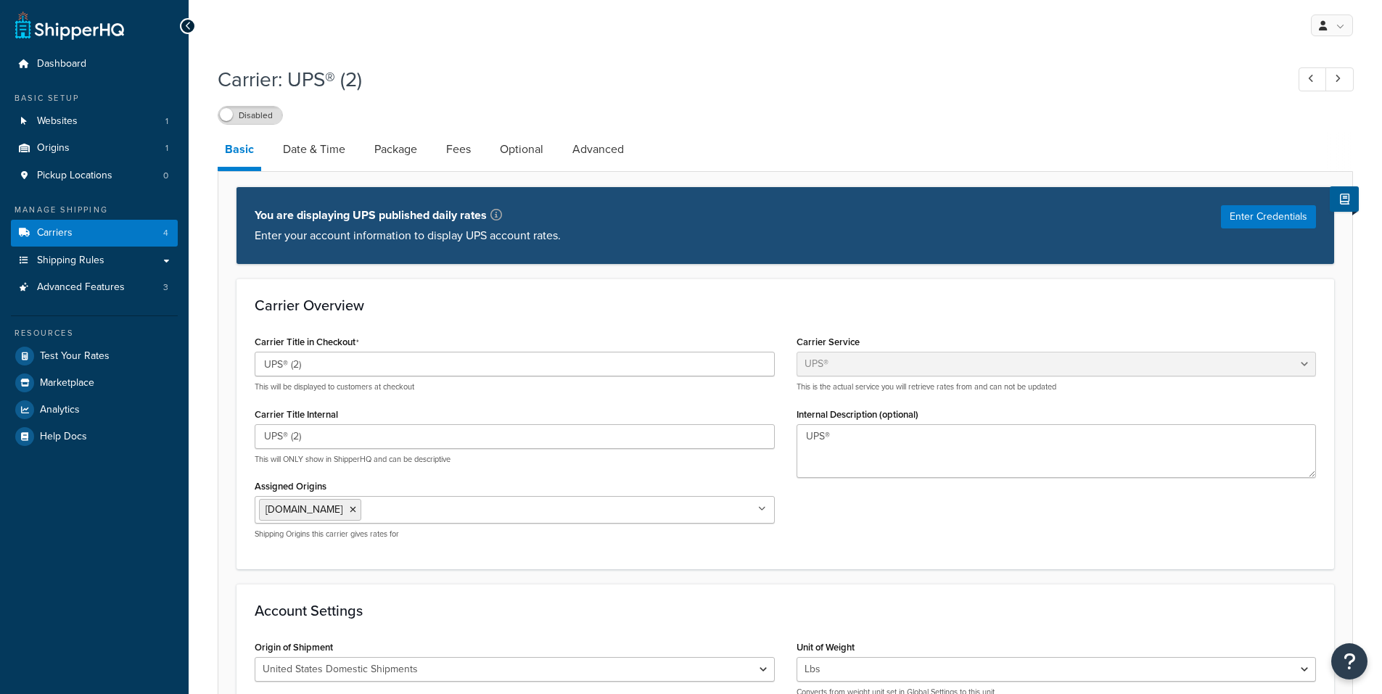
select select "ups"
click at [225, 110] on span at bounding box center [226, 114] width 13 height 13
click at [320, 368] on input "UPS® (2)" at bounding box center [515, 364] width 520 height 25
type input "UPS® FREE GROUND"
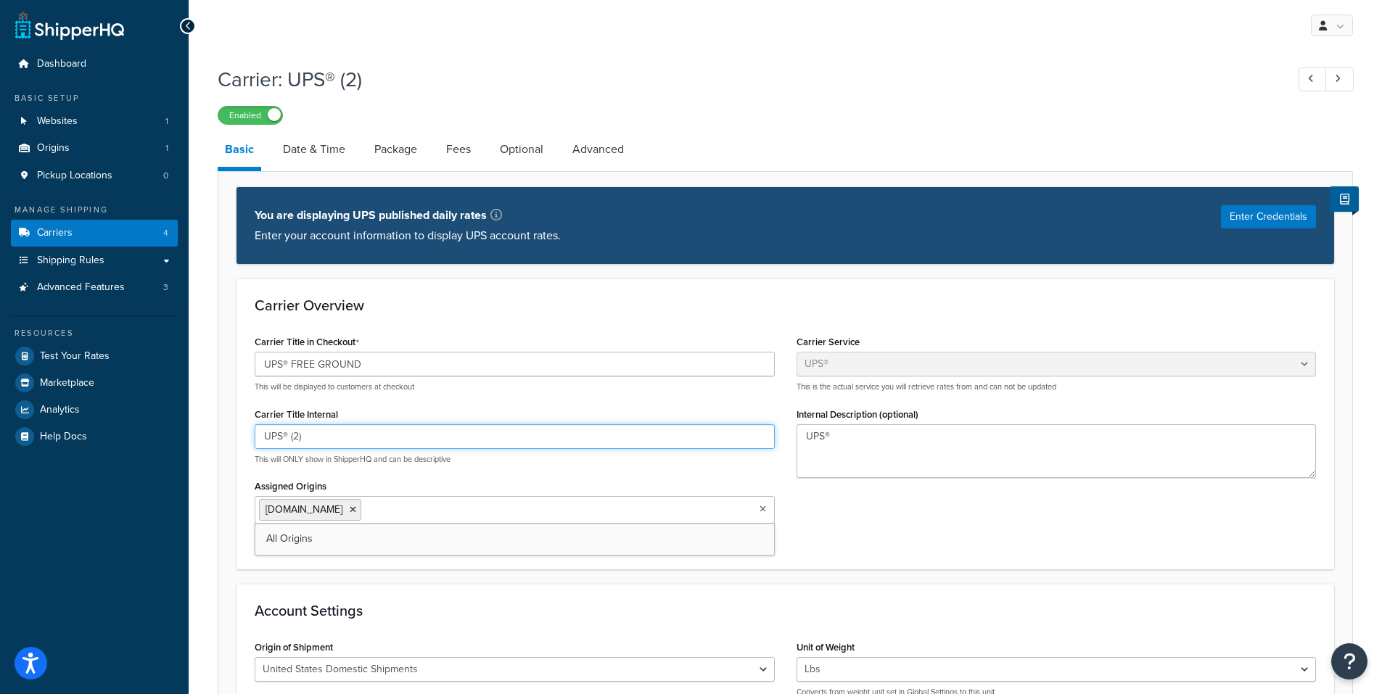
click at [321, 440] on input "UPS® (2)" at bounding box center [515, 436] width 520 height 25
type input "U"
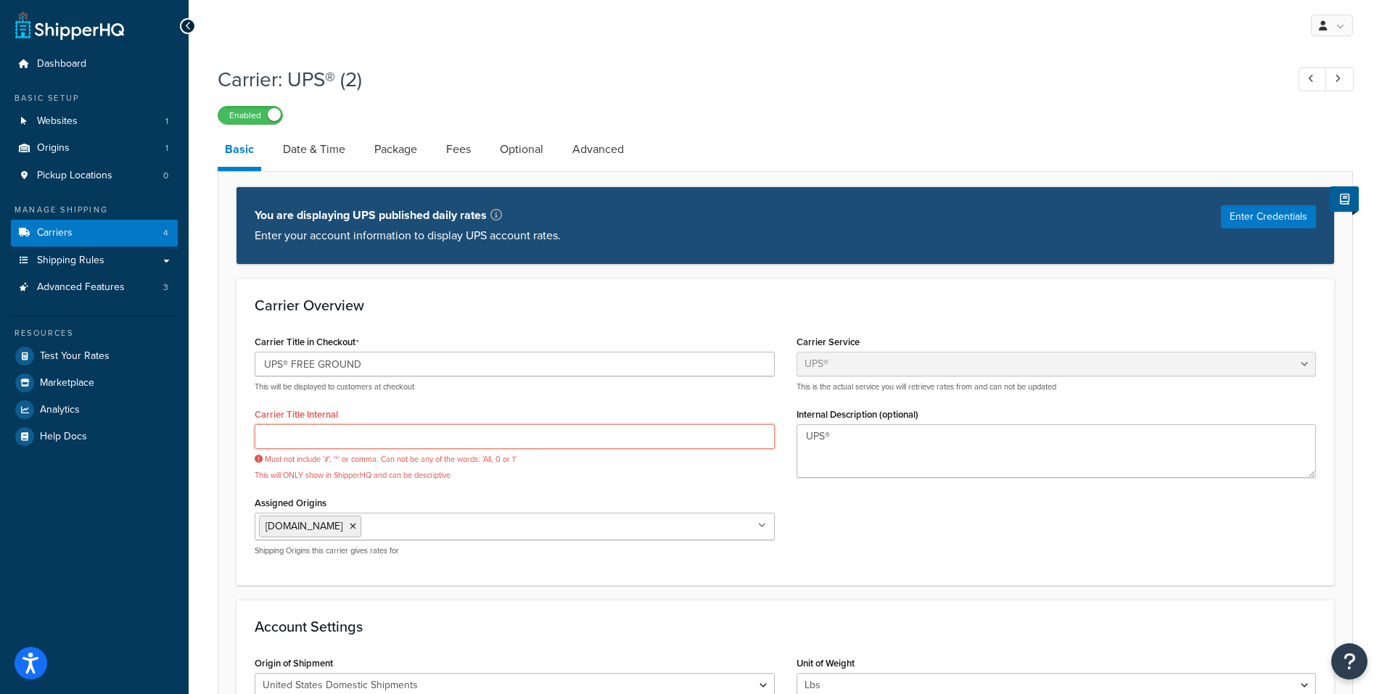
type input "f"
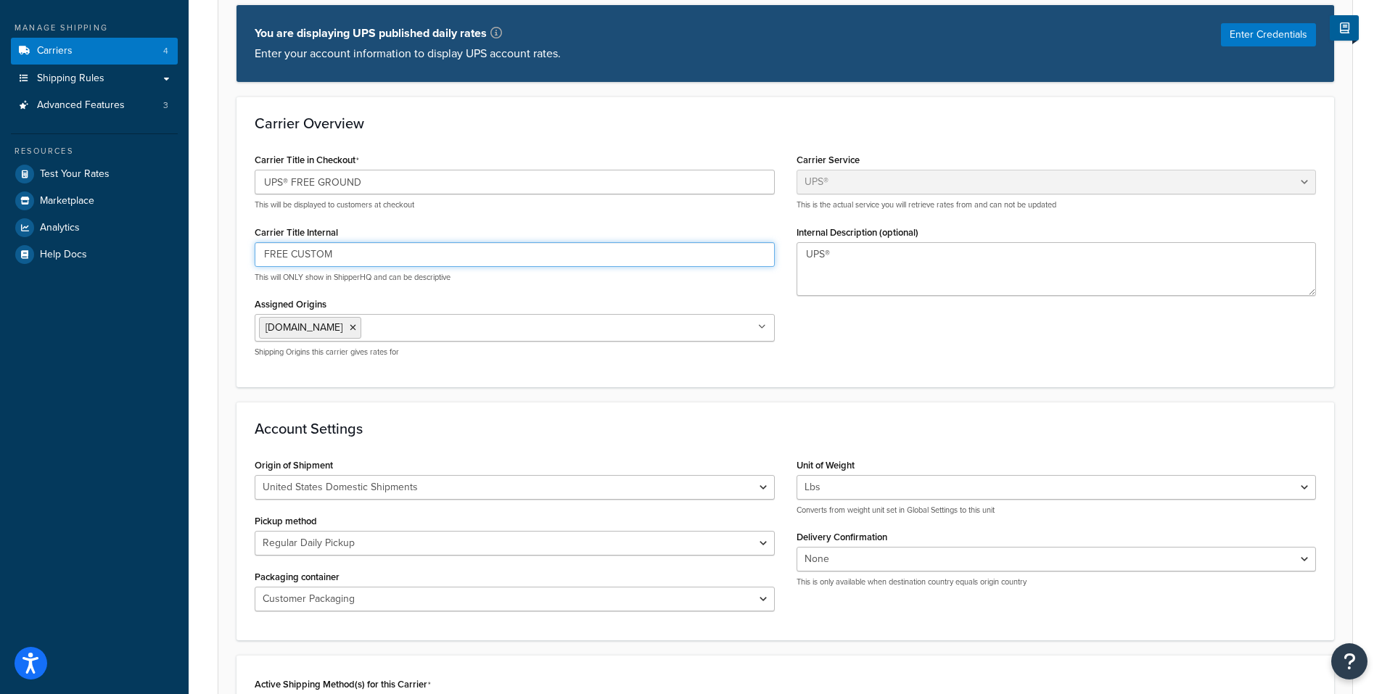
scroll to position [218, 0]
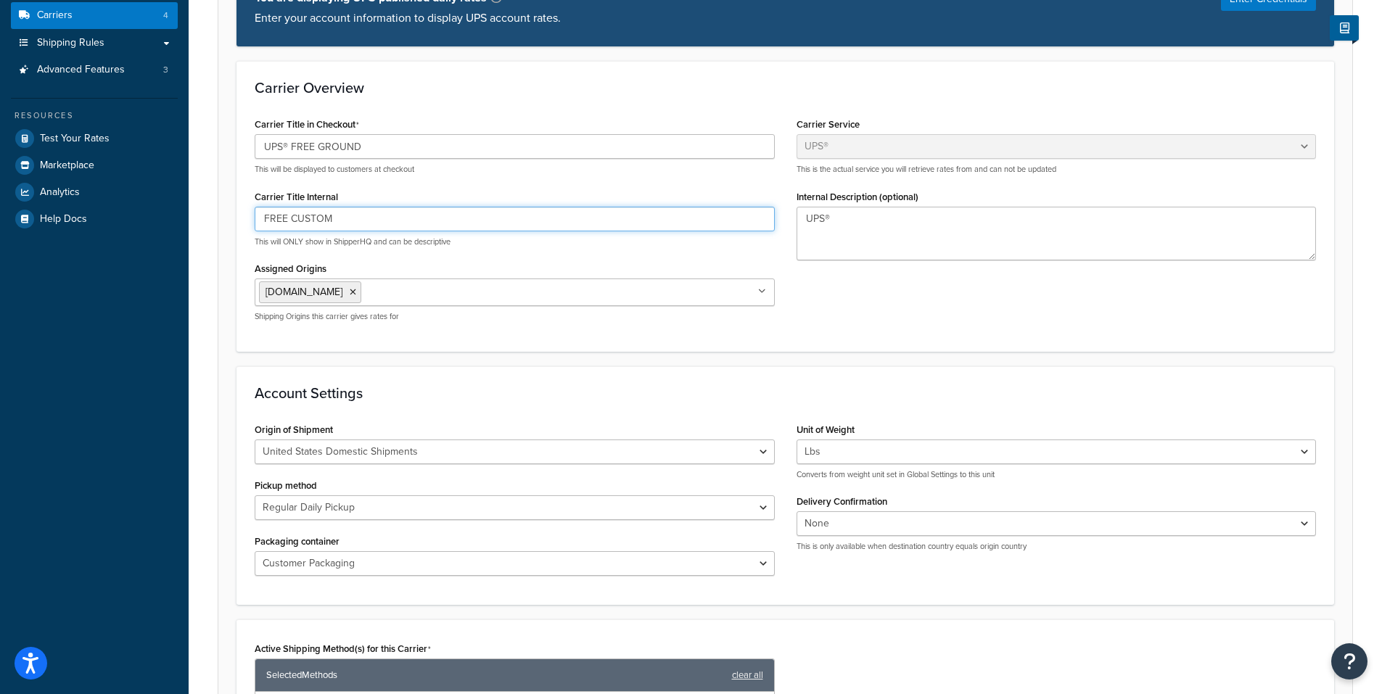
type input "FREE CUSTOM"
click at [541, 357] on form "Carrier Overview Carrier Title in Checkout UPS® FREE GROUND This will be displa…" at bounding box center [785, 633] width 1134 height 1145
click at [380, 511] on select "Regular Daily Pickup Customer Counter One Time Pickup On Call Air Letter Center…" at bounding box center [515, 508] width 520 height 25
click at [255, 496] on select "Regular Daily Pickup Customer Counter One Time Pickup On Call Air Letter Center…" at bounding box center [515, 508] width 520 height 25
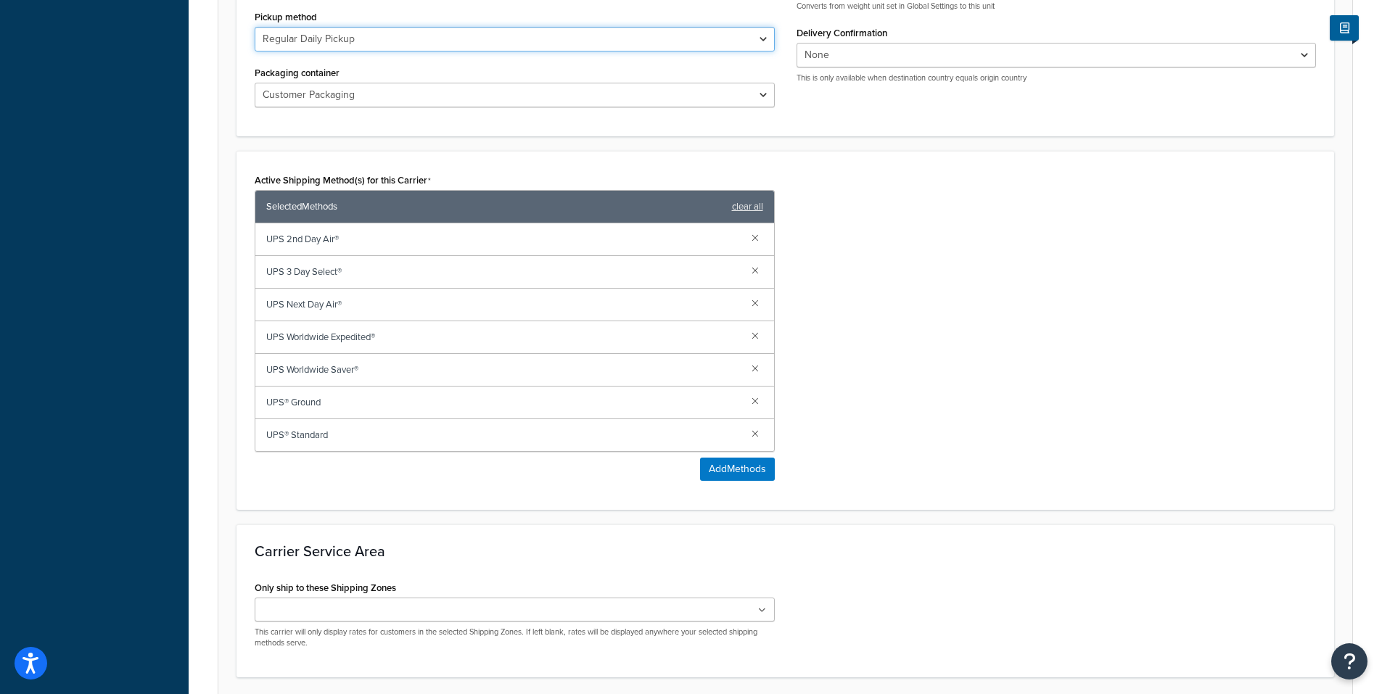
scroll to position [726, 0]
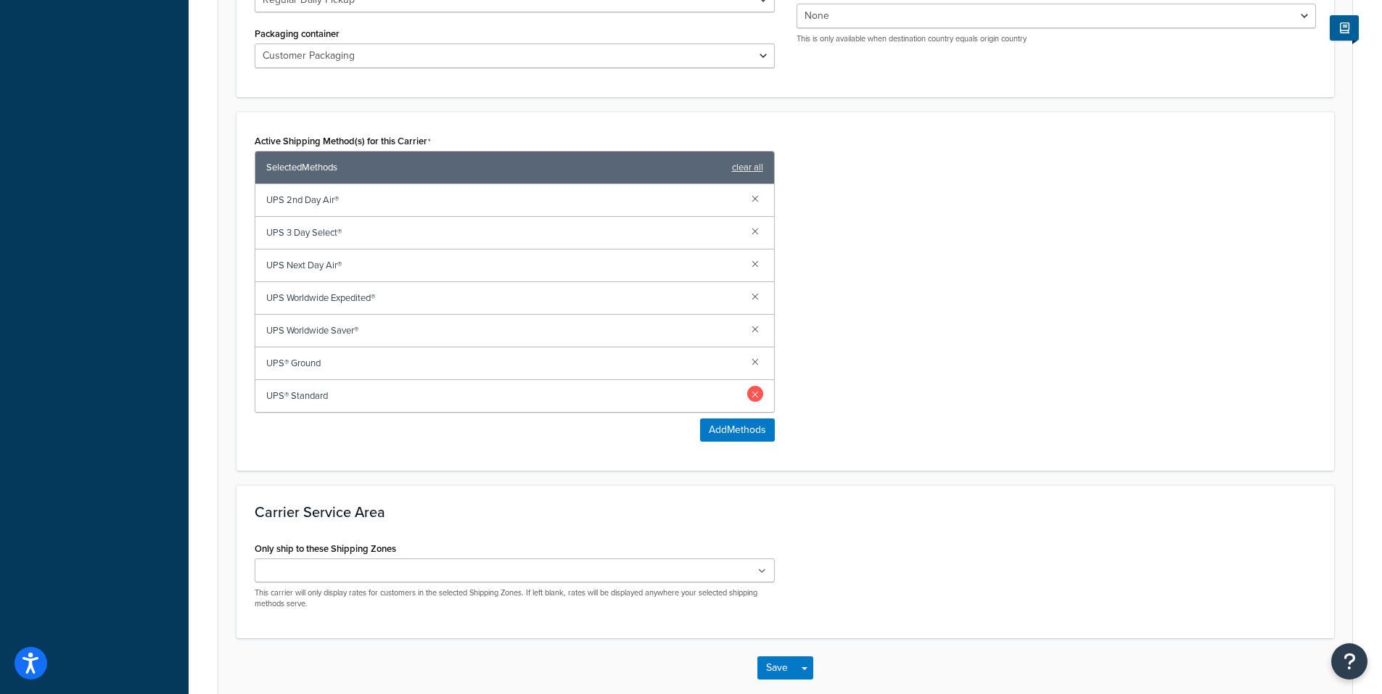
click at [755, 393] on link at bounding box center [755, 394] width 16 height 16
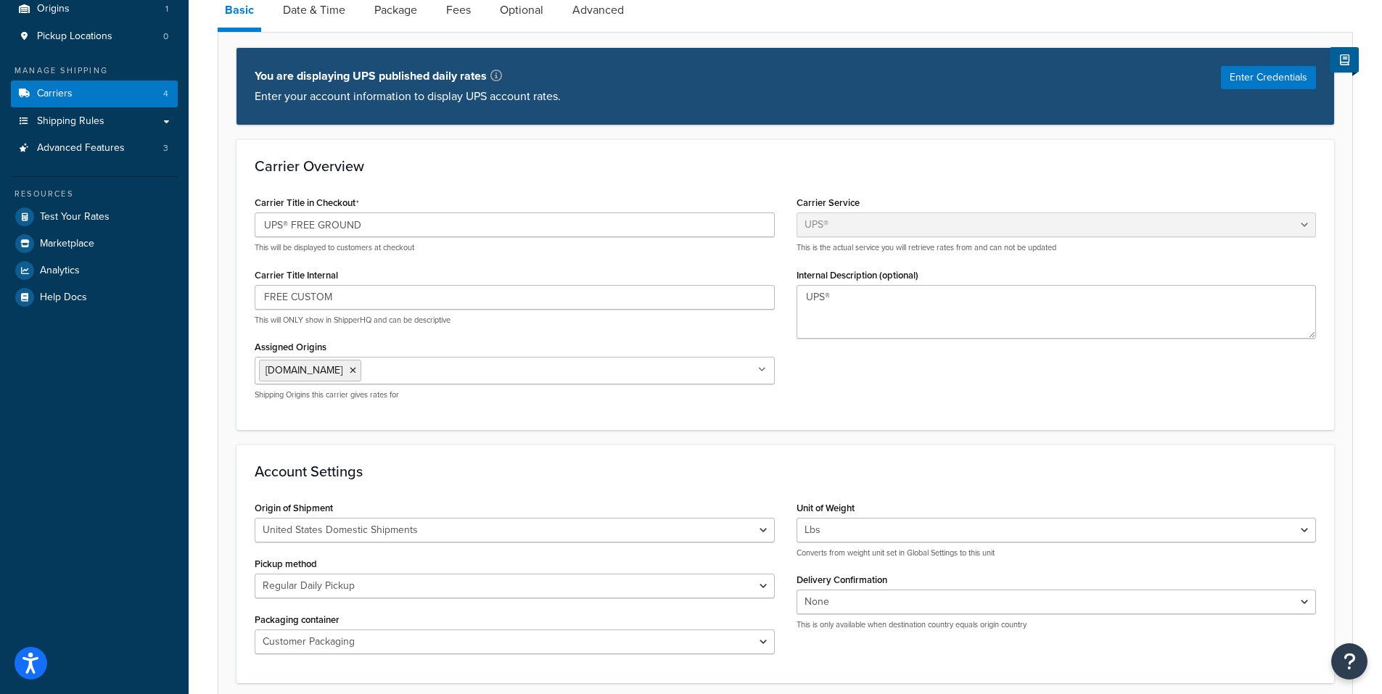
scroll to position [0, 0]
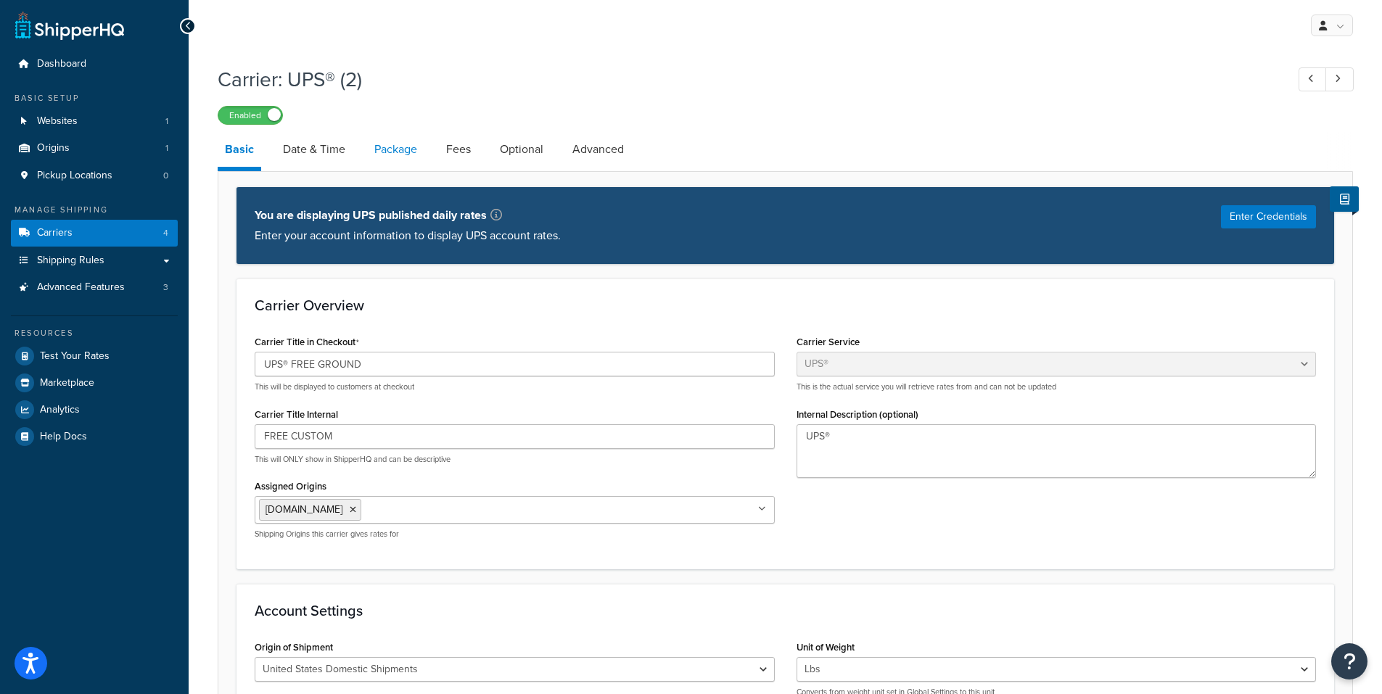
click at [393, 147] on link "Package" at bounding box center [395, 149] width 57 height 35
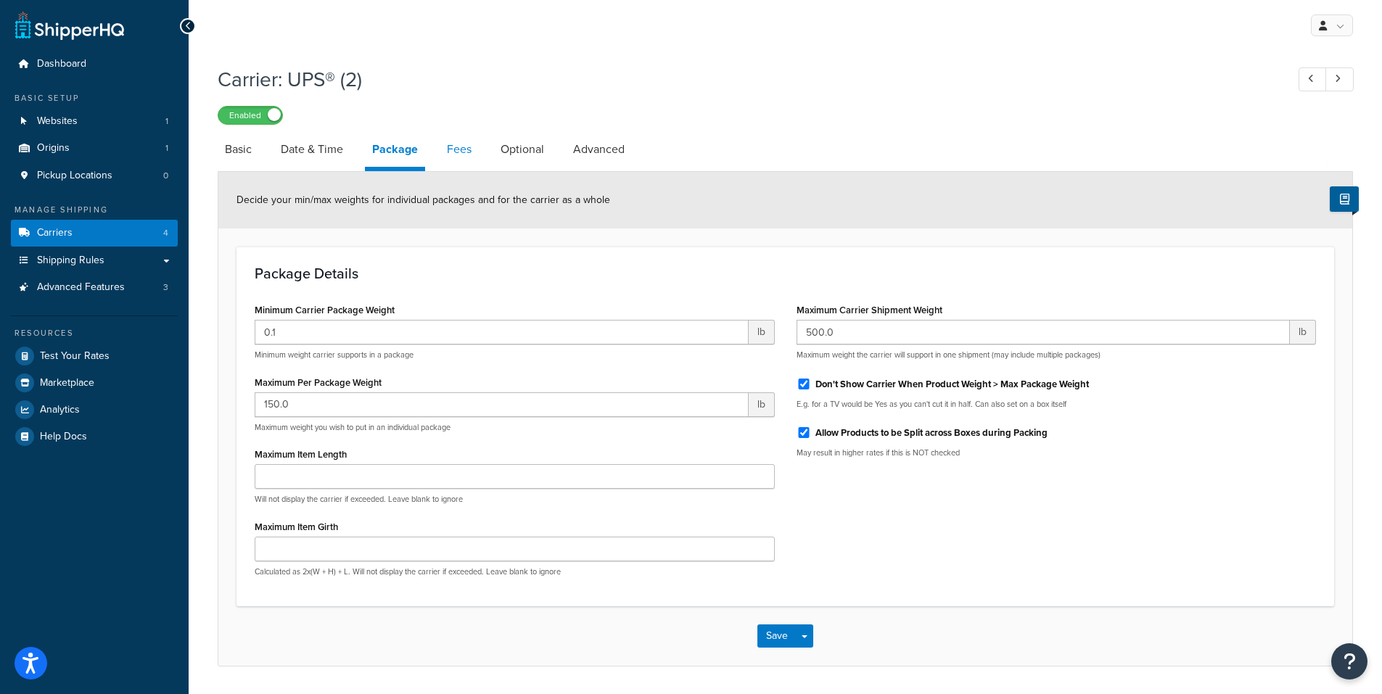
click at [459, 133] on link "Fees" at bounding box center [459, 149] width 39 height 35
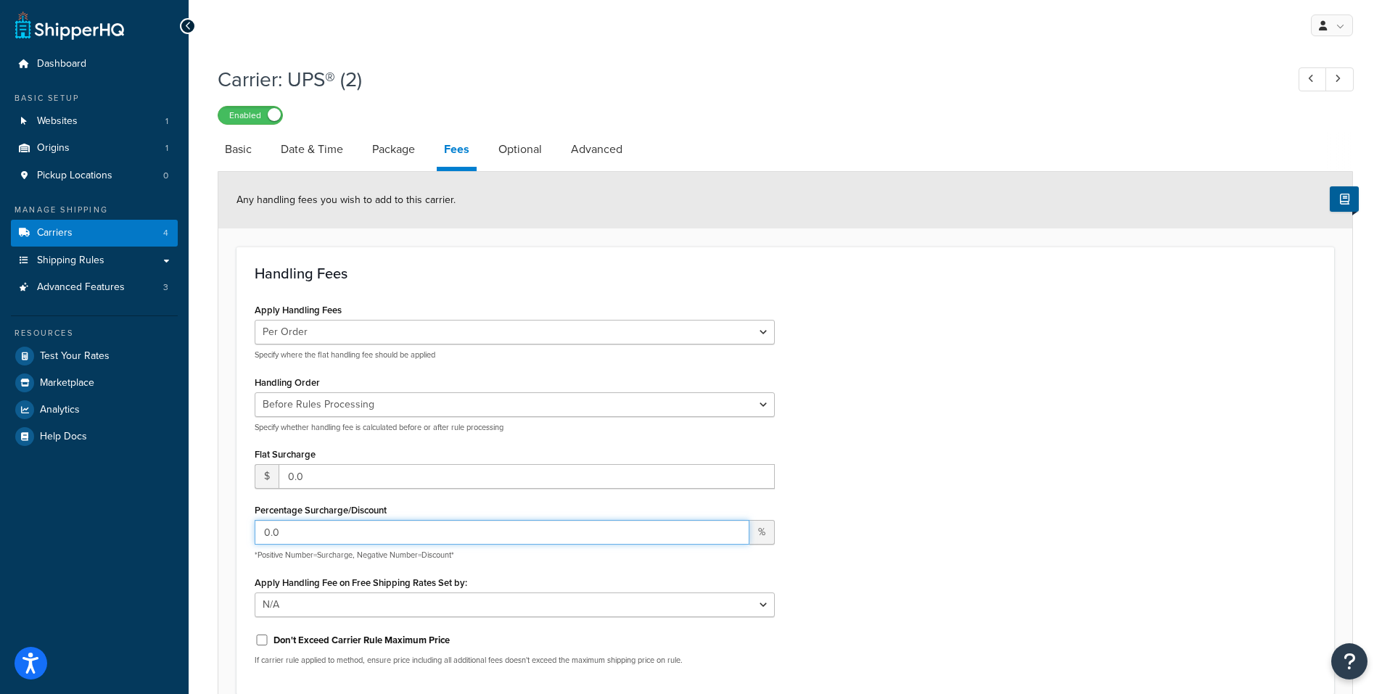
click at [289, 532] on input "0.0" at bounding box center [502, 532] width 495 height 25
click at [289, 530] on input "0.0" at bounding box center [502, 532] width 495 height 25
click at [268, 534] on input "12" at bounding box center [502, 532] width 495 height 25
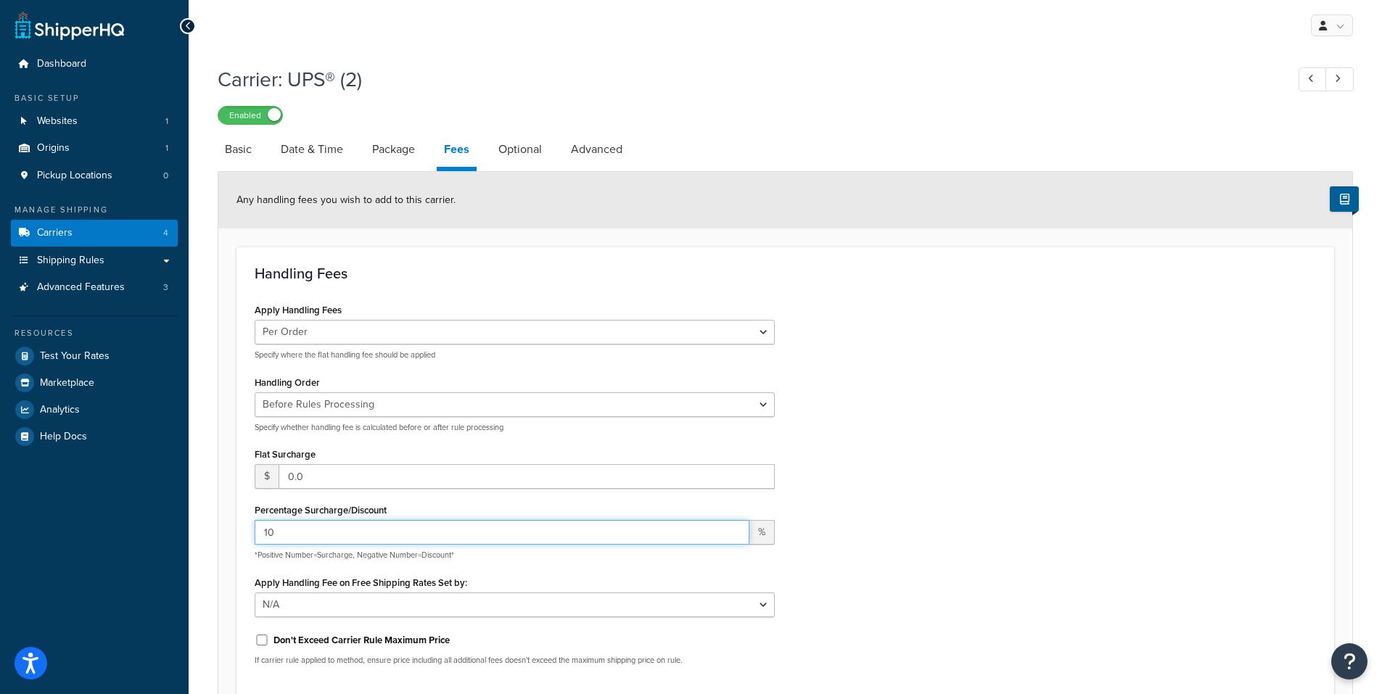
type input "10"
click at [1061, 523] on div "Apply Handling Fees Per Order Per Item Per Package Specify where the flat handl…" at bounding box center [785, 488] width 1083 height 377
click at [509, 148] on link "Optional" at bounding box center [520, 149] width 58 height 35
select select "business"
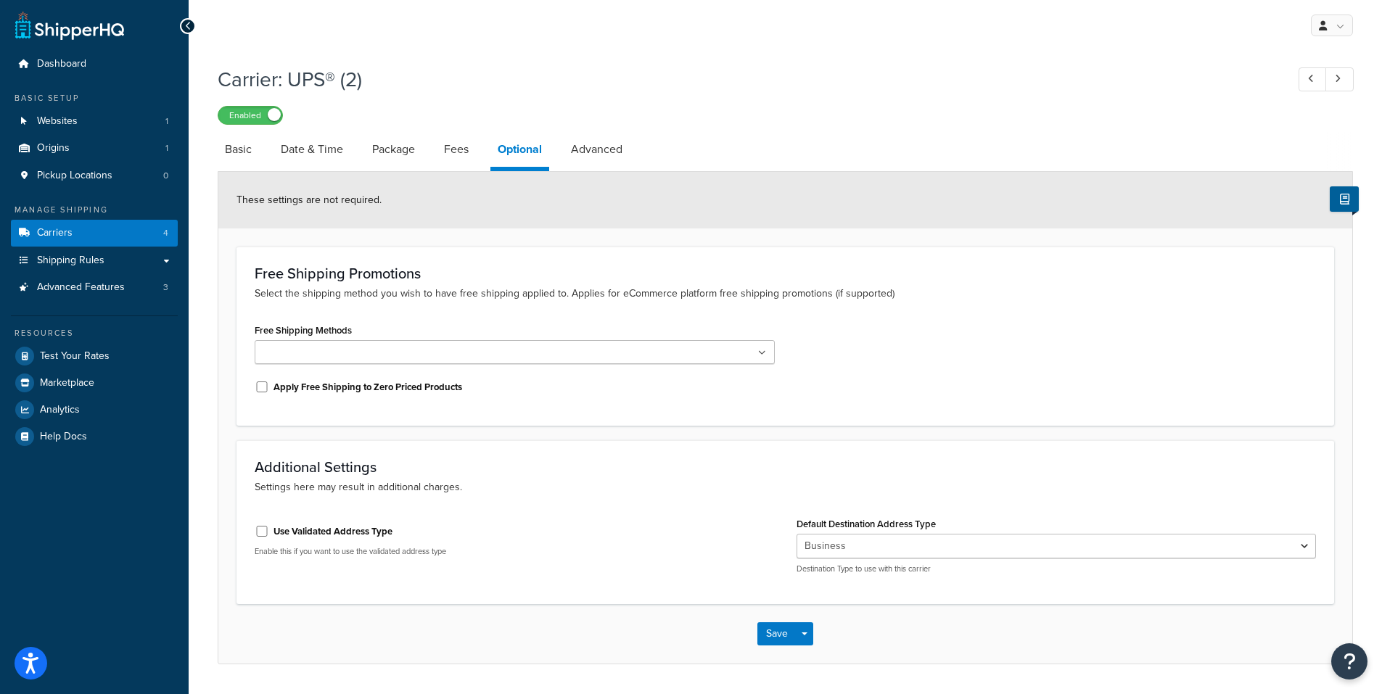
click at [451, 356] on ul at bounding box center [515, 352] width 520 height 24
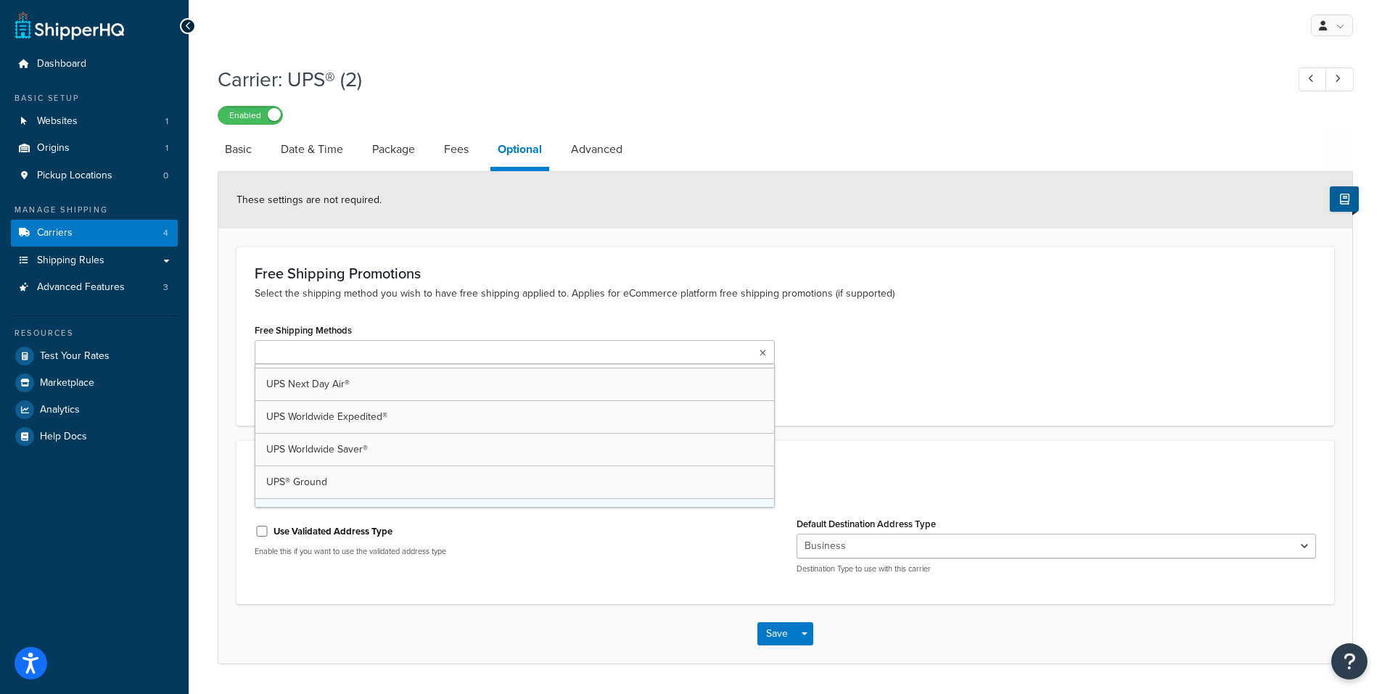
scroll to position [52, 0]
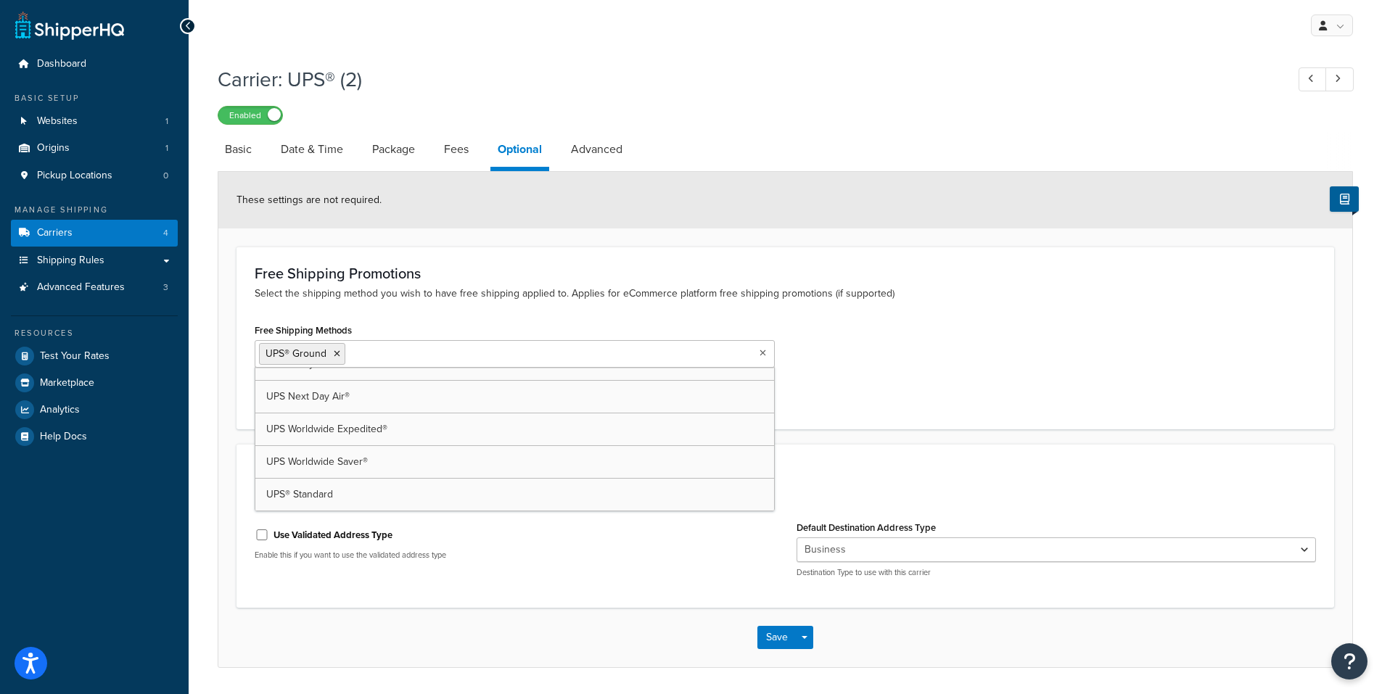
click at [925, 353] on div "Free Shipping Methods UPS® Ground UPS 2nd Day Air® UPS 3 Day Select® UPS Next D…" at bounding box center [785, 365] width 1083 height 91
click at [451, 149] on link "Fees" at bounding box center [456, 149] width 39 height 35
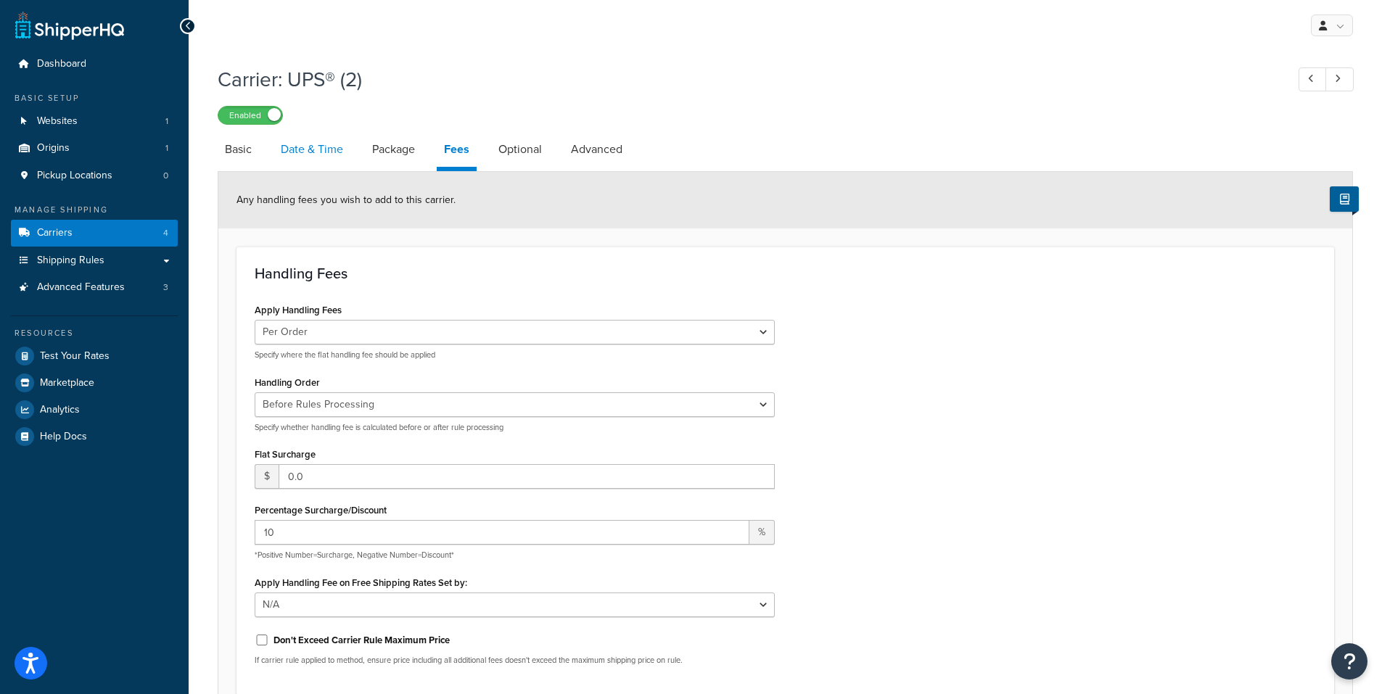
click at [307, 147] on link "Date & Time" at bounding box center [312, 149] width 77 height 35
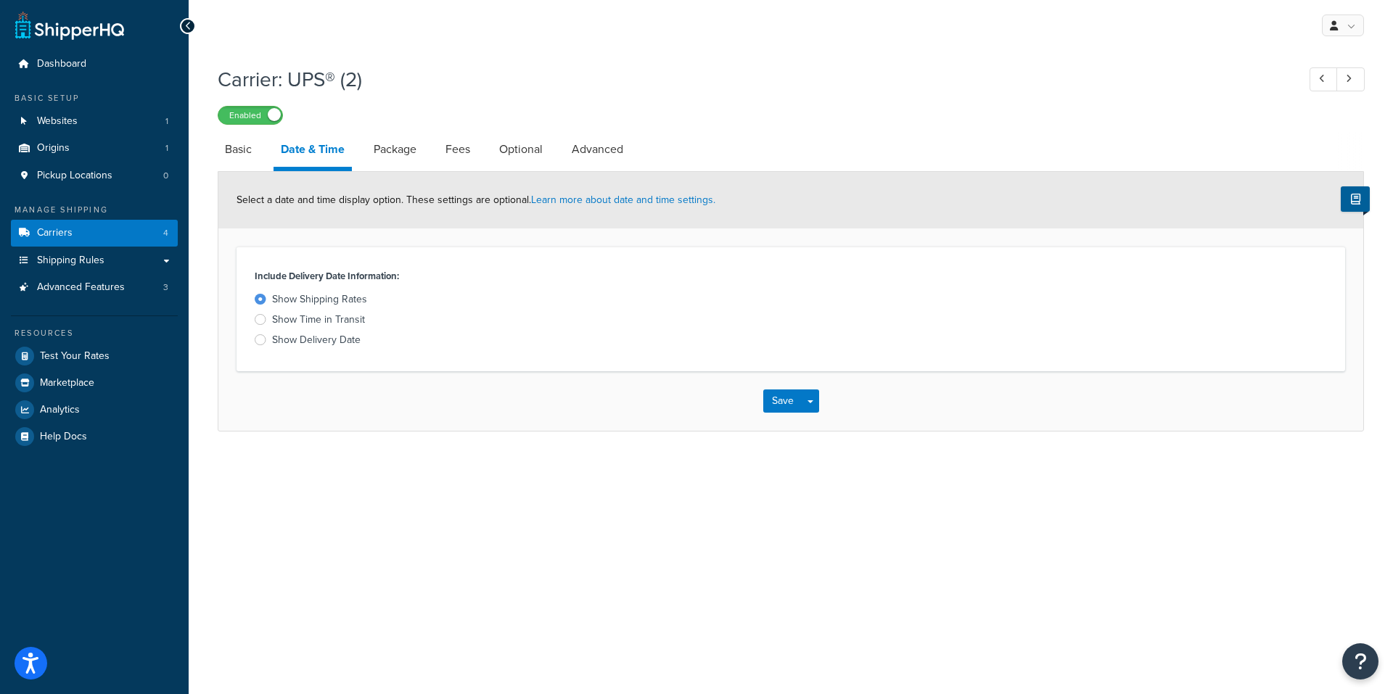
click at [258, 337] on div at bounding box center [261, 339] width 12 height 11
click at [0, 0] on input "Show Delivery Date" at bounding box center [0, 0] width 0 height 0
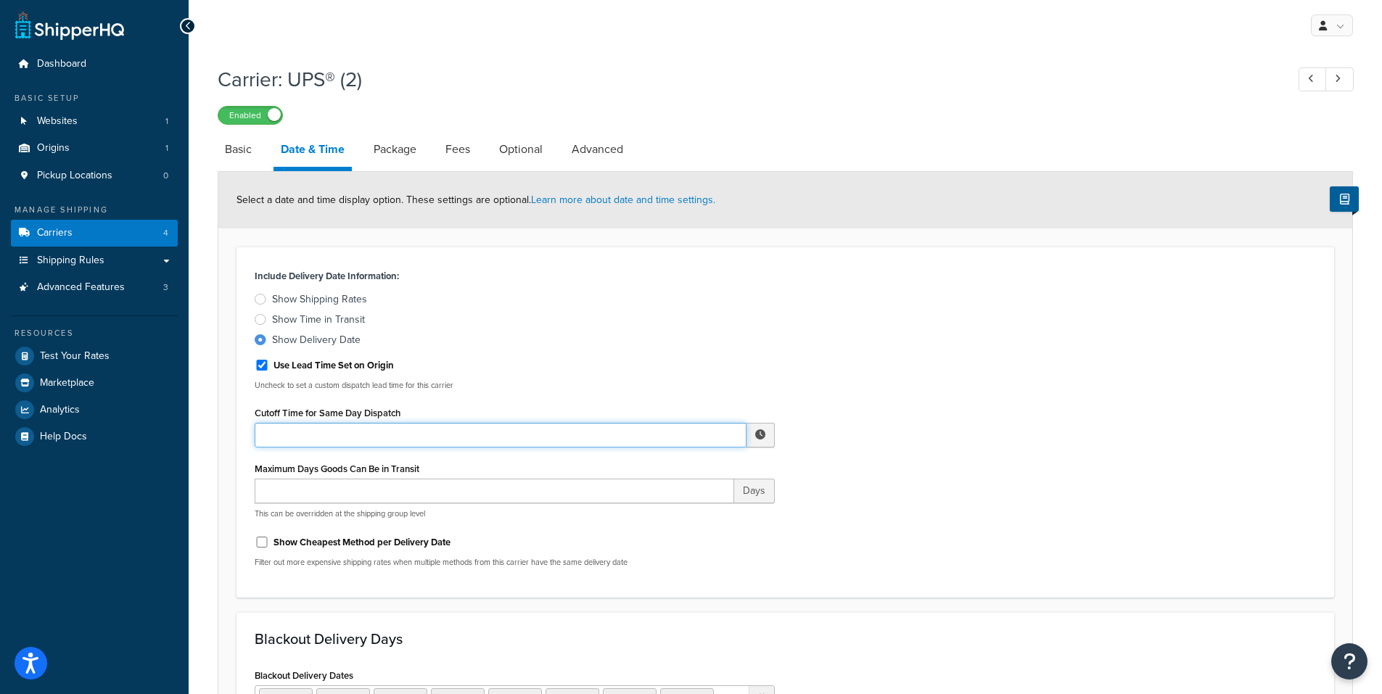
click at [311, 435] on input "Cutoff Time for Same Day Dispatch" at bounding box center [501, 435] width 492 height 25
click at [712, 511] on span "▼" at bounding box center [714, 510] width 29 height 29
click at [655, 471] on span "▲" at bounding box center [653, 467] width 29 height 29
click at [655, 469] on span "▲" at bounding box center [653, 467] width 29 height 29
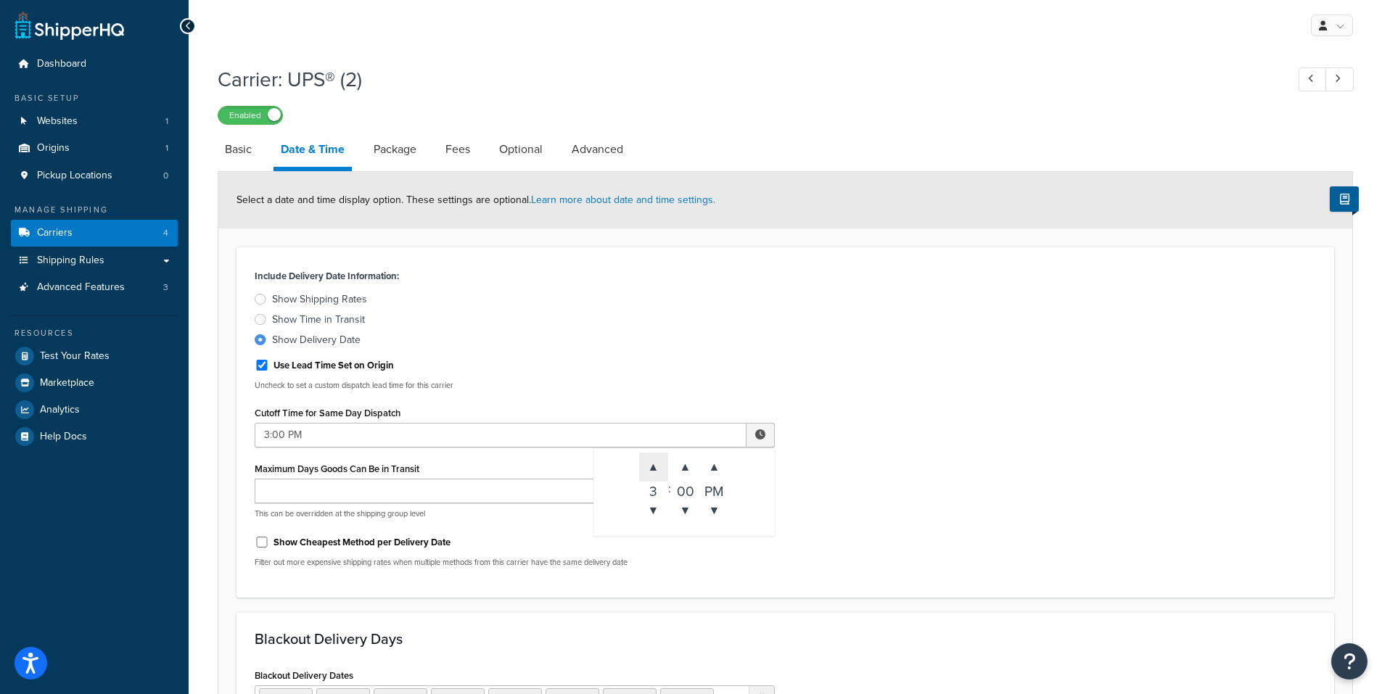
click at [649, 465] on span "▲" at bounding box center [653, 467] width 29 height 29
click at [650, 507] on span "▼" at bounding box center [653, 510] width 29 height 29
click at [652, 509] on span "▼" at bounding box center [653, 510] width 29 height 29
click at [685, 507] on span "▼" at bounding box center [685, 510] width 29 height 29
click at [685, 506] on span "▼" at bounding box center [685, 510] width 29 height 29
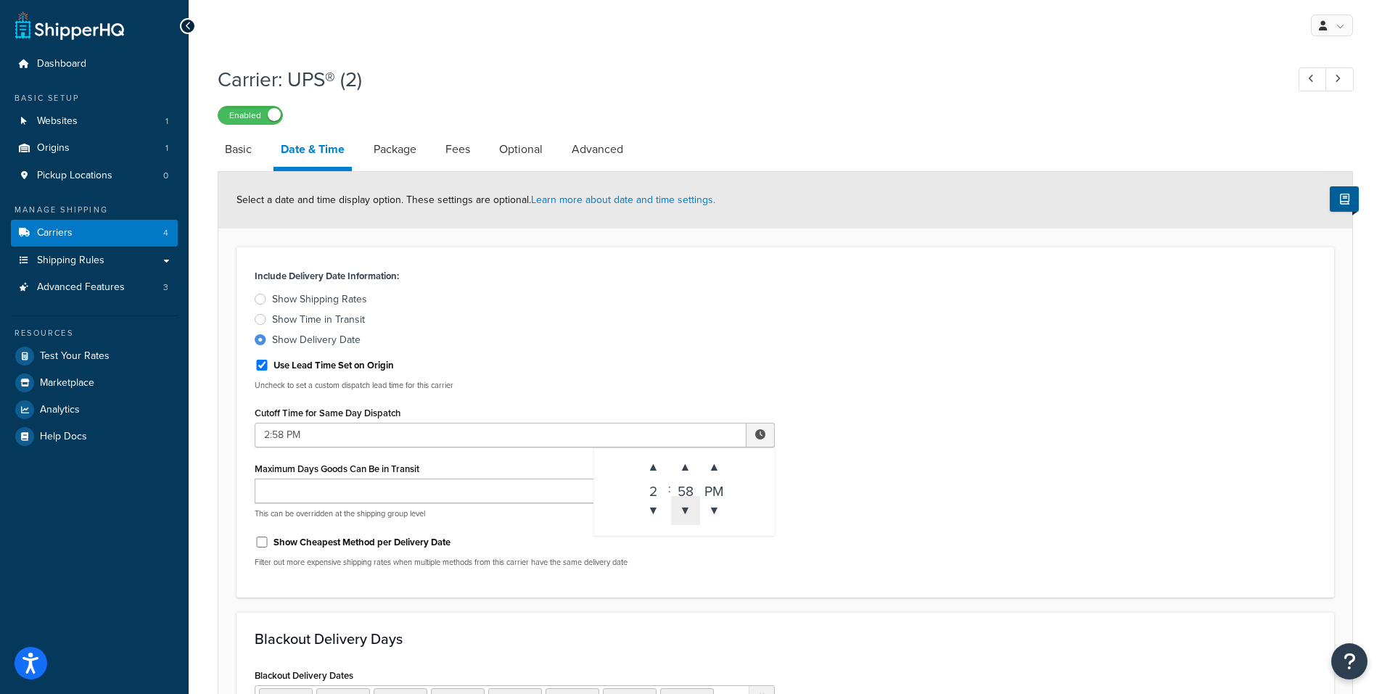
click at [685, 505] on span "▼" at bounding box center [685, 510] width 29 height 29
type input "2:56 PM"
click at [932, 456] on div "Include Delivery Date Information: Show Shipping Rates Show Time in Transit Sho…" at bounding box center [785, 422] width 1083 height 313
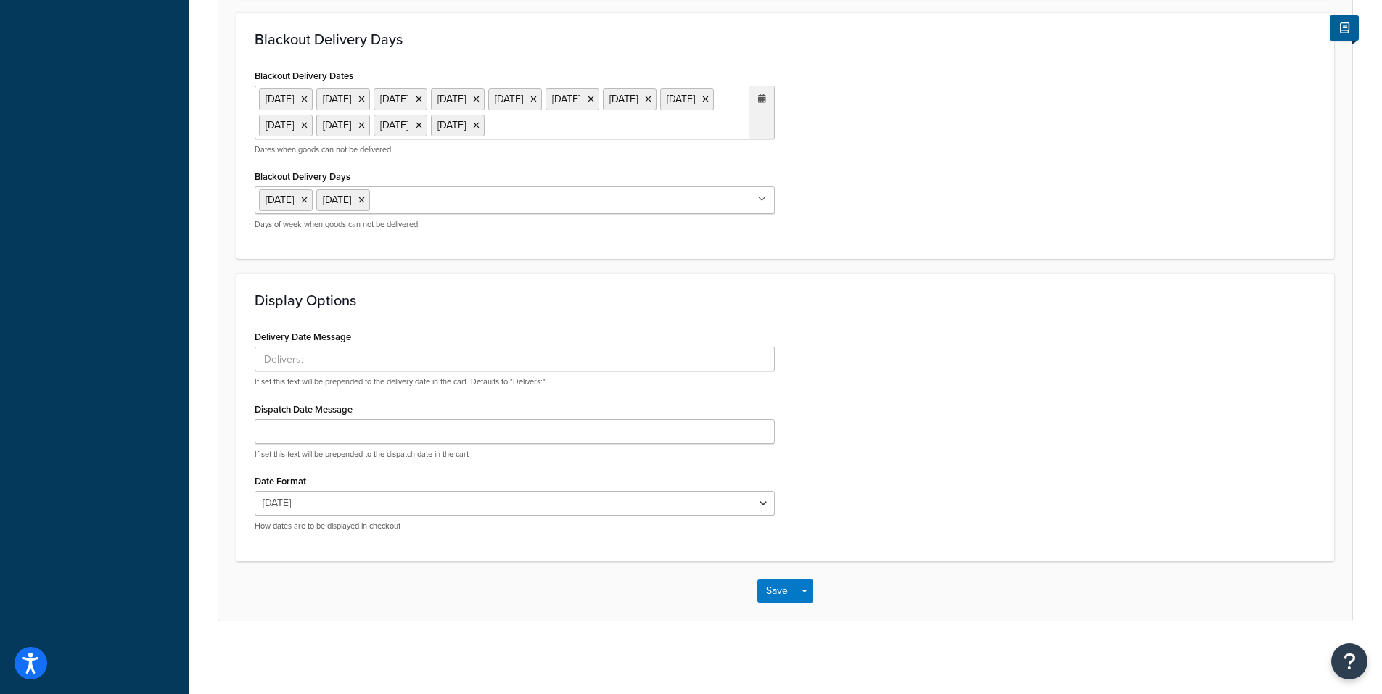
scroll to position [626, 0]
click at [775, 591] on button "Save" at bounding box center [776, 591] width 39 height 23
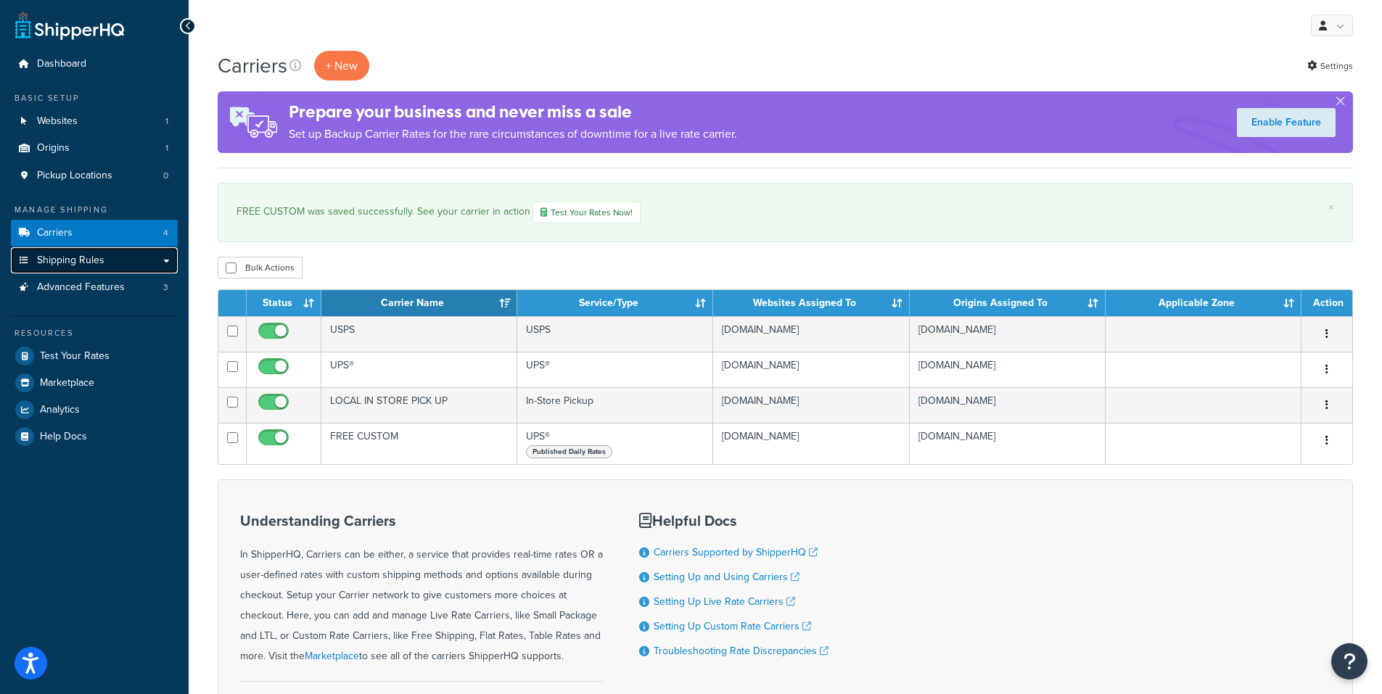
click at [35, 258] on link "Shipping Rules" at bounding box center [94, 260] width 167 height 27
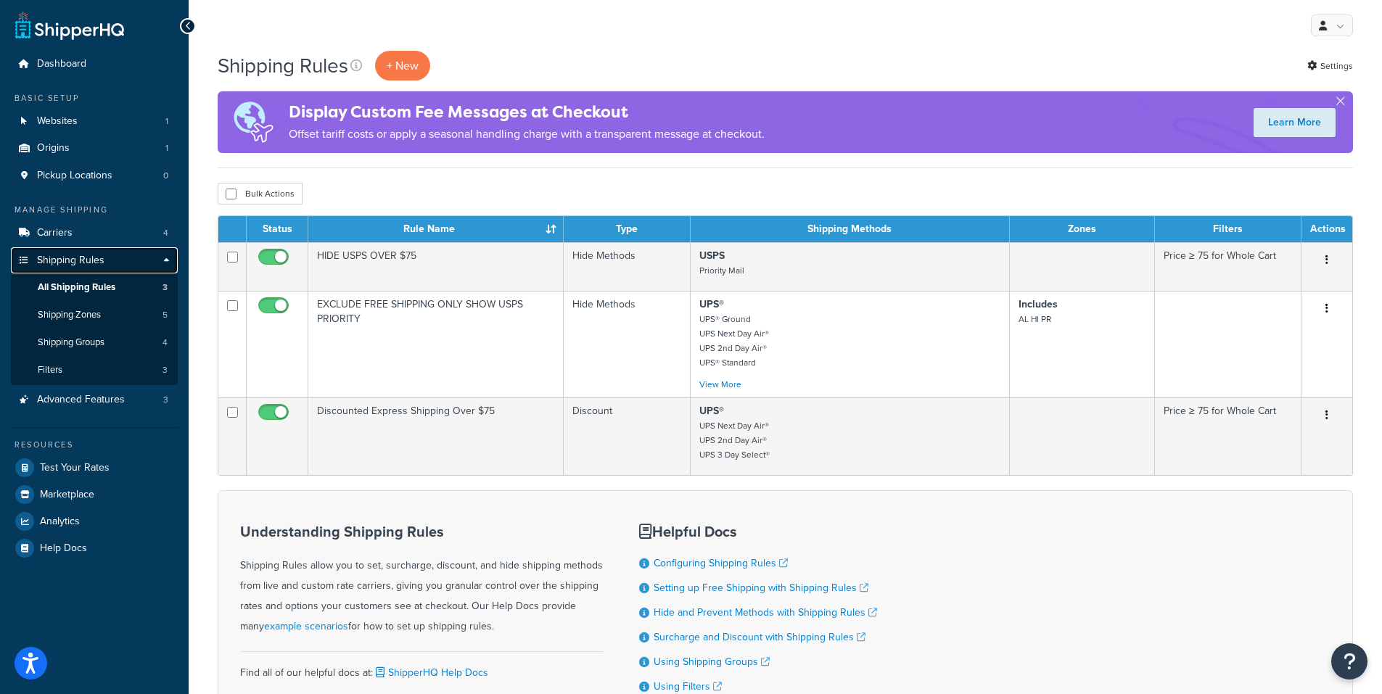
click at [54, 259] on span "Shipping Rules" at bounding box center [70, 261] width 67 height 12
click at [406, 63] on p "+ New" at bounding box center [402, 66] width 55 height 30
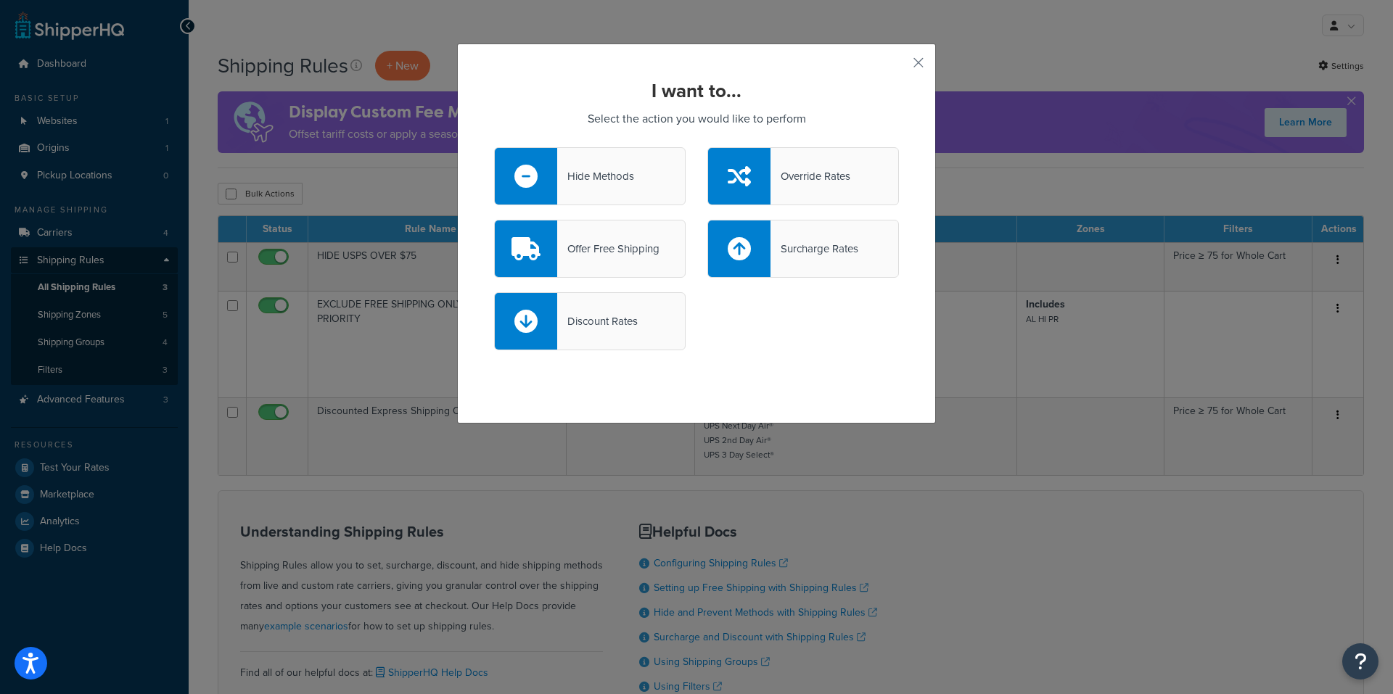
click at [583, 252] on div "Offer Free Shipping" at bounding box center [608, 249] width 102 height 20
click at [0, 0] on input "Offer Free Shipping" at bounding box center [0, 0] width 0 height 0
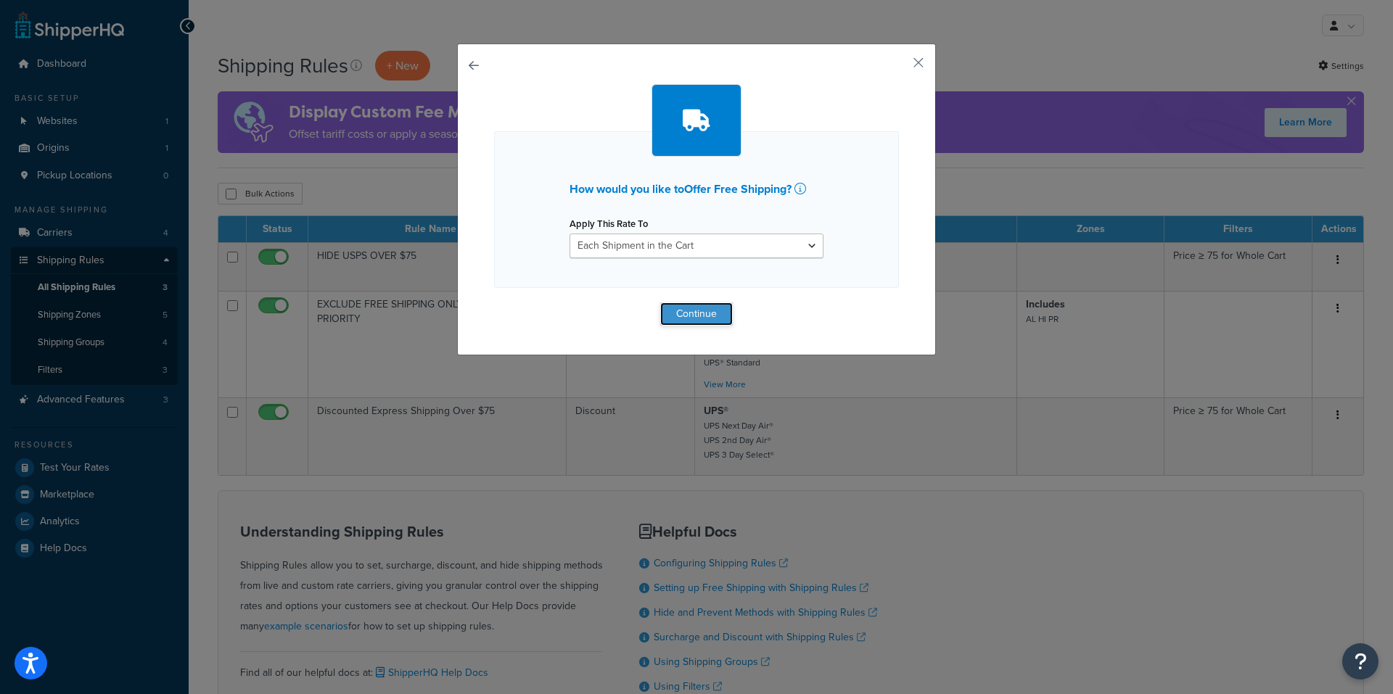
click at [708, 315] on button "Continue" at bounding box center [696, 314] width 73 height 23
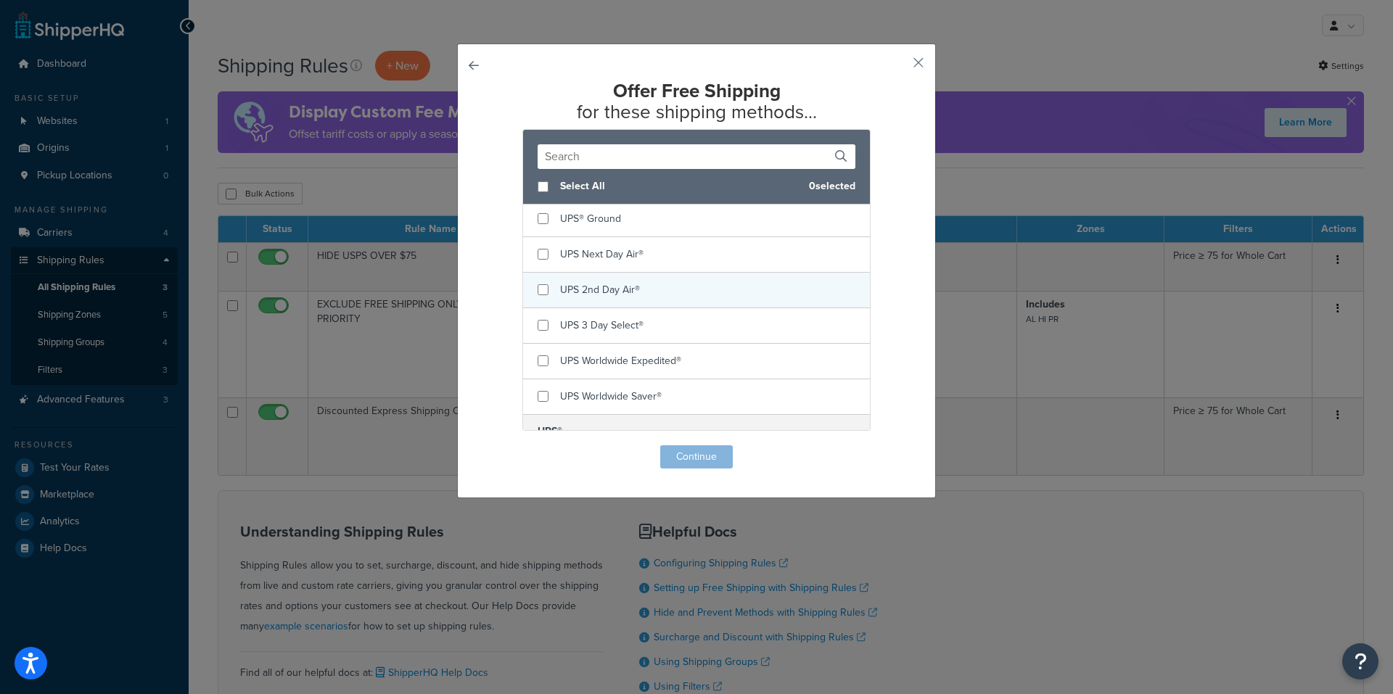
scroll to position [73, 0]
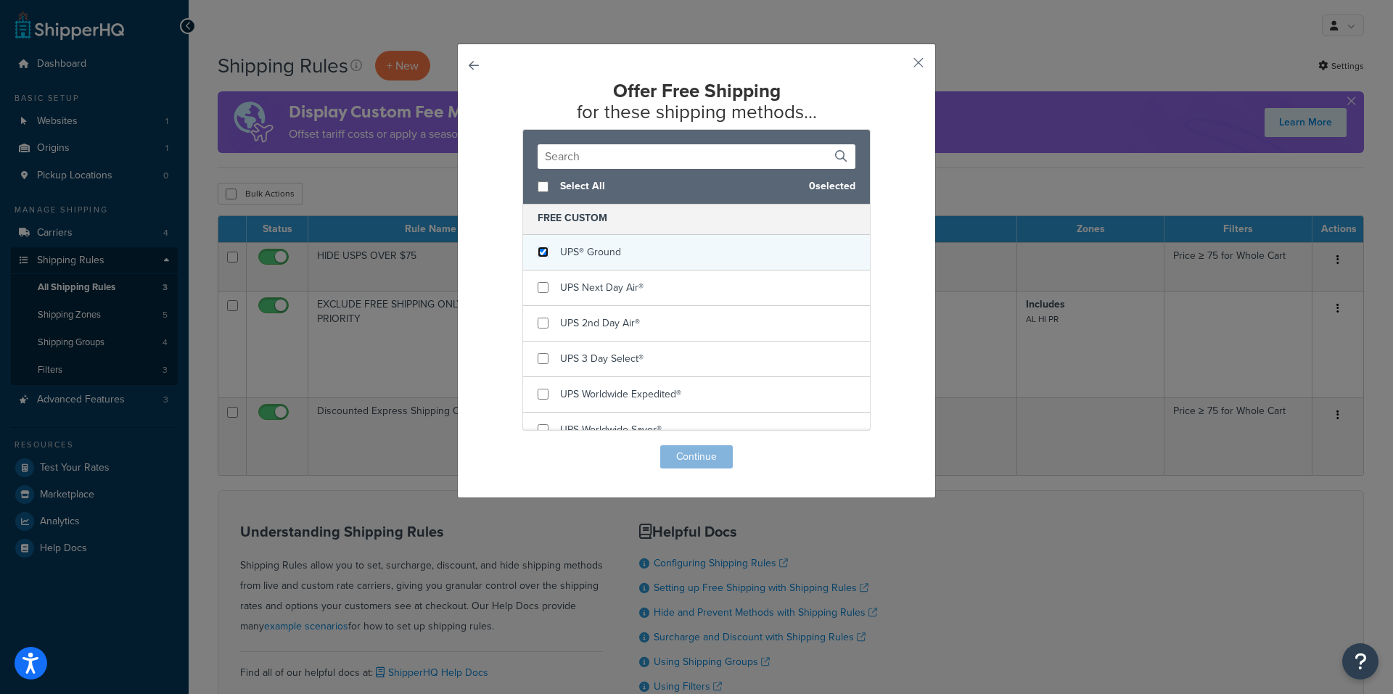
click at [538, 252] on input "checkbox" at bounding box center [543, 252] width 11 height 11
checkbox input "true"
click at [702, 459] on button "Continue" at bounding box center [696, 456] width 73 height 23
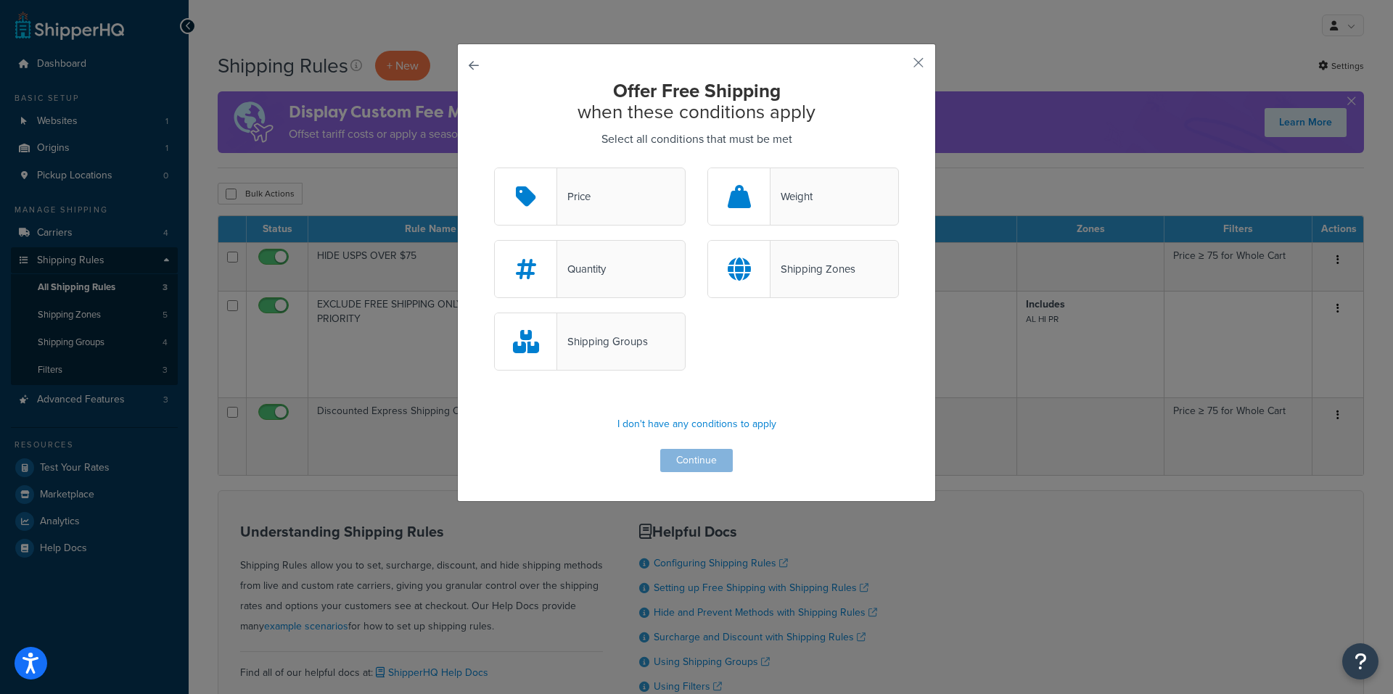
click at [609, 203] on div "Price" at bounding box center [590, 197] width 192 height 58
click at [0, 0] on input "Price" at bounding box center [0, 0] width 0 height 0
click at [687, 454] on button "Continue" at bounding box center [696, 460] width 73 height 23
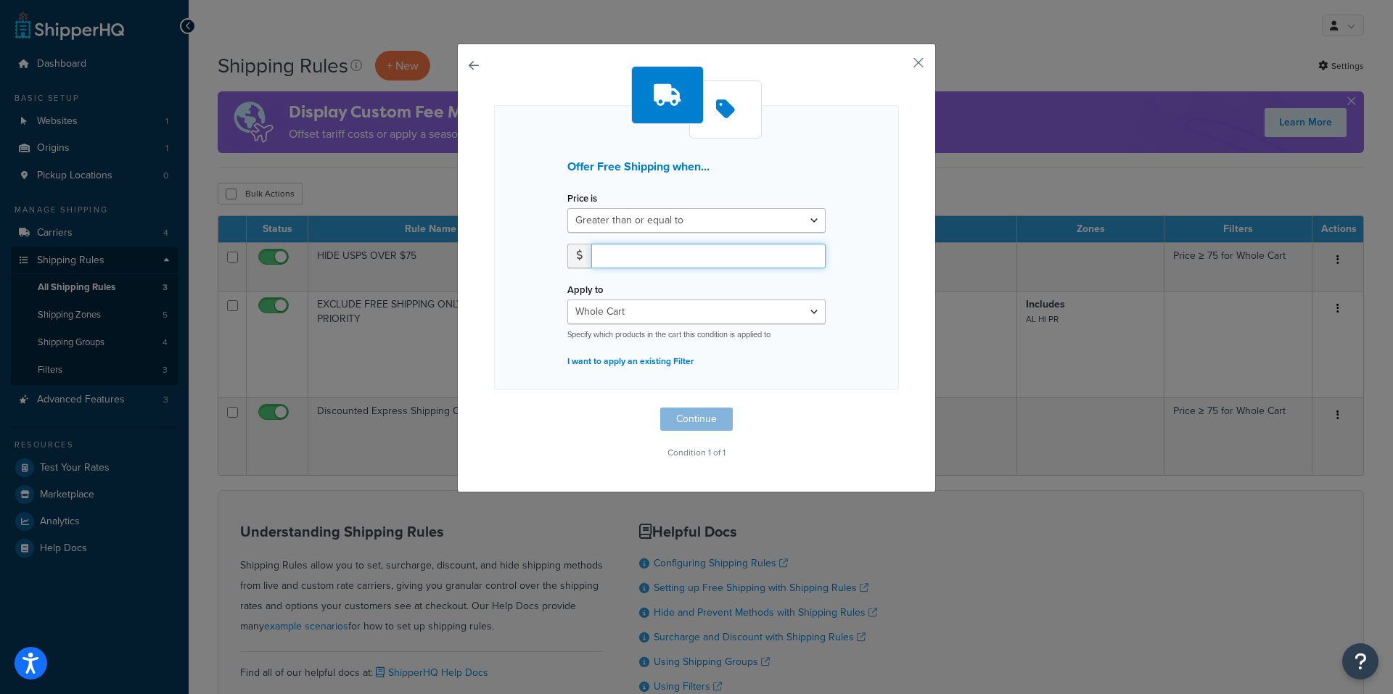
click at [615, 254] on input "number" at bounding box center [708, 256] width 234 height 25
type input "75"
click at [680, 421] on button "Continue" at bounding box center [696, 419] width 73 height 23
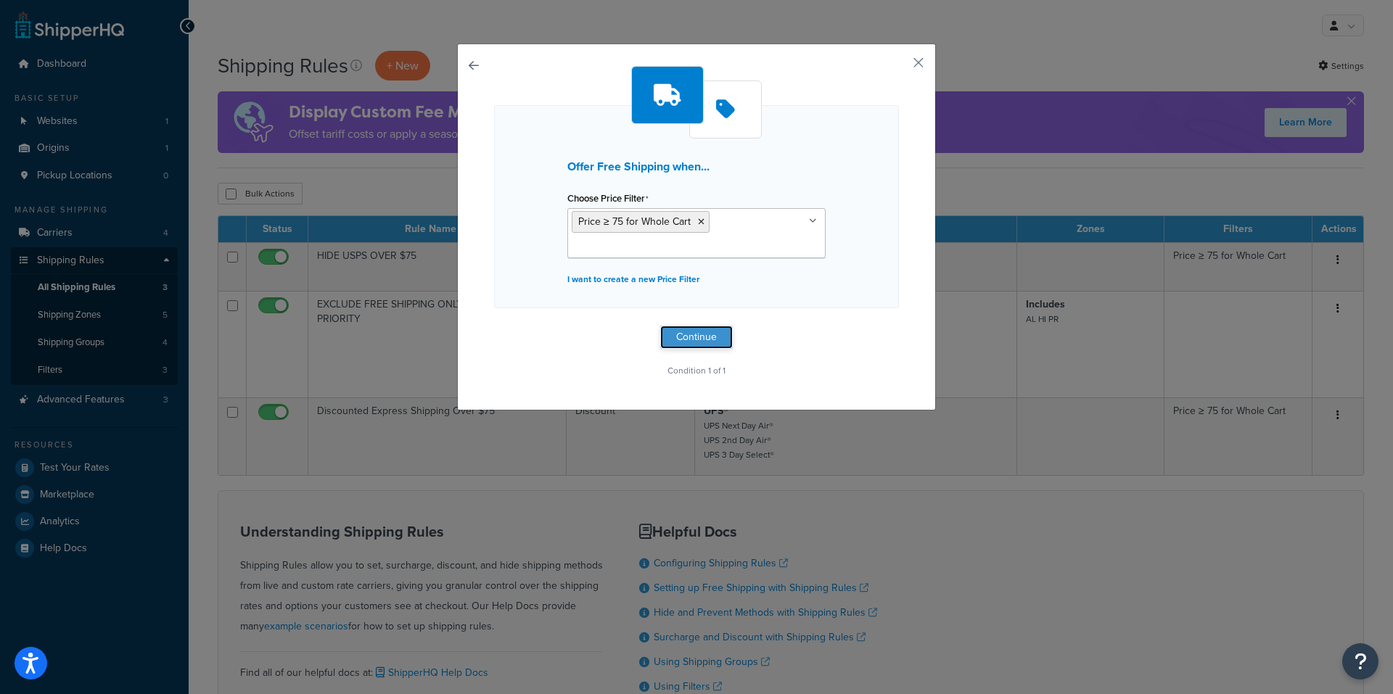
click at [698, 337] on button "Continue" at bounding box center [696, 337] width 73 height 23
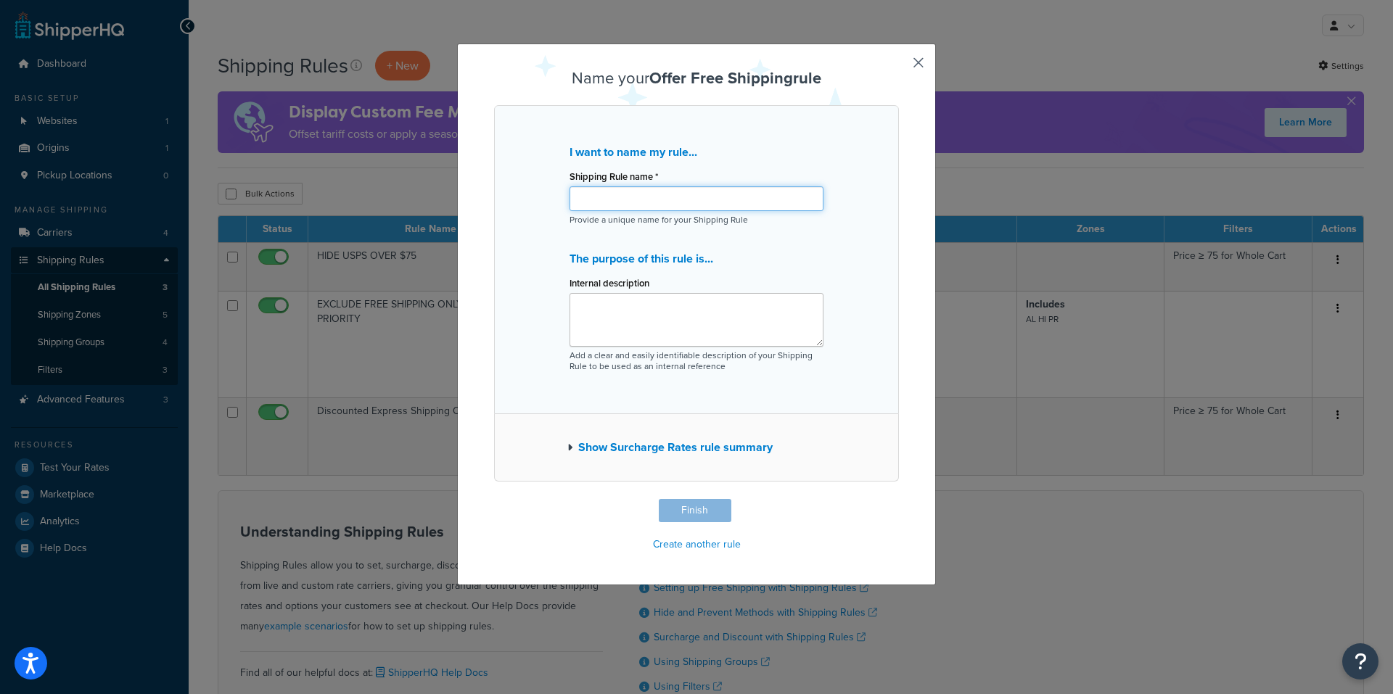
click at [609, 197] on input "Shipping Rule name *" at bounding box center [697, 198] width 254 height 25
type input "FREE SHIPPING UPS GROUND $75+"
click at [606, 304] on textarea "Internal description" at bounding box center [697, 320] width 254 height 54
type textarea "CUSTOM"
click at [662, 448] on button "Show Surcharge Rates rule summary" at bounding box center [669, 447] width 205 height 20
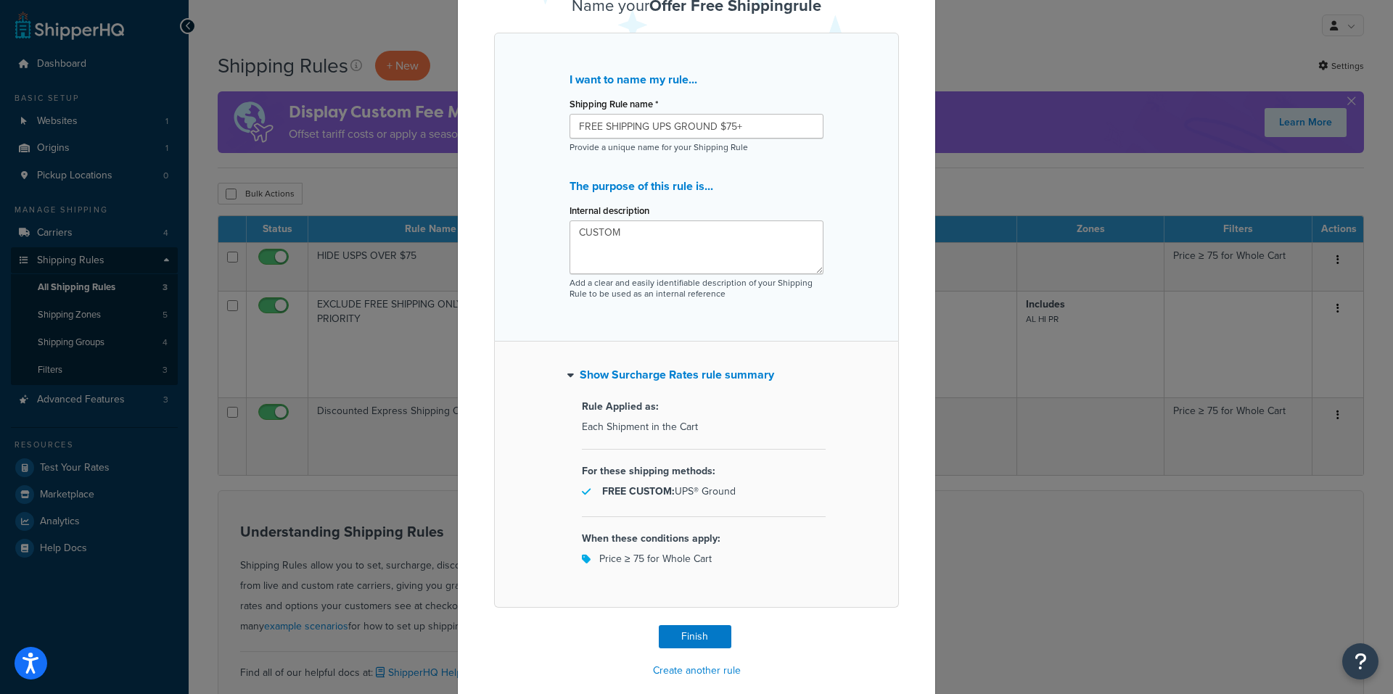
scroll to position [90, 0]
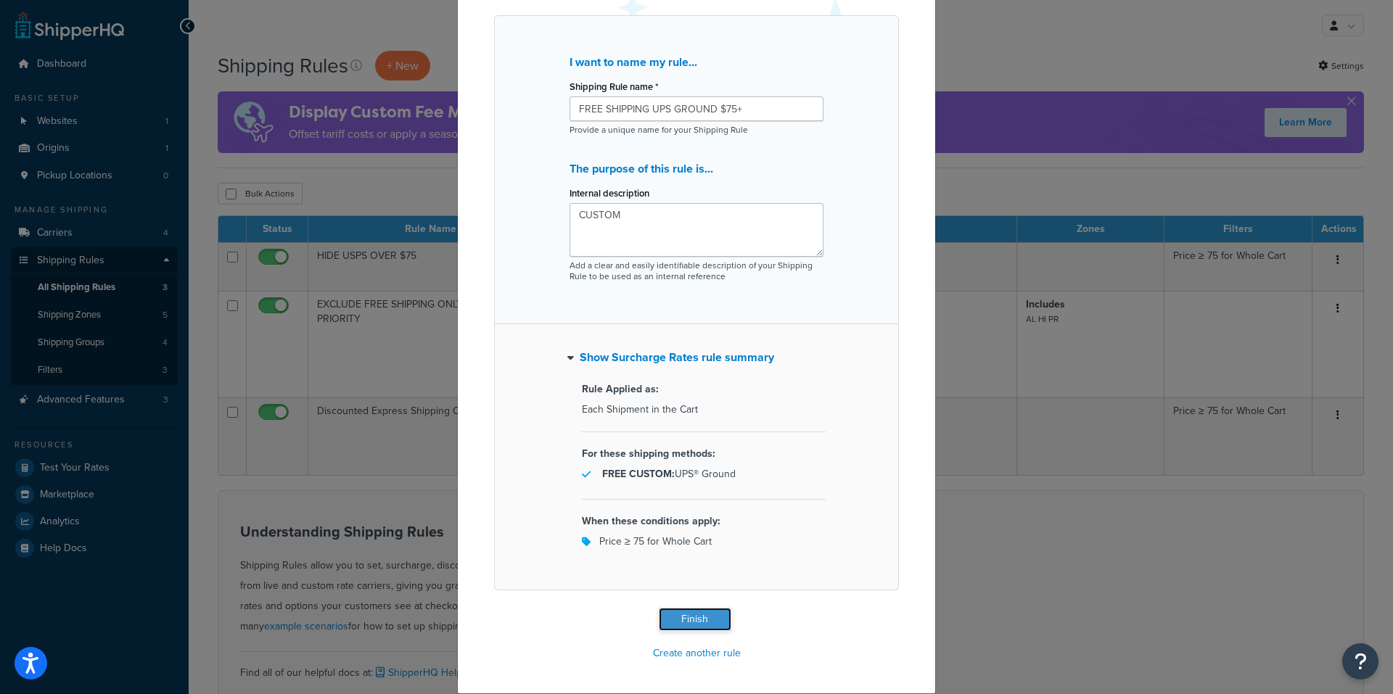
click at [678, 619] on button "Finish" at bounding box center [695, 619] width 73 height 23
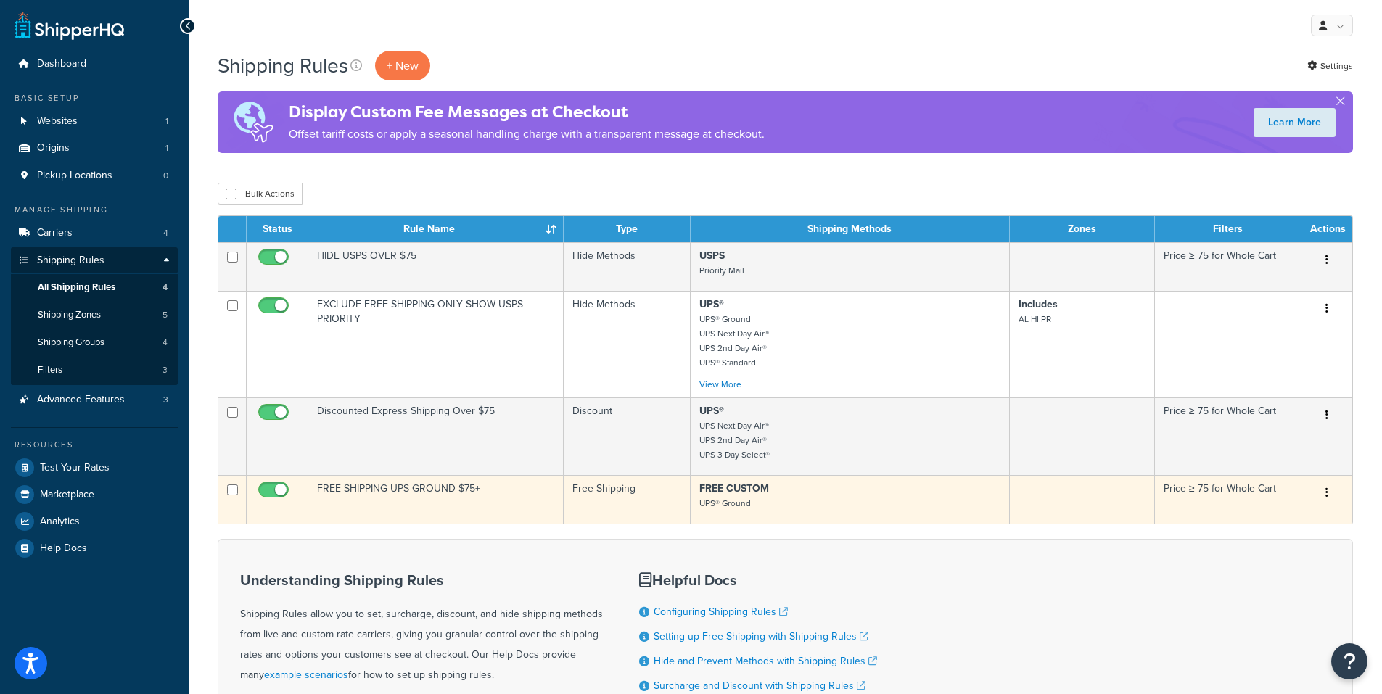
click at [1326, 493] on icon "button" at bounding box center [1327, 493] width 3 height 10
click at [1262, 579] on link "Delete" at bounding box center [1279, 580] width 115 height 30
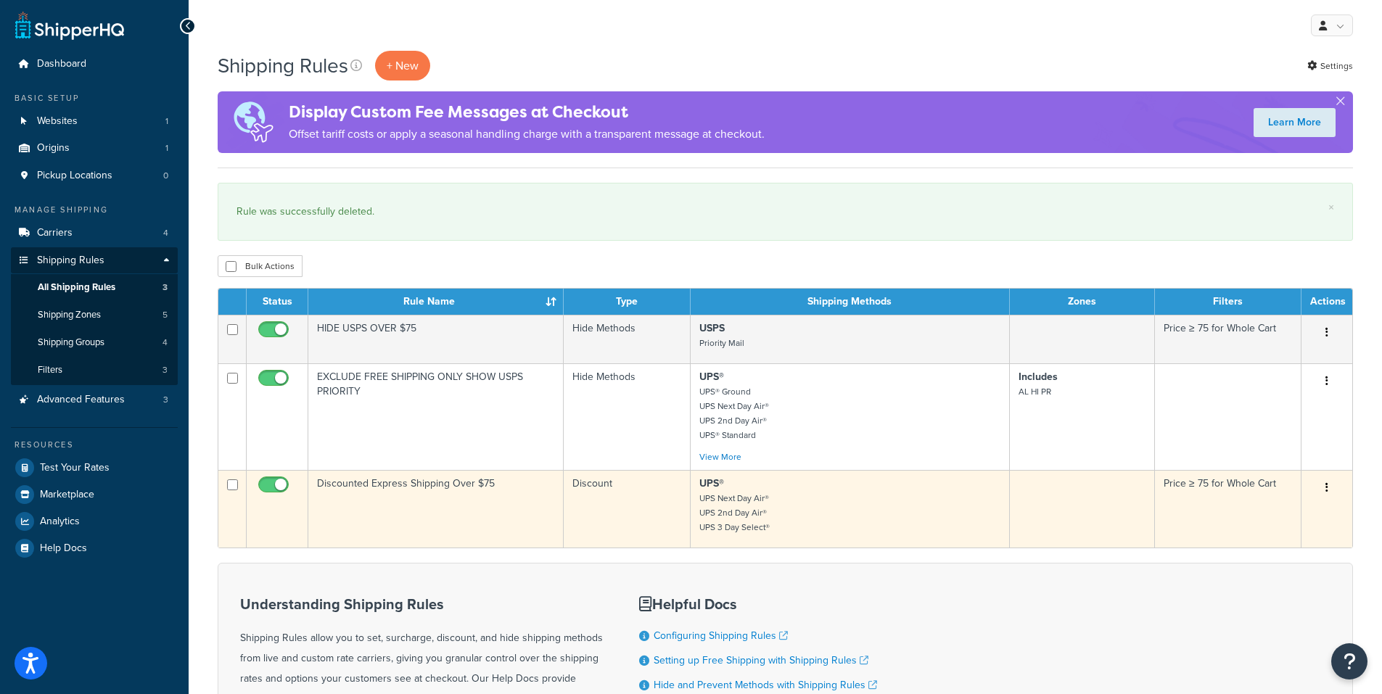
click at [277, 484] on input "checkbox" at bounding box center [275, 489] width 40 height 18
checkbox input "false"
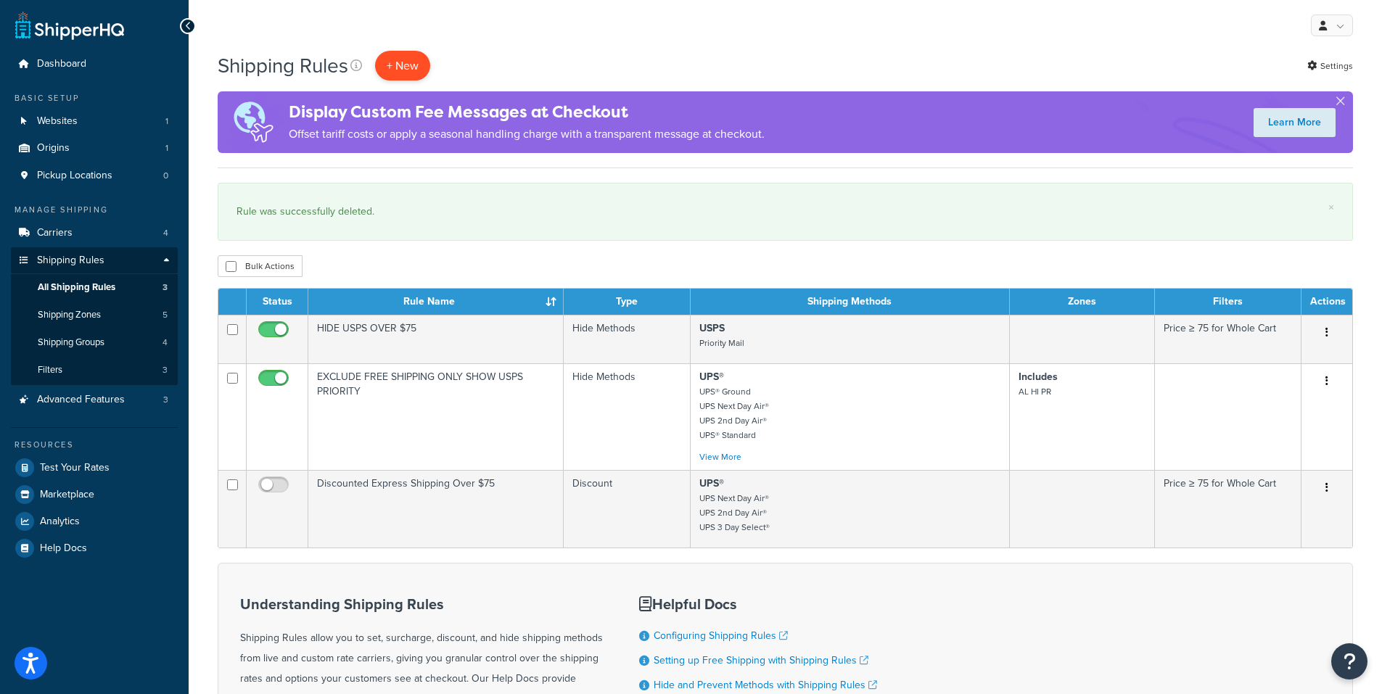
click at [400, 65] on p "+ New" at bounding box center [402, 66] width 55 height 30
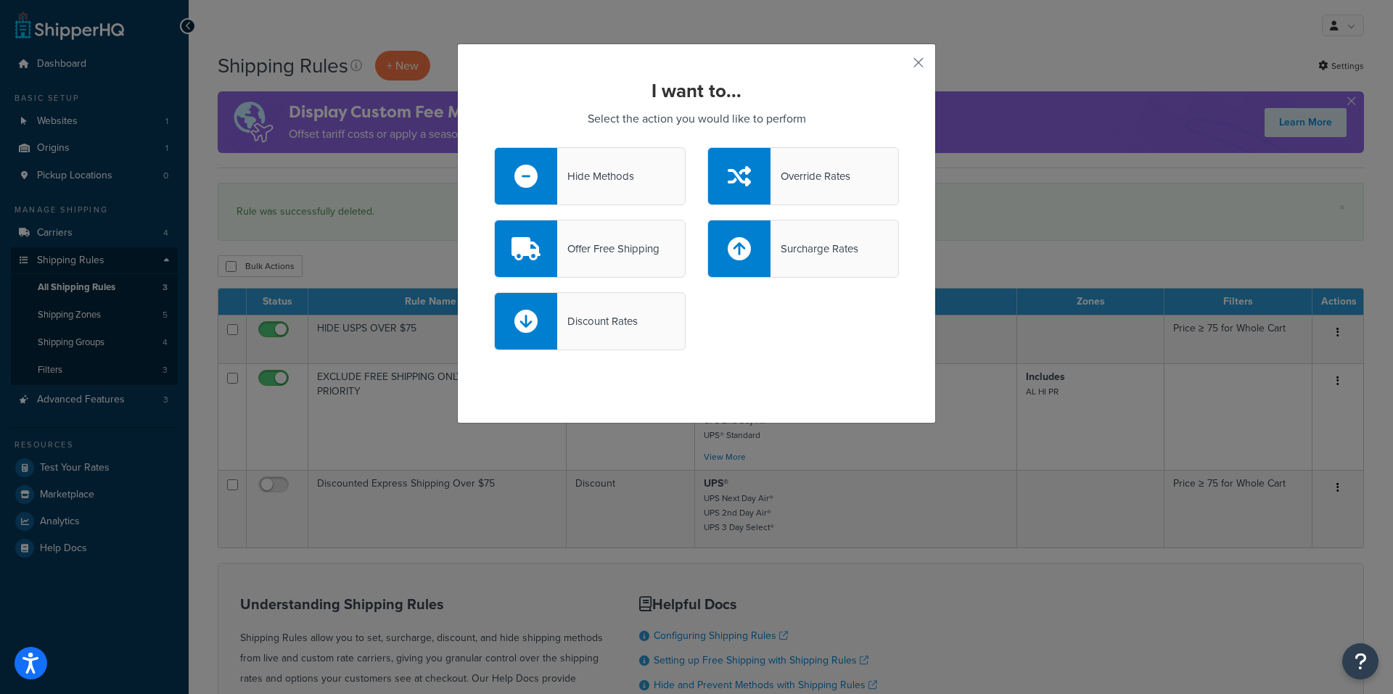
click at [603, 259] on div "Offer Free Shipping" at bounding box center [590, 249] width 192 height 58
click at [0, 0] on input "Offer Free Shipping" at bounding box center [0, 0] width 0 height 0
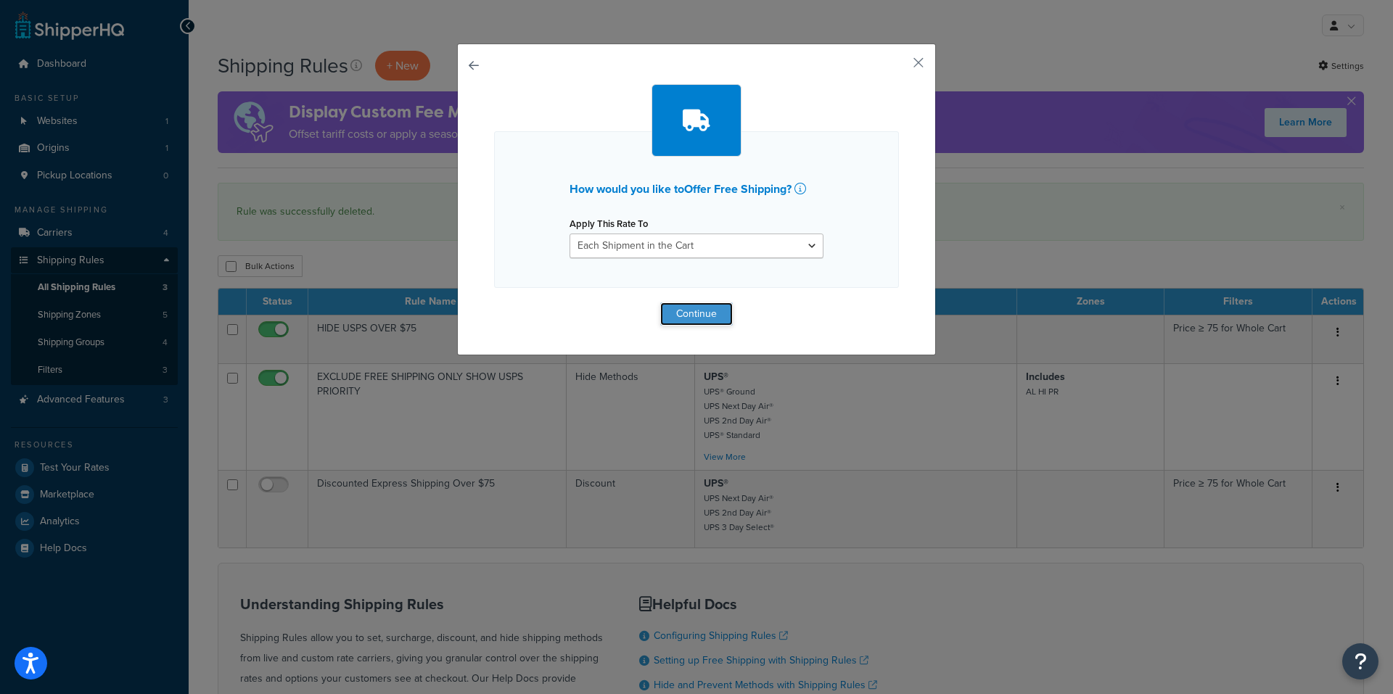
click at [674, 310] on button "Continue" at bounding box center [696, 314] width 73 height 23
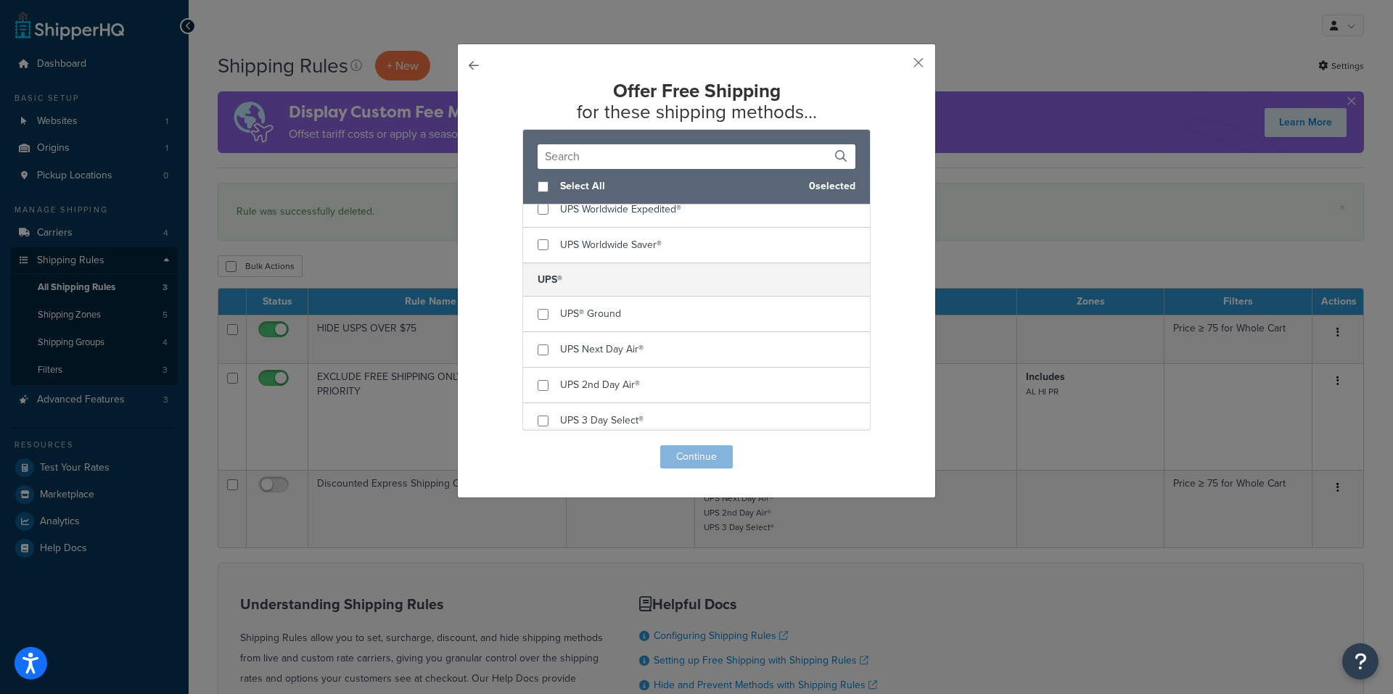
scroll to position [290, 0]
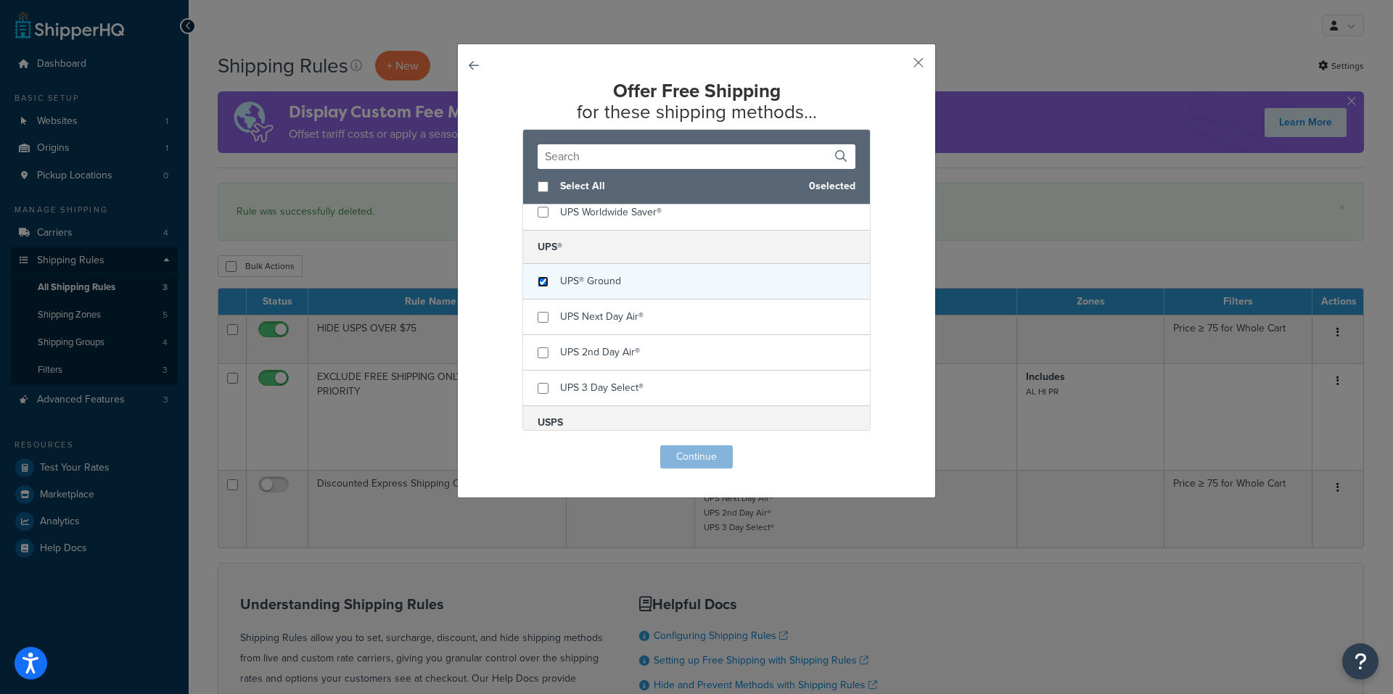
click at [538, 282] on input "checkbox" at bounding box center [543, 281] width 11 height 11
checkbox input "true"
click at [691, 452] on button "Continue" at bounding box center [696, 456] width 73 height 23
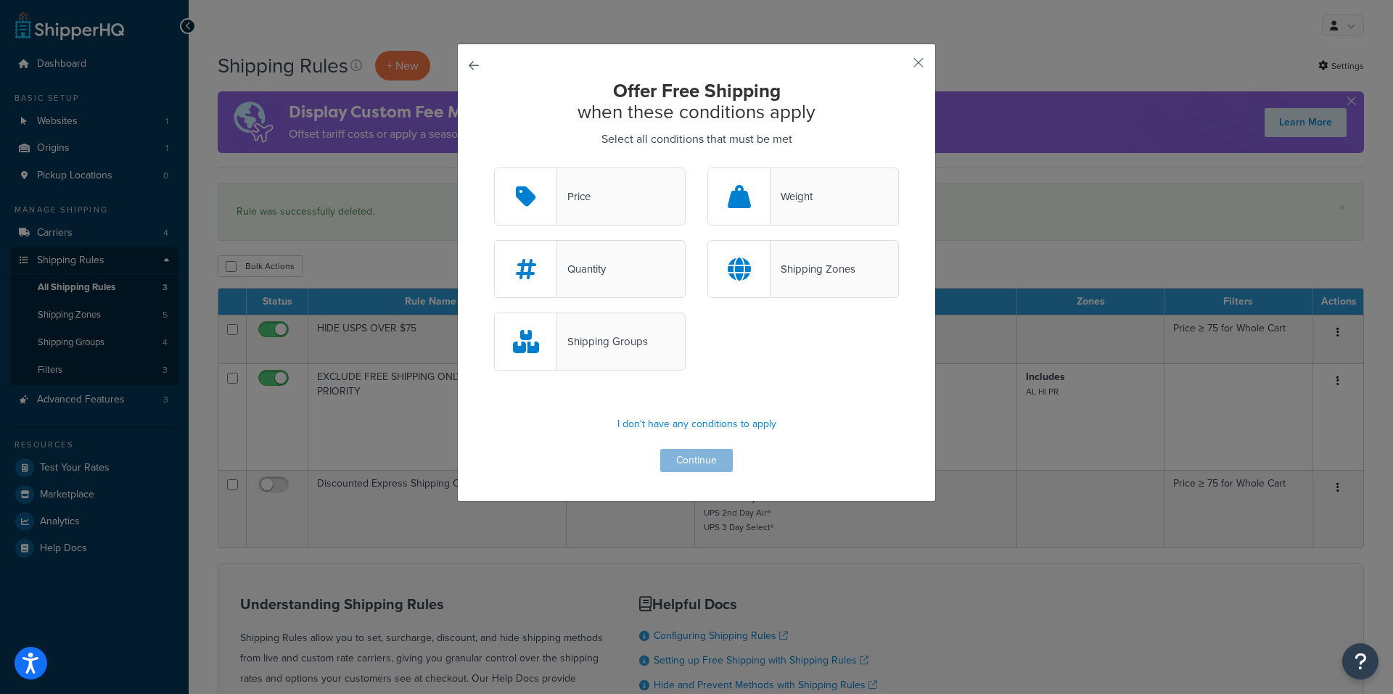
click at [578, 207] on div "Price" at bounding box center [590, 197] width 192 height 58
click at [0, 0] on input "Price" at bounding box center [0, 0] width 0 height 0
click at [681, 459] on button "Continue" at bounding box center [696, 460] width 73 height 23
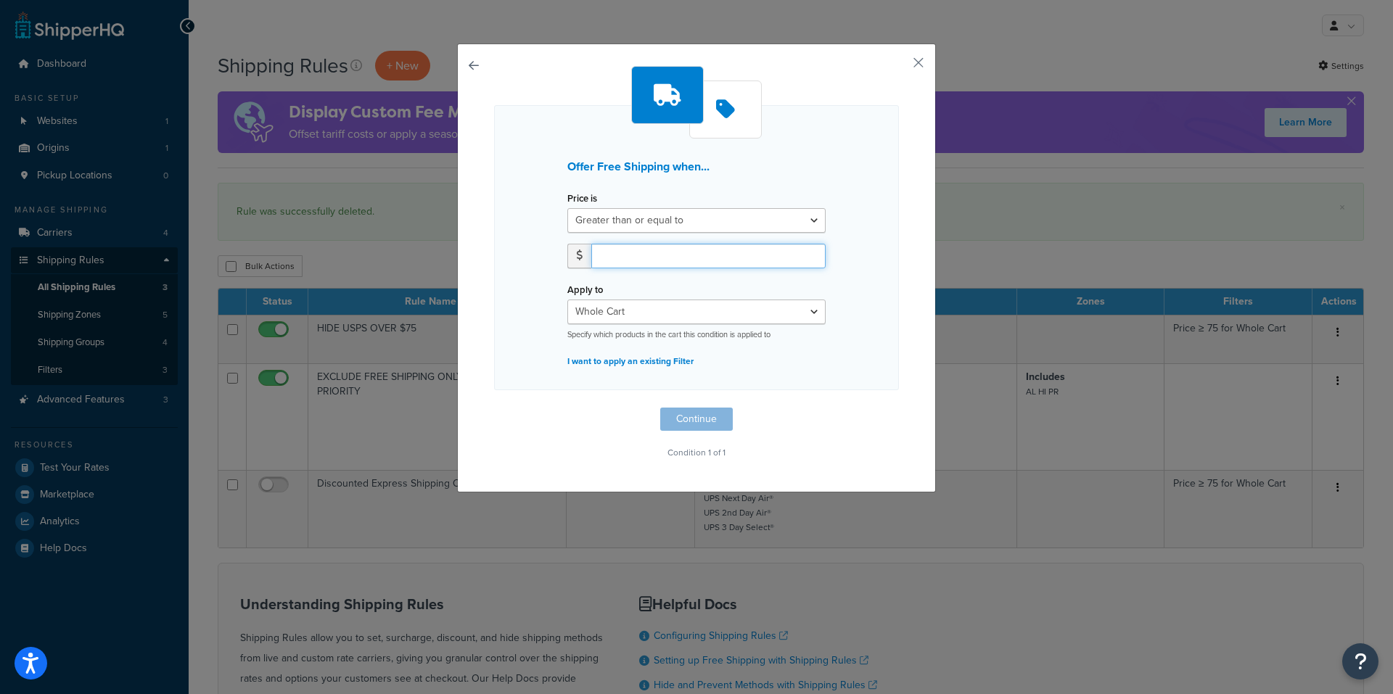
click at [628, 254] on input "number" at bounding box center [708, 256] width 234 height 25
type input "75"
click at [709, 422] on button "Continue" at bounding box center [696, 419] width 73 height 23
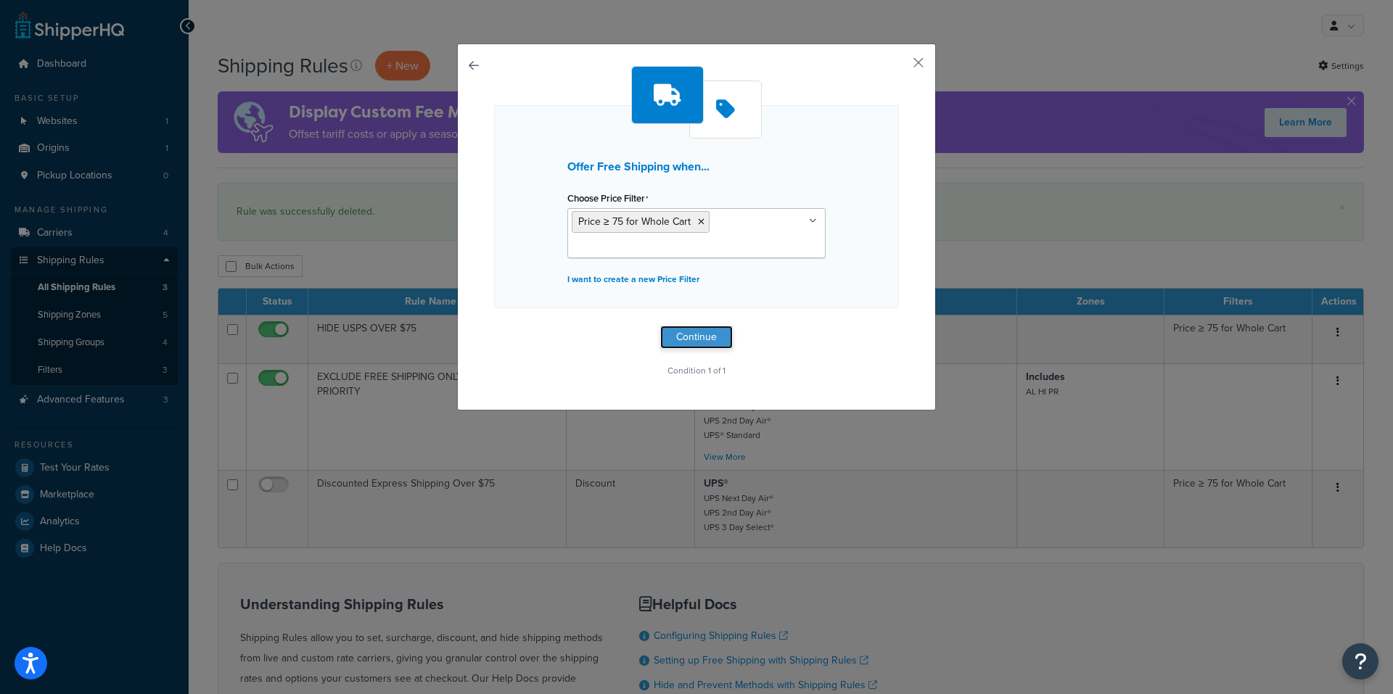
click at [679, 328] on button "Continue" at bounding box center [696, 337] width 73 height 23
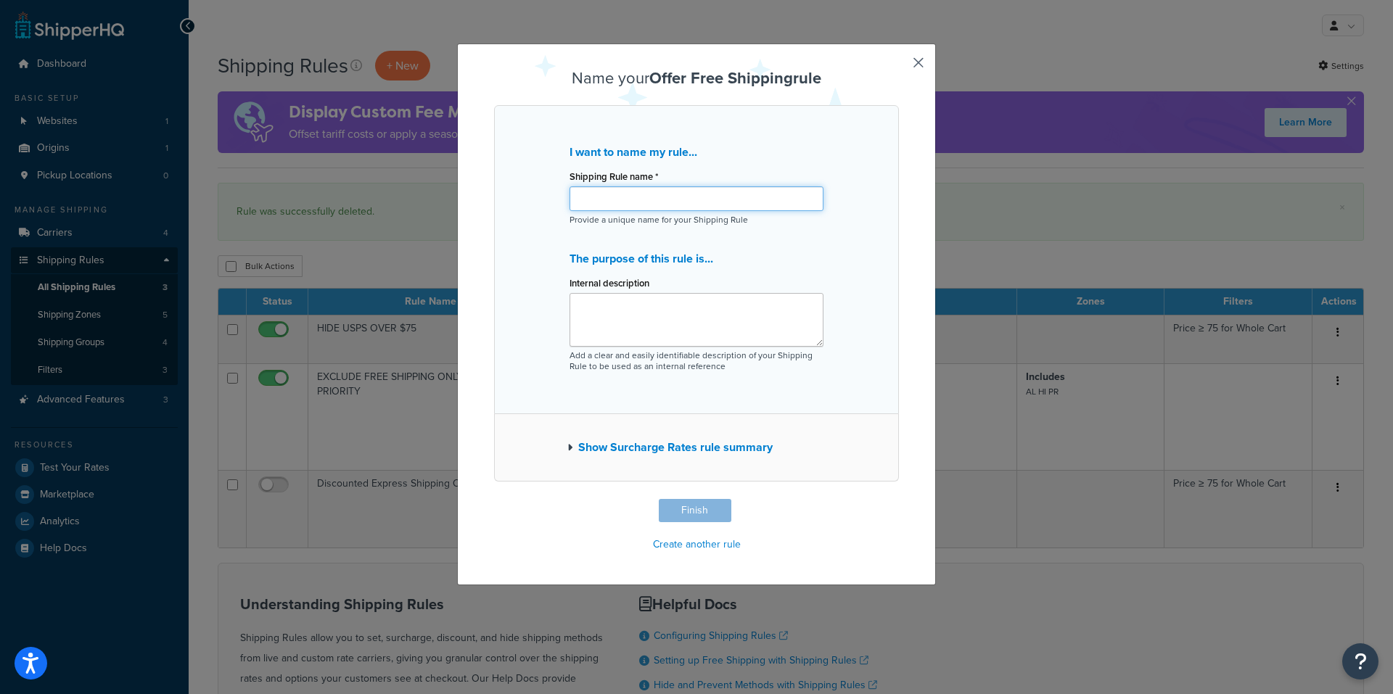
click at [593, 192] on input "Shipping Rule name *" at bounding box center [697, 198] width 254 height 25
type input "FREE SHIPPING UPS GROUND $75+"
click at [683, 510] on button "Finish" at bounding box center [695, 510] width 73 height 23
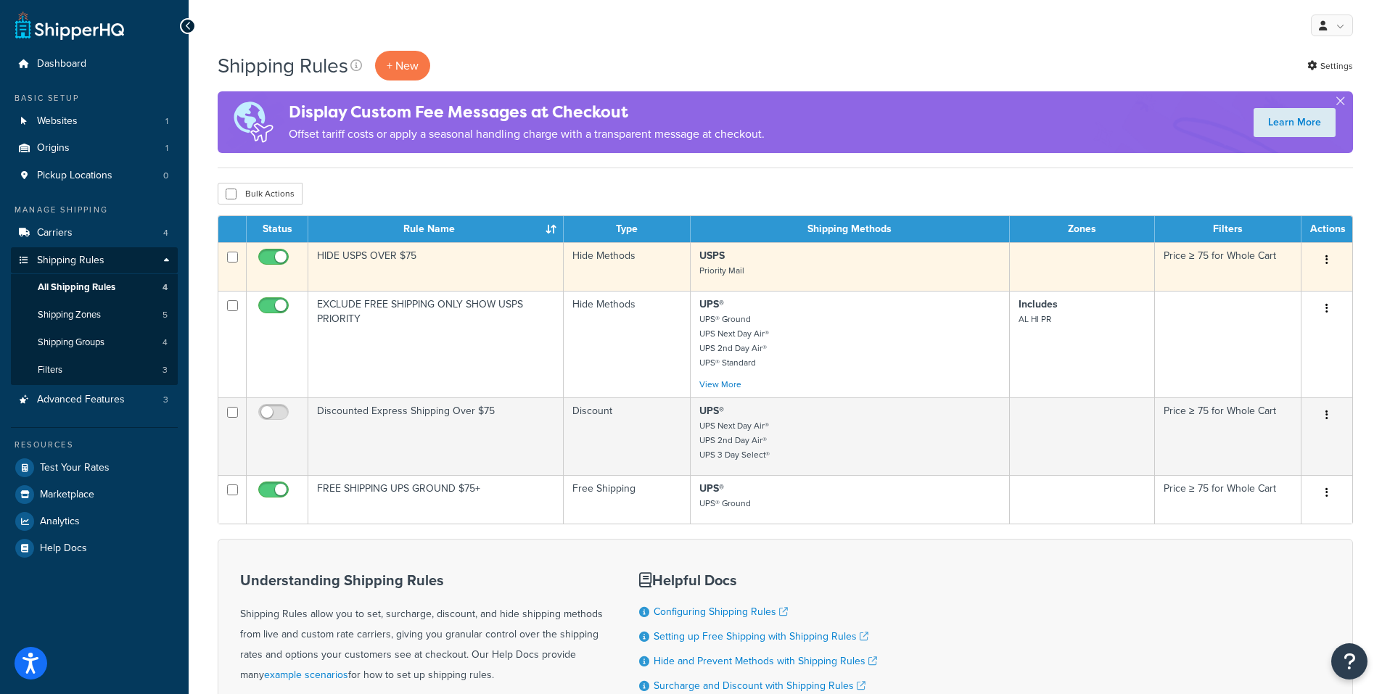
click at [279, 258] on input "checkbox" at bounding box center [275, 261] width 40 height 18
checkbox input "false"
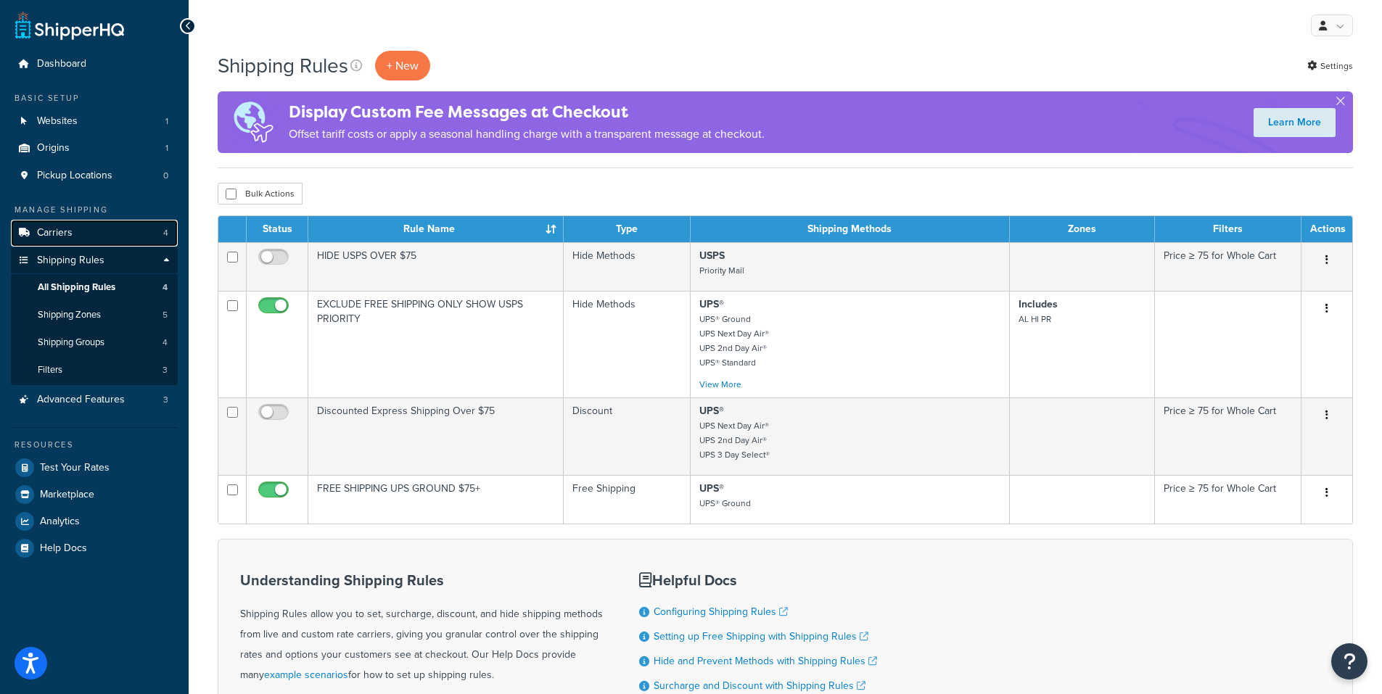
click at [48, 233] on span "Carriers" at bounding box center [55, 233] width 36 height 12
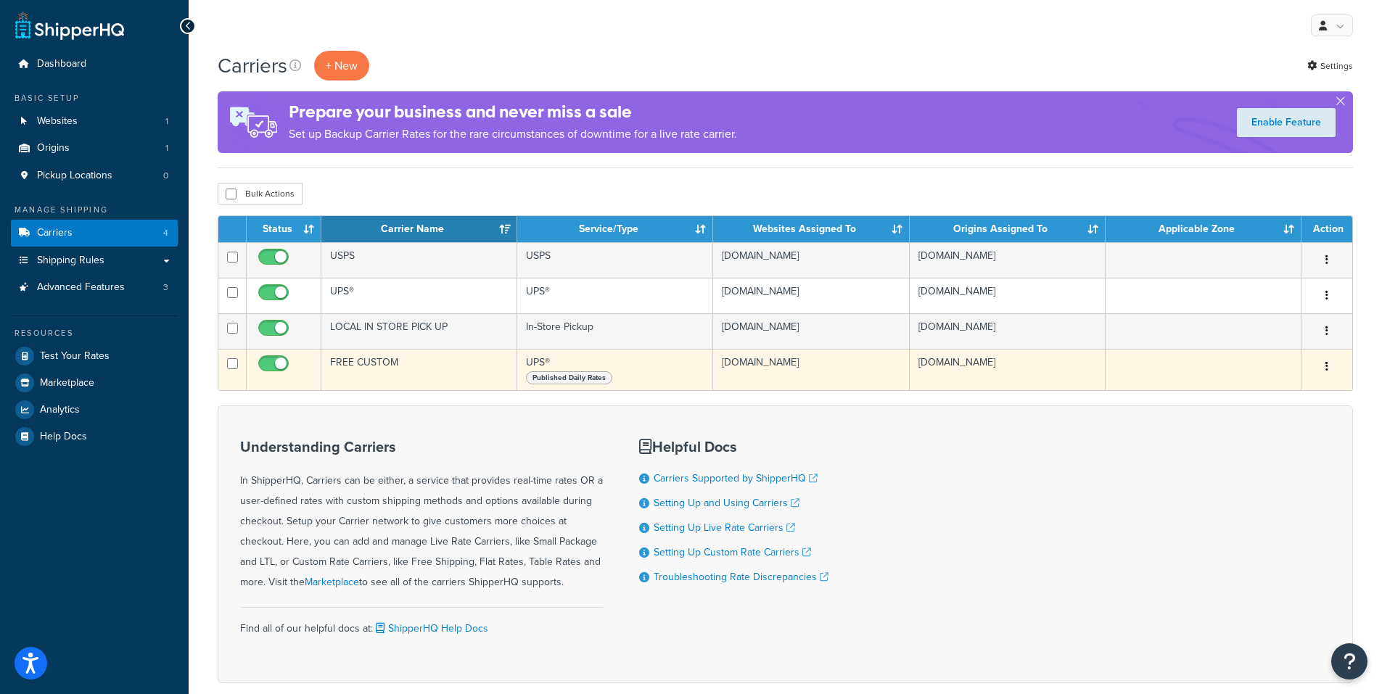
click at [279, 363] on input "checkbox" at bounding box center [275, 367] width 40 height 18
click at [270, 363] on input "checkbox" at bounding box center [275, 367] width 40 height 18
checkbox input "true"
click at [1326, 367] on icon "button" at bounding box center [1327, 366] width 3 height 10
click at [1281, 393] on link "Edit" at bounding box center [1268, 396] width 115 height 30
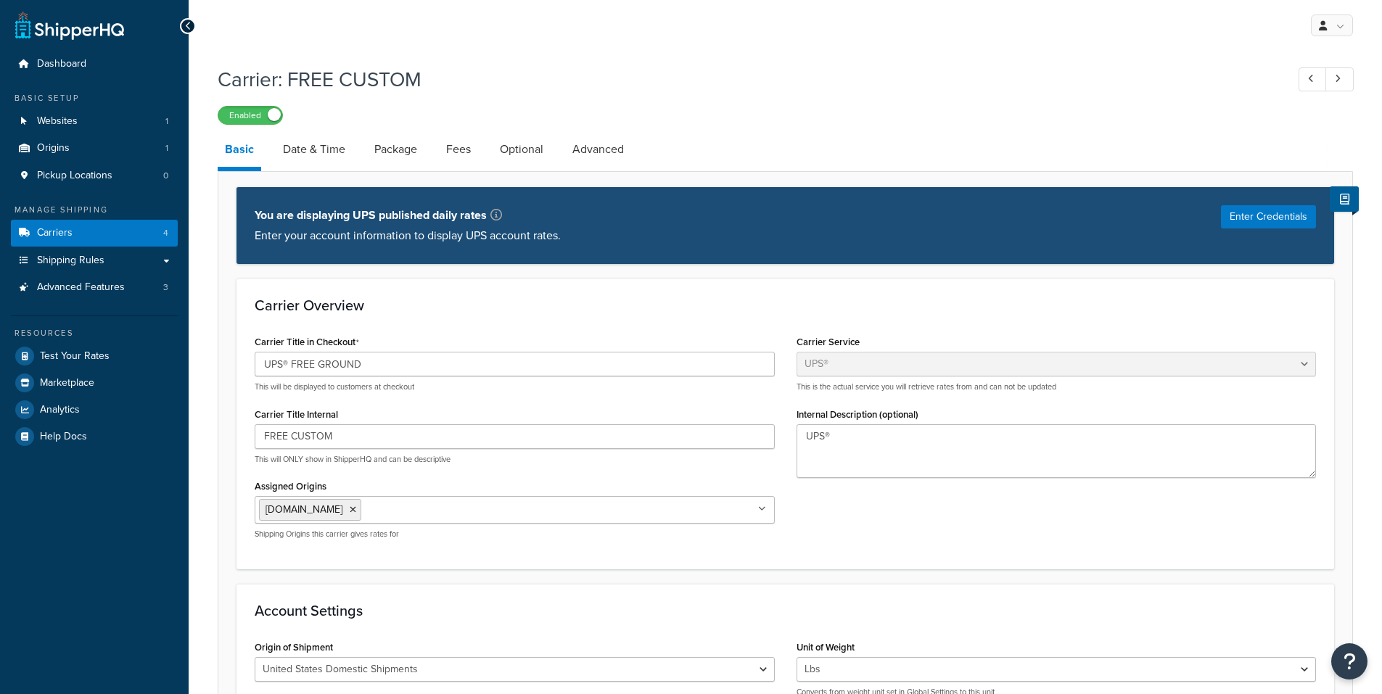
select select "ups"
click at [78, 226] on link "Carriers 4" at bounding box center [94, 233] width 167 height 27
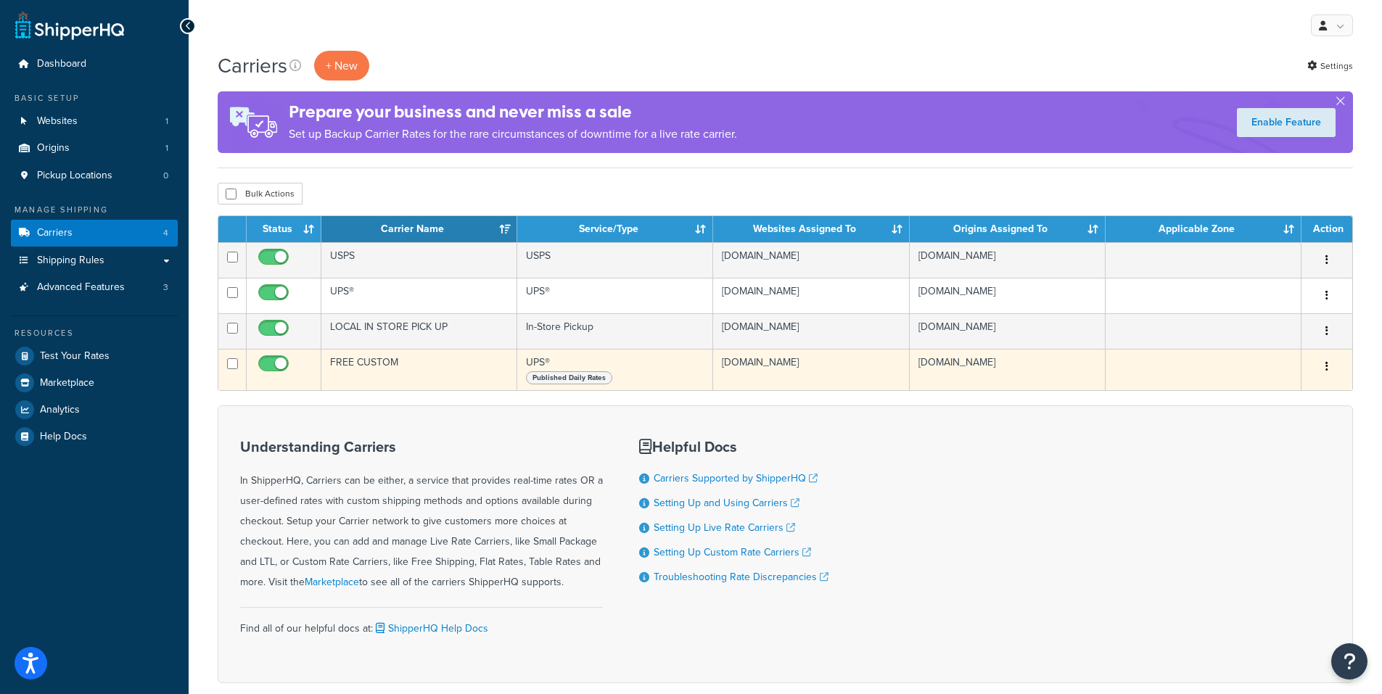
click at [1326, 366] on icon "button" at bounding box center [1327, 366] width 3 height 10
click at [1262, 452] on link "Delete" at bounding box center [1268, 455] width 115 height 30
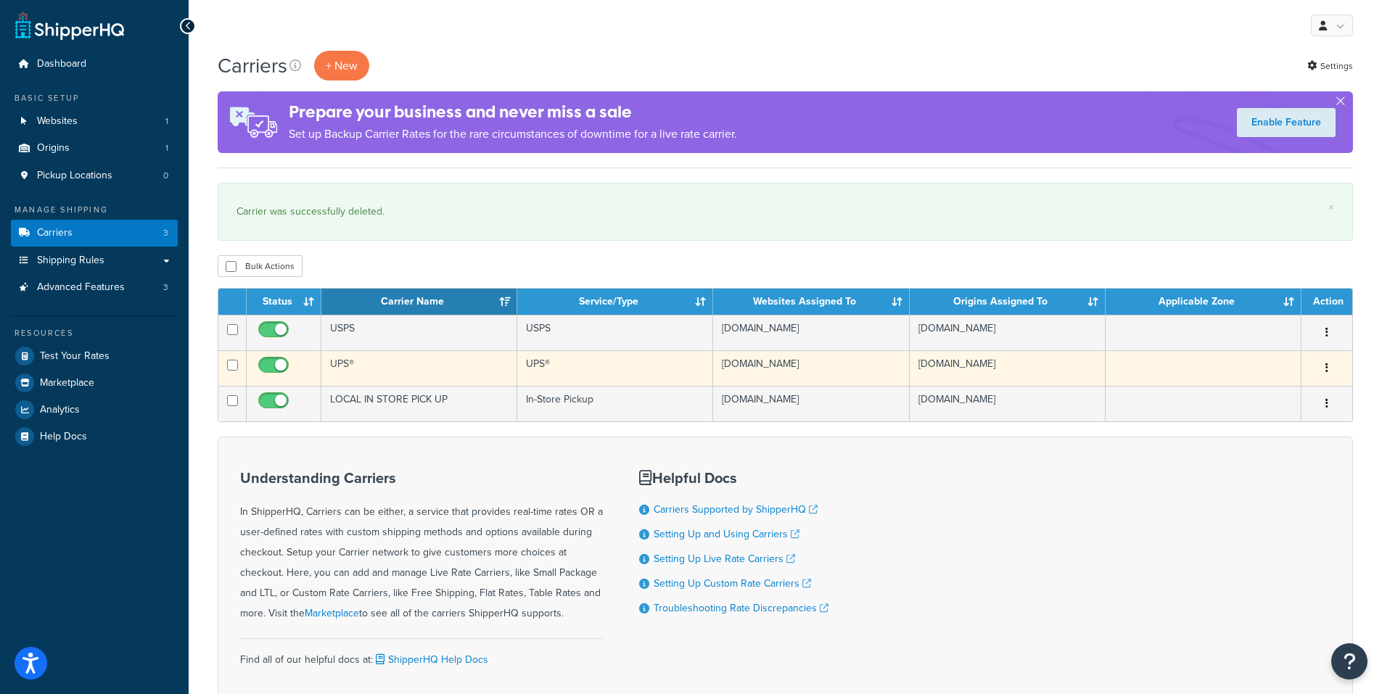
click at [1327, 368] on icon "button" at bounding box center [1327, 368] width 3 height 10
click at [1252, 456] on link "Delete" at bounding box center [1268, 457] width 115 height 30
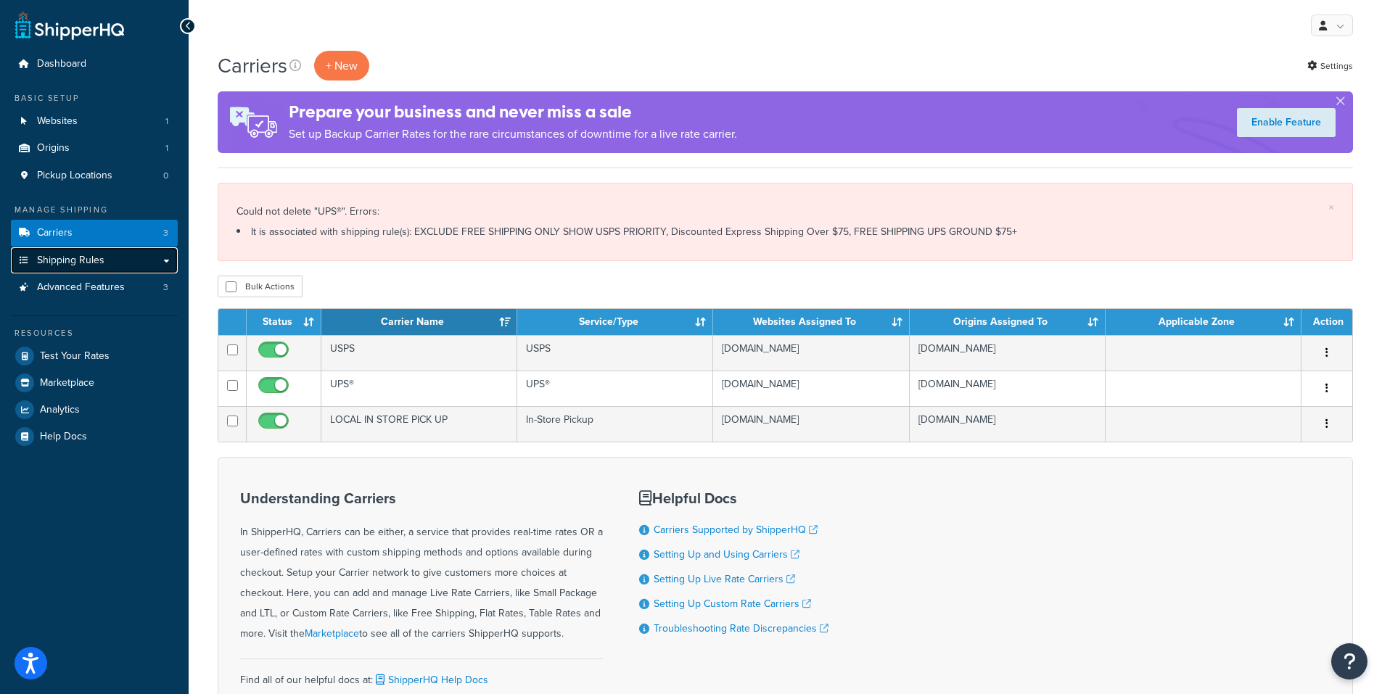
click at [58, 256] on span "Shipping Rules" at bounding box center [70, 261] width 67 height 12
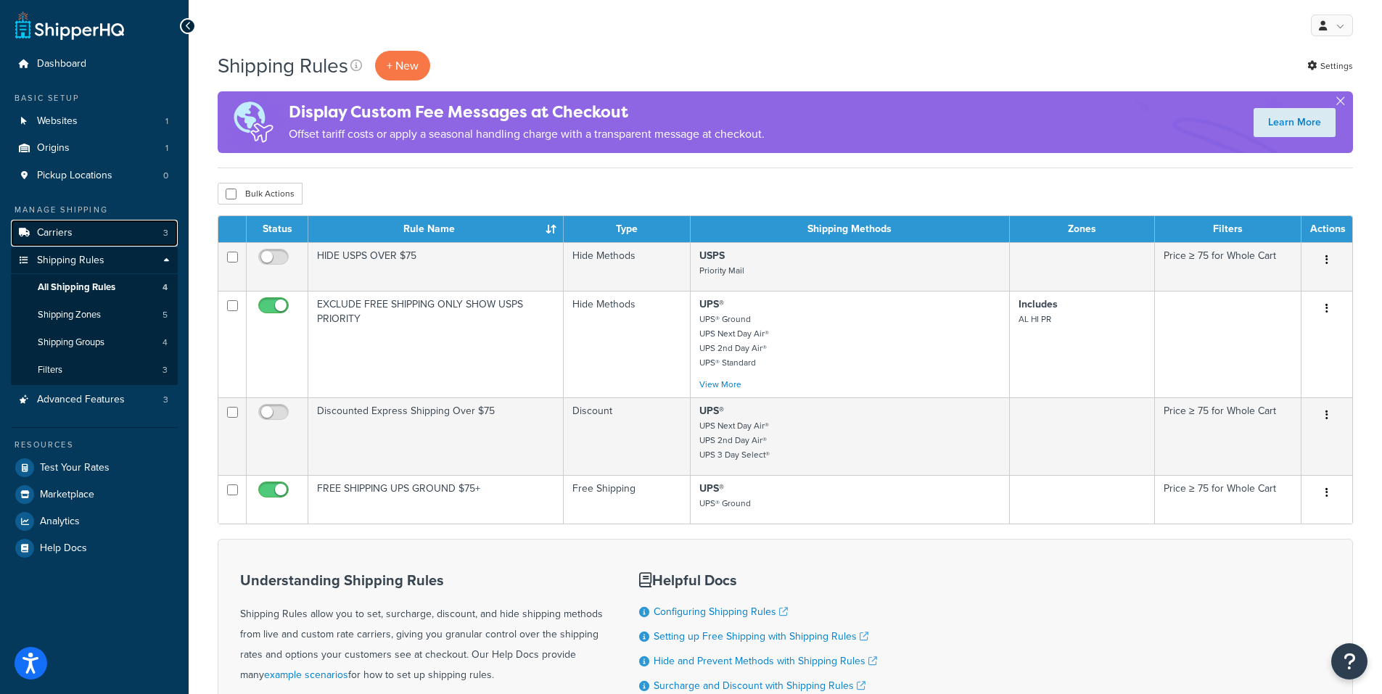
click at [63, 229] on span "Carriers" at bounding box center [55, 233] width 36 height 12
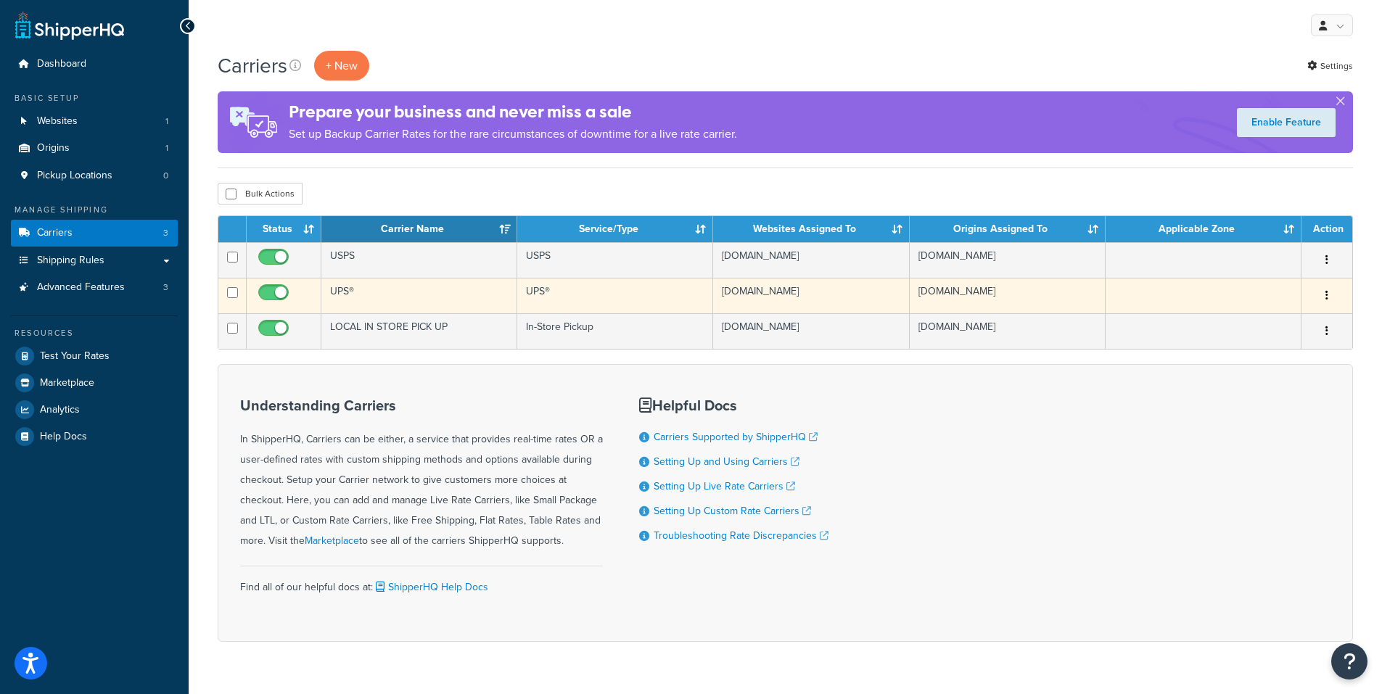
click at [1324, 293] on button "button" at bounding box center [1327, 295] width 20 height 23
click at [1262, 327] on link "Edit" at bounding box center [1268, 325] width 115 height 30
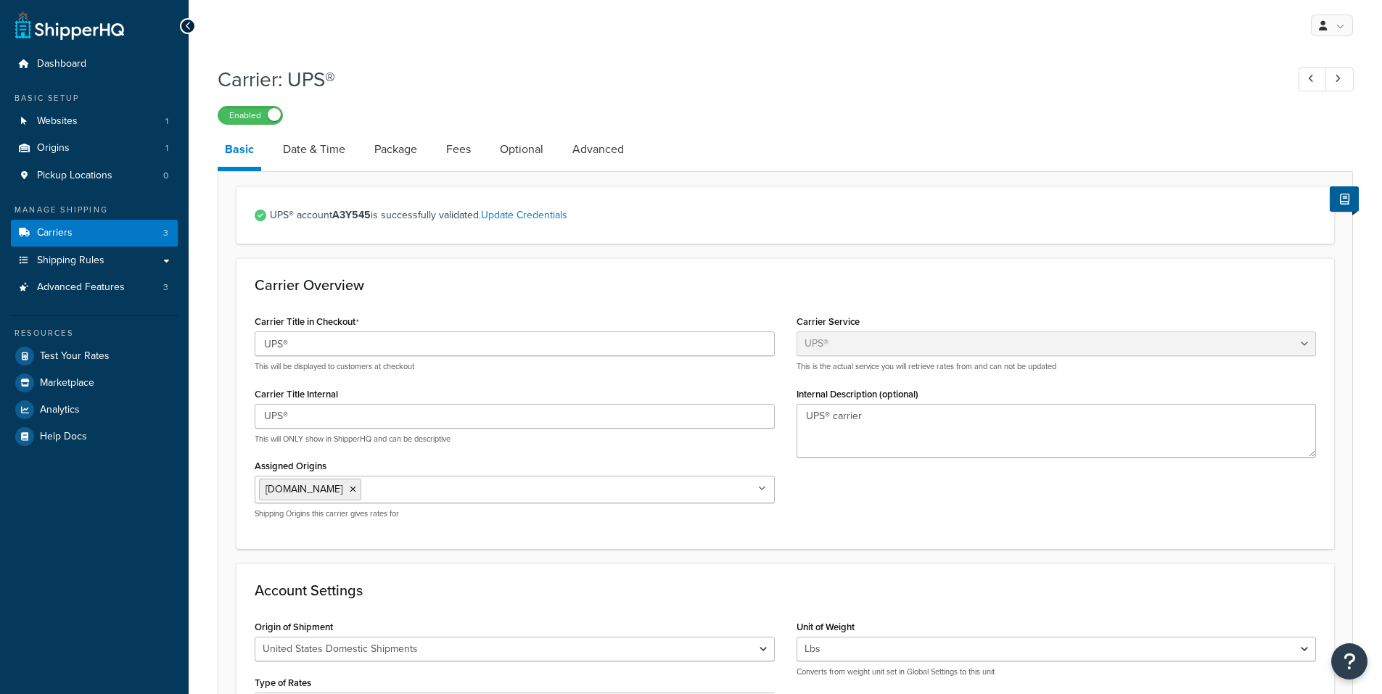
select select "ups"
select select "01"
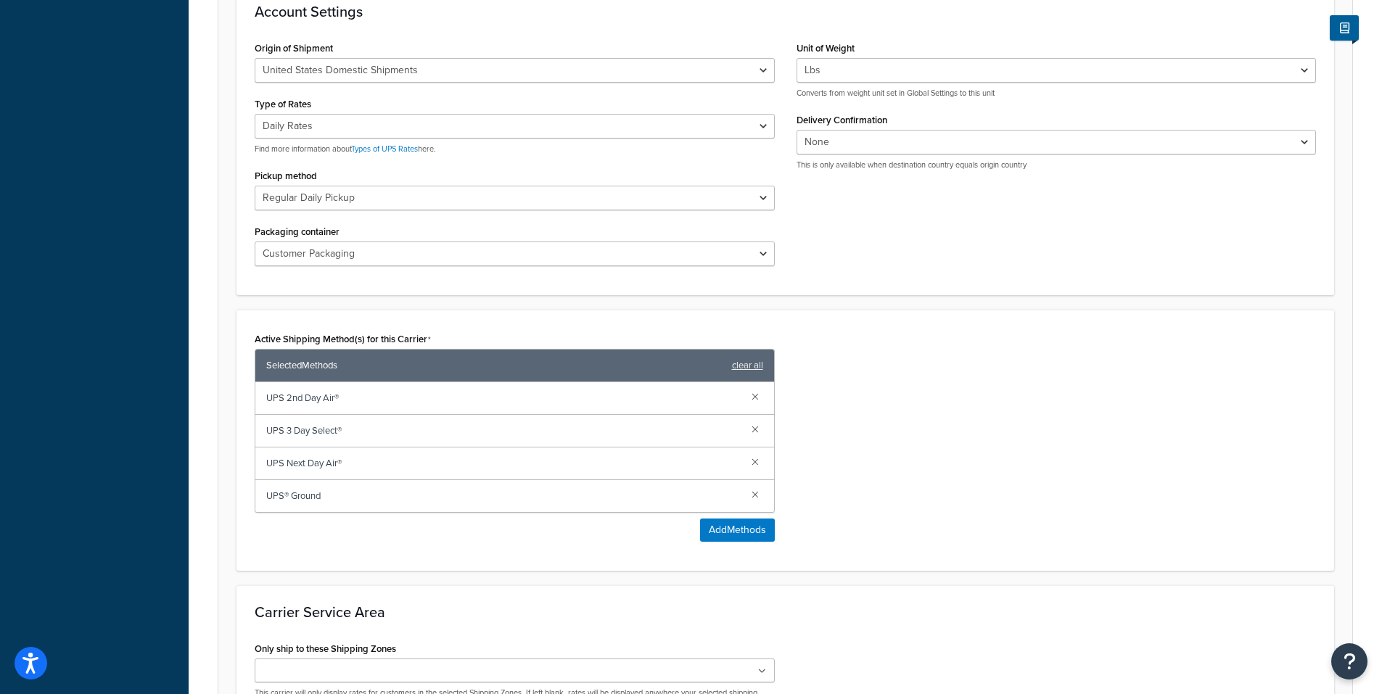
scroll to position [580, 0]
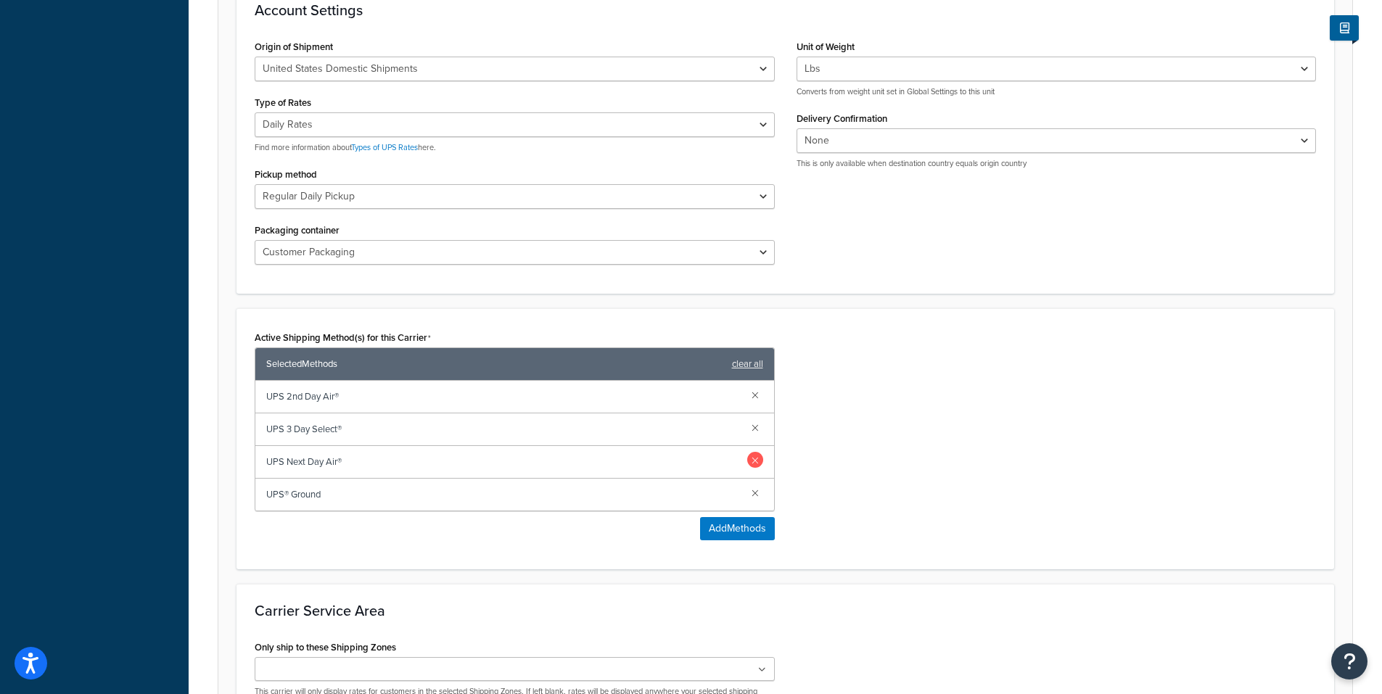
click at [760, 461] on link at bounding box center [755, 460] width 16 height 16
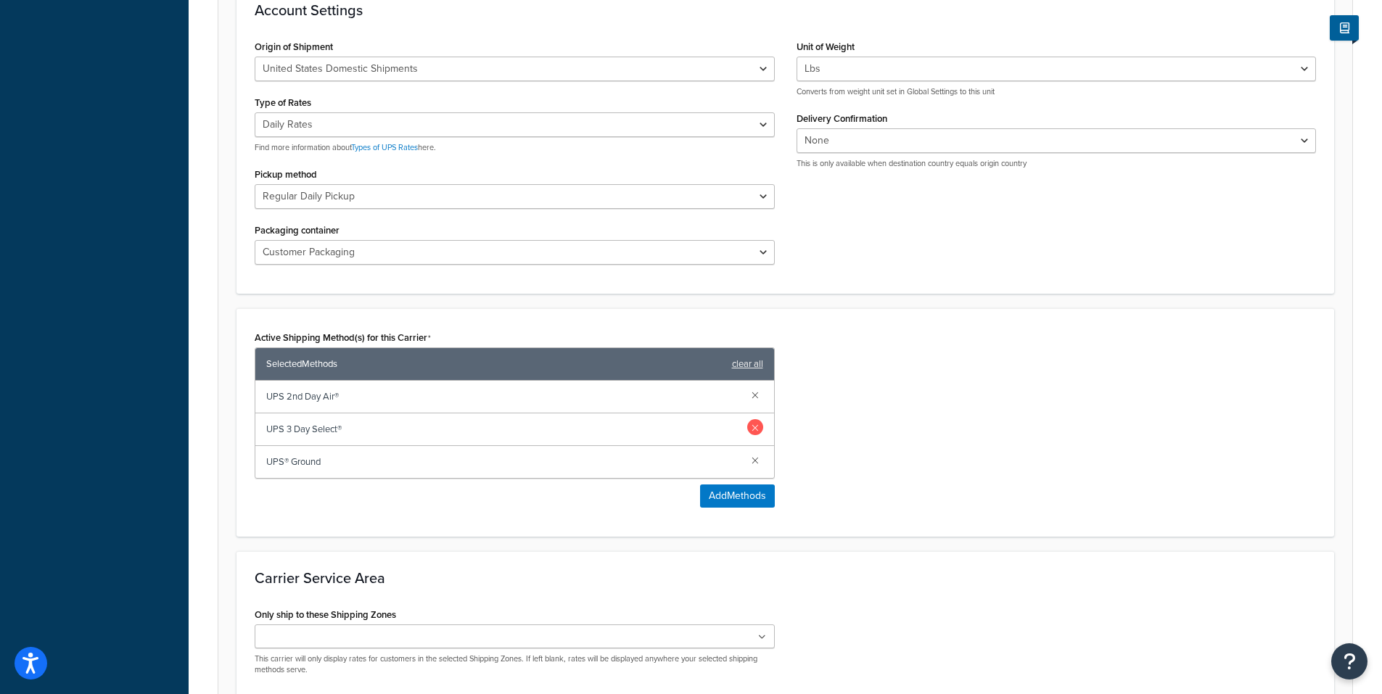
click at [759, 428] on link at bounding box center [755, 427] width 16 height 16
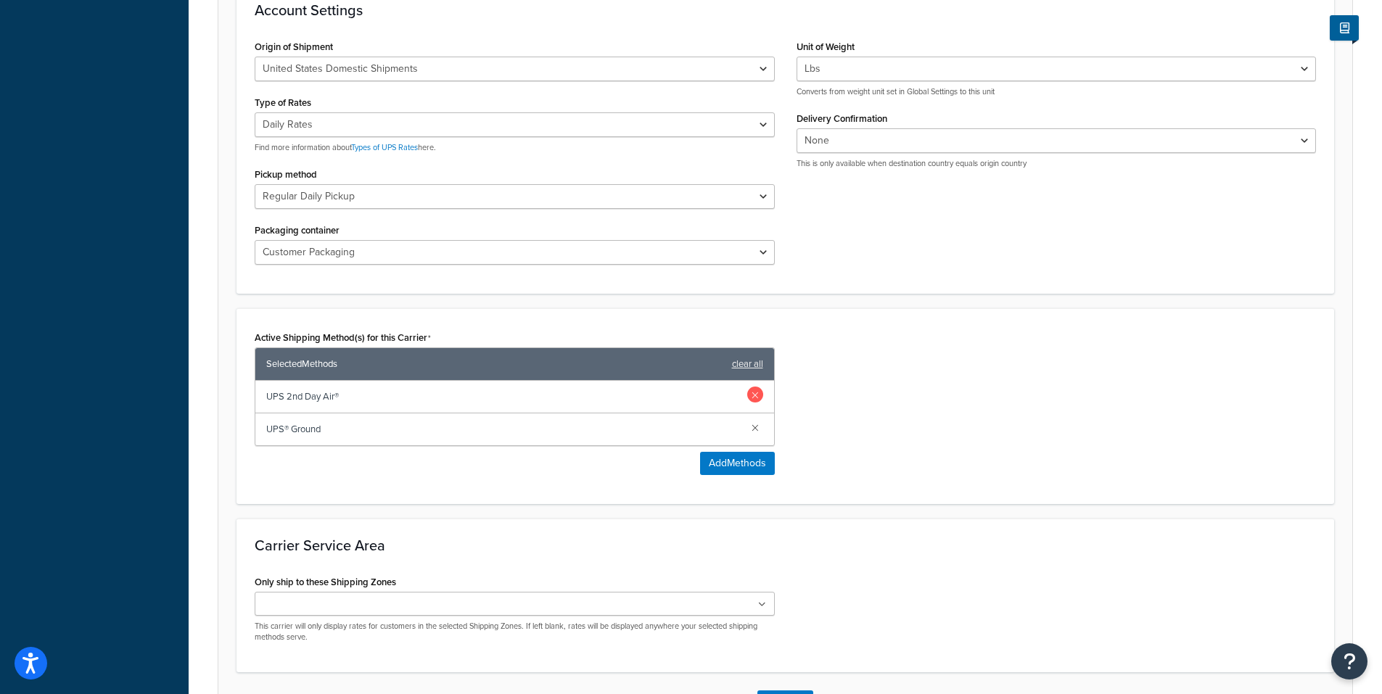
click at [759, 398] on link at bounding box center [755, 395] width 16 height 16
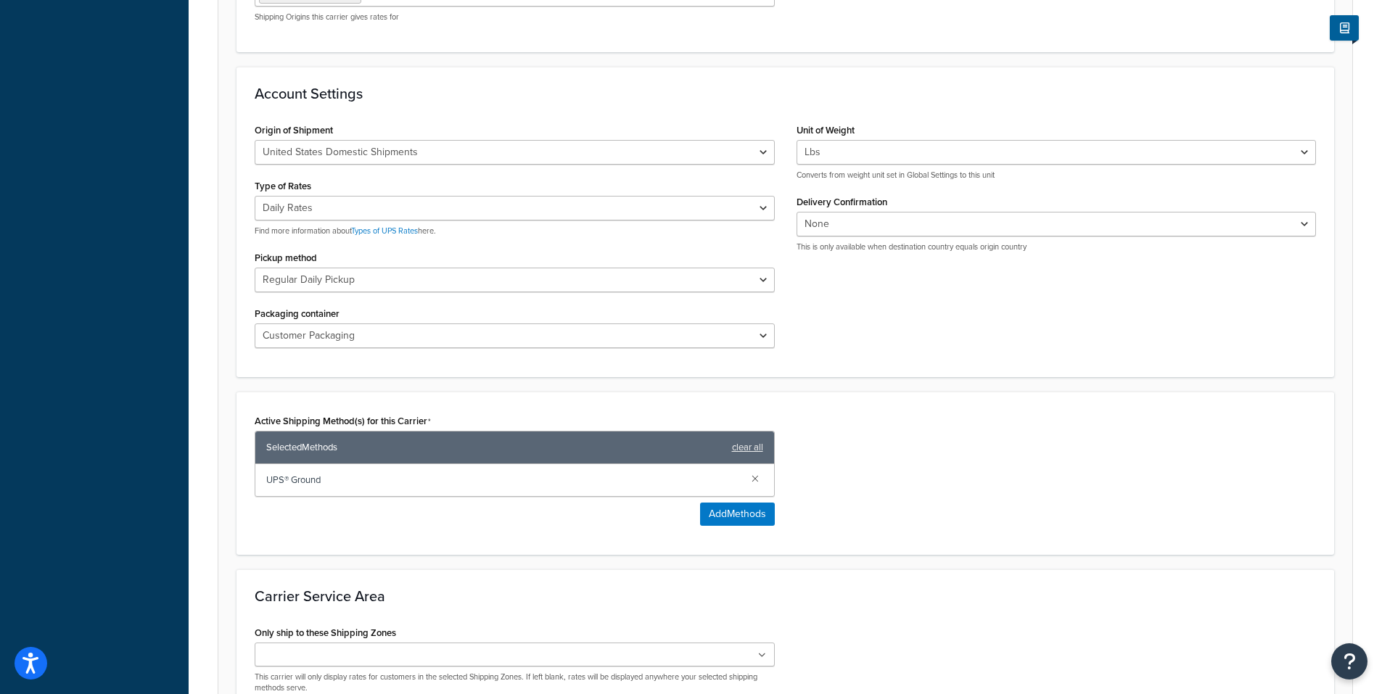
scroll to position [653, 0]
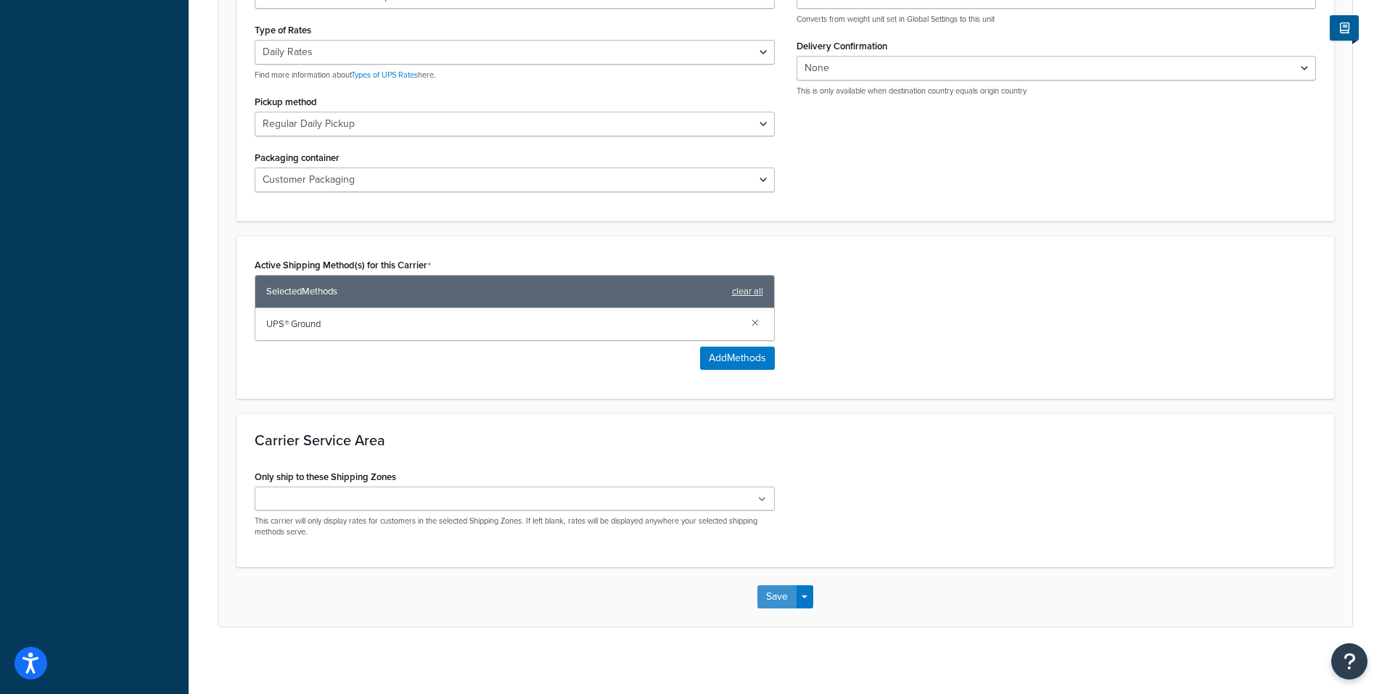
click at [783, 607] on button "Save" at bounding box center [776, 596] width 39 height 23
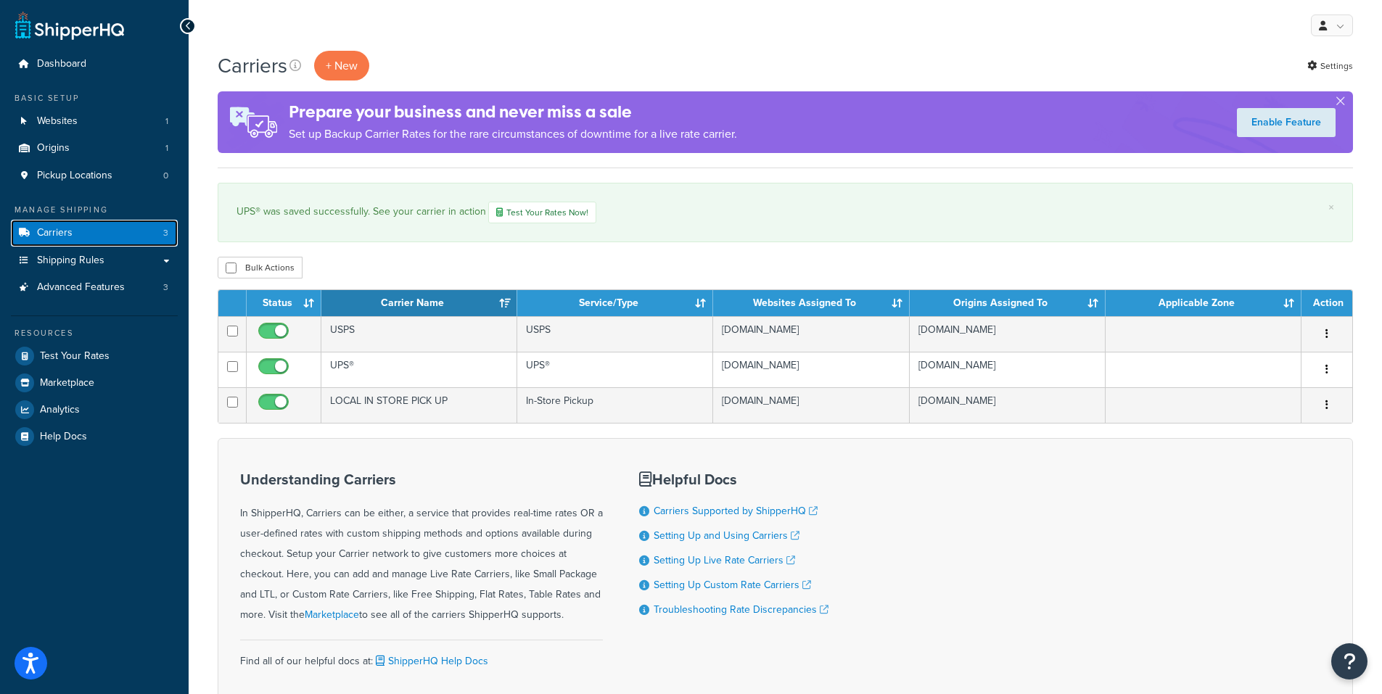
click at [70, 229] on link "Carriers 3" at bounding box center [94, 233] width 167 height 27
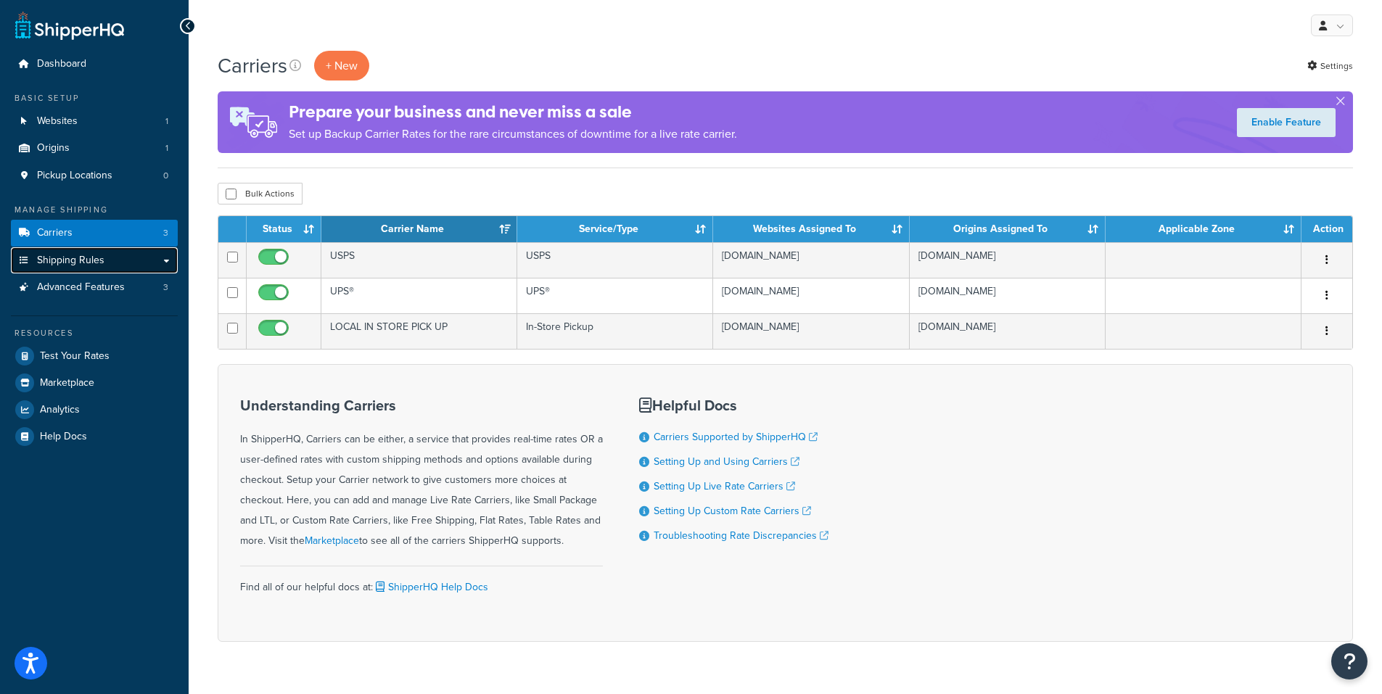
click at [64, 258] on span "Shipping Rules" at bounding box center [70, 261] width 67 height 12
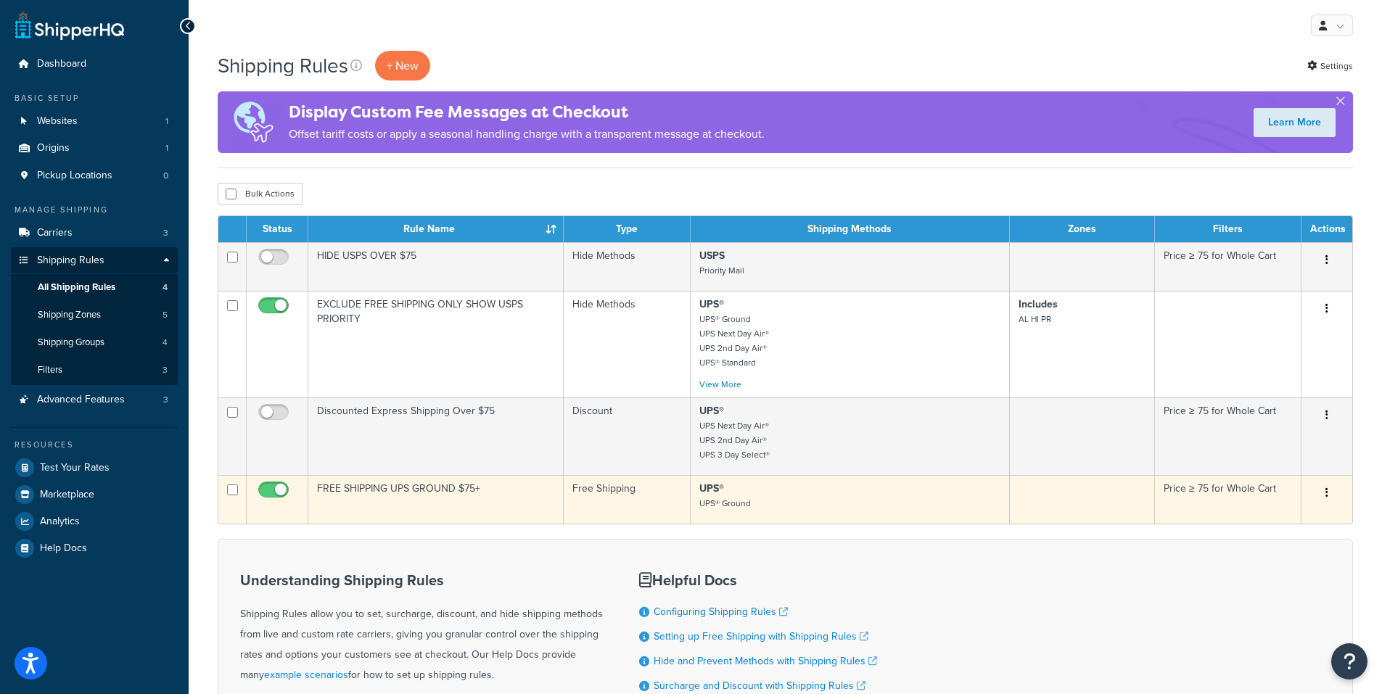
click at [280, 488] on input "checkbox" at bounding box center [275, 494] width 40 height 18
checkbox input "false"
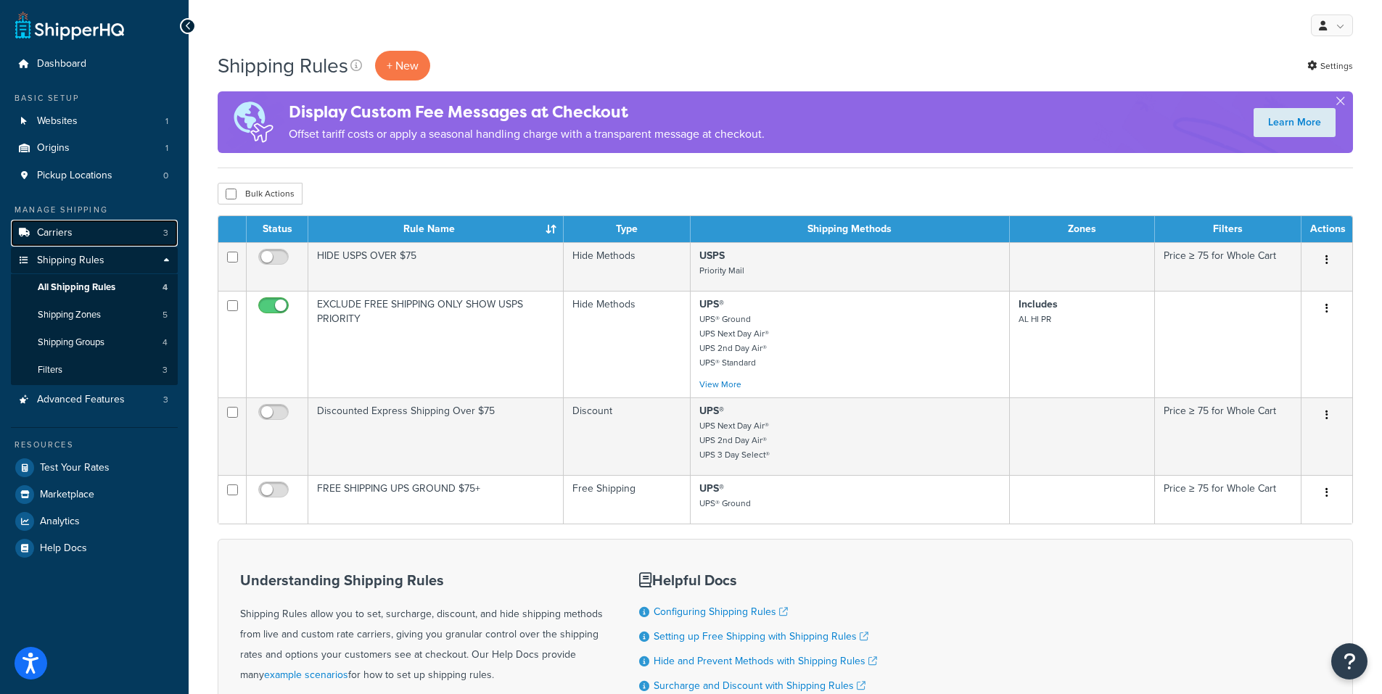
click at [99, 240] on link "Carriers 3" at bounding box center [94, 233] width 167 height 27
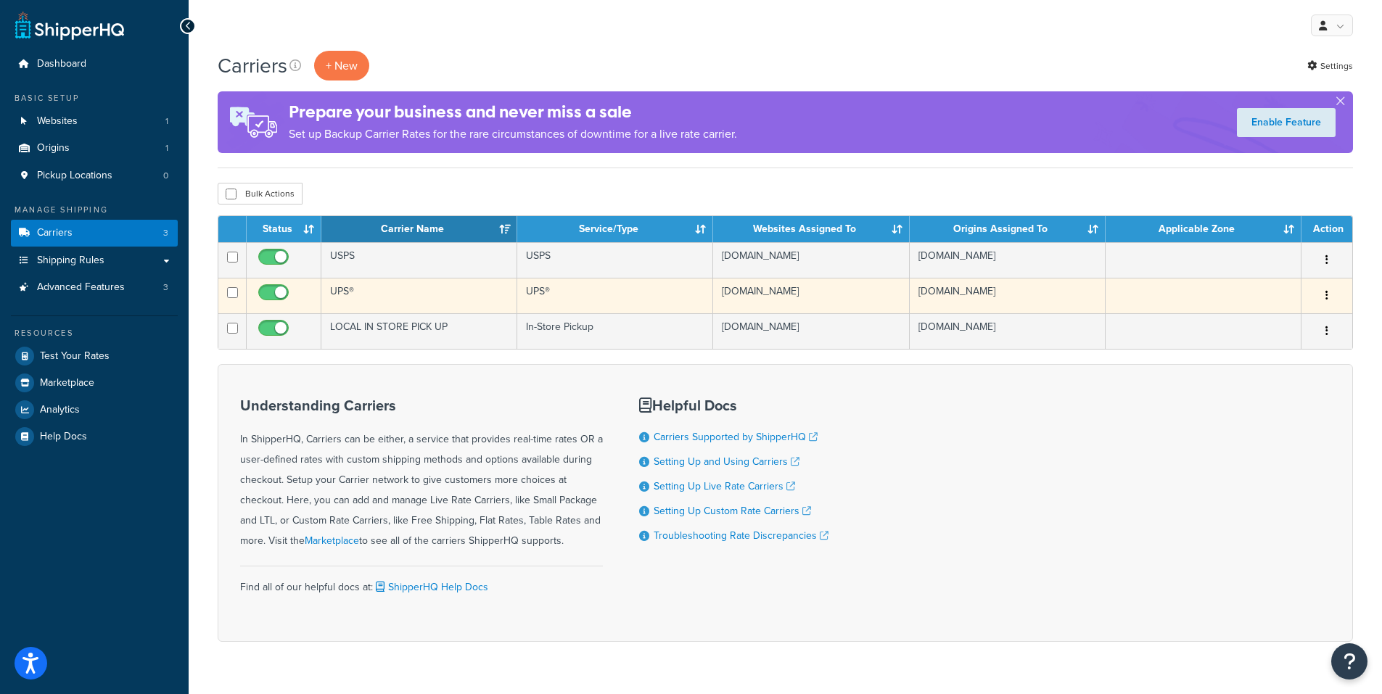
click at [1325, 296] on button "button" at bounding box center [1327, 295] width 20 height 23
click at [1236, 313] on link "Edit" at bounding box center [1268, 325] width 115 height 30
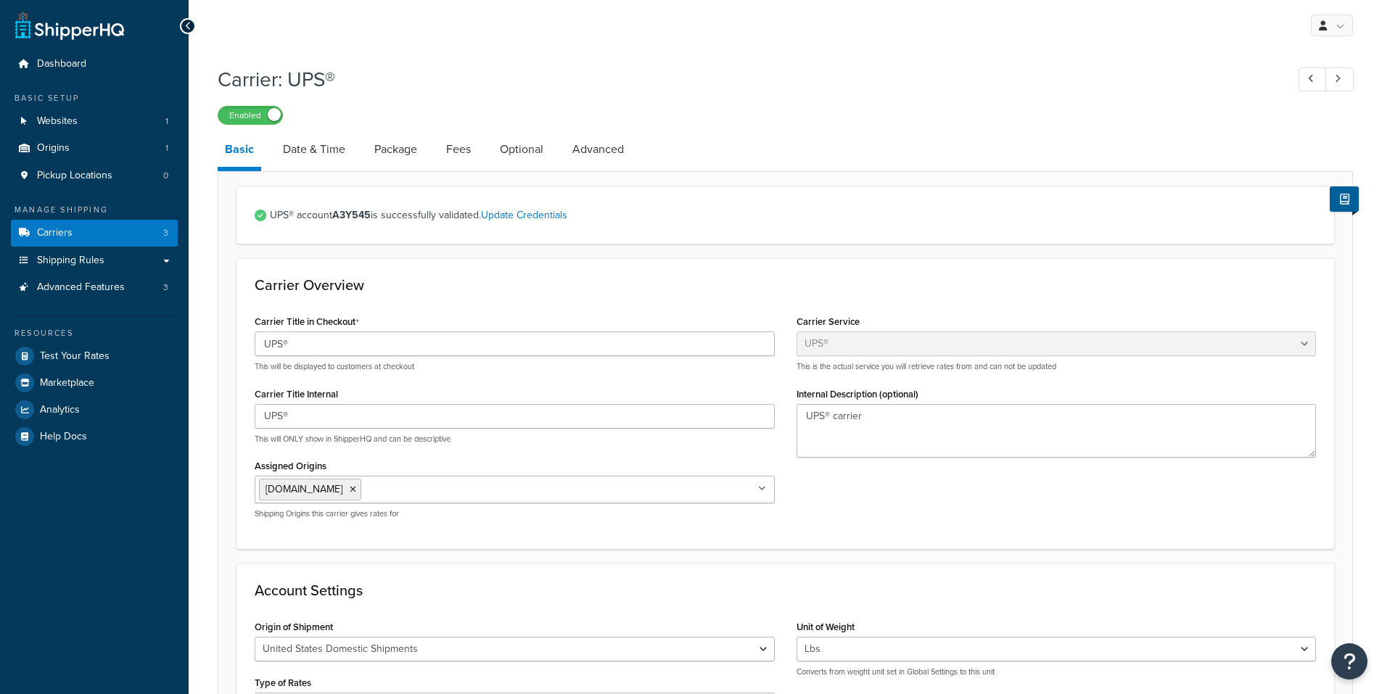
select select "ups"
select select "01"
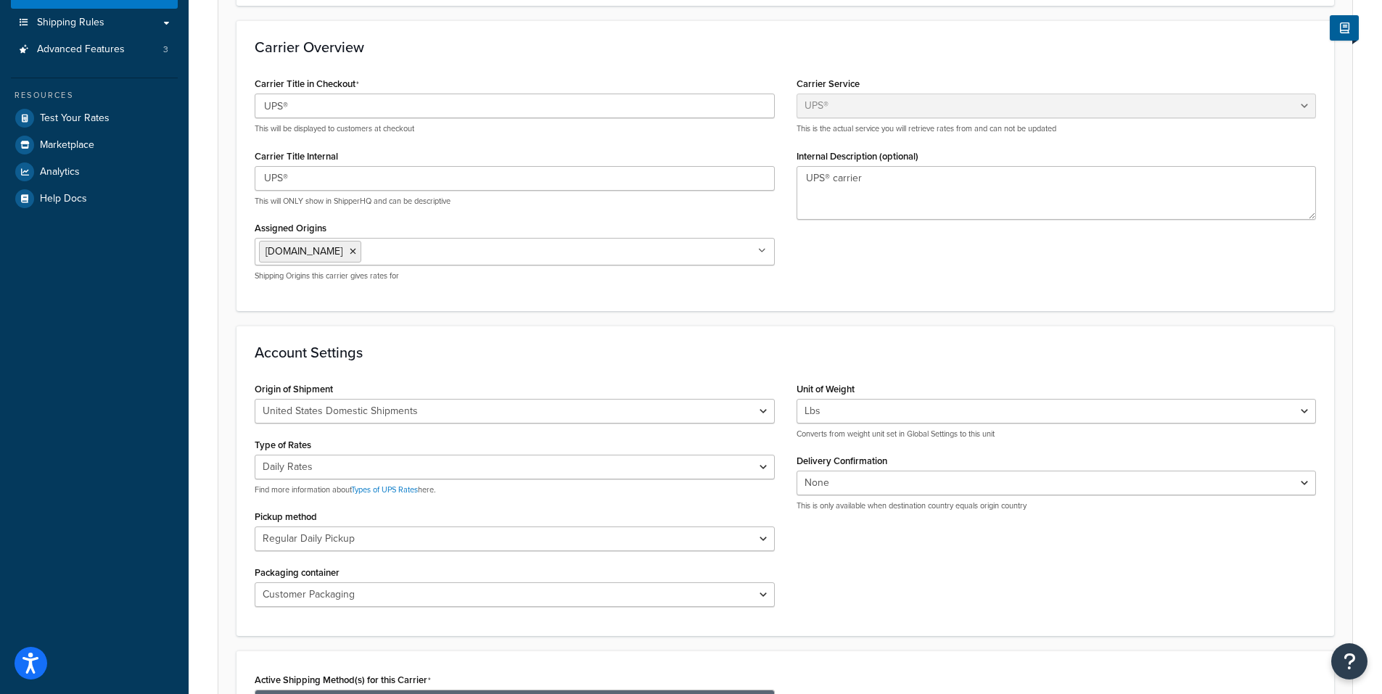
scroll to position [145, 0]
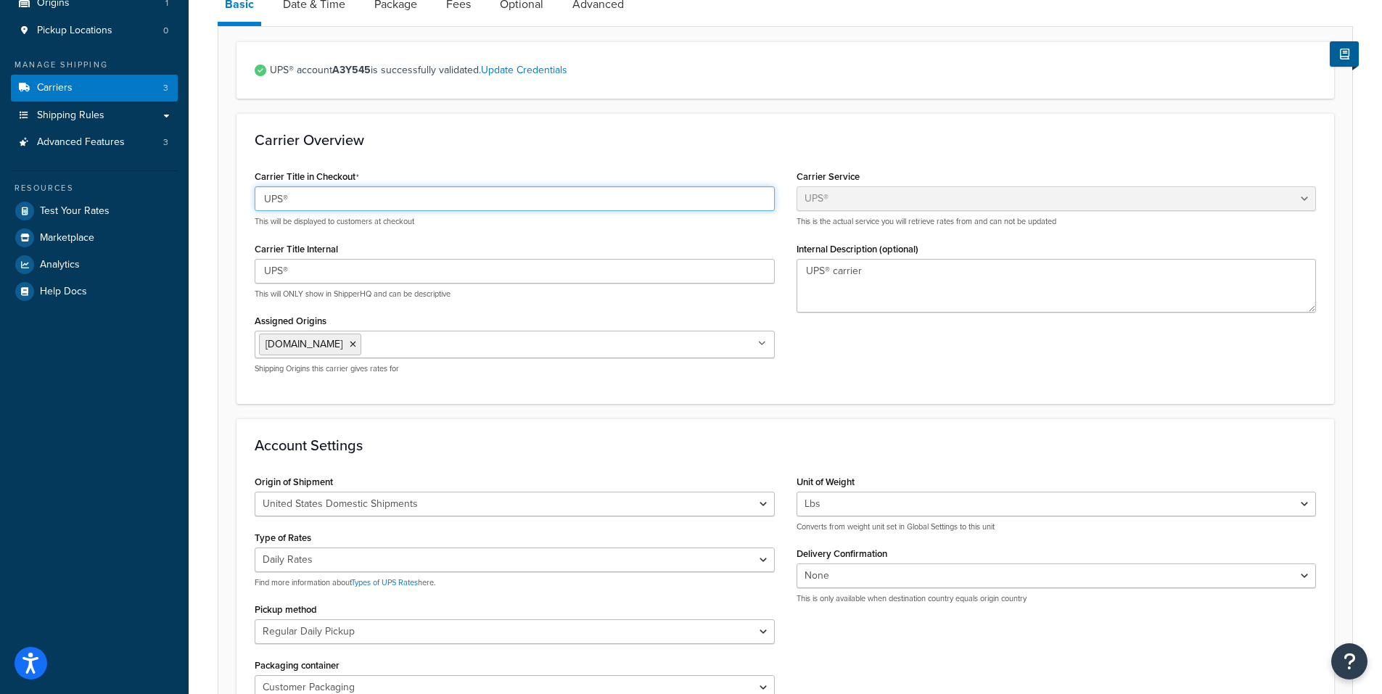
click at [324, 197] on input "UPS®" at bounding box center [515, 198] width 520 height 25
click at [323, 197] on input "UPS®" at bounding box center [515, 198] width 520 height 25
click at [322, 197] on input "UPS®" at bounding box center [515, 198] width 520 height 25
click at [462, 137] on h3 "Carrier Overview" at bounding box center [785, 140] width 1061 height 16
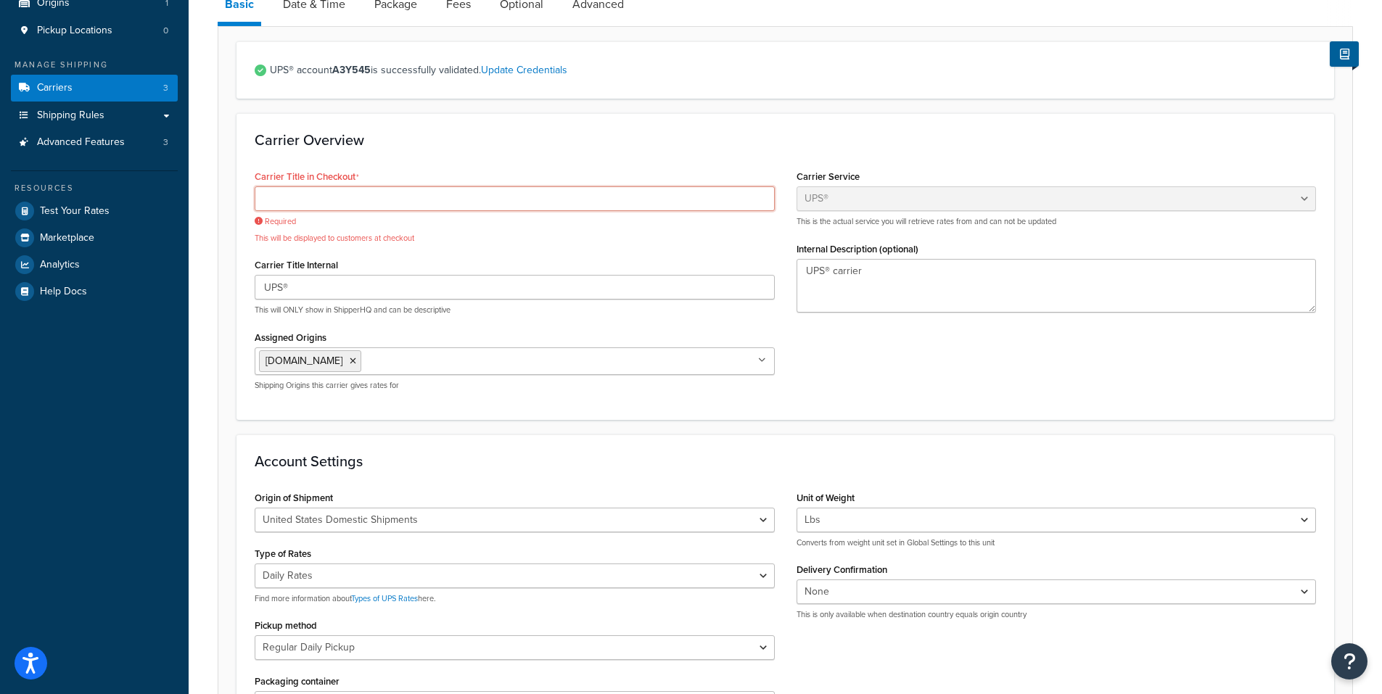
click at [276, 200] on input "Carrier Title in Checkout" at bounding box center [515, 198] width 520 height 25
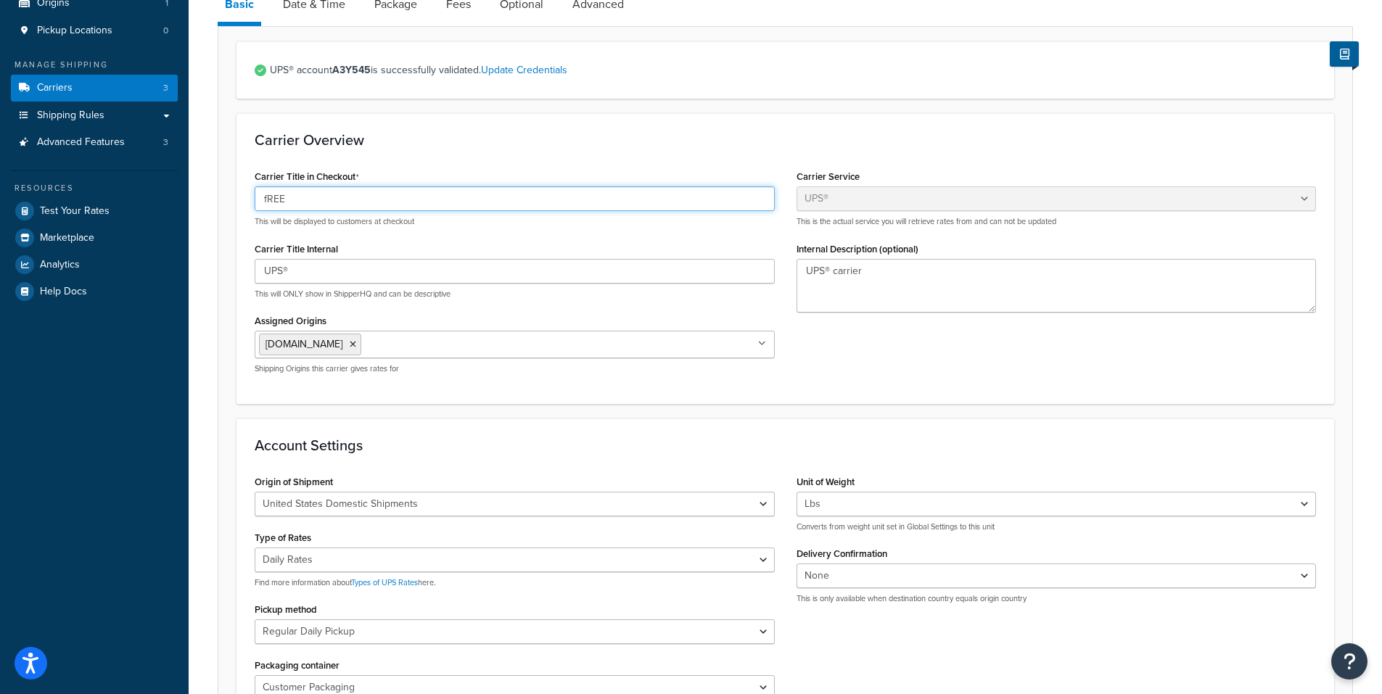
click at [276, 200] on input "fREE" at bounding box center [515, 198] width 520 height 25
click at [276, 199] on input "fREE" at bounding box center [515, 198] width 520 height 25
type input "FREE"
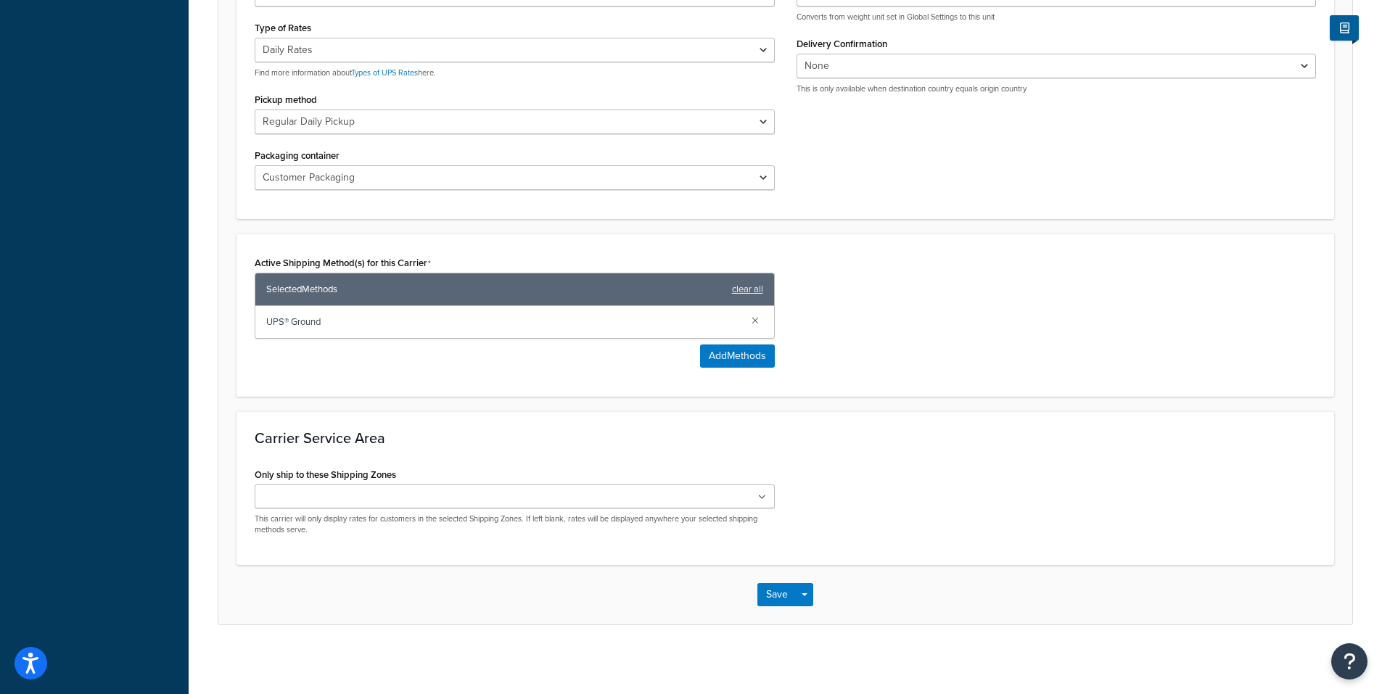
scroll to position [659, 0]
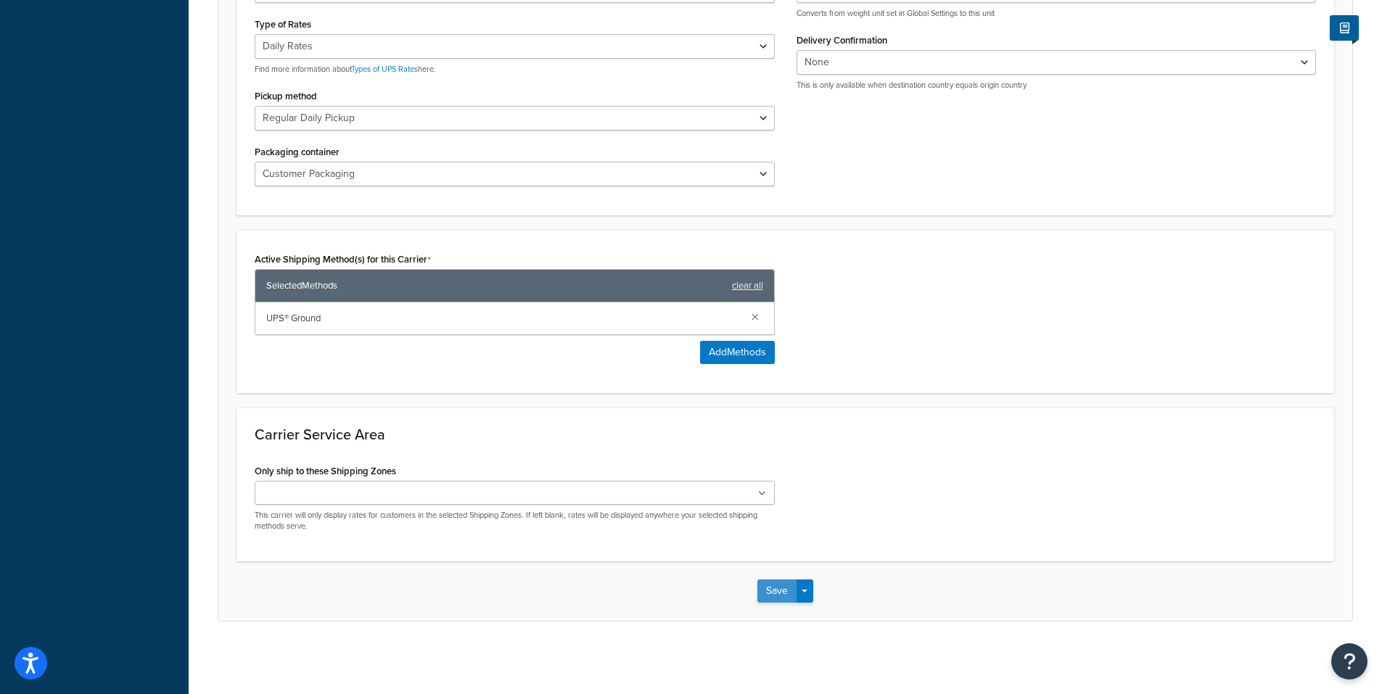
click at [784, 594] on button "Save" at bounding box center [776, 591] width 39 height 23
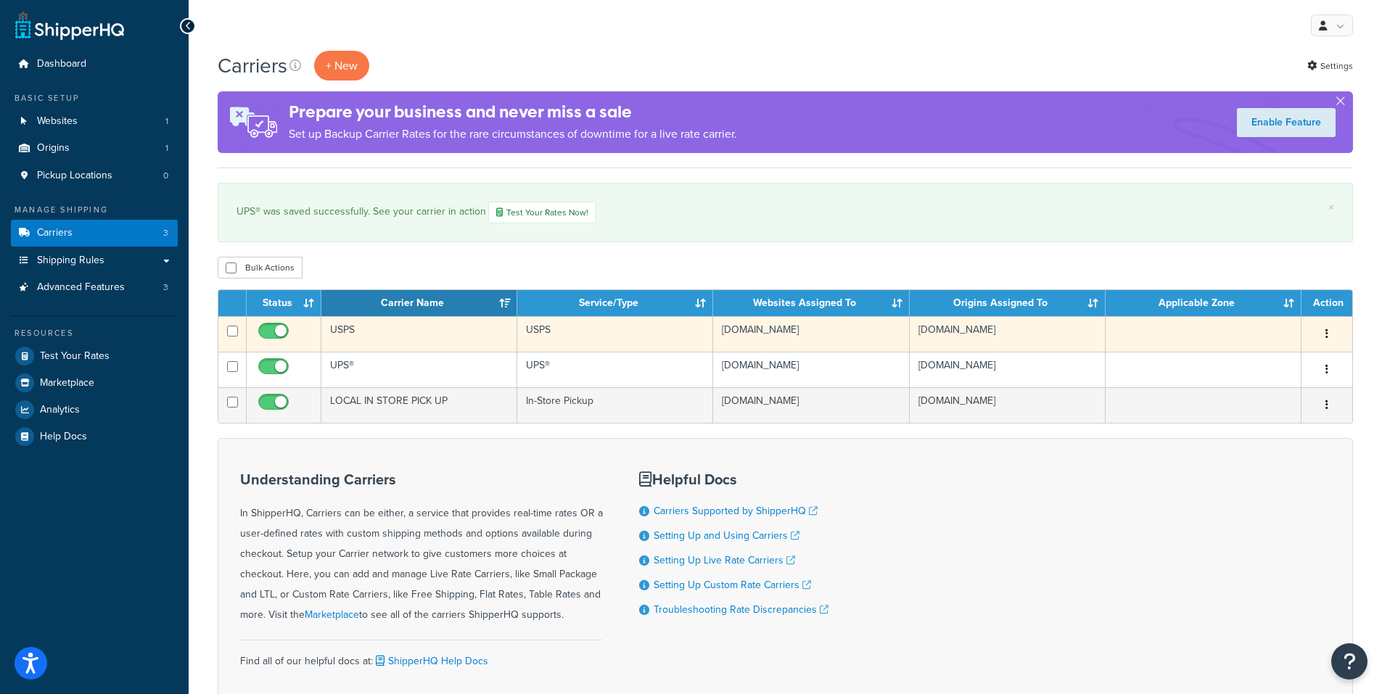
click at [1322, 334] on button "button" at bounding box center [1327, 334] width 20 height 23
click at [1248, 363] on link "Edit" at bounding box center [1268, 363] width 115 height 30
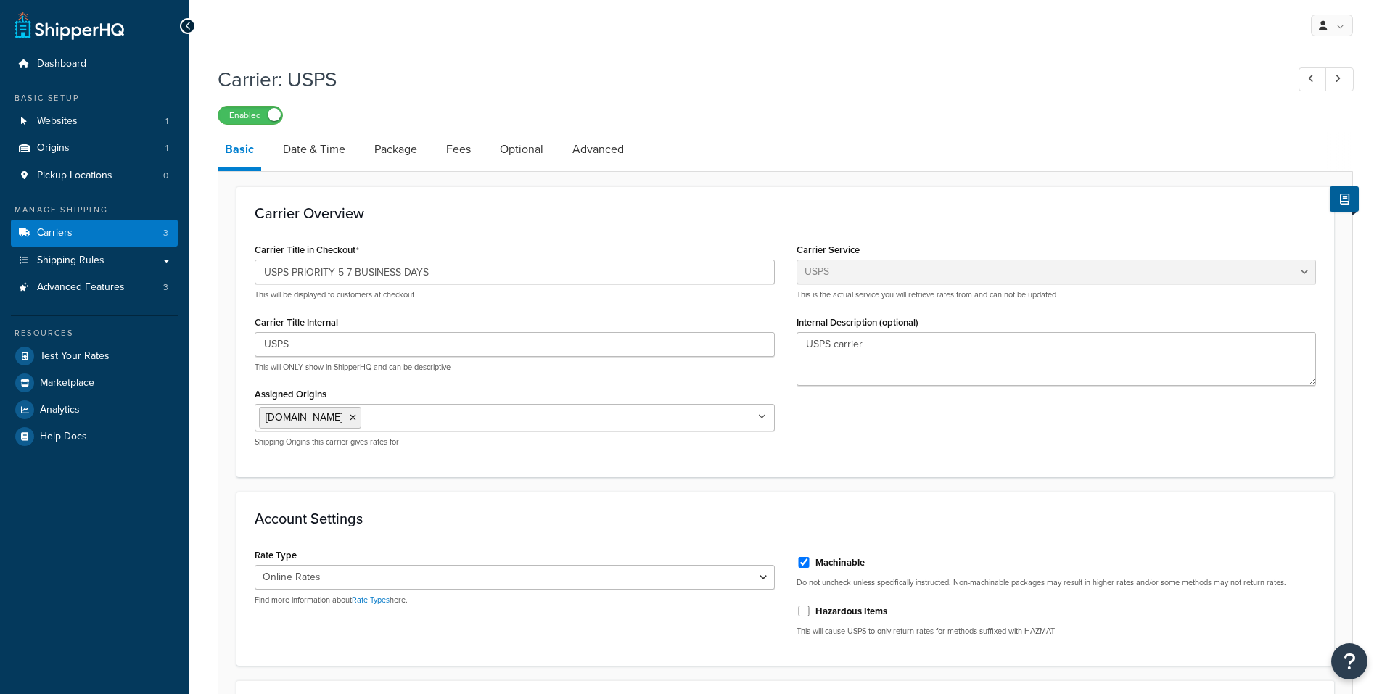
select select "usps"
select select "ONLINE"
click at [109, 232] on link "Carriers 3" at bounding box center [94, 233] width 167 height 27
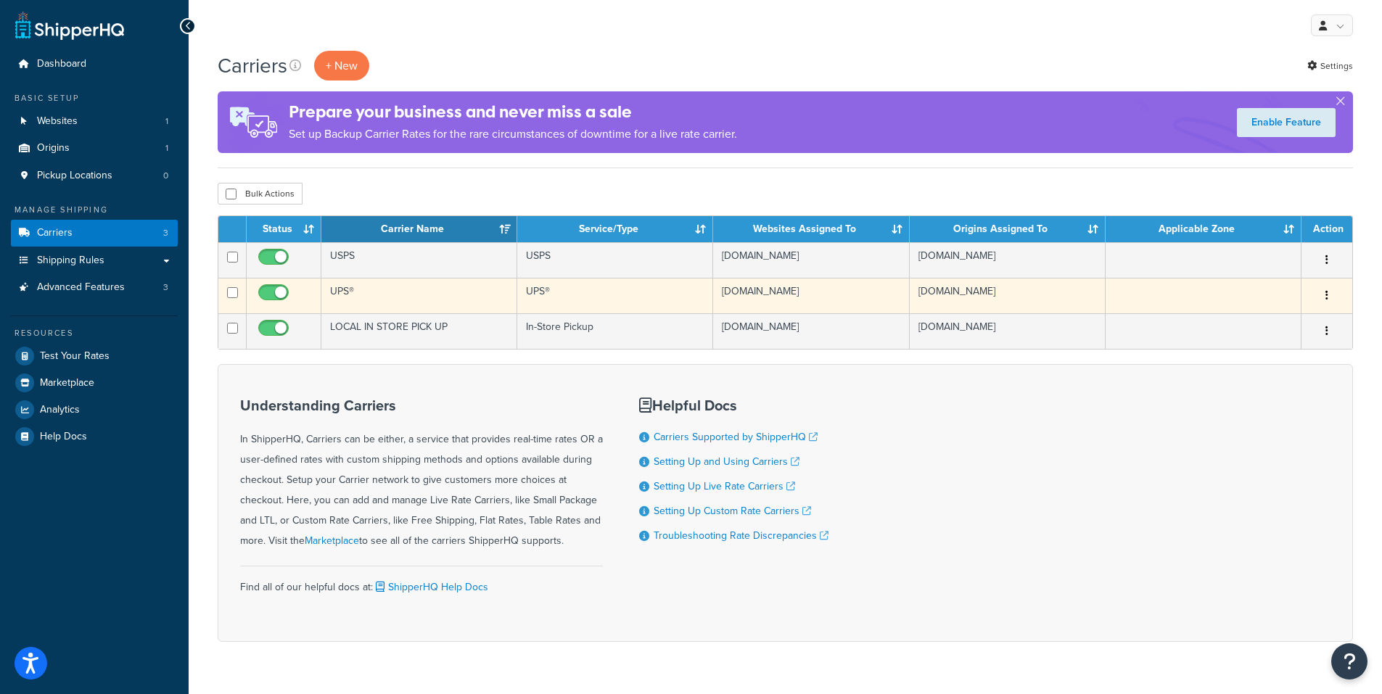
click at [1328, 290] on button "button" at bounding box center [1327, 295] width 20 height 23
click at [1255, 321] on link "Edit" at bounding box center [1268, 325] width 115 height 30
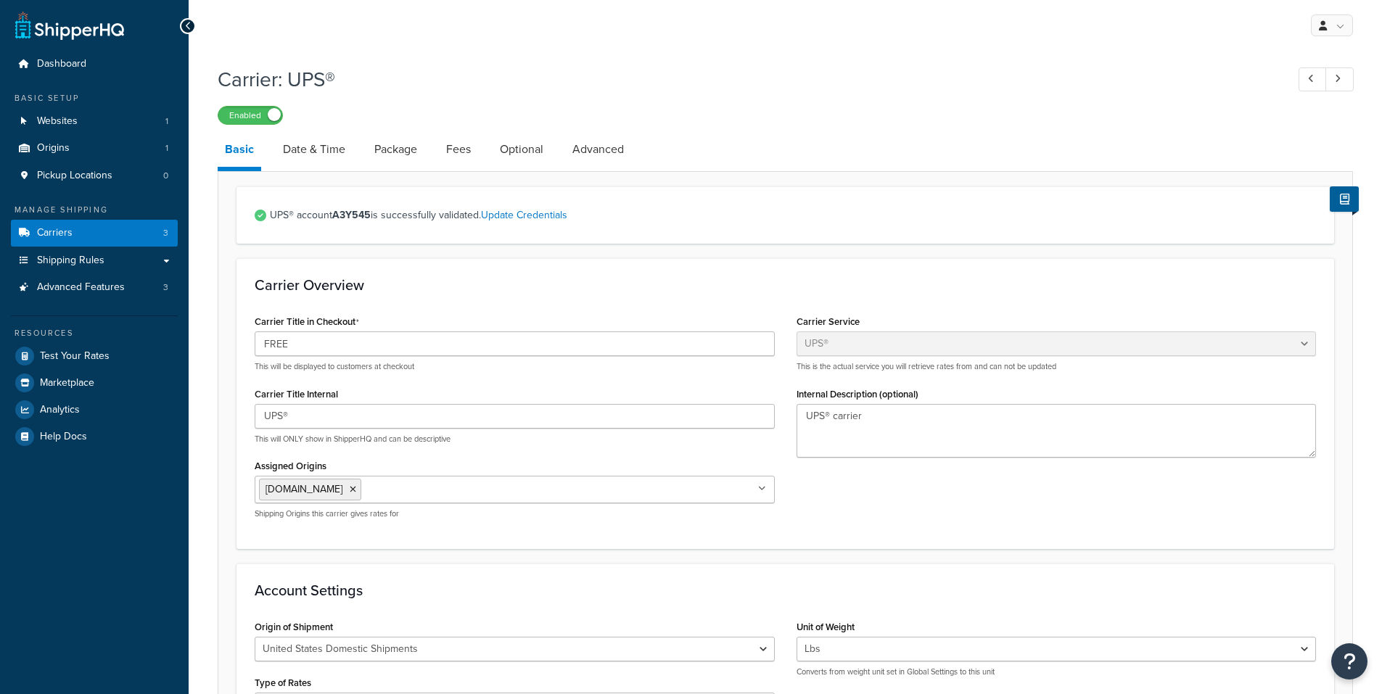
select select "ups"
select select "01"
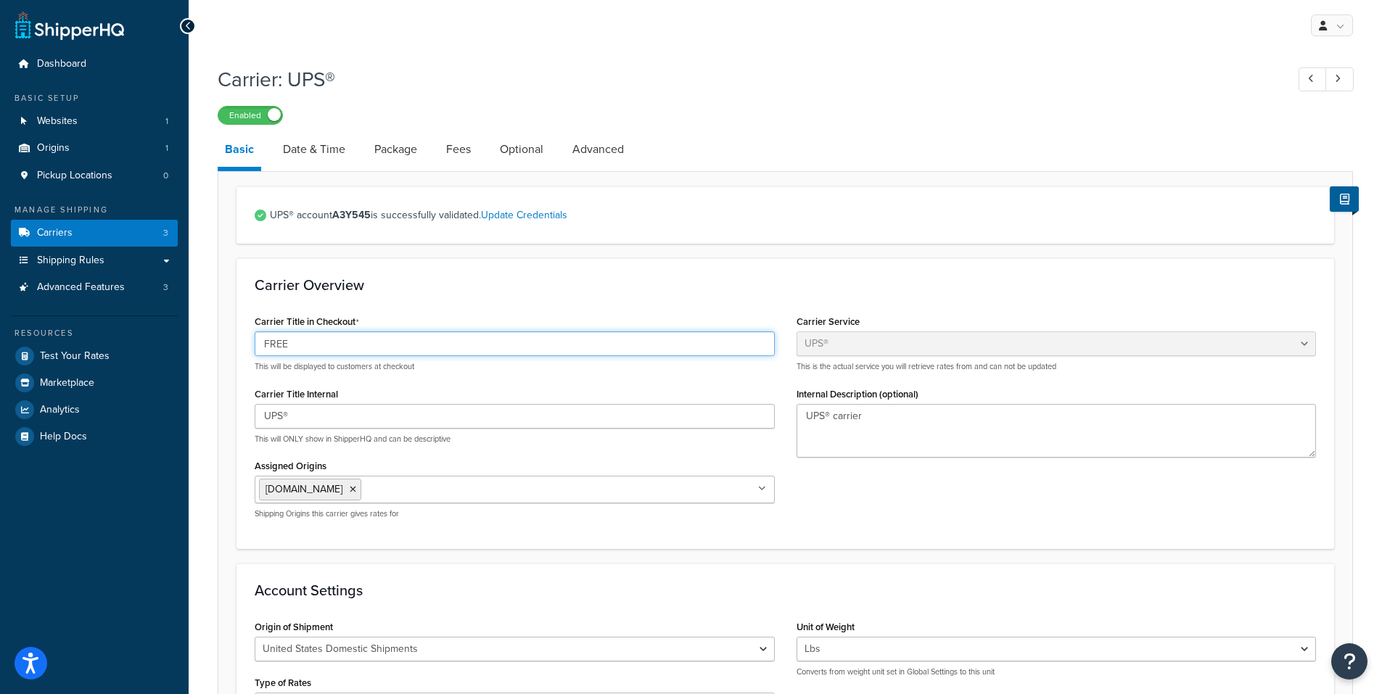
click at [314, 348] on input "FREE" at bounding box center [515, 344] width 520 height 25
click at [313, 348] on input "FREE" at bounding box center [515, 344] width 520 height 25
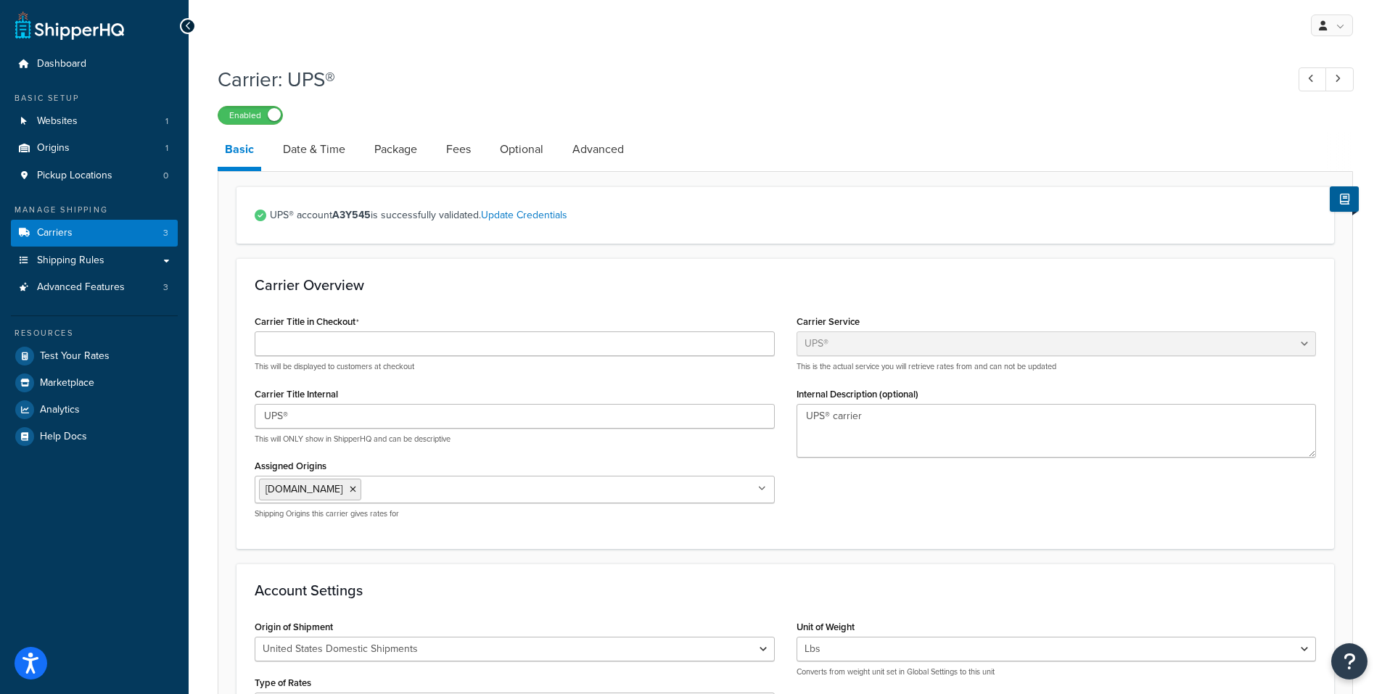
click at [994, 128] on div "Carrier: UPS® Enabled Basic Date & Time Package Fees Optional Advanced UPS® acc…" at bounding box center [785, 669] width 1135 height 1222
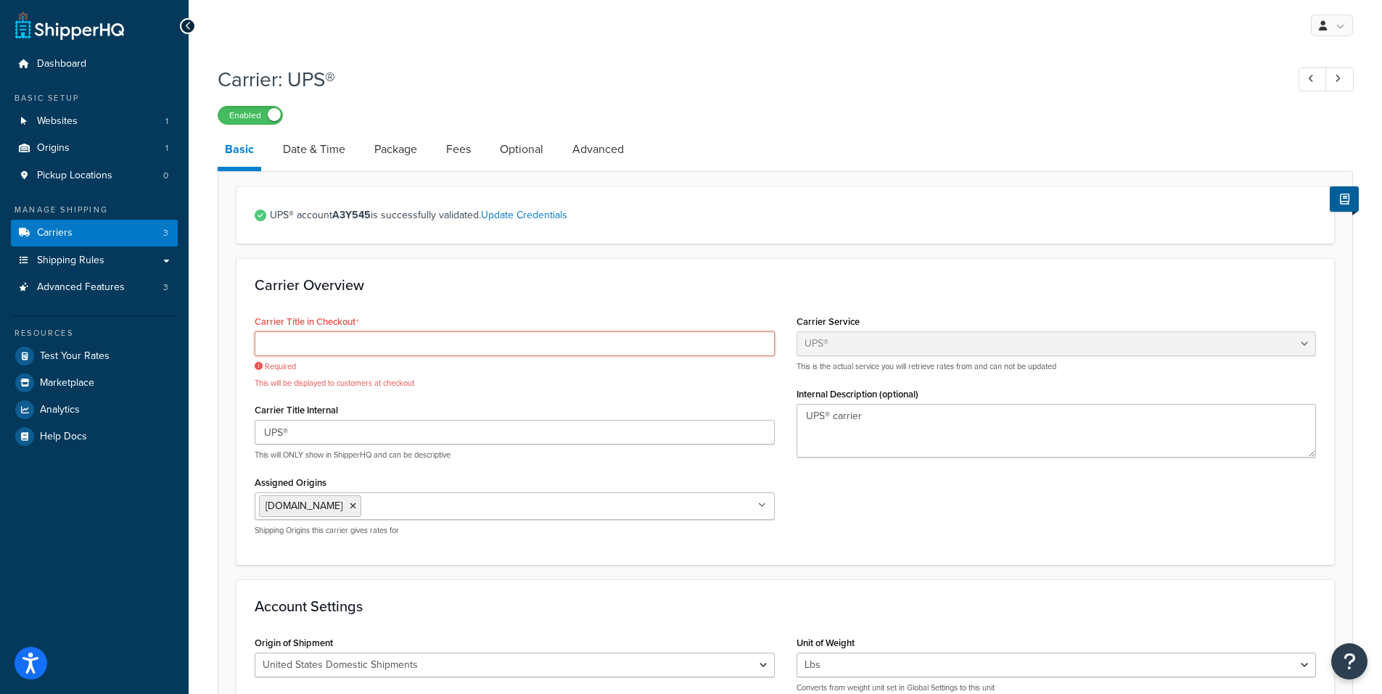
click at [329, 340] on input "Carrier Title in Checkout" at bounding box center [515, 344] width 520 height 25
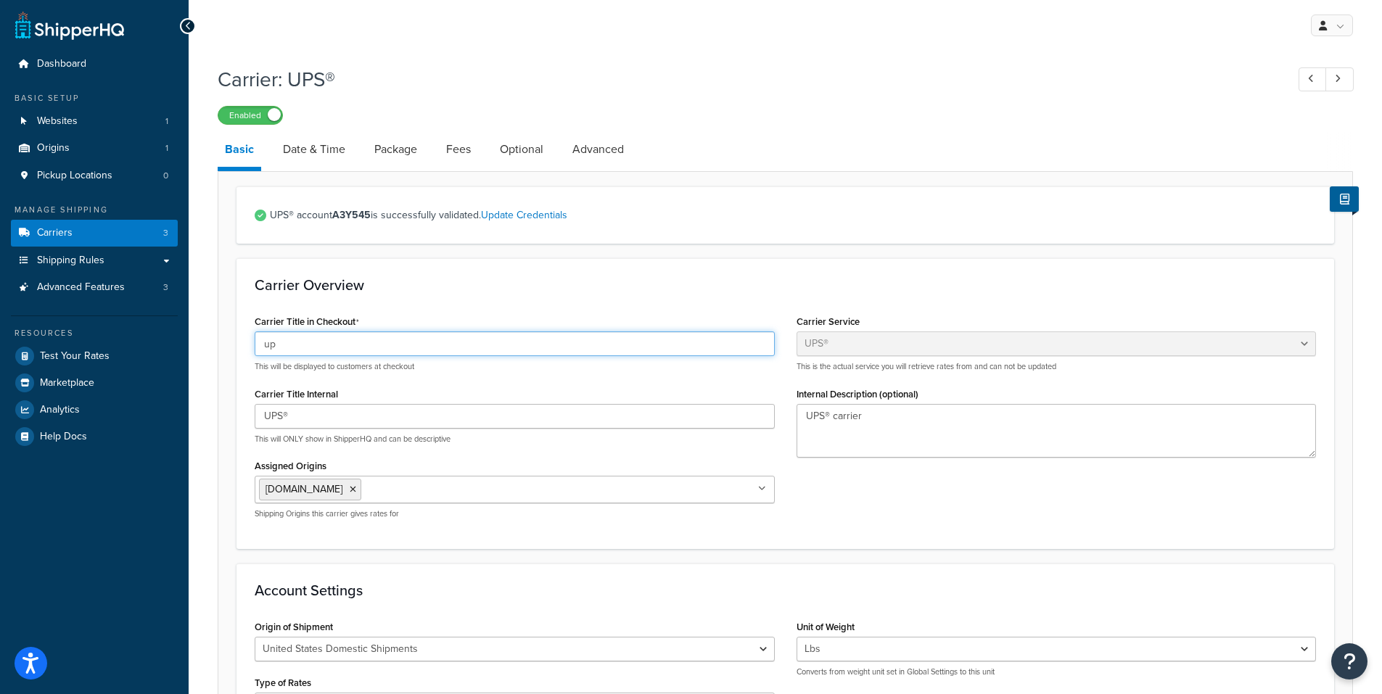
type input "u"
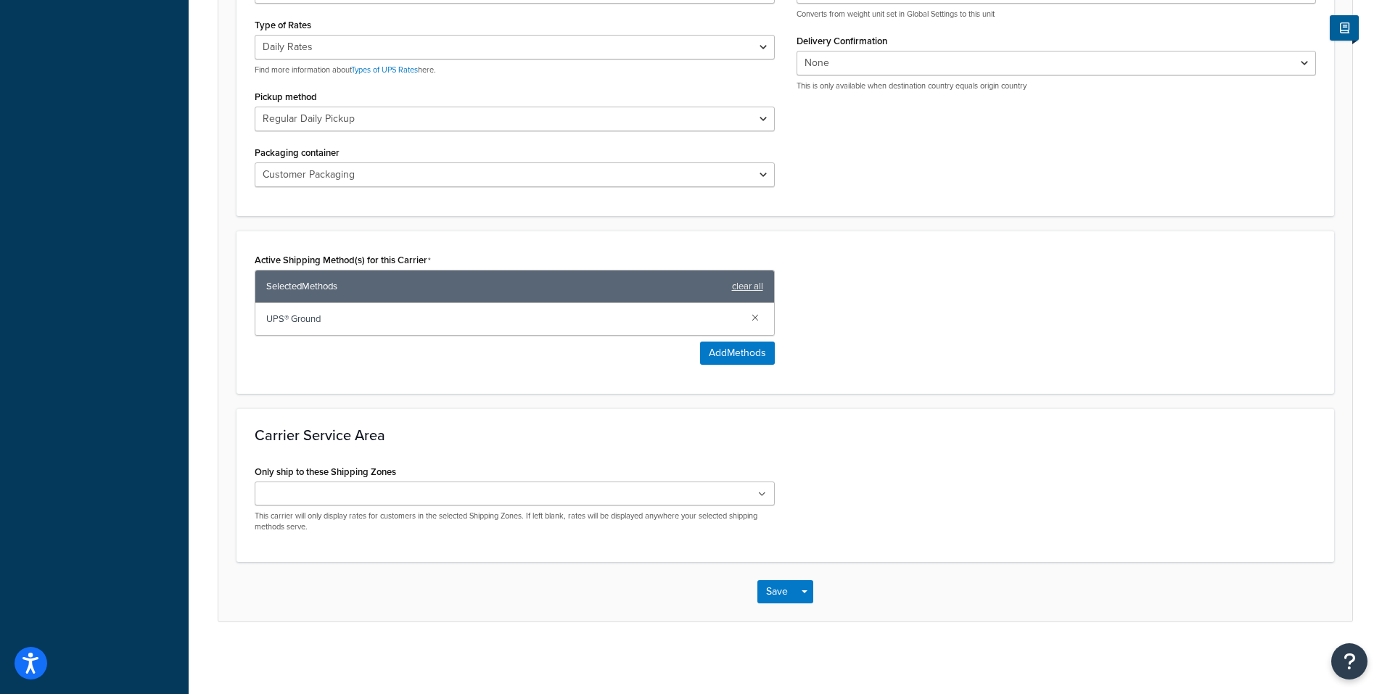
scroll to position [659, 0]
type input "UPS"
click at [791, 589] on button "Save" at bounding box center [776, 591] width 39 height 23
